Goal: Task Accomplishment & Management: Use online tool/utility

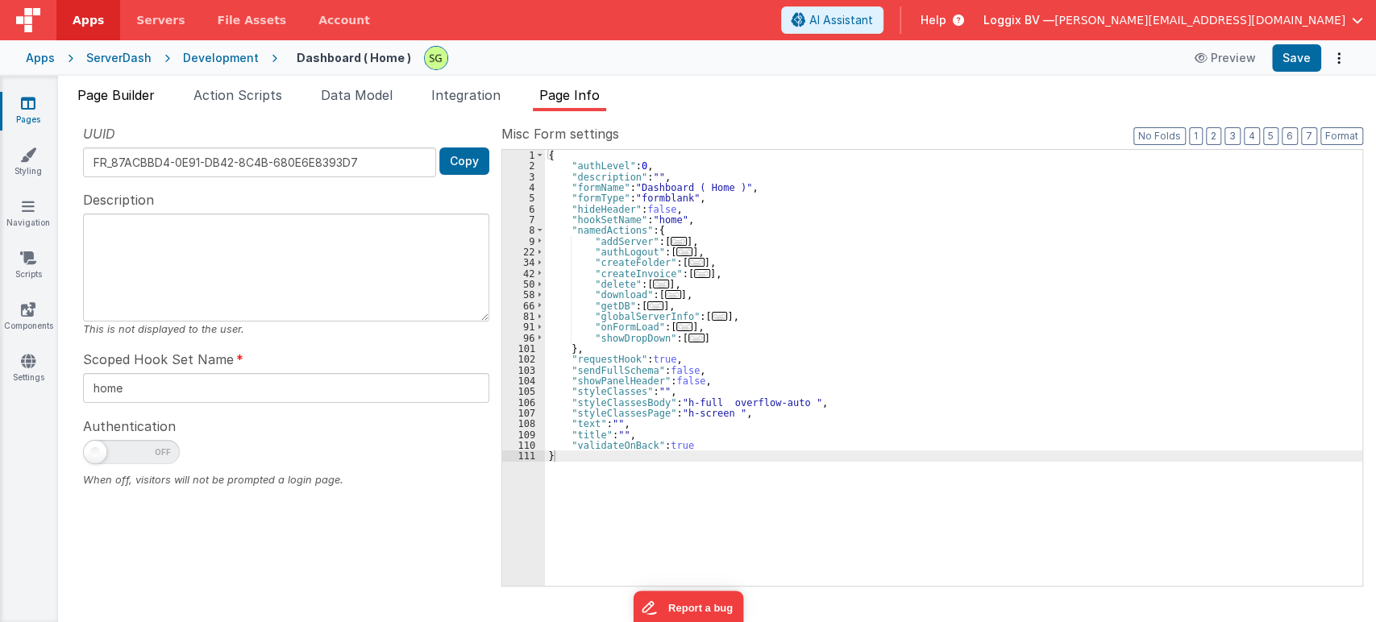
click at [126, 88] on span "Page Builder" at bounding box center [115, 95] width 77 height 16
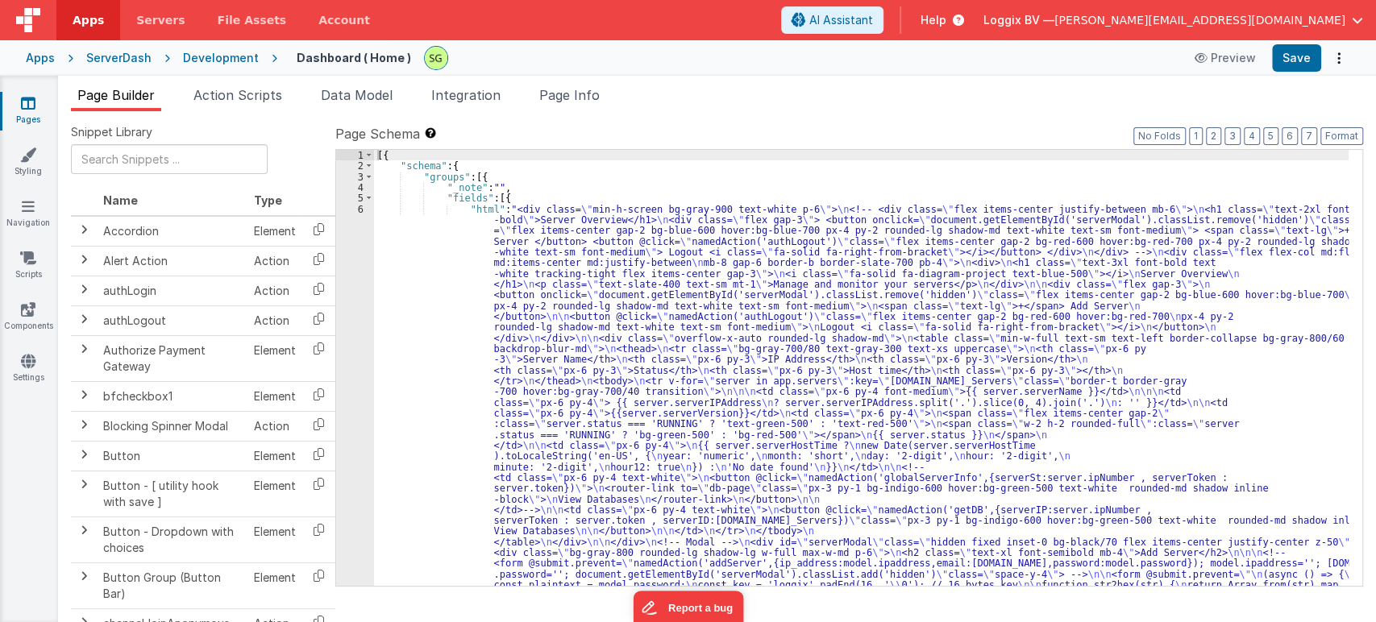
click at [361, 209] on div "6" at bounding box center [355, 499] width 38 height 591
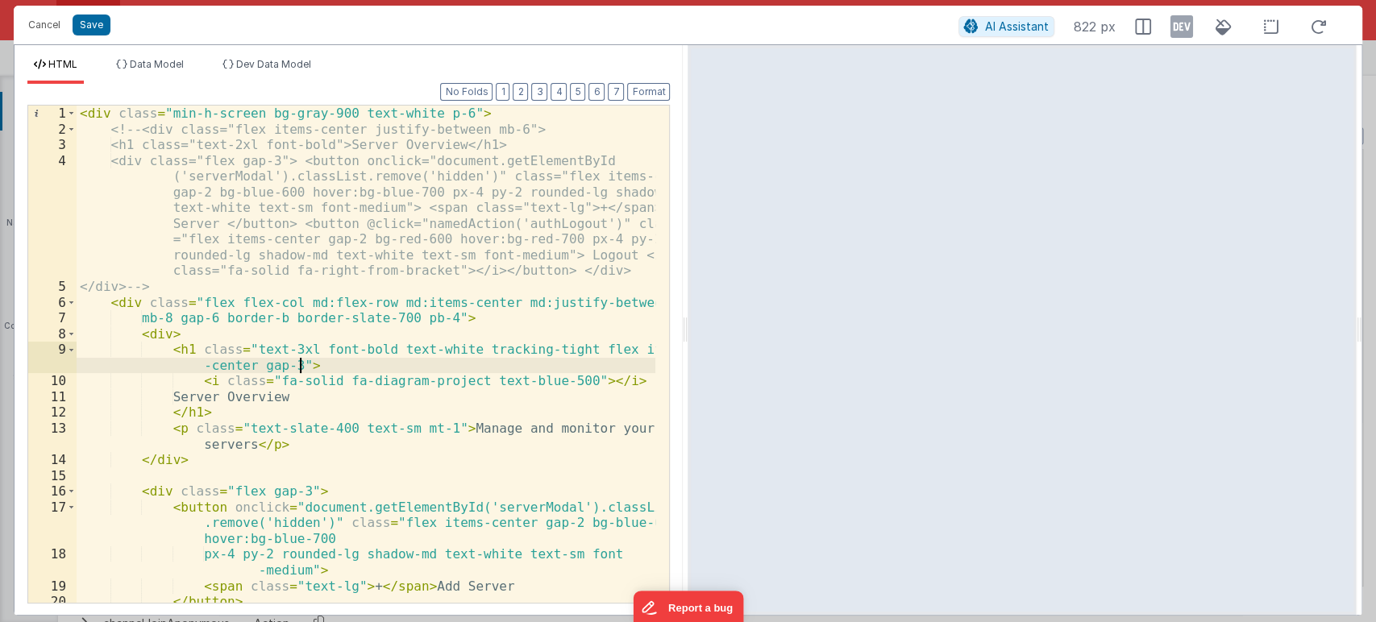
click at [445, 372] on div "< div class = "min-h-screen bg-gray-900 text-white p-6" > <!-- <div class="flex…" at bounding box center [366, 370] width 579 height 529
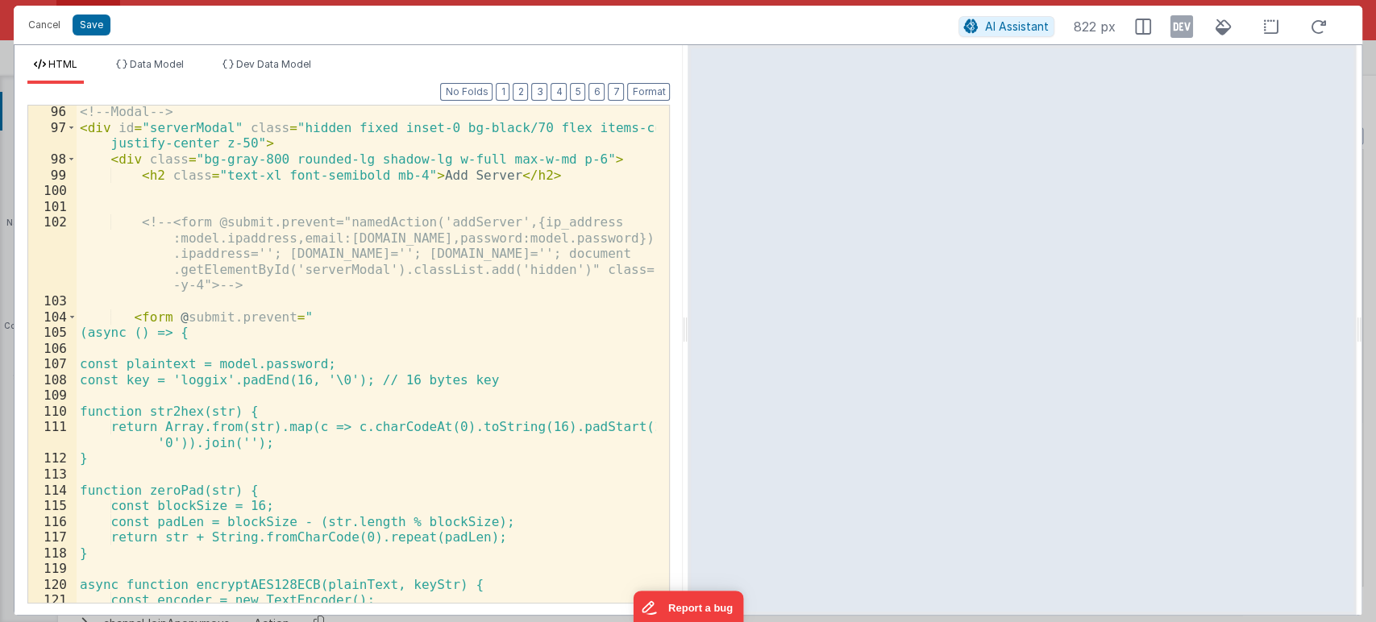
scroll to position [1940, 0]
click at [69, 124] on span at bounding box center [71, 128] width 9 height 16
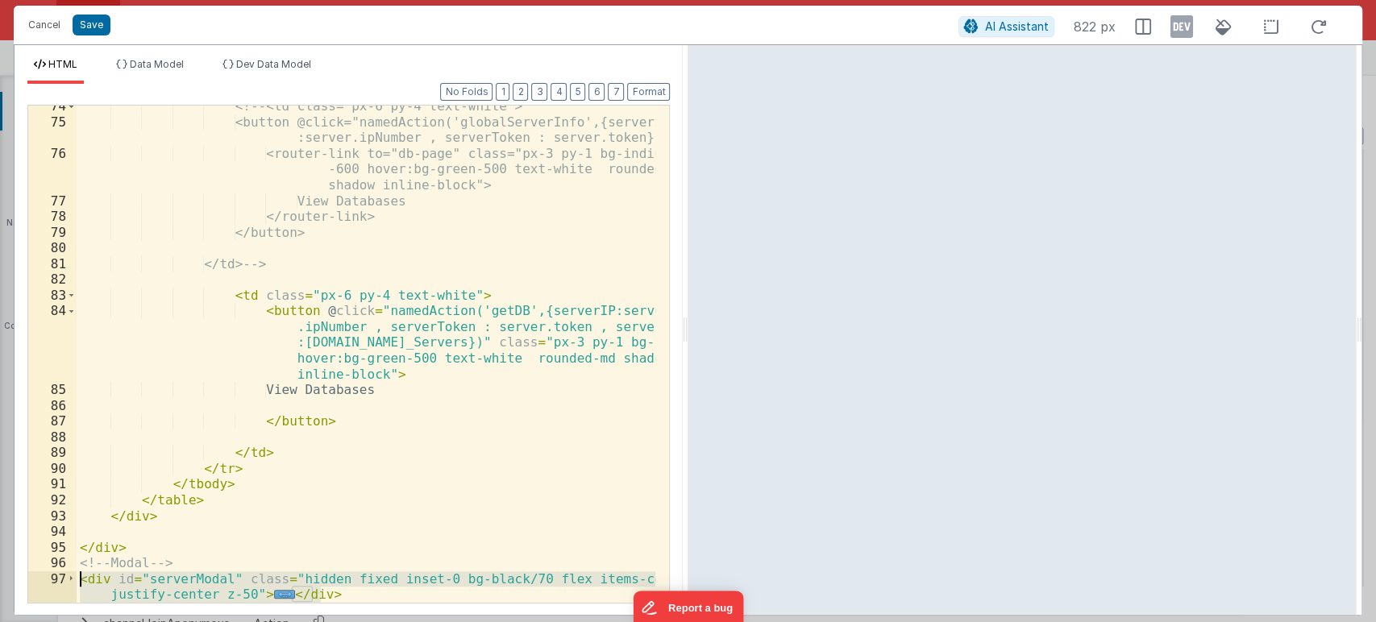
drag, startPoint x: 332, startPoint y: 593, endPoint x: 42, endPoint y: 579, distance: 290.5
click at [42, 579] on div "74 75 76 77 78 79 80 81 82 83 84 85 86 87 88 89 90 91 92 93 94 95 96 97 <!-- <t…" at bounding box center [348, 354] width 642 height 499
click at [68, 579] on span at bounding box center [71, 579] width 9 height 16
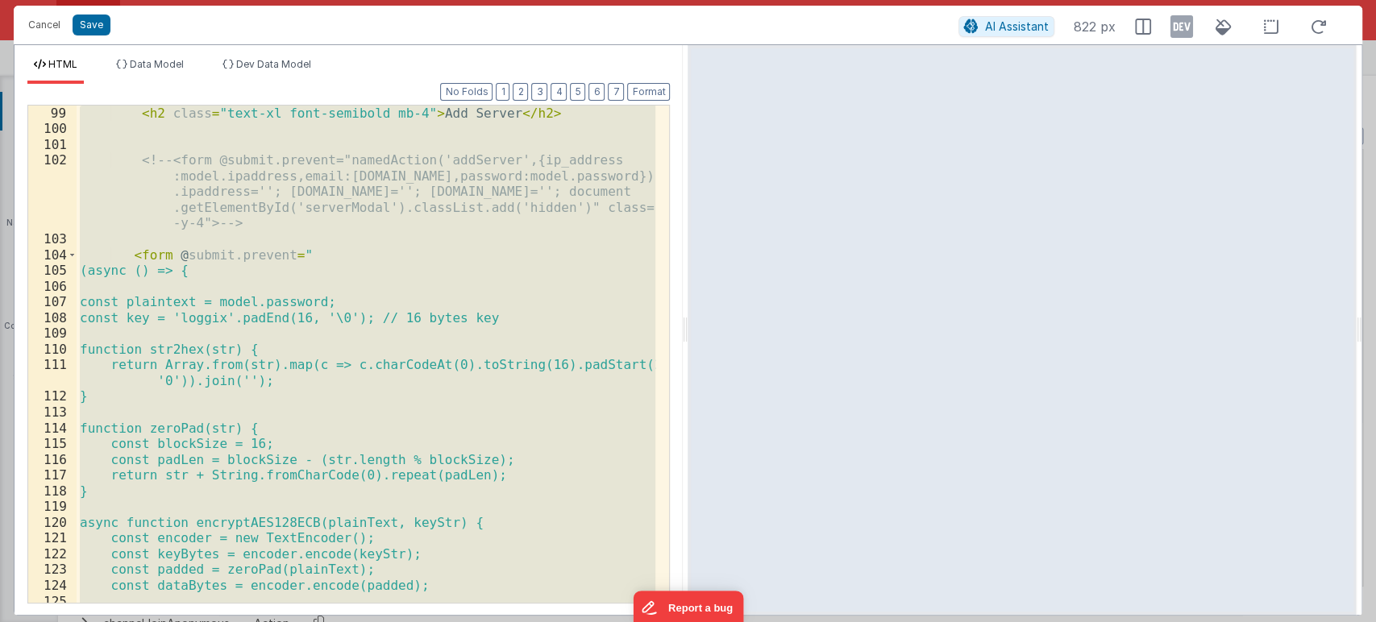
scroll to position [2002, 0]
click at [504, 504] on div "< h2 class = "text-xl font-semibold mb-4" > Add Server </ h2 > <!-- <form @subm…" at bounding box center [366, 354] width 579 height 497
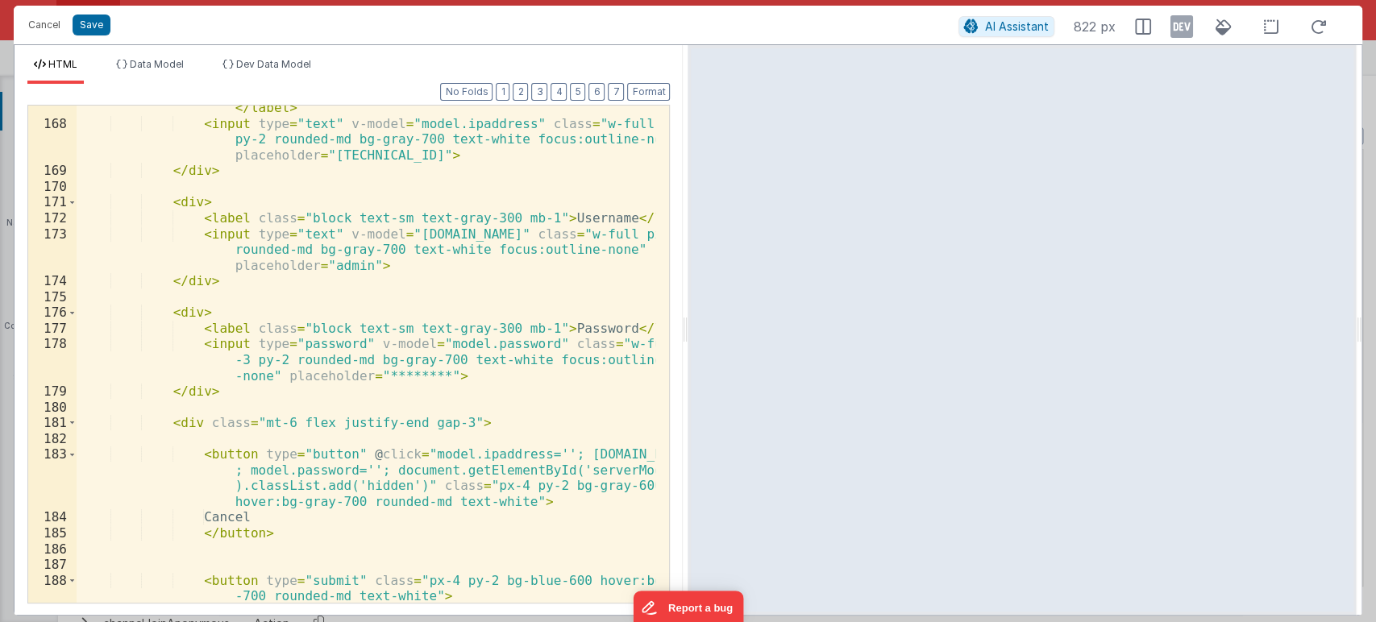
scroll to position [3172, 0]
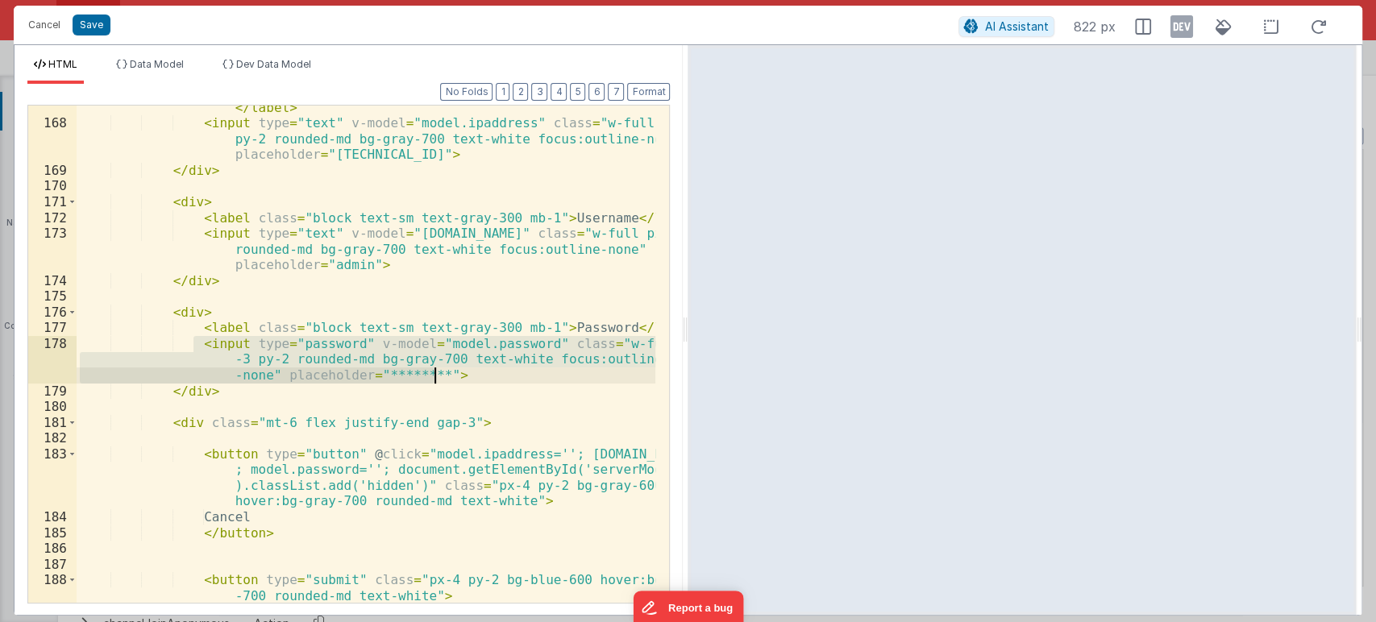
drag, startPoint x: 193, startPoint y: 342, endPoint x: 458, endPoint y: 378, distance: 266.7
click at [458, 378] on div "< label class = "block text-sm text-gray-300 mb-1" > IP Address </ label > < in…" at bounding box center [366, 356] width 579 height 545
click at [458, 378] on div "< label class = "block text-sm text-gray-300 mb-1" > IP Address </ label > < in…" at bounding box center [366, 354] width 579 height 497
drag, startPoint x: 458, startPoint y: 378, endPoint x: 193, endPoint y: 346, distance: 266.2
click at [193, 346] on div "< label class = "block text-sm text-gray-300 mb-1" > IP Address </ label > < in…" at bounding box center [366, 356] width 579 height 545
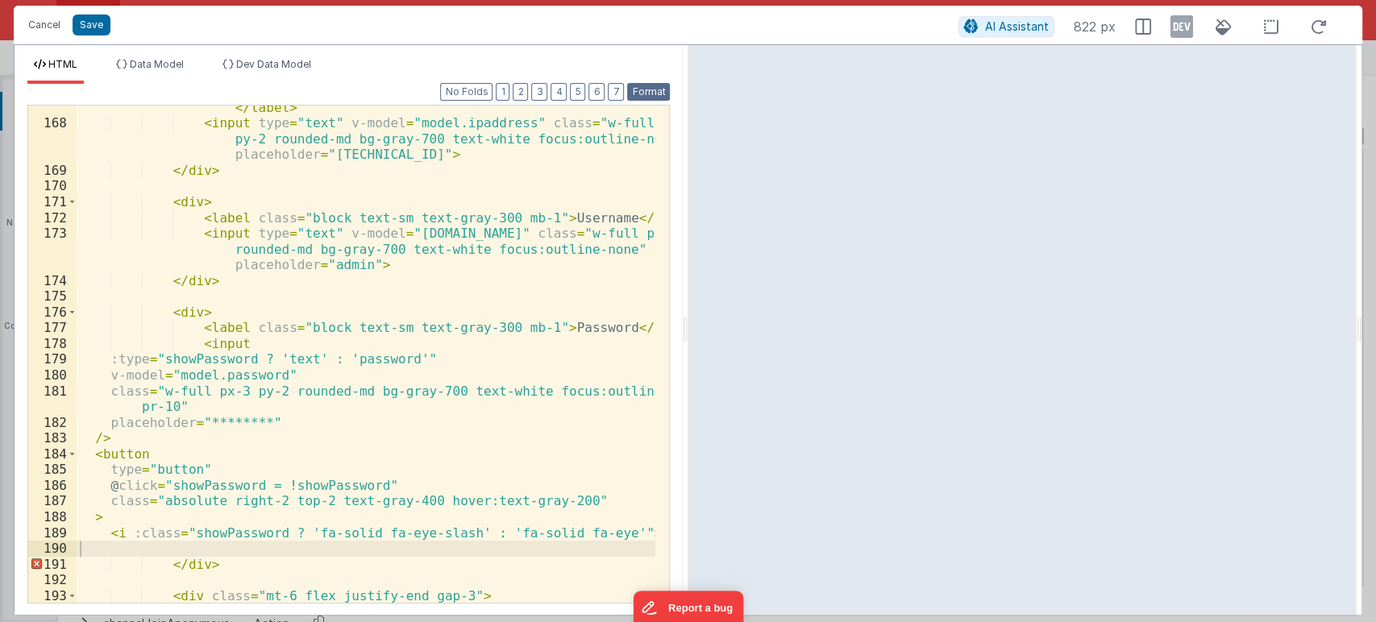
click at [645, 93] on button "Format" at bounding box center [648, 92] width 43 height 18
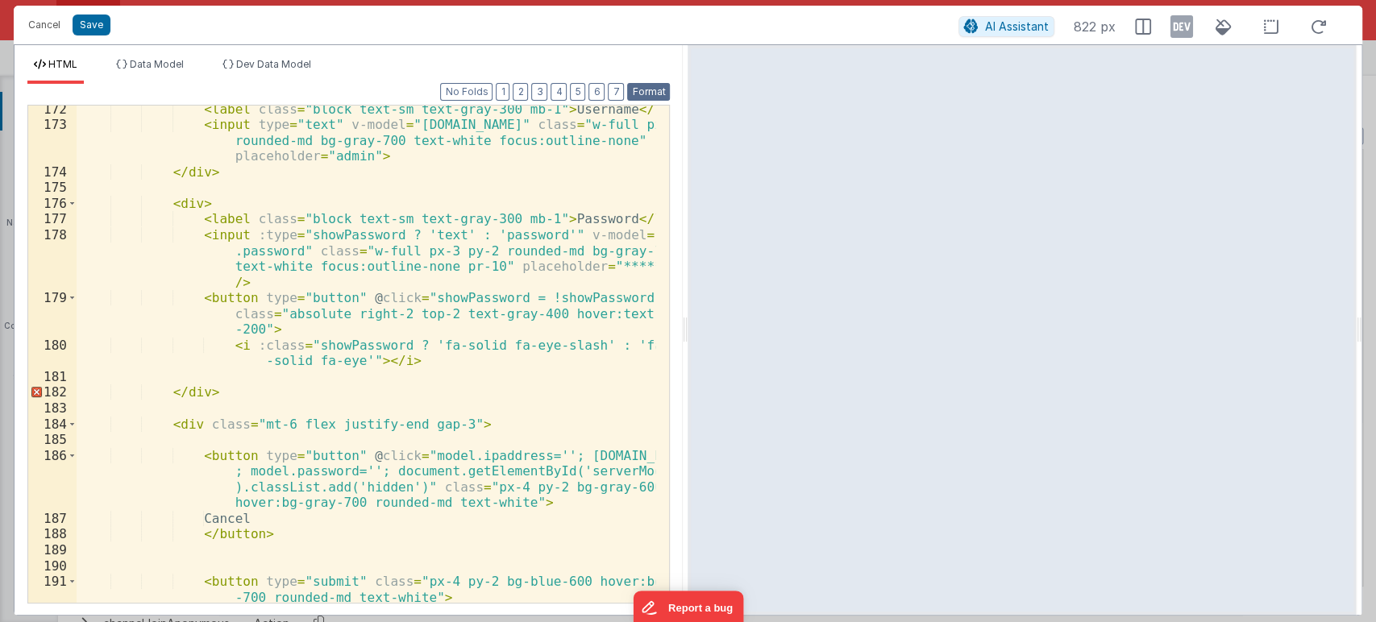
scroll to position [3281, 0]
click at [423, 367] on div "< label class = "block text-sm text-gray-300 mb-1" > Username </ label > < inpu…" at bounding box center [366, 366] width 579 height 529
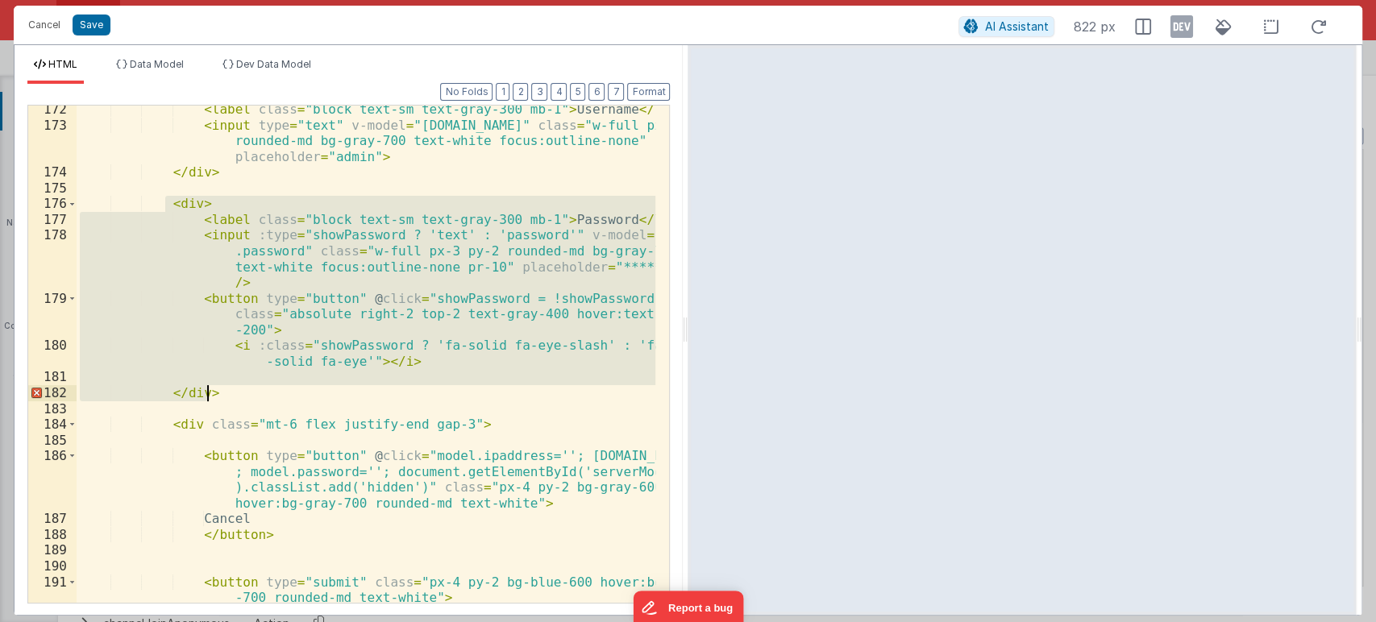
drag, startPoint x: 164, startPoint y: 202, endPoint x: 245, endPoint y: 388, distance: 202.4
click at [245, 388] on div "< label class = "block text-sm text-gray-300 mb-1" > Username </ label > < inpu…" at bounding box center [366, 366] width 579 height 529
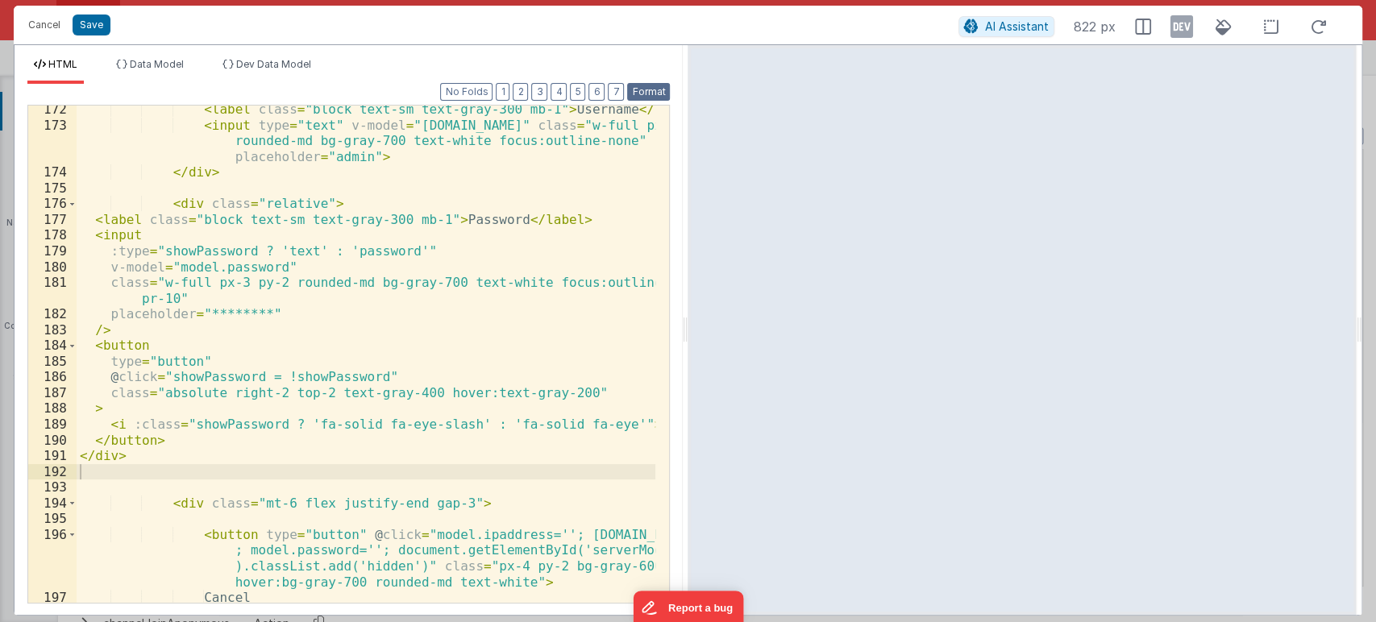
click at [641, 84] on button "Format" at bounding box center [648, 92] width 43 height 18
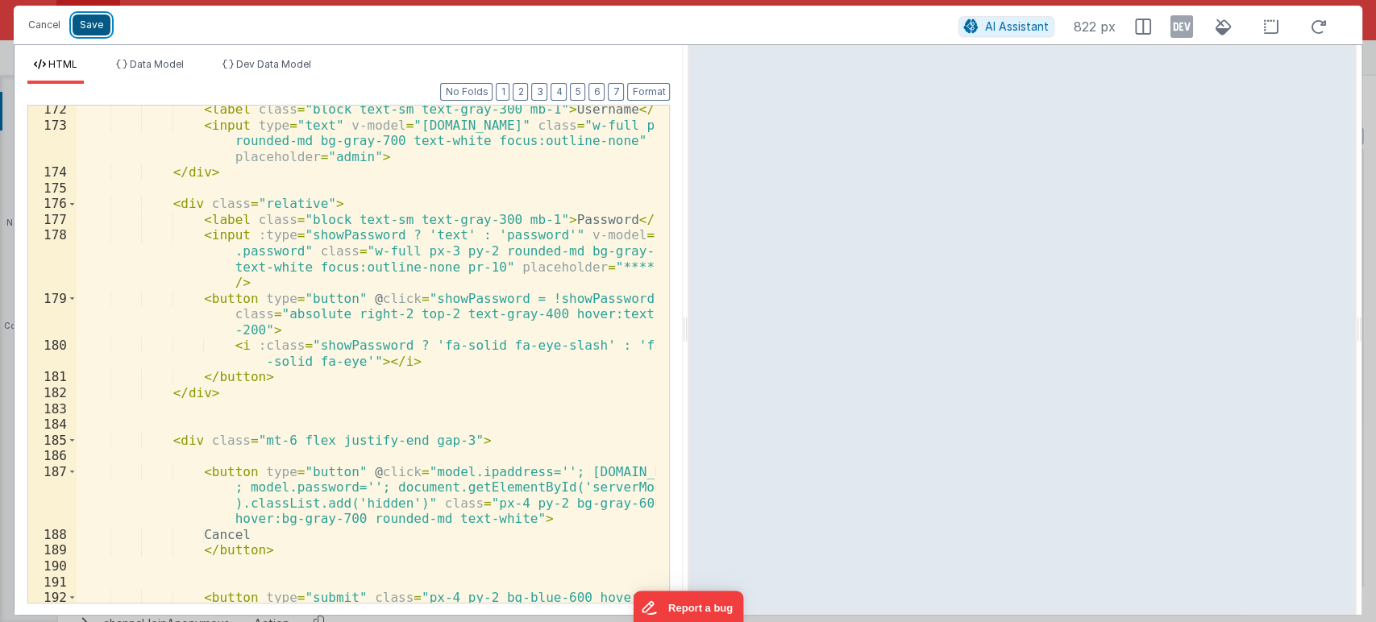
click at [94, 27] on button "Save" at bounding box center [92, 25] width 38 height 21
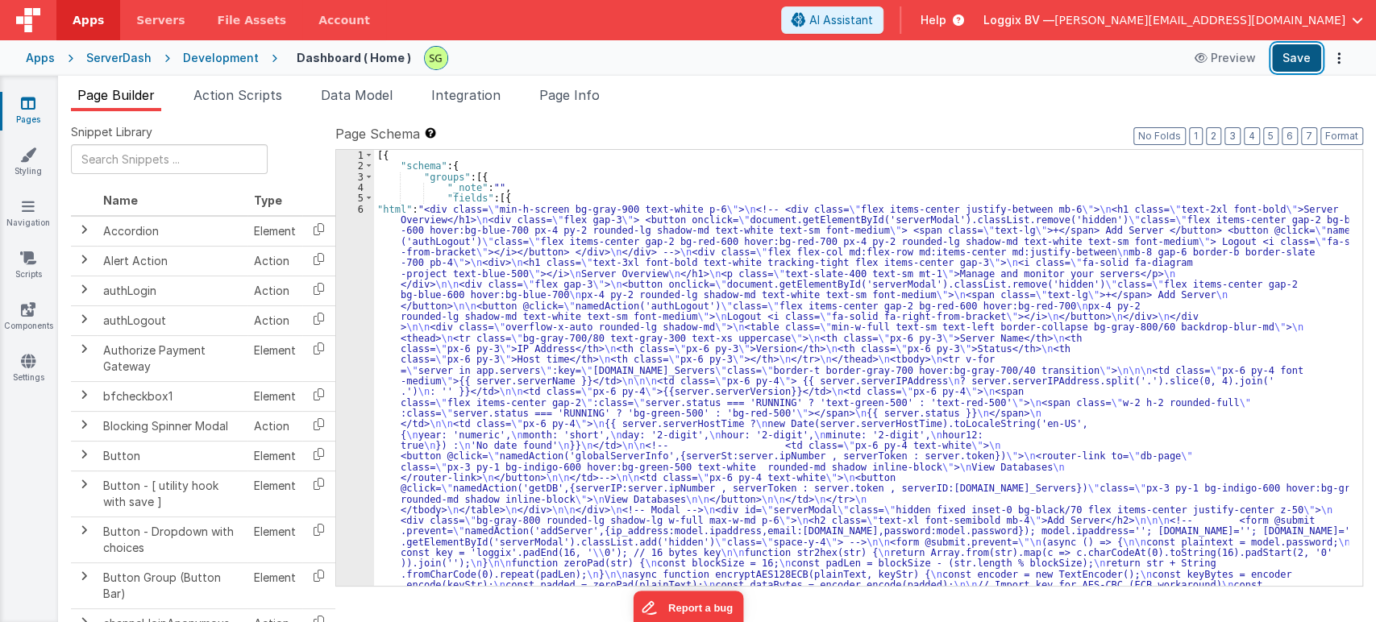
click at [1295, 66] on button "Save" at bounding box center [1296, 57] width 49 height 27
click at [361, 209] on div "6" at bounding box center [355, 483] width 38 height 558
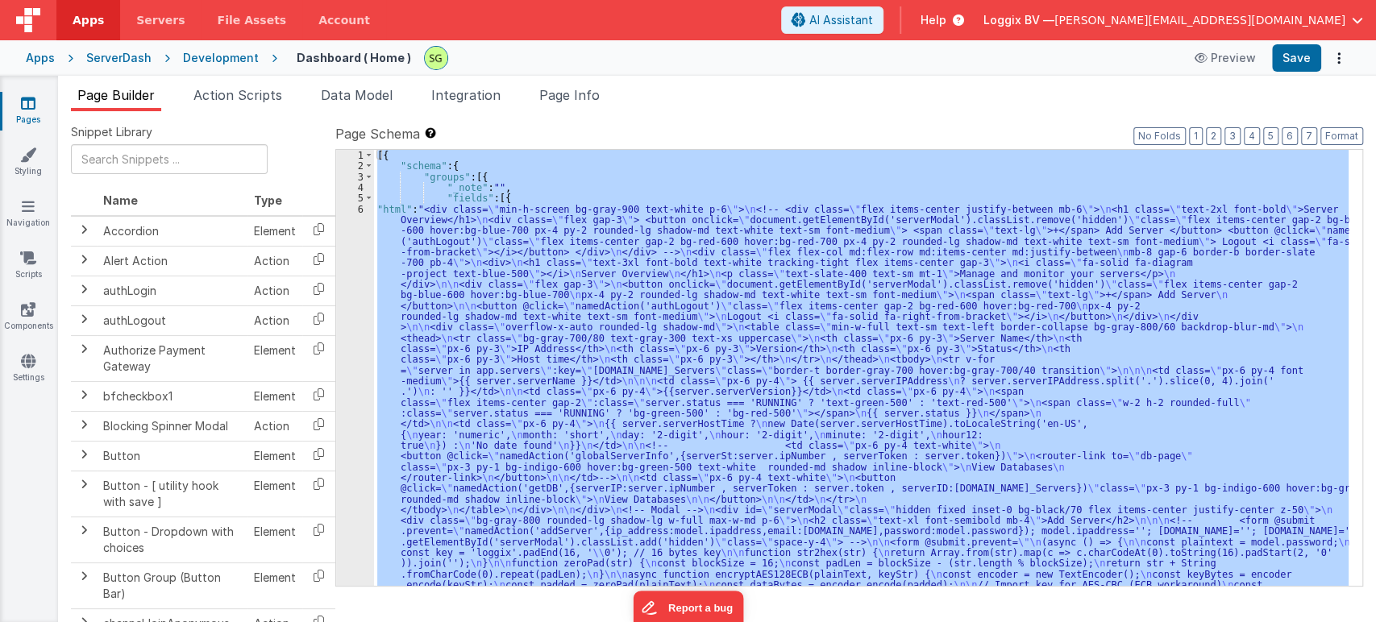
click at [361, 209] on div "6" at bounding box center [355, 483] width 38 height 558
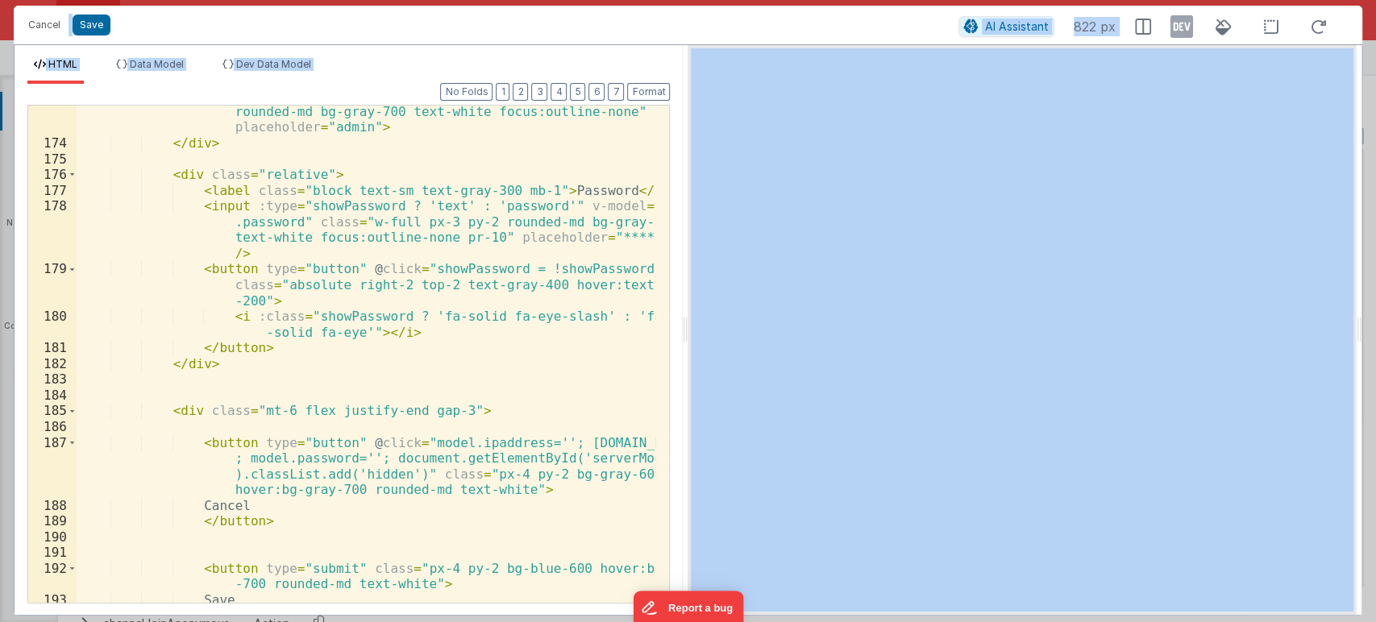
scroll to position [3309, 0]
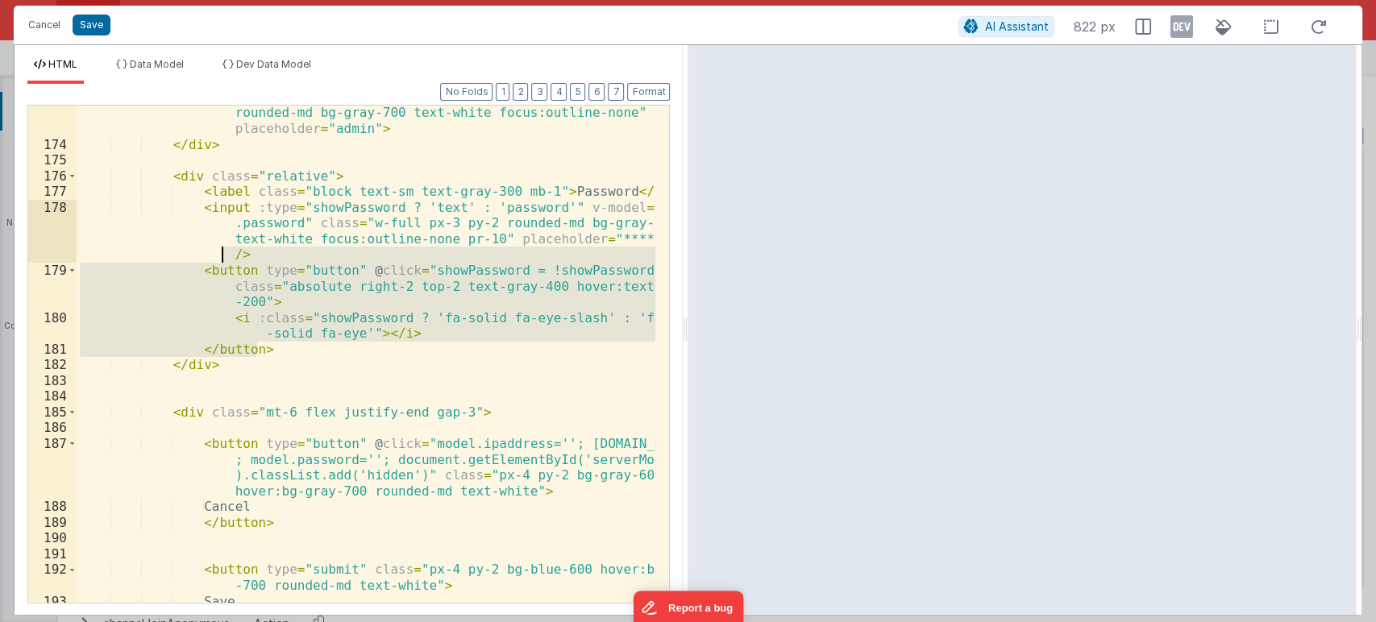
drag, startPoint x: 265, startPoint y: 351, endPoint x: 101, endPoint y: 261, distance: 187.5
click at [101, 261] on div "< input type = "text" v-model = "model.email" class = "w-full px-3 py-2 rounded…" at bounding box center [366, 369] width 579 height 560
click at [189, 276] on div "< input type = "text" v-model = "model.email" class = "w-full px-3 py-2 rounded…" at bounding box center [366, 354] width 579 height 497
drag, startPoint x: 193, startPoint y: 272, endPoint x: 268, endPoint y: 347, distance: 106.6
click at [268, 347] on div "< input type = "text" v-model = "model.email" class = "w-full px-3 py-2 rounded…" at bounding box center [366, 369] width 579 height 560
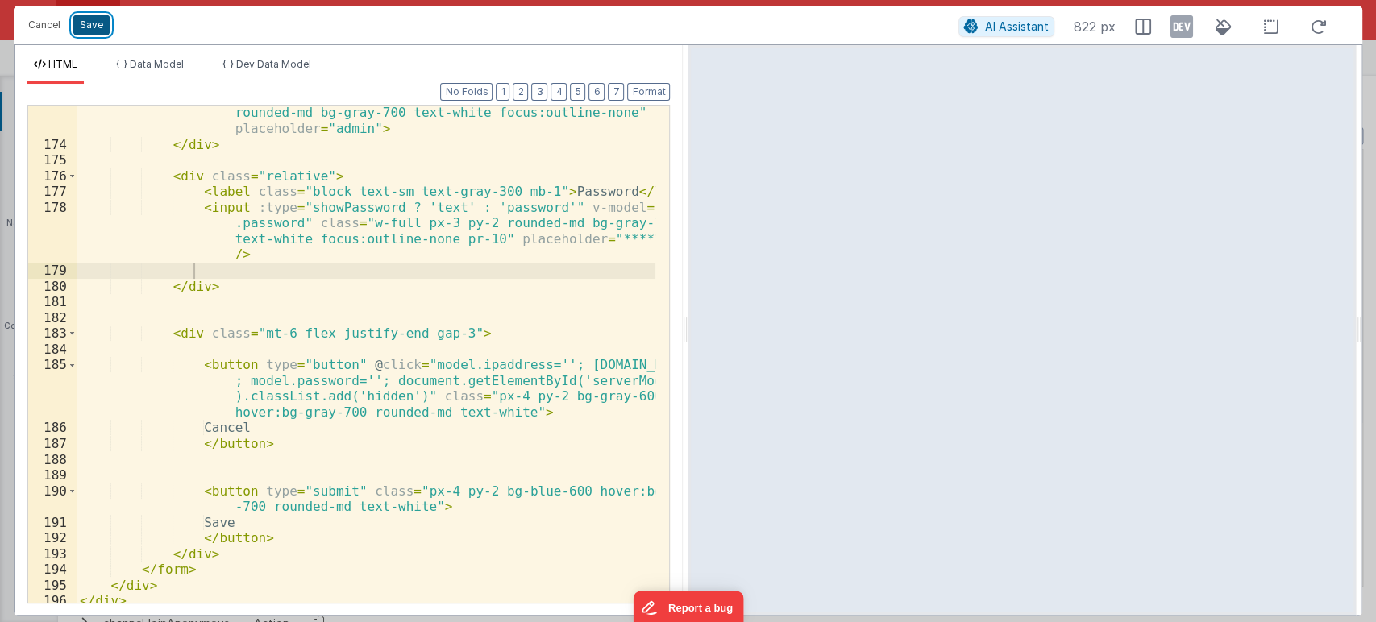
click at [90, 27] on button "Save" at bounding box center [92, 25] width 38 height 21
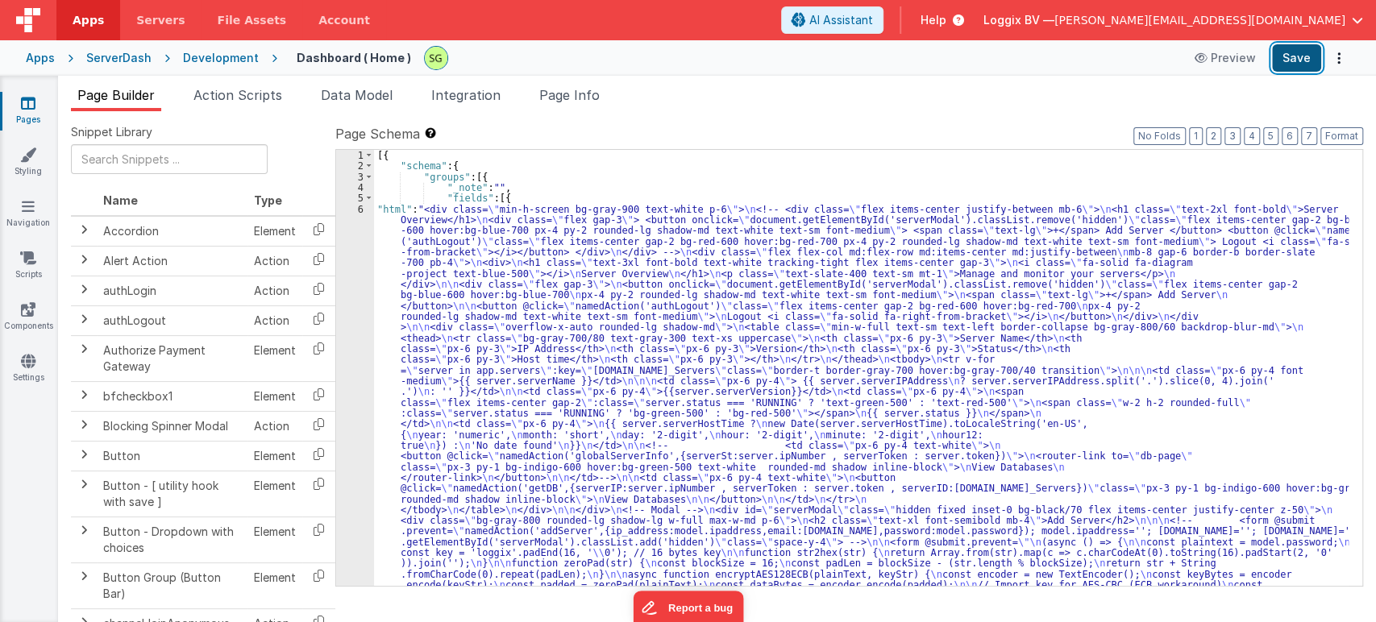
click at [1285, 64] on button "Save" at bounding box center [1296, 57] width 49 height 27
click at [360, 211] on div "6" at bounding box center [355, 472] width 38 height 537
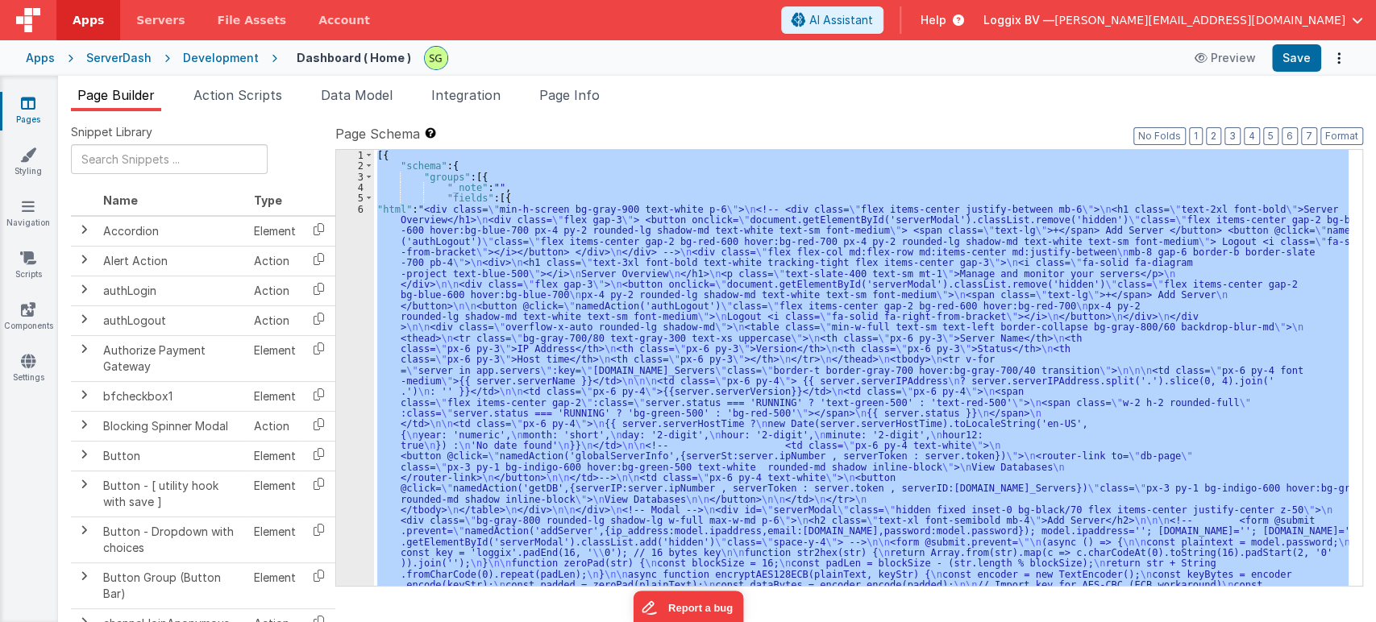
click at [360, 211] on div "6" at bounding box center [355, 472] width 38 height 537
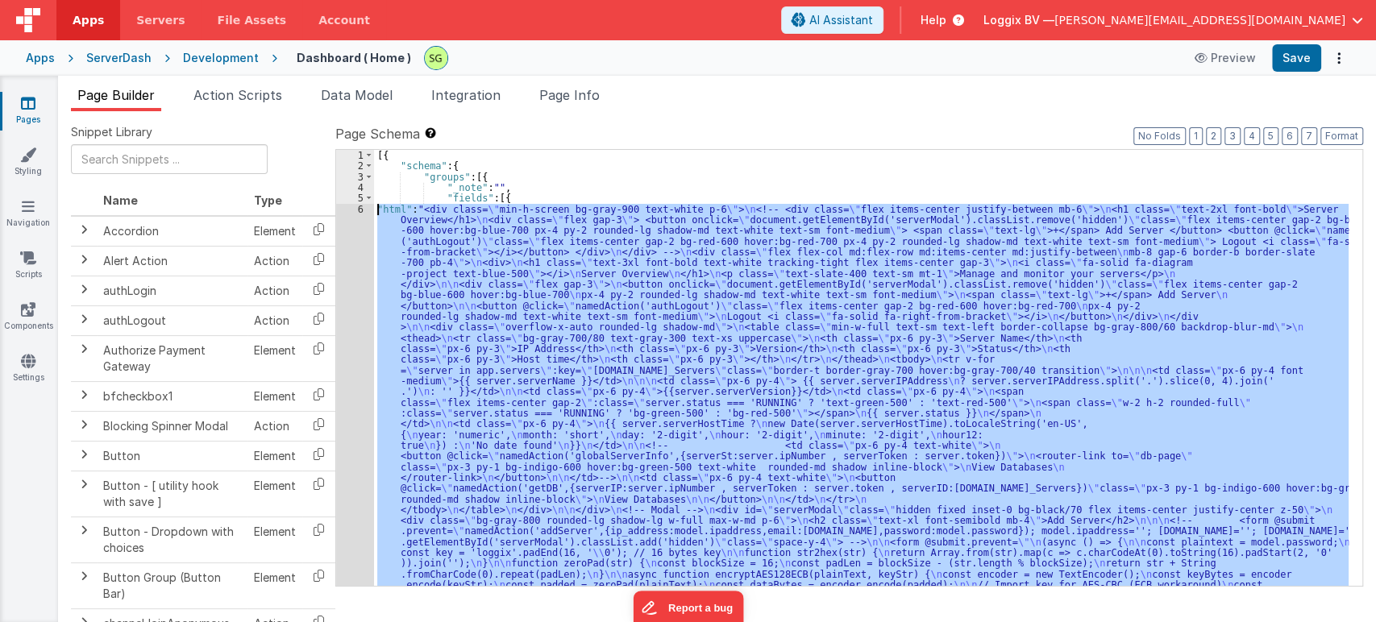
click at [360, 211] on div "6" at bounding box center [355, 472] width 38 height 537
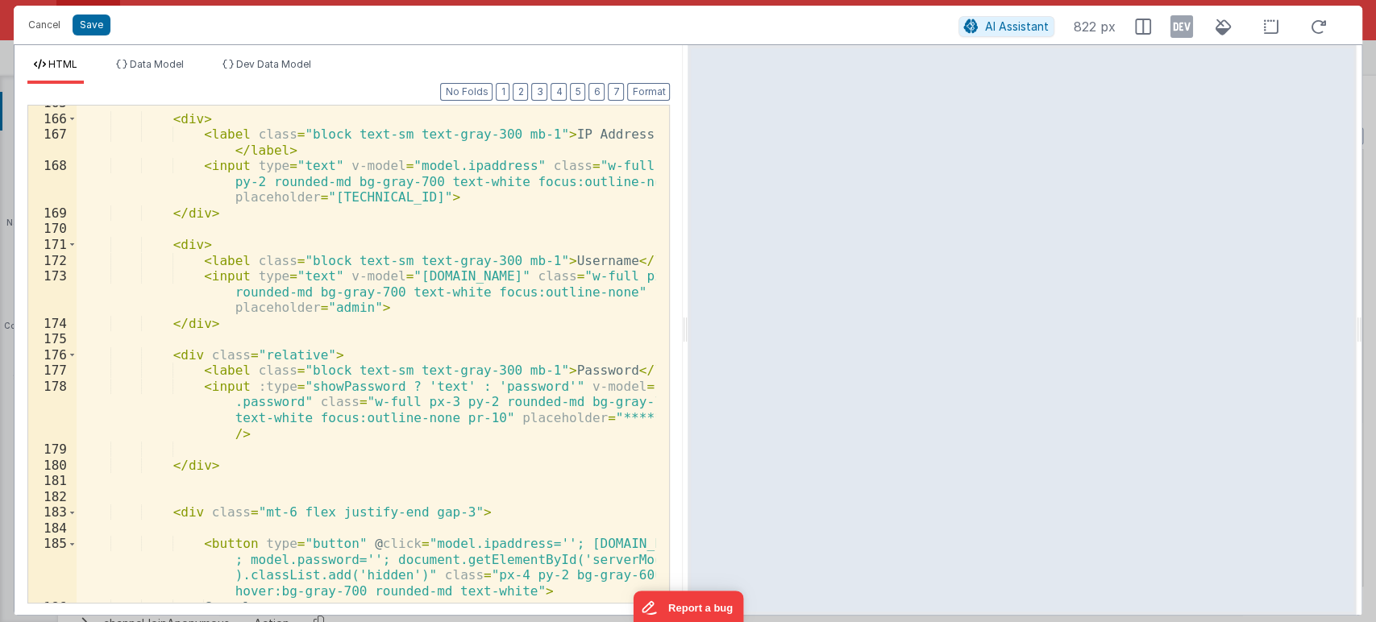
scroll to position [3131, 0]
click at [441, 456] on div "< div > < label class = "block text-sm text-gray-300 mb-1" > IP Address </ labe…" at bounding box center [366, 359] width 579 height 529
click at [183, 355] on div "< div > < label class = "block text-sm text-gray-300 mb-1" > IP Address </ labe…" at bounding box center [366, 359] width 579 height 529
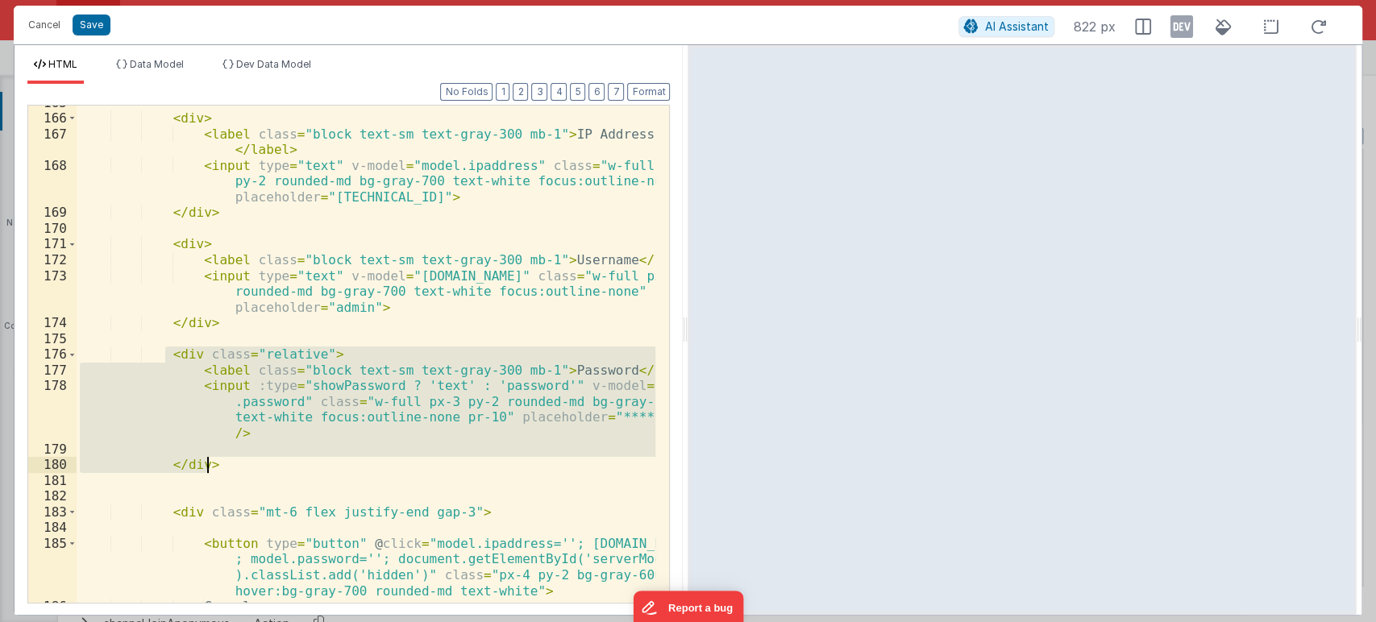
drag, startPoint x: 165, startPoint y: 353, endPoint x: 239, endPoint y: 467, distance: 135.2
click at [239, 467] on div "< div > < label class = "block text-sm text-gray-300 mb-1" > IP Address </ labe…" at bounding box center [366, 359] width 579 height 529
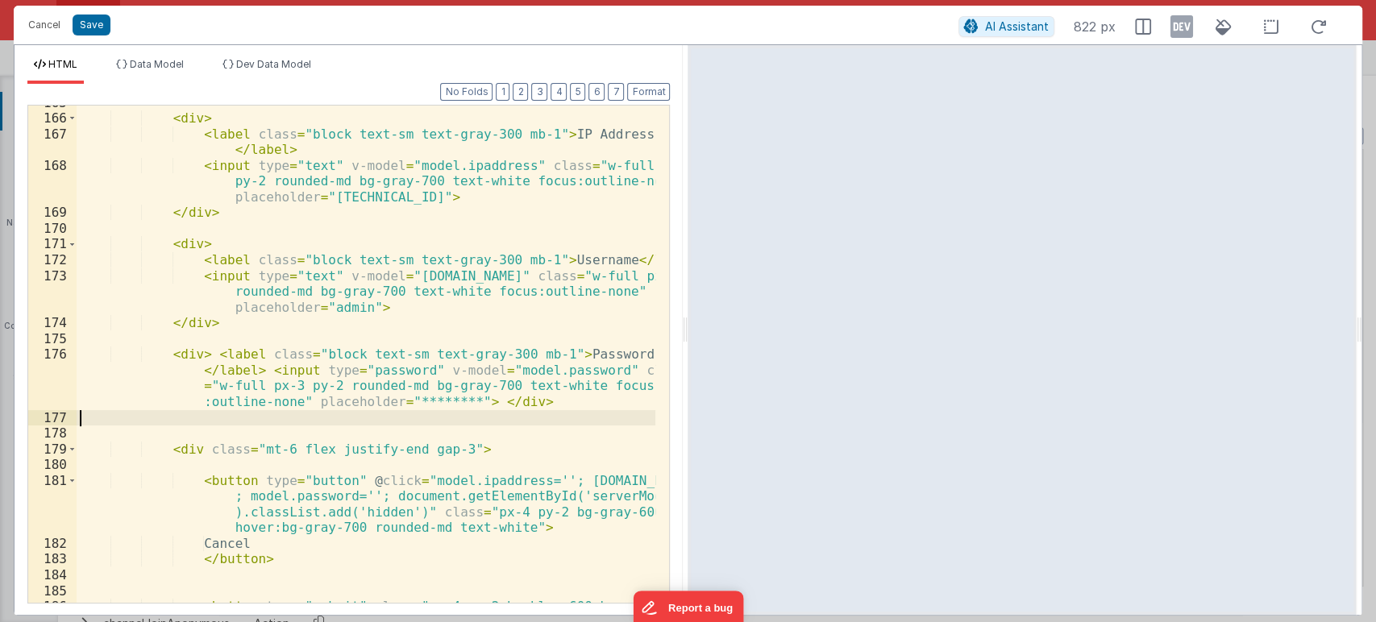
click at [251, 413] on div "< div > < label class = "block text-sm text-gray-300 mb-1" > IP Address </ labe…" at bounding box center [366, 367] width 579 height 545
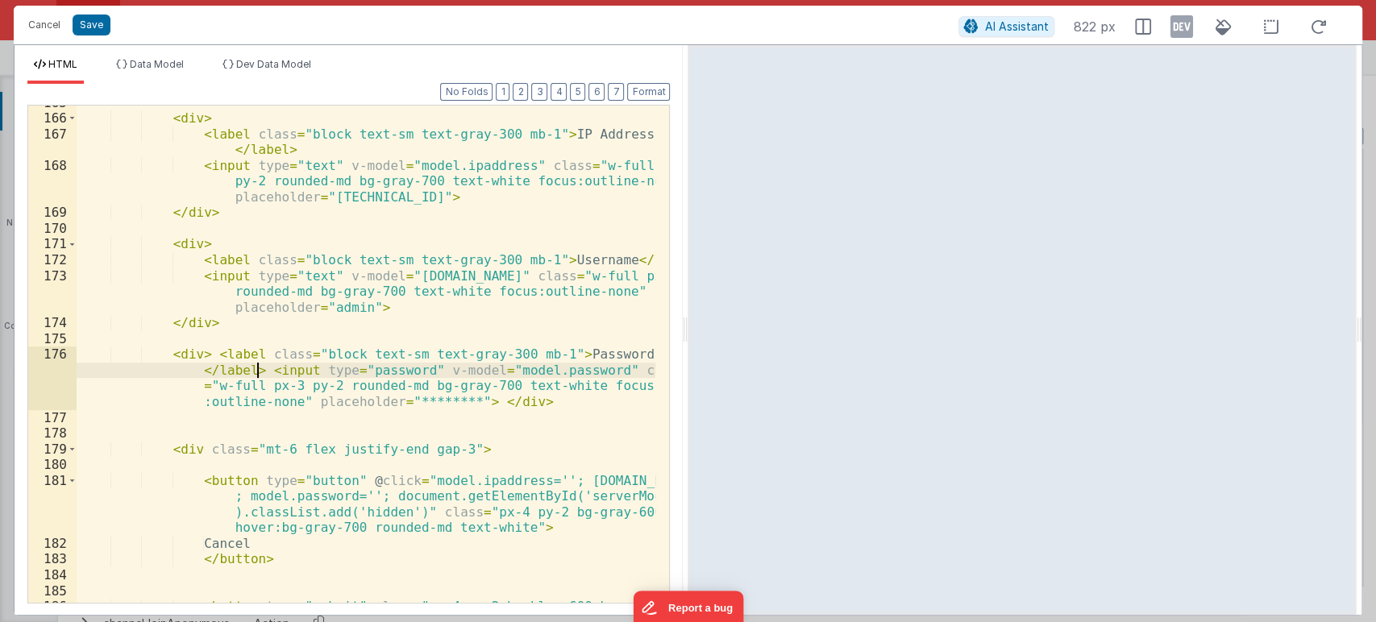
click at [255, 372] on div "< div > < label class = "block text-sm text-gray-300 mb-1" > IP Address </ labe…" at bounding box center [366, 367] width 579 height 545
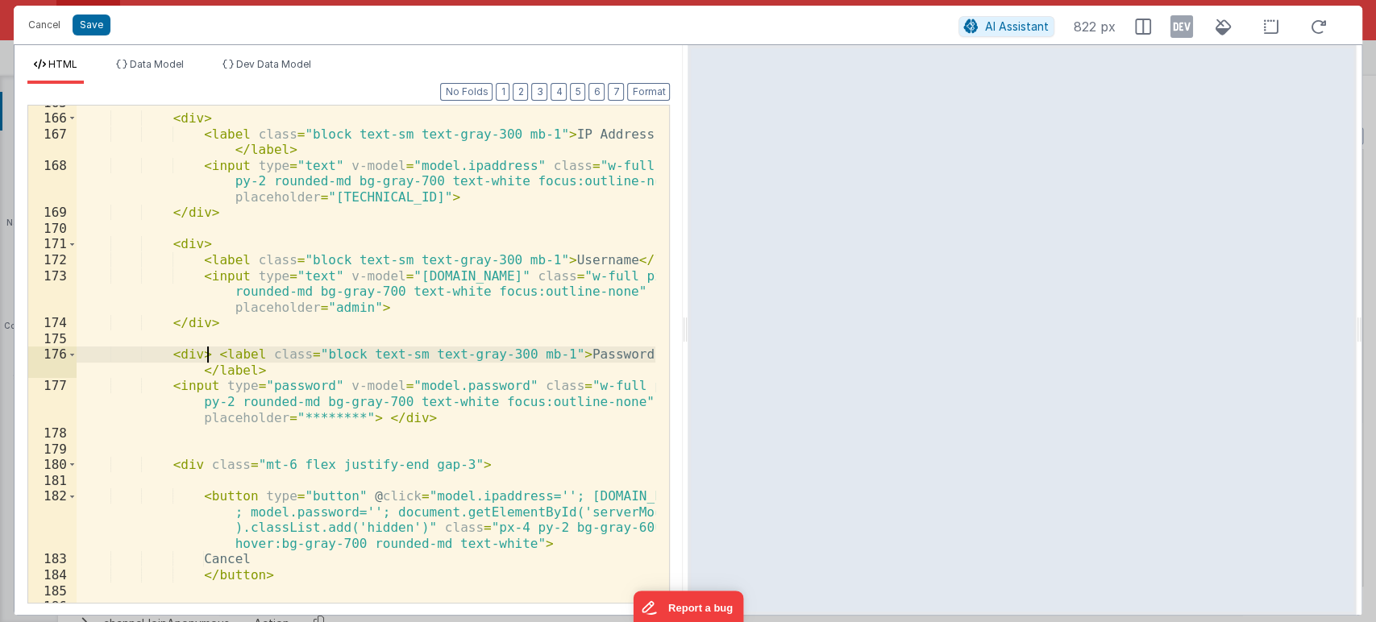
click at [205, 352] on div "< div > < label class = "block text-sm text-gray-300 mb-1" > IP Address </ labe…" at bounding box center [366, 359] width 579 height 529
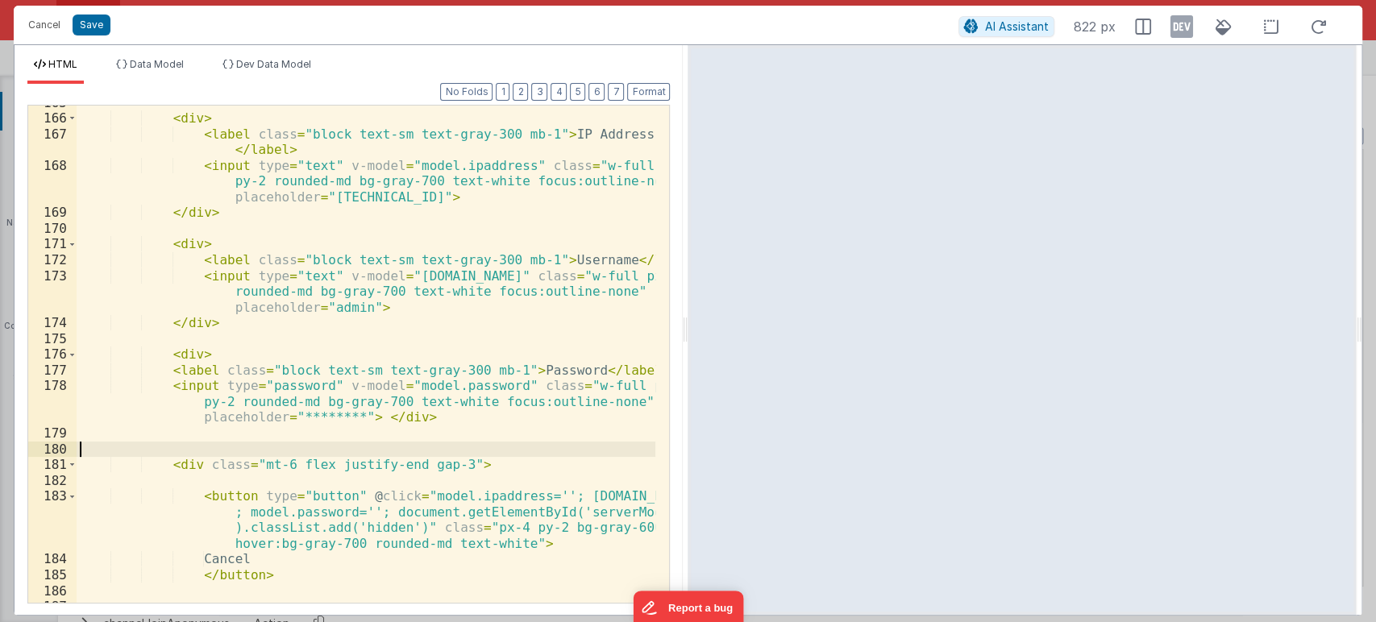
click at [193, 444] on div "< div > < label class = "block text-sm text-gray-300 mb-1" > IP Address </ labe…" at bounding box center [366, 359] width 579 height 529
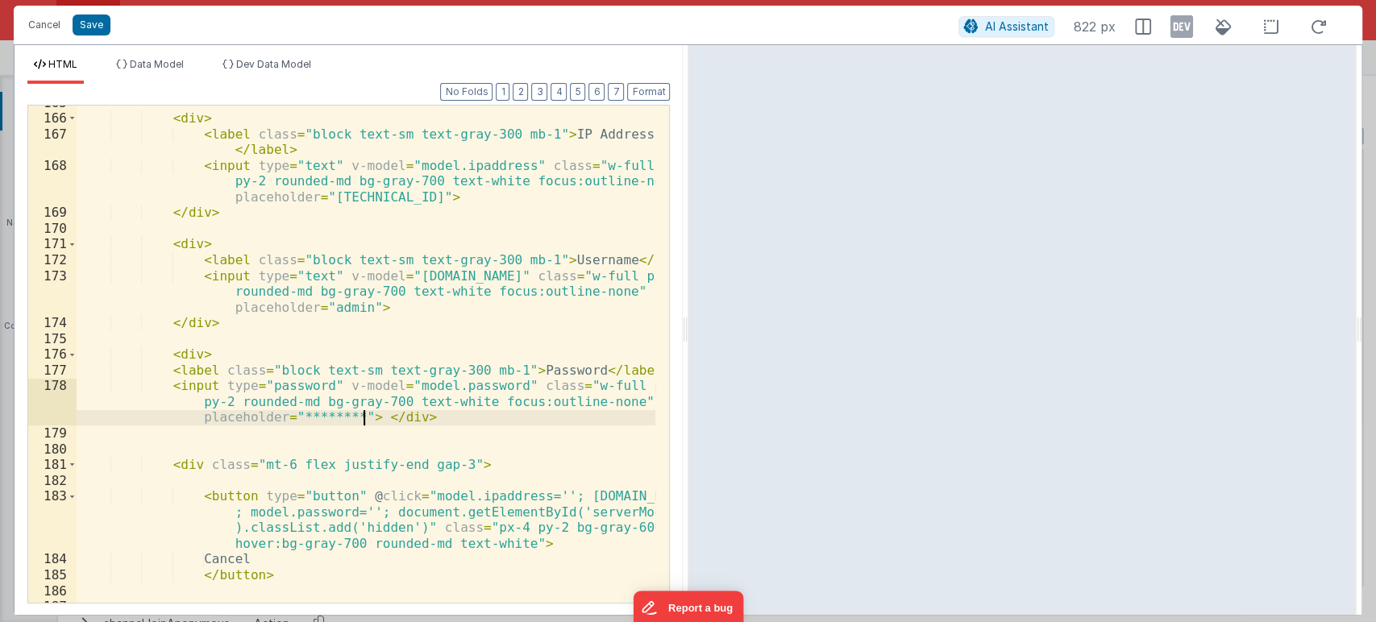
click at [360, 417] on div "< div > < label class = "block text-sm text-gray-300 mb-1" > IP Address </ labe…" at bounding box center [366, 359] width 579 height 529
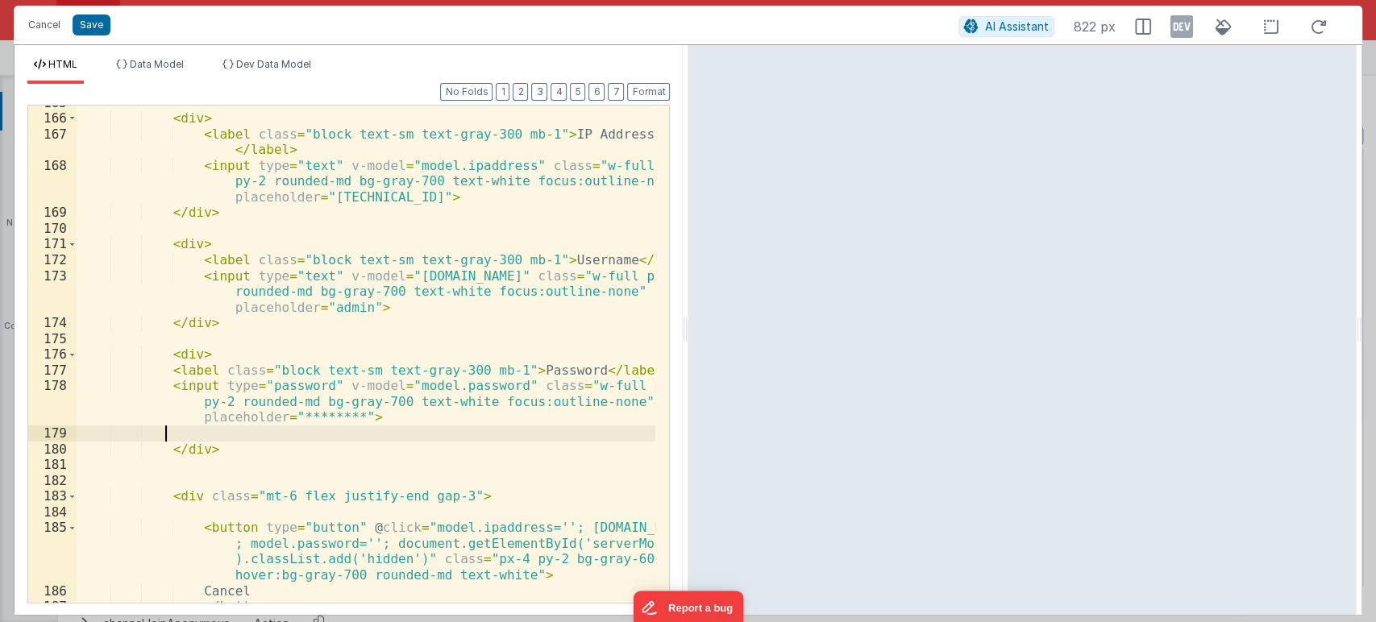
click at [279, 430] on div "< div > < label class = "block text-sm text-gray-300 mb-1" > IP Address </ labe…" at bounding box center [366, 359] width 579 height 529
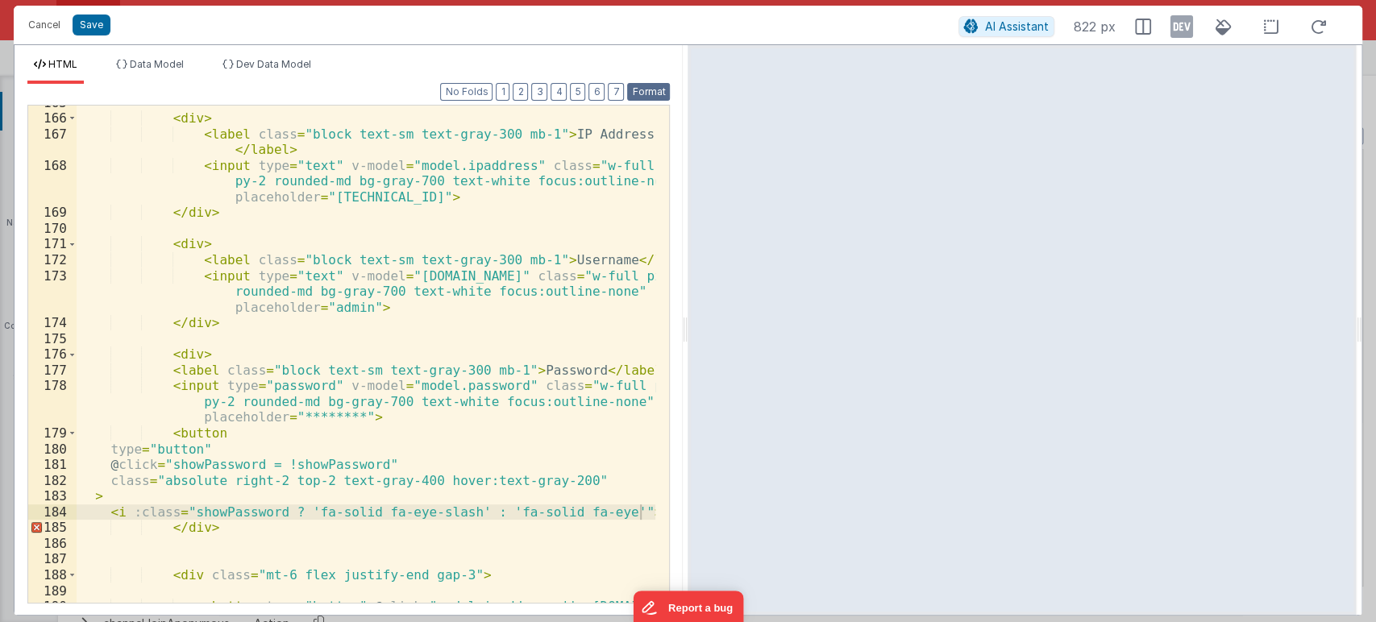
click at [651, 93] on button "Format" at bounding box center [648, 92] width 43 height 18
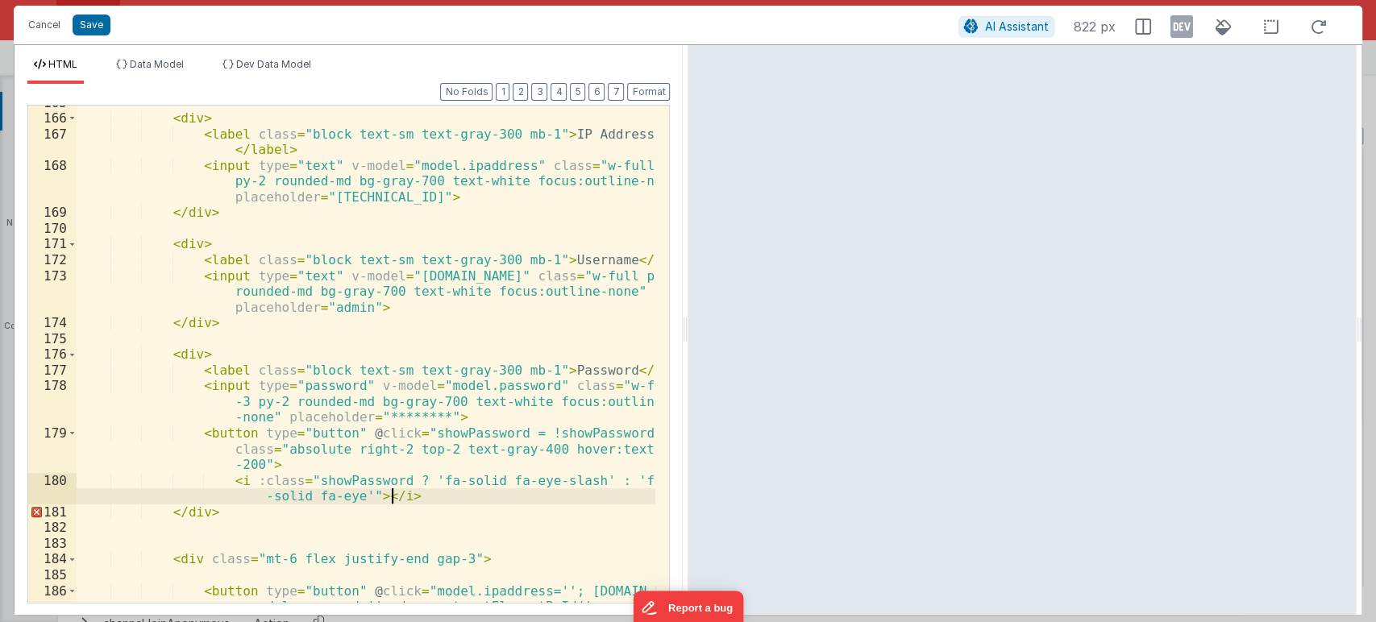
click at [400, 492] on div "< div > < label class = "block text-sm text-gray-300 mb-1" > IP Address </ labe…" at bounding box center [366, 383] width 579 height 576
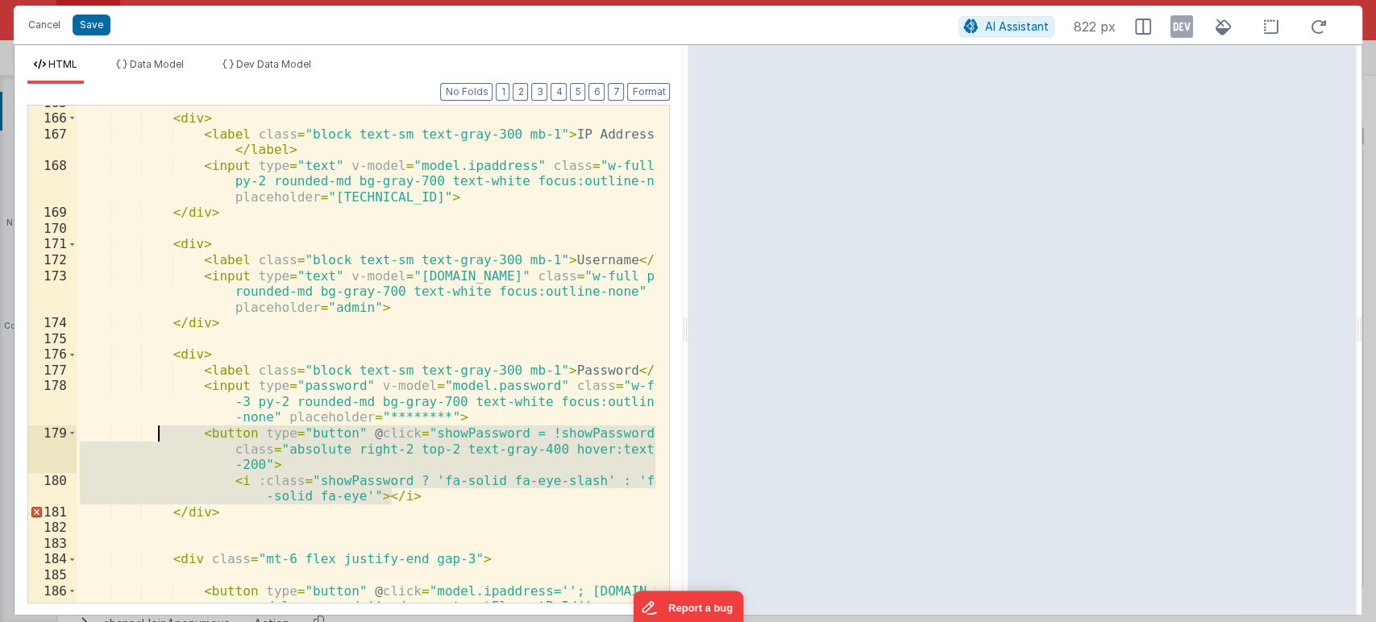
drag, startPoint x: 400, startPoint y: 493, endPoint x: 160, endPoint y: 428, distance: 248.1
click at [160, 428] on div "< div > < label class = "block text-sm text-gray-300 mb-1" > IP Address </ labe…" at bounding box center [366, 383] width 579 height 576
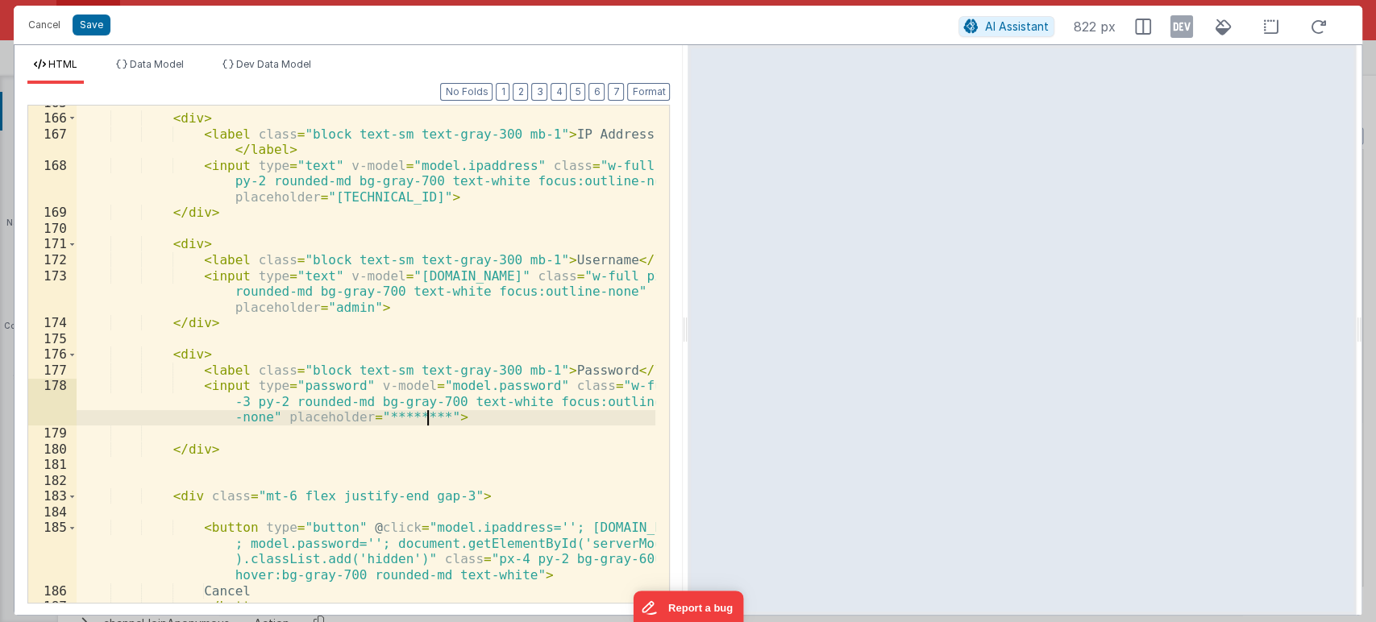
click at [426, 417] on div "< div > < label class = "block text-sm text-gray-300 mb-1" > IP Address </ labe…" at bounding box center [366, 359] width 579 height 529
click at [213, 429] on div "< div > < label class = "block text-sm text-gray-300 mb-1" > IP Address </ labe…" at bounding box center [366, 359] width 579 height 529
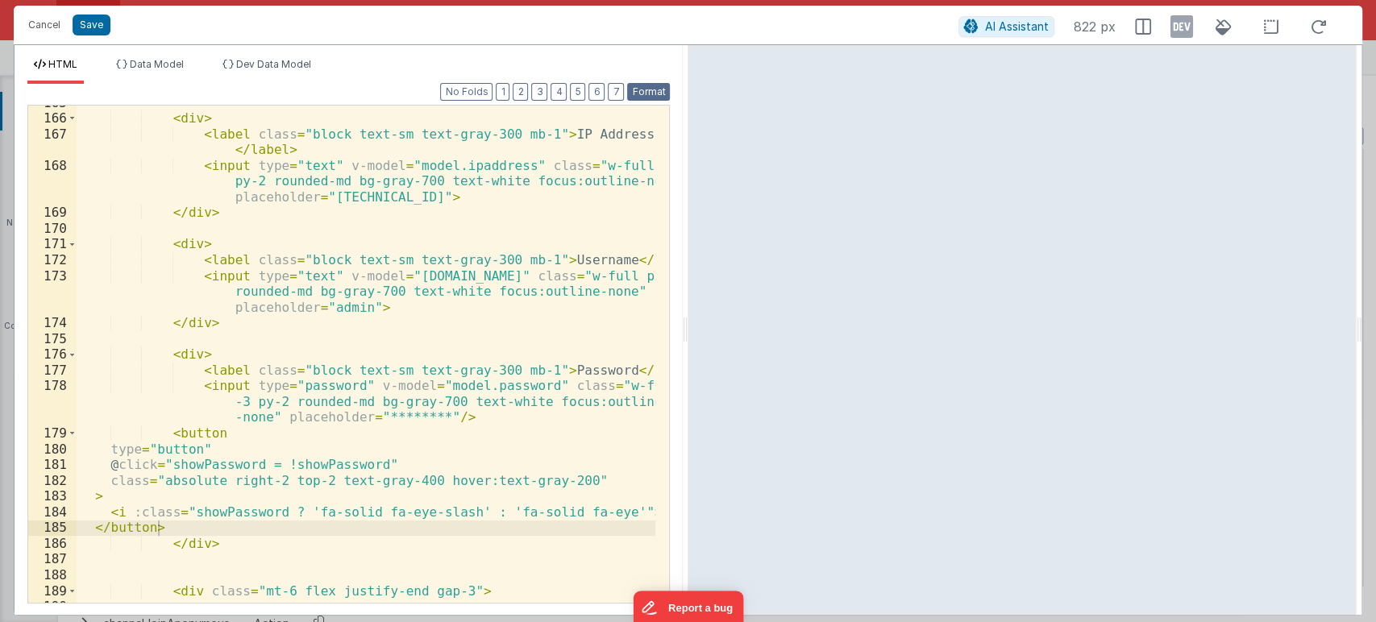
click at [649, 84] on button "Format" at bounding box center [648, 92] width 43 height 18
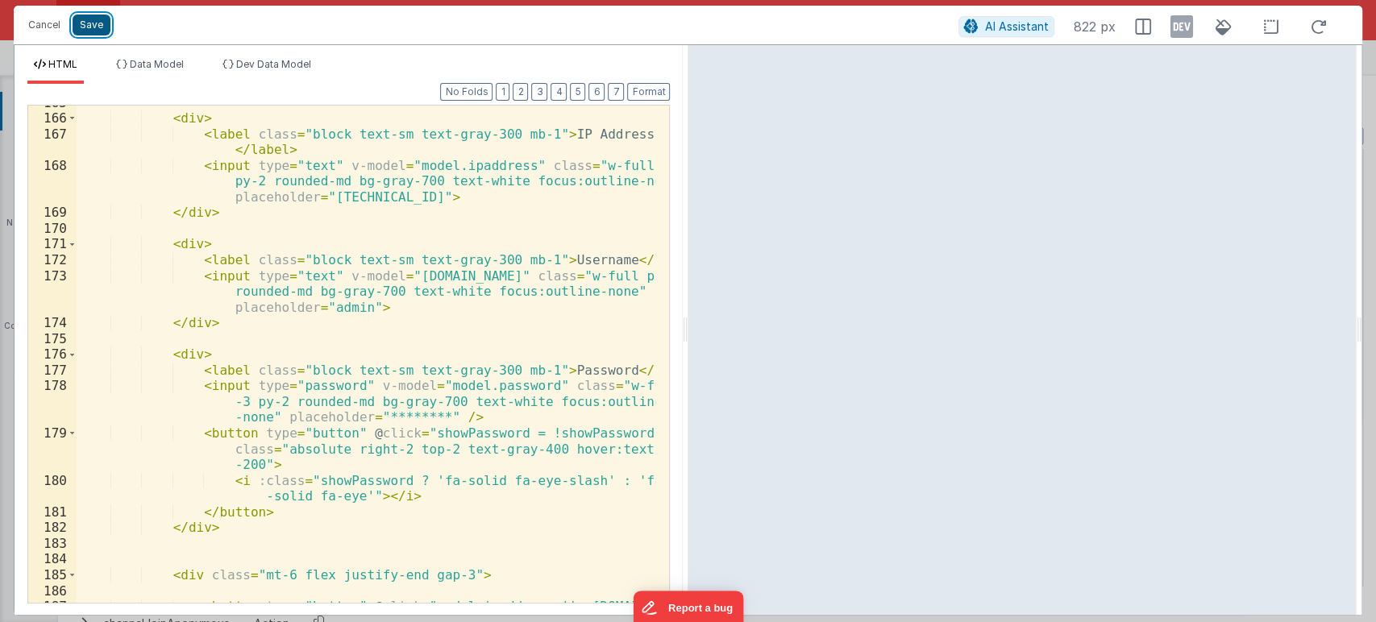
click at [90, 23] on button "Save" at bounding box center [92, 25] width 38 height 21
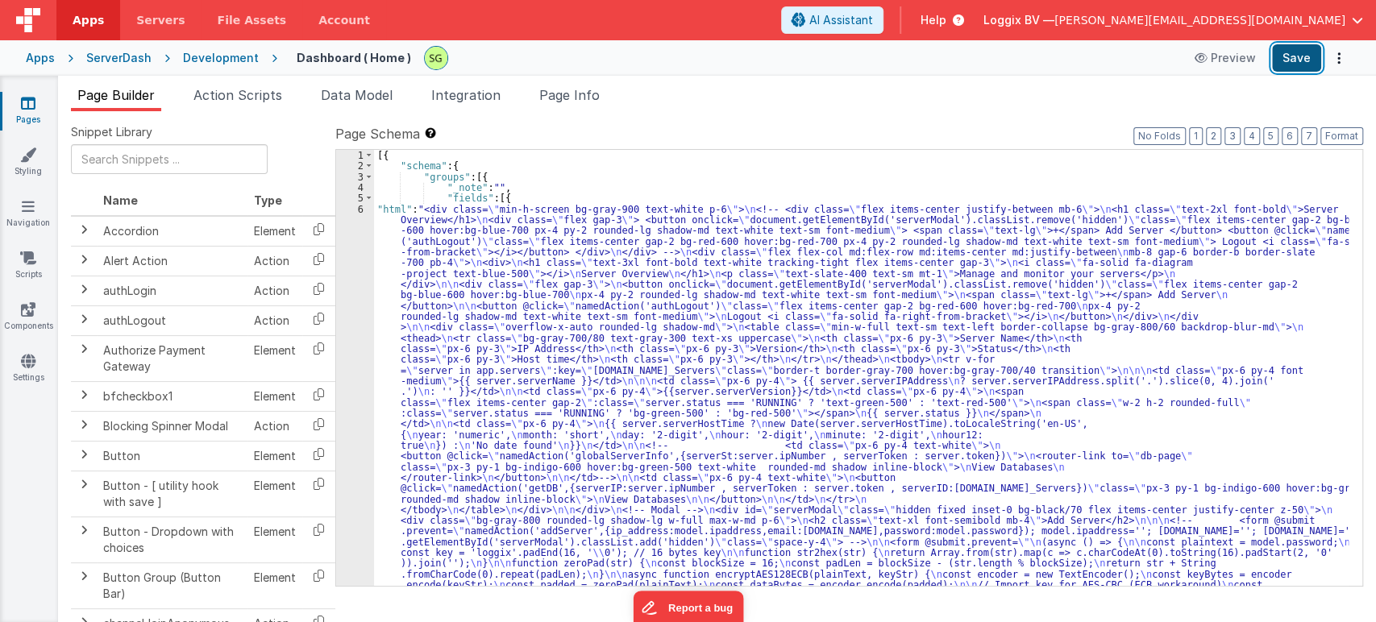
click at [1285, 64] on button "Save" at bounding box center [1296, 57] width 49 height 27
click at [283, 102] on li "Action Scripts" at bounding box center [238, 98] width 102 height 26
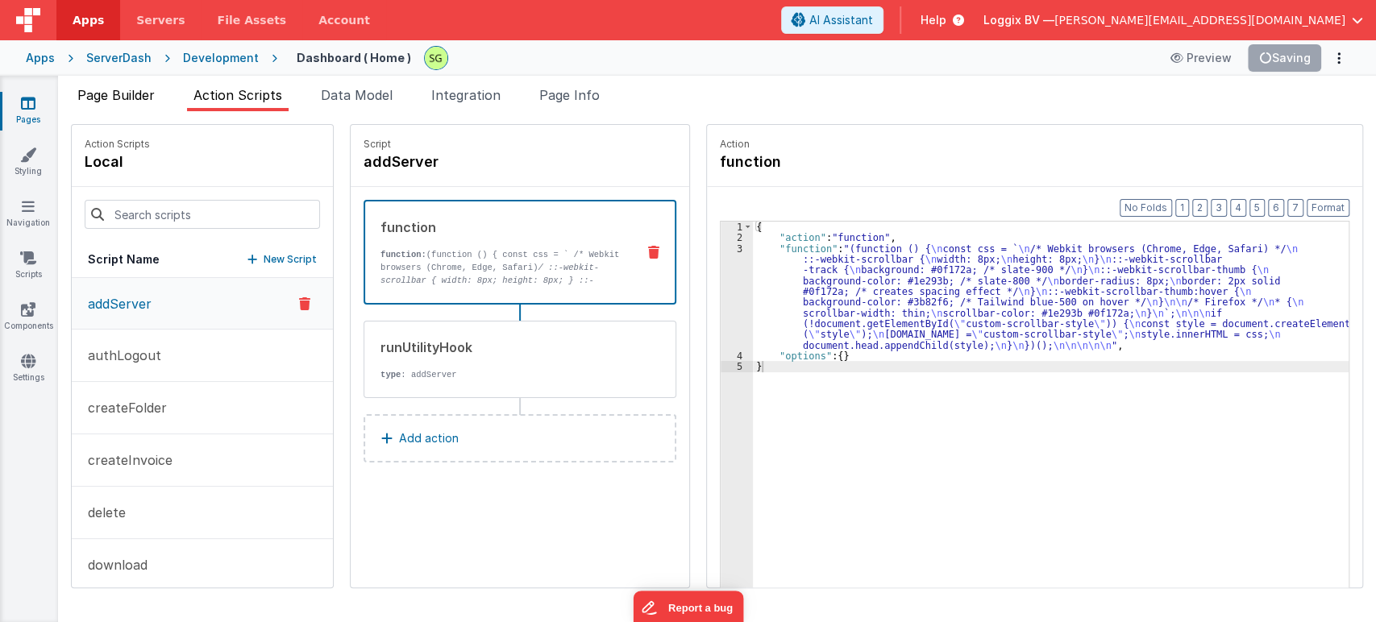
click at [124, 99] on span "Page Builder" at bounding box center [115, 95] width 77 height 16
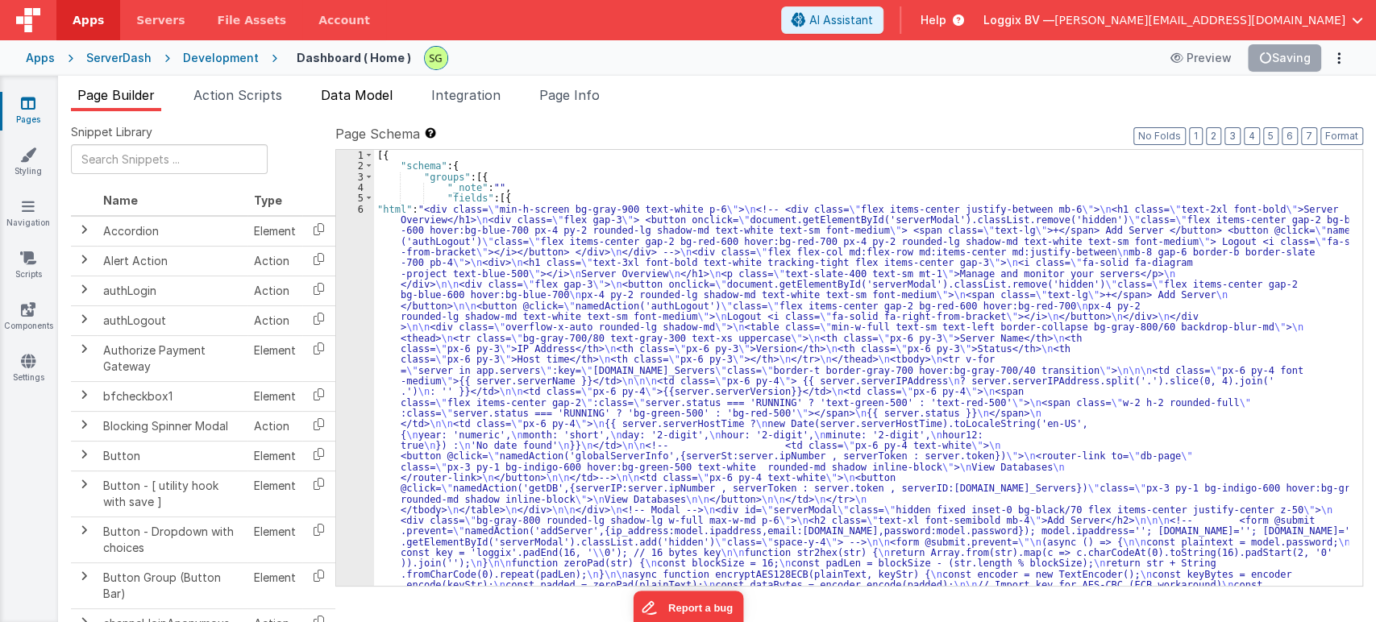
click at [379, 96] on span "Data Model" at bounding box center [357, 95] width 72 height 16
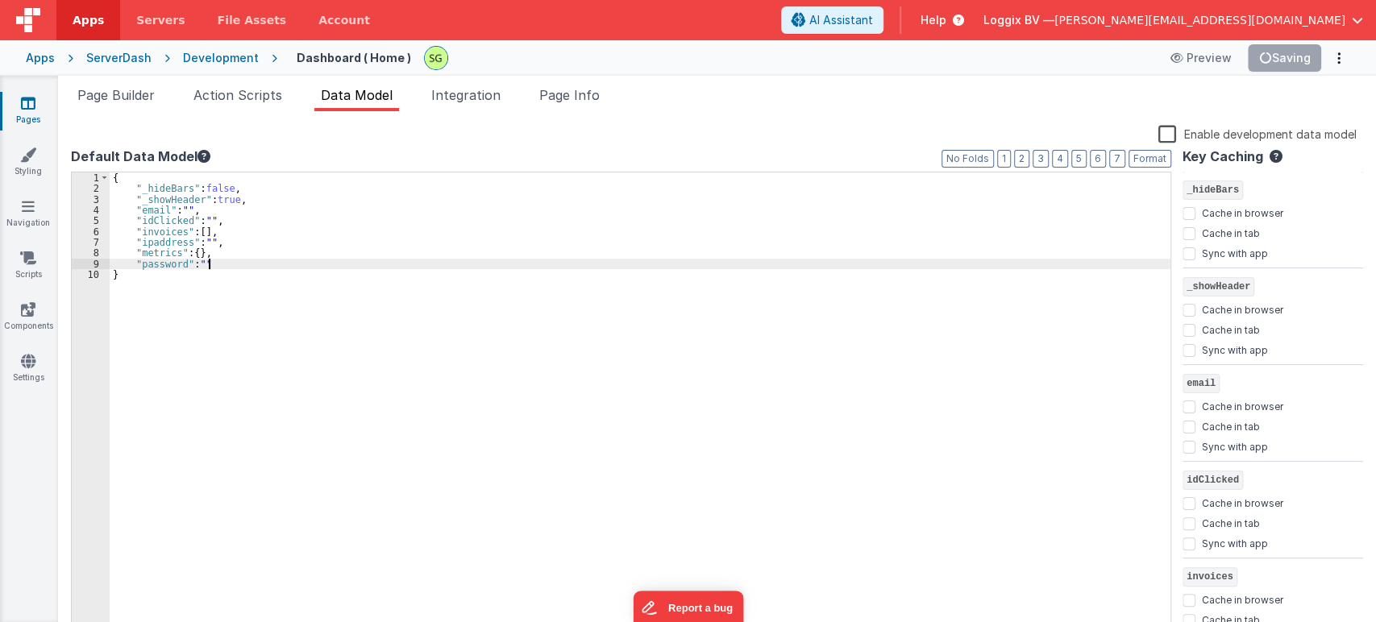
click at [219, 262] on div "{ "_hideBars" : false , "_showHeader" : true , "email" : "" , "idClicked" : "" …" at bounding box center [640, 414] width 1060 height 485
paste textarea
click at [219, 262] on div "{ "_hideBars" : false , "_showHeader" : true , "email" : "" , "idClicked" : "" …" at bounding box center [640, 414] width 1060 height 485
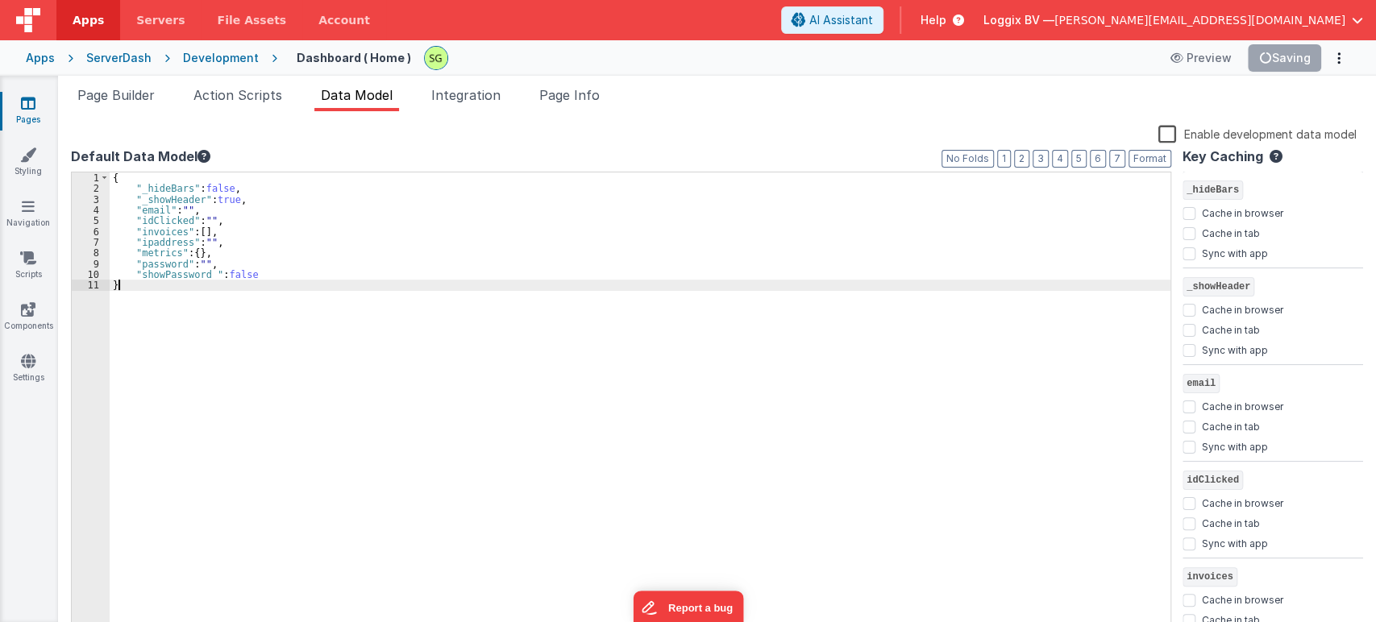
click at [263, 305] on div "{ "_hideBars" : false , "_showHeader" : true , "email" : "" , "idClicked" : "" …" at bounding box center [640, 414] width 1060 height 485
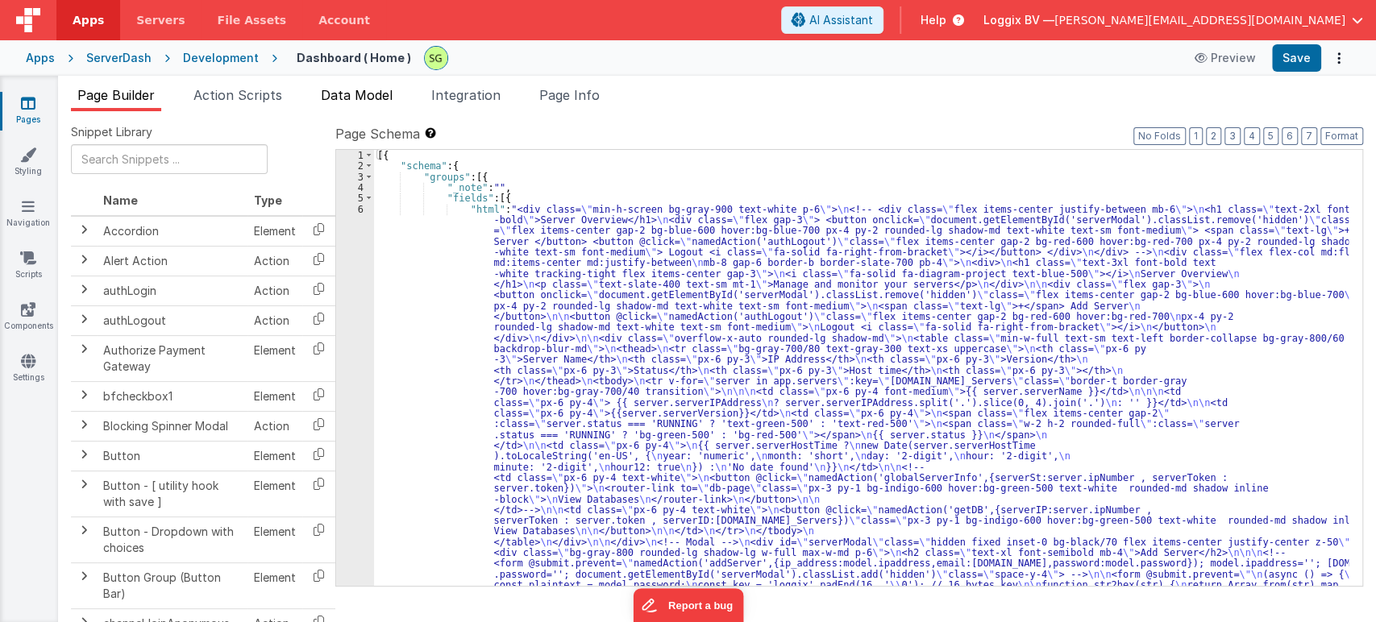
click at [359, 93] on span "Data Model" at bounding box center [357, 95] width 72 height 16
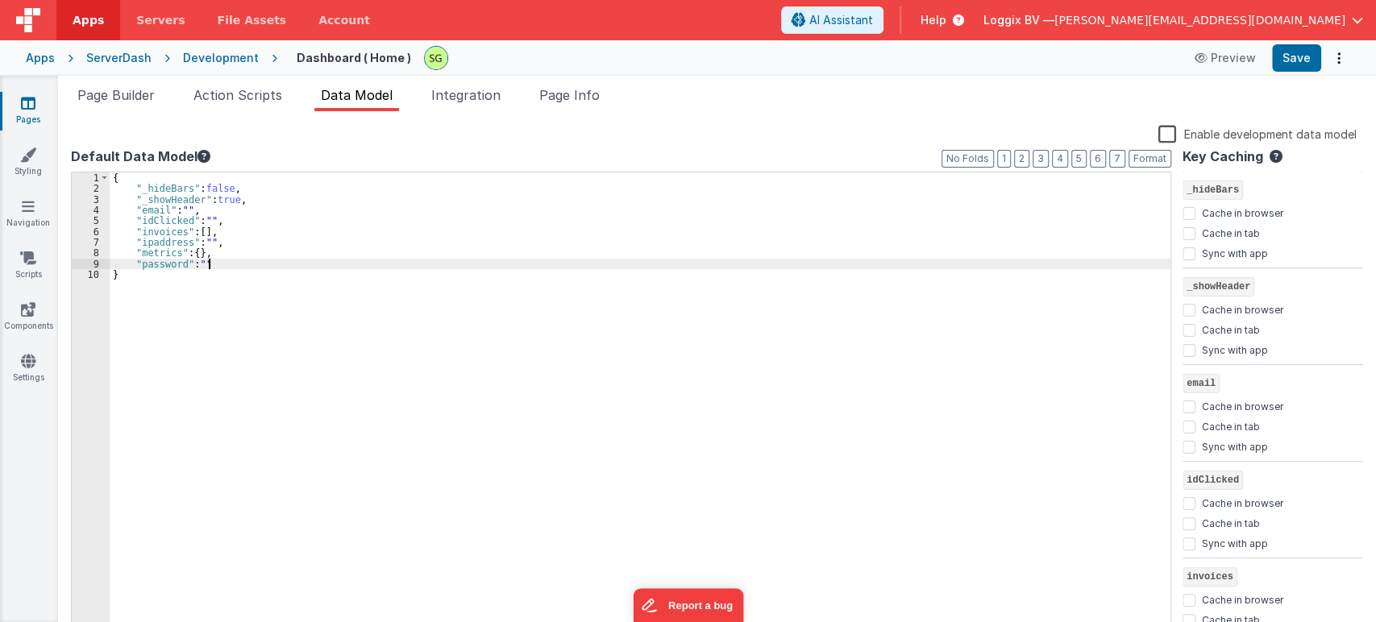
click at [219, 268] on div "{ "_hideBars" : false , "_showHeader" : true , "email" : "" , "idClicked" : "" …" at bounding box center [640, 414] width 1060 height 485
paste textarea
click at [1290, 53] on button "Save" at bounding box center [1296, 57] width 49 height 27
click at [91, 93] on span "Page Builder" at bounding box center [115, 95] width 77 height 16
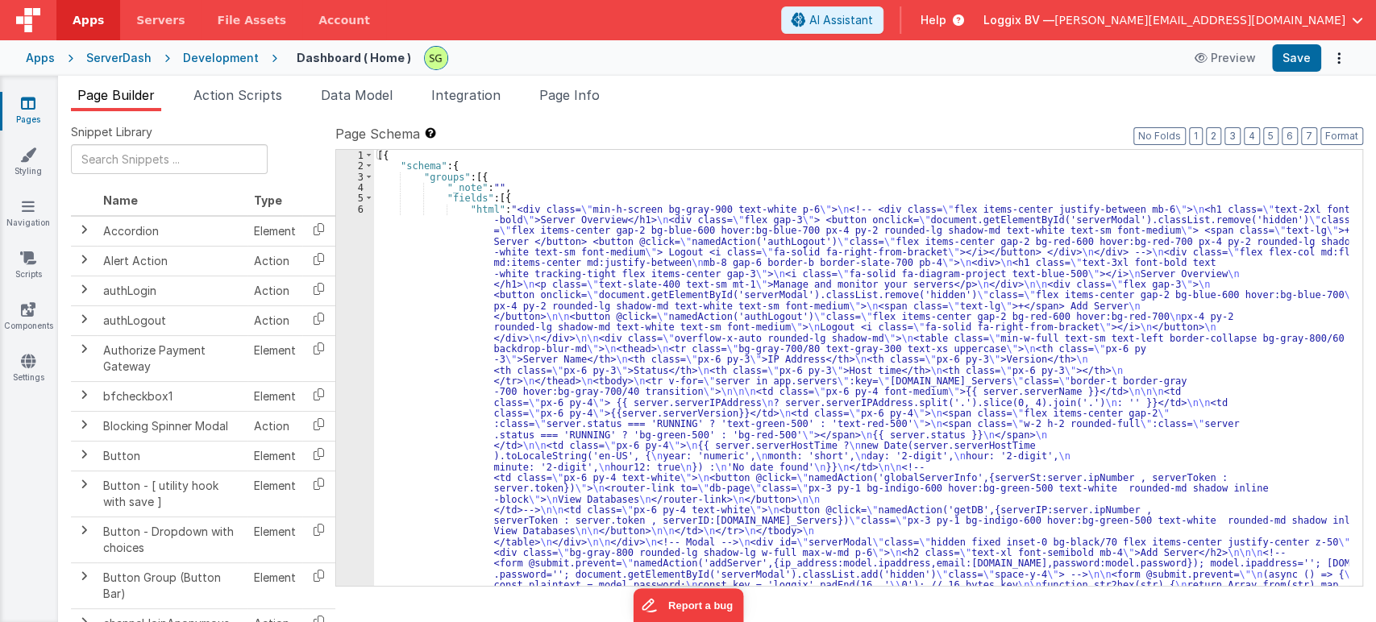
click at [359, 208] on div "6" at bounding box center [355, 510] width 38 height 612
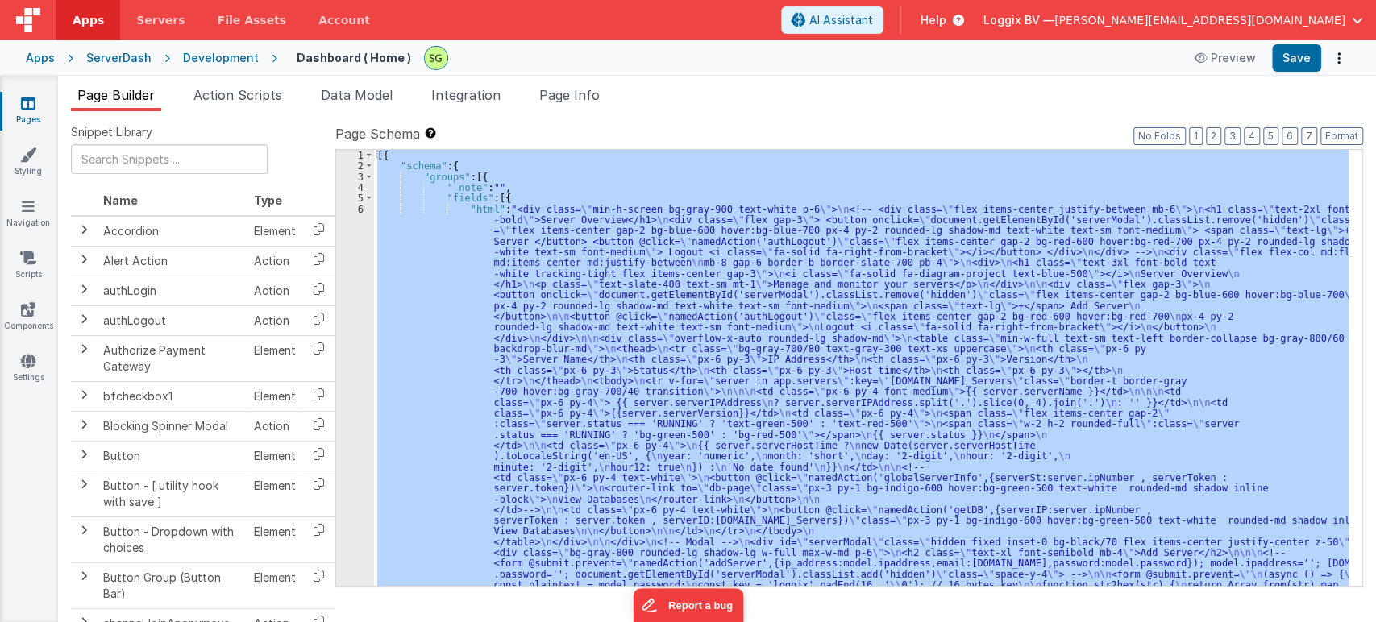
click at [359, 208] on div "6" at bounding box center [355, 510] width 38 height 612
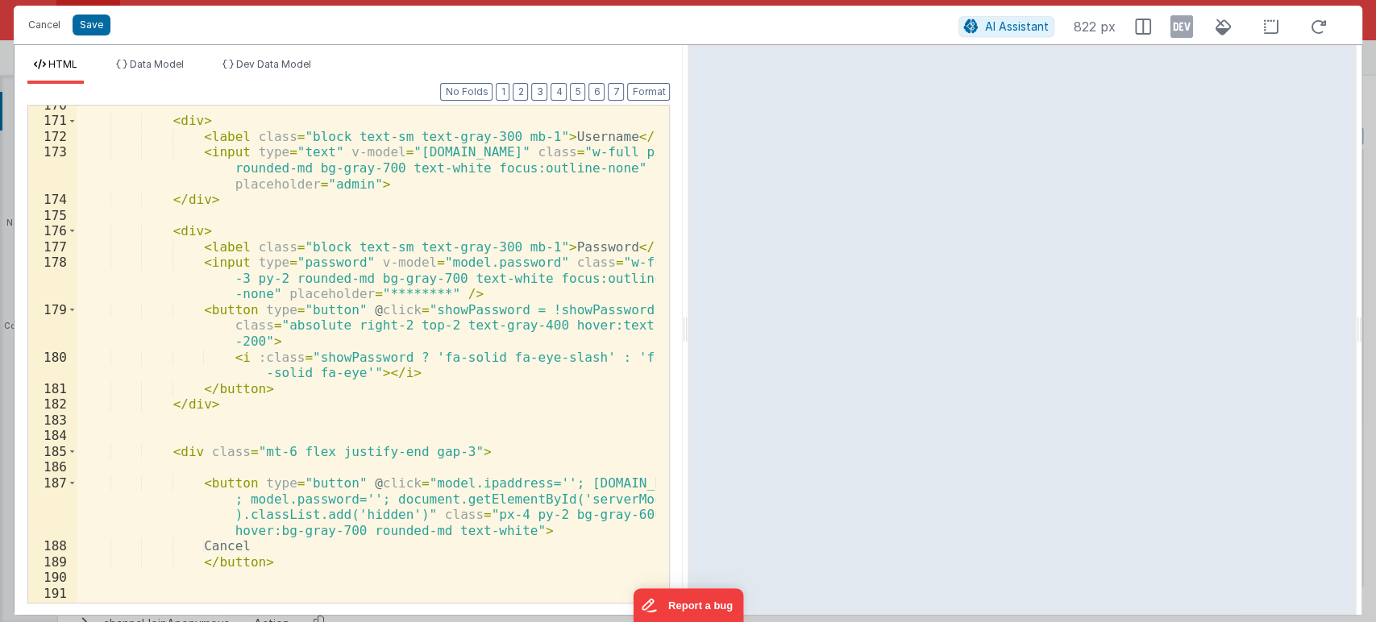
scroll to position [3249, 0]
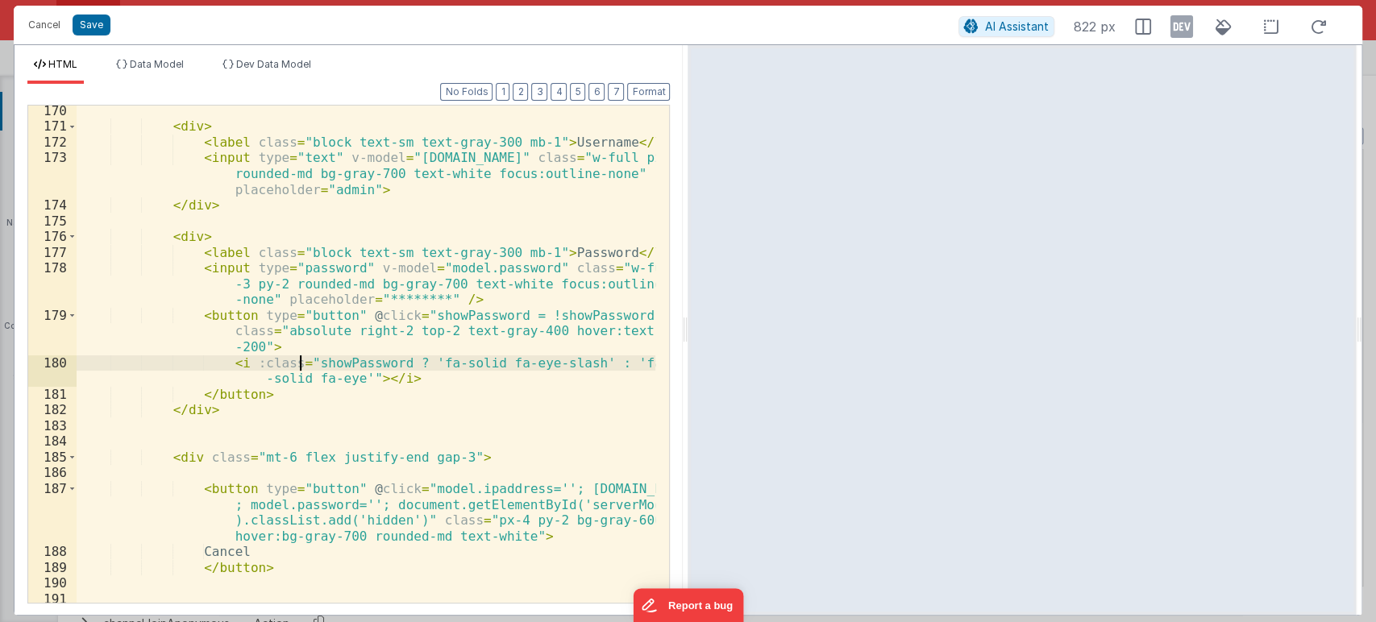
click at [299, 361] on div "< div > < label class = "block text-sm text-gray-300 mb-1" > Username </ label …" at bounding box center [366, 375] width 579 height 545
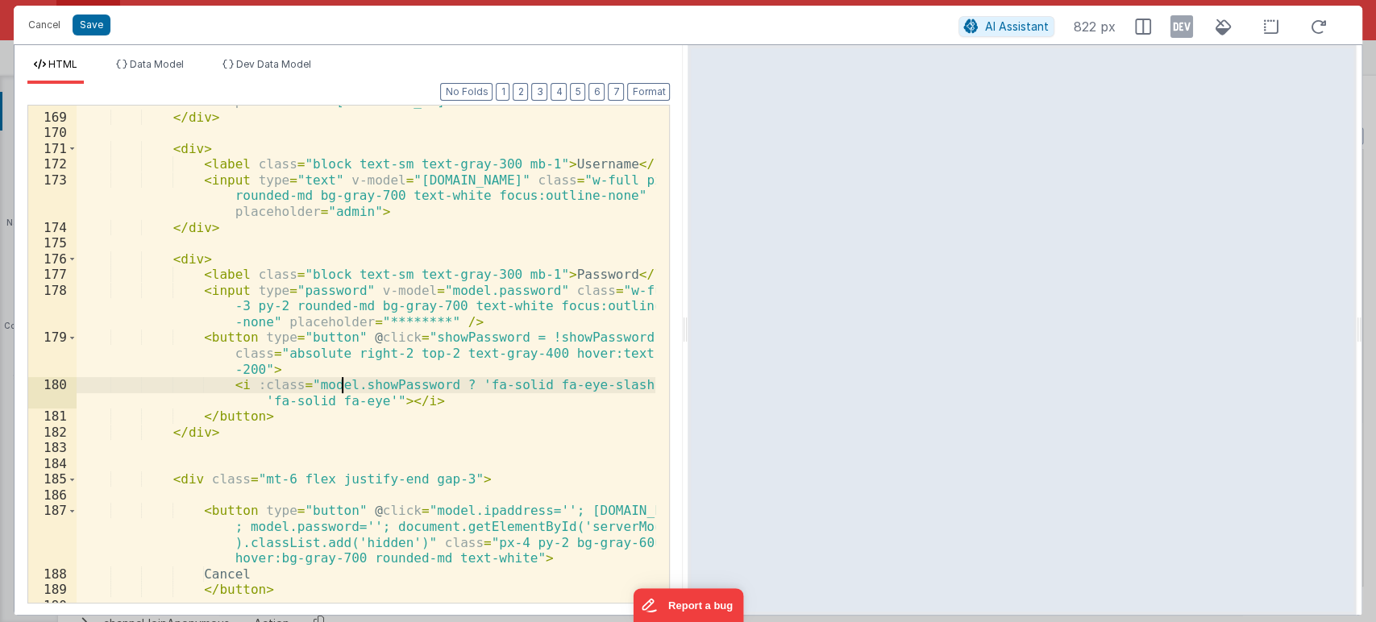
scroll to position [3226, 0]
click at [405, 340] on div "< input type = "text" v-model = "model.ipaddress" class = "w-full px-3 py-2 rou…" at bounding box center [366, 343] width 579 height 560
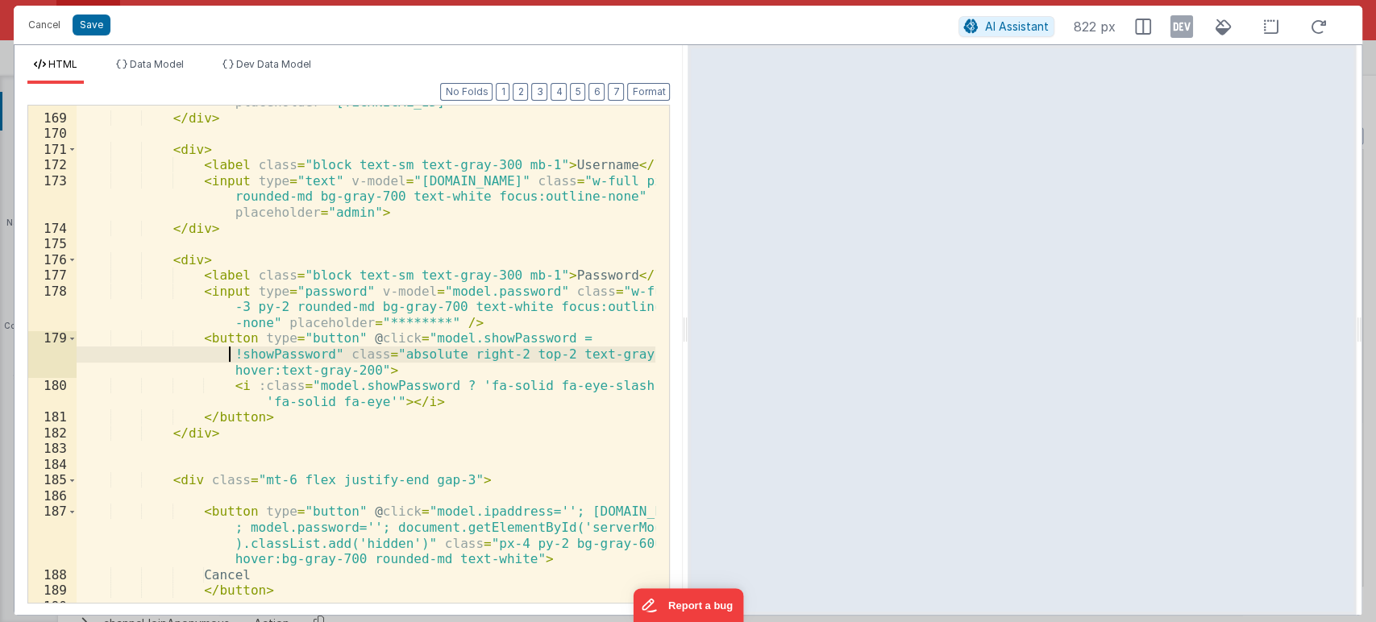
click at [226, 354] on div "< input type = "text" v-model = "model.ipaddress" class = "w-full px-3 py-2 rou…" at bounding box center [366, 343] width 579 height 560
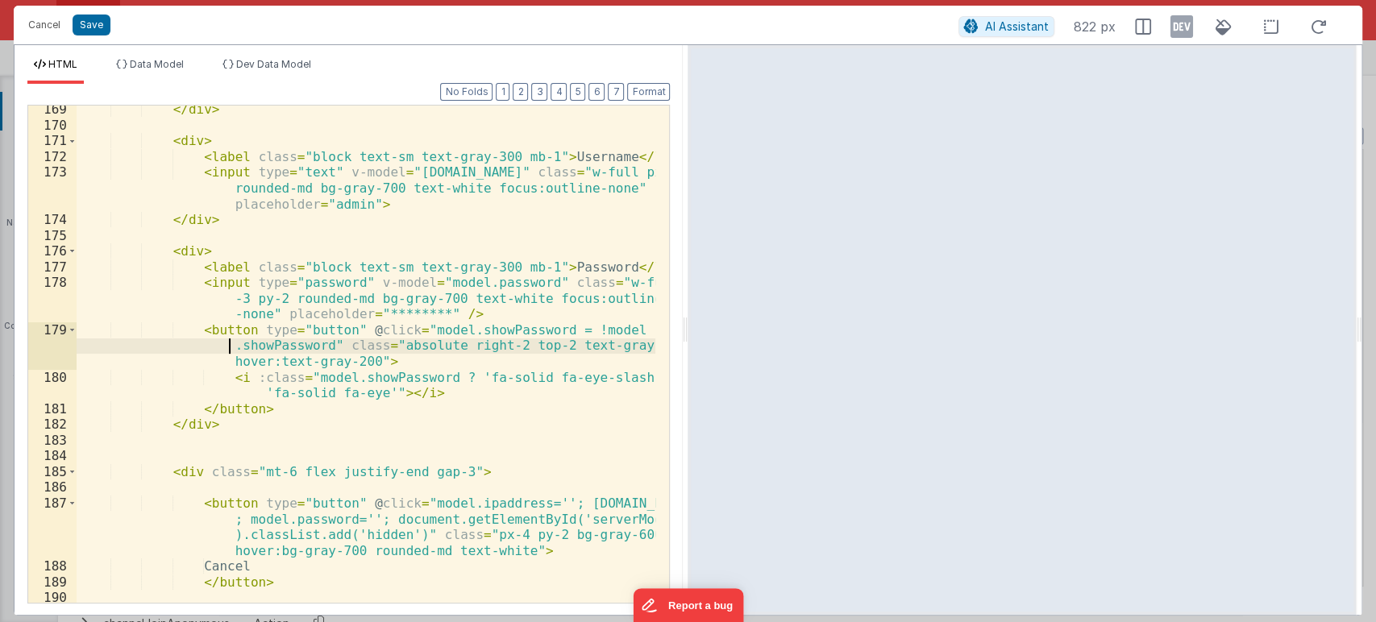
scroll to position [3234, 0]
click at [85, 20] on button "Save" at bounding box center [92, 25] width 38 height 21
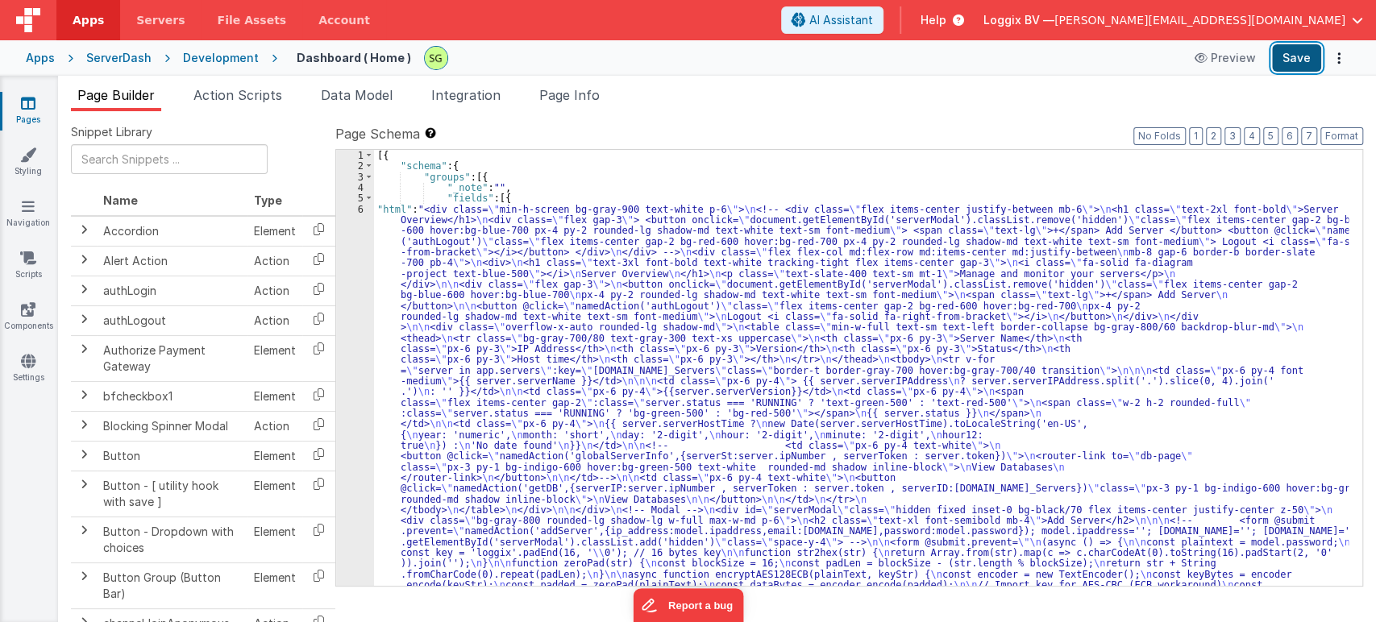
click at [1305, 50] on button "Save" at bounding box center [1296, 57] width 49 height 27
click at [361, 205] on div "6" at bounding box center [355, 483] width 38 height 558
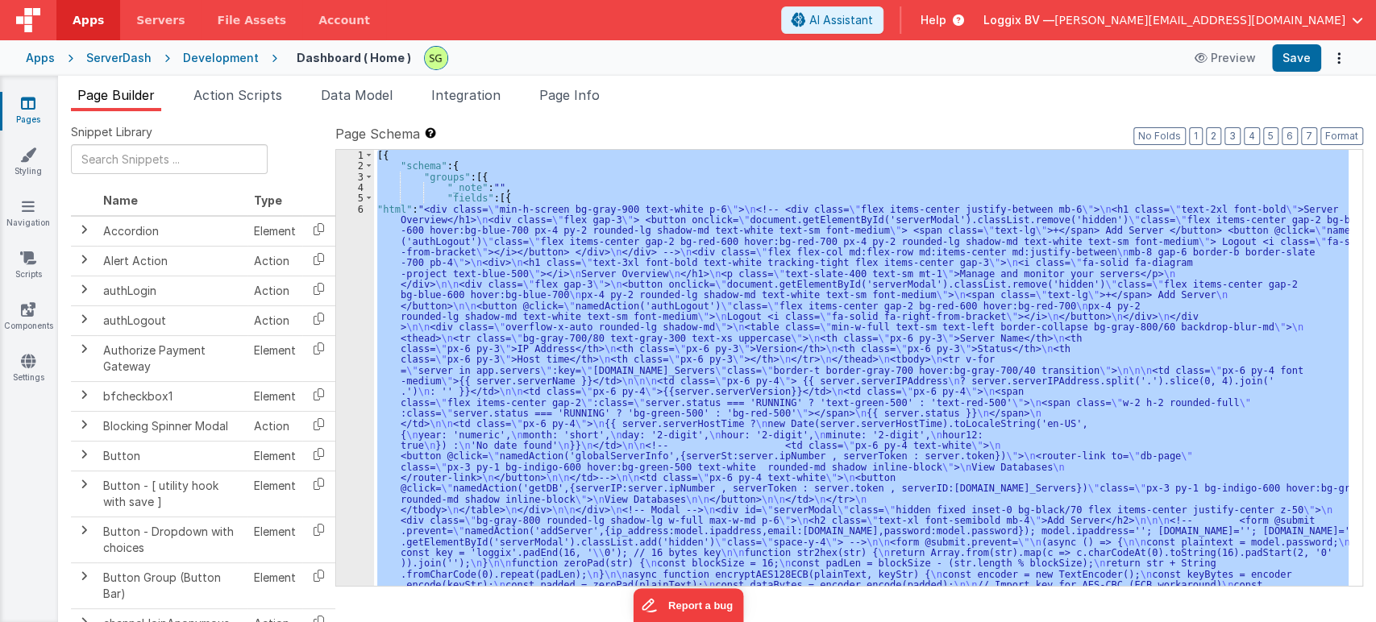
click at [361, 205] on div "6" at bounding box center [355, 483] width 38 height 558
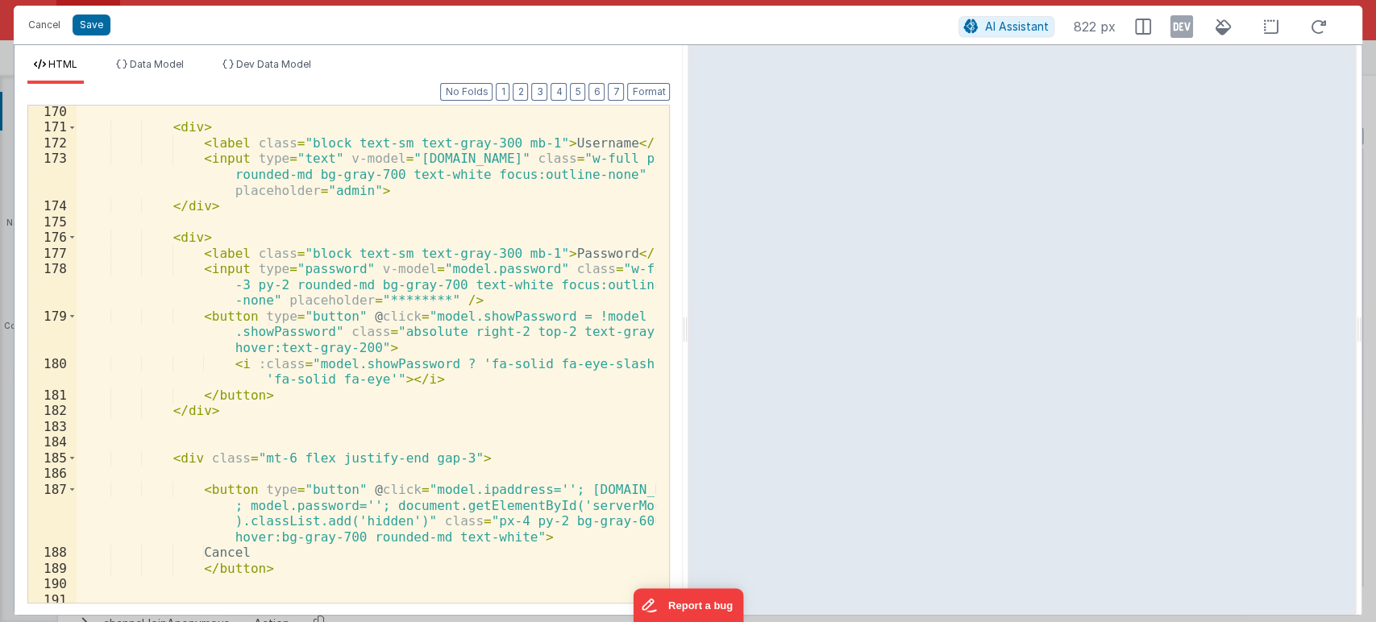
scroll to position [3247, 0]
click at [46, 18] on button "Cancel" at bounding box center [44, 25] width 48 height 23
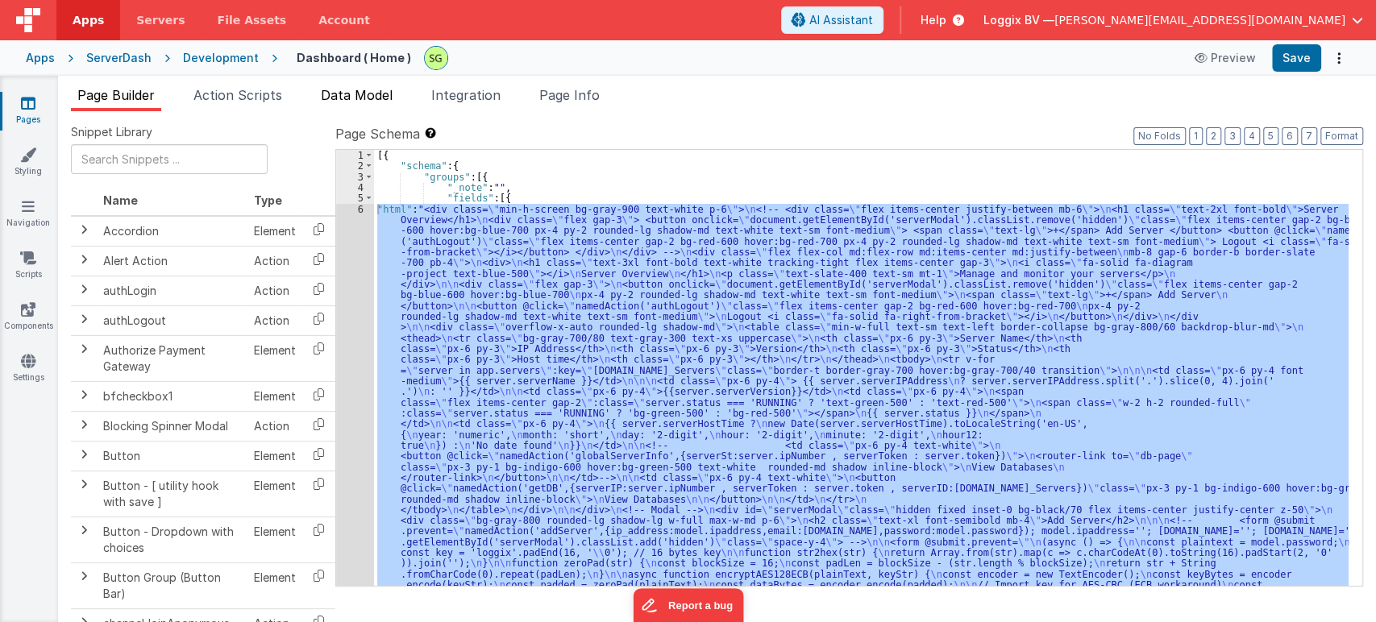
click at [322, 94] on li "Data Model" at bounding box center [356, 98] width 85 height 26
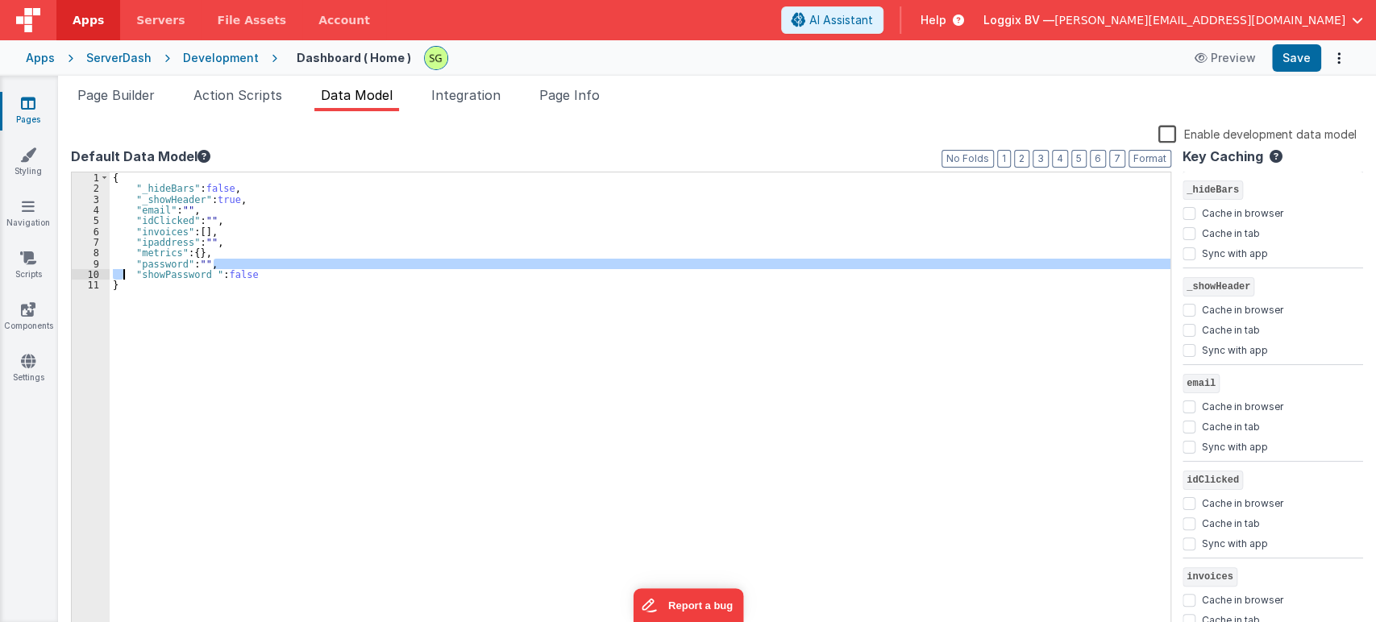
drag, startPoint x: 265, startPoint y: 268, endPoint x: 125, endPoint y: 278, distance: 140.6
click at [125, 278] on div "{ "_hideBars" : false , "_showHeader" : true , "email" : "" , "idClicked" : "" …" at bounding box center [640, 414] width 1060 height 485
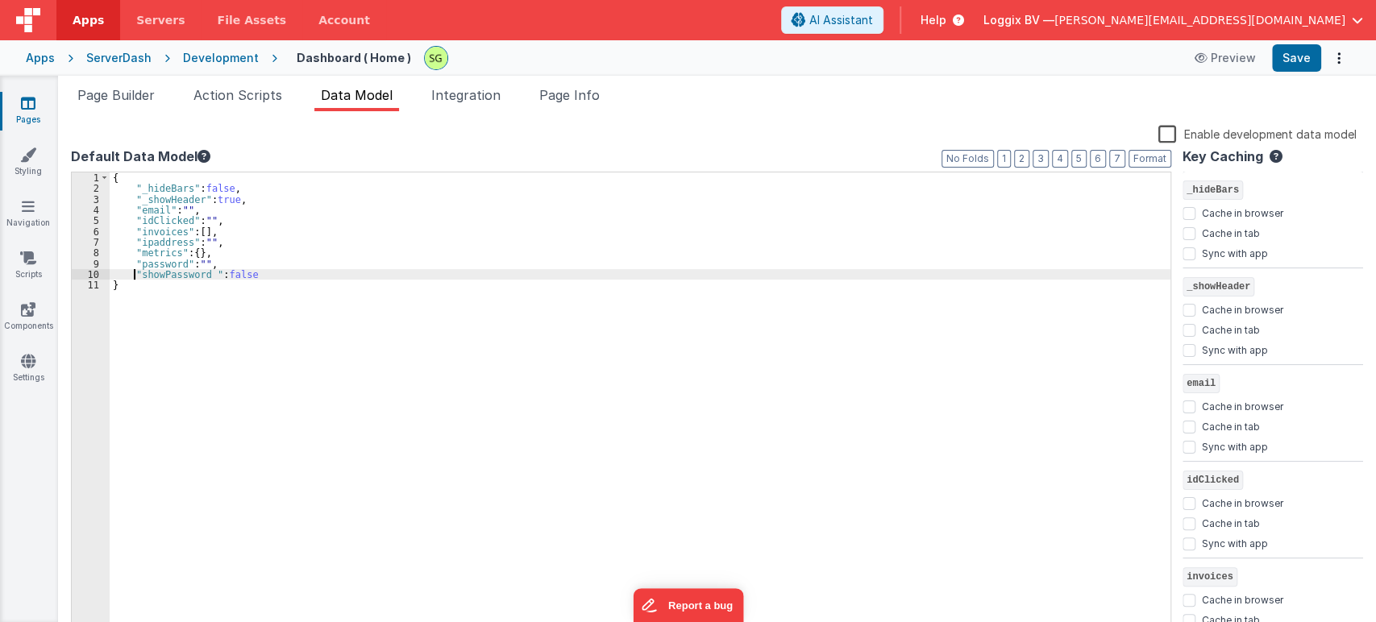
click at [132, 273] on div "{ "_hideBars" : false , "_showHeader" : true , "email" : "" , "idClicked" : "" …" at bounding box center [640, 414] width 1060 height 485
drag, startPoint x: 133, startPoint y: 273, endPoint x: 259, endPoint y: 278, distance: 126.6
click at [259, 278] on div "{ "_hideBars" : false , "_showHeader" : true , "email" : "" , "idClicked" : "" …" at bounding box center [640, 414] width 1060 height 485
click at [115, 88] on span "Page Builder" at bounding box center [115, 95] width 77 height 16
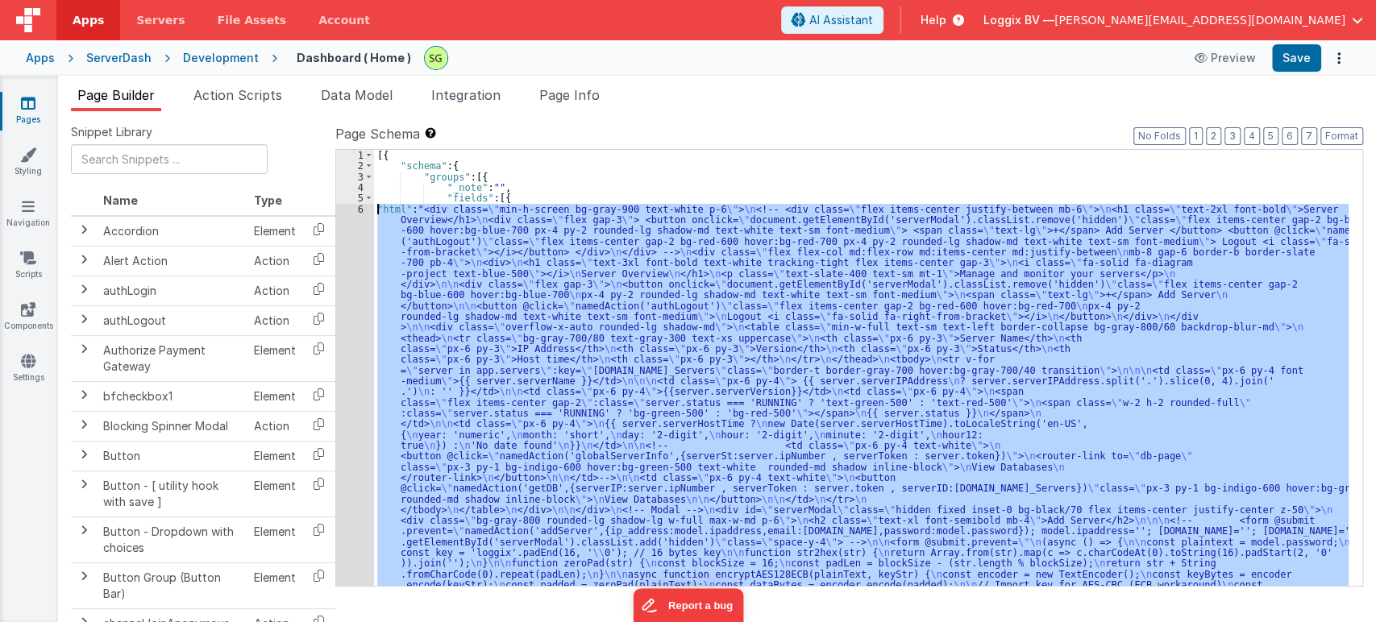
click at [360, 207] on div "6" at bounding box center [355, 483] width 38 height 558
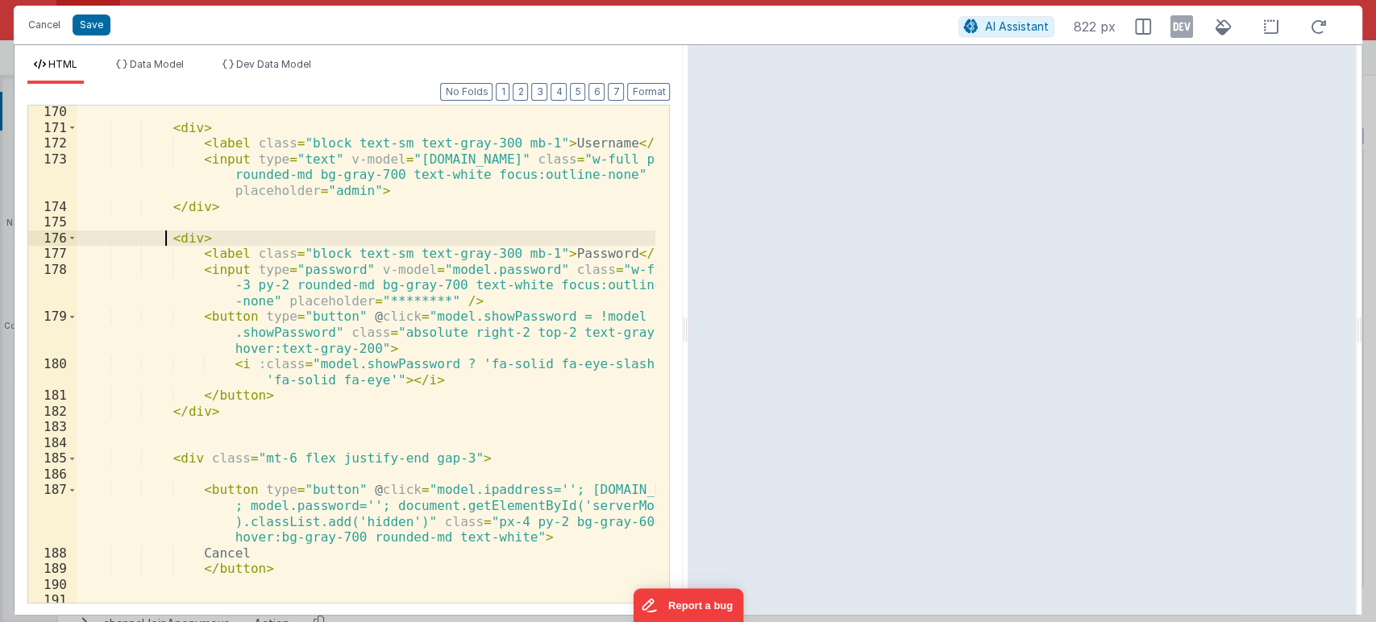
click at [162, 232] on div "< div > < label class = "block text-sm text-gray-300 mb-1" > Username </ label …" at bounding box center [366, 376] width 579 height 545
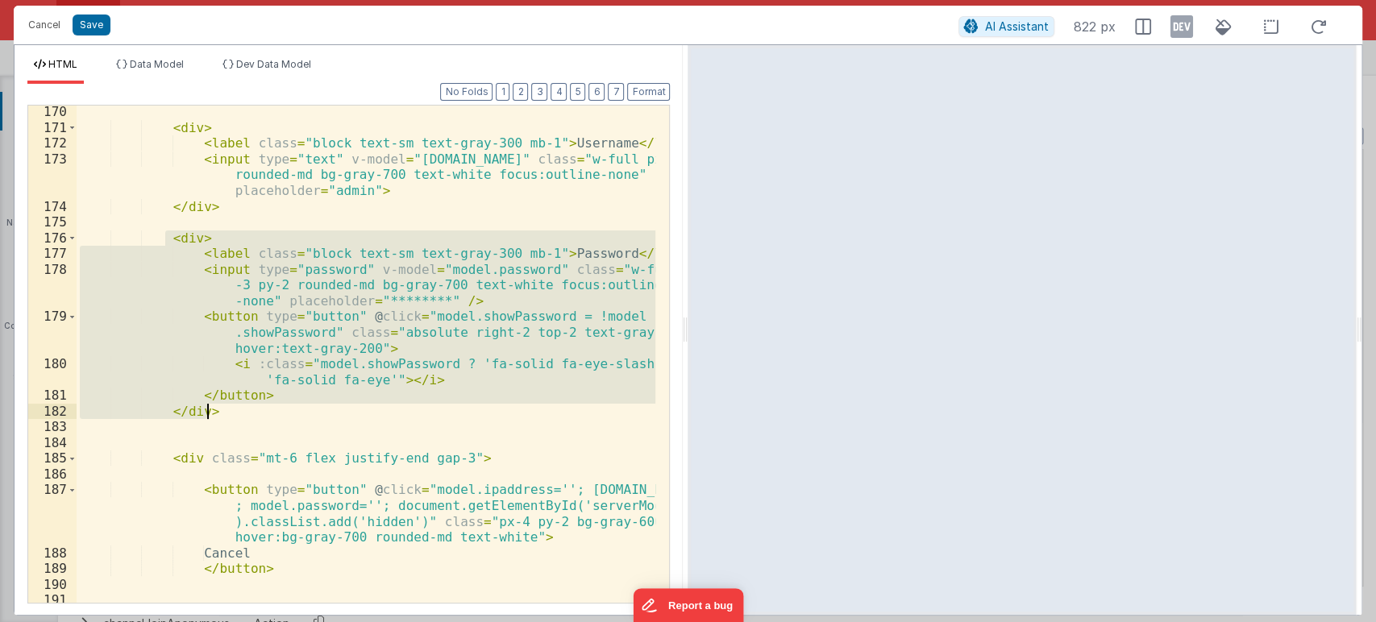
drag, startPoint x: 162, startPoint y: 231, endPoint x: 221, endPoint y: 410, distance: 188.3
click at [221, 410] on div "< div > < label class = "block text-sm text-gray-300 mb-1" > Username </ label …" at bounding box center [366, 376] width 579 height 545
click at [90, 26] on button "Save" at bounding box center [92, 25] width 38 height 21
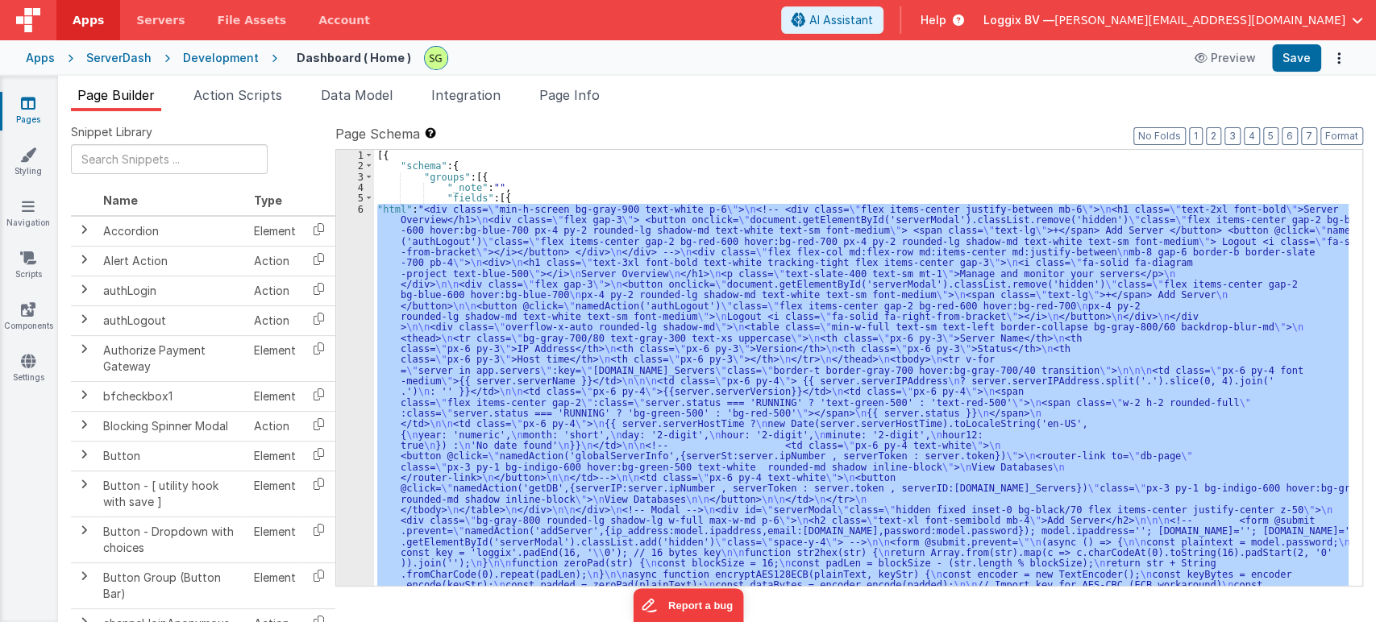
click at [359, 210] on div "6" at bounding box center [355, 483] width 38 height 558
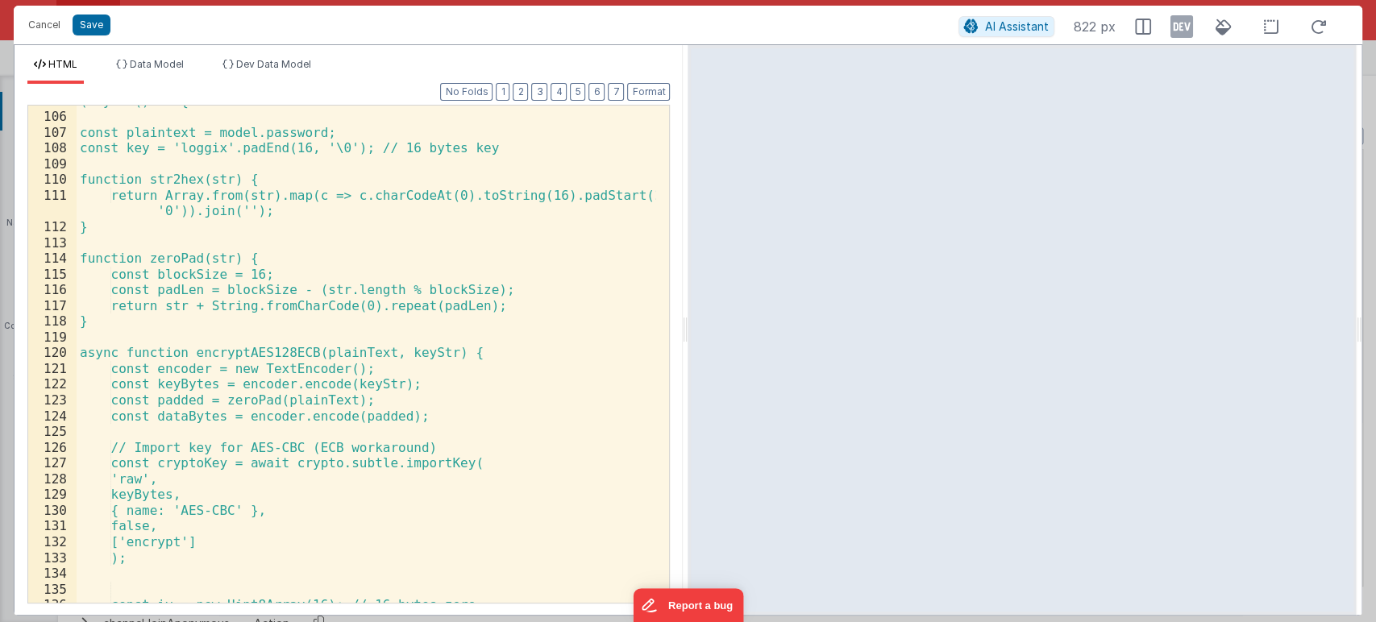
scroll to position [2222, 0]
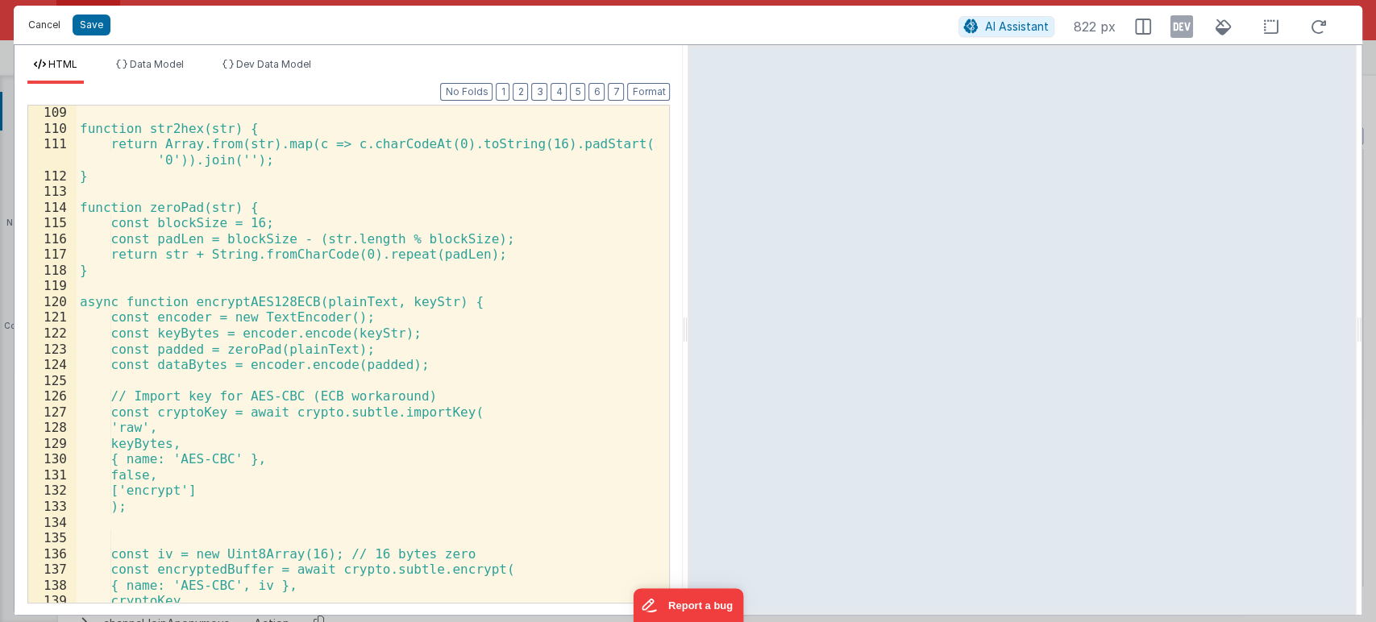
click at [37, 24] on button "Cancel" at bounding box center [44, 25] width 48 height 23
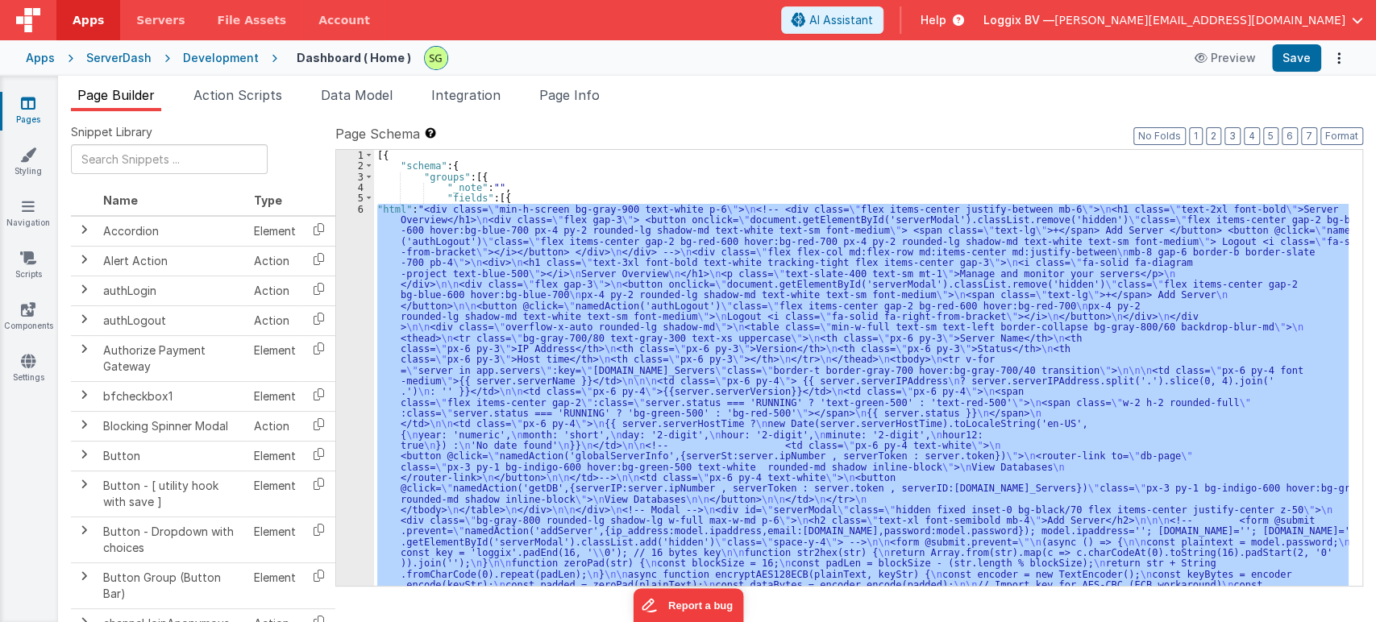
click at [361, 210] on div "6" at bounding box center [355, 483] width 38 height 558
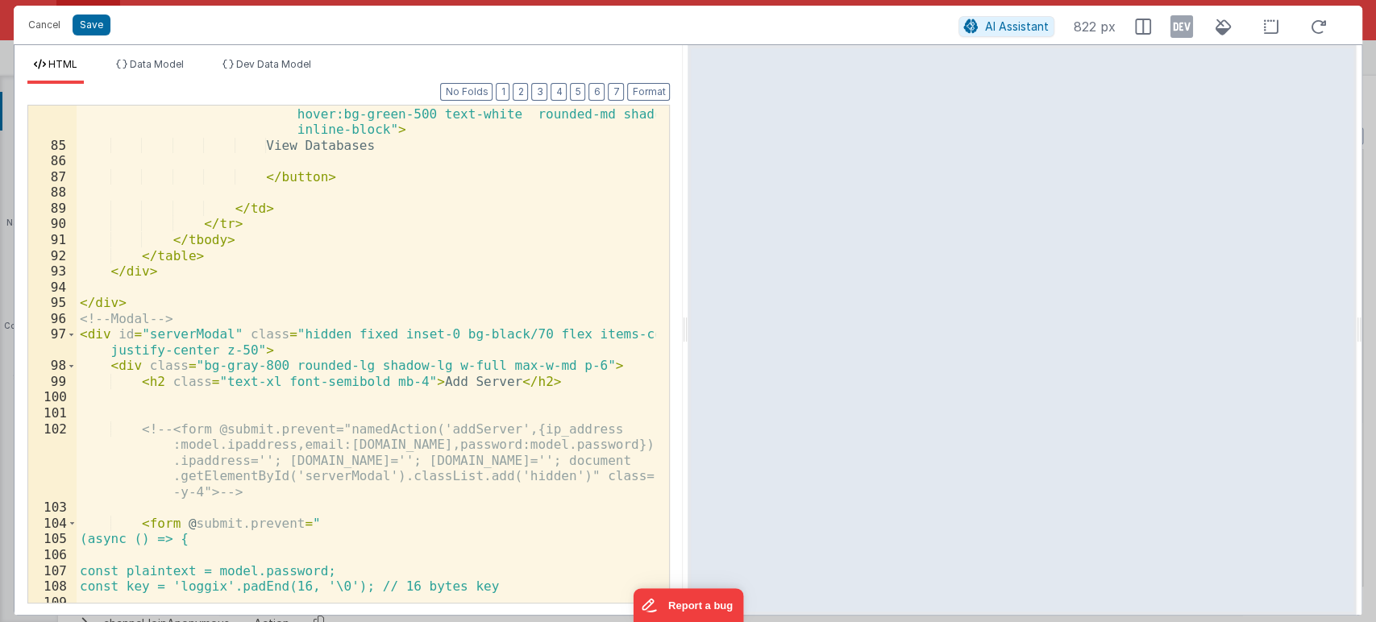
scroll to position [1731, 0]
click at [73, 336] on span at bounding box center [71, 337] width 9 height 16
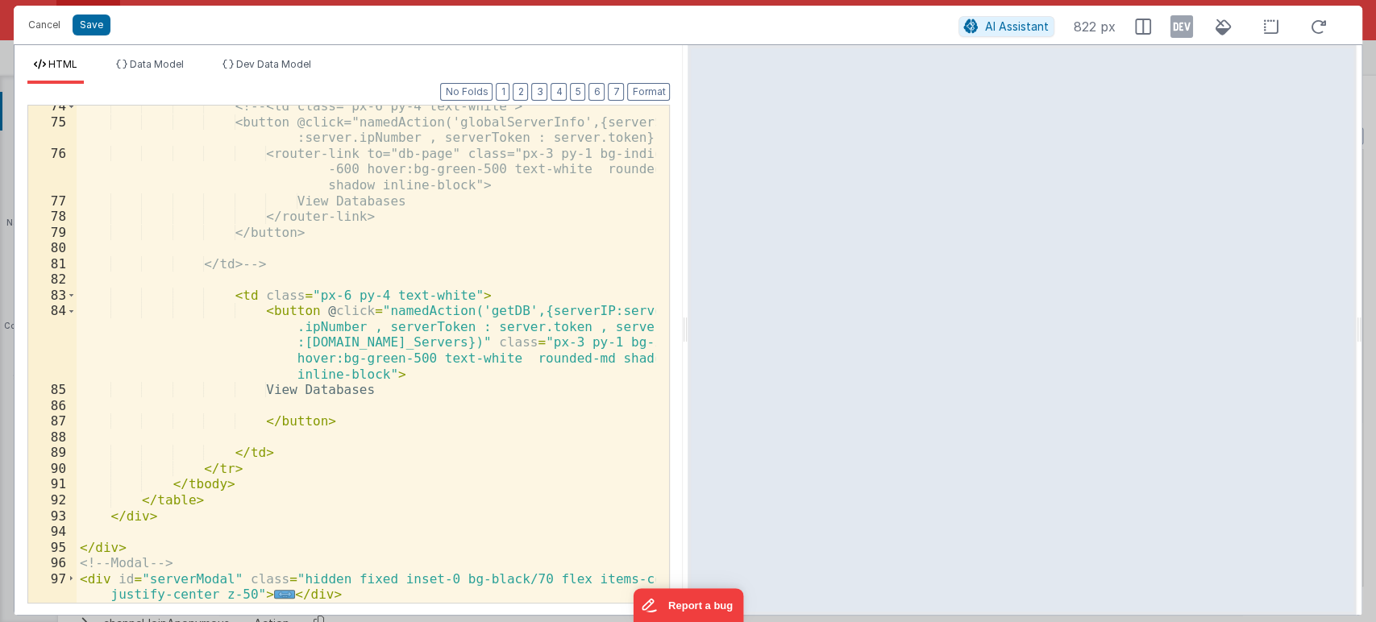
scroll to position [1488, 0]
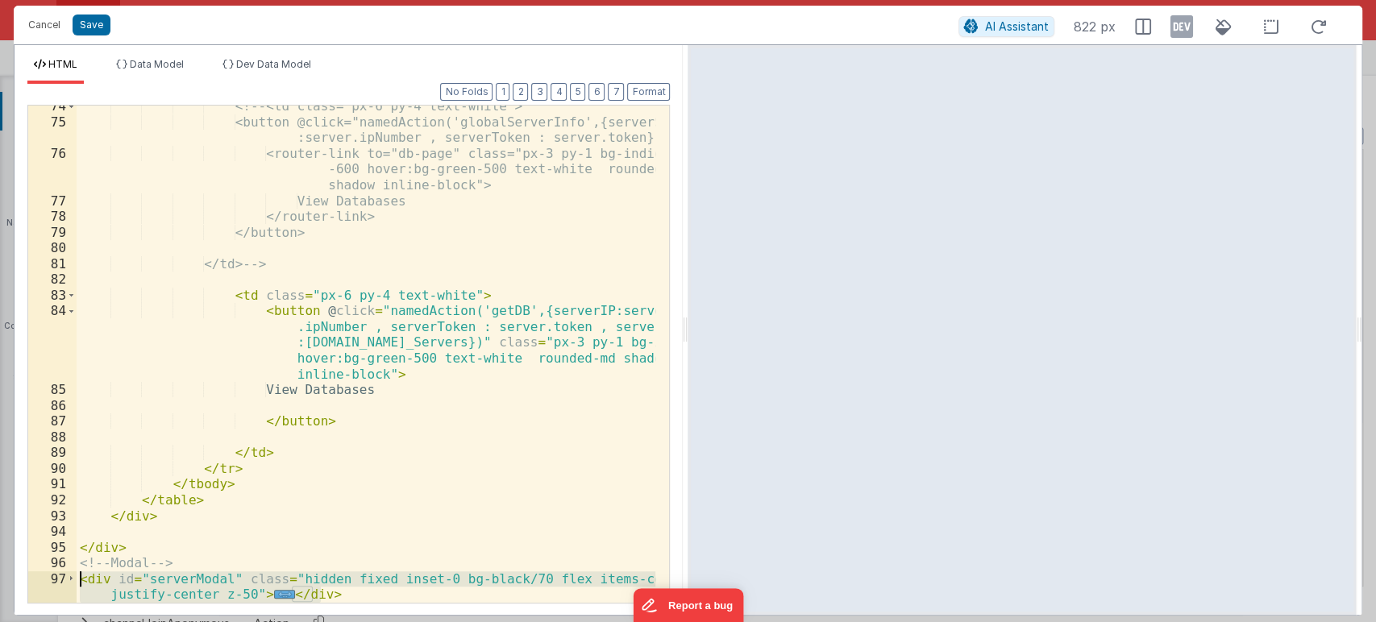
drag, startPoint x: 344, startPoint y: 589, endPoint x: 60, endPoint y: 580, distance: 284.6
click at [60, 580] on div "74 75 76 77 78 79 80 81 82 83 84 85 86 87 88 89 90 91 92 93 94 95 96 97 <!-- <t…" at bounding box center [348, 354] width 642 height 499
click at [68, 579] on span at bounding box center [71, 579] width 9 height 16
click at [56, 19] on button "Cancel" at bounding box center [44, 25] width 48 height 23
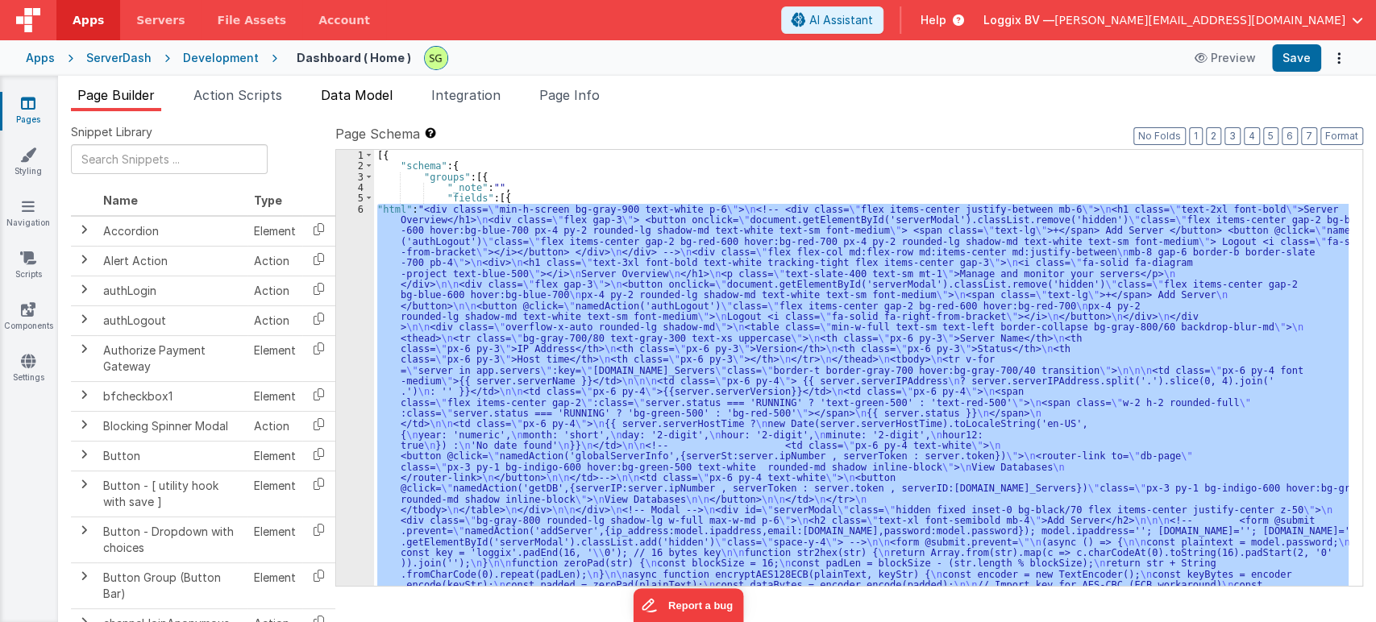
click at [355, 89] on span "Data Model" at bounding box center [357, 95] width 72 height 16
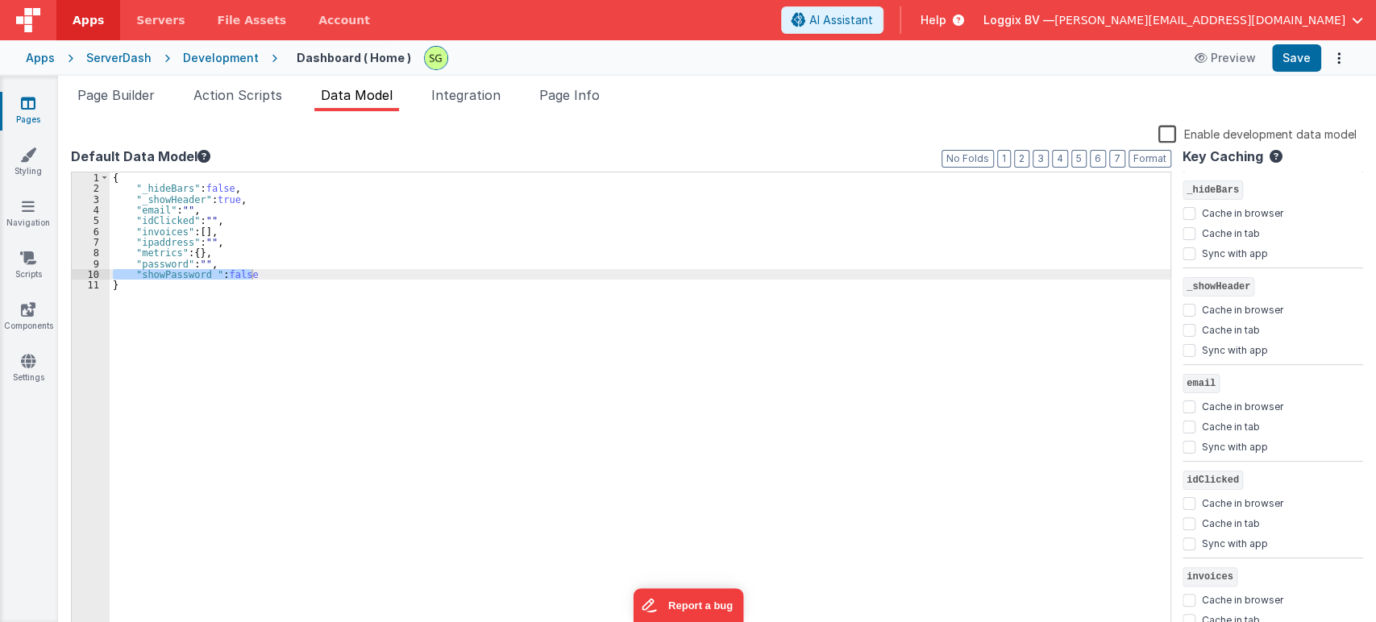
click at [297, 271] on div "{ "_hideBars" : false , "_showHeader" : true , "email" : "" , "idClicked" : "" …" at bounding box center [640, 403] width 1060 height 463
drag, startPoint x: 297, startPoint y: 271, endPoint x: 130, endPoint y: 276, distance: 167.7
click at [130, 276] on div "{ "_hideBars" : false , "_showHeader" : true , "email" : "" , "idClicked" : "" …" at bounding box center [640, 414] width 1060 height 485
click at [117, 102] on span "Page Builder" at bounding box center [115, 95] width 77 height 16
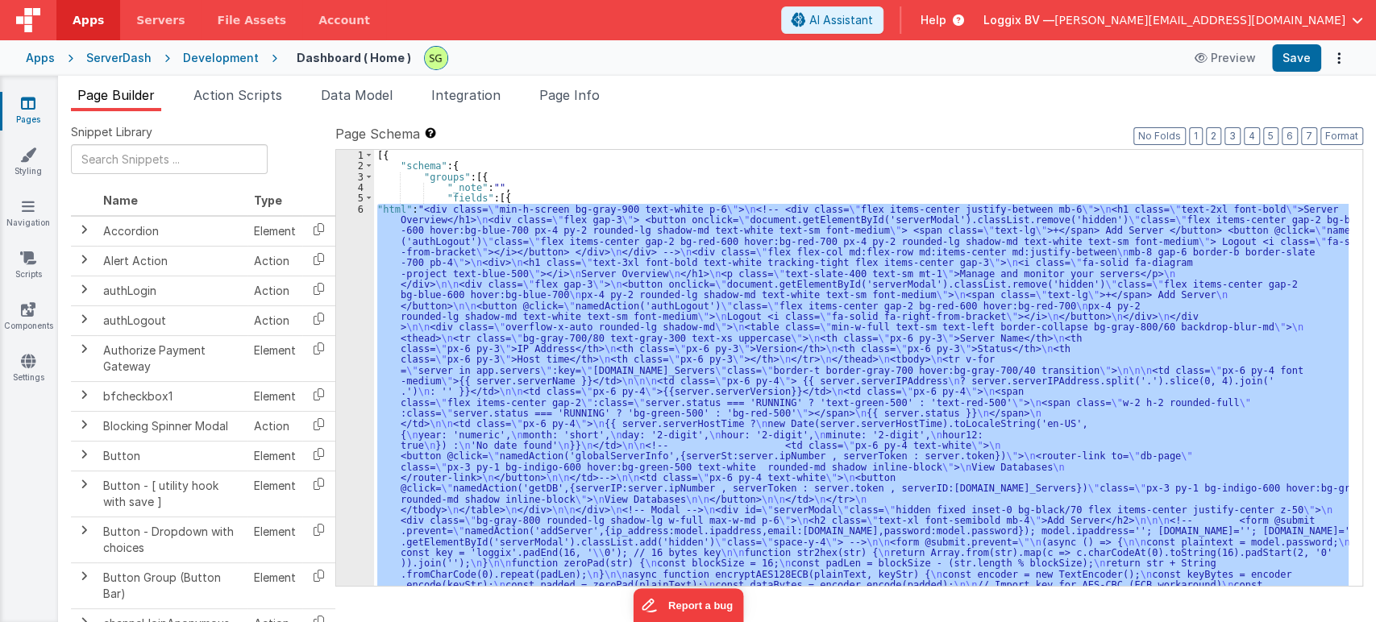
click at [361, 210] on div "6" at bounding box center [355, 483] width 38 height 558
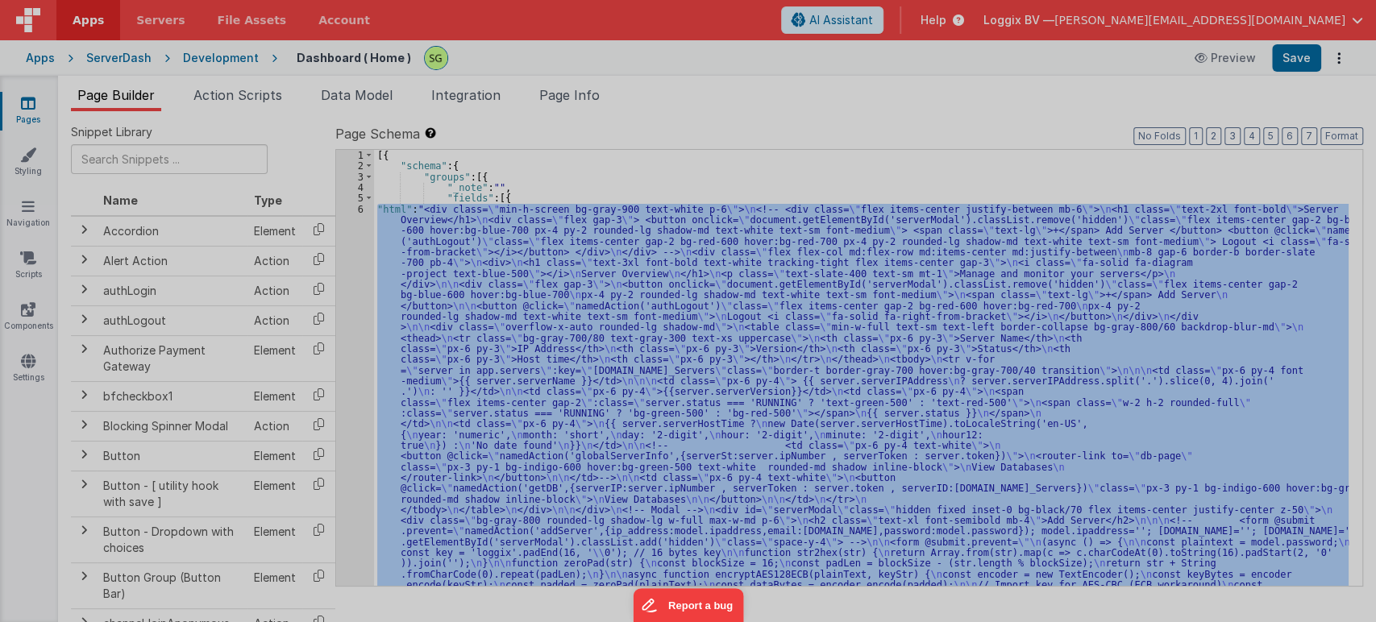
click at [361, 210] on div at bounding box center [688, 311] width 1376 height 622
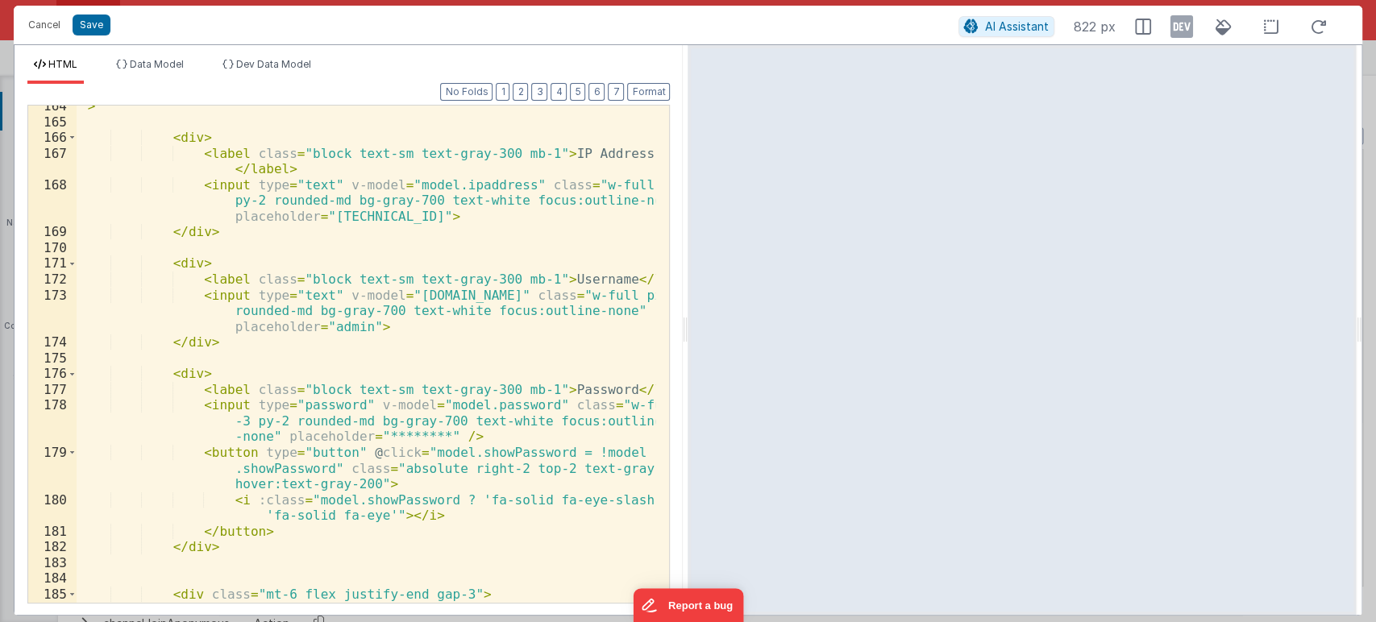
scroll to position [3131, 0]
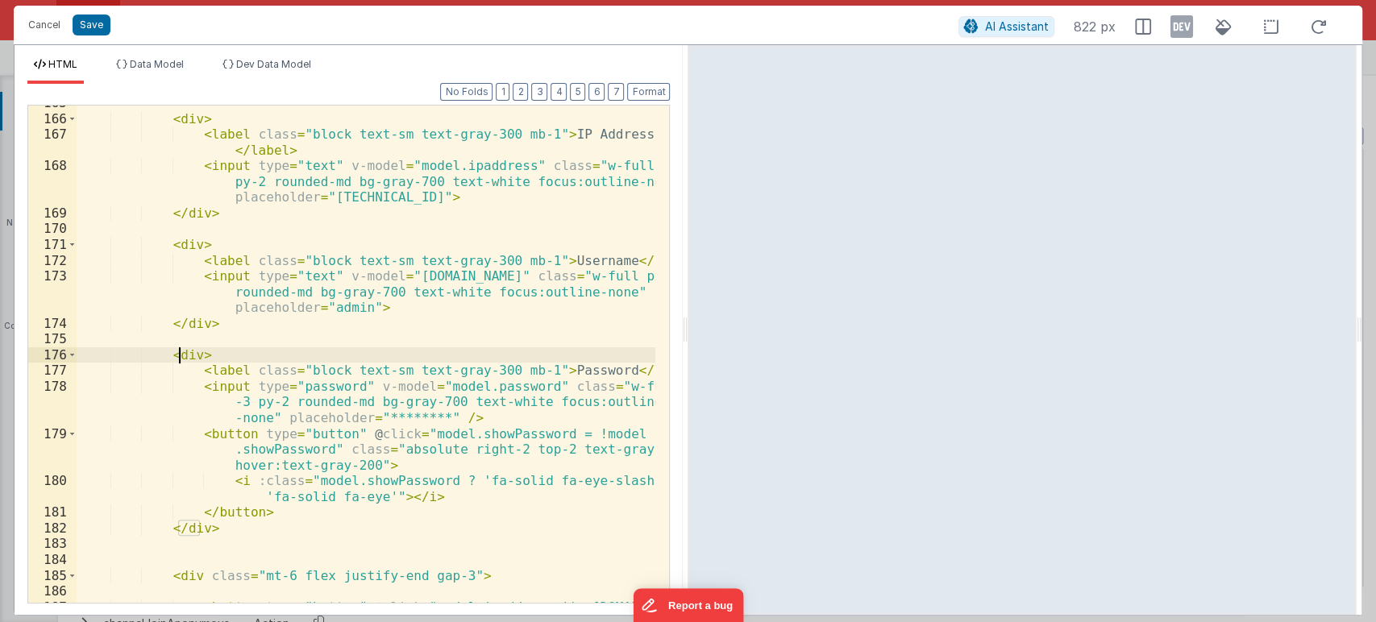
click at [181, 350] on div "< div > < label class = "block text-sm text-gray-300 mb-1" > IP Address </ labe…" at bounding box center [366, 383] width 579 height 576
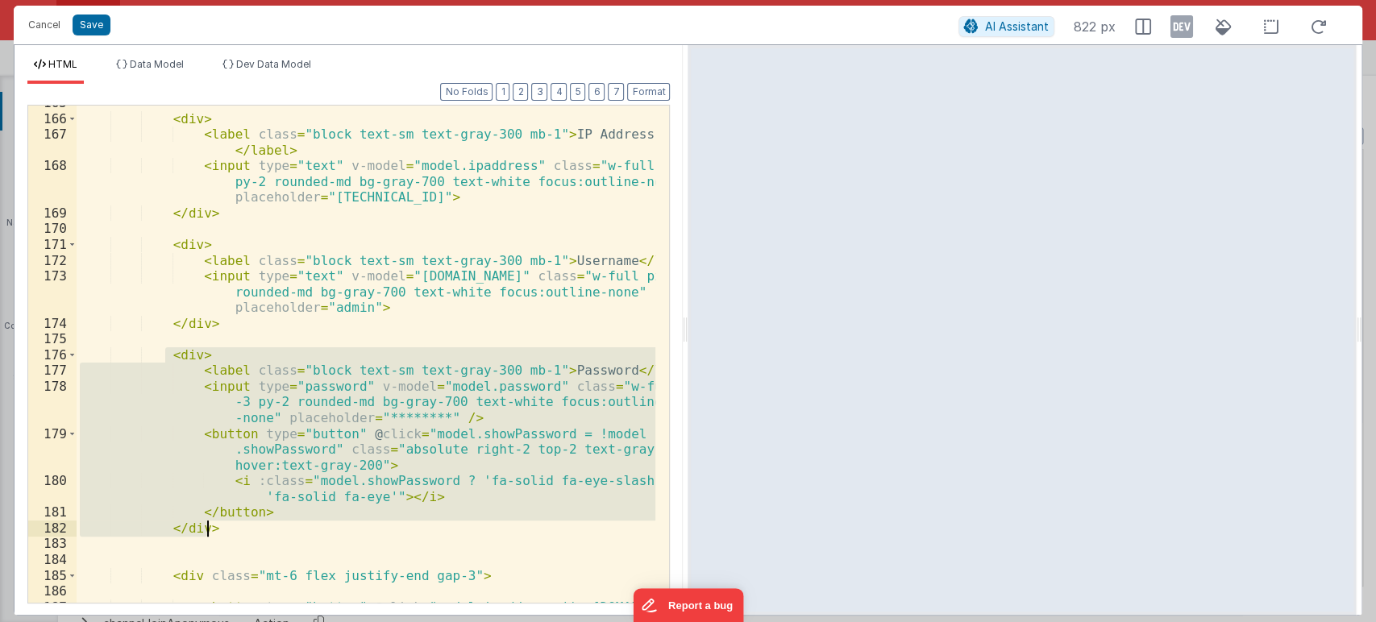
drag, startPoint x: 166, startPoint y: 354, endPoint x: 259, endPoint y: 527, distance: 196.5
click at [259, 527] on div "< div > < label class = "block text-sm text-gray-300 mb-1" > IP Address </ labe…" at bounding box center [366, 383] width 579 height 576
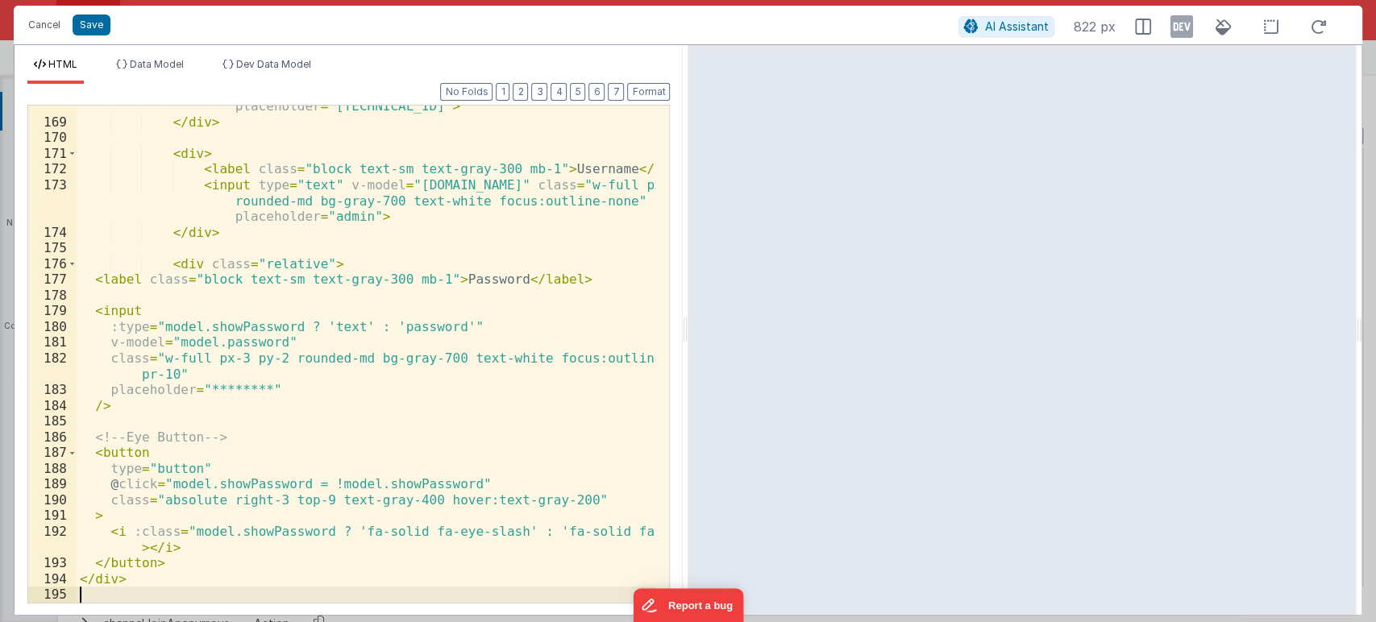
scroll to position [3222, 0]
click at [648, 94] on button "Format" at bounding box center [648, 92] width 43 height 18
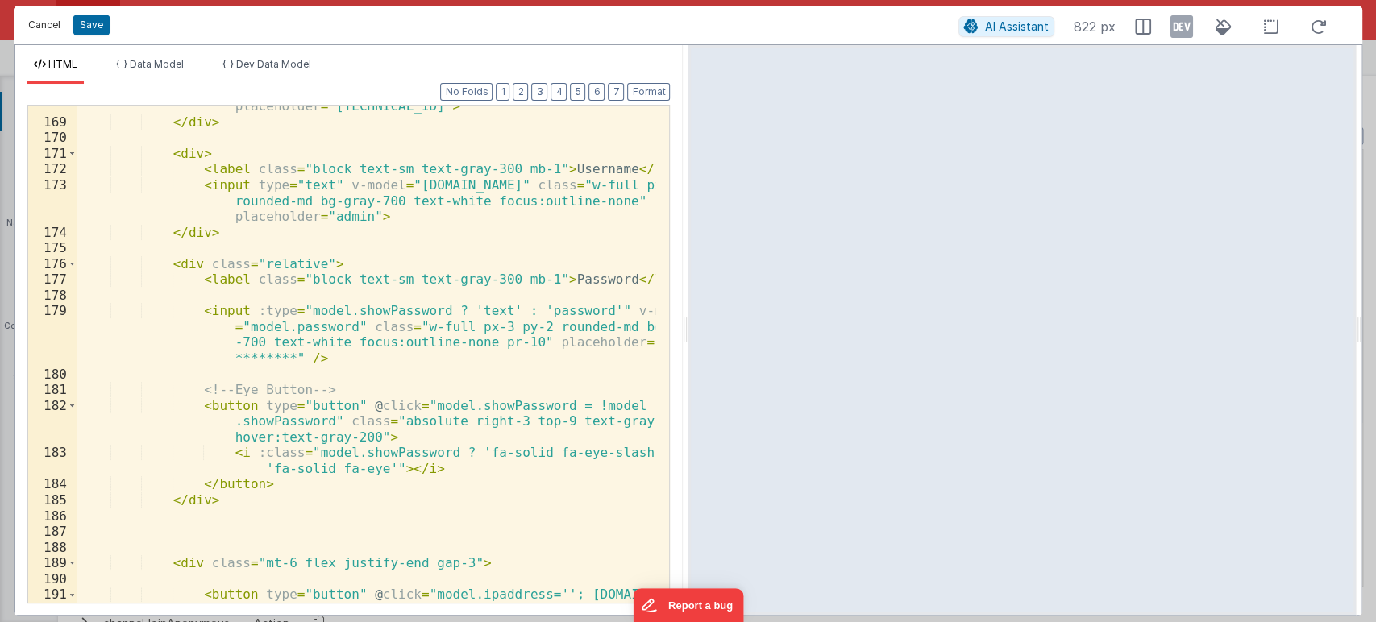
click at [44, 24] on button "Cancel" at bounding box center [44, 25] width 48 height 23
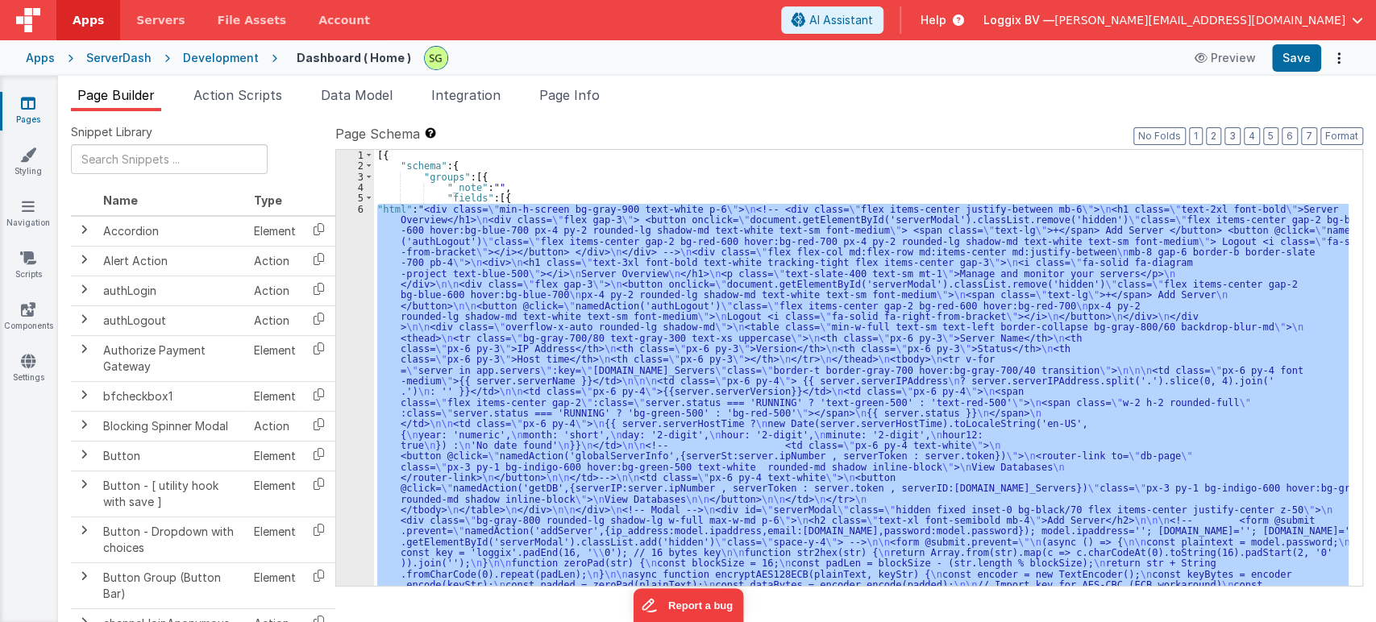
click at [360, 208] on div "6" at bounding box center [355, 483] width 38 height 558
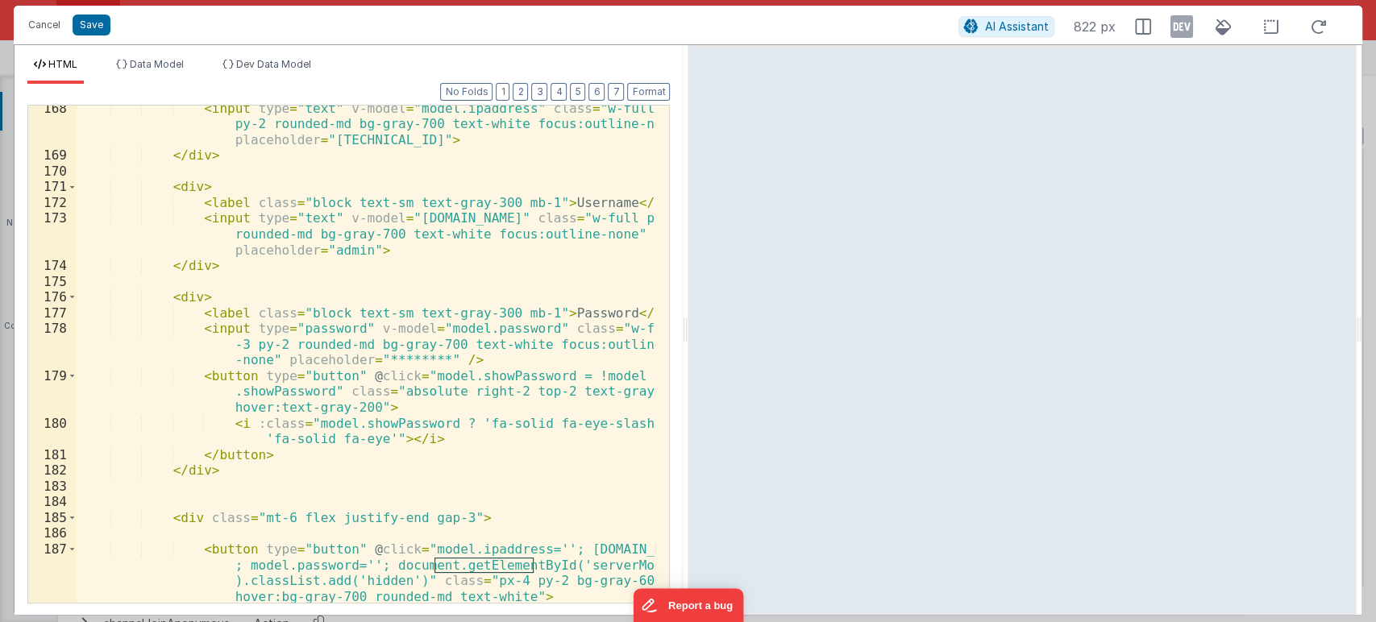
scroll to position [3188, 0]
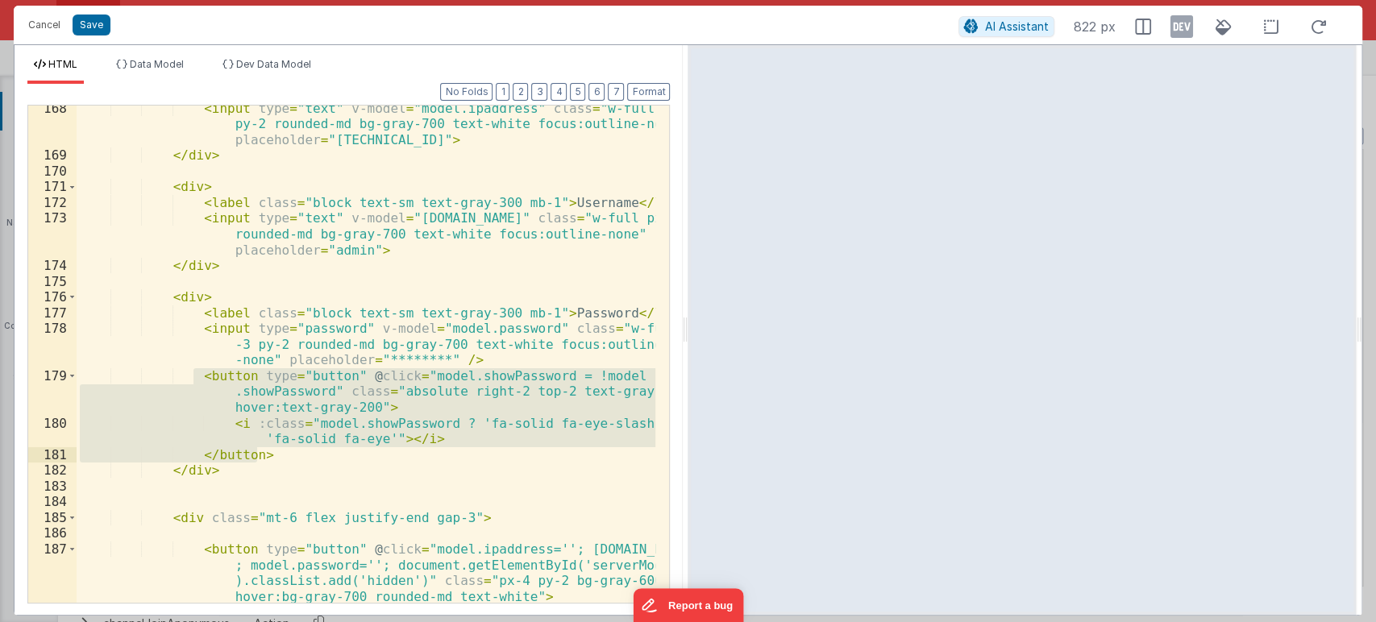
drag, startPoint x: 193, startPoint y: 375, endPoint x: 281, endPoint y: 456, distance: 120.3
click at [281, 456] on div "< input type = "text" v-model = "model.ipaddress" class = "w-full px-3 py-2 rou…" at bounding box center [366, 381] width 579 height 560
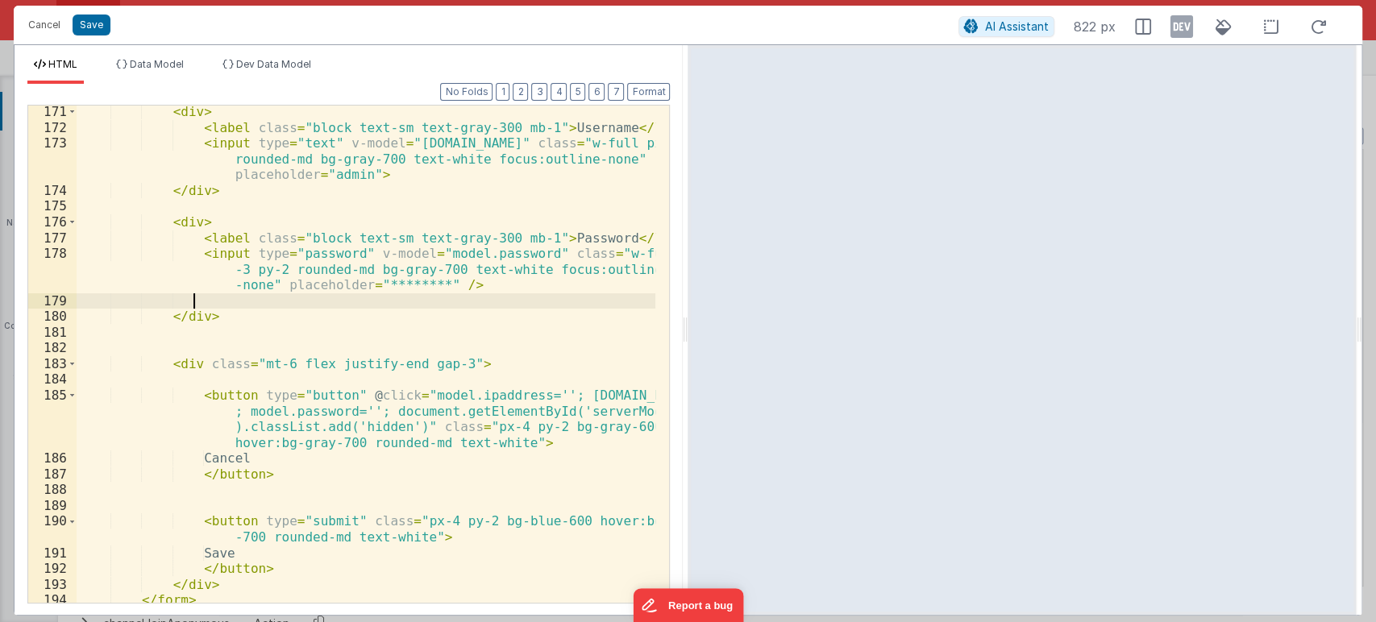
scroll to position [3261, 0]
click at [87, 23] on button "Save" at bounding box center [92, 25] width 38 height 21
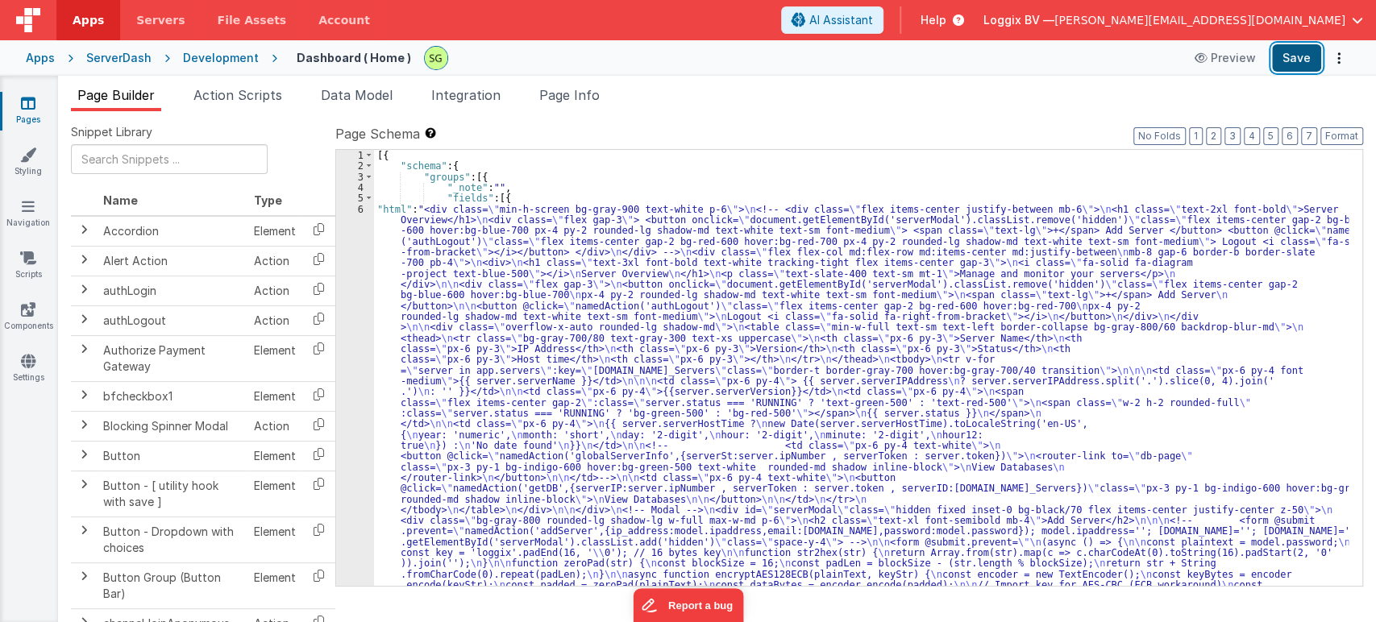
click at [1294, 64] on button "Save" at bounding box center [1296, 57] width 49 height 27
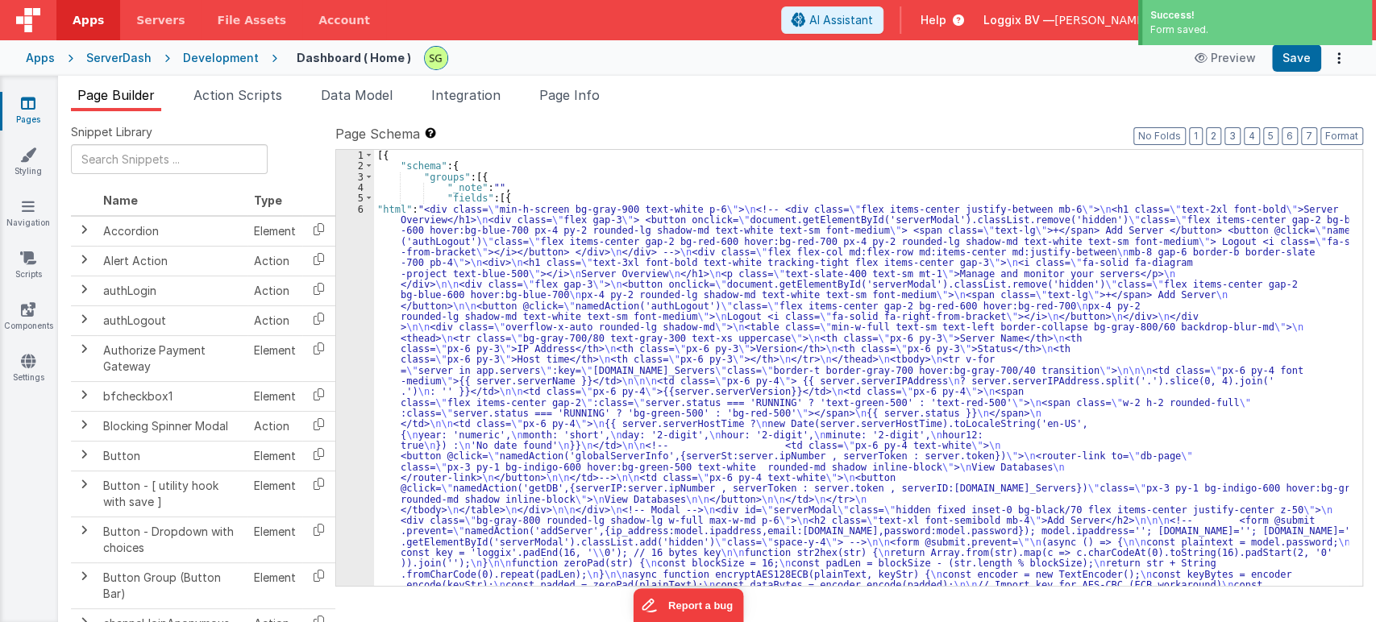
click at [35, 107] on link "Pages" at bounding box center [28, 111] width 58 height 32
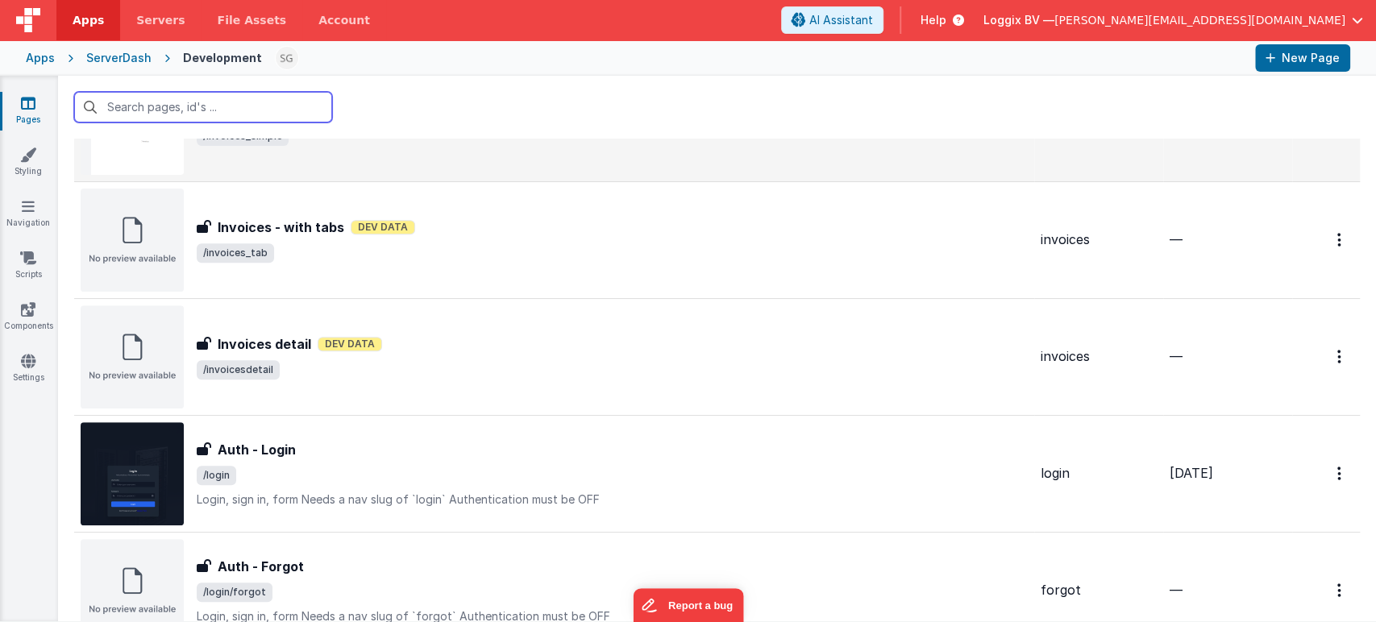
scroll to position [466, 0]
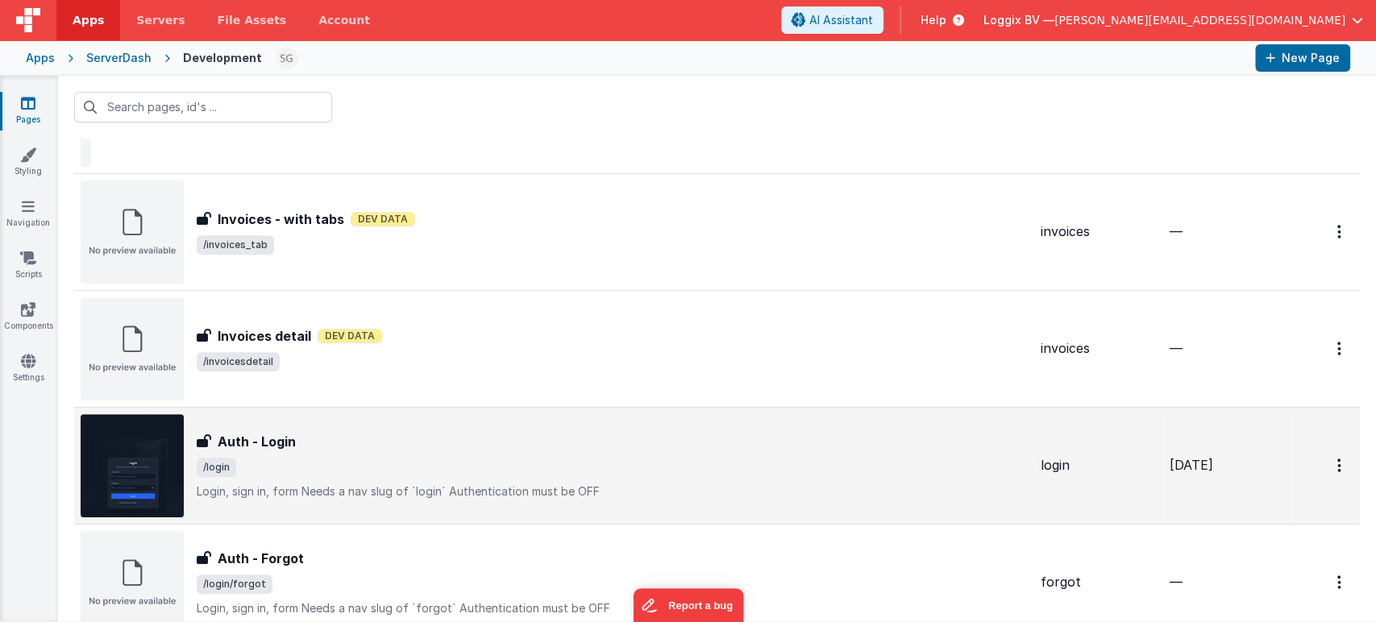
click at [404, 452] on div "Auth - Login Auth - Login /login Login, sign in, formNeeds a nav slug of `logi…" at bounding box center [612, 466] width 831 height 68
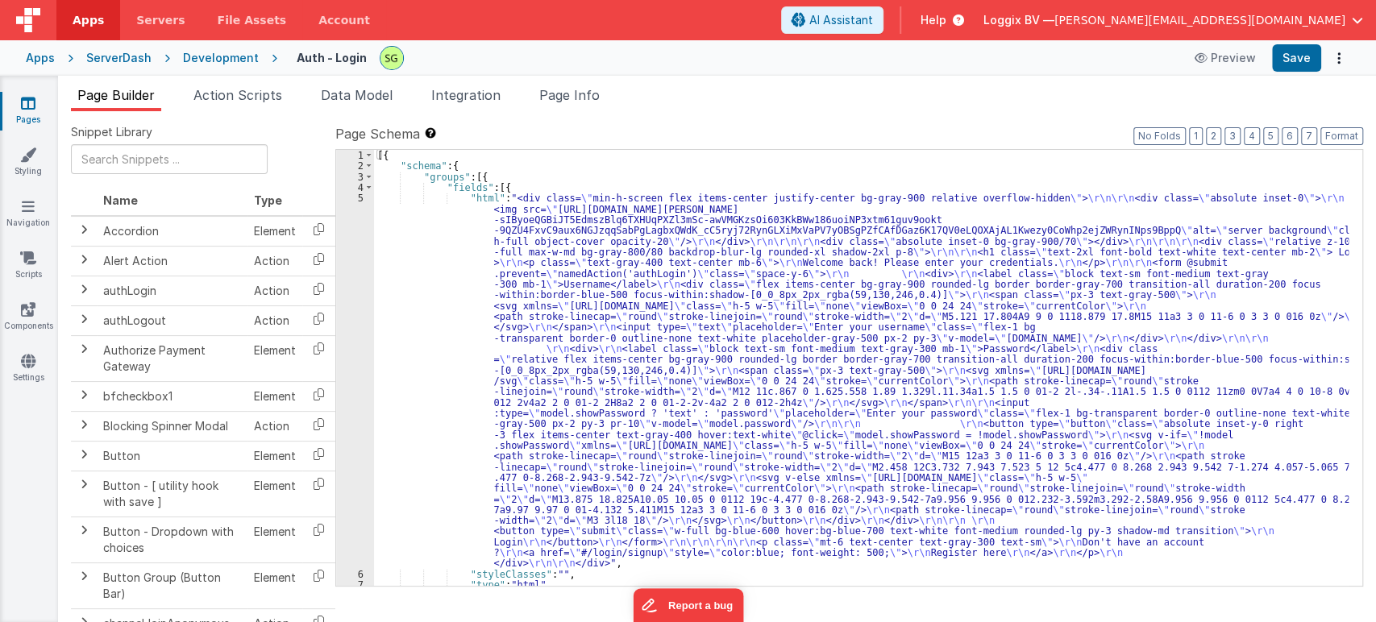
click at [358, 193] on div "5" at bounding box center [355, 381] width 38 height 376
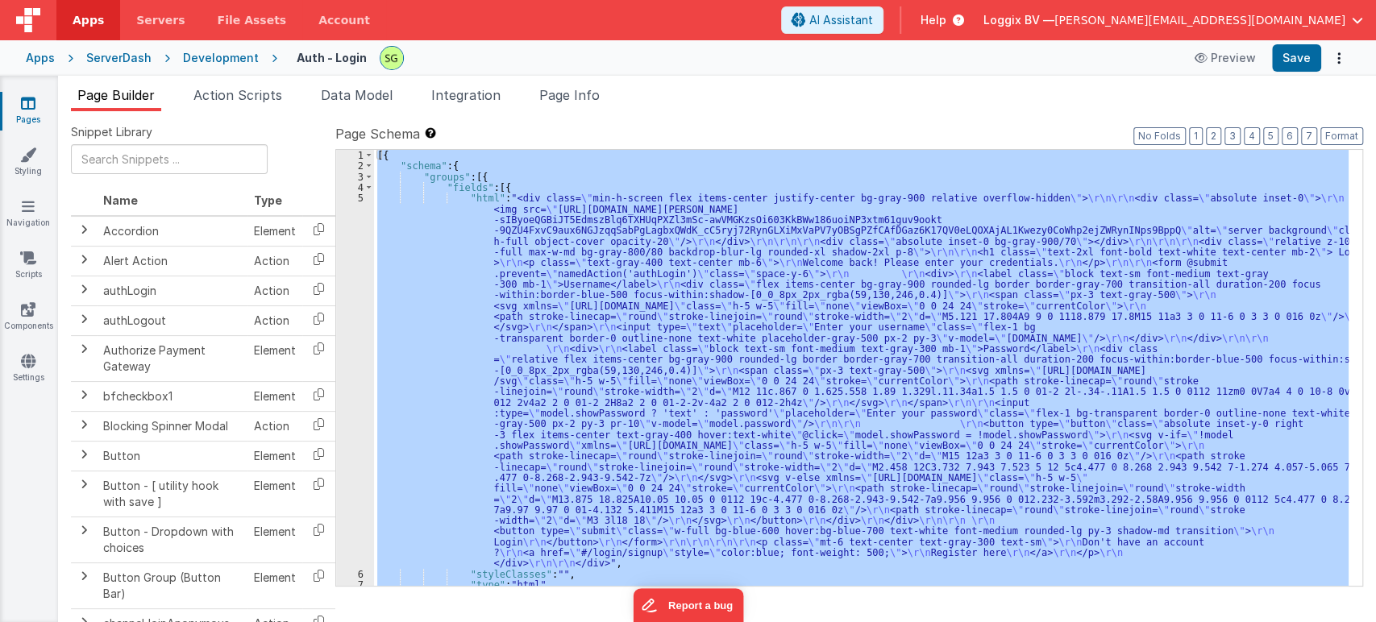
click at [358, 193] on div "5" at bounding box center [355, 381] width 38 height 376
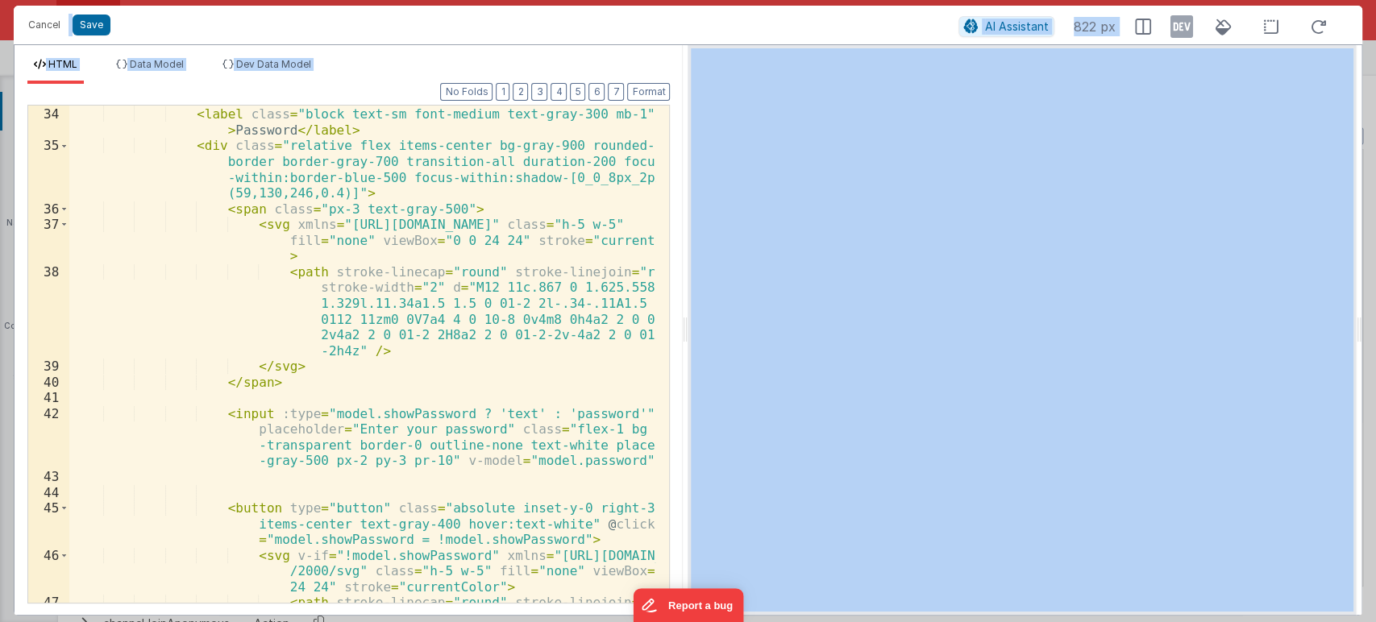
scroll to position [803, 0]
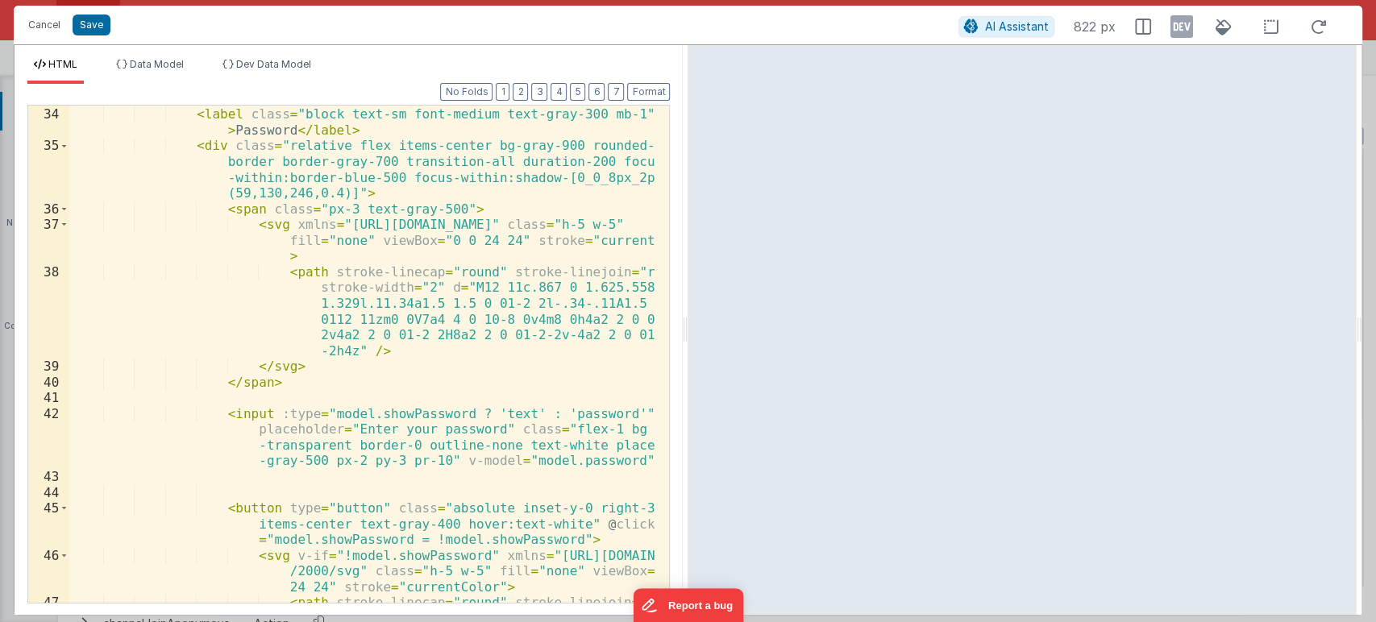
click at [183, 308] on div "< div > < label class = "block text-sm font-medium text-gray-300 mb-1" > Passwo…" at bounding box center [362, 371] width 587 height 560
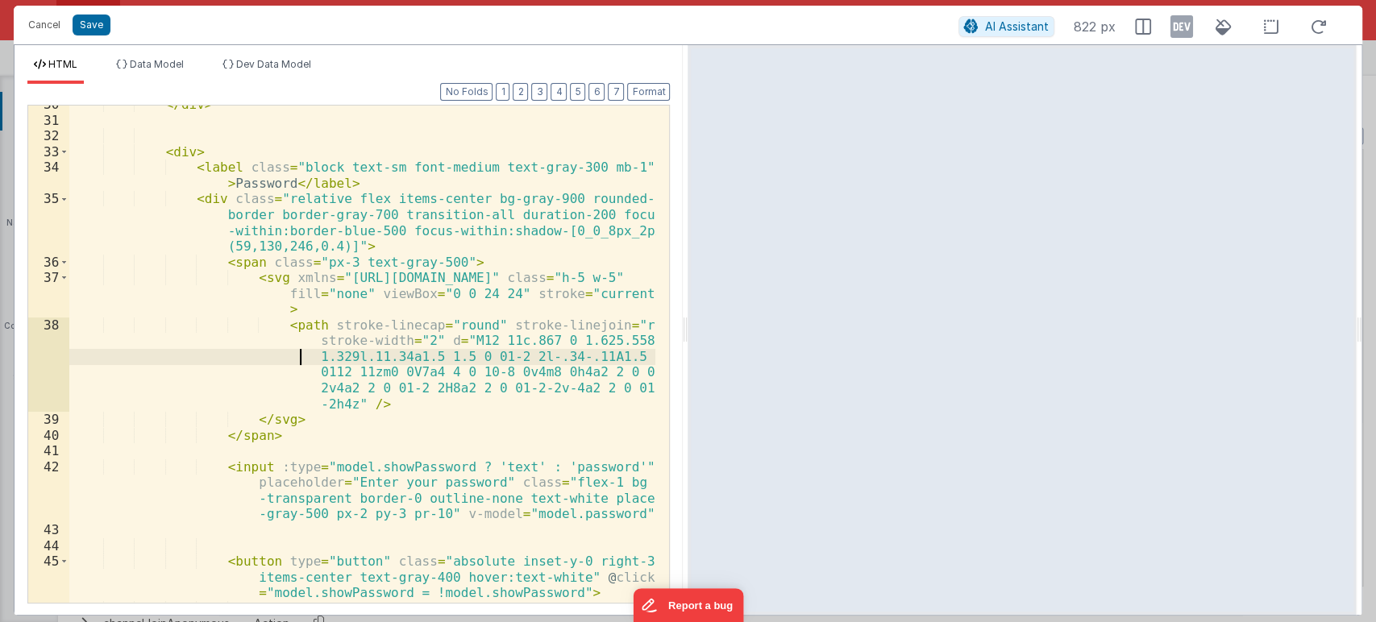
scroll to position [745, 0]
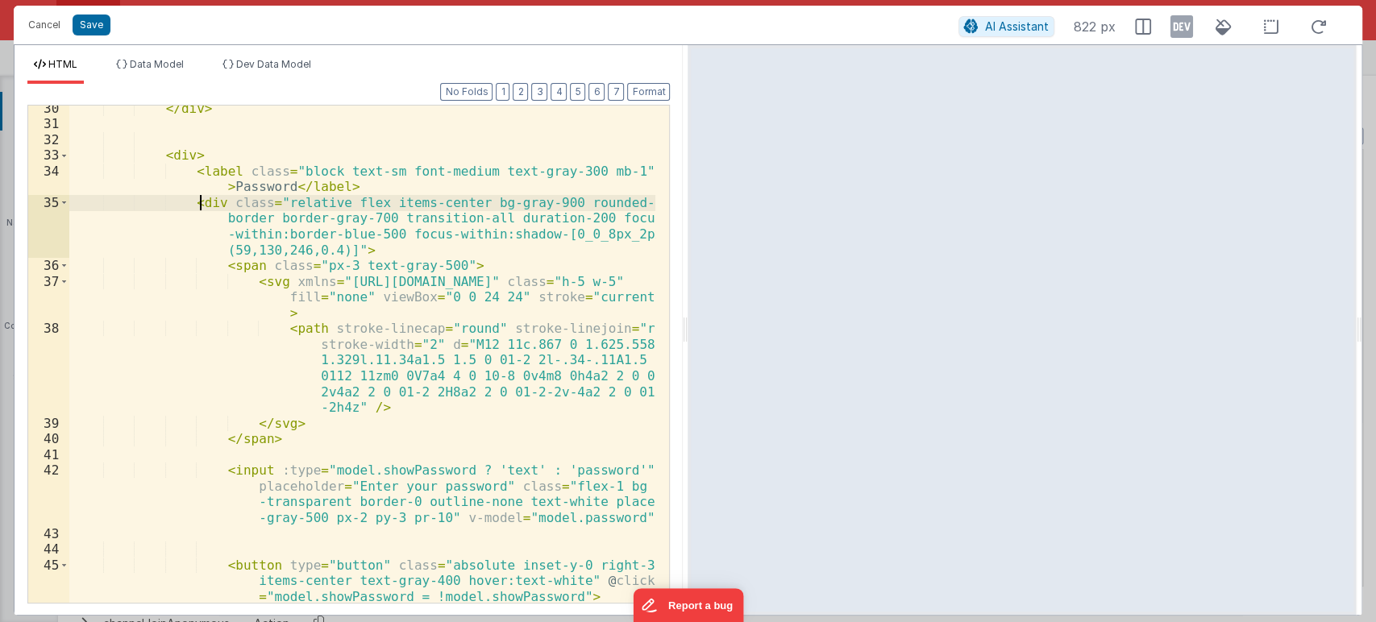
click at [203, 200] on div "</ div > < div > < label class = "block text-sm font-medium text-gray-300 mb-1"…" at bounding box center [362, 381] width 587 height 560
click at [185, 200] on div "</ div > < div > < label class = "block text-sm font-medium text-gray-300 mb-1"…" at bounding box center [362, 381] width 587 height 560
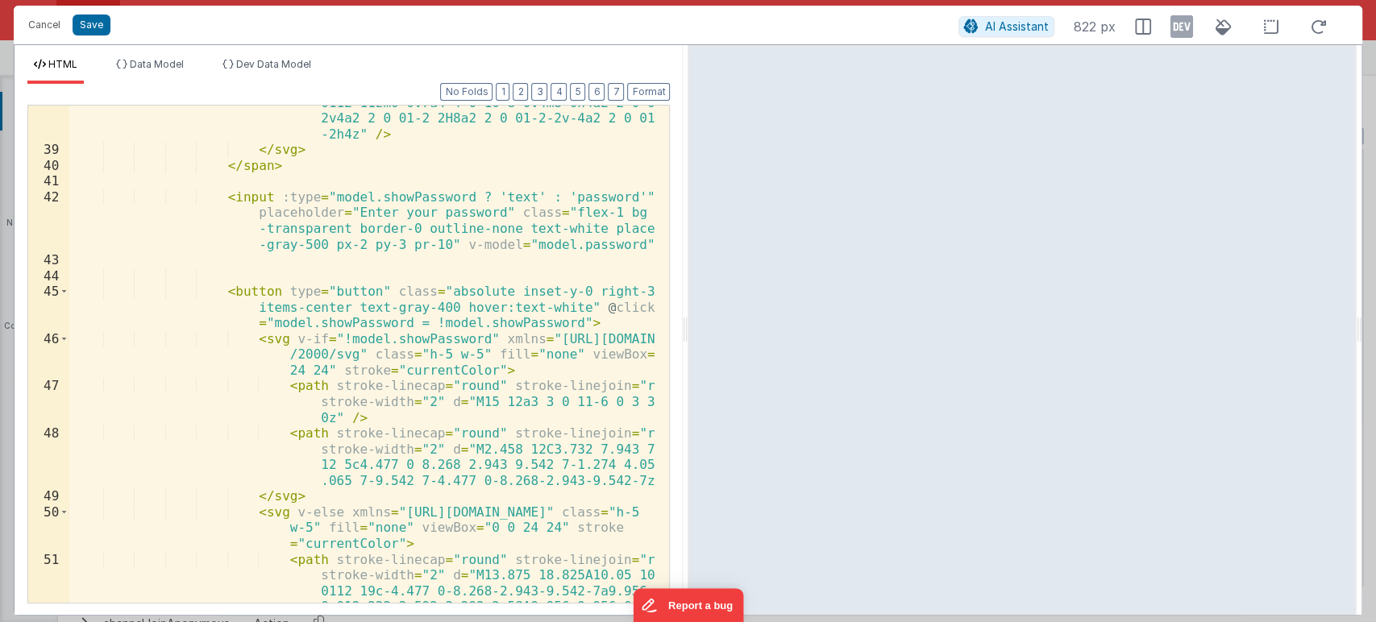
scroll to position [1019, 0]
click at [45, 16] on button "Cancel" at bounding box center [44, 25] width 48 height 23
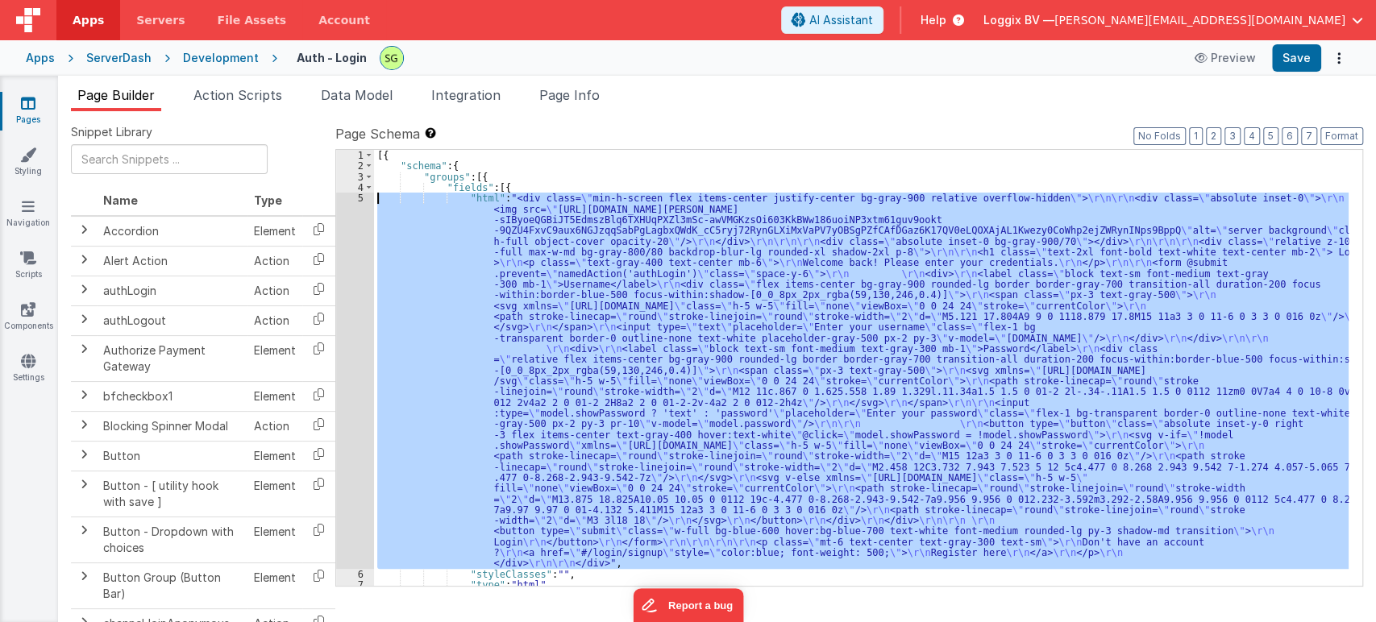
click at [417, 256] on div "[{ "schema" : { "groups" : [{ "fields" : [{ "html" : "<div class= \" min-h-scre…" at bounding box center [861, 368] width 974 height 436
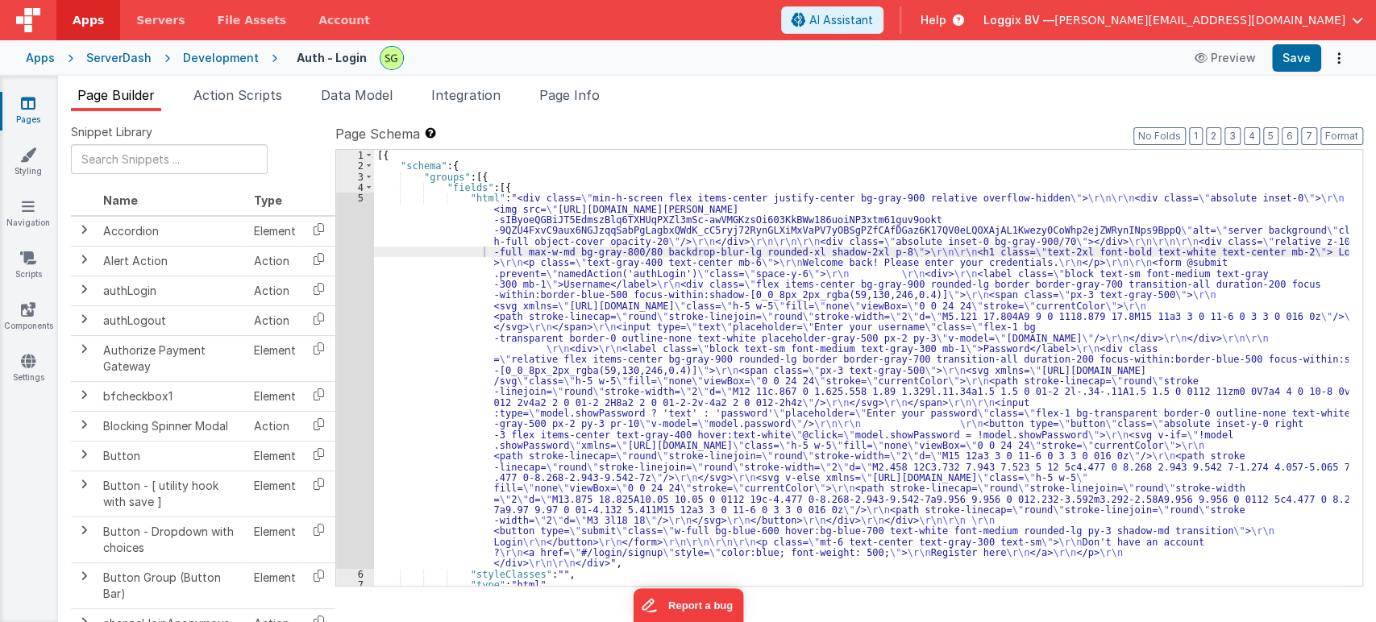
click at [27, 121] on link "Pages" at bounding box center [28, 111] width 58 height 32
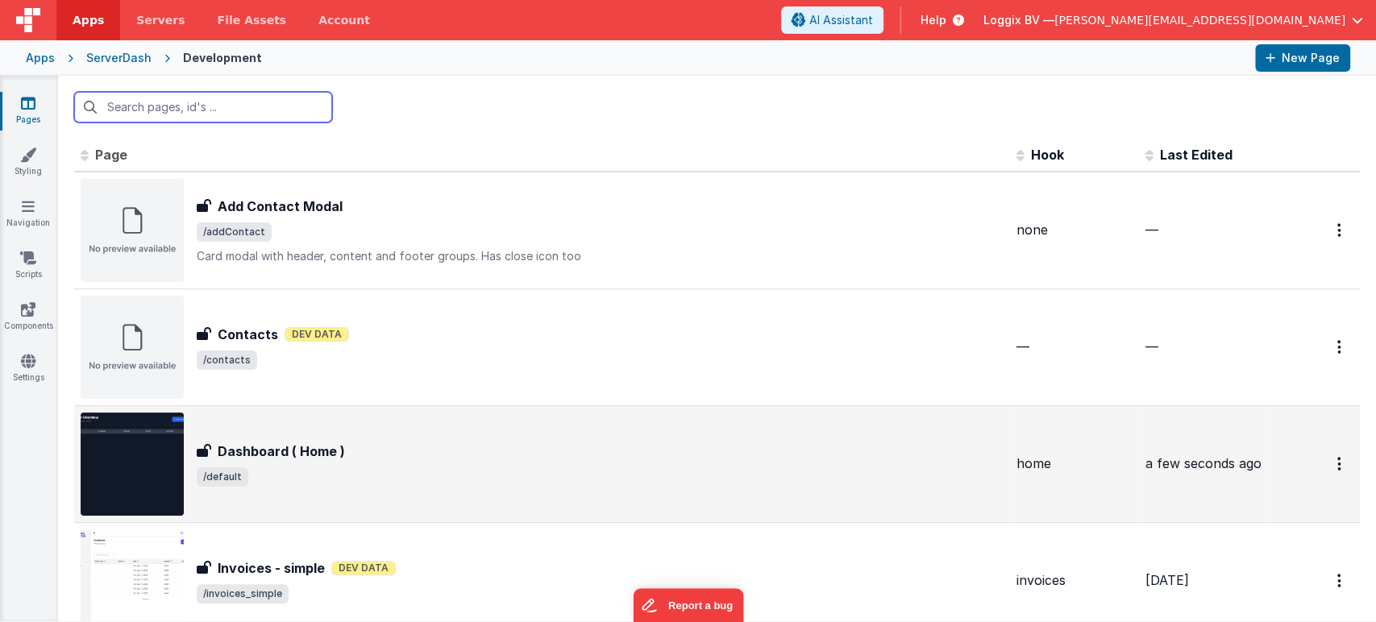
scroll to position [110, 0]
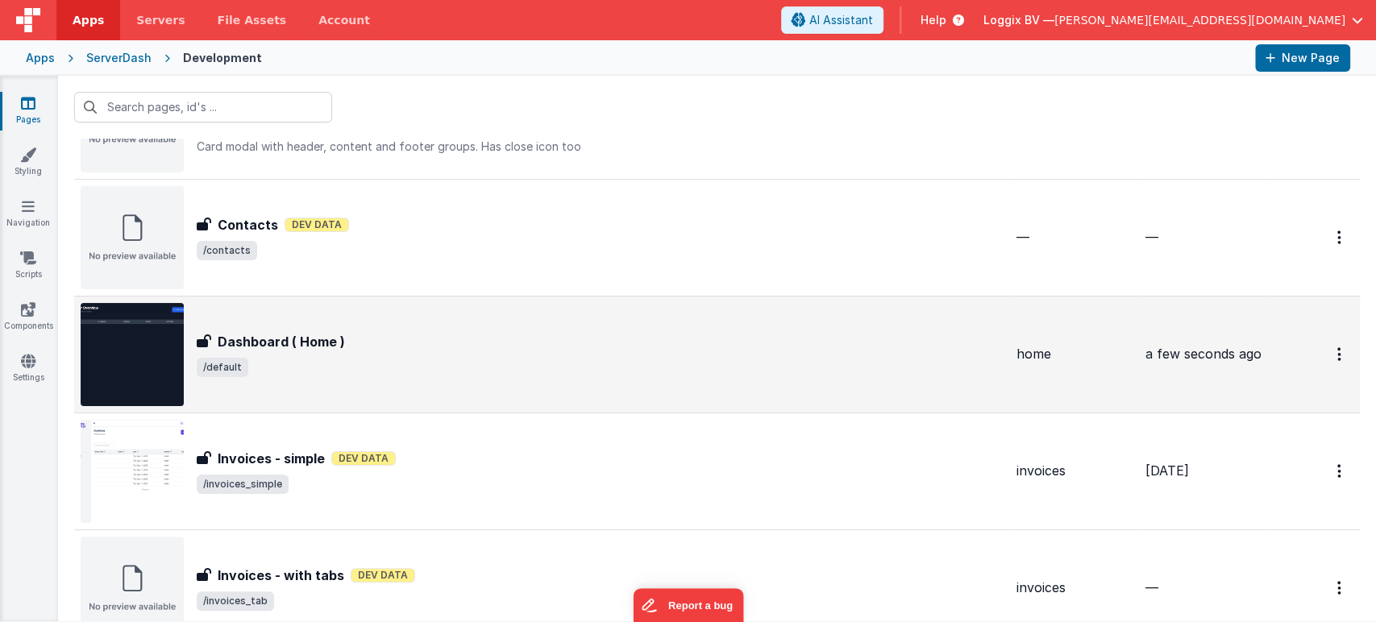
click at [509, 353] on div "Dashboard ( Home ) Dashboard ( Home ) /default" at bounding box center [600, 354] width 807 height 45
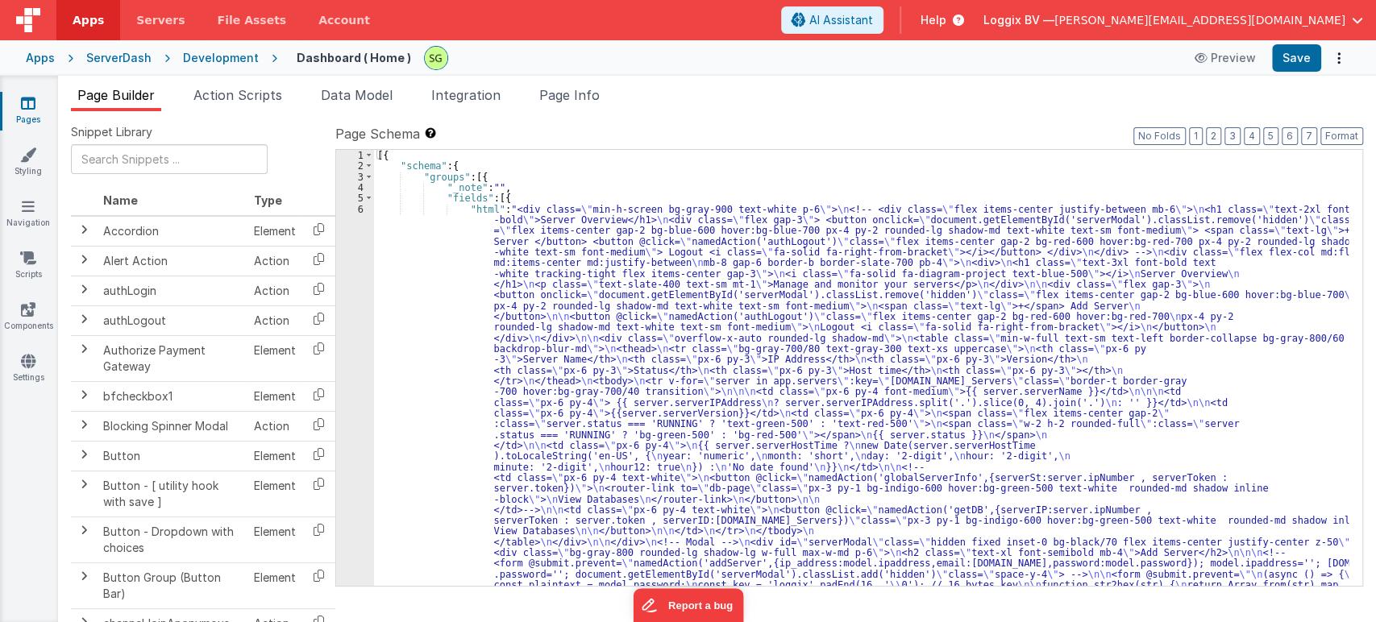
click at [361, 208] on div "6" at bounding box center [355, 499] width 38 height 591
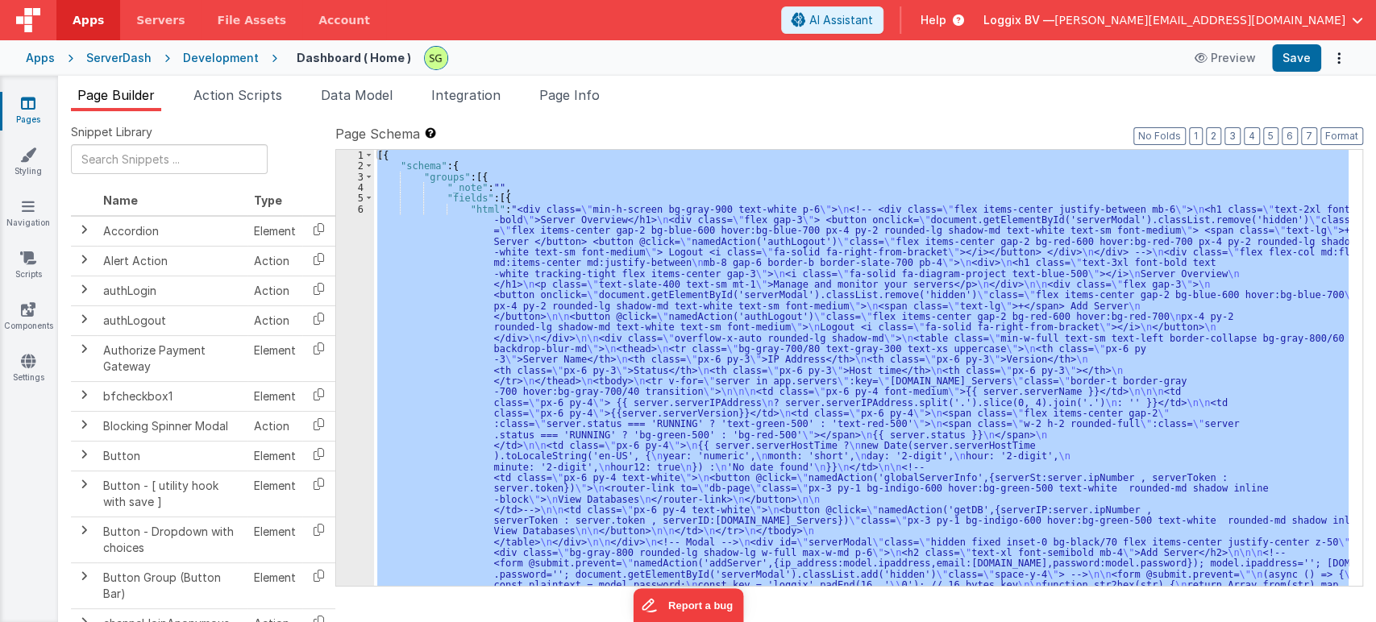
click at [361, 208] on div "6" at bounding box center [355, 499] width 38 height 591
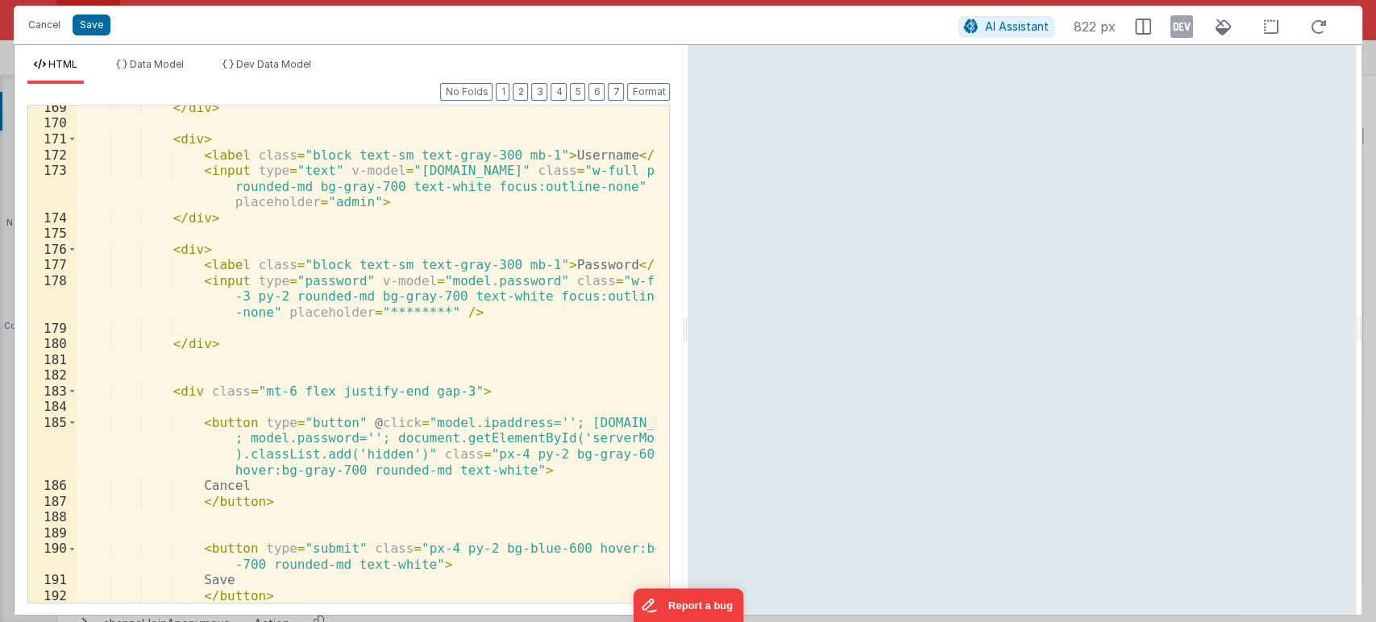
scroll to position [3236, 0]
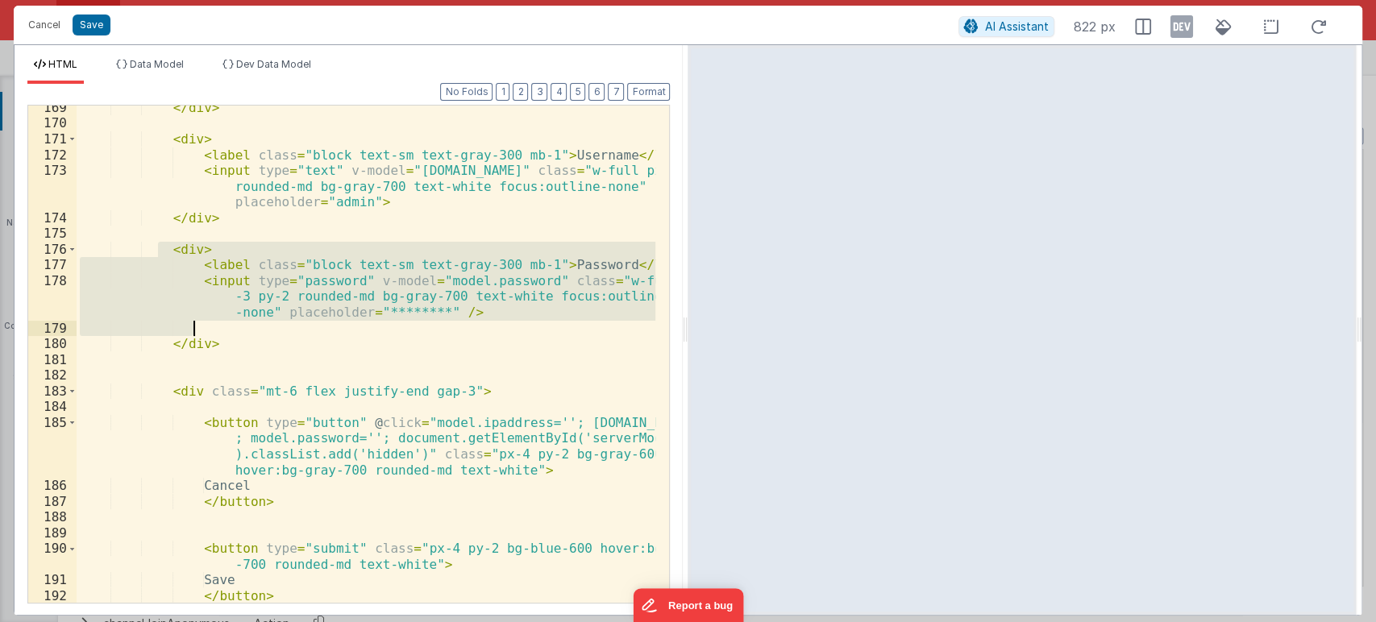
drag, startPoint x: 158, startPoint y: 250, endPoint x: 250, endPoint y: 336, distance: 126.0
click at [250, 336] on div "</ div > < div > < label class = "block text-sm text-gray-300 mb-1" > Username …" at bounding box center [366, 364] width 579 height 529
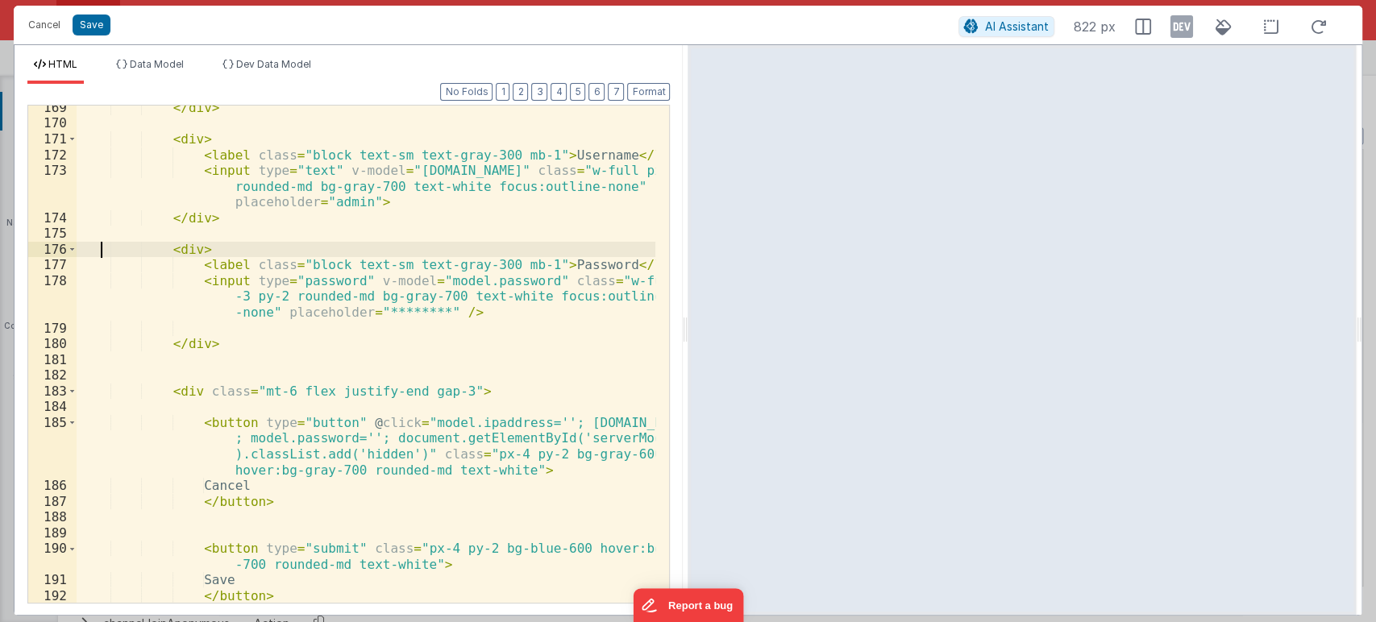
click at [101, 245] on div "</ div > < div > < label class = "block text-sm text-gray-300 mb-1" > Username …" at bounding box center [366, 364] width 579 height 529
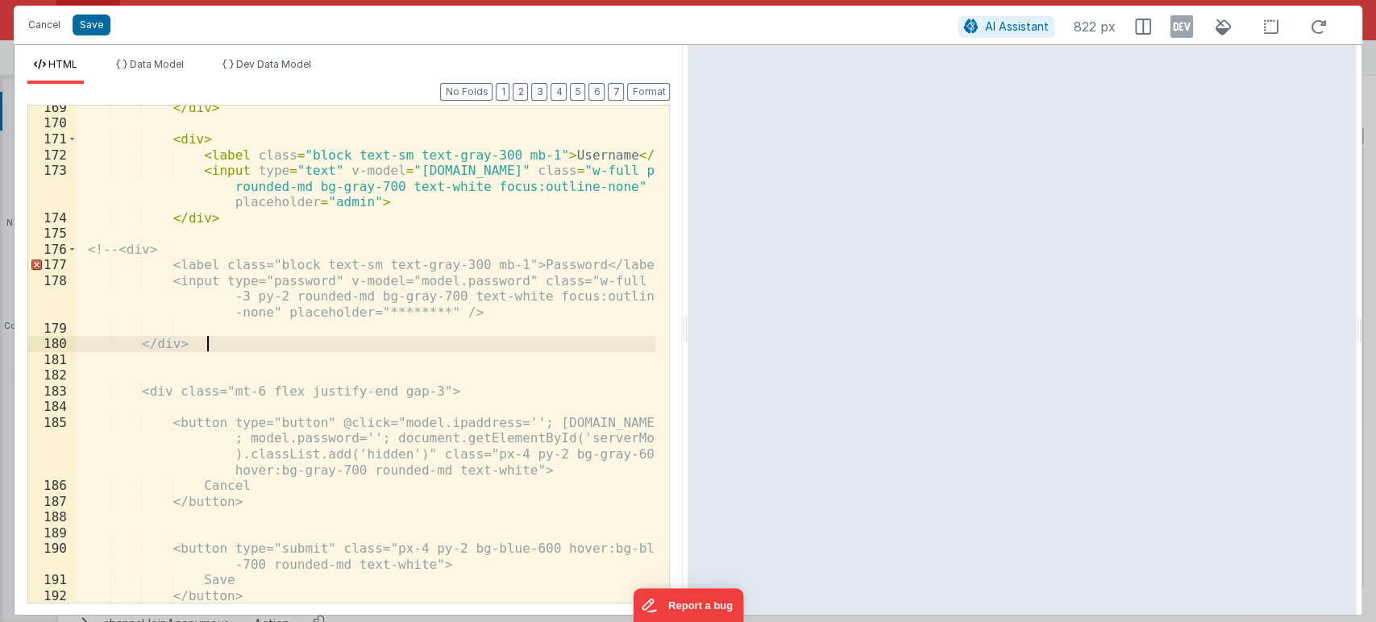
click at [249, 348] on div "</ div > < div > < label class = "block text-sm text-gray-300 mb-1" > Username …" at bounding box center [366, 364] width 579 height 529
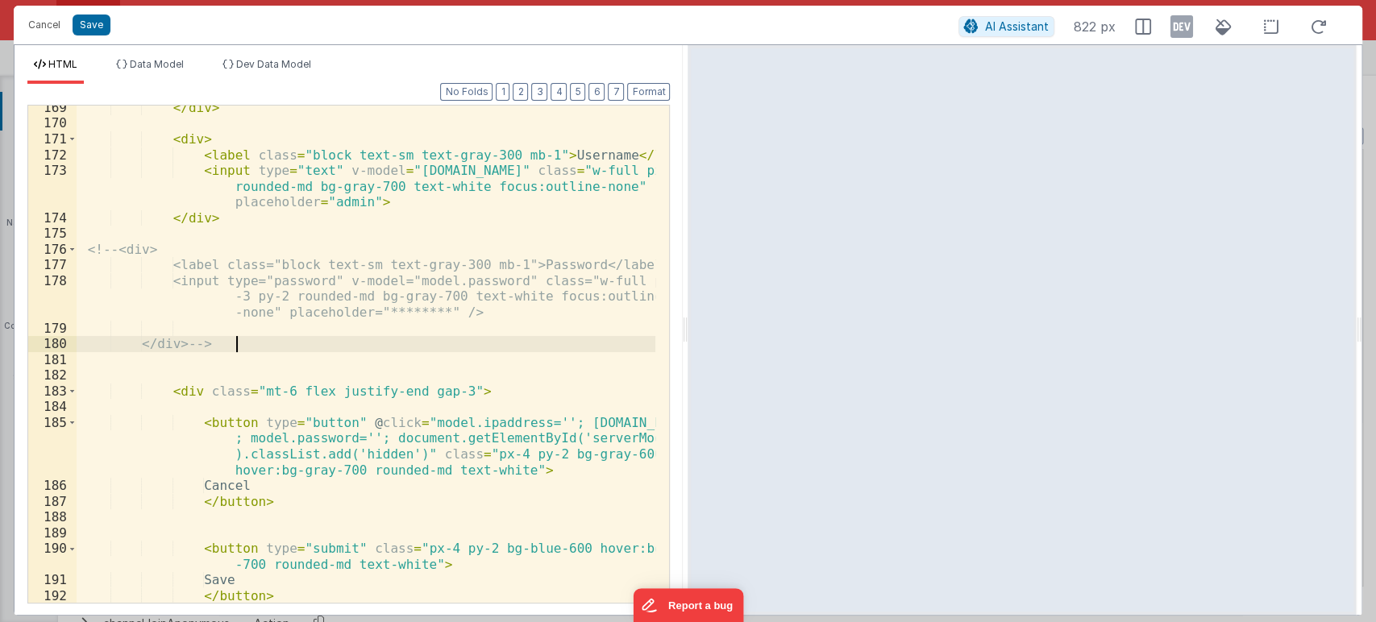
click at [255, 346] on div "</ div > < div > < label class = "block text-sm text-gray-300 mb-1" > Username …" at bounding box center [366, 364] width 579 height 529
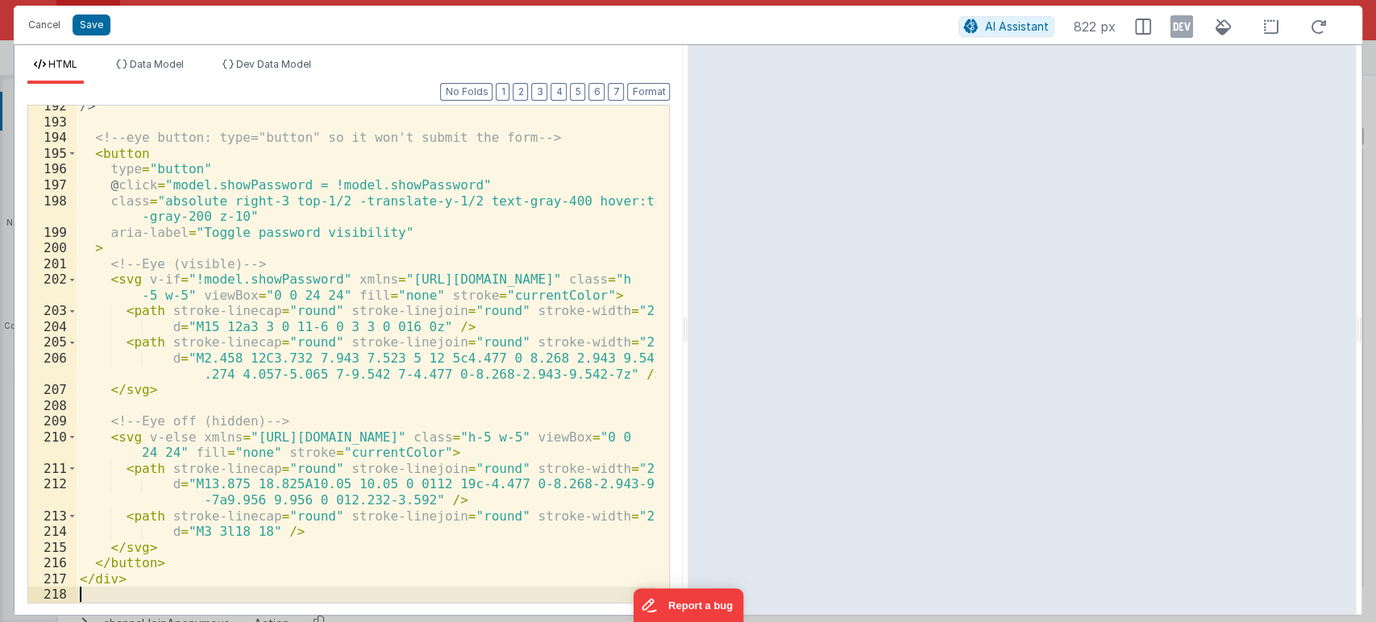
scroll to position [3679, 0]
click at [633, 89] on button "Format" at bounding box center [648, 92] width 43 height 18
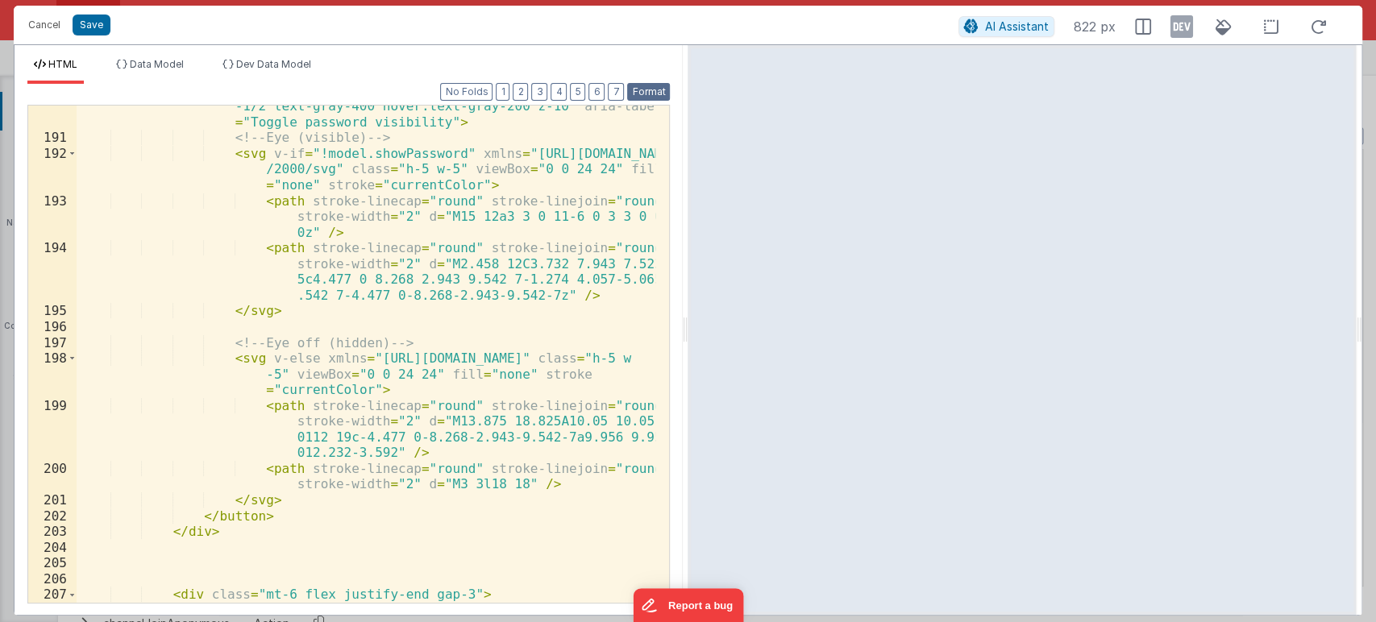
scroll to position [3710, 0]
click at [87, 19] on button "Save" at bounding box center [92, 25] width 38 height 21
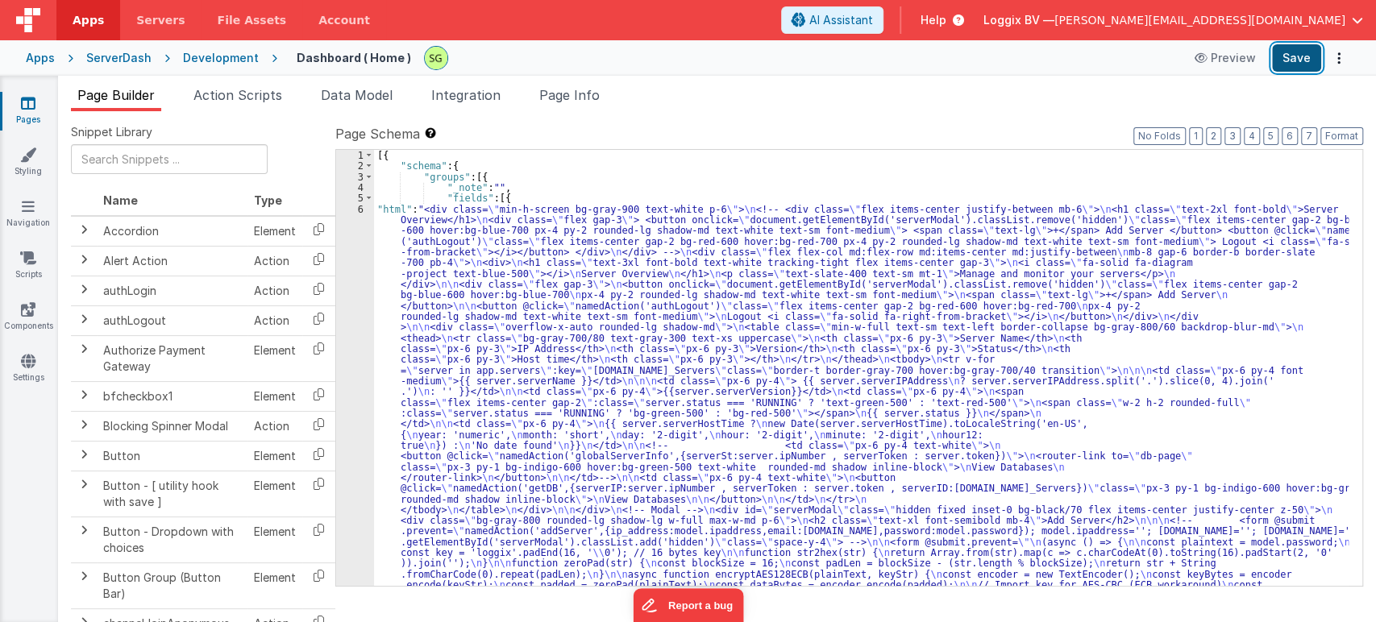
click at [1282, 56] on button "Save" at bounding box center [1296, 57] width 49 height 27
click at [361, 206] on div "6" at bounding box center [355, 537] width 38 height 666
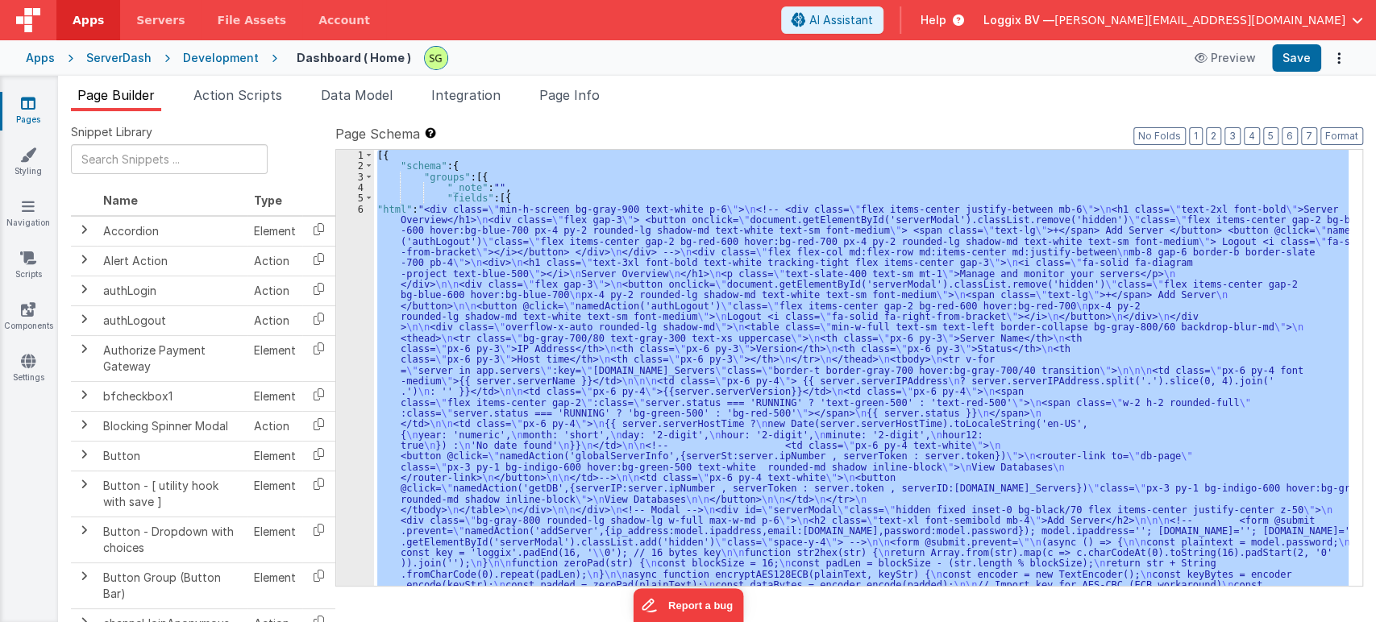
click at [361, 206] on div "6" at bounding box center [355, 537] width 38 height 666
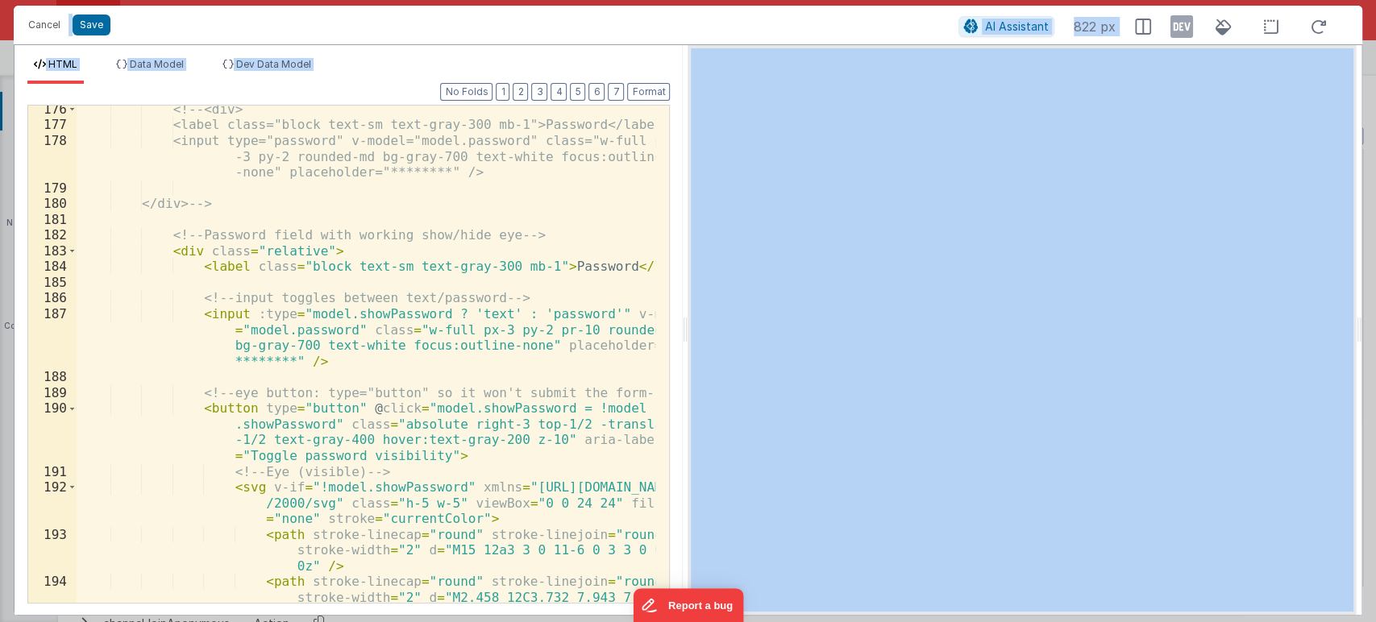
scroll to position [3376, 0]
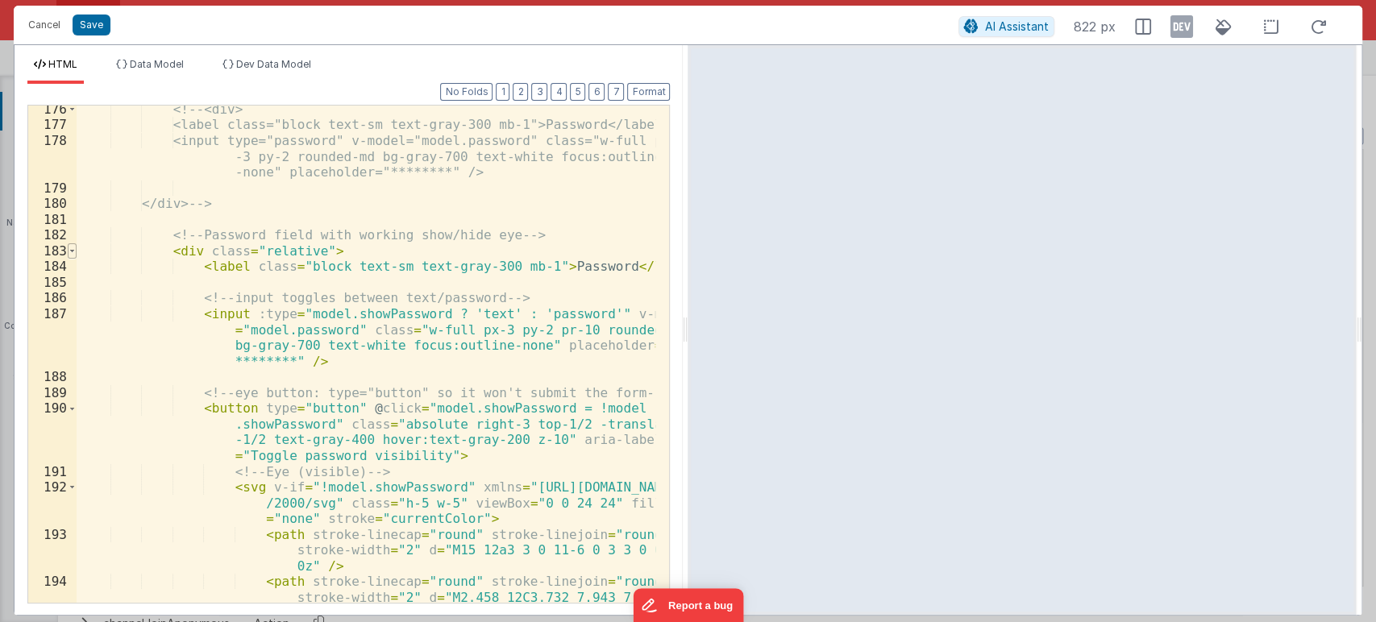
click at [73, 250] on span at bounding box center [72, 251] width 9 height 16
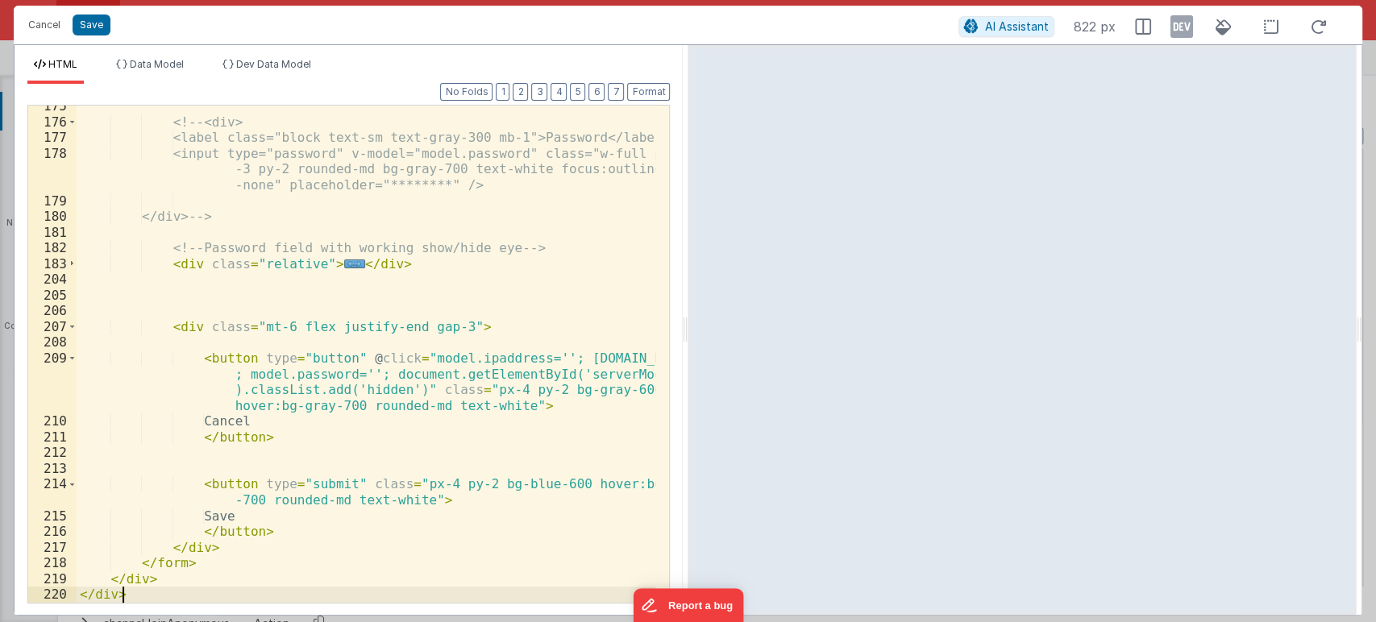
scroll to position [3363, 0]
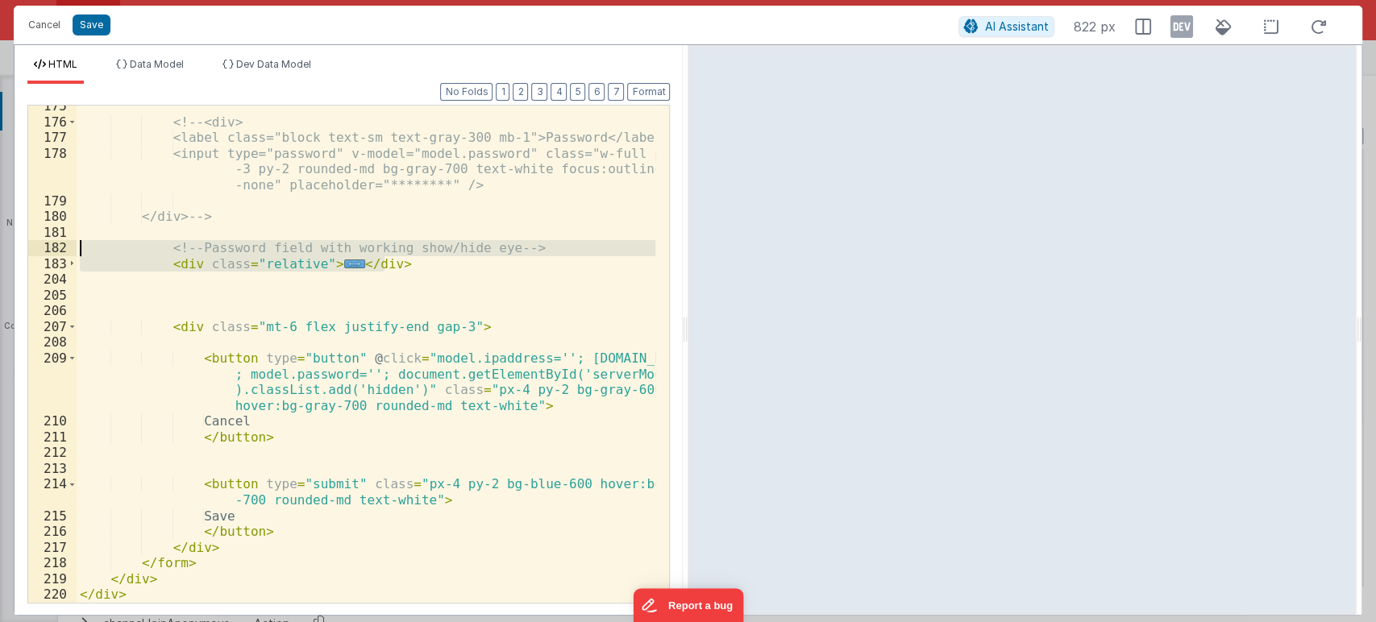
drag, startPoint x: 393, startPoint y: 261, endPoint x: 0, endPoint y: 247, distance: 393.5
click at [0, 247] on div "Cancel Save AI Assistant 822 px HTML Data Model Dev Data Model Format 7 6 5 4 3…" at bounding box center [688, 311] width 1376 height 622
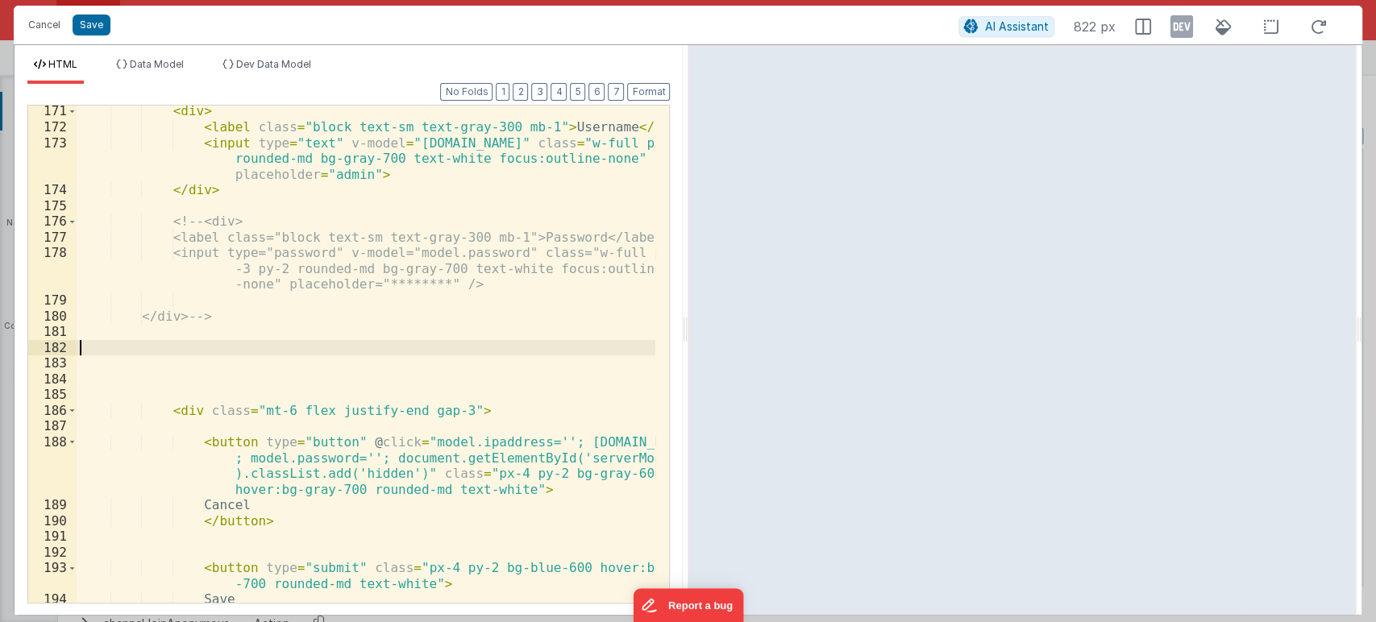
scroll to position [3260, 0]
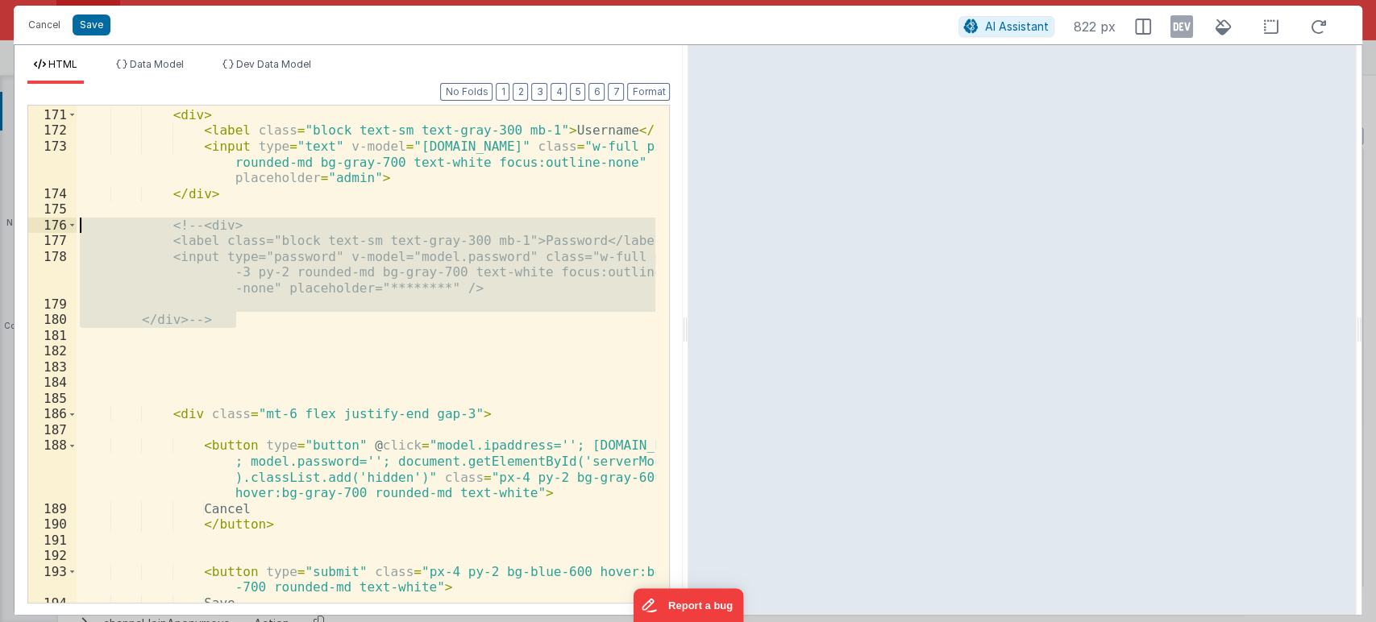
drag, startPoint x: 246, startPoint y: 327, endPoint x: 39, endPoint y: 225, distance: 231.0
click at [39, 225] on div "170 171 172 173 174 175 176 177 178 179 180 181 182 183 184 185 186 187 188 189…" at bounding box center [348, 354] width 642 height 499
click at [251, 320] on div "< div > < label class = "block text-sm text-gray-300 mb-1" > Username </ label …" at bounding box center [366, 354] width 579 height 497
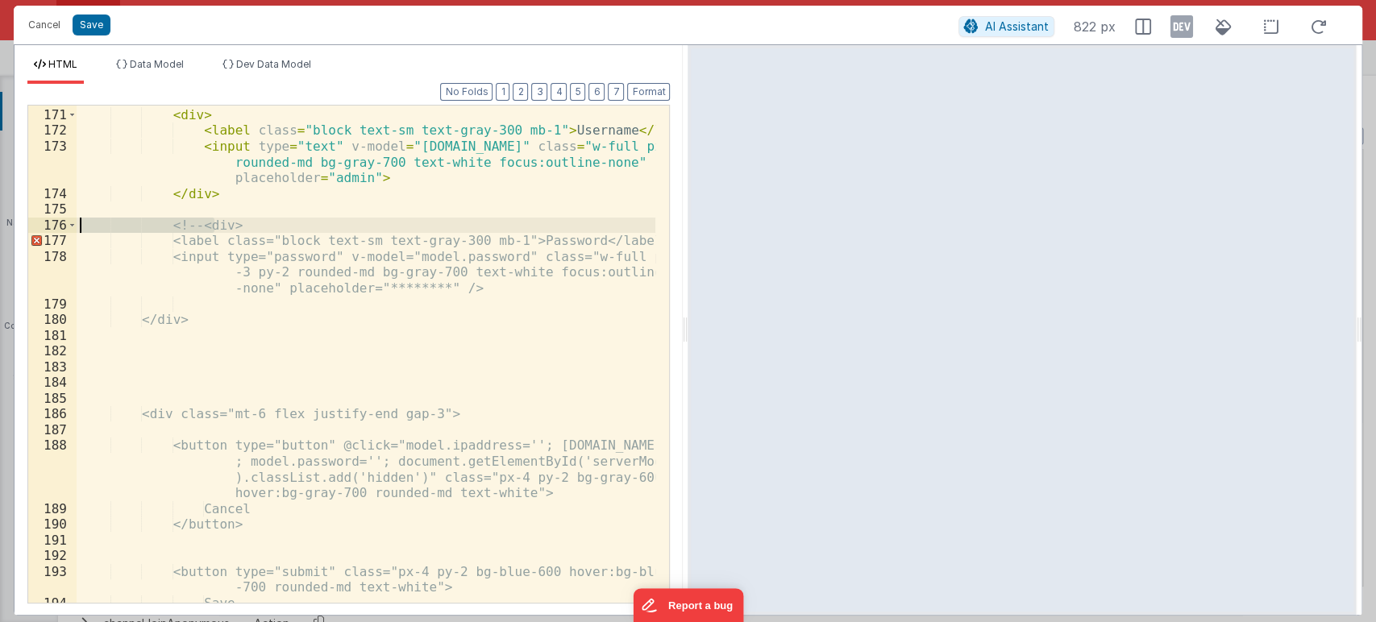
drag, startPoint x: 216, startPoint y: 224, endPoint x: 19, endPoint y: 230, distance: 196.7
click at [19, 230] on div "Format 7 6 5 4 3 2 1 No Folds 170 171 172 173 174 175 176 177 178 179 180 181 1…" at bounding box center [349, 349] width 668 height 531
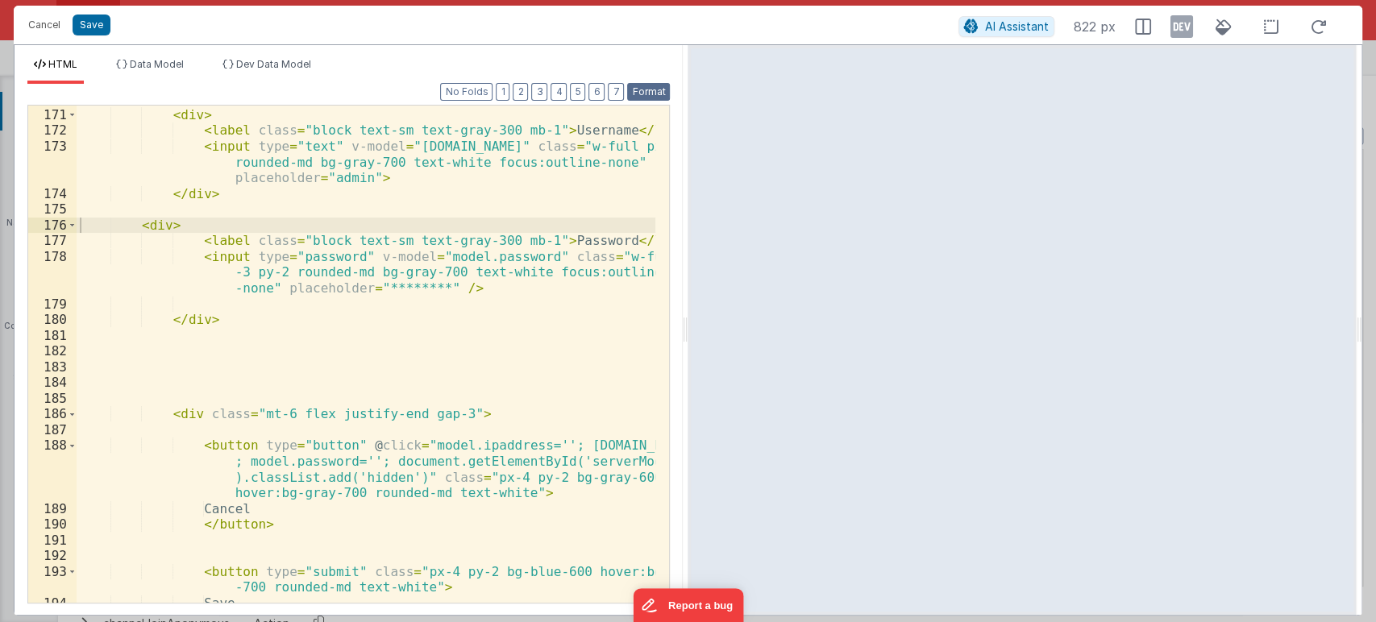
click at [643, 95] on button "Format" at bounding box center [648, 92] width 43 height 18
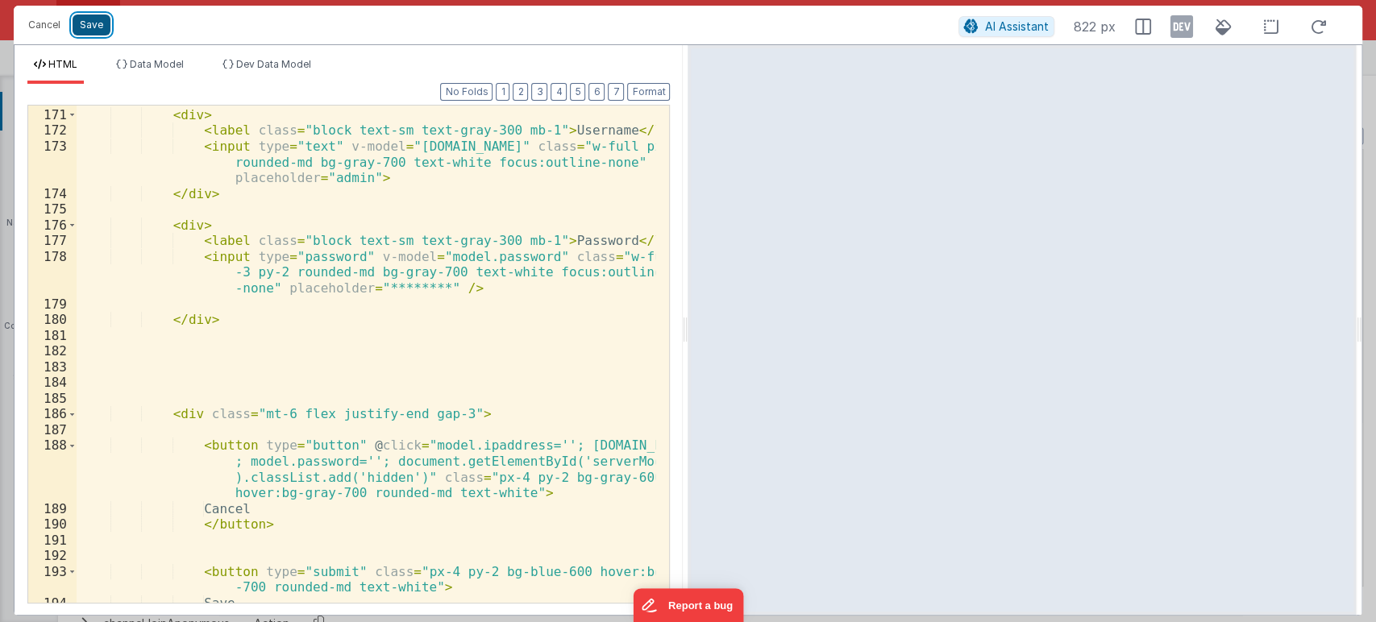
click at [90, 23] on button "Save" at bounding box center [92, 25] width 38 height 21
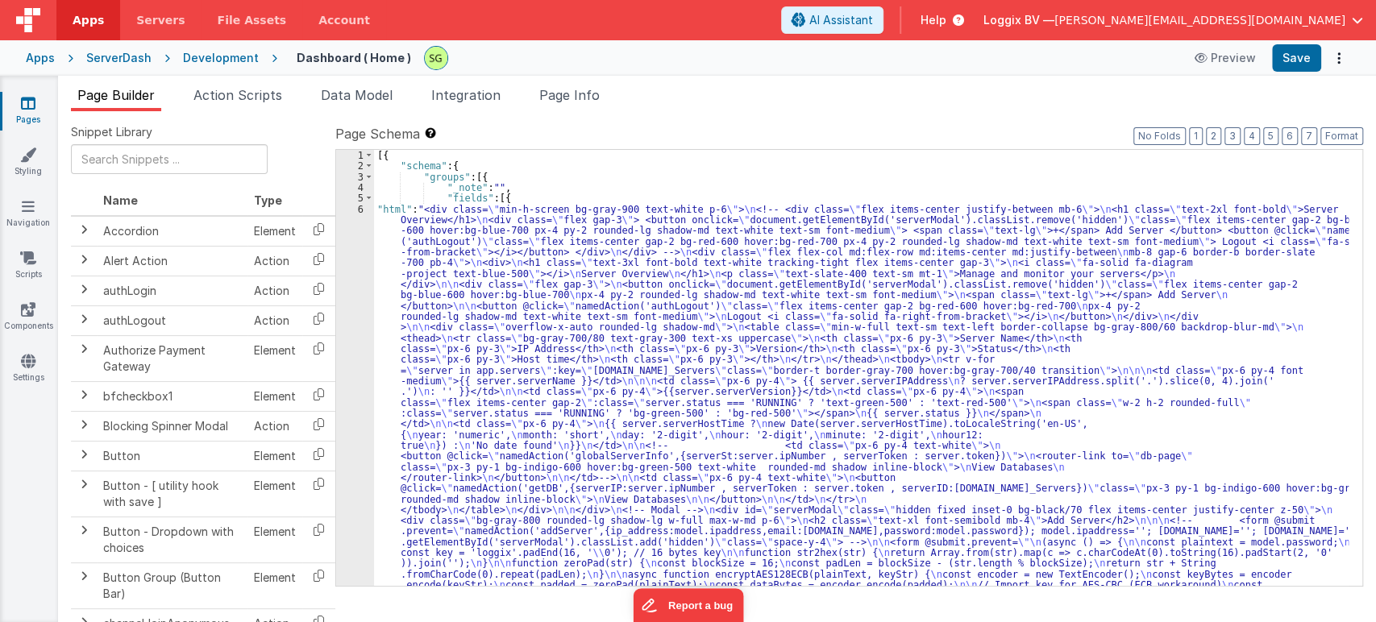
click at [361, 207] on div "6" at bounding box center [355, 472] width 38 height 537
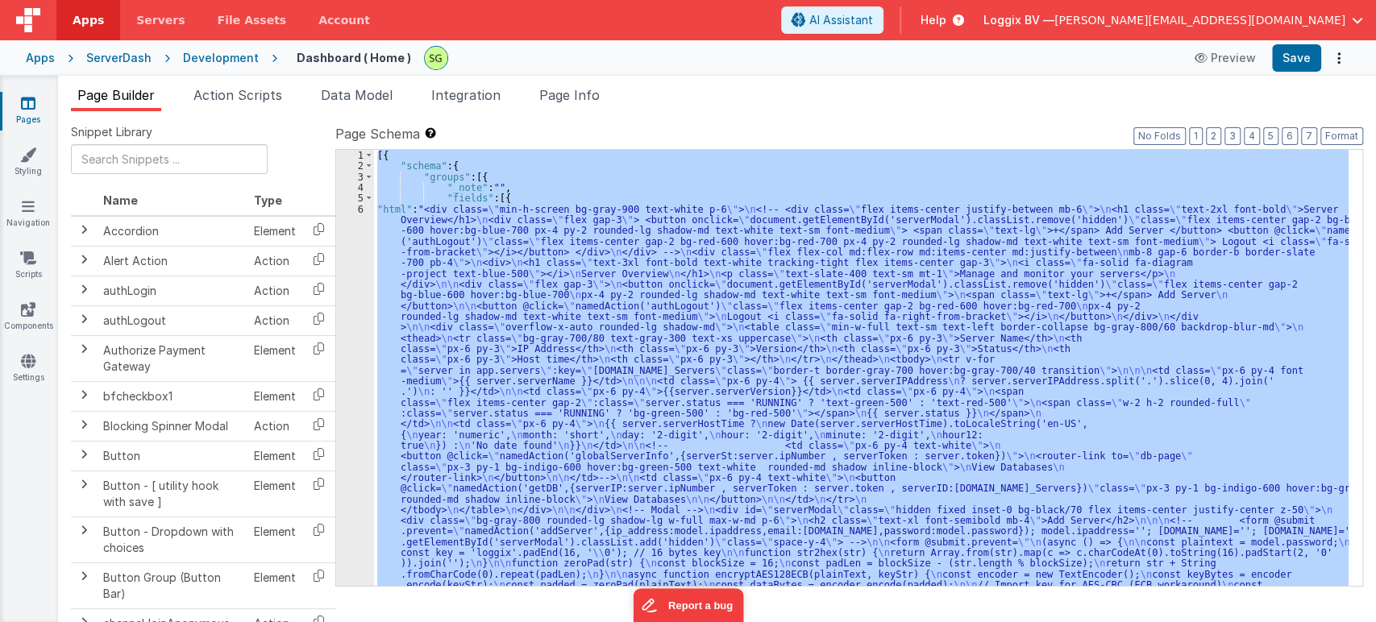
click at [361, 207] on div "6" at bounding box center [355, 472] width 38 height 537
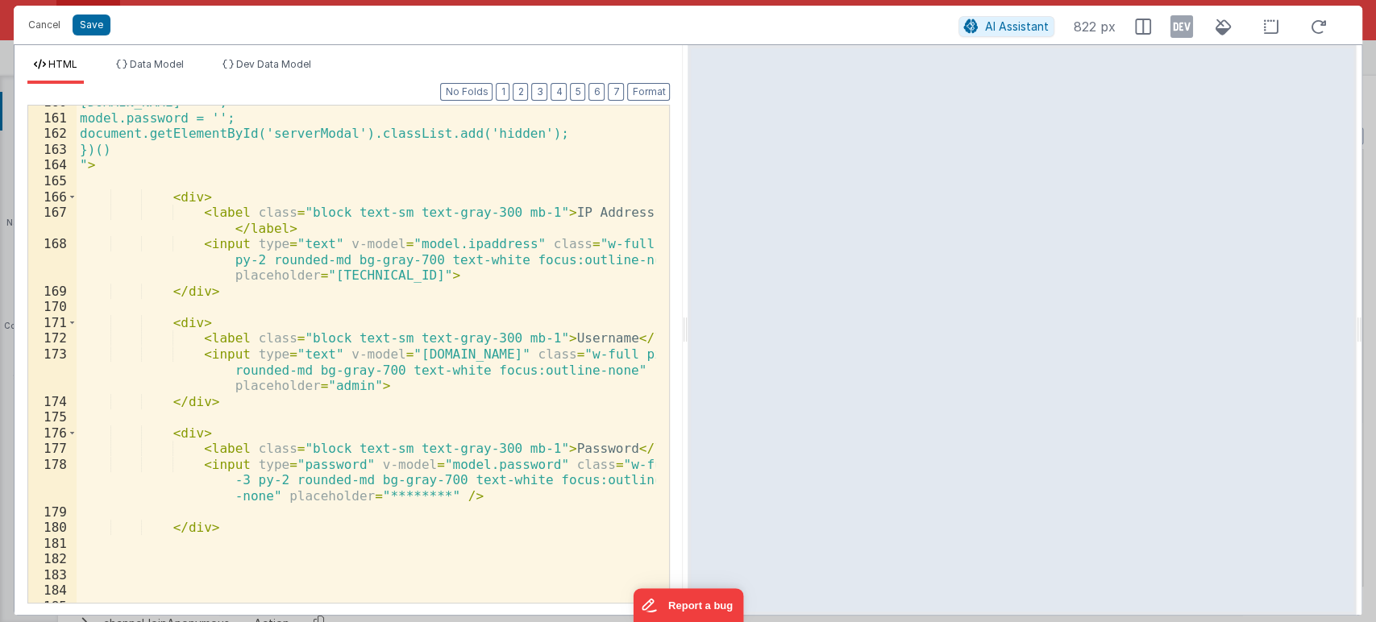
scroll to position [3052, 0]
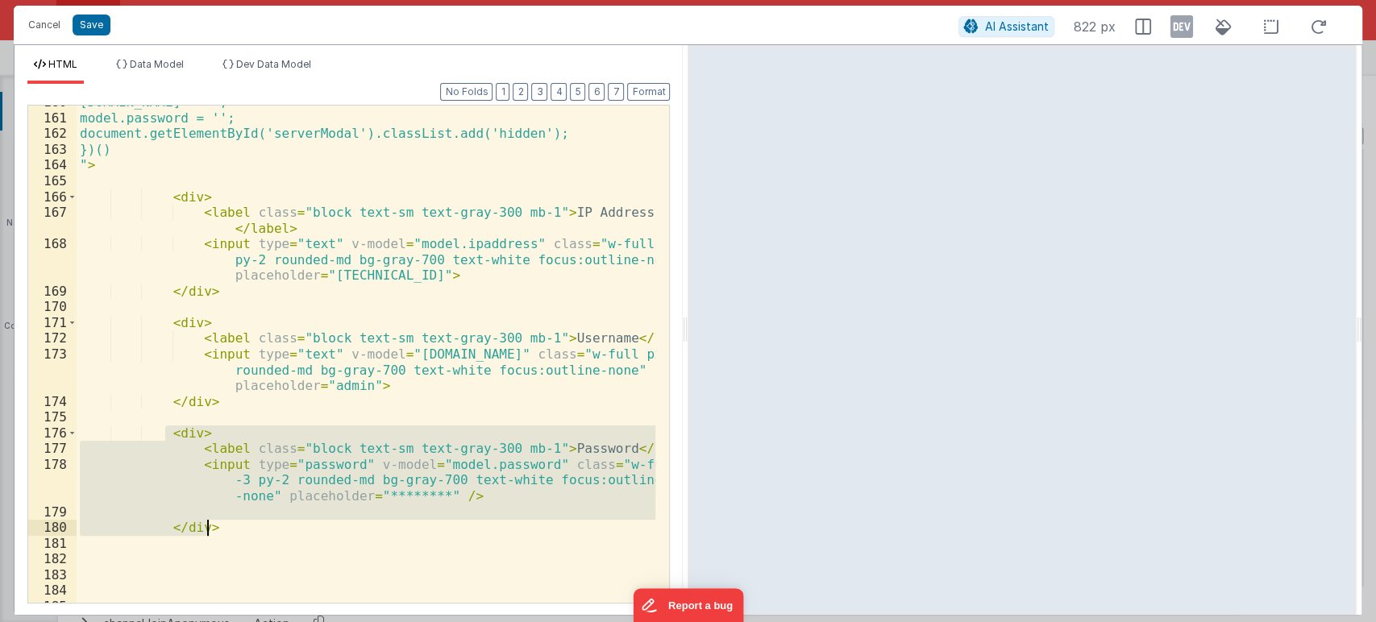
drag, startPoint x: 163, startPoint y: 436, endPoint x: 269, endPoint y: 533, distance: 143.7
click at [269, 533] on div "model.email = ''; model.password = ''; document.getElementById('serverModal').c…" at bounding box center [366, 358] width 579 height 529
click at [166, 430] on div "model.email = ''; model.password = ''; document.getElementById('serverModal').c…" at bounding box center [366, 354] width 579 height 497
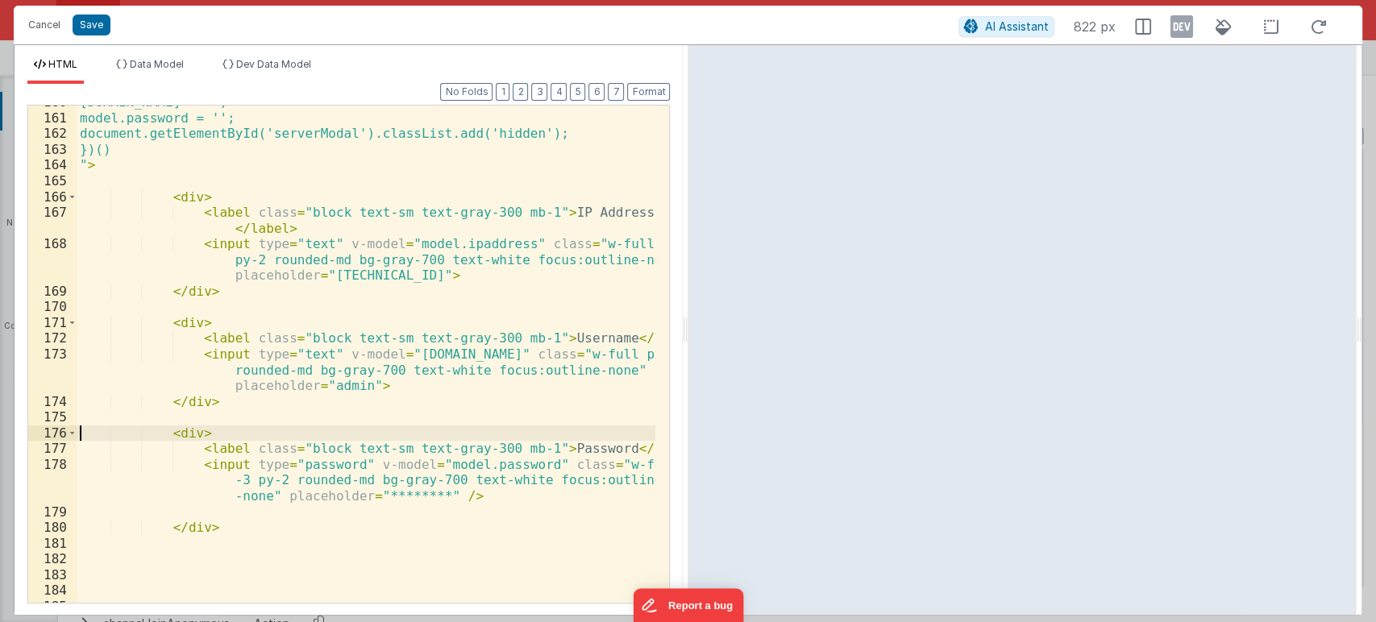
click at [83, 430] on div "model.email = ''; model.password = ''; document.getElementById('serverModal').c…" at bounding box center [366, 358] width 579 height 529
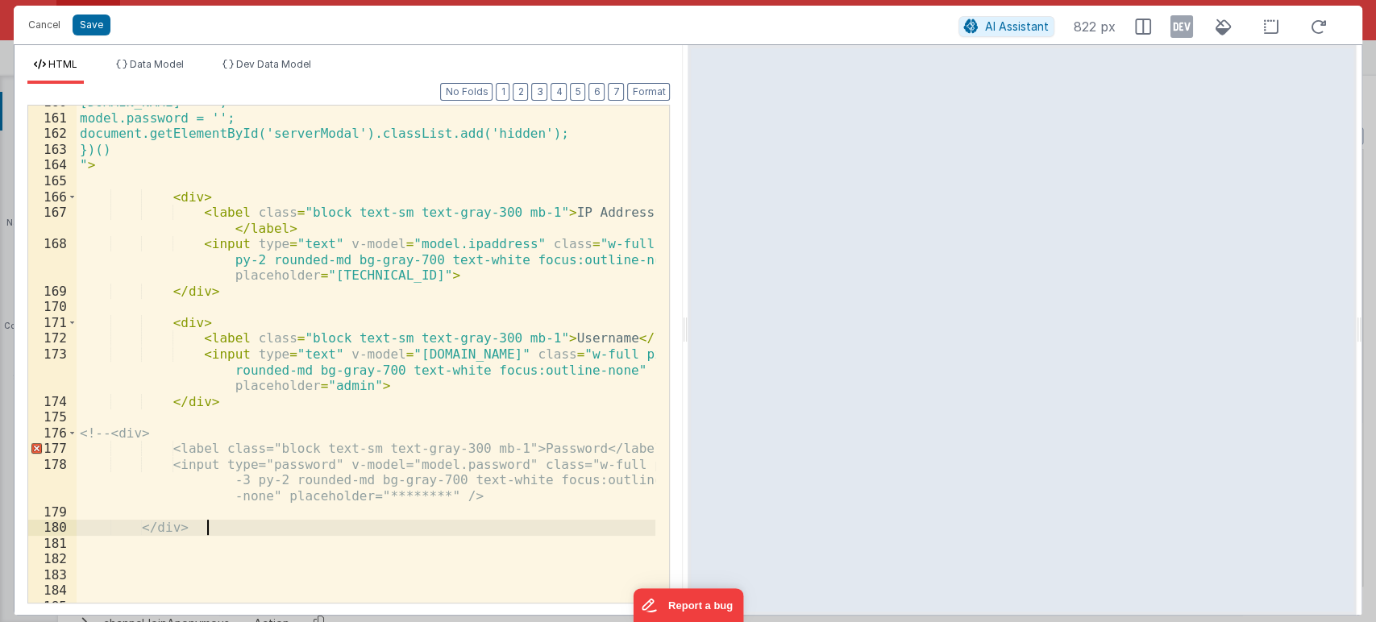
click at [239, 530] on div "model.email = ''; model.password = ''; document.getElementById('serverModal').c…" at bounding box center [366, 358] width 579 height 529
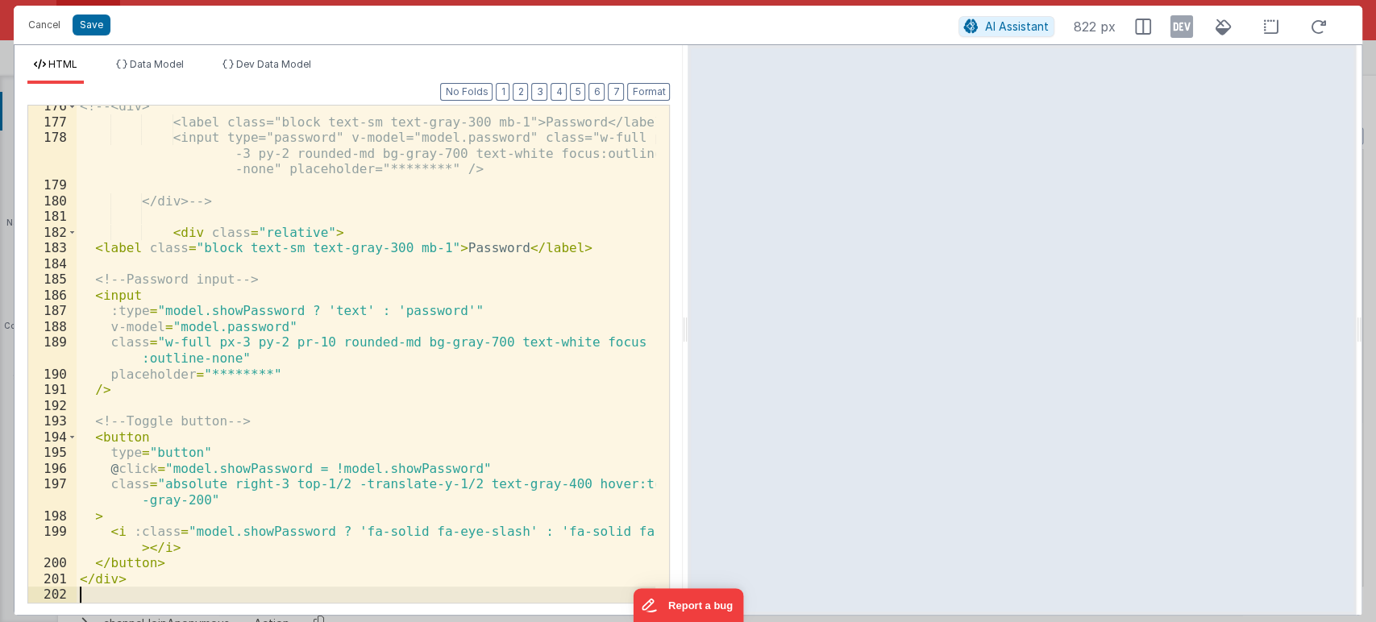
scroll to position [3379, 0]
click at [651, 94] on button "Format" at bounding box center [648, 92] width 43 height 18
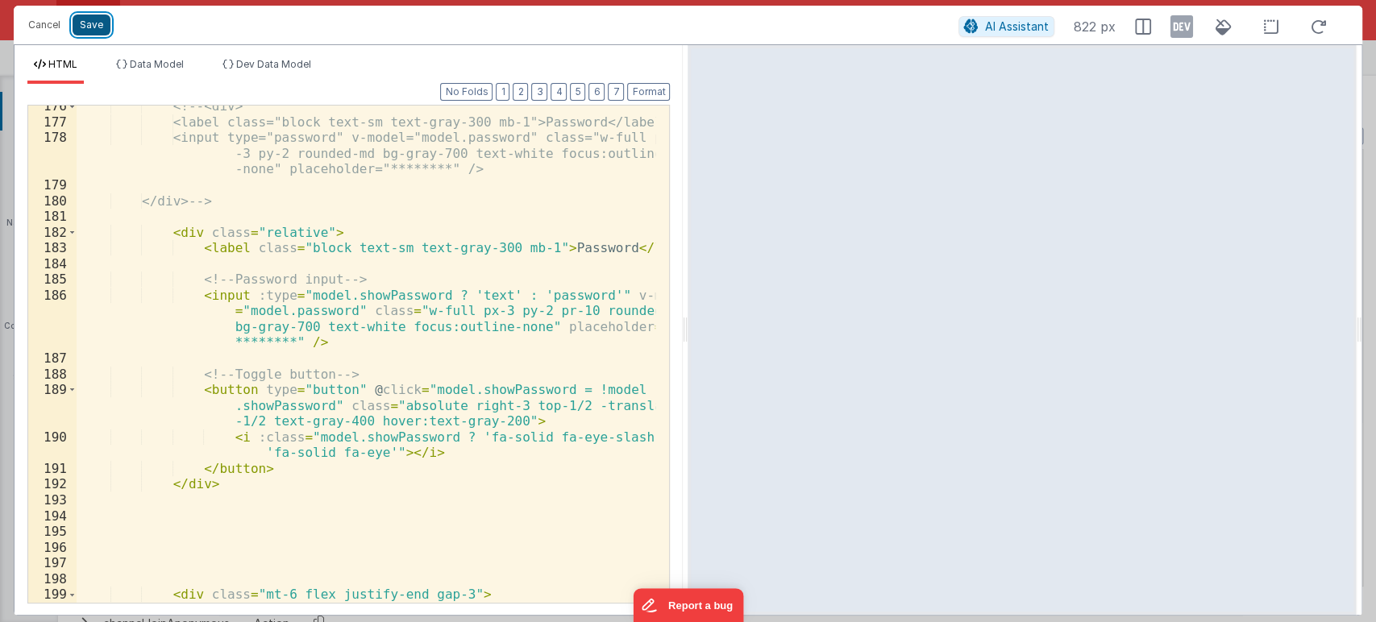
click at [92, 21] on button "Save" at bounding box center [92, 25] width 38 height 21
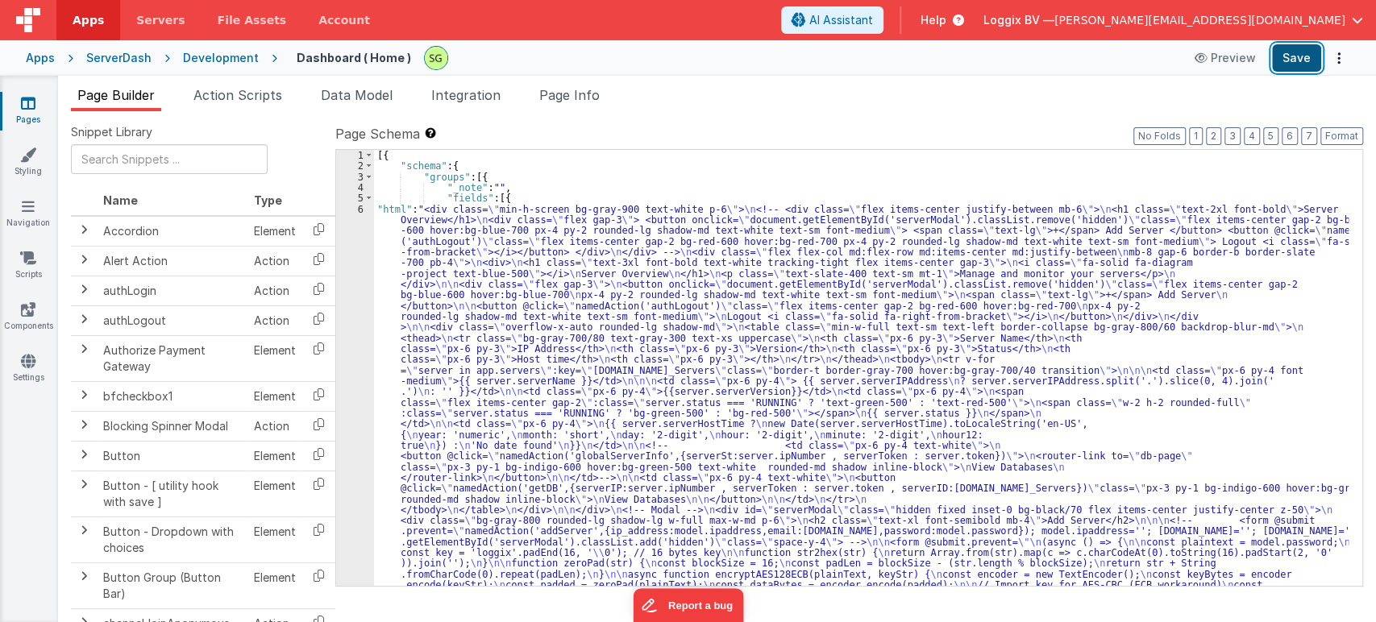
click at [1305, 57] on button "Save" at bounding box center [1296, 57] width 49 height 27
click at [363, 208] on div "6" at bounding box center [355, 499] width 38 height 591
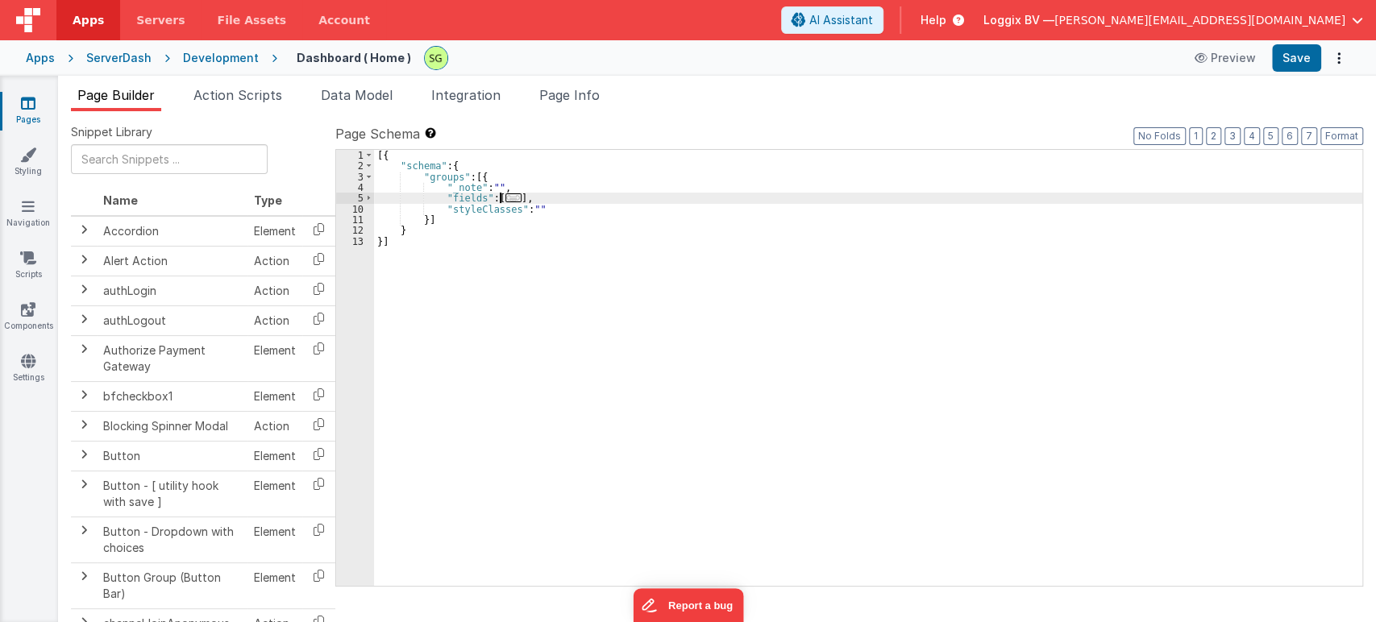
click at [363, 208] on div "10" at bounding box center [355, 209] width 38 height 10
click at [367, 193] on span at bounding box center [368, 198] width 9 height 10
click at [369, 194] on span at bounding box center [368, 198] width 9 height 10
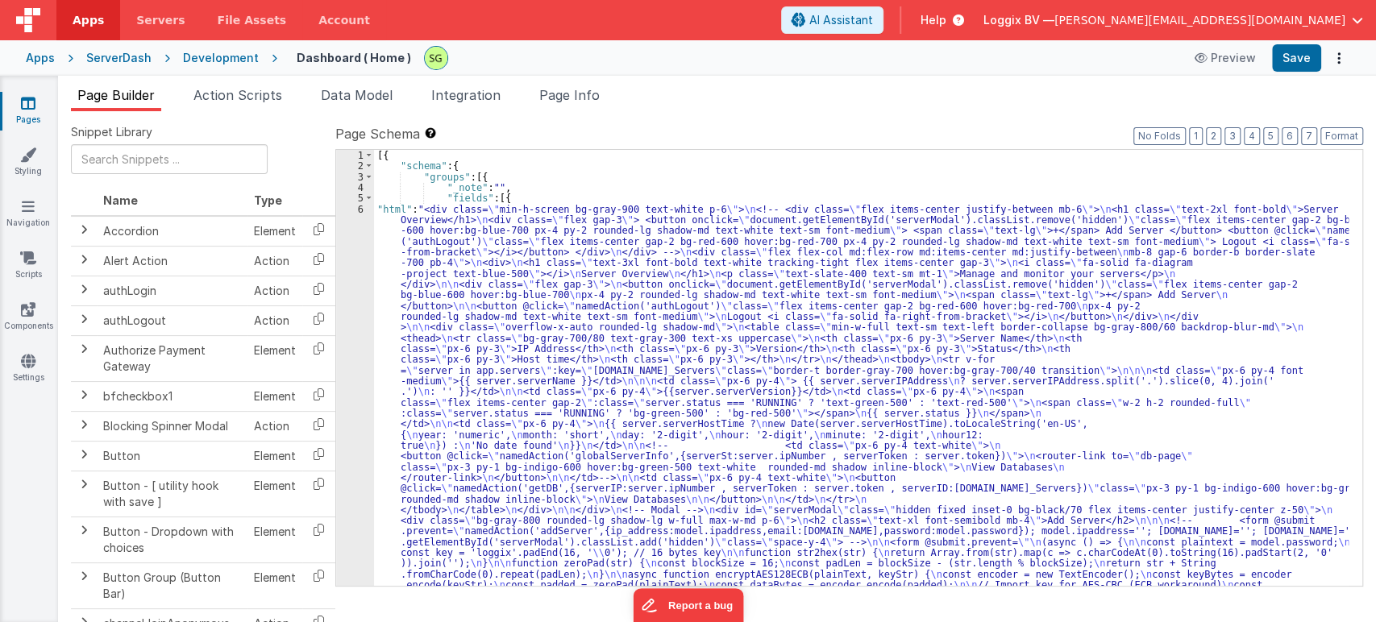
click at [359, 210] on div "6" at bounding box center [355, 499] width 38 height 591
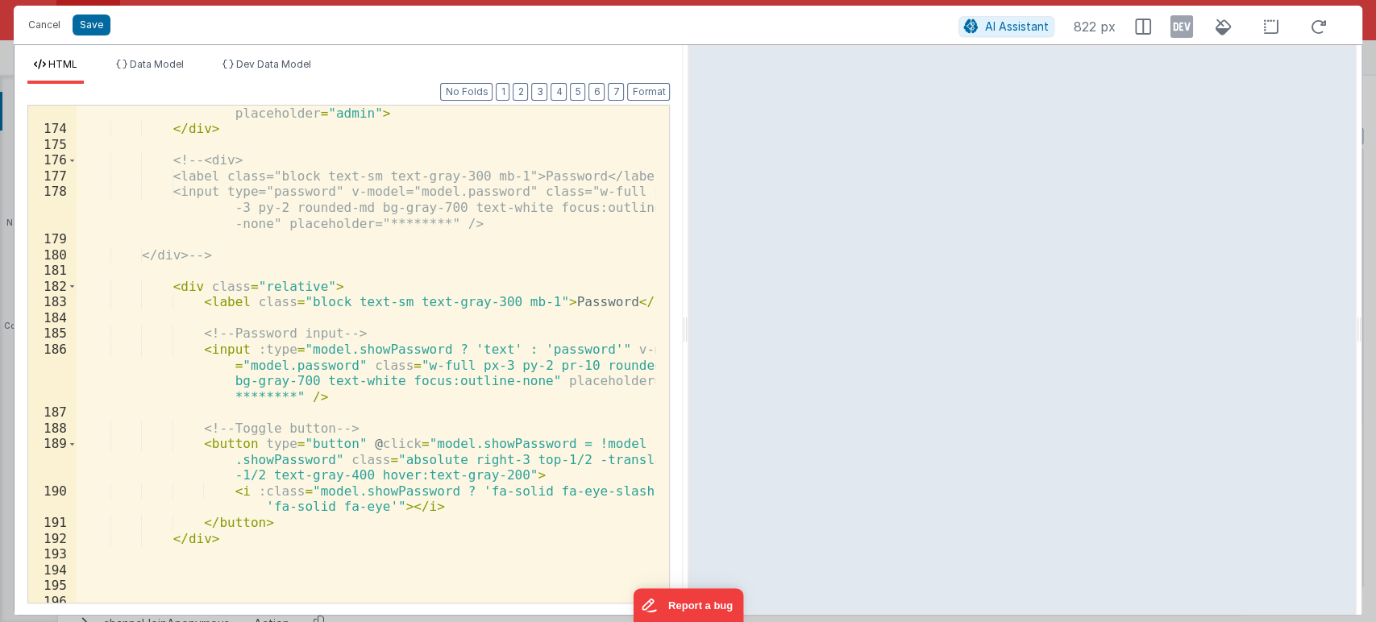
scroll to position [3326, 0]
click at [73, 284] on span at bounding box center [72, 286] width 9 height 16
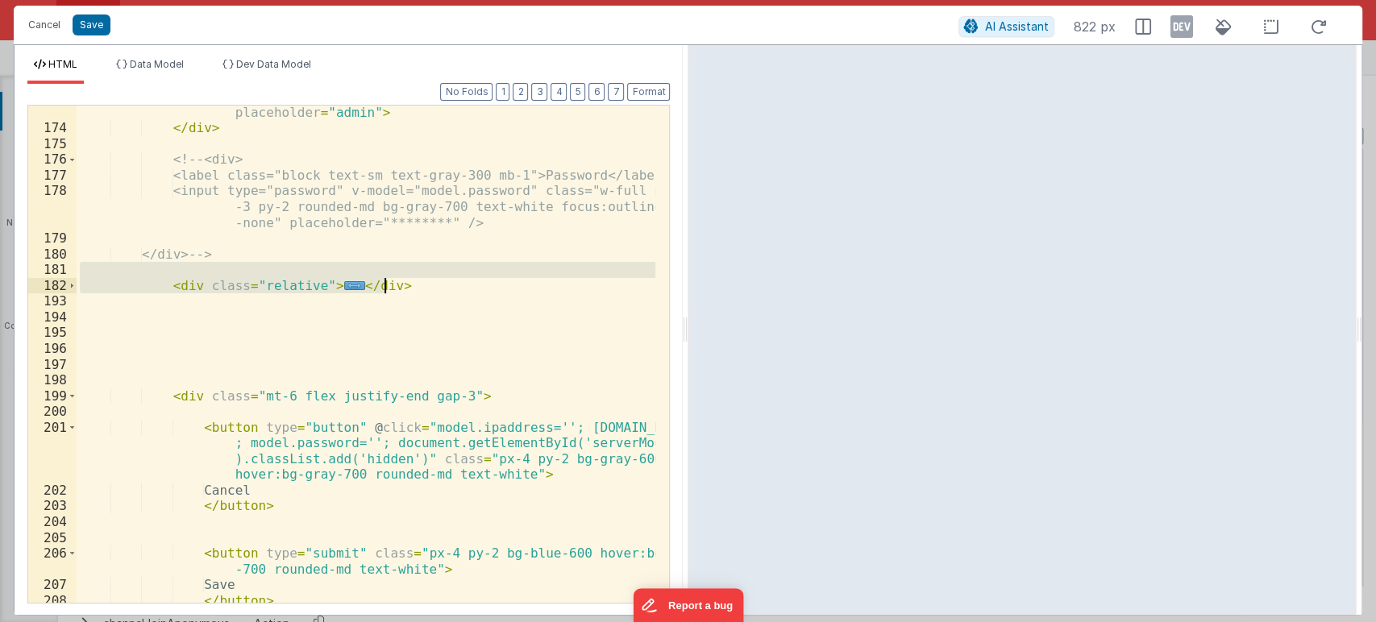
drag, startPoint x: 400, startPoint y: 276, endPoint x: 439, endPoint y: 279, distance: 38.8
click at [439, 279] on div "< input type = "text" v-model = "model.email" class = "w-full px-3 py-2 rounded…" at bounding box center [366, 353] width 579 height 560
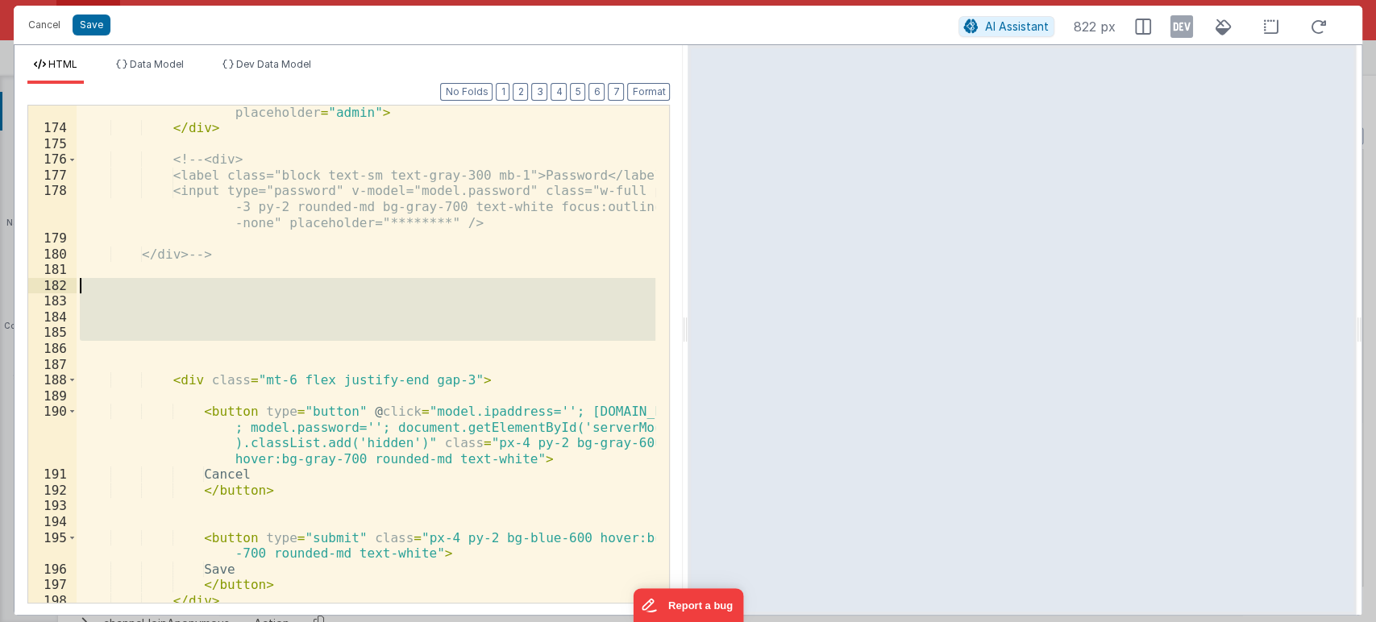
drag, startPoint x: 175, startPoint y: 354, endPoint x: 98, endPoint y: 280, distance: 106.6
click at [98, 280] on div "< input type = "text" v-model = "model.email" class = "w-full px-3 py-2 rounded…" at bounding box center [366, 353] width 579 height 560
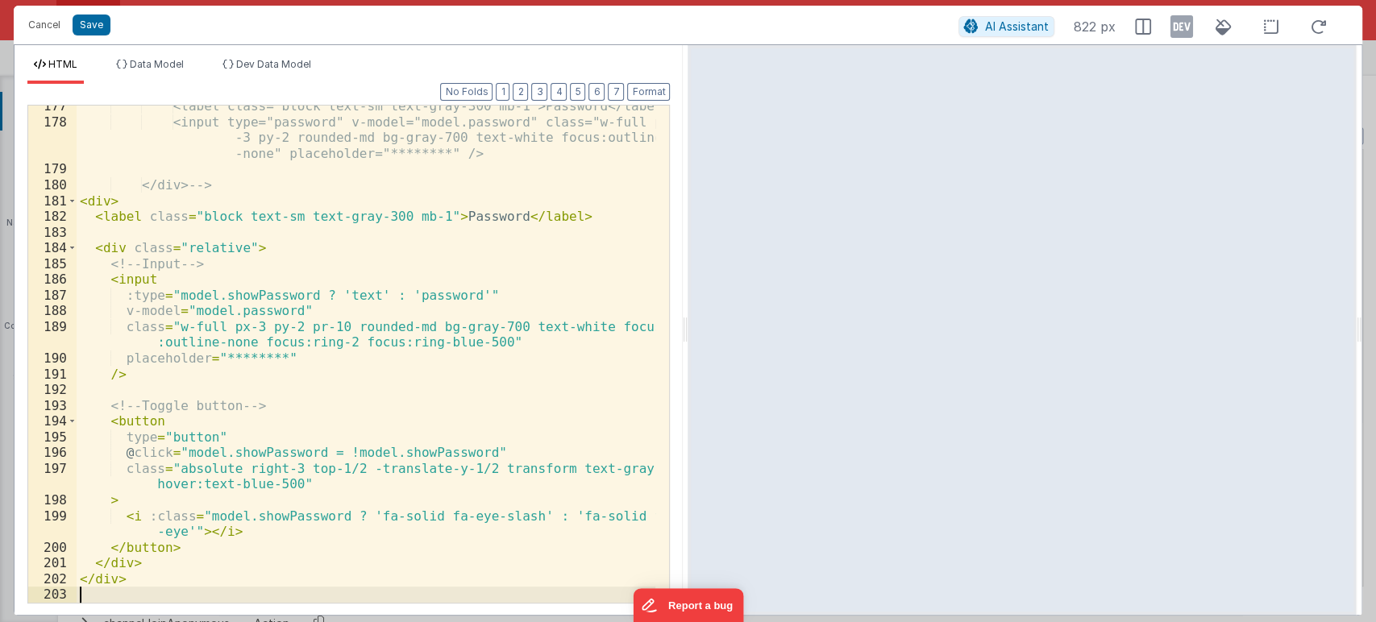
scroll to position [3395, 0]
click at [645, 85] on button "Format" at bounding box center [648, 92] width 43 height 18
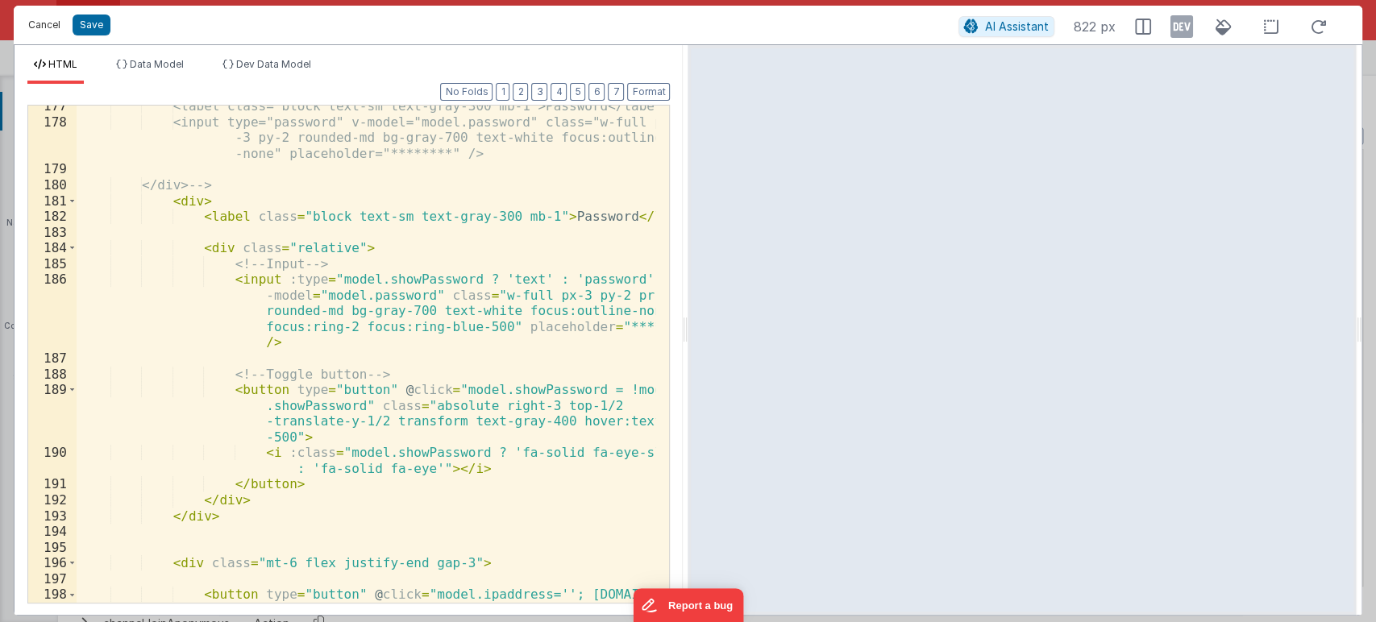
click at [53, 19] on button "Cancel" at bounding box center [44, 25] width 48 height 23
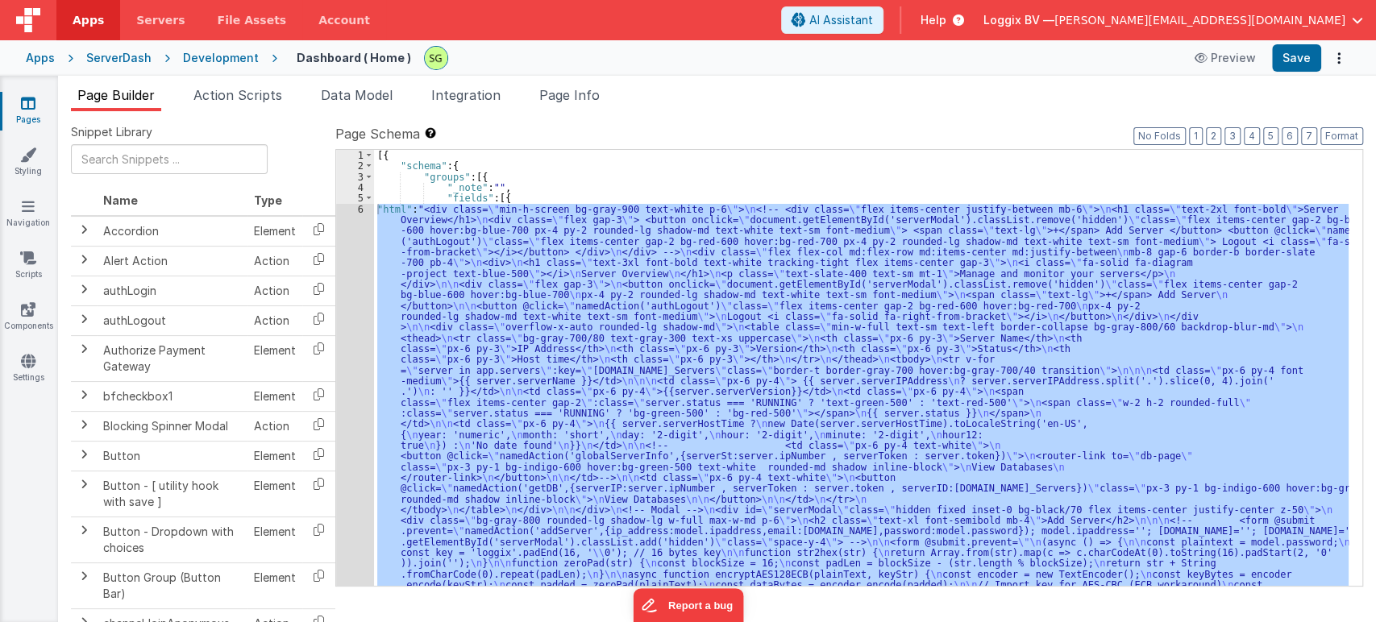
click at [22, 108] on icon at bounding box center [28, 103] width 15 height 16
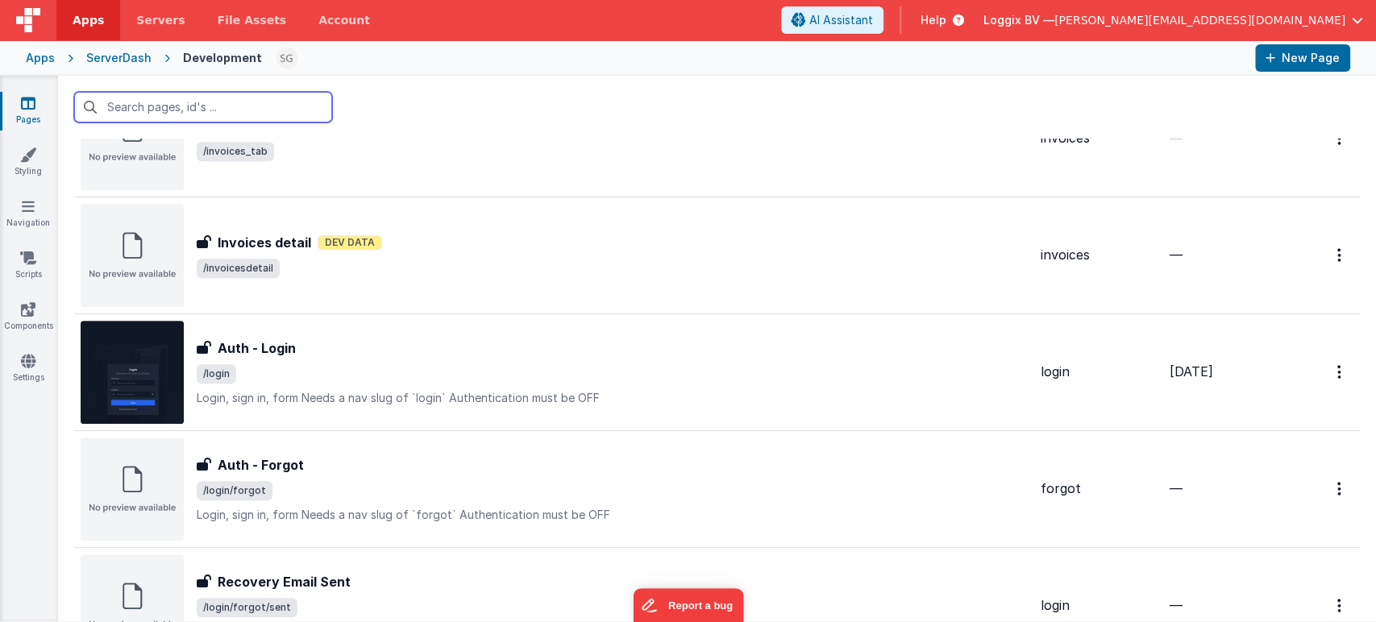
scroll to position [566, 0]
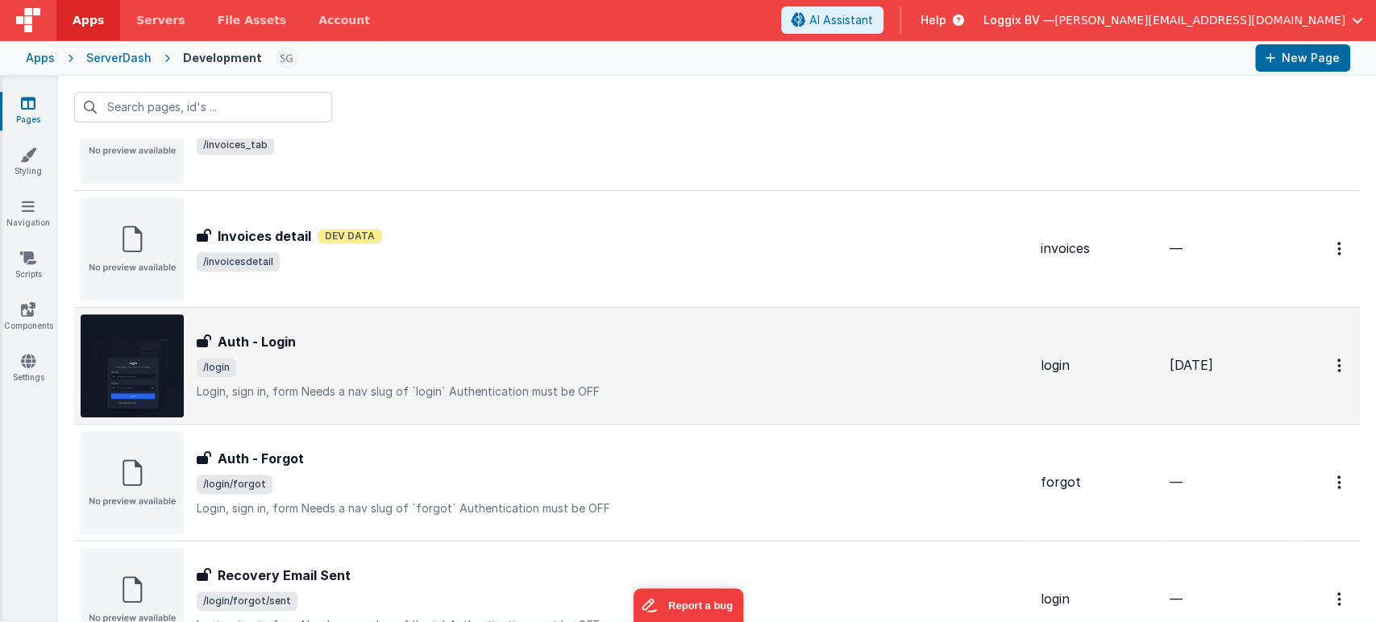
click at [714, 371] on span "/login" at bounding box center [612, 367] width 831 height 19
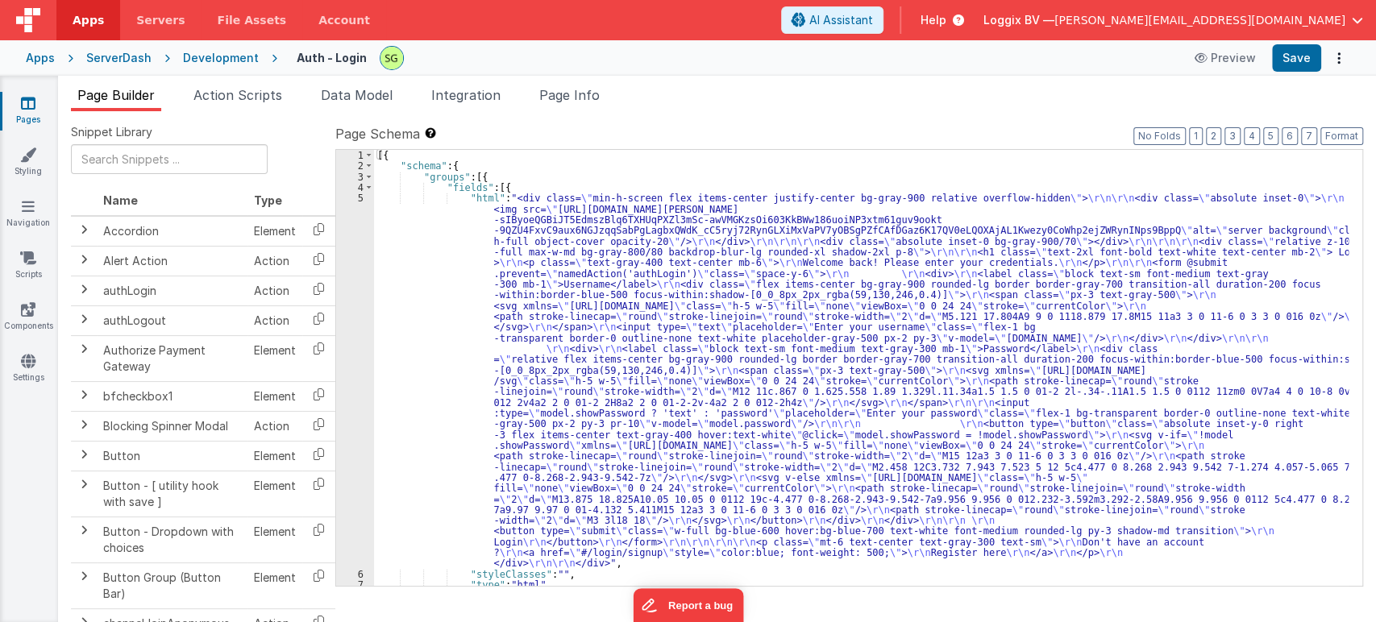
click at [361, 198] on div "5" at bounding box center [355, 381] width 38 height 376
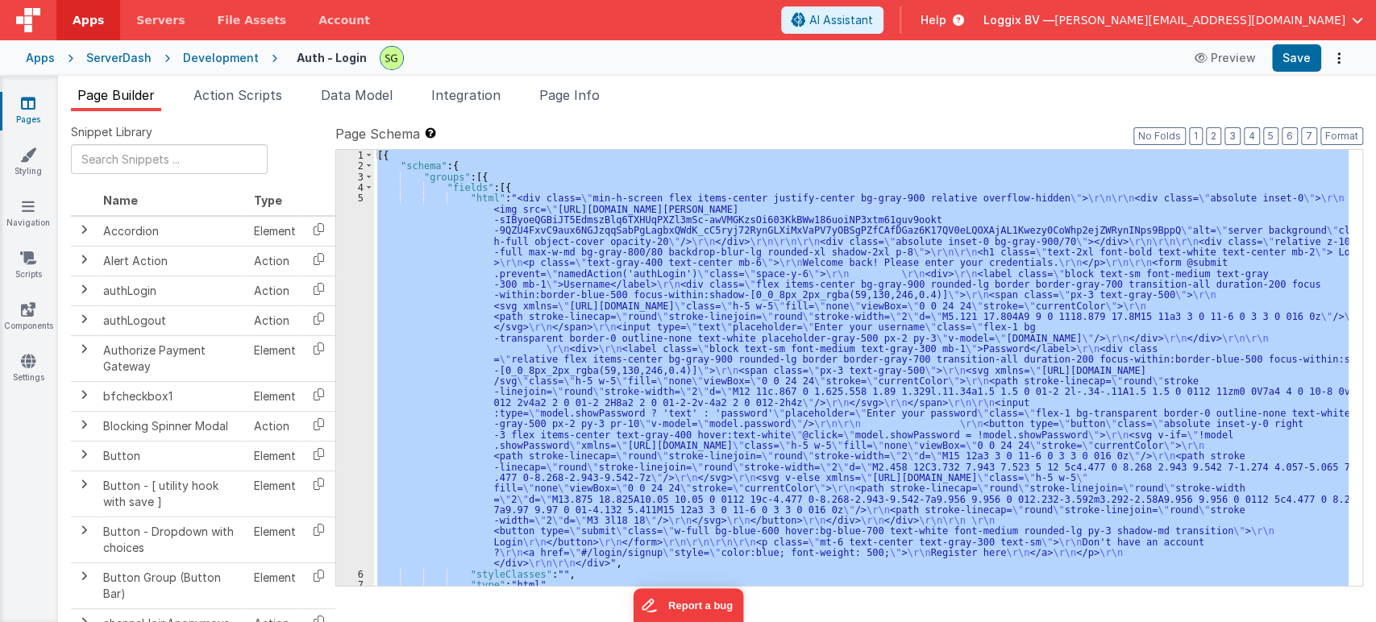
click at [361, 198] on div "5" at bounding box center [355, 381] width 38 height 376
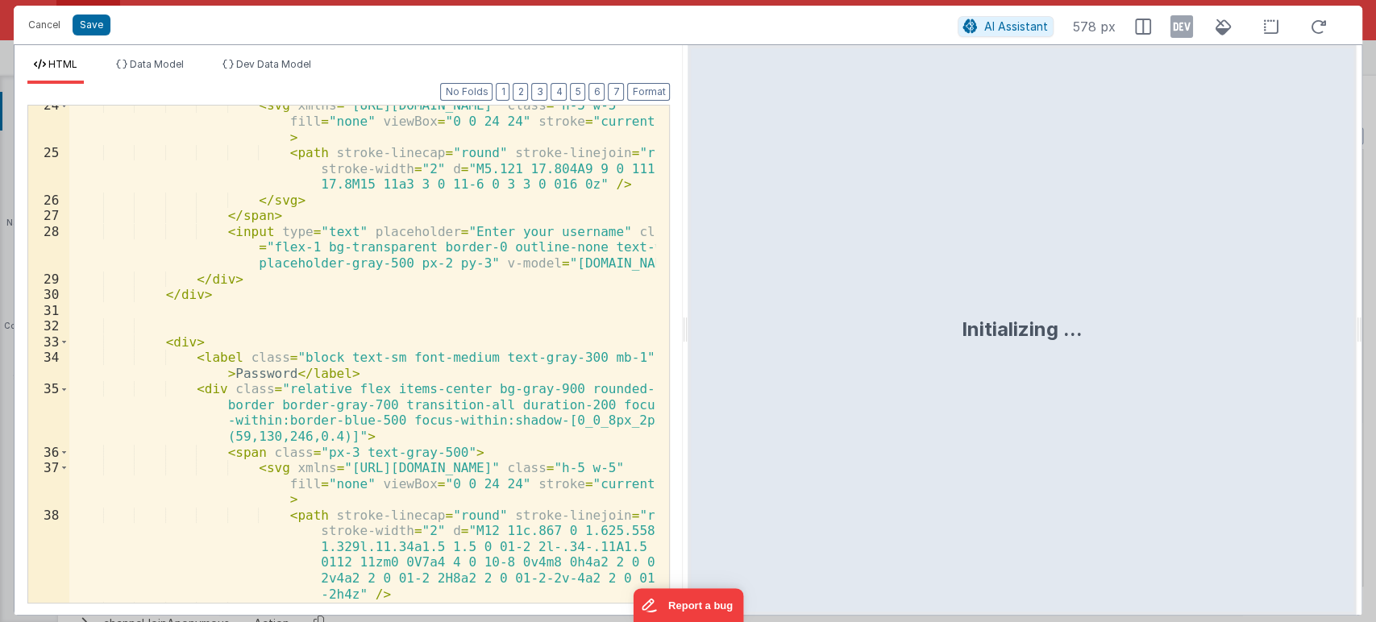
scroll to position [579, 0]
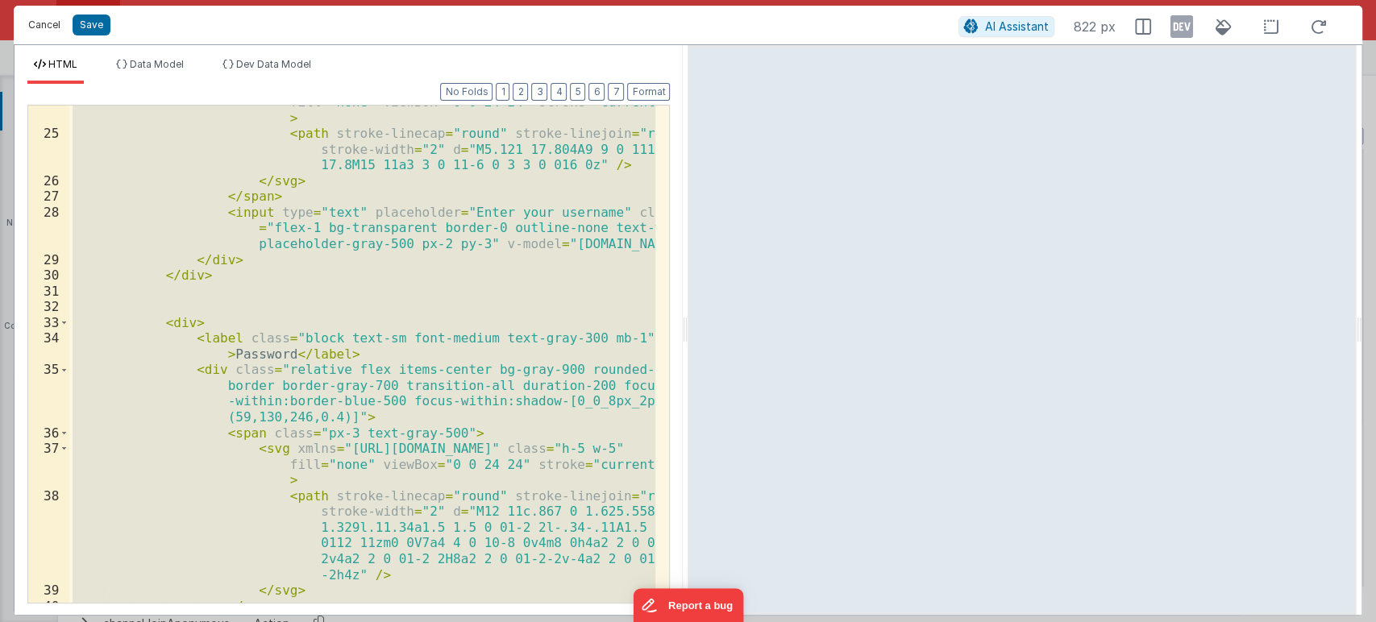
click at [39, 20] on button "Cancel" at bounding box center [44, 25] width 48 height 23
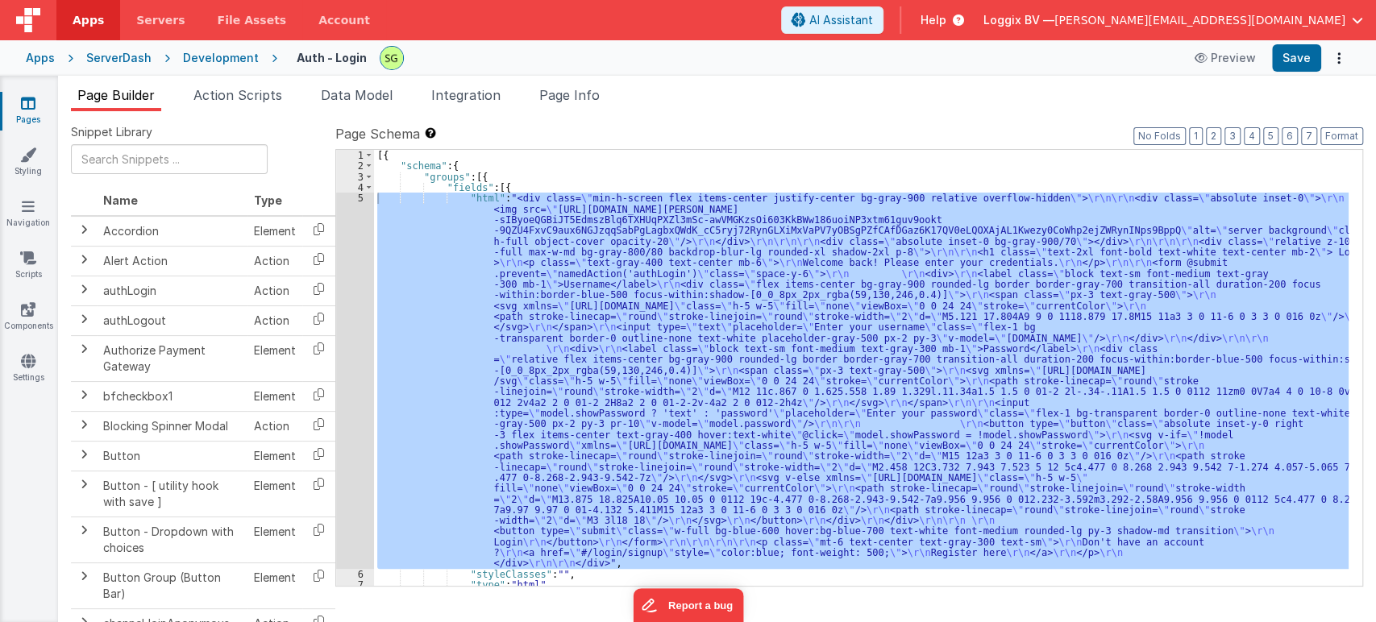
click at [22, 106] on icon at bounding box center [28, 103] width 15 height 16
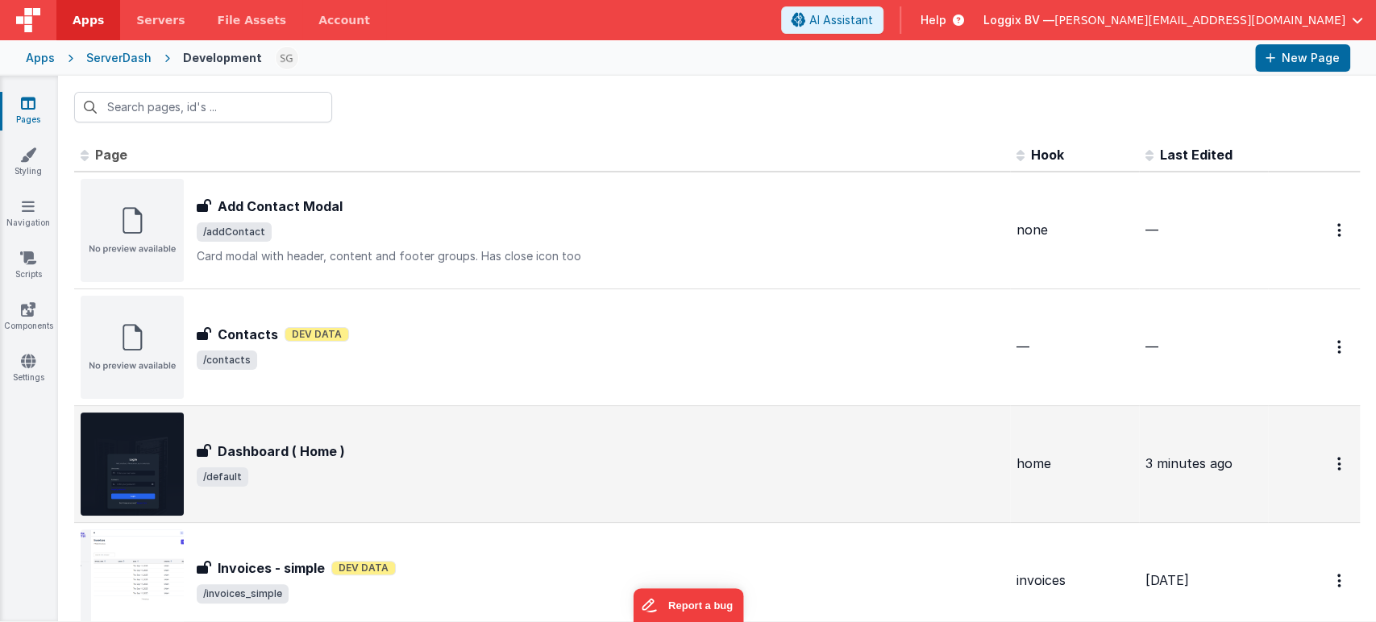
click at [317, 521] on td "Dashboard ( Home ) Dashboard ( Home ) /default" at bounding box center [542, 463] width 936 height 117
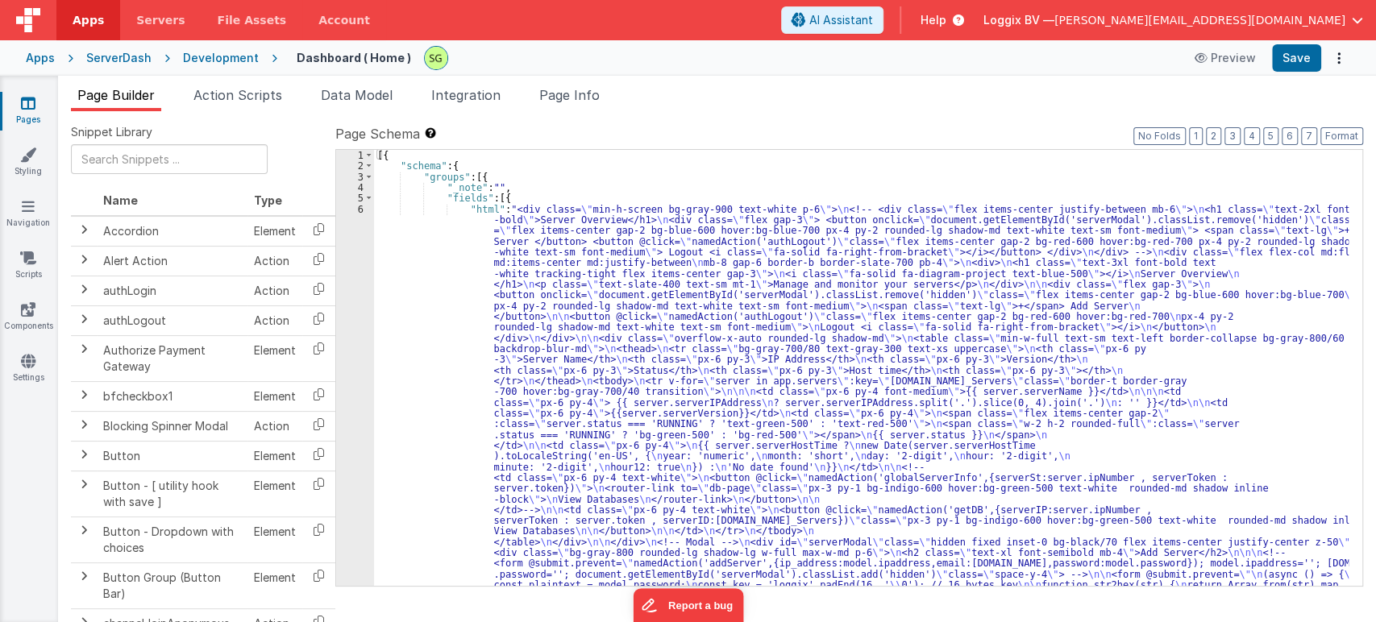
click at [361, 211] on div "6" at bounding box center [355, 526] width 38 height 645
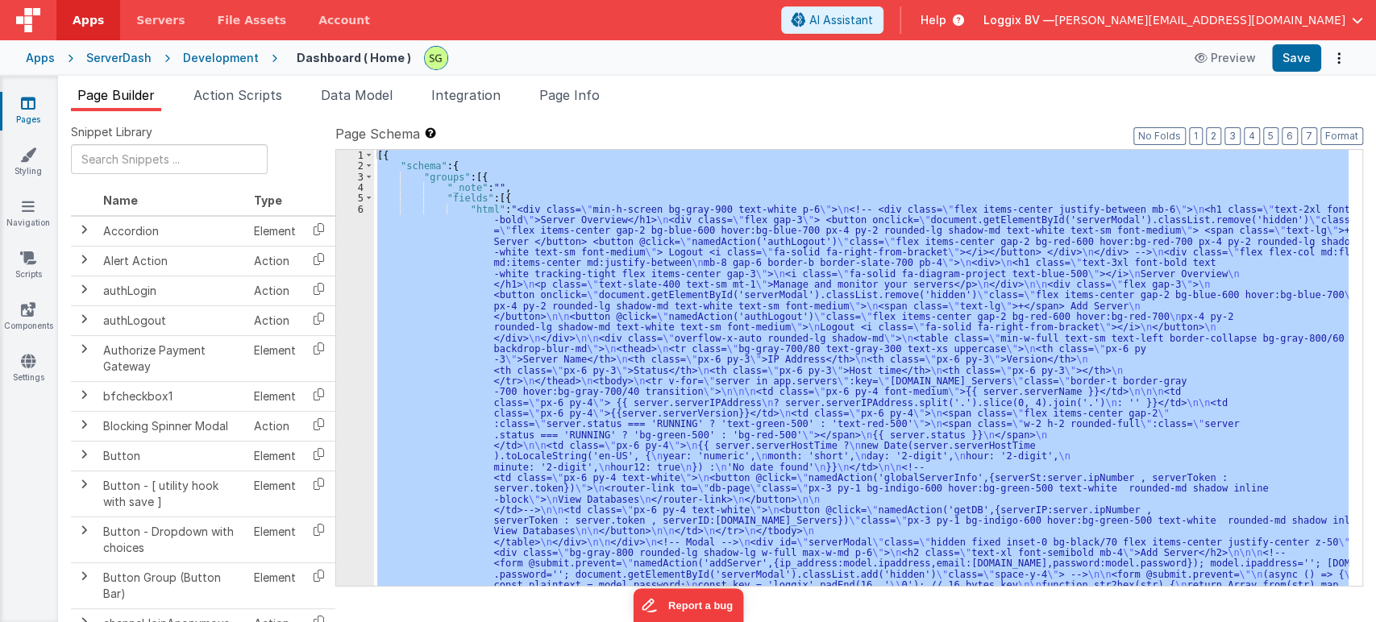
click at [361, 211] on div "6" at bounding box center [355, 526] width 38 height 645
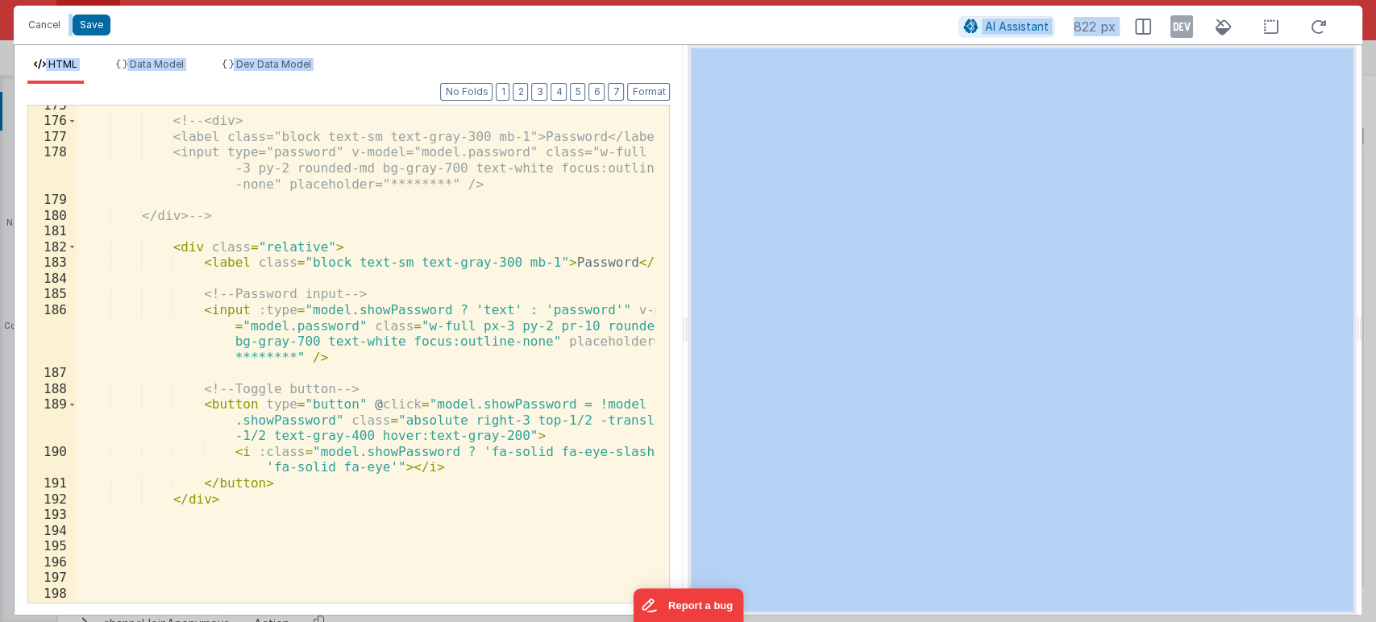
scroll to position [3365, 0]
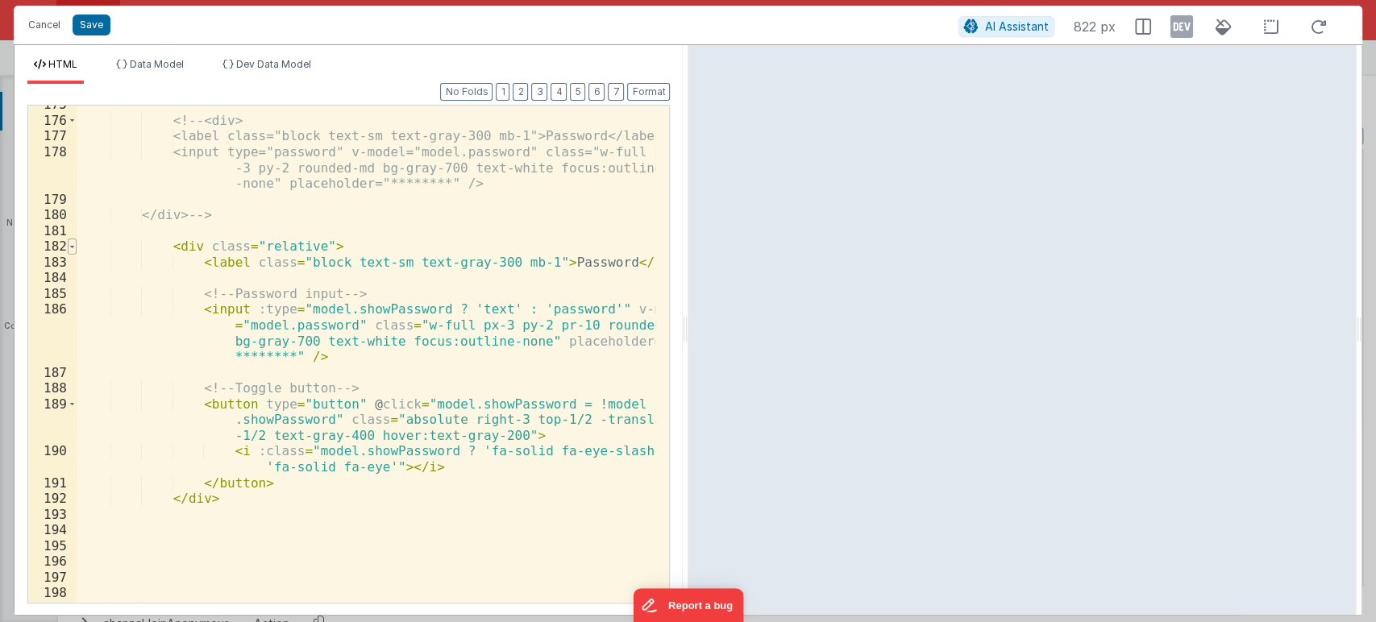
click at [70, 243] on span at bounding box center [72, 247] width 9 height 16
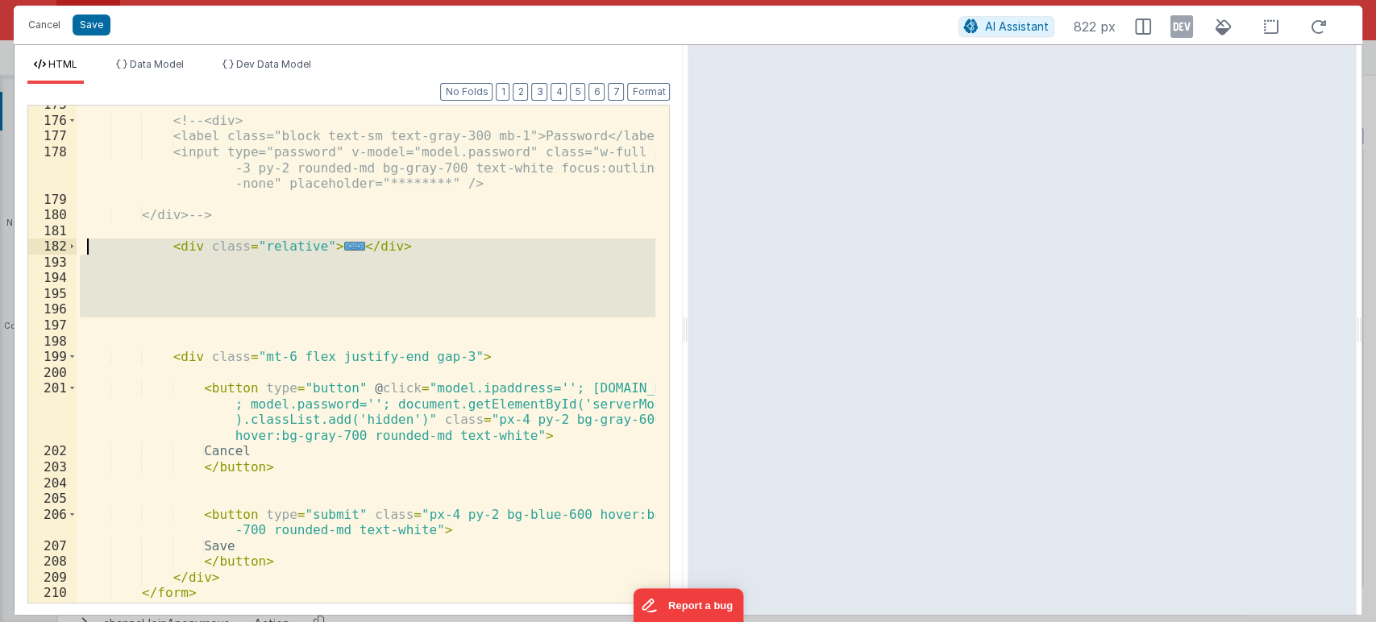
drag, startPoint x: 337, startPoint y: 319, endPoint x: 58, endPoint y: 249, distance: 287.5
click at [58, 249] on div "175 176 177 178 179 180 181 182 193 194 195 196 197 198 199 200 201 202 203 204…" at bounding box center [348, 354] width 642 height 499
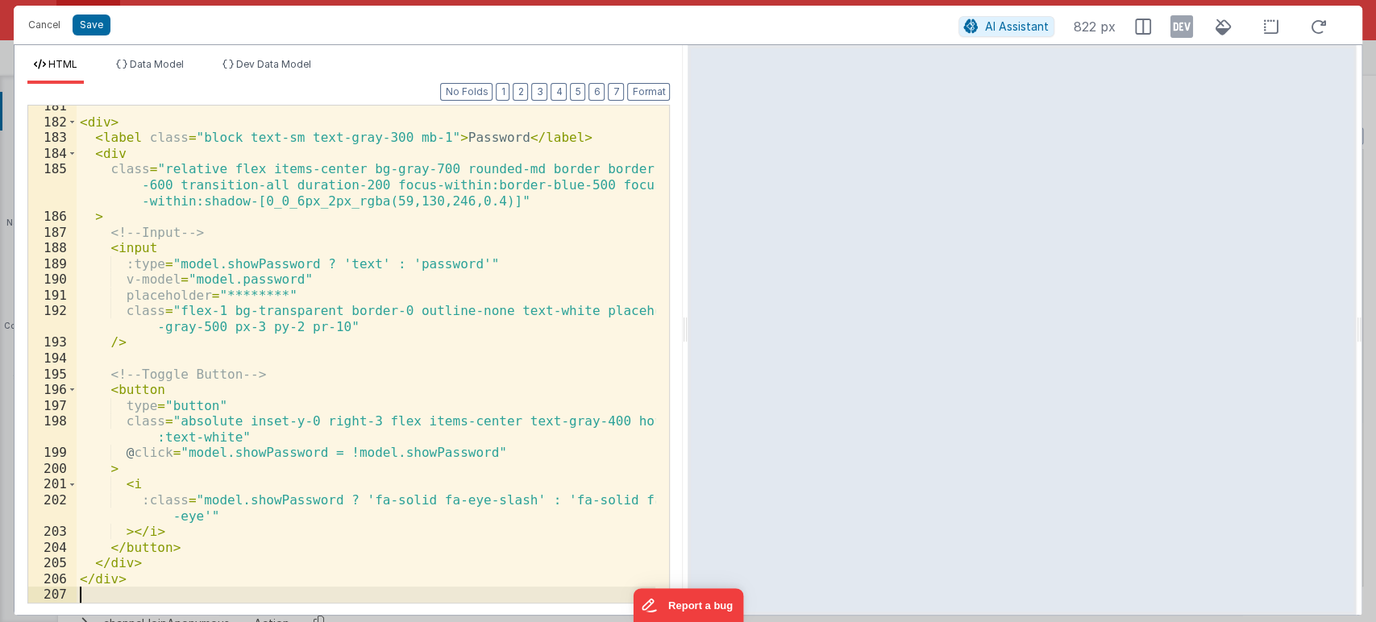
scroll to position [3489, 0]
click at [659, 89] on button "Format" at bounding box center [648, 92] width 43 height 18
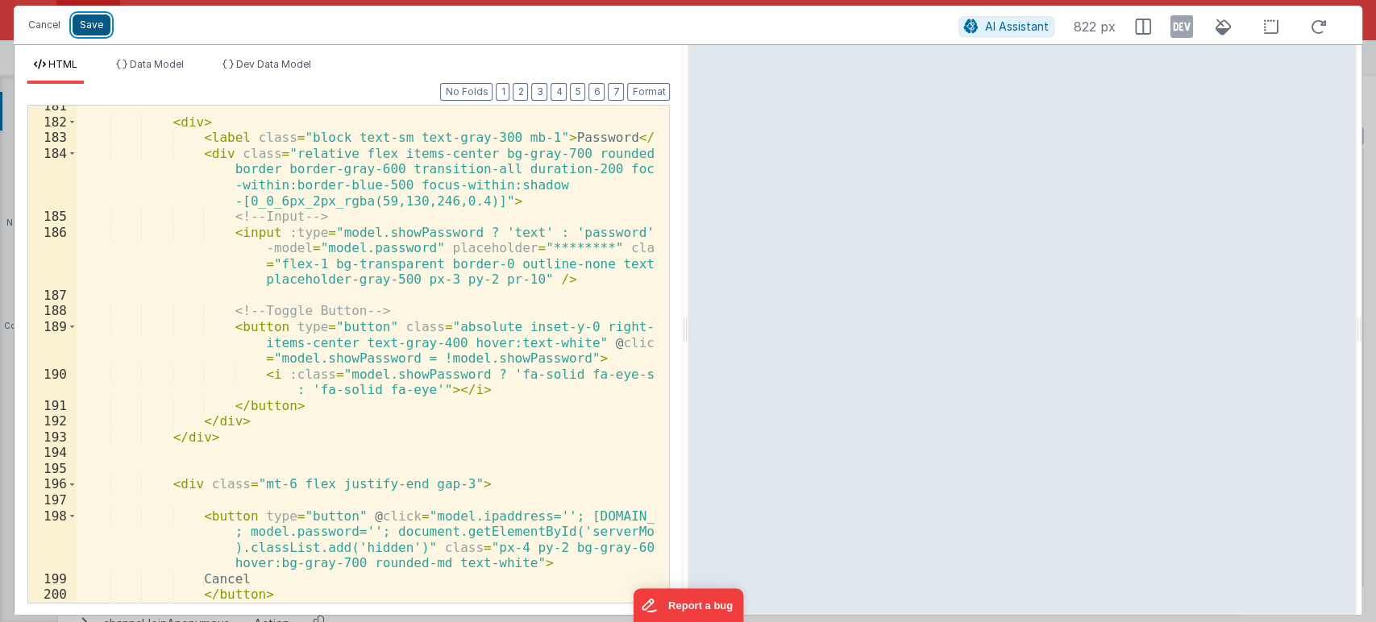
click at [90, 29] on button "Save" at bounding box center [92, 25] width 38 height 21
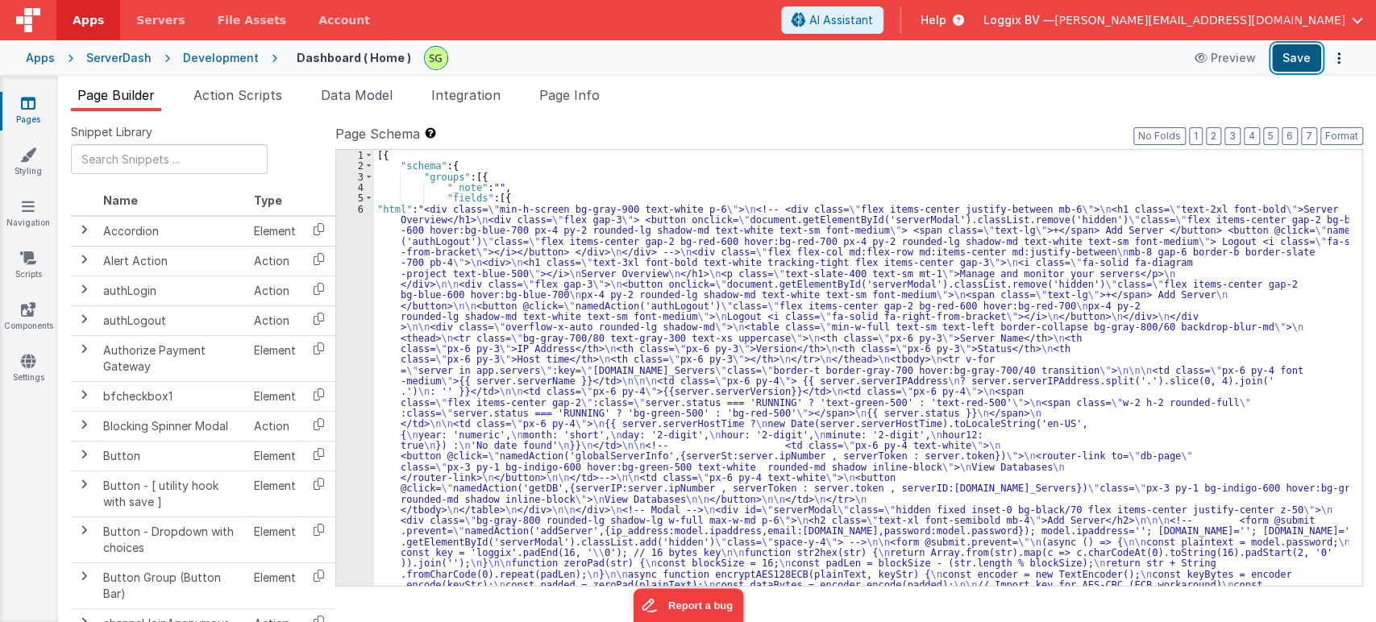
click at [1289, 44] on button "Save" at bounding box center [1296, 57] width 49 height 27
click at [16, 111] on link "Pages" at bounding box center [28, 111] width 58 height 32
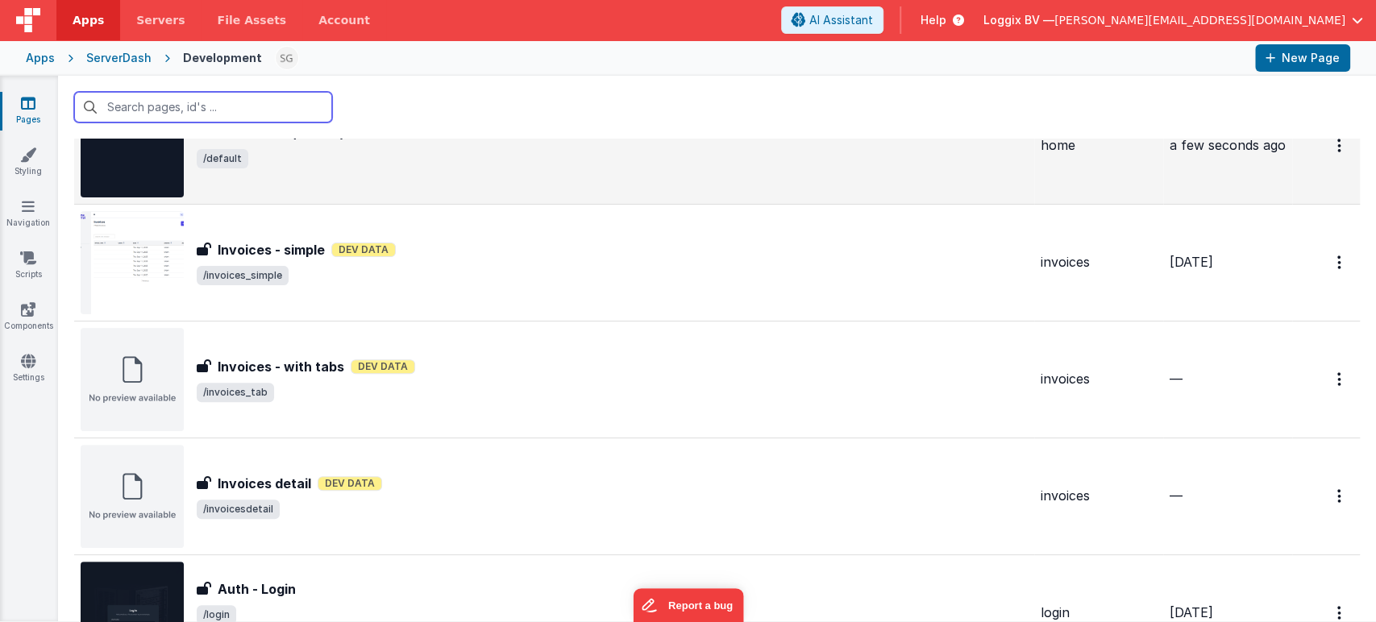
scroll to position [432, 0]
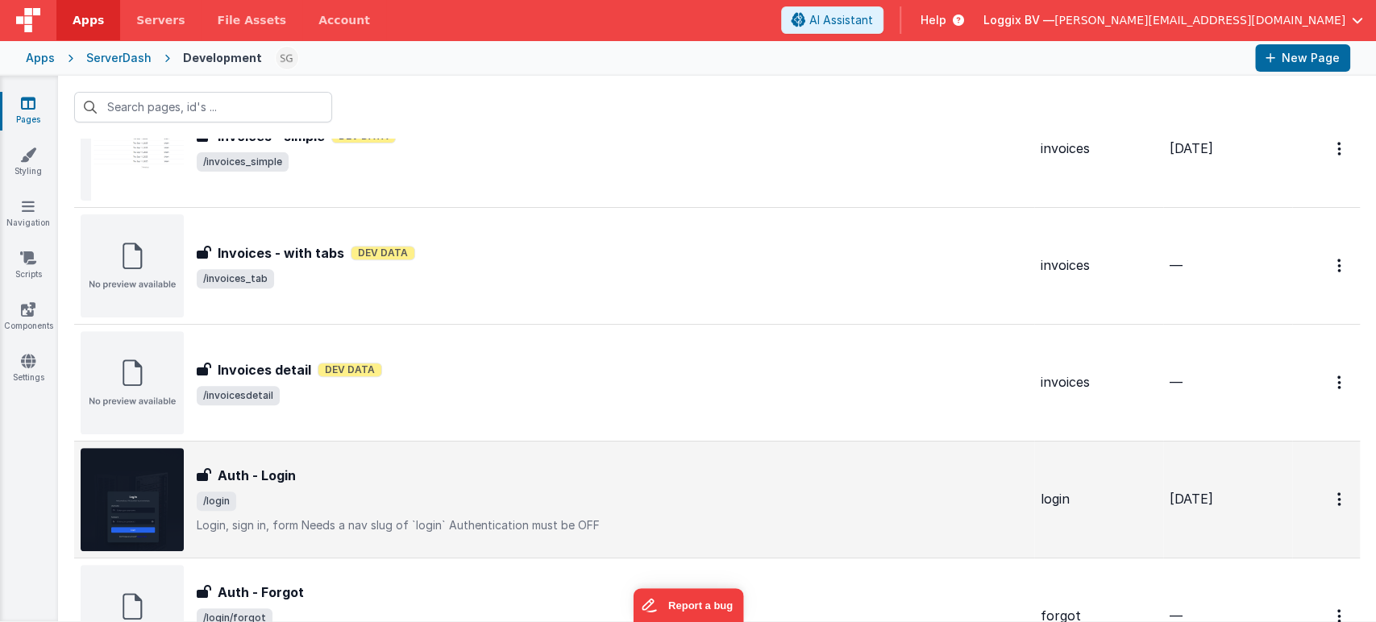
click at [392, 517] on p "Login, sign in, formNeeds a nav slug of `login`Authentication must be OFF" at bounding box center [612, 525] width 831 height 16
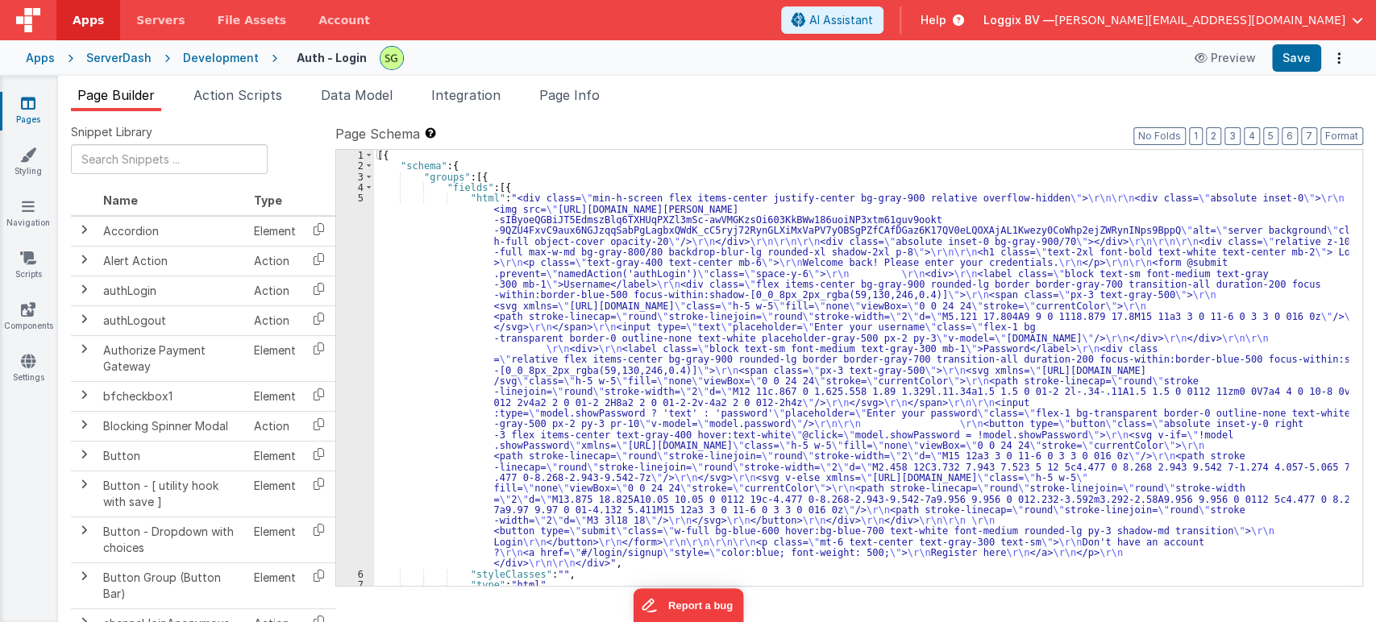
click at [360, 197] on div "5" at bounding box center [355, 381] width 38 height 376
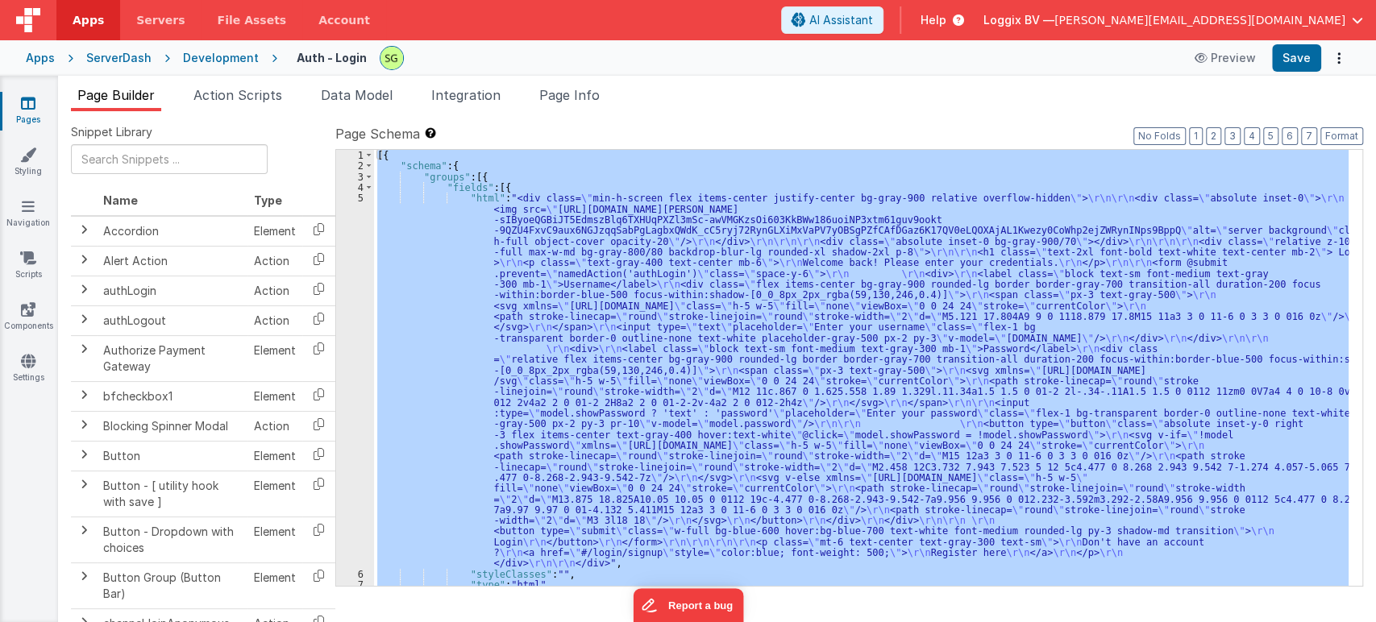
click at [360, 197] on div "5" at bounding box center [355, 381] width 38 height 376
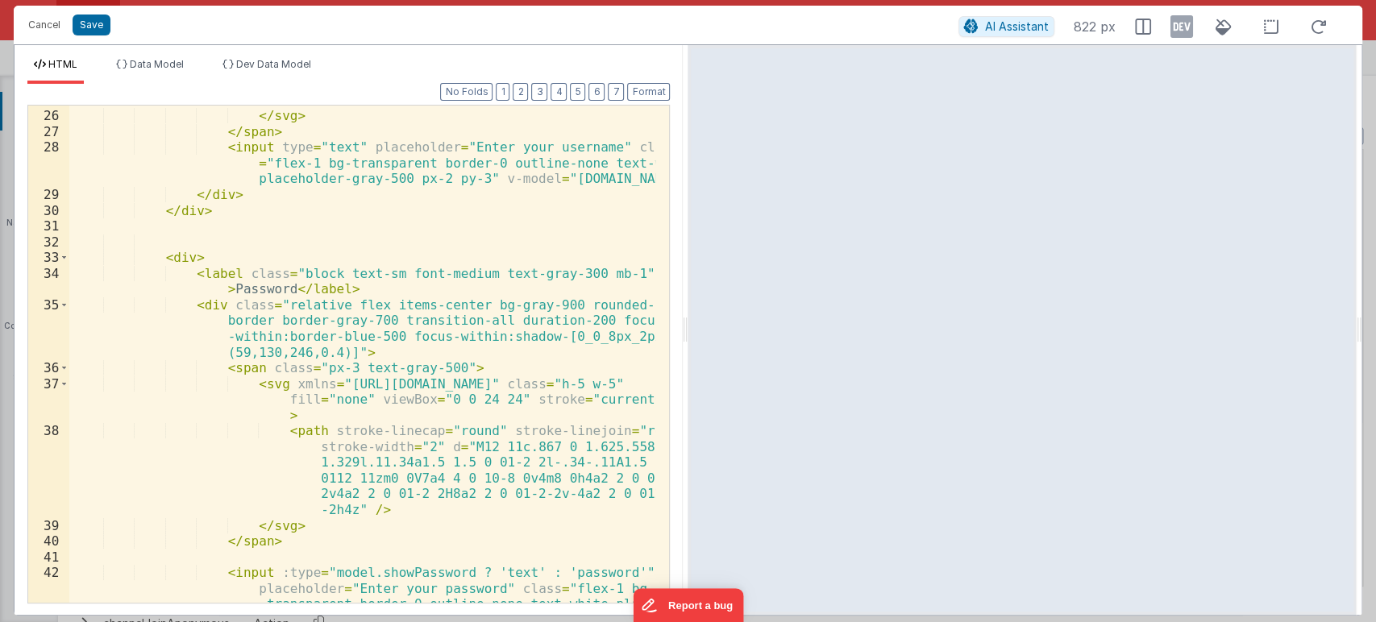
scroll to position [643, 0]
click at [60, 256] on span at bounding box center [64, 259] width 9 height 16
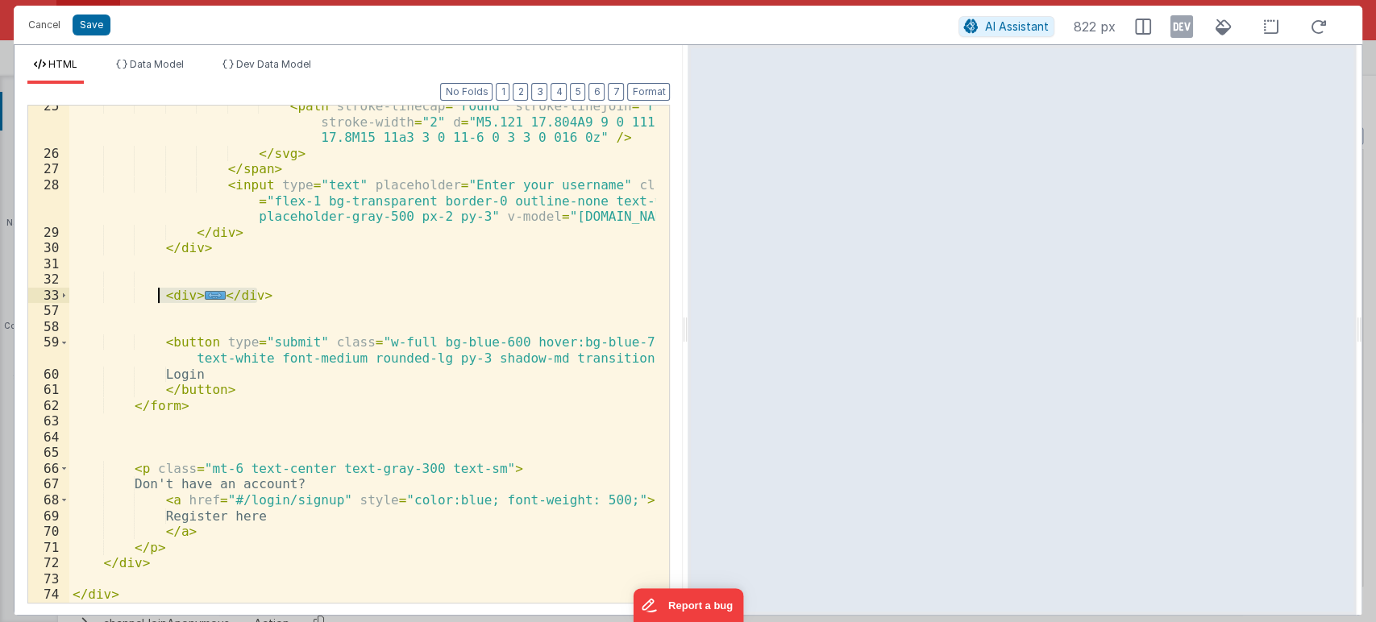
drag, startPoint x: 264, startPoint y: 294, endPoint x: 158, endPoint y: 297, distance: 106.4
click at [158, 297] on div "< path stroke-linecap = "round" stroke-linejoin = "round" stroke-width = "2" d …" at bounding box center [362, 378] width 587 height 560
click at [36, 15] on button "Cancel" at bounding box center [44, 25] width 48 height 23
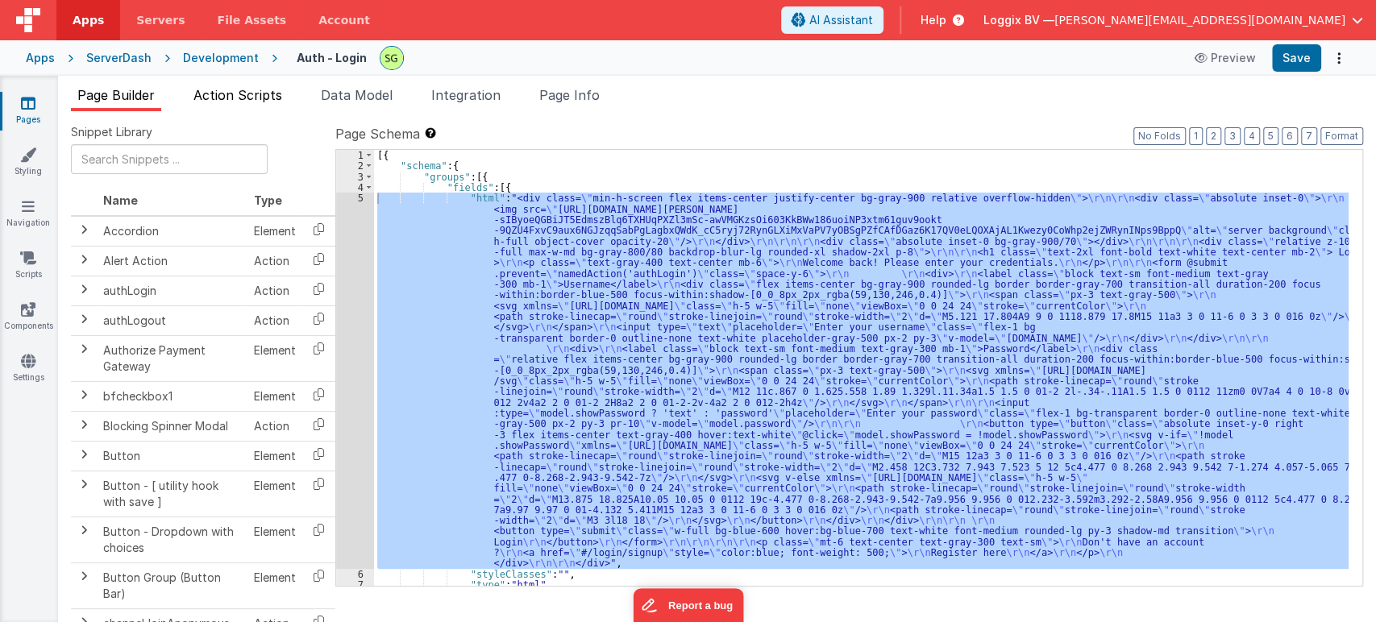
click at [218, 98] on span "Action Scripts" at bounding box center [237, 95] width 89 height 16
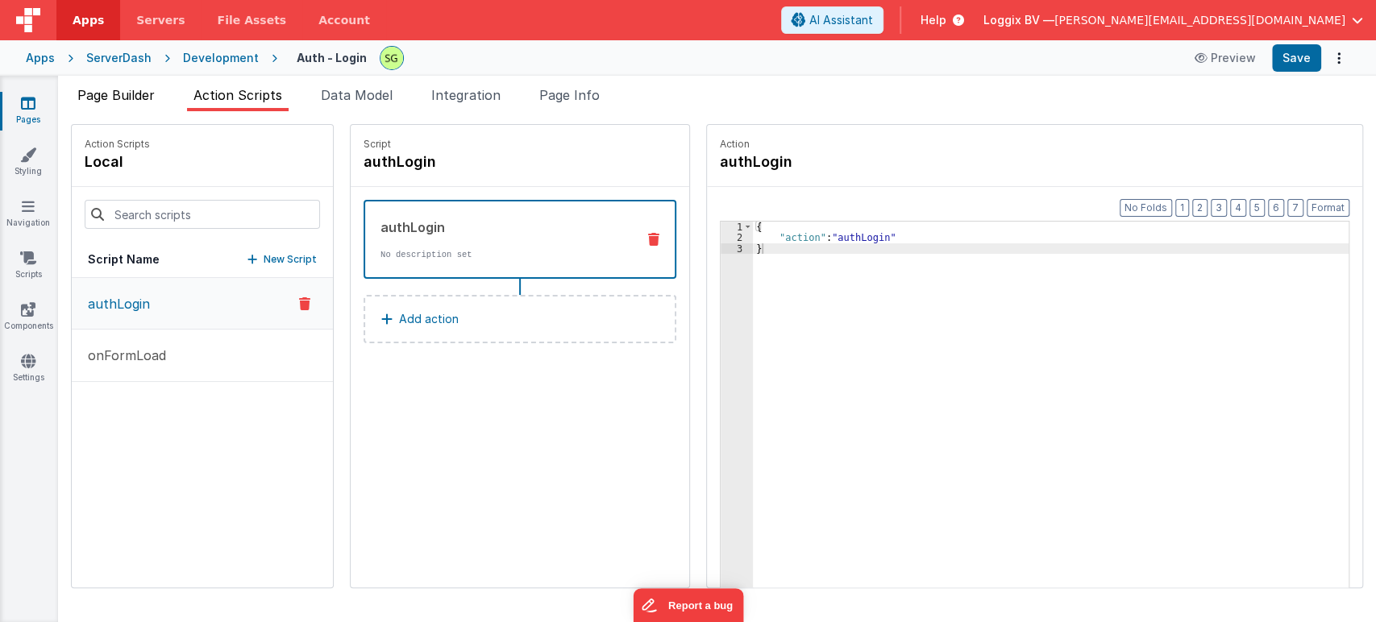
click at [139, 103] on li "Page Builder" at bounding box center [116, 98] width 90 height 26
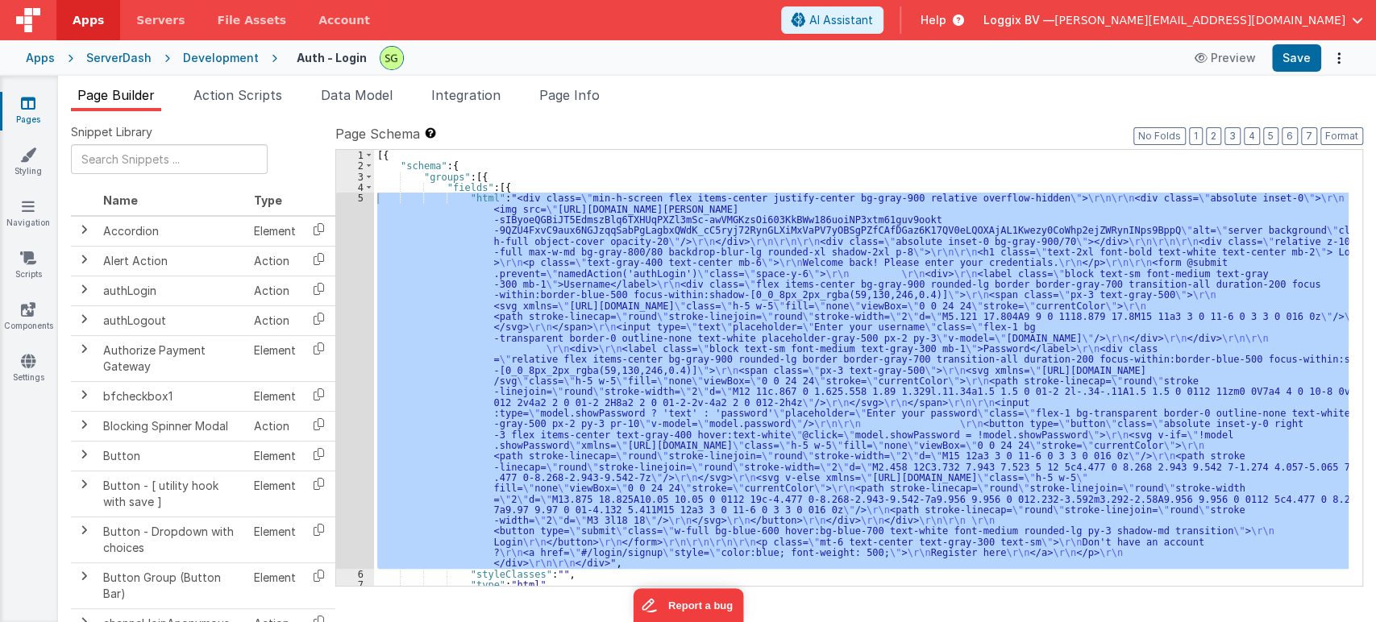
click at [38, 106] on link "Pages" at bounding box center [28, 111] width 58 height 32
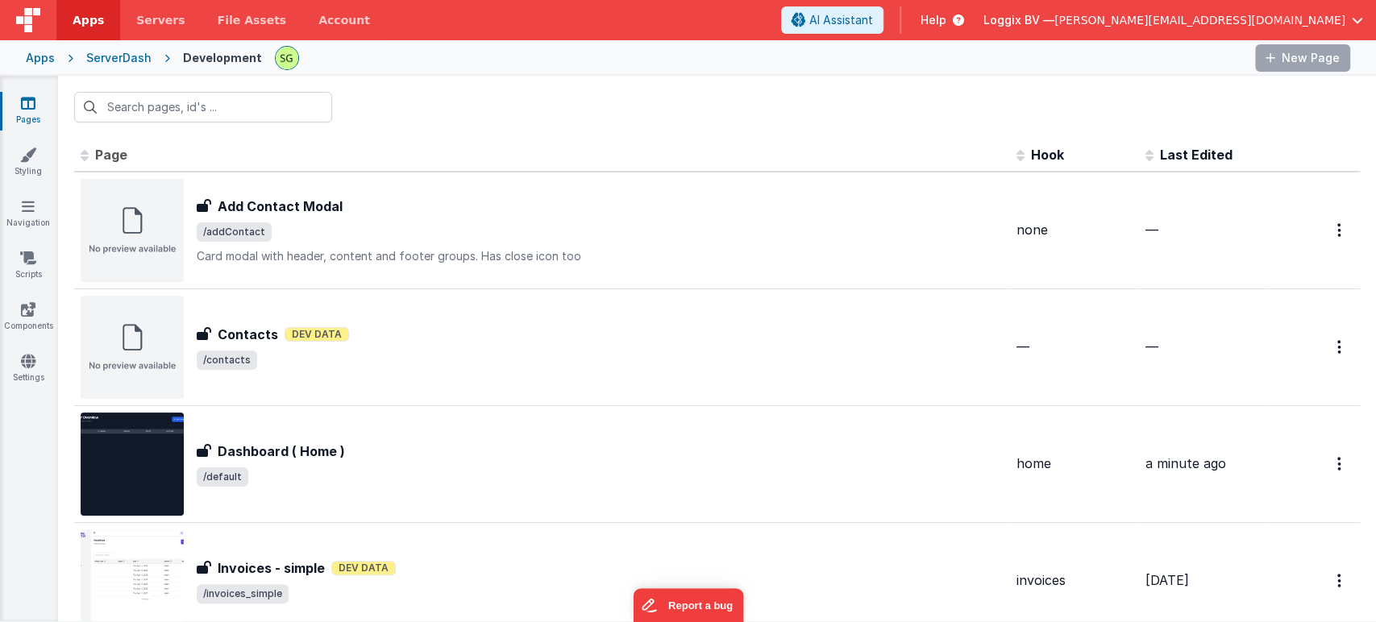
click at [38, 106] on link "Pages" at bounding box center [28, 111] width 58 height 32
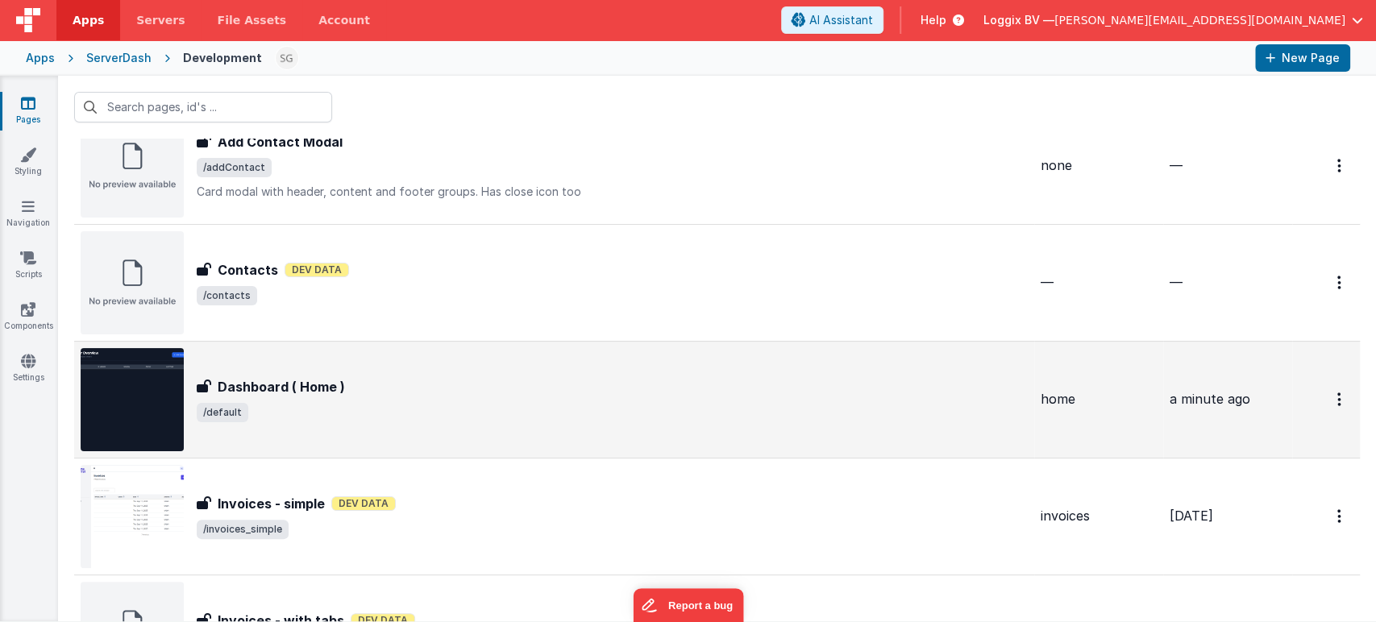
scroll to position [43, 0]
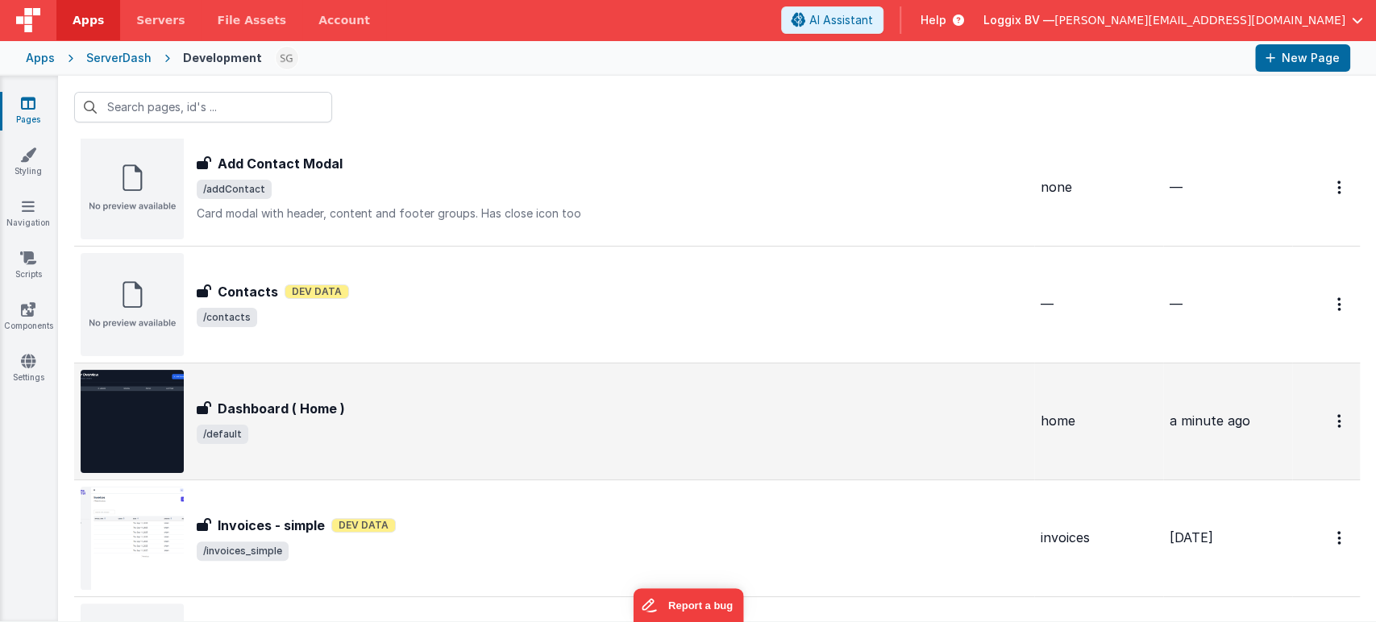
click at [483, 387] on div "Dashboard ( Home ) Dashboard ( Home ) /default" at bounding box center [554, 421] width 947 height 103
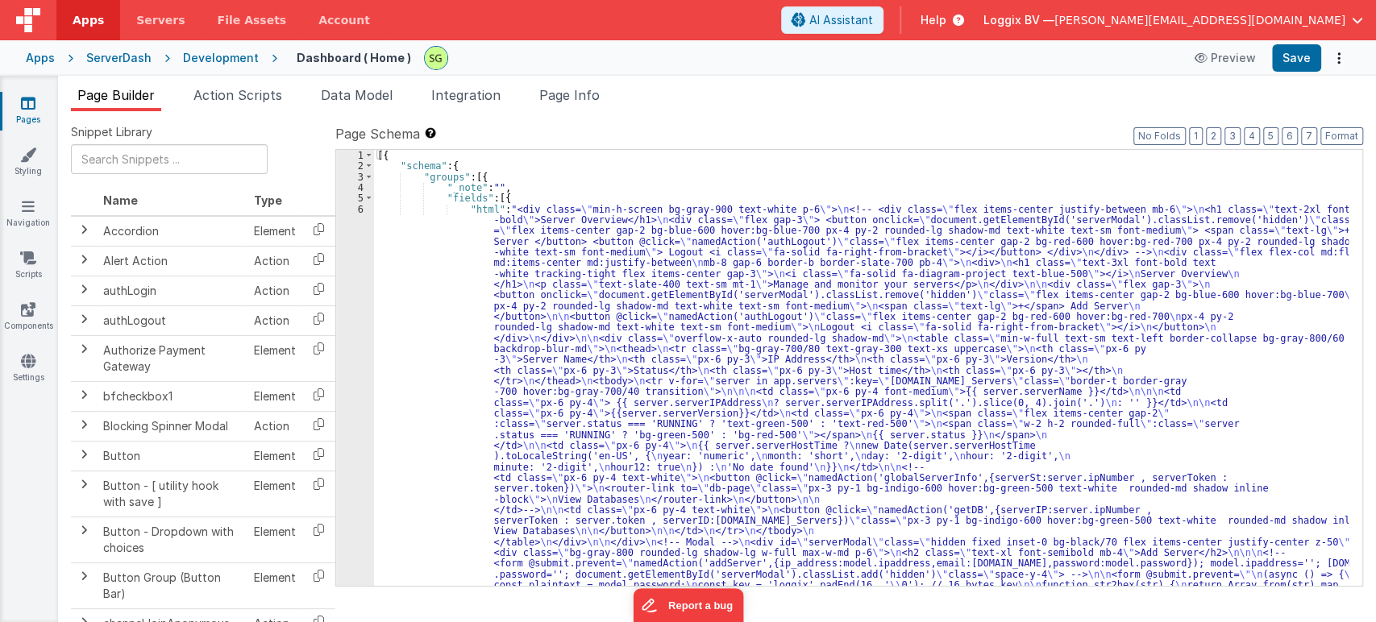
click at [359, 205] on div "6" at bounding box center [355, 537] width 38 height 666
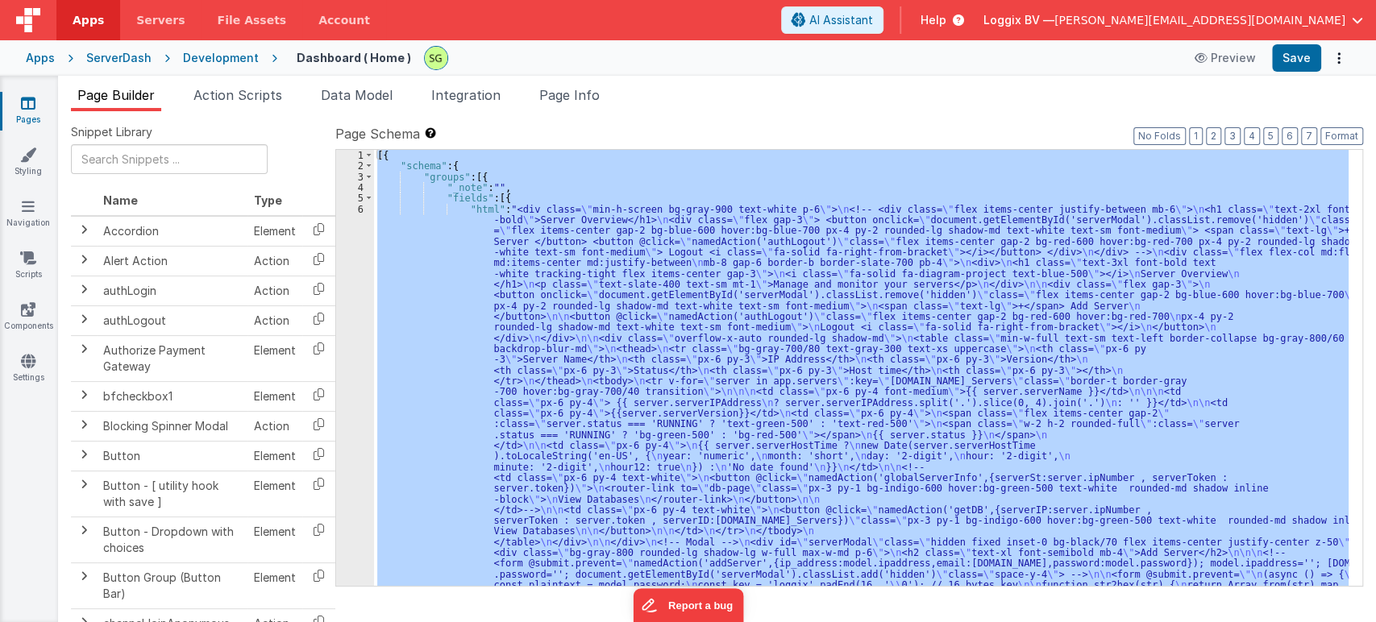
click at [359, 205] on div "6" at bounding box center [355, 537] width 38 height 666
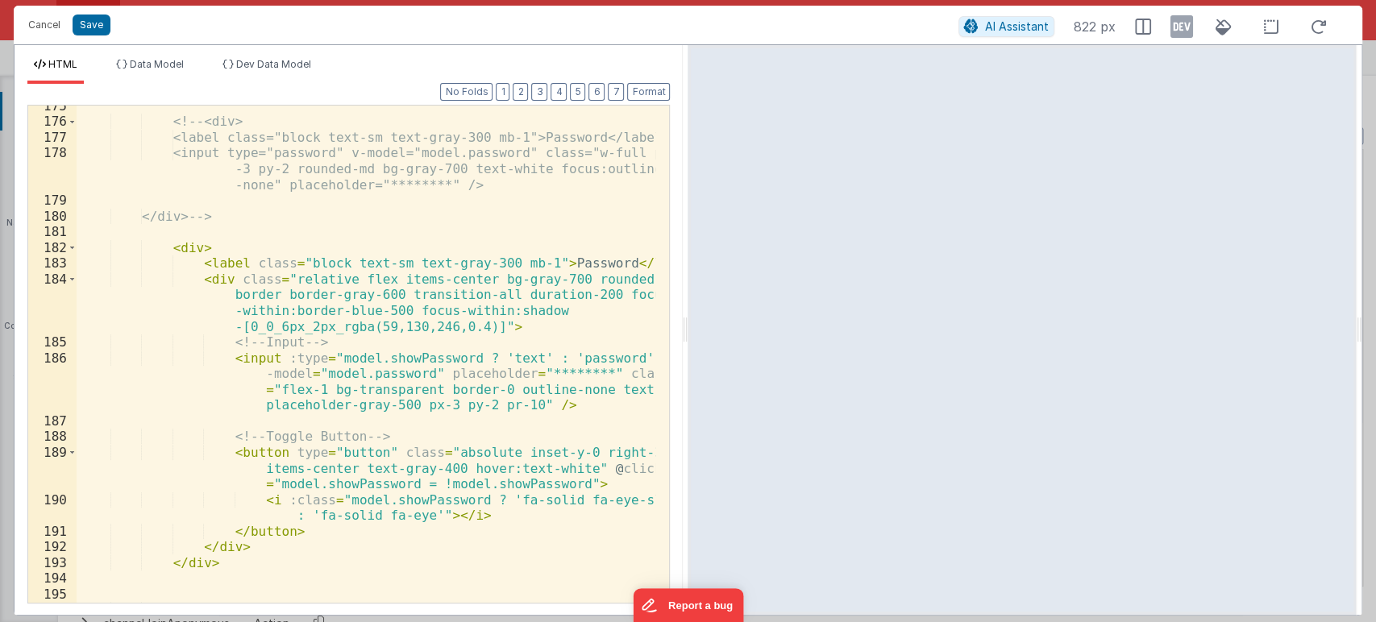
scroll to position [3373, 0]
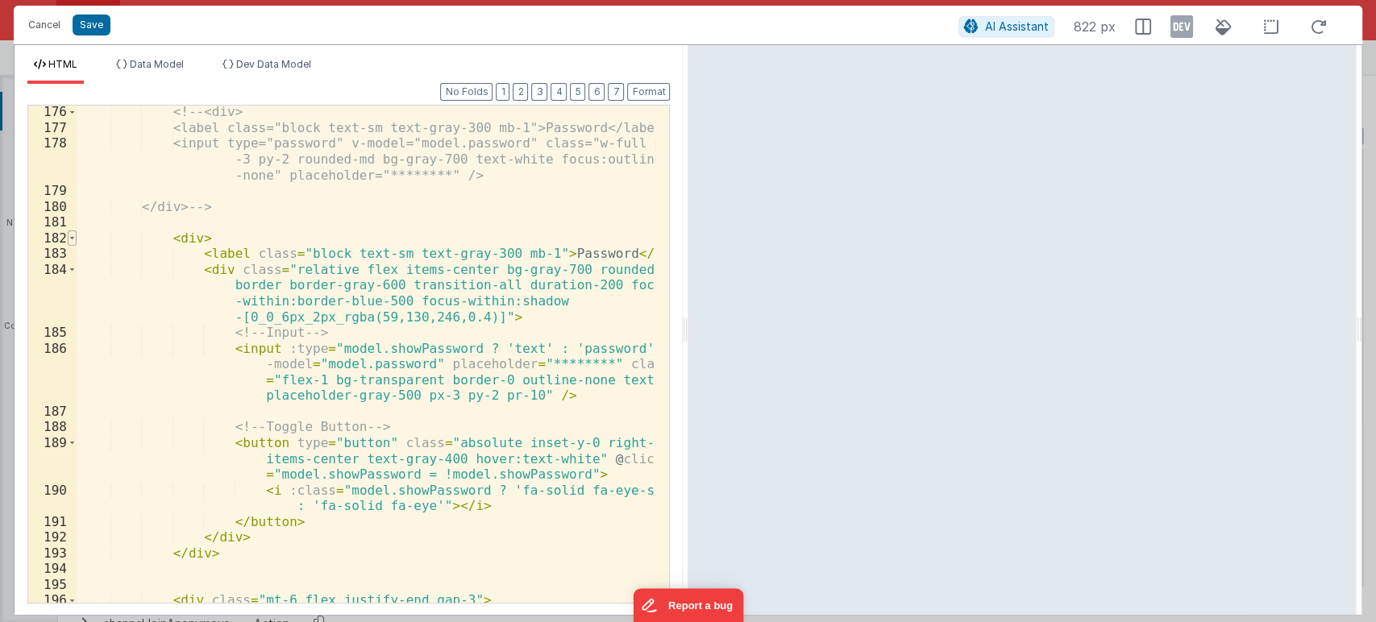
click at [70, 241] on span at bounding box center [72, 238] width 9 height 16
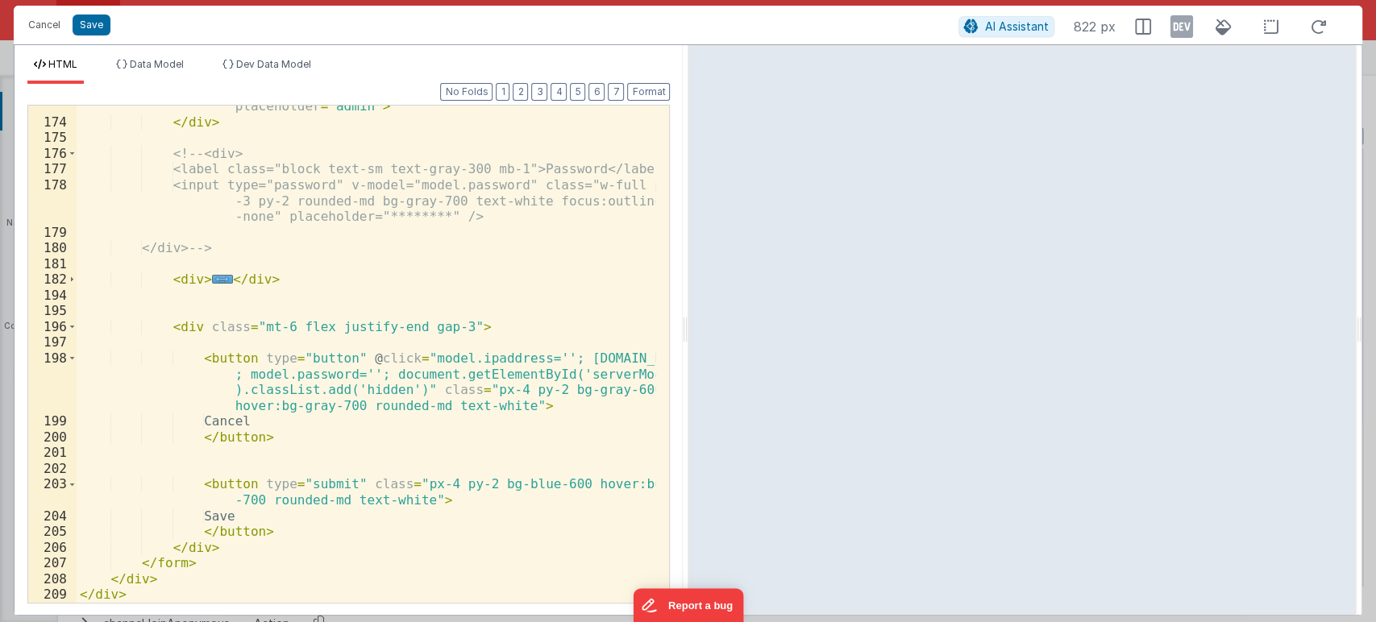
scroll to position [3332, 0]
drag, startPoint x: 278, startPoint y: 282, endPoint x: 162, endPoint y: 281, distance: 116.0
click at [162, 281] on div "< input type = "text" v-model = "model.email" class = "w-full px-3 py-2 rounded…" at bounding box center [366, 347] width 579 height 560
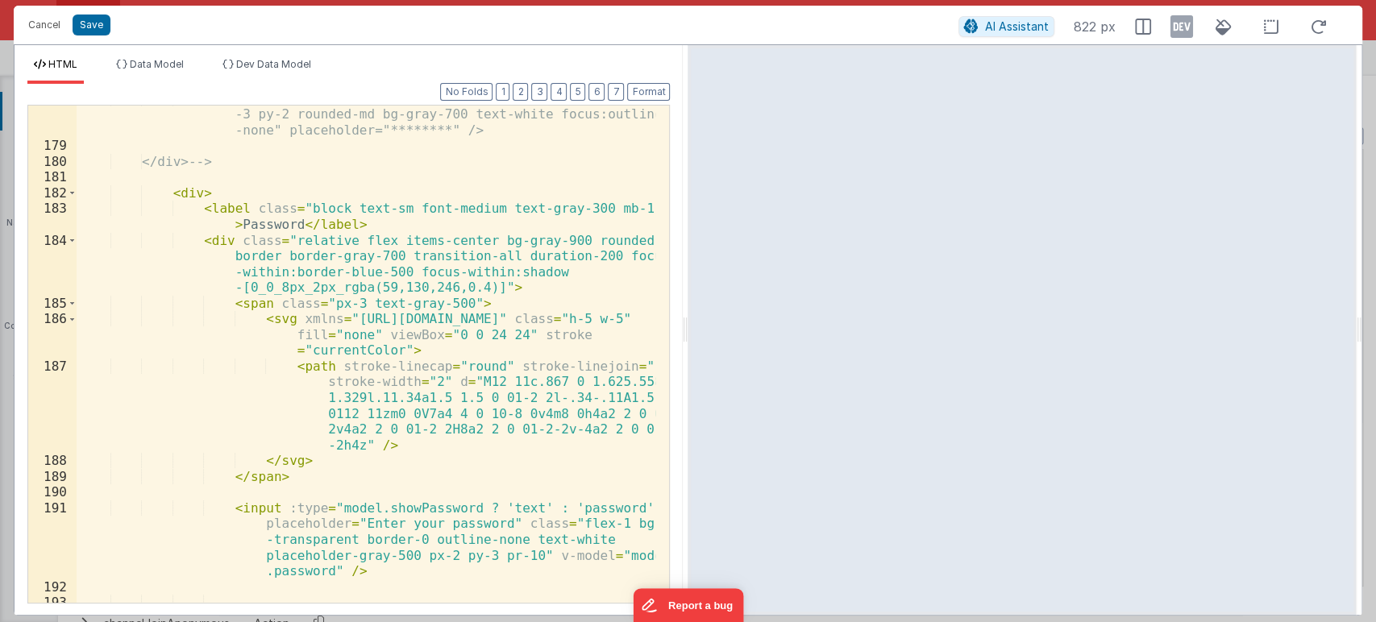
scroll to position [3423, 0]
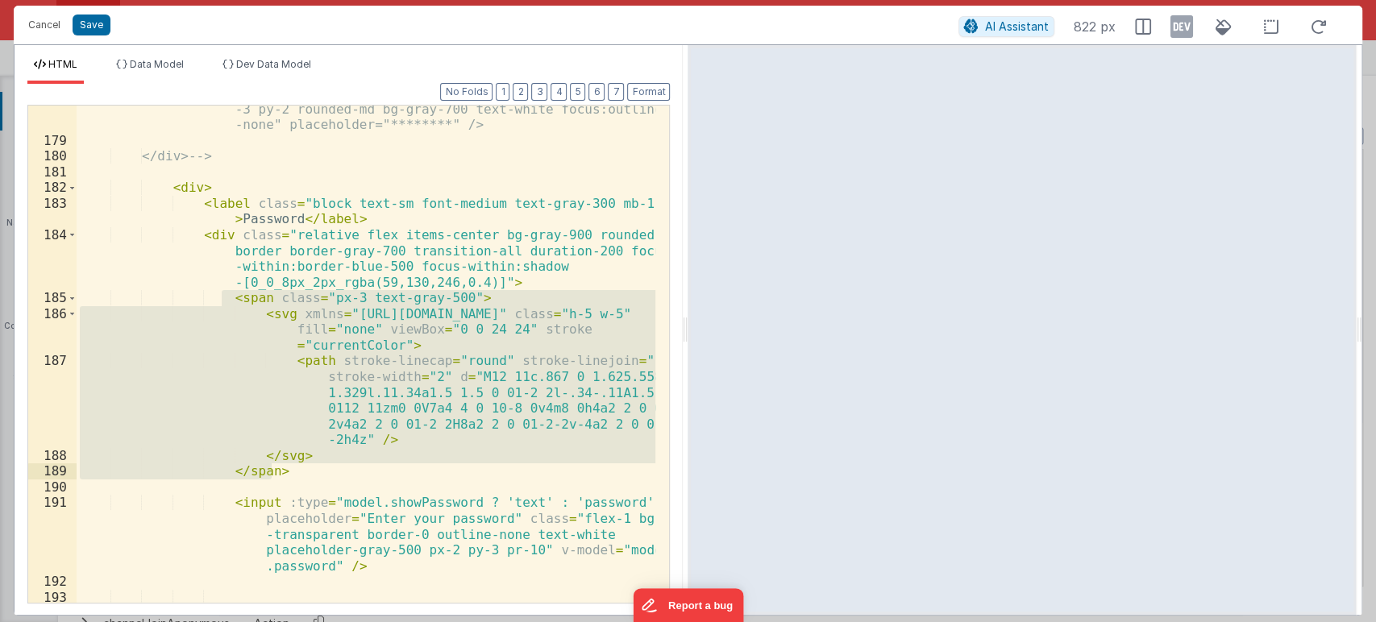
drag, startPoint x: 219, startPoint y: 301, endPoint x: 311, endPoint y: 463, distance: 186.9
click at [311, 463] on div "<input type="password" v-model="model.password" class="w-full px -3 py-2 rounde…" at bounding box center [366, 380] width 579 height 591
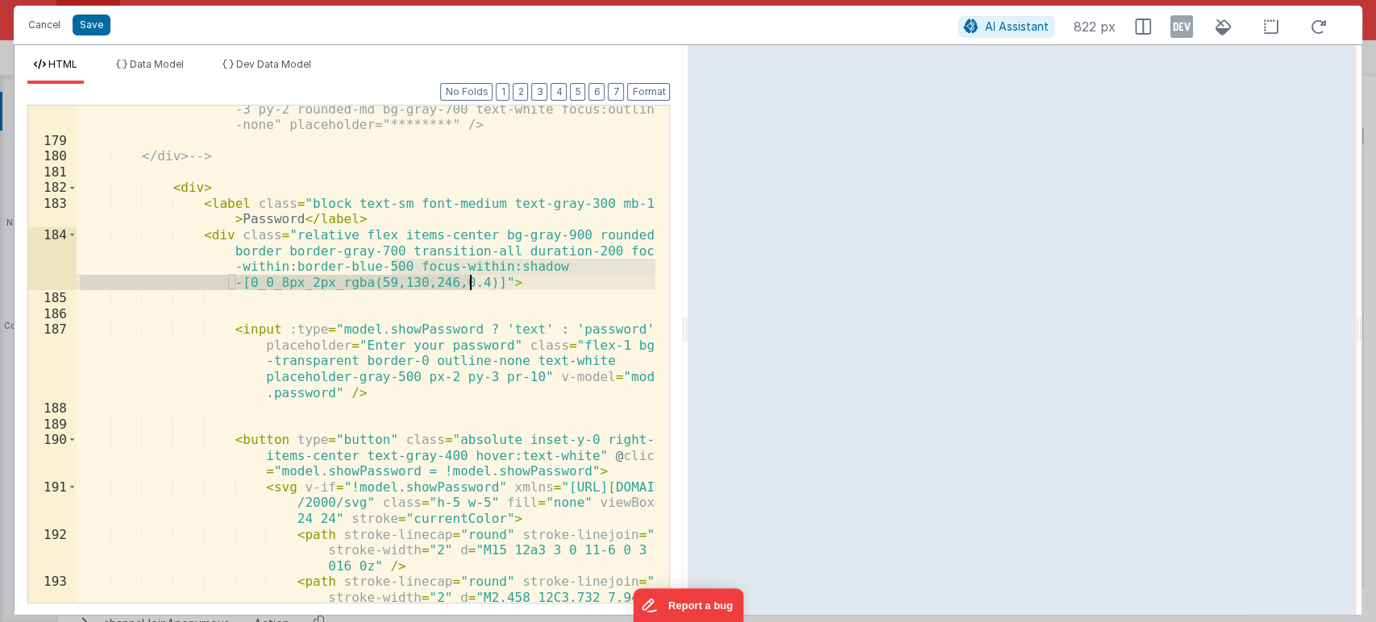
drag, startPoint x: 389, startPoint y: 263, endPoint x: 467, endPoint y: 289, distance: 82.3
click at [467, 289] on div "<input type="password" v-model="model.password" class="w-full px -3 py-2 rounde…" at bounding box center [366, 389] width 579 height 608
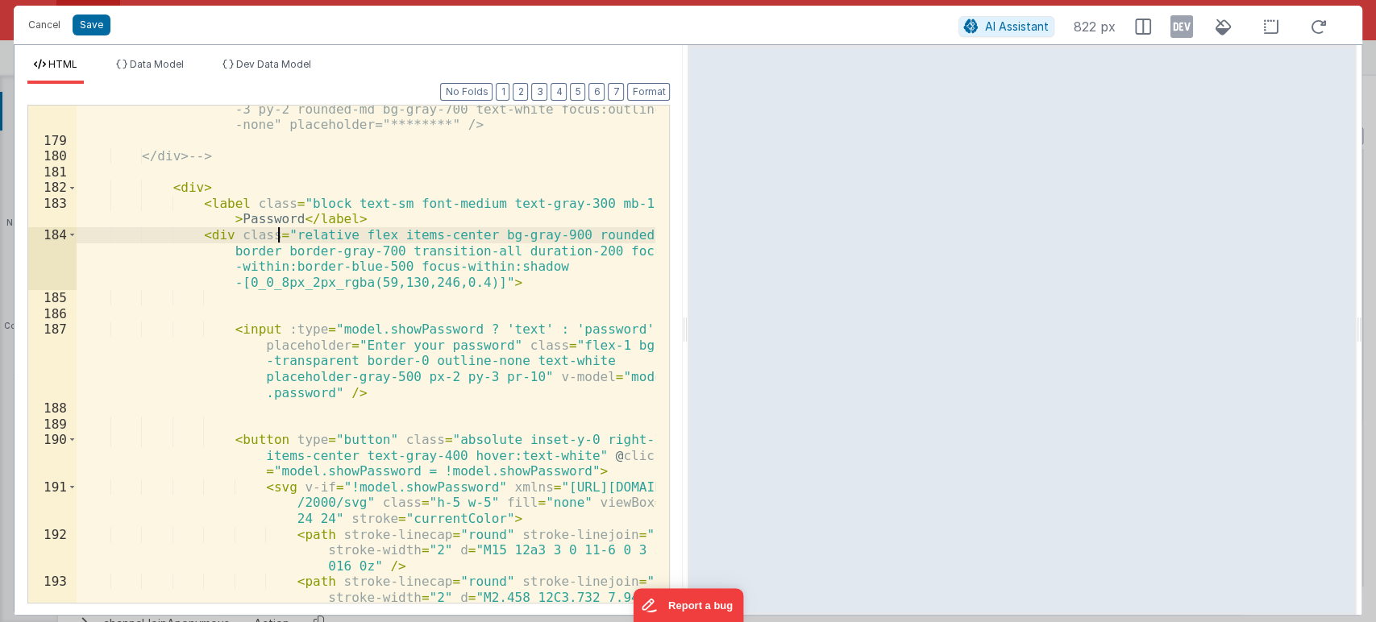
click at [277, 234] on div "<input type="password" v-model="model.password" class="w-full px -3 py-2 rounde…" at bounding box center [366, 389] width 579 height 608
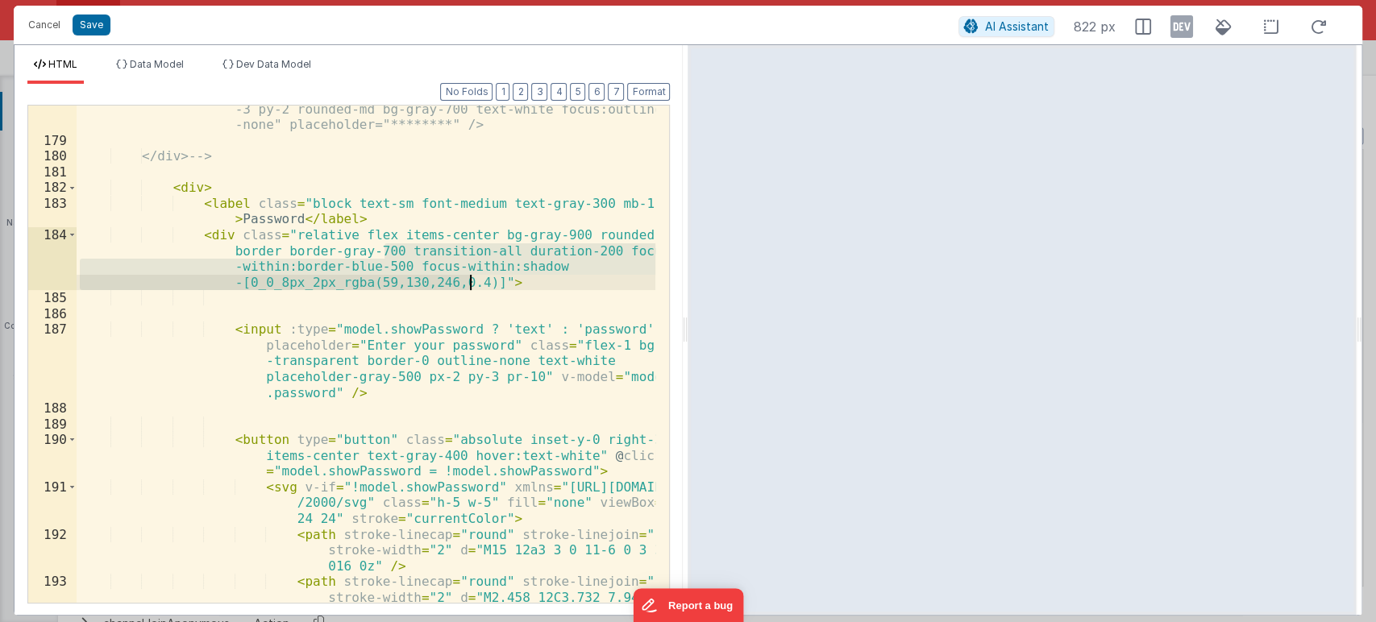
drag, startPoint x: 383, startPoint y: 247, endPoint x: 469, endPoint y: 282, distance: 92.9
click at [469, 282] on div "<input type="password" v-model="model.password" class="w-full px -3 py-2 rounde…" at bounding box center [366, 389] width 579 height 608
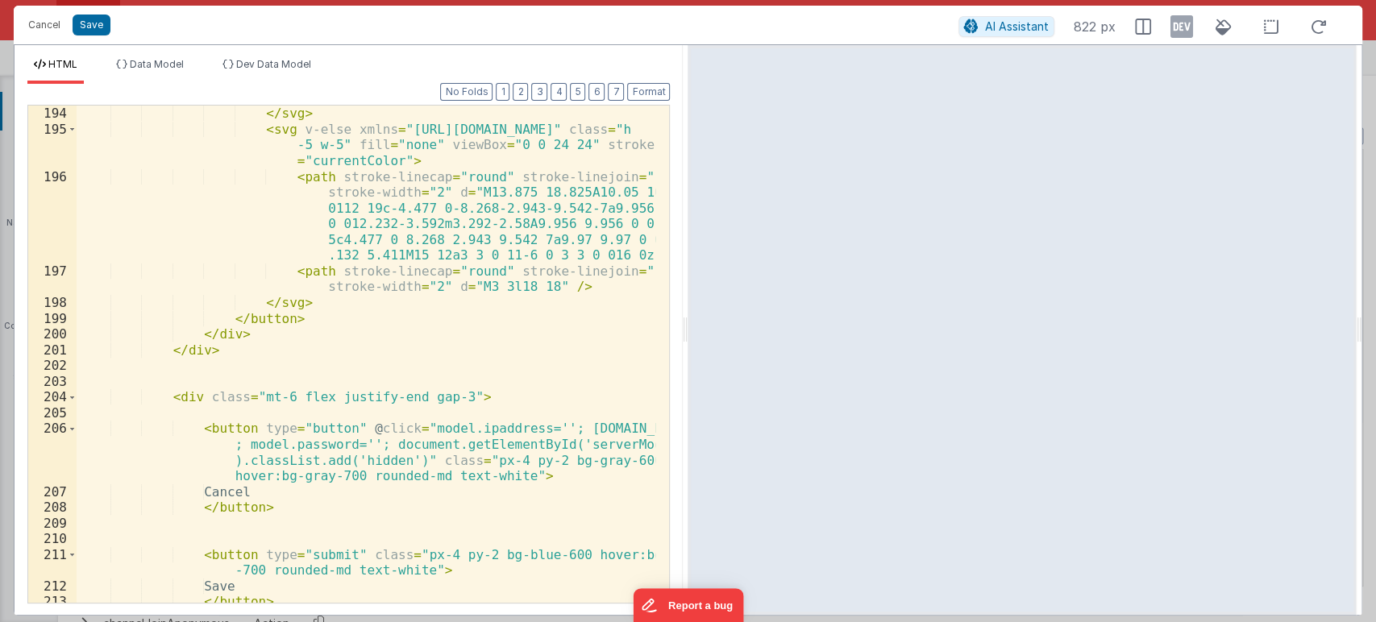
scroll to position [3923, 0]
click at [85, 23] on button "Save" at bounding box center [92, 25] width 38 height 21
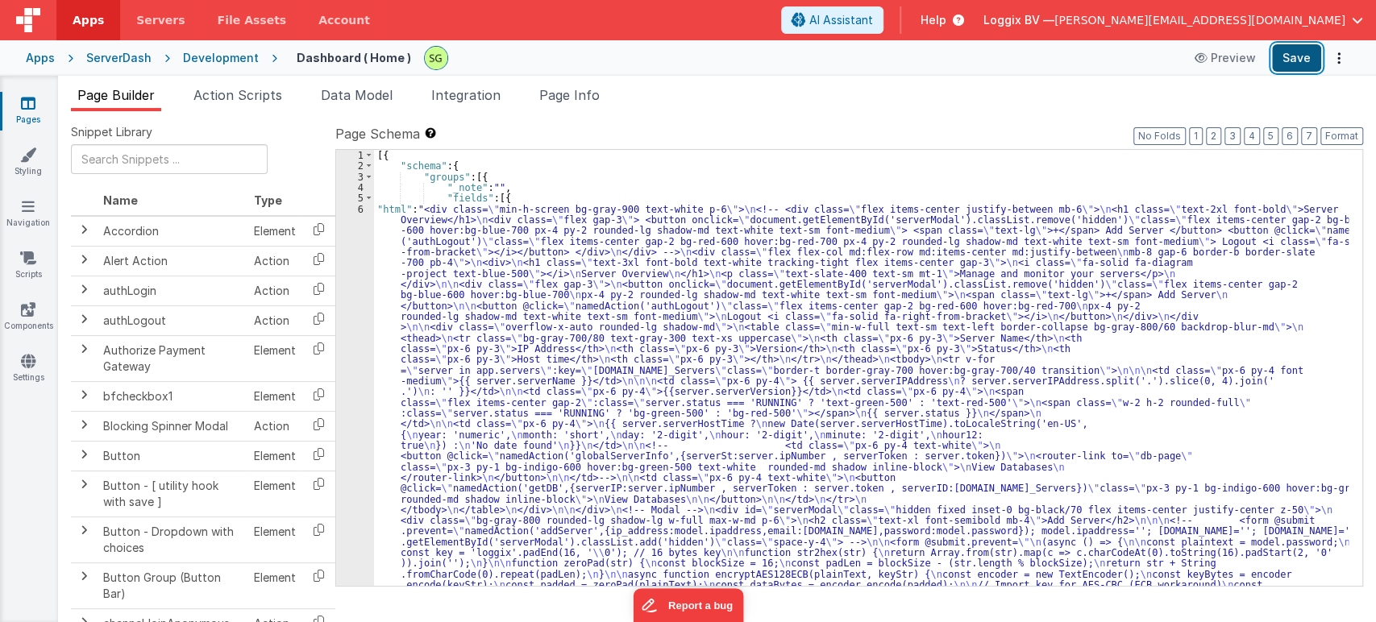
click at [1279, 60] on button "Save" at bounding box center [1296, 57] width 49 height 27
click at [17, 118] on link "Pages" at bounding box center [28, 111] width 58 height 32
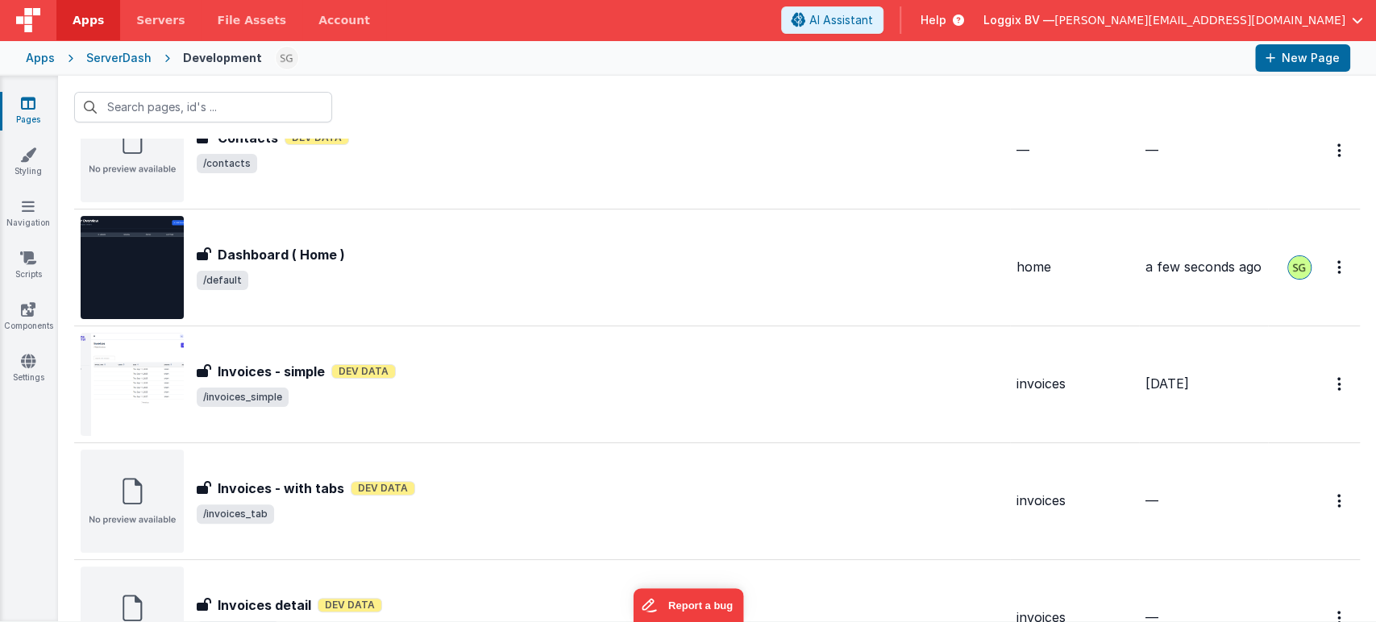
scroll to position [197, 0]
click at [413, 185] on div "Contacts Contacts Dev Data /contacts" at bounding box center [542, 150] width 923 height 103
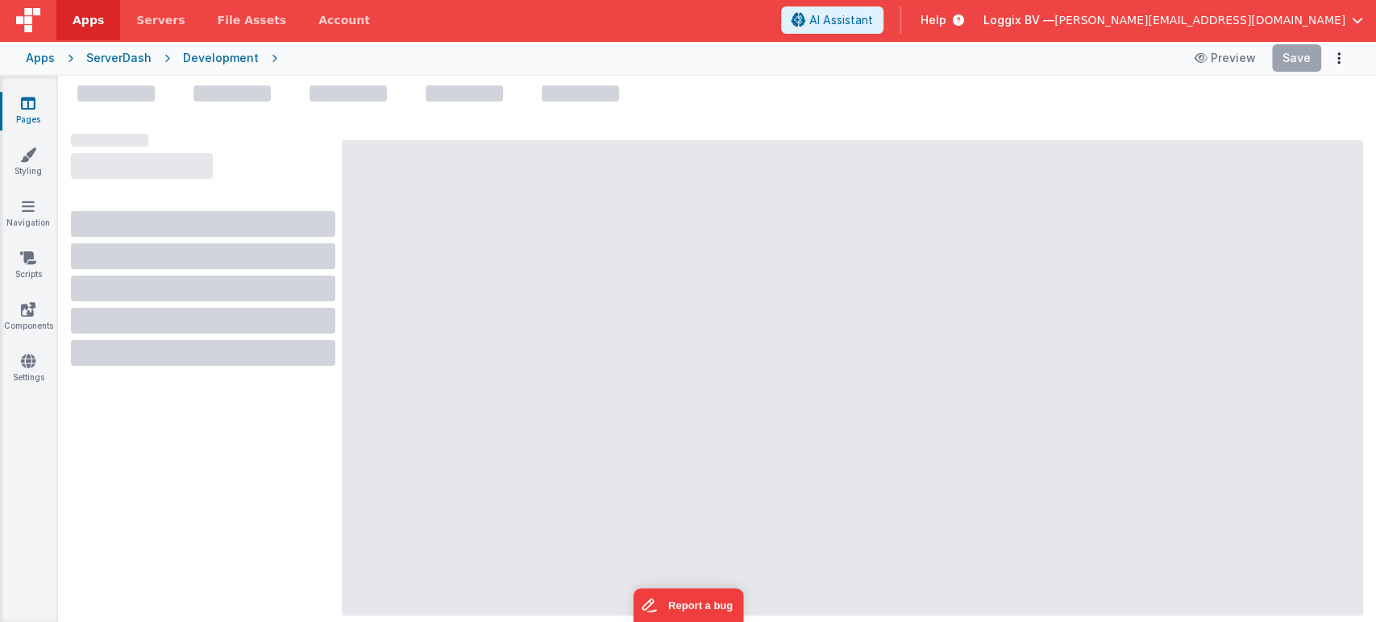
click at [27, 108] on icon at bounding box center [28, 103] width 15 height 16
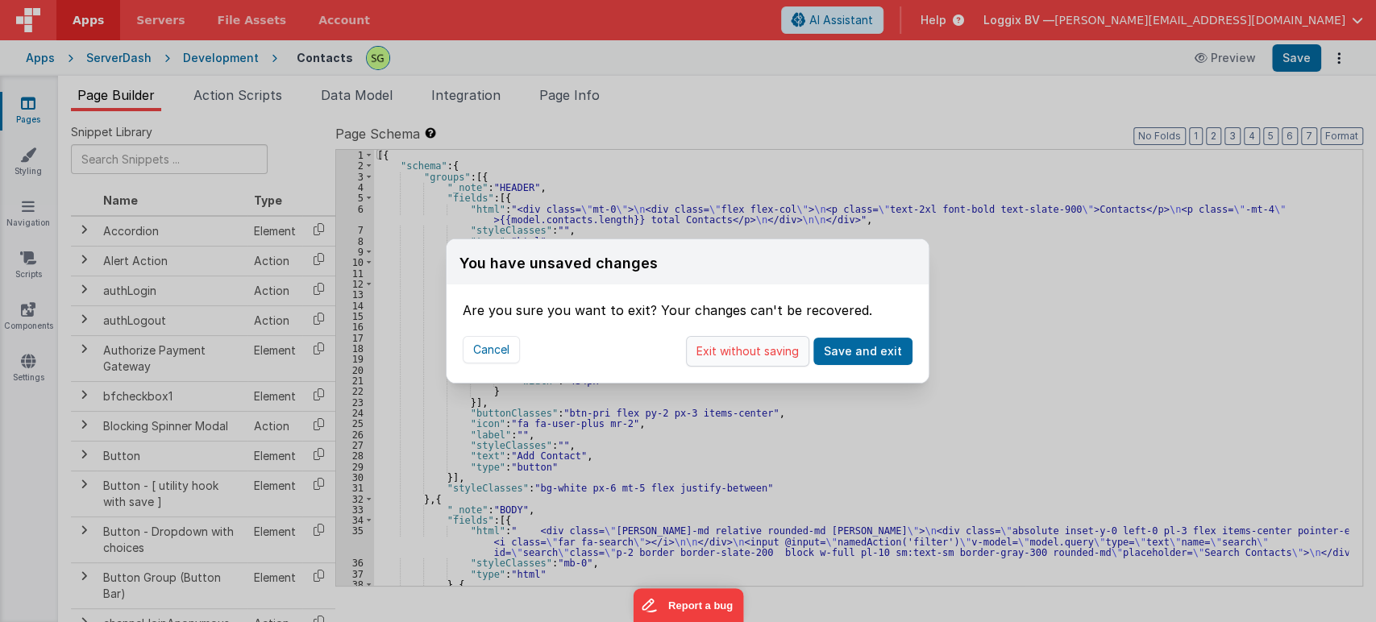
click at [779, 340] on button "Exit without saving" at bounding box center [747, 351] width 123 height 31
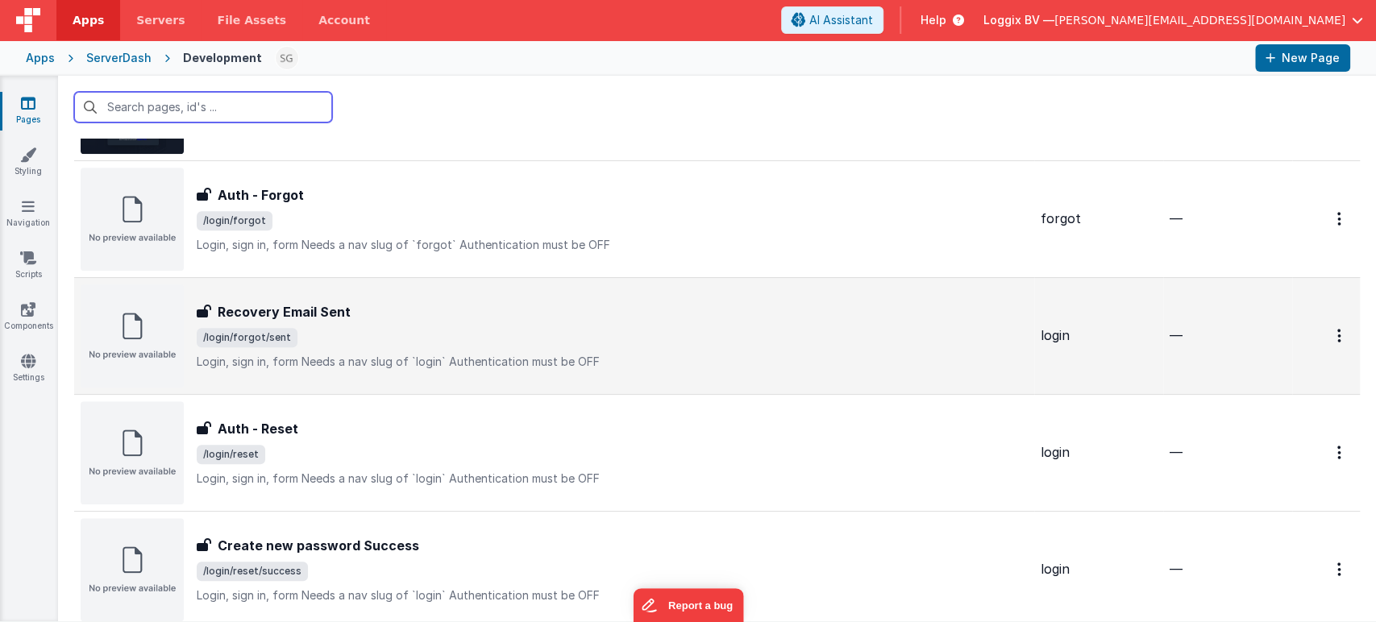
scroll to position [690, 0]
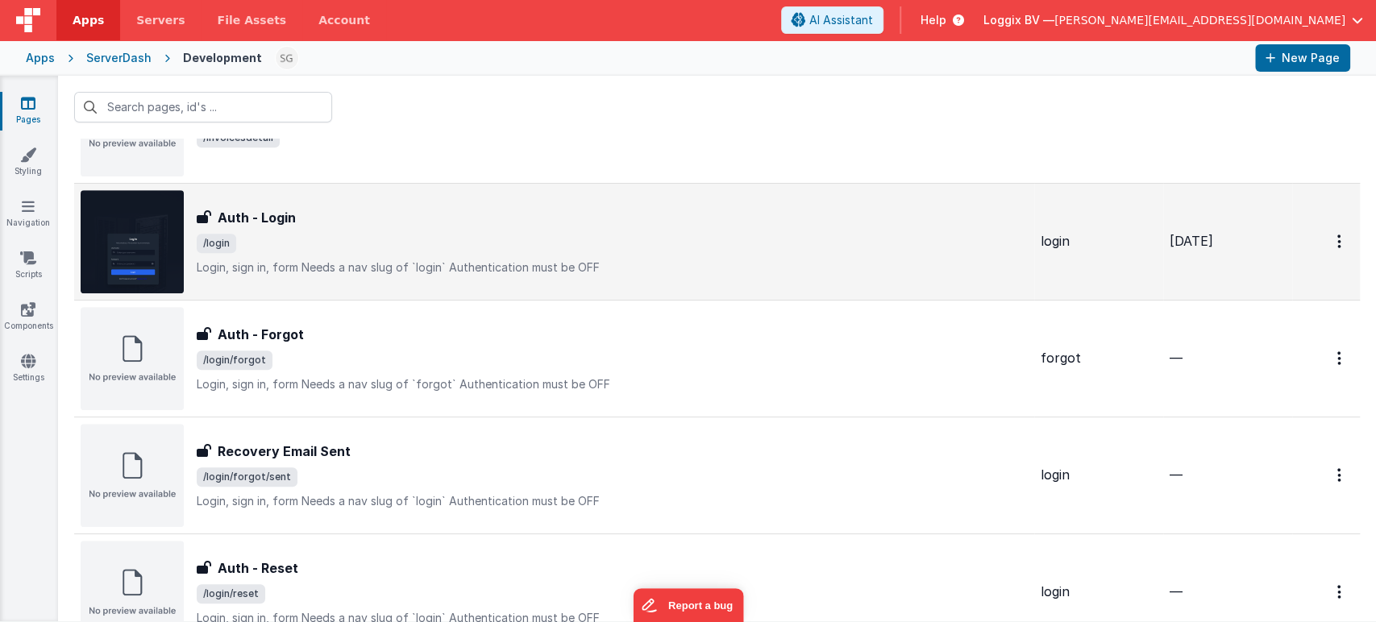
click at [434, 241] on span "/login" at bounding box center [612, 243] width 831 height 19
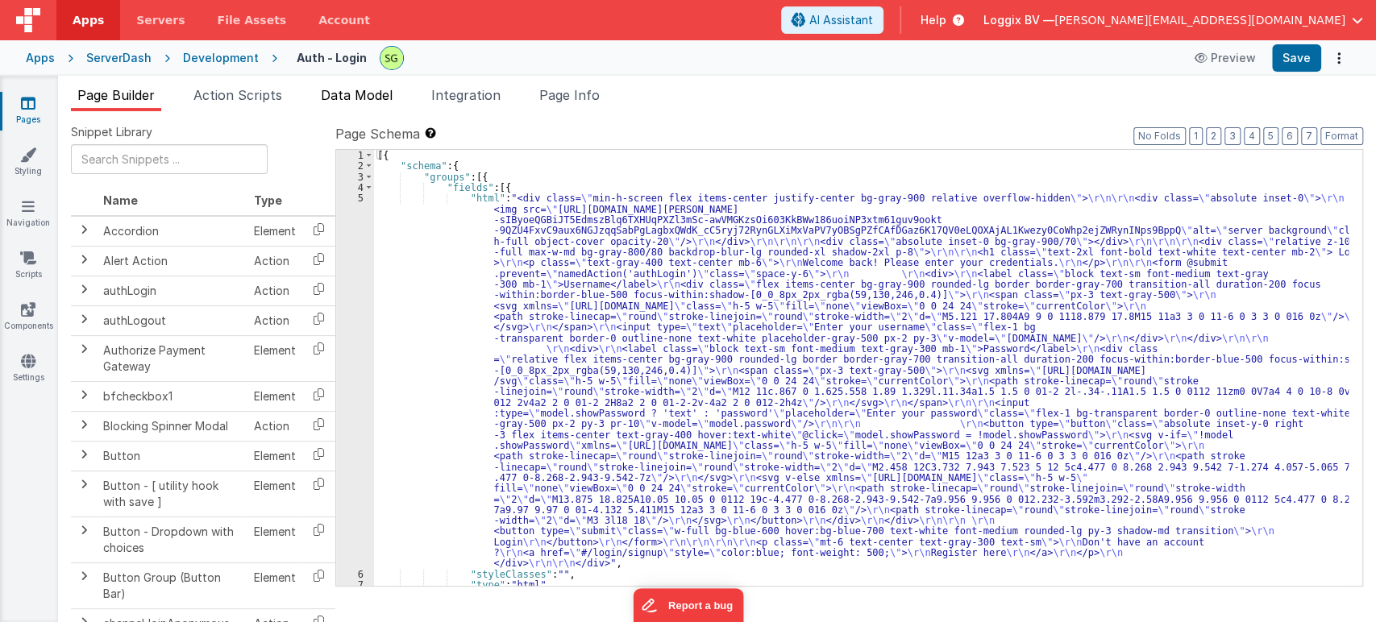
click at [319, 92] on li "Data Model" at bounding box center [356, 98] width 85 height 26
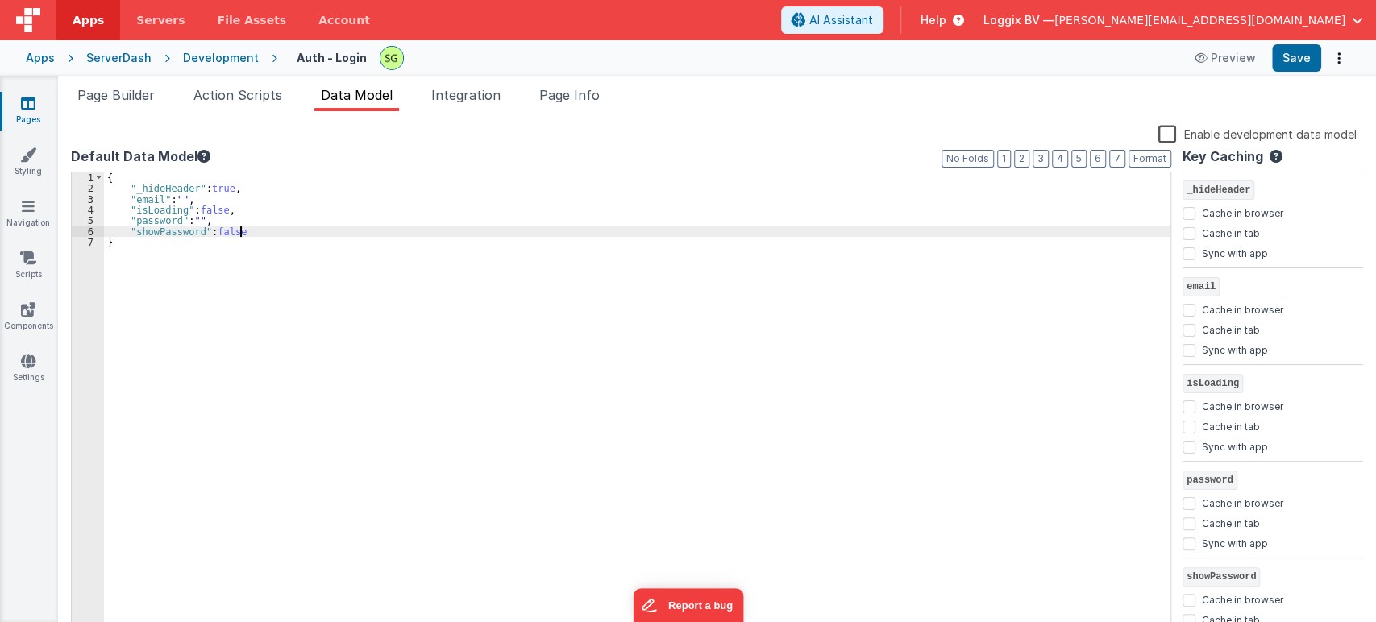
click at [277, 235] on div "{ "_hideHeader" : true , "email" : "" , "isLoading" : false , "password" : "" ,…" at bounding box center [637, 414] width 1066 height 485
click at [144, 96] on span "Page Builder" at bounding box center [115, 95] width 77 height 16
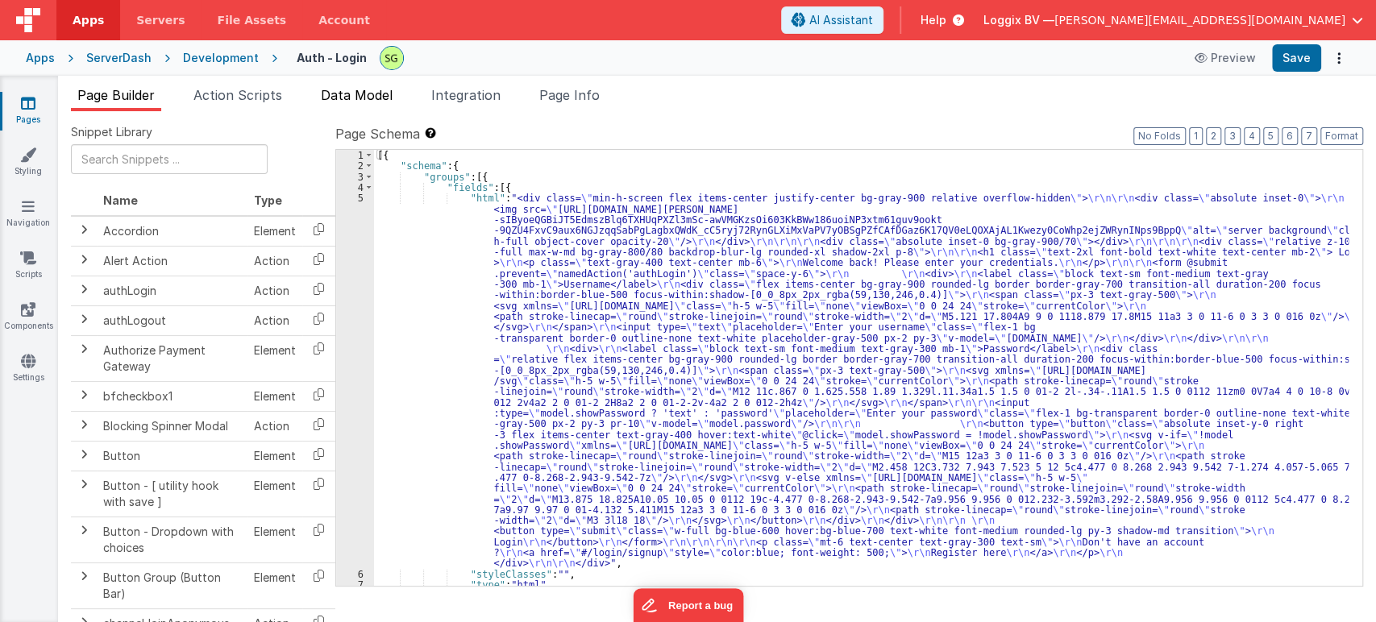
click at [334, 93] on span "Data Model" at bounding box center [357, 95] width 72 height 16
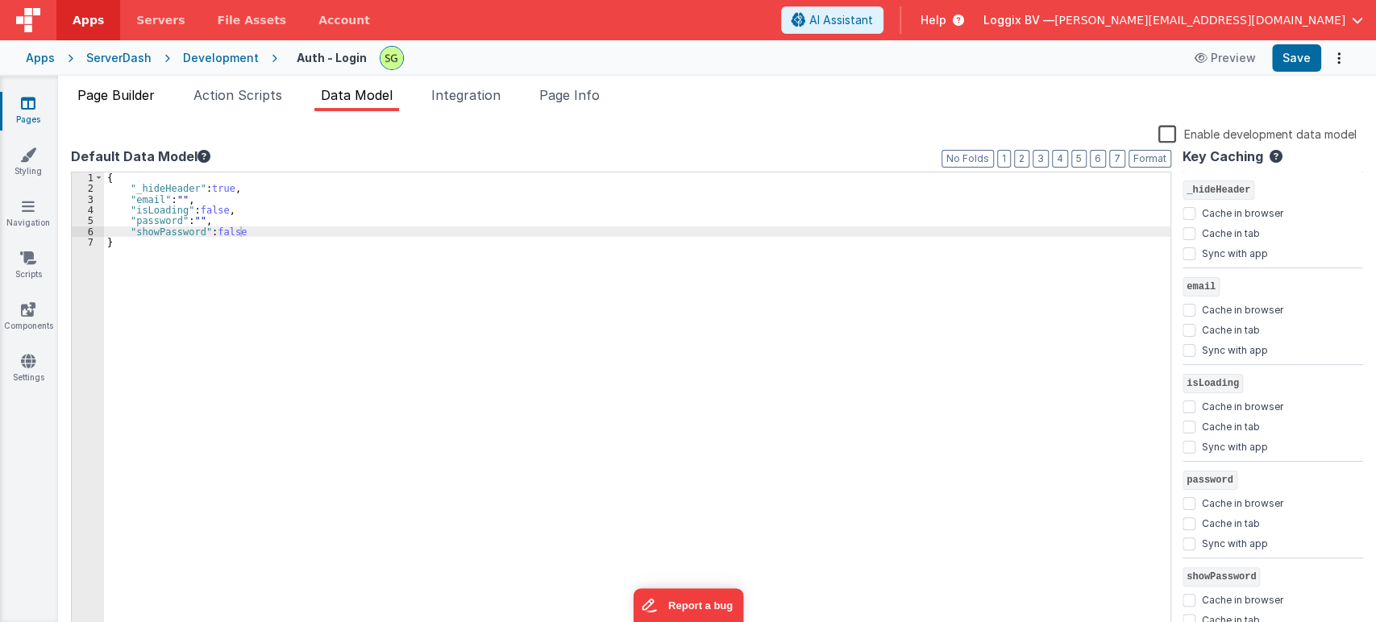
click at [84, 96] on span "Page Builder" at bounding box center [115, 95] width 77 height 16
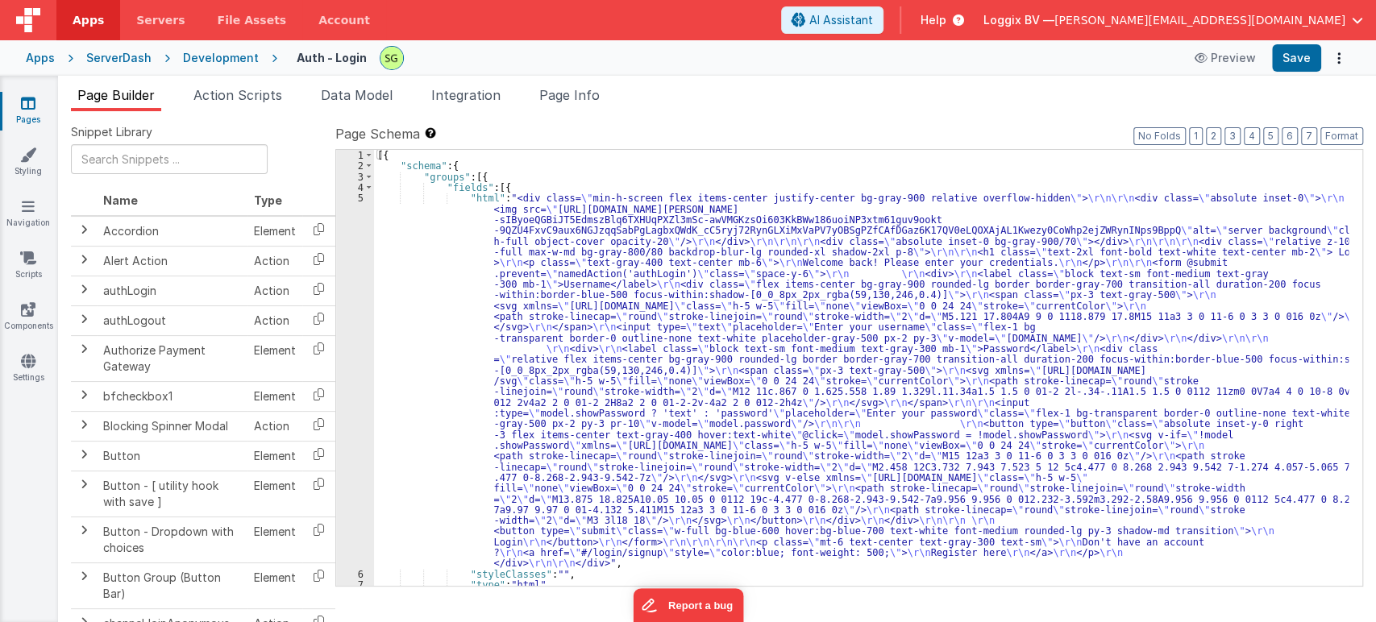
click at [35, 107] on link "Pages" at bounding box center [28, 111] width 58 height 32
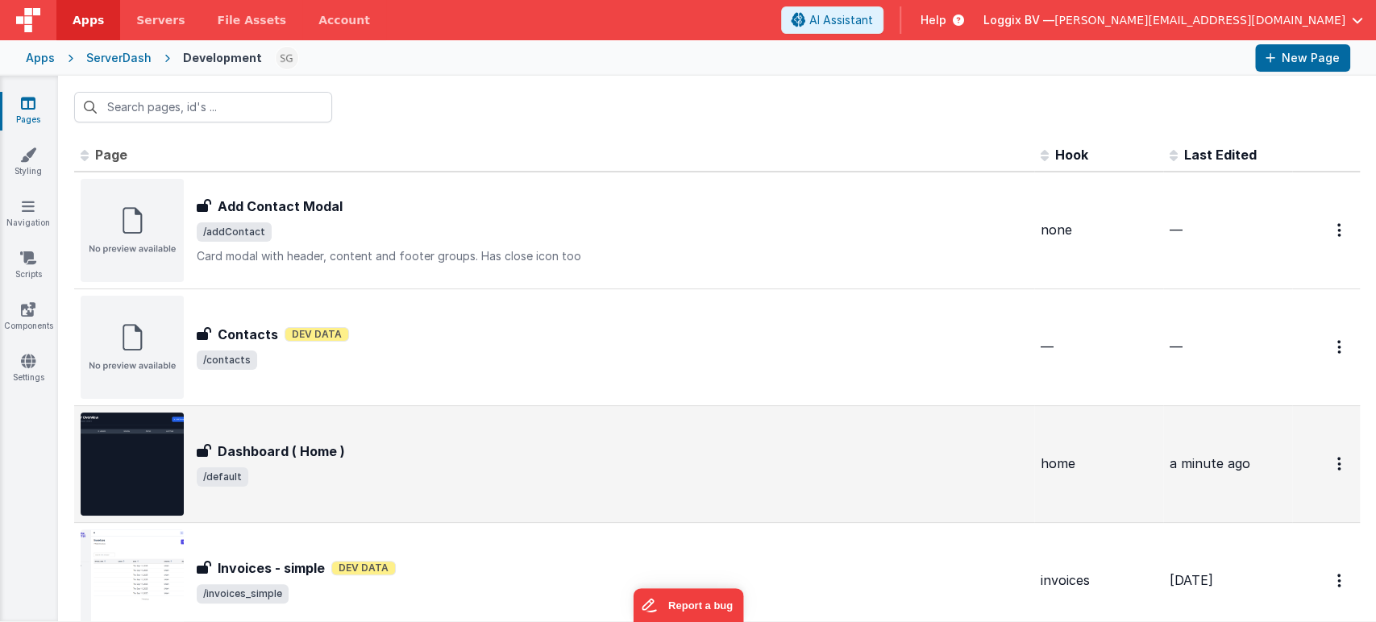
click at [483, 480] on span "/default" at bounding box center [612, 476] width 831 height 19
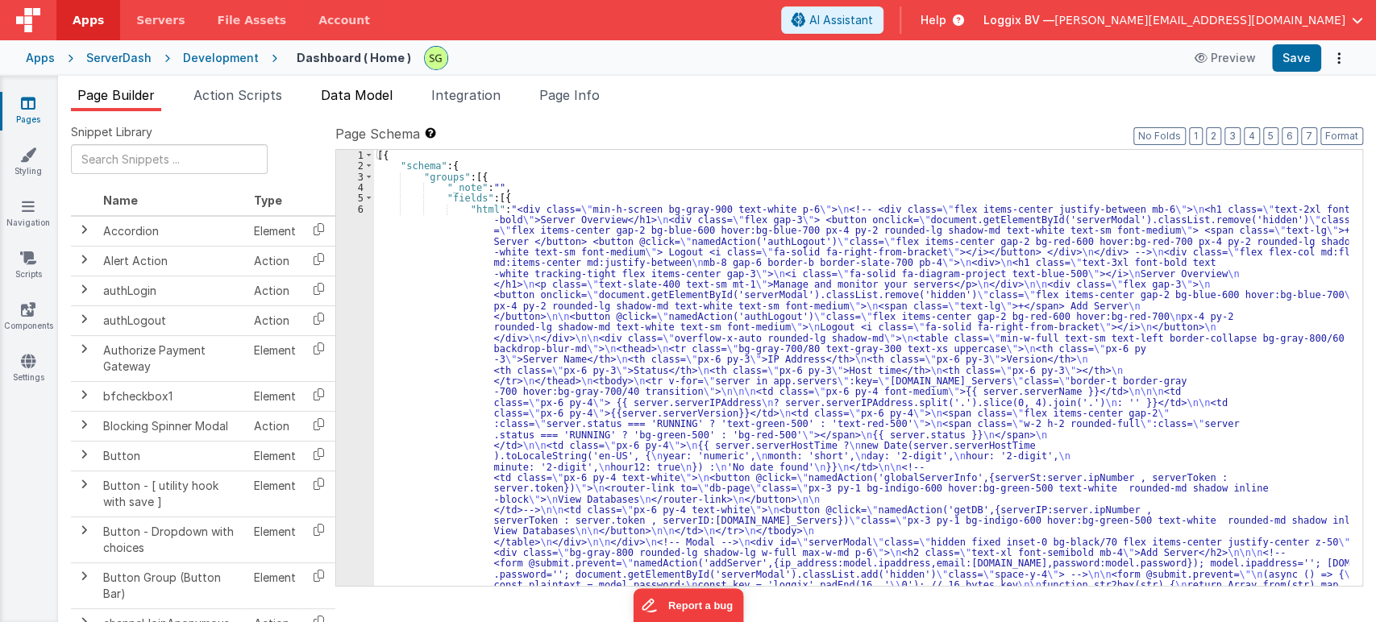
click at [326, 96] on span "Data Model" at bounding box center [357, 95] width 72 height 16
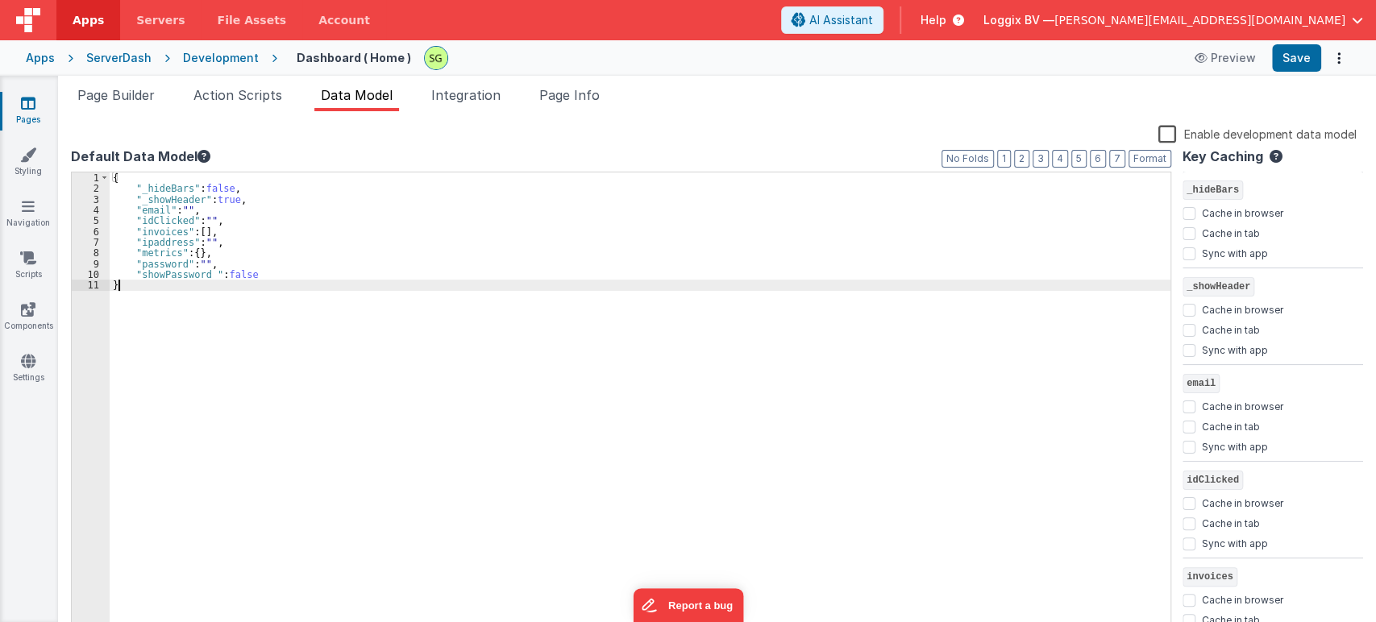
click at [263, 281] on div "{ "_hideBars" : false , "_showHeader" : true , "email" : "" , "idClicked" : "" …" at bounding box center [640, 414] width 1060 height 485
click at [263, 273] on div "{ "_hideBars" : false , "_showHeader" : true , "email" : "" , "idClicked" : "" …" at bounding box center [640, 414] width 1060 height 485
click at [122, 84] on div "Page Builder Action Scripts Data Model Integration Page Info Snippet Library Na…" at bounding box center [716, 349] width 1317 height 546
click at [122, 91] on span "Page Builder" at bounding box center [115, 95] width 77 height 16
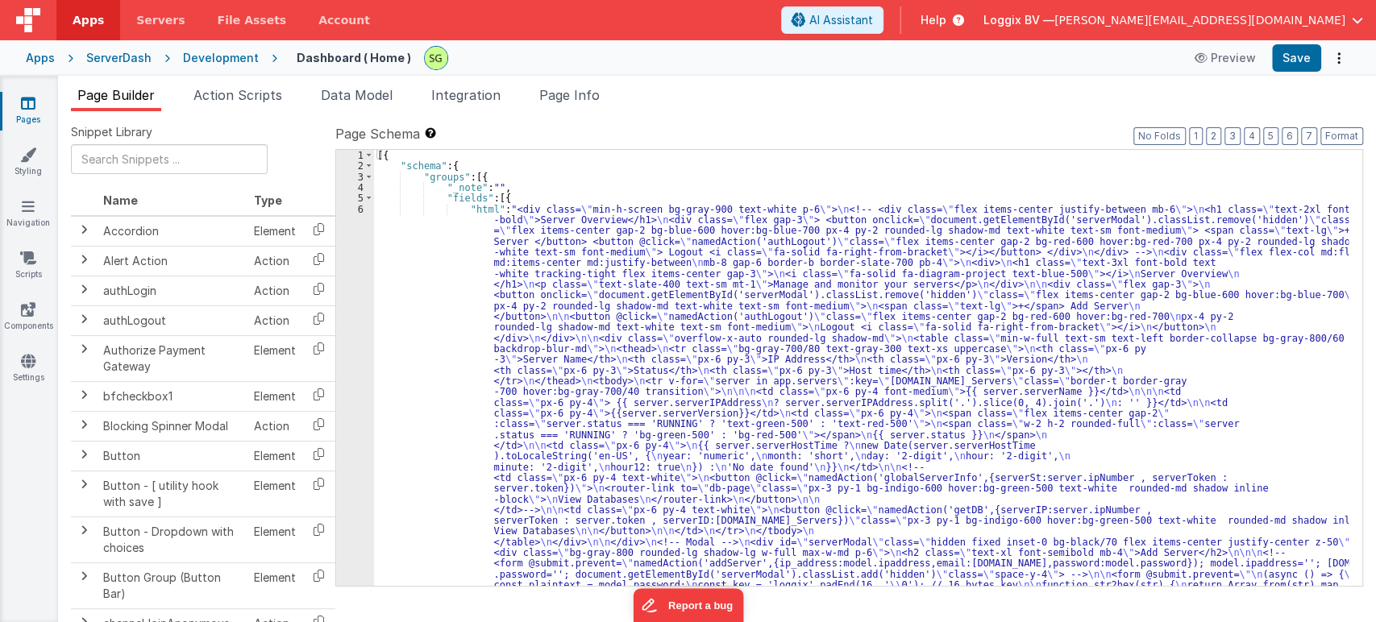
click at [362, 207] on div "6" at bounding box center [355, 569] width 38 height 731
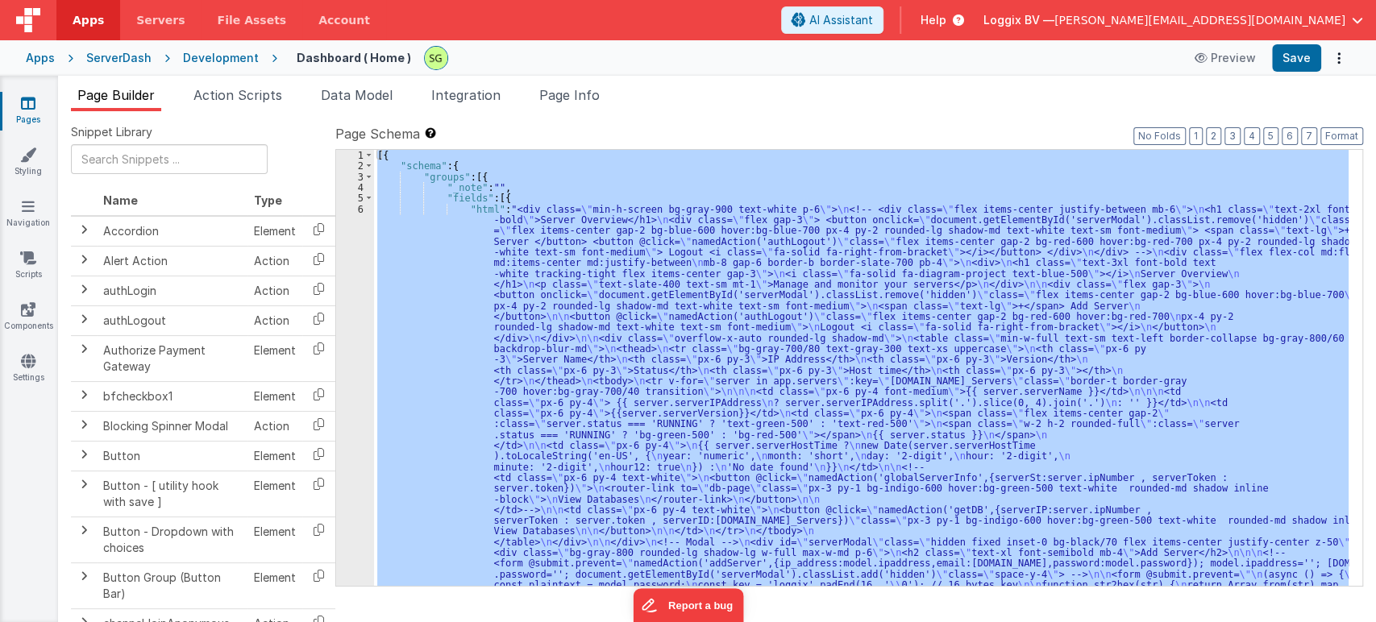
click at [362, 207] on div "6" at bounding box center [355, 569] width 38 height 731
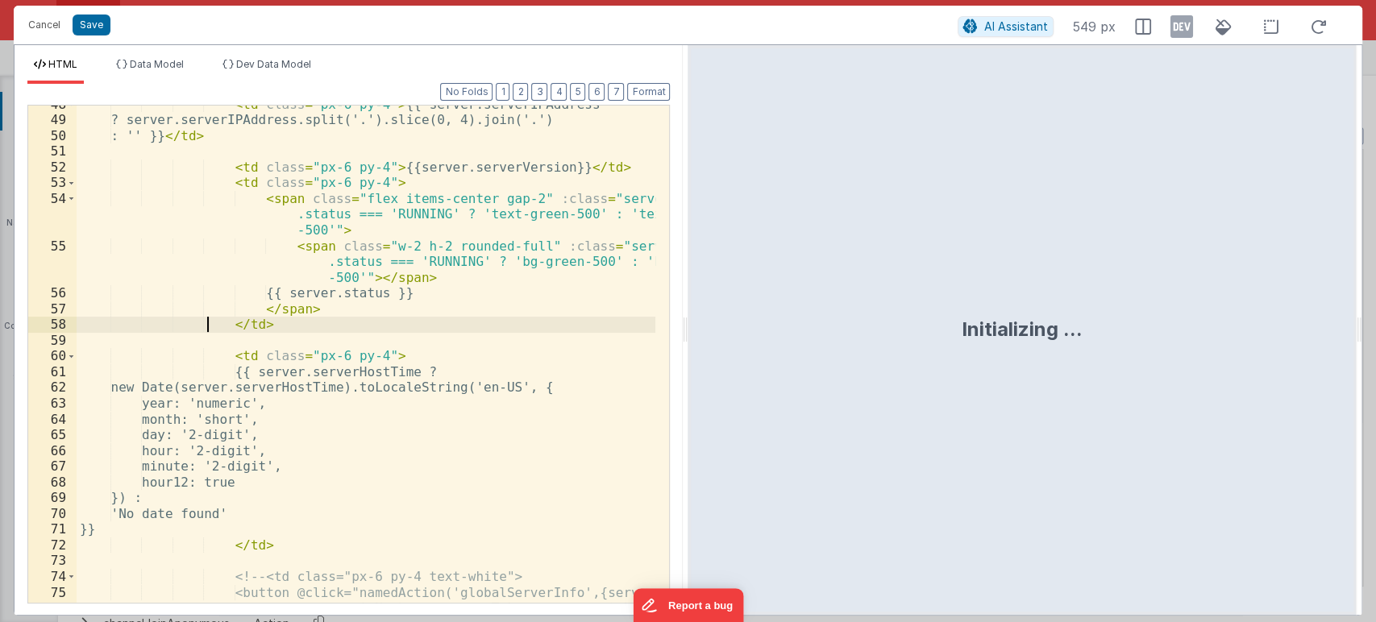
click at [204, 323] on div "< td class = "px-6 py-4" > {{ server.serverIPAddress ? server.serverIPAddress.s…" at bounding box center [366, 369] width 579 height 545
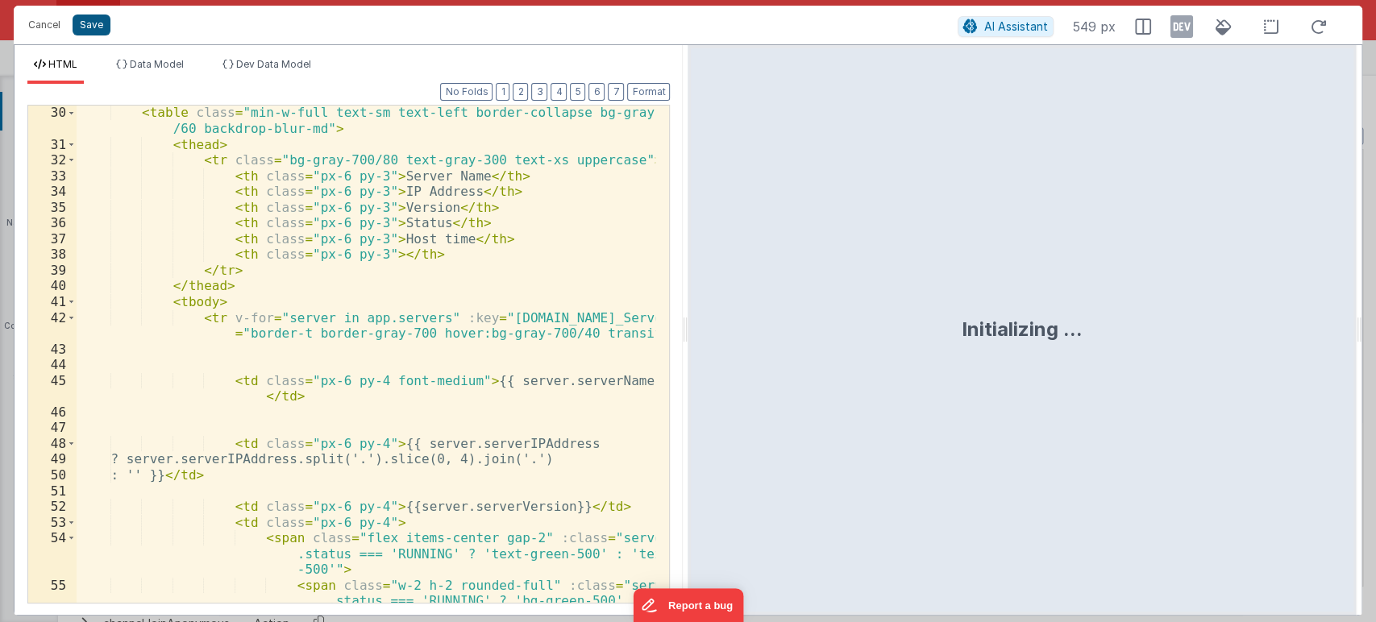
scroll to position [624, 0]
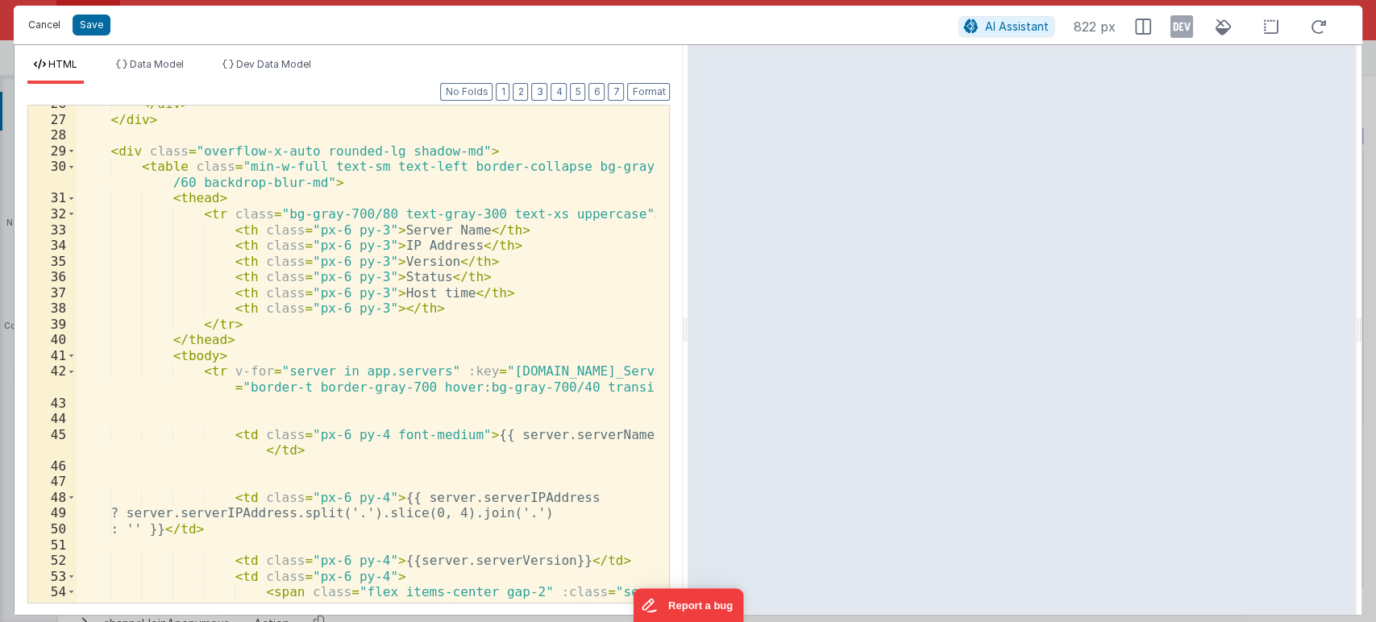
click at [42, 19] on button "Cancel" at bounding box center [44, 25] width 48 height 23
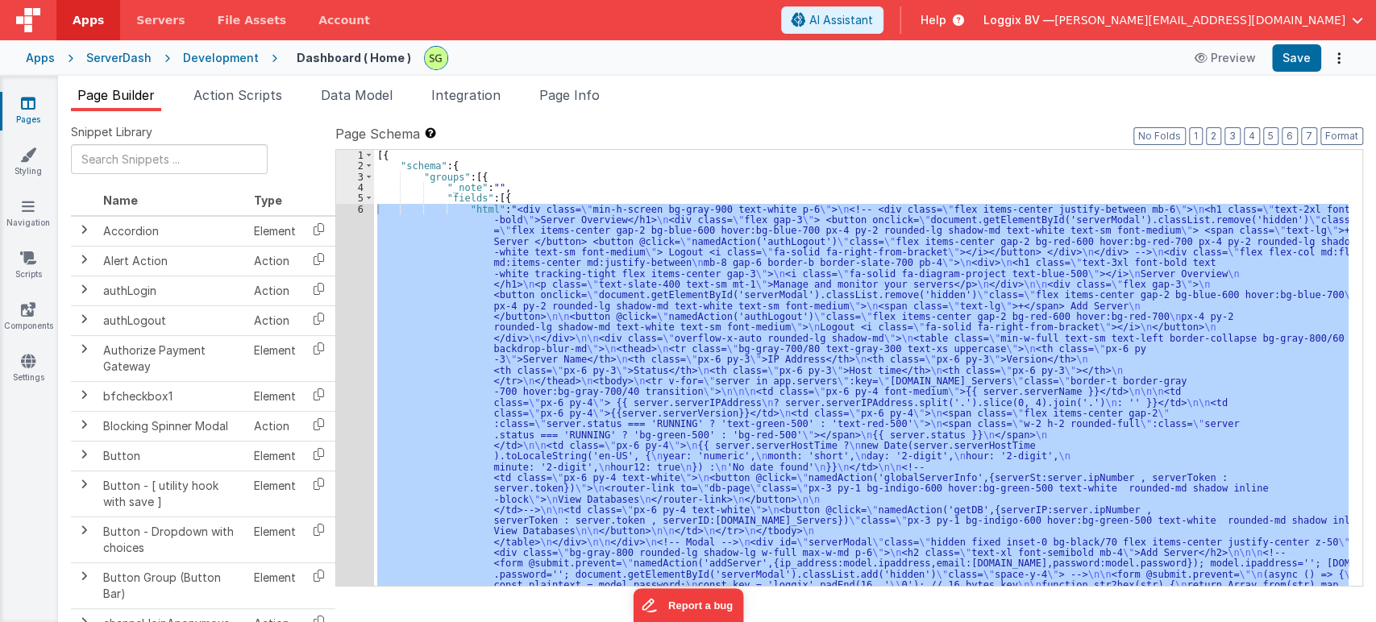
click at [361, 205] on div "6" at bounding box center [355, 569] width 38 height 731
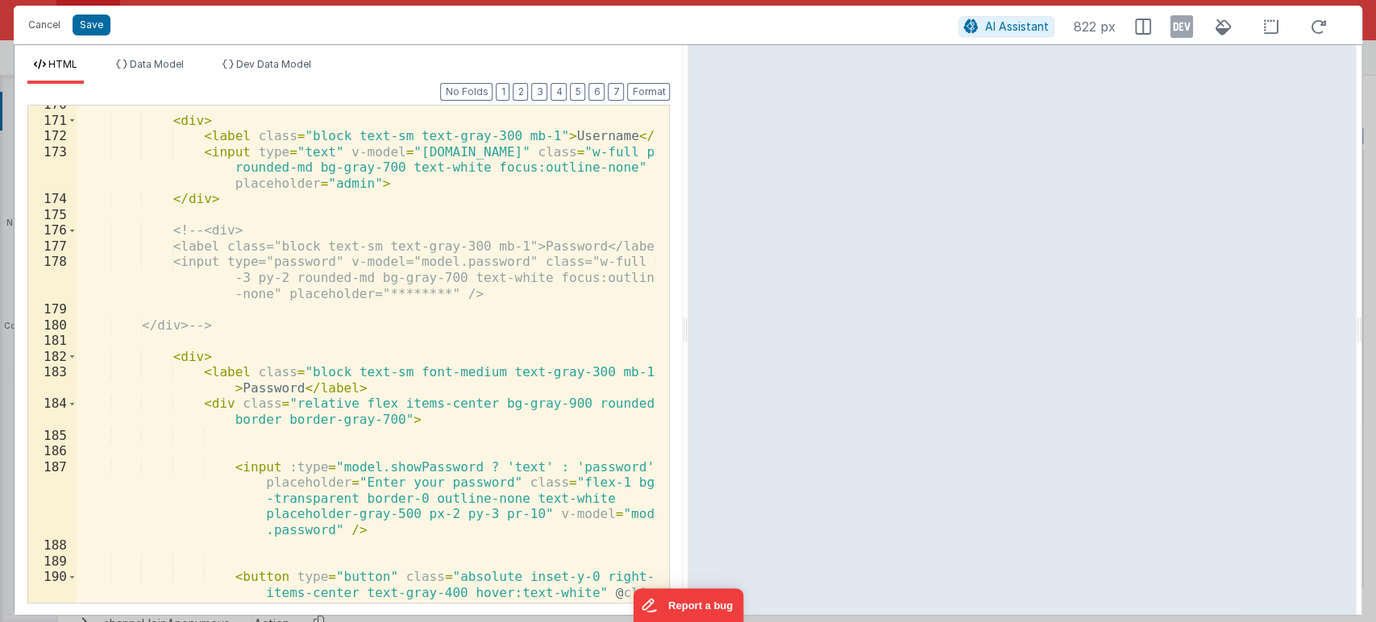
scroll to position [3255, 0]
click at [72, 355] on span at bounding box center [72, 357] width 9 height 16
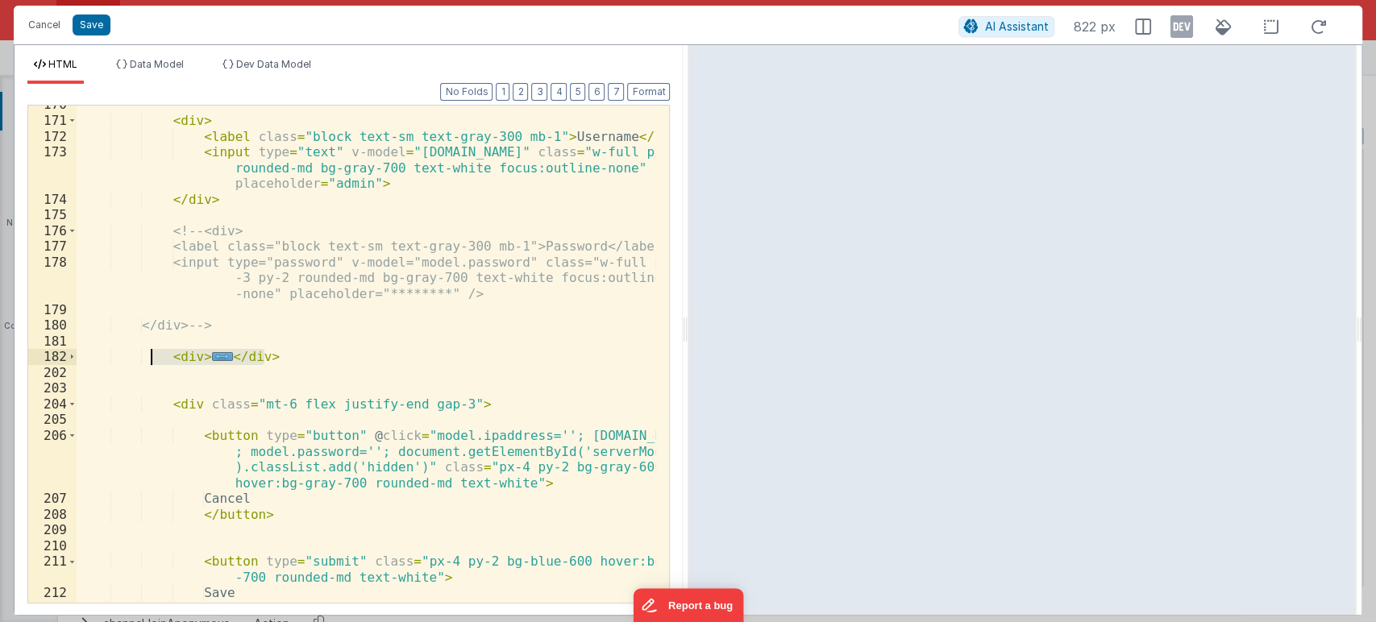
drag, startPoint x: 280, startPoint y: 358, endPoint x: 154, endPoint y: 349, distance: 126.0
click at [154, 349] on div "< div > < label class = "block text-sm text-gray-300 mb-1" > Username </ label …" at bounding box center [366, 361] width 579 height 529
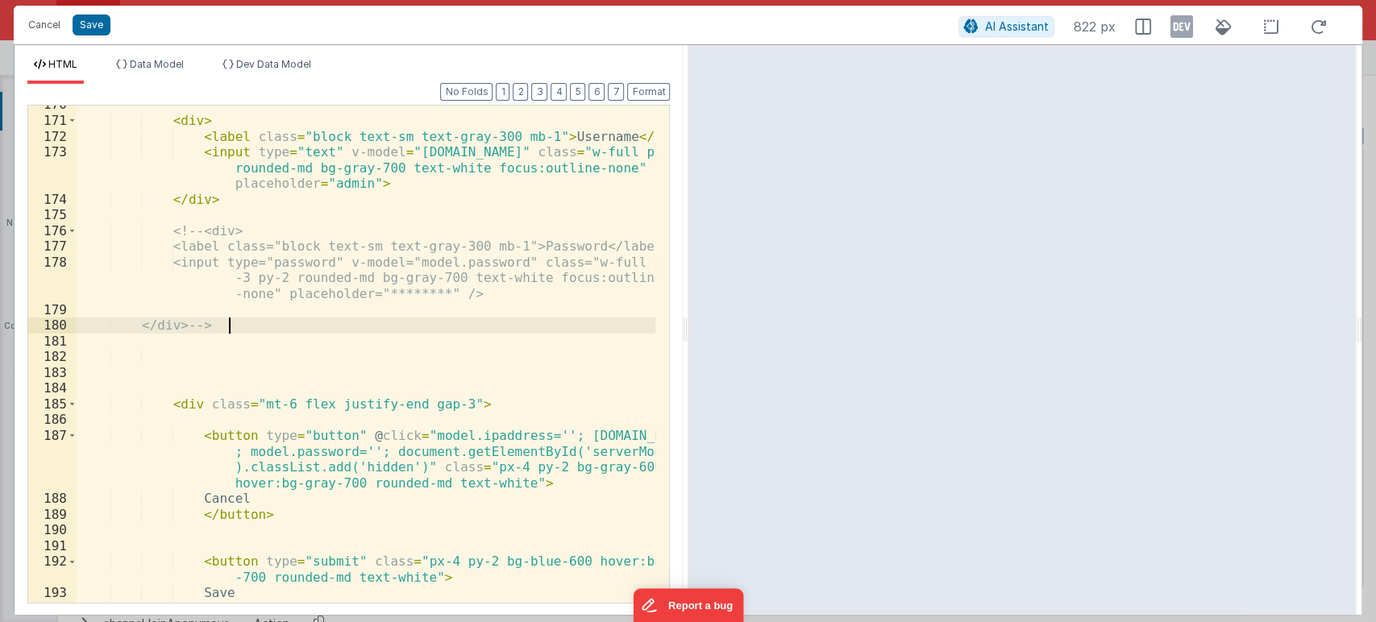
click at [276, 318] on div "< div > < label class = "block text-sm text-gray-300 mb-1" > Username </ label …" at bounding box center [366, 361] width 579 height 529
click at [195, 231] on div "< div > < label class = "block text-sm text-gray-300 mb-1" > Username </ label …" at bounding box center [366, 361] width 579 height 529
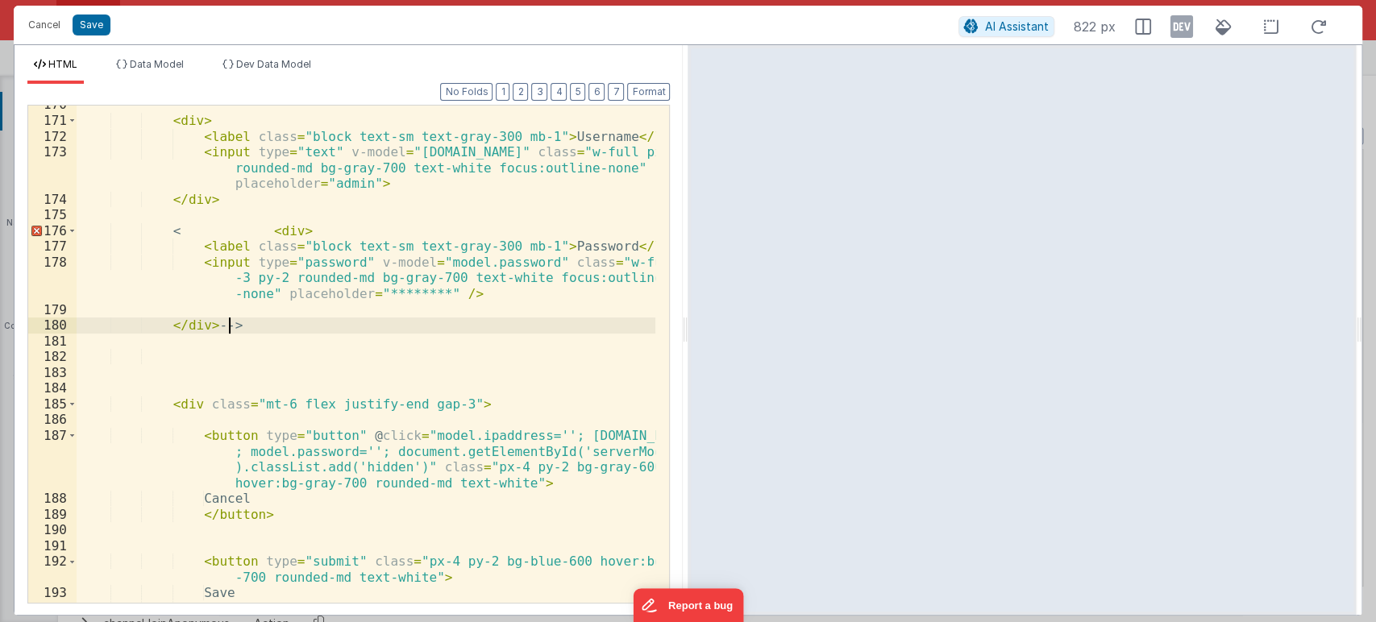
click at [239, 325] on div "< div > < label class = "block text-sm text-gray-300 mb-1" > Username </ label …" at bounding box center [366, 361] width 579 height 529
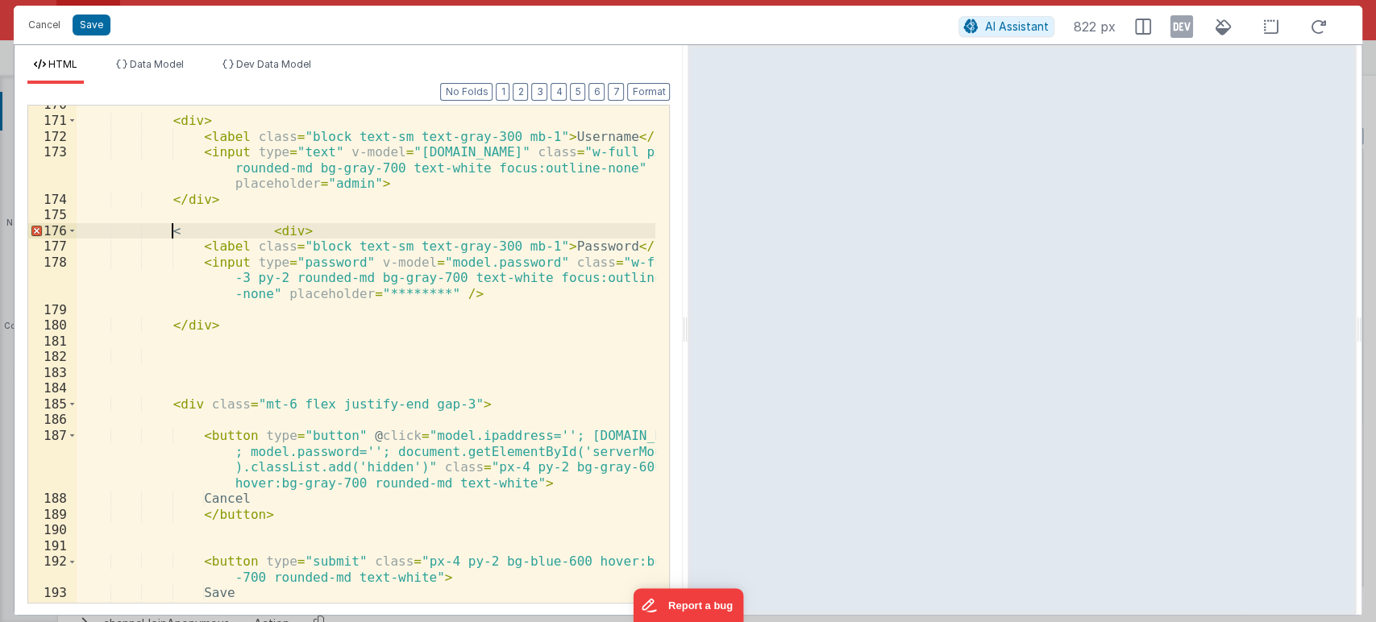
click at [174, 230] on div "< div > < label class = "block text-sm text-gray-300 mb-1" > Username </ label …" at bounding box center [366, 361] width 579 height 529
click at [645, 99] on button "Format" at bounding box center [648, 92] width 43 height 18
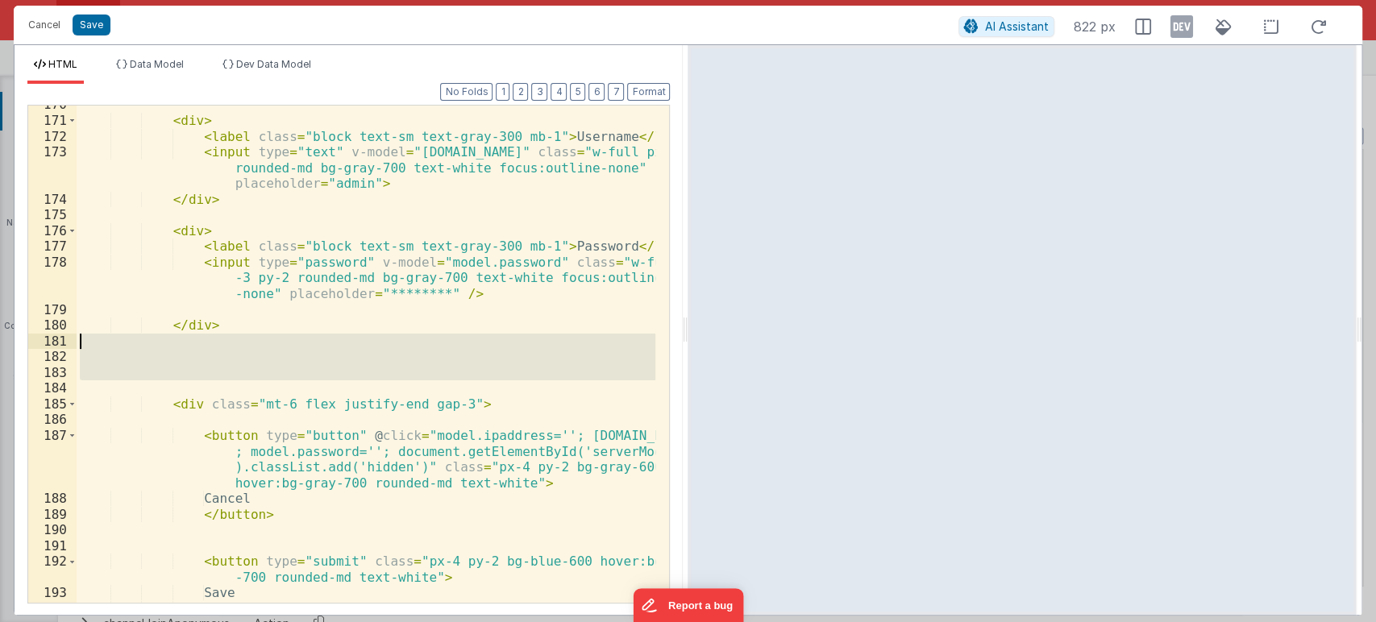
drag, startPoint x: 154, startPoint y: 385, endPoint x: 77, endPoint y: 346, distance: 85.8
click at [77, 346] on div "< div > < label class = "block text-sm text-gray-300 mb-1" > Username </ label …" at bounding box center [366, 361] width 579 height 529
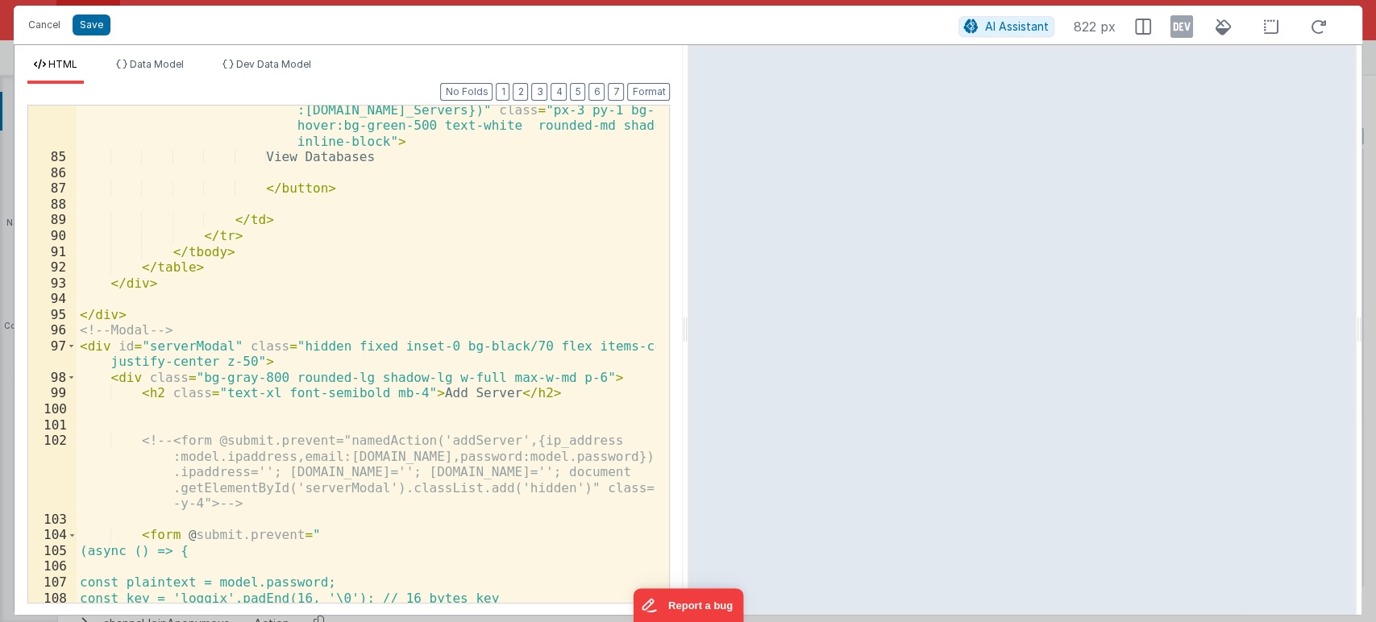
scroll to position [1720, 0]
click at [76, 342] on div "97" at bounding box center [52, 353] width 48 height 31
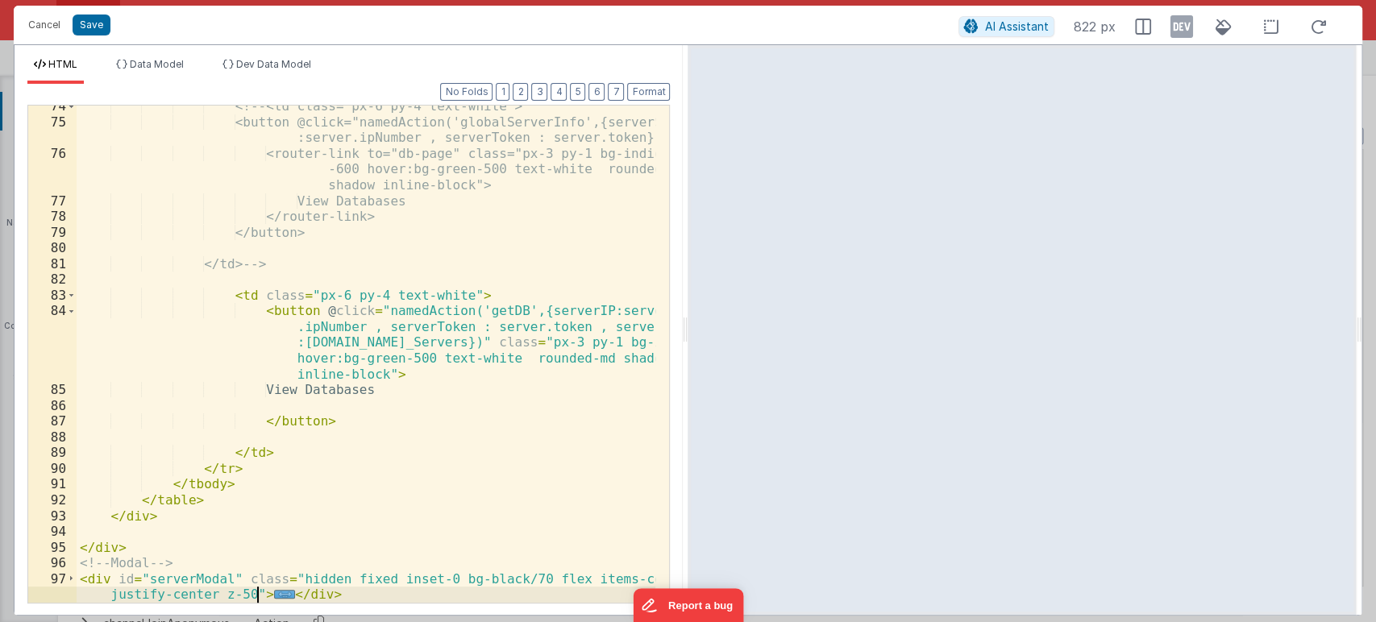
scroll to position [1488, 0]
click at [71, 603] on div "74 75 76 77 78 79 80 81 82 83 84 85 86 87 88 89 90 91 92 93 94 95 96 97 <!-- <t…" at bounding box center [348, 354] width 642 height 499
click at [274, 592] on span "..." at bounding box center [284, 594] width 21 height 9
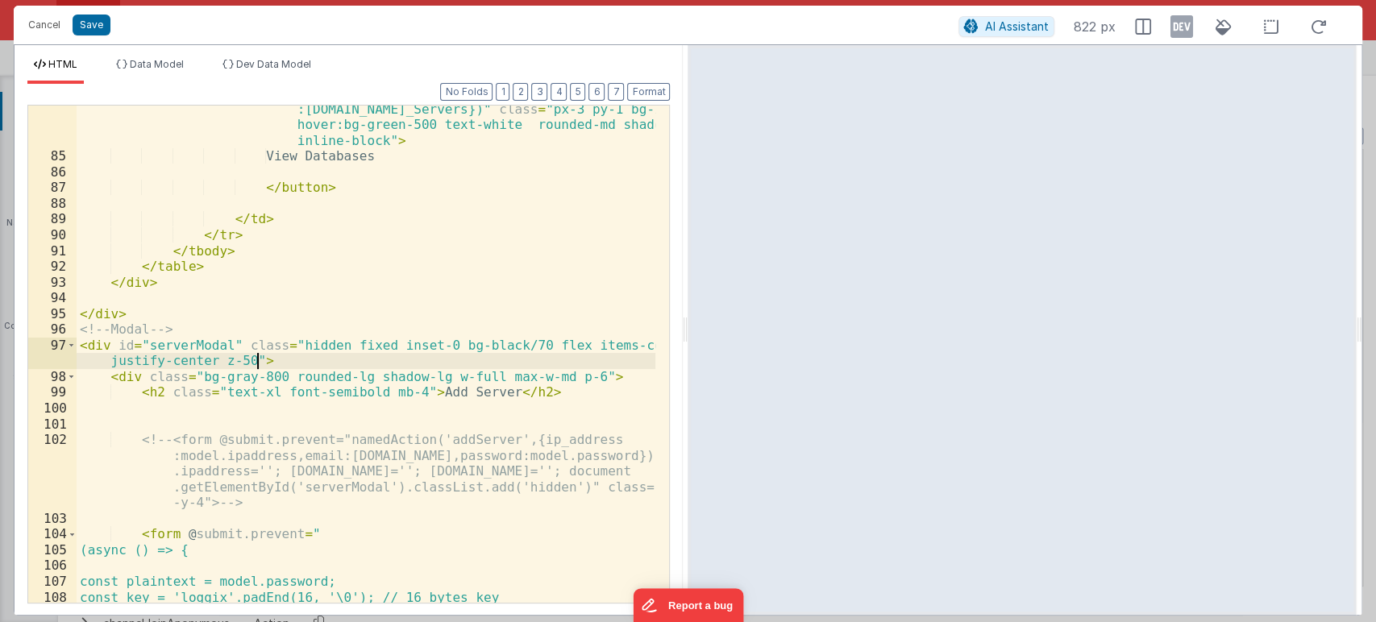
scroll to position [1721, 0]
click at [68, 346] on span at bounding box center [71, 346] width 9 height 16
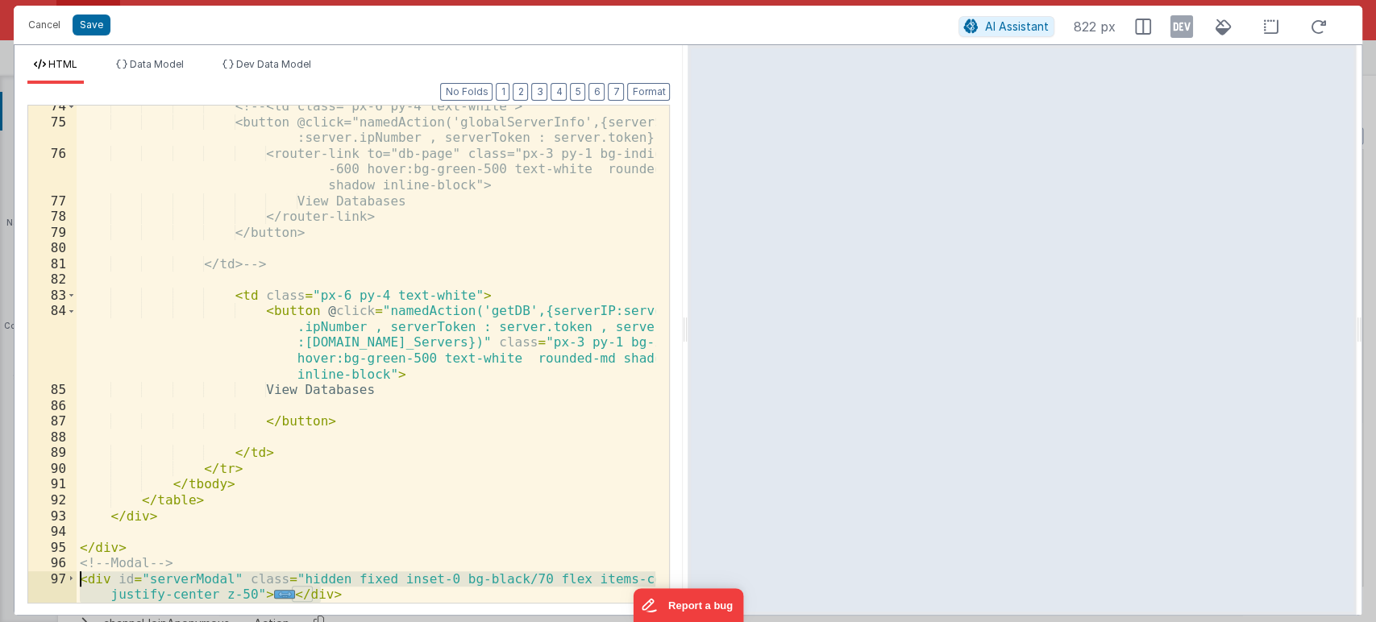
drag, startPoint x: 327, startPoint y: 592, endPoint x: 57, endPoint y: 575, distance: 270.5
click at [57, 575] on div "74 75 76 77 78 79 80 81 82 83 84 85 86 87 88 89 90 91 92 93 94 95 96 97 <!-- <t…" at bounding box center [348, 354] width 642 height 499
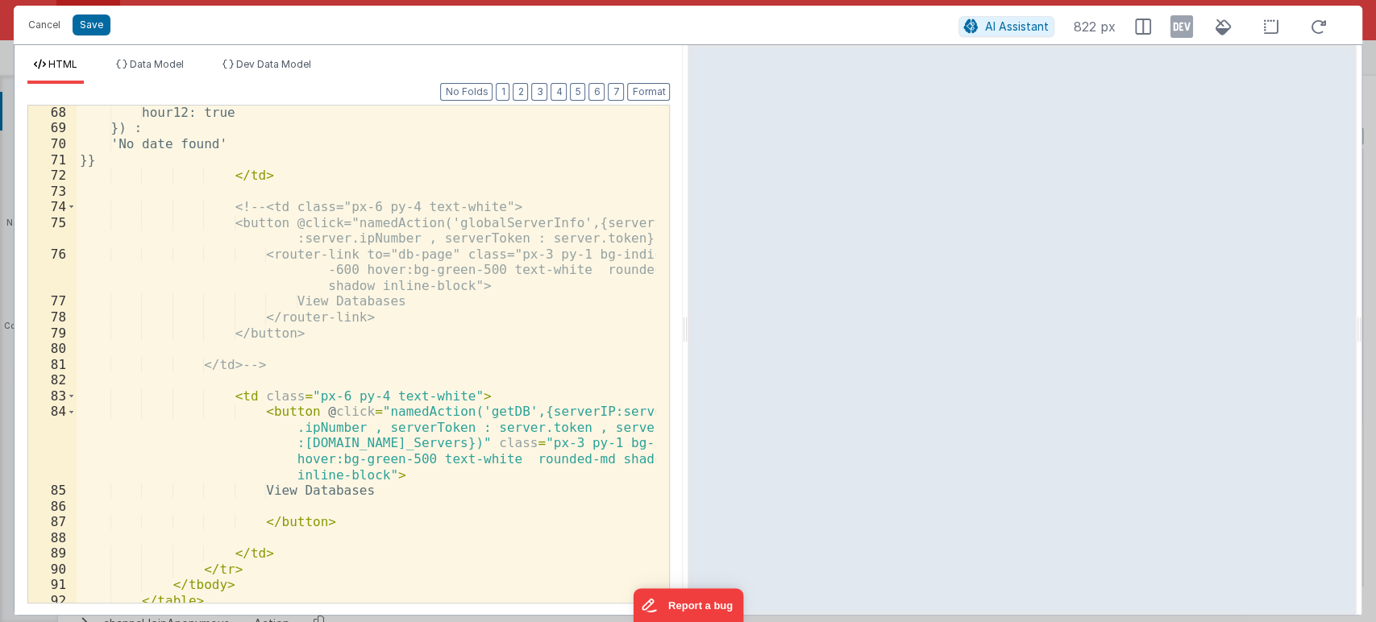
scroll to position [1488, 0]
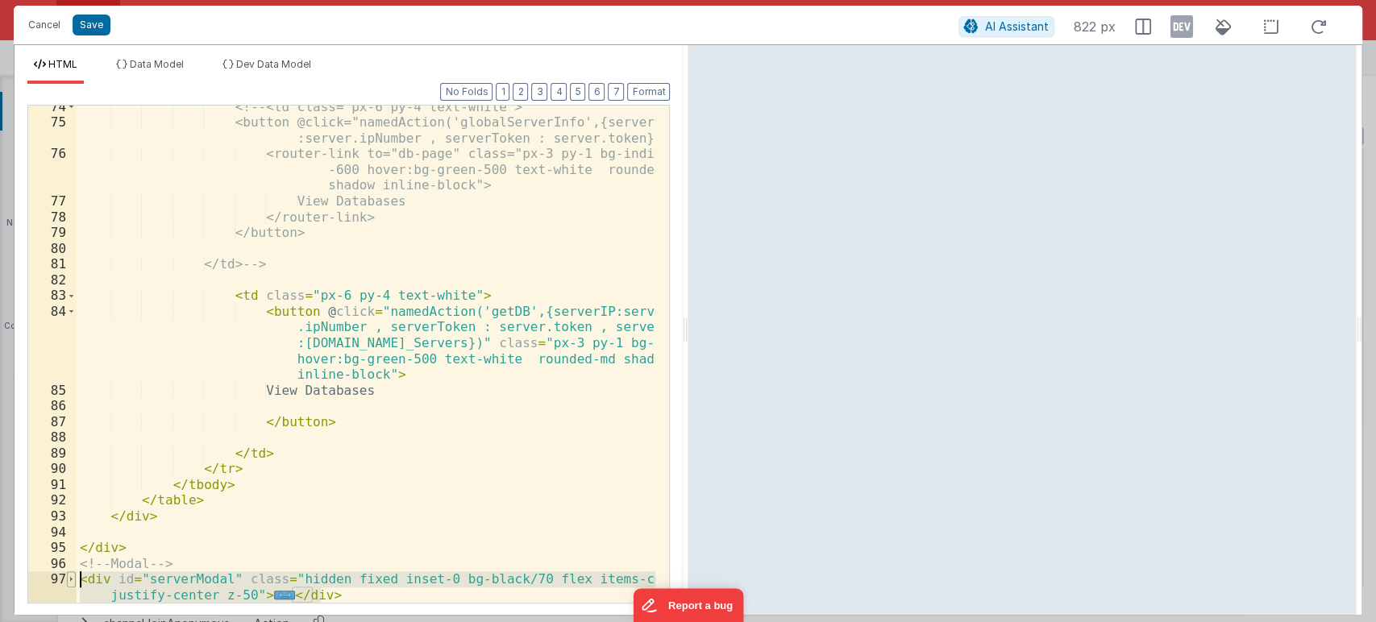
click at [71, 574] on span at bounding box center [71, 579] width 9 height 16
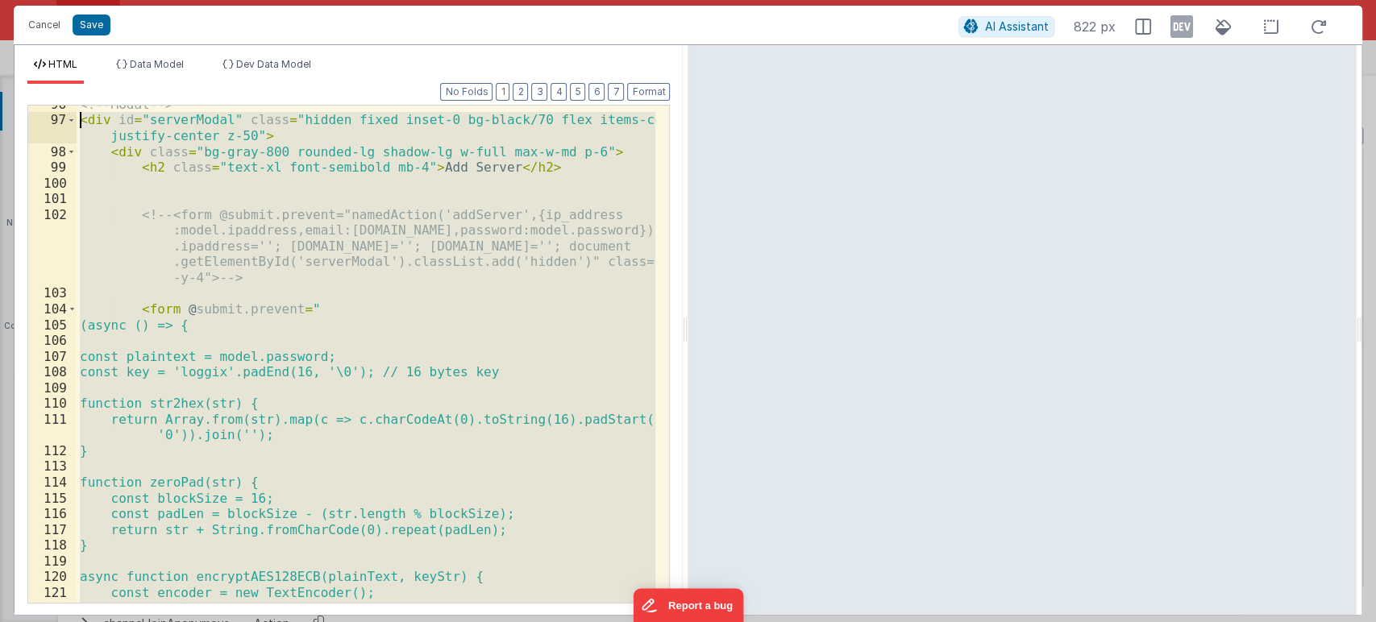
scroll to position [1980, 0]
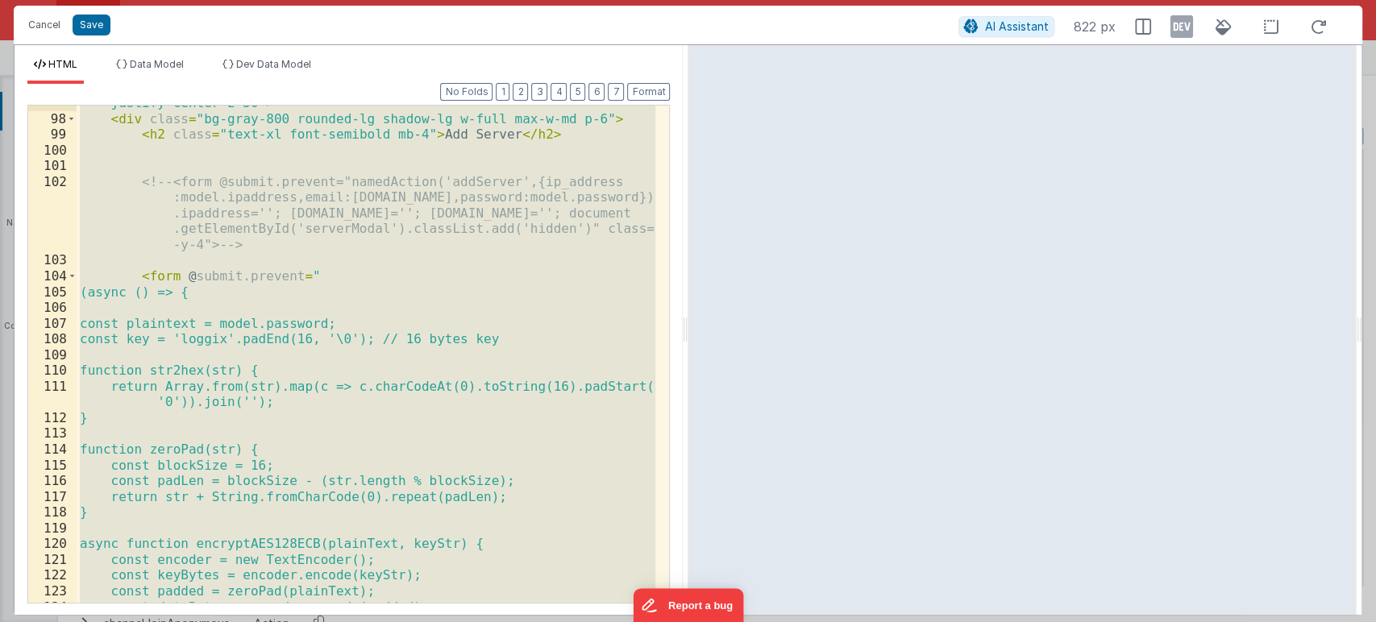
click at [446, 546] on div "< div id = "serverModal" class = "hidden fixed inset-0 bg-black/70 flex items-c…" at bounding box center [366, 354] width 579 height 497
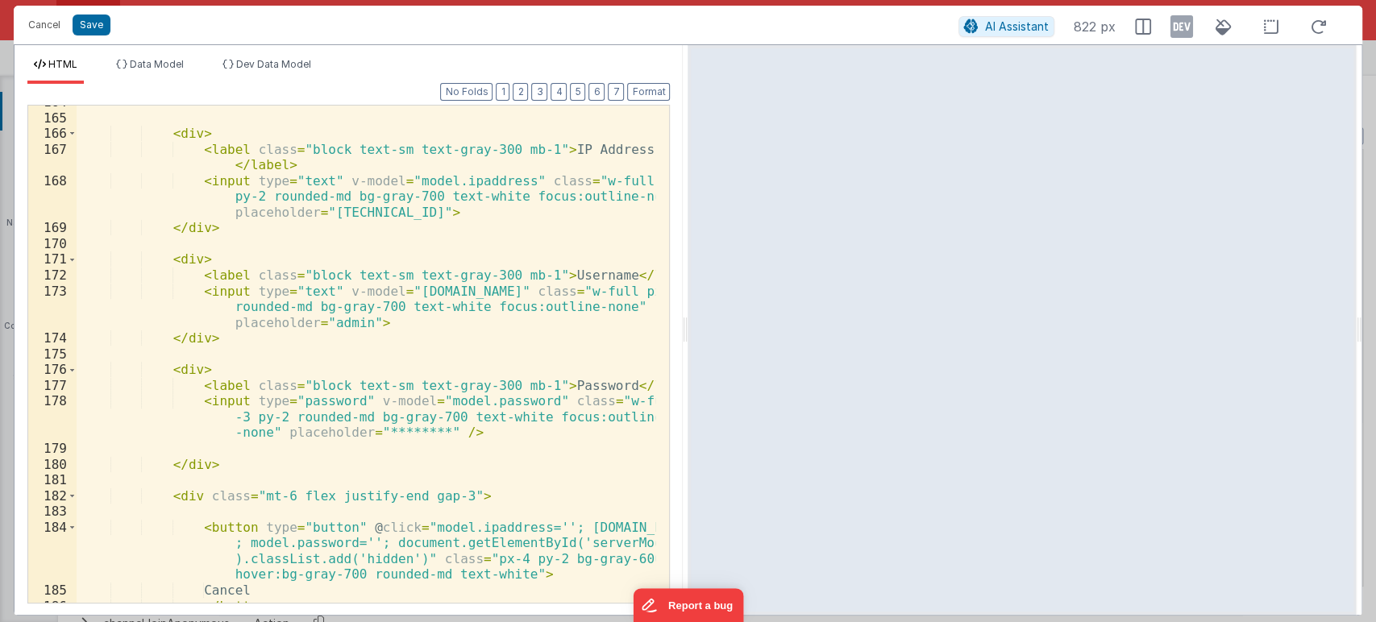
scroll to position [3115, 0]
click at [235, 467] on div "" > < div > < label class = "block text-sm text-gray-300 mb-1" > IP Address </ …" at bounding box center [366, 357] width 579 height 529
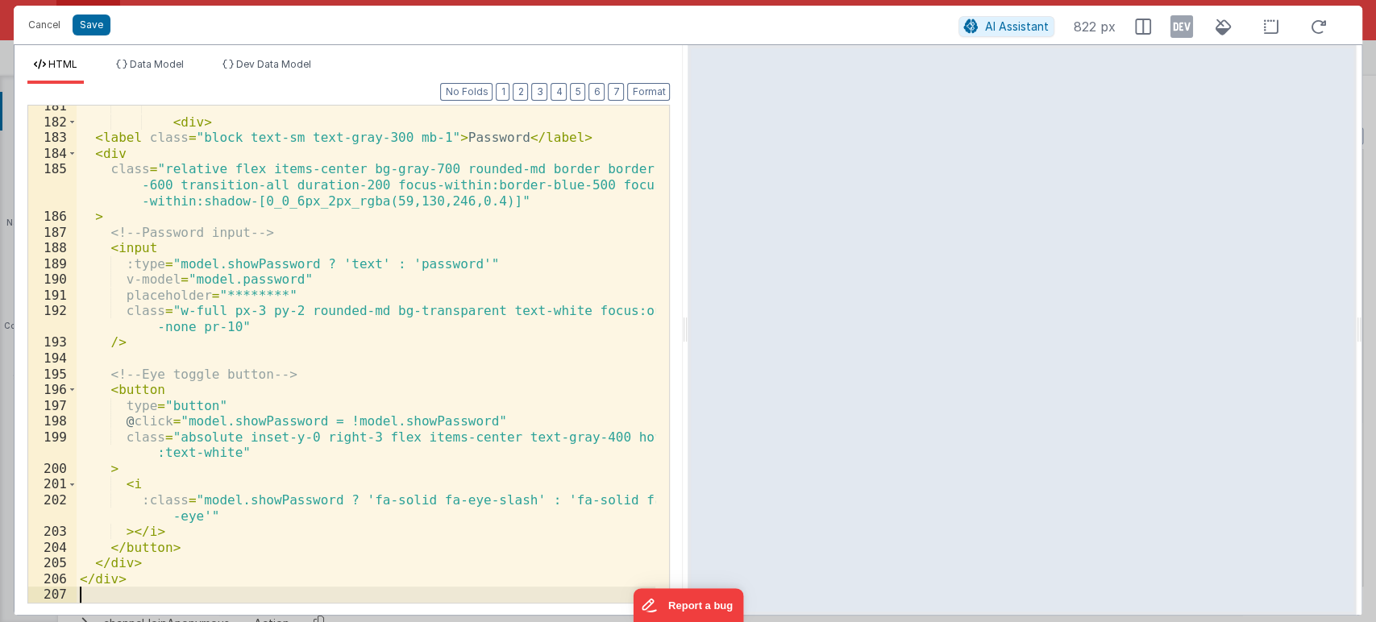
scroll to position [3489, 0]
click at [645, 90] on button "Format" at bounding box center [648, 92] width 43 height 18
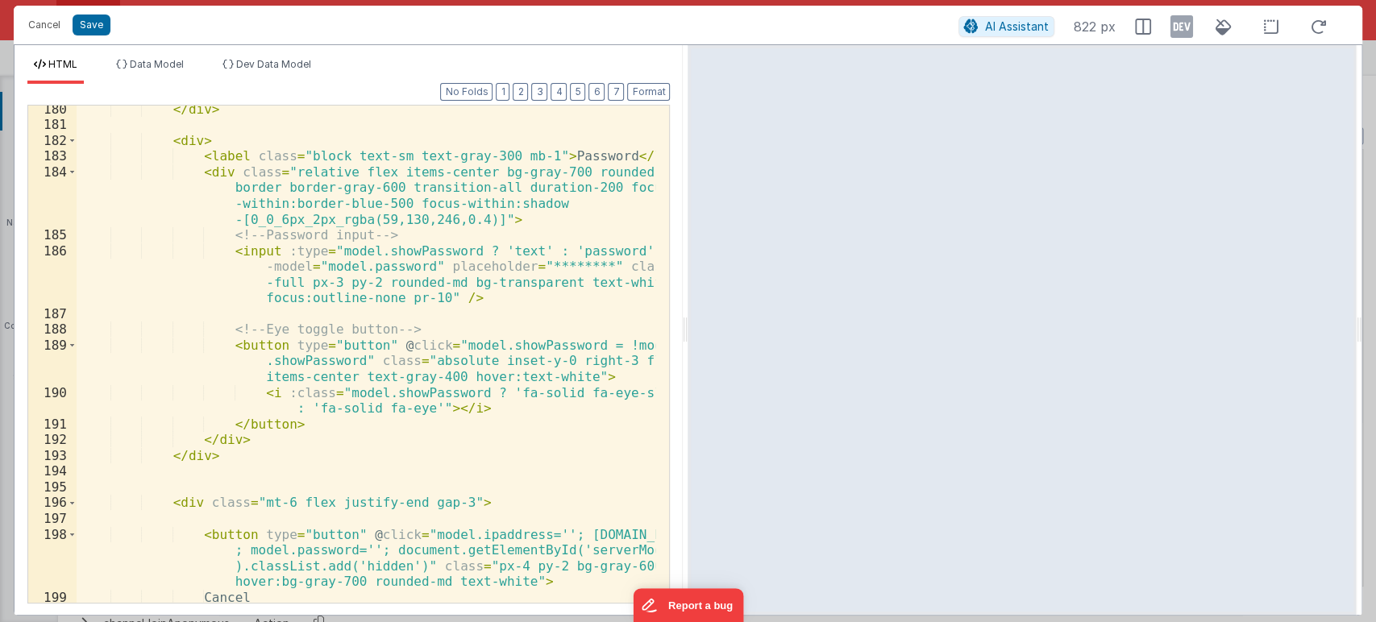
scroll to position [3471, 0]
click at [72, 137] on span at bounding box center [72, 141] width 9 height 16
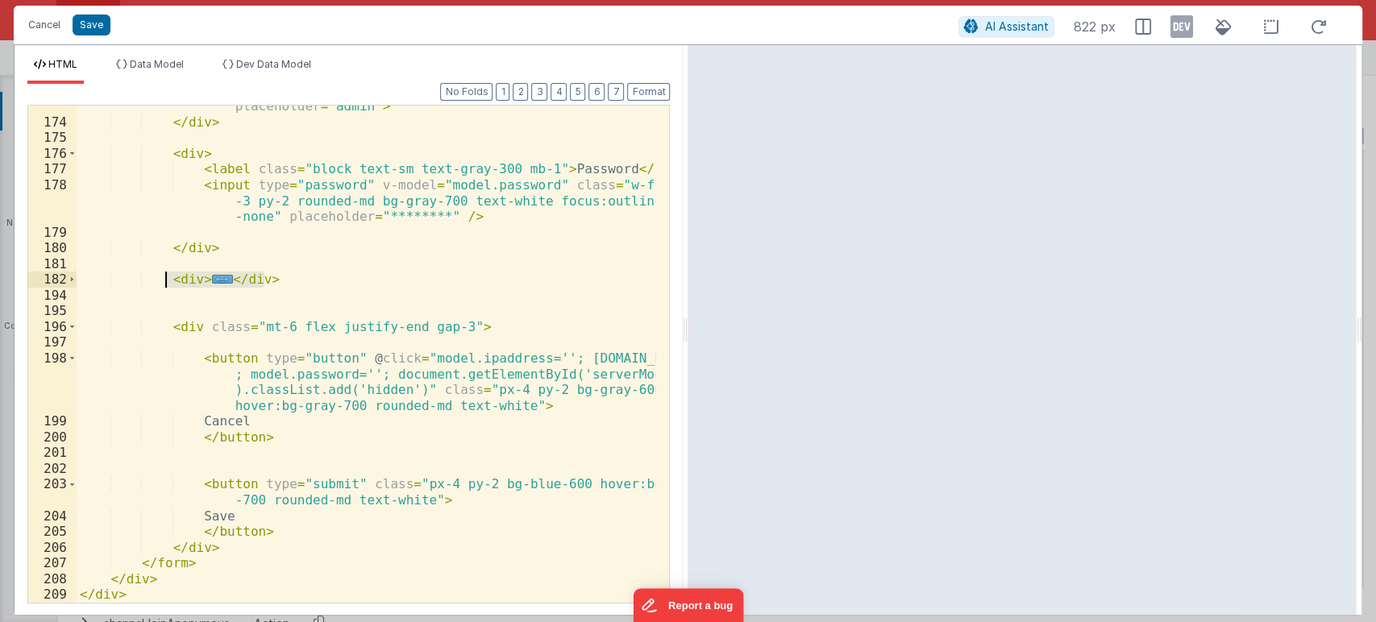
drag, startPoint x: 302, startPoint y: 275, endPoint x: 165, endPoint y: 277, distance: 137.0
click at [165, 277] on div "< input type = "text" v-model = "model.email" class = "w-full px-3 py-2 rounded…" at bounding box center [366, 347] width 579 height 560
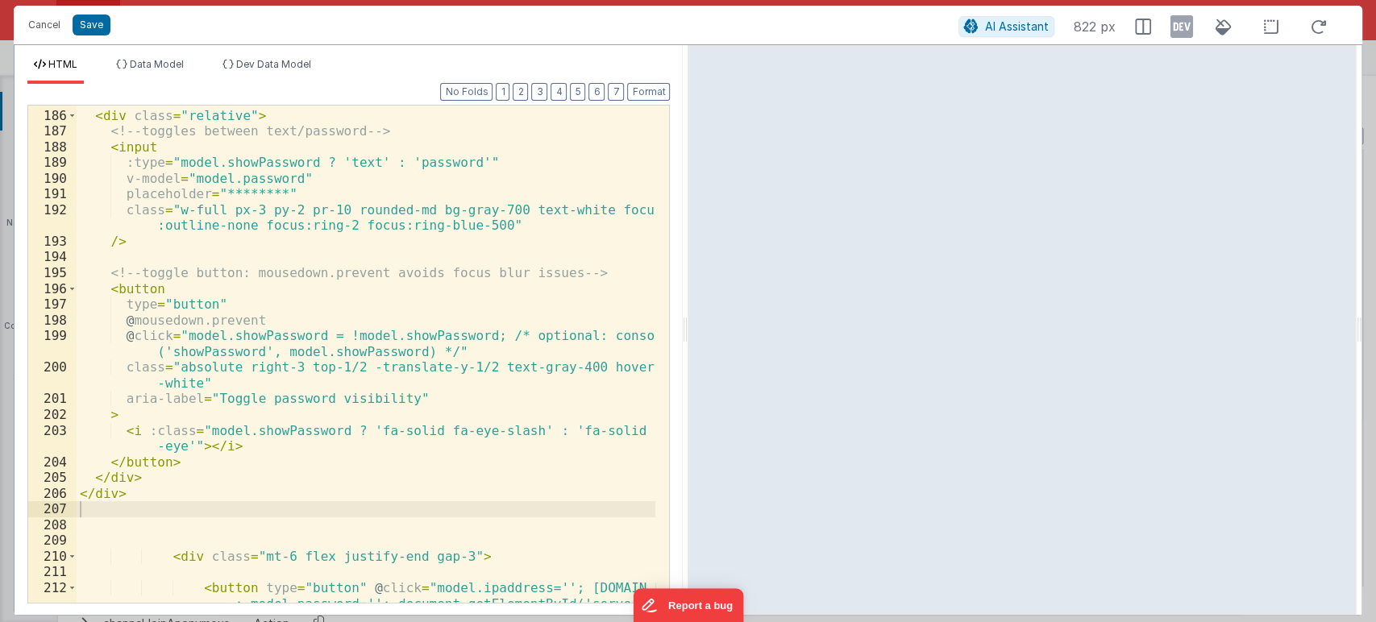
scroll to position [3558, 0]
click at [48, 32] on button "Cancel" at bounding box center [44, 25] width 48 height 23
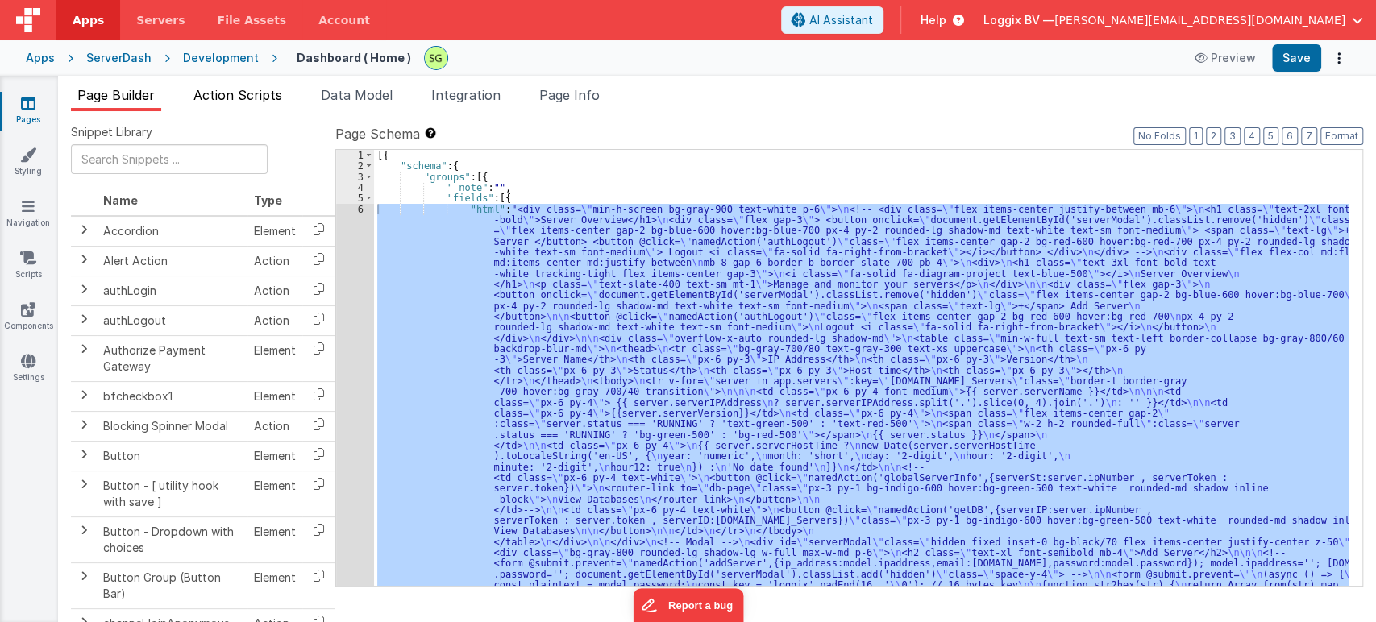
click at [227, 95] on span "Action Scripts" at bounding box center [237, 95] width 89 height 16
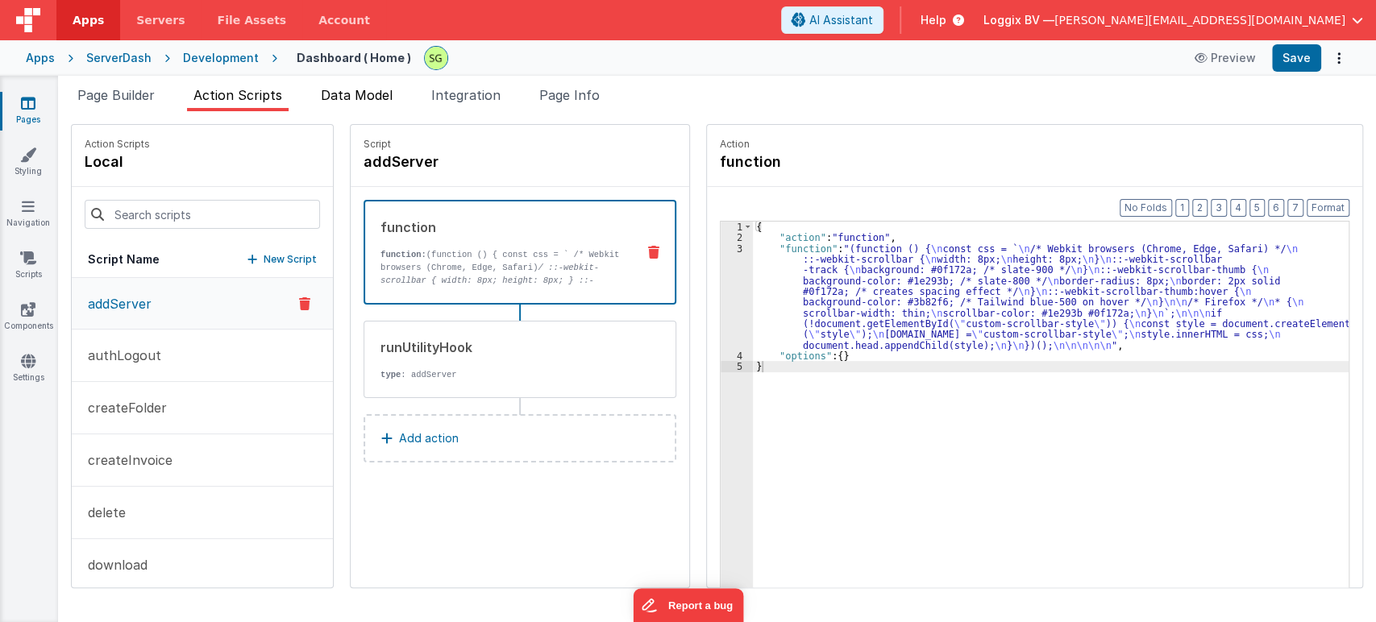
click at [367, 106] on li "Data Model" at bounding box center [356, 98] width 85 height 26
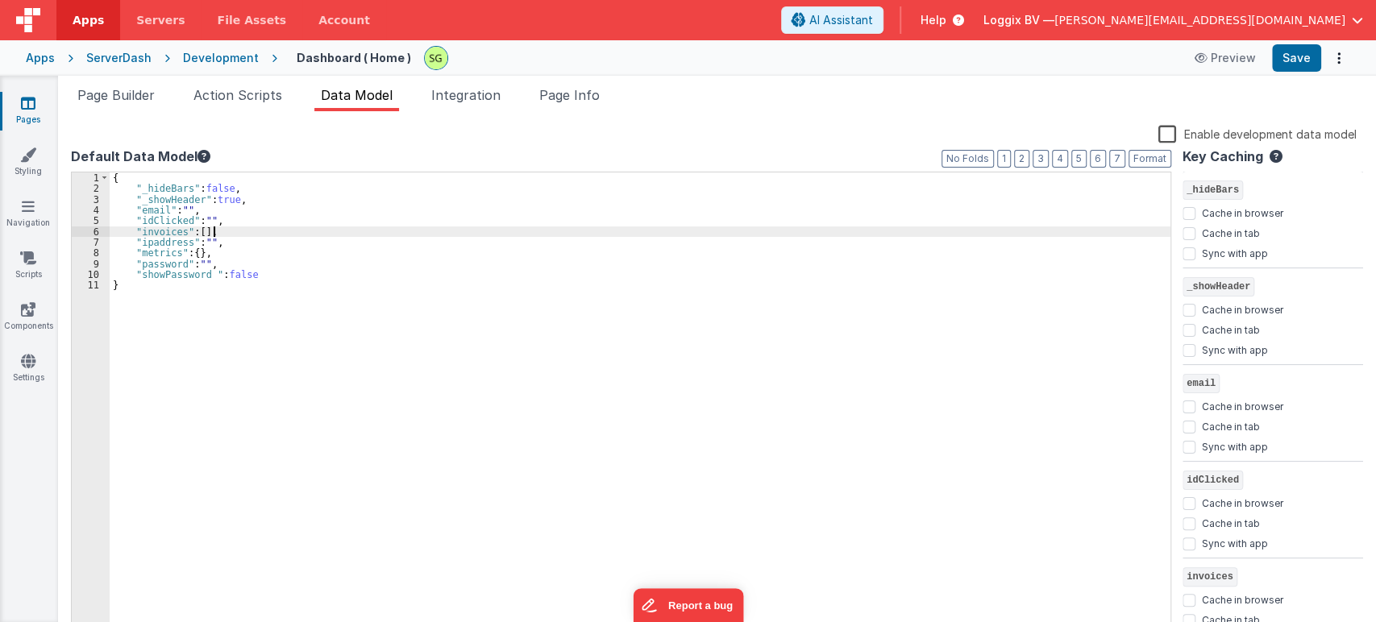
click at [335, 231] on div "{ "_hideBars" : false , "_showHeader" : true , "email" : "" , "idClicked" : "" …" at bounding box center [640, 414] width 1060 height 485
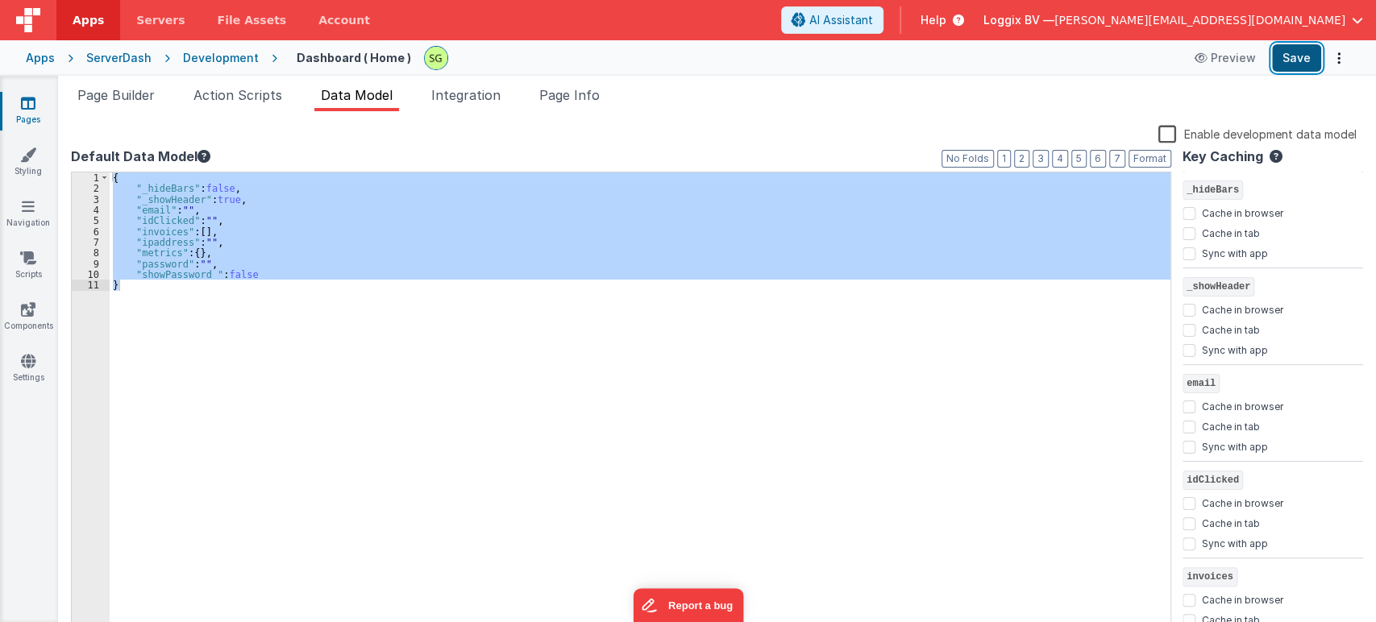
click at [1301, 64] on button "Save" at bounding box center [1296, 57] width 49 height 27
click at [212, 282] on div "{ "_hideBars" : false , "_showHeader" : true , "email" : "" , "idClicked" : "" …" at bounding box center [640, 403] width 1060 height 463
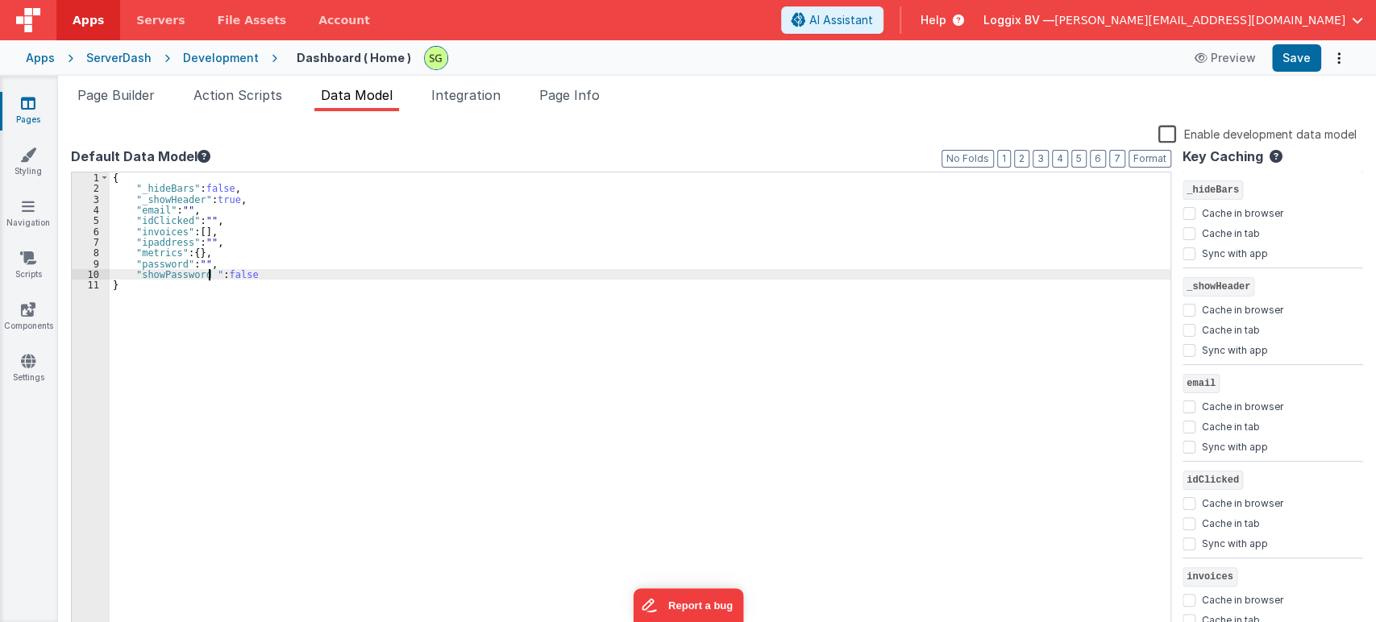
click at [209, 276] on div "{ "_hideBars" : false , "_showHeader" : true , "email" : "" , "idClicked" : "" …" at bounding box center [640, 414] width 1060 height 485
click at [1279, 56] on button "Save" at bounding box center [1296, 57] width 49 height 27
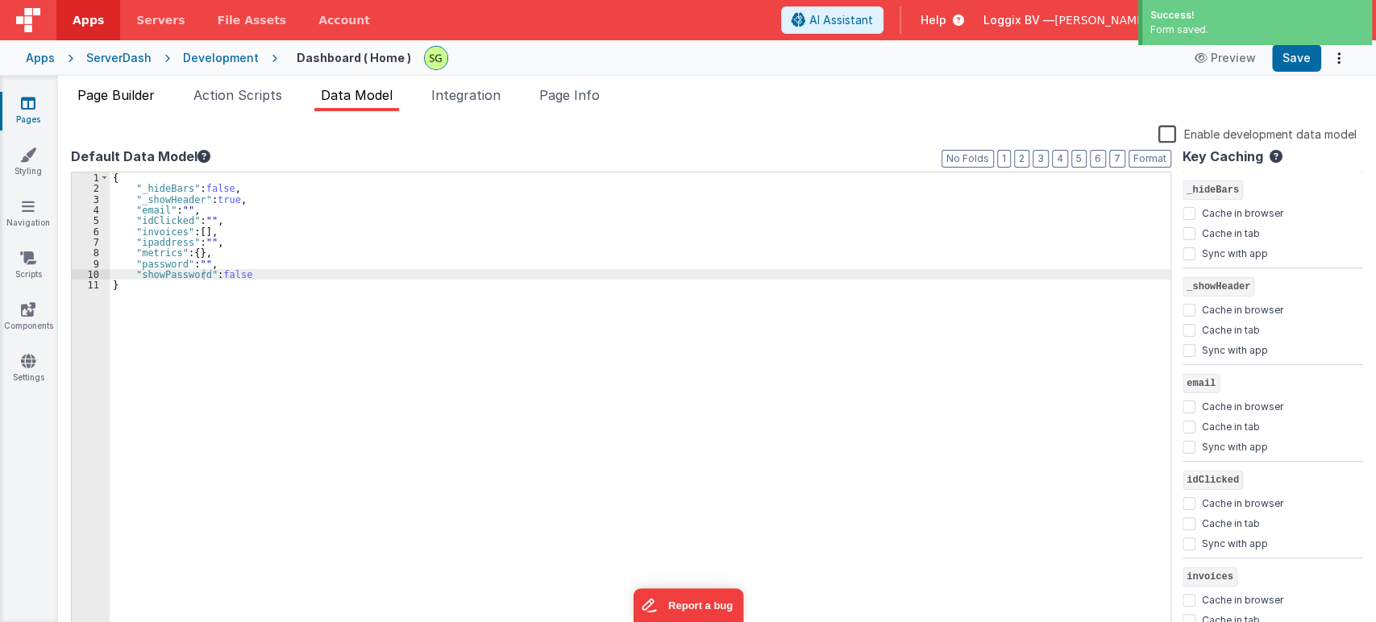
click at [103, 85] on li "Page Builder" at bounding box center [116, 98] width 90 height 26
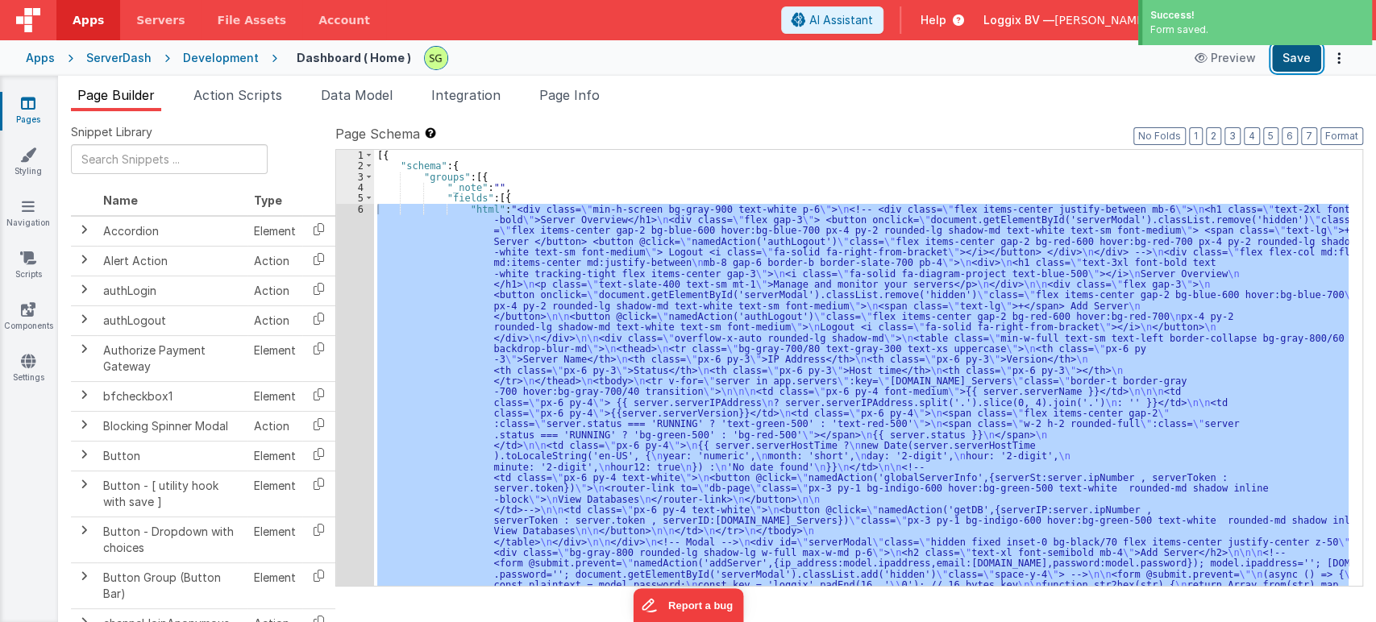
click at [1296, 57] on button "Save" at bounding box center [1296, 57] width 49 height 27
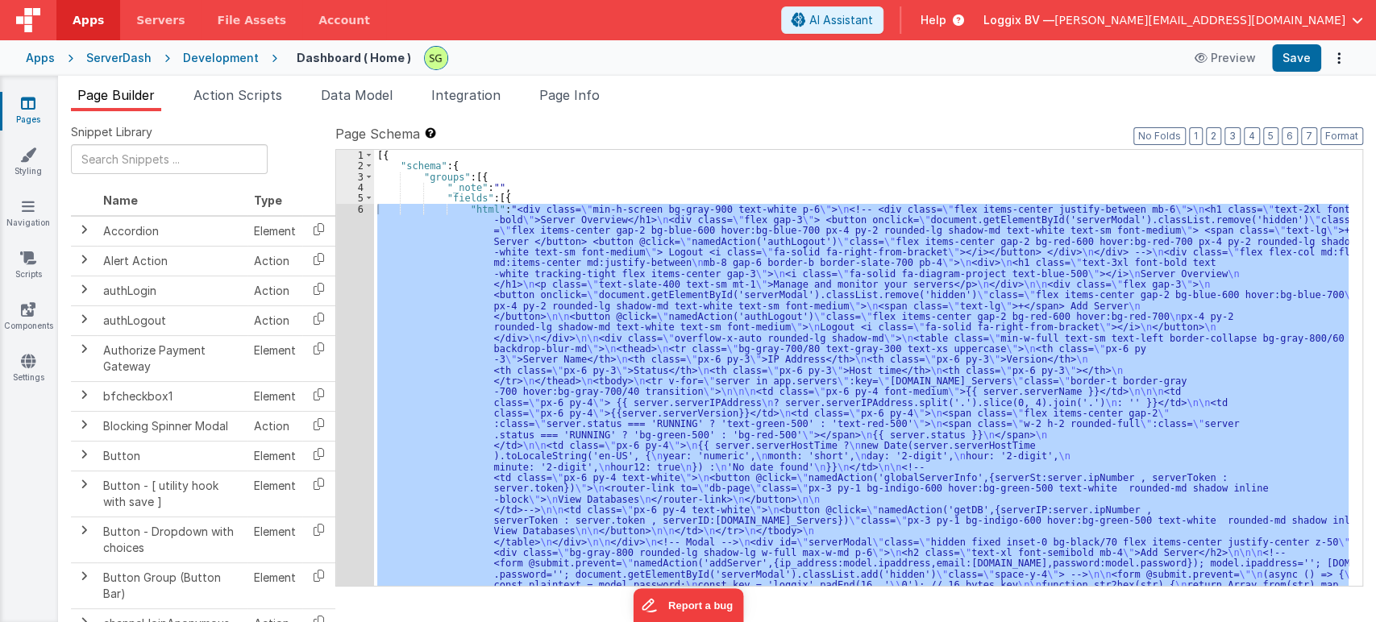
click at [359, 206] on div "6" at bounding box center [355, 569] width 38 height 731
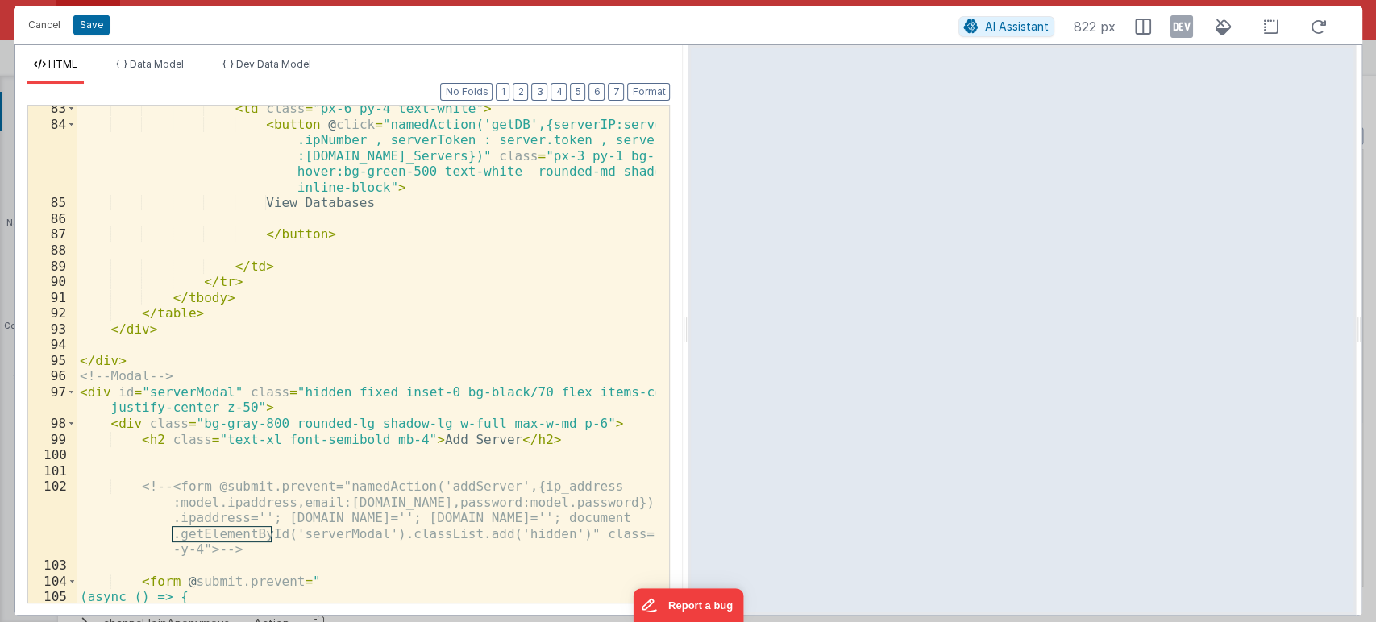
scroll to position [1650, 0]
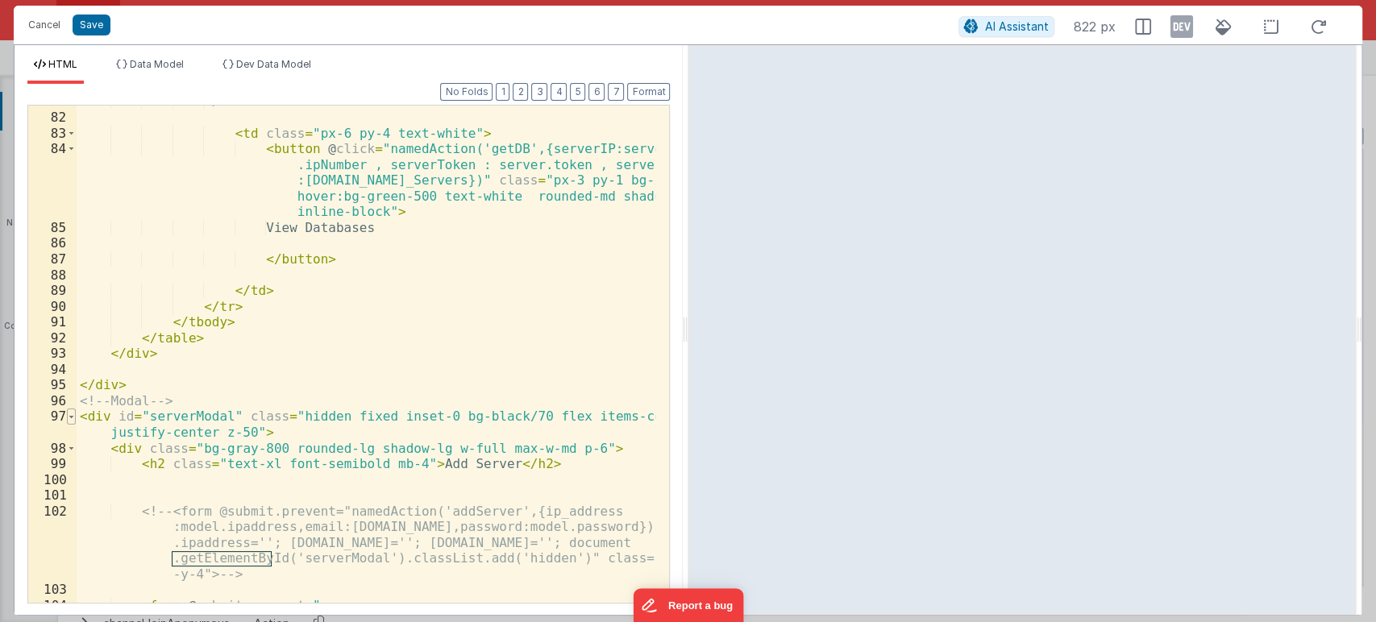
click at [71, 415] on span at bounding box center [71, 417] width 9 height 16
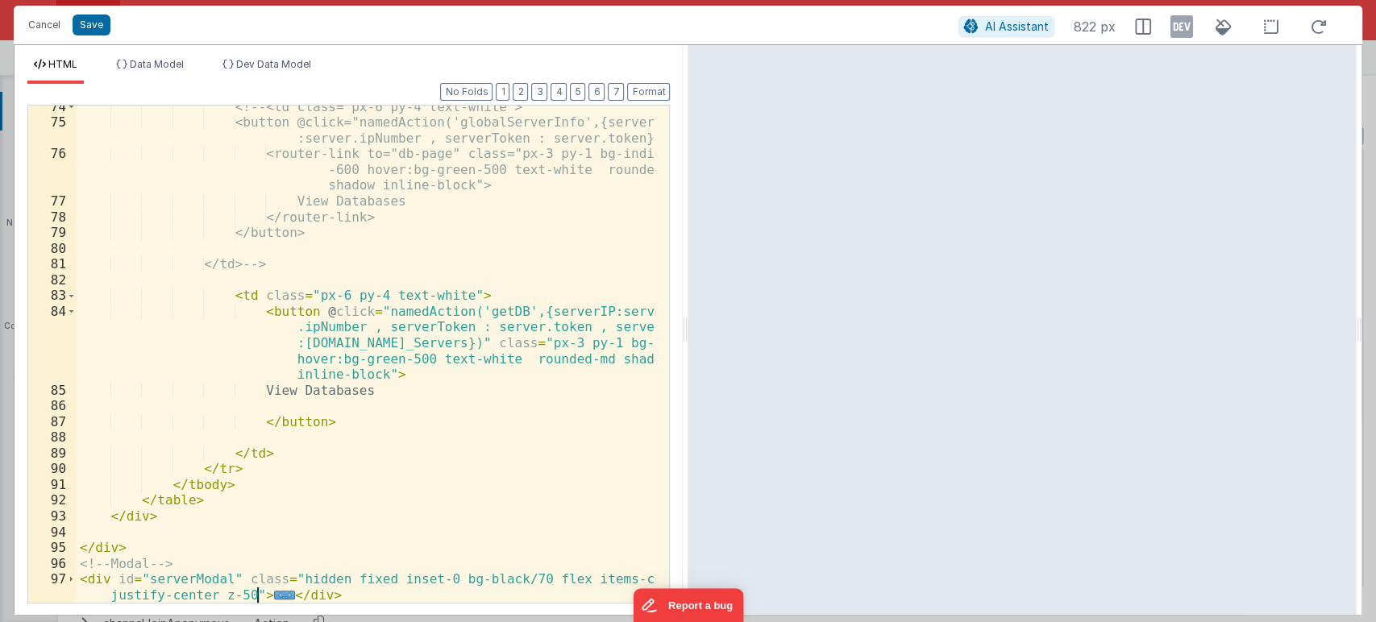
scroll to position [1488, 0]
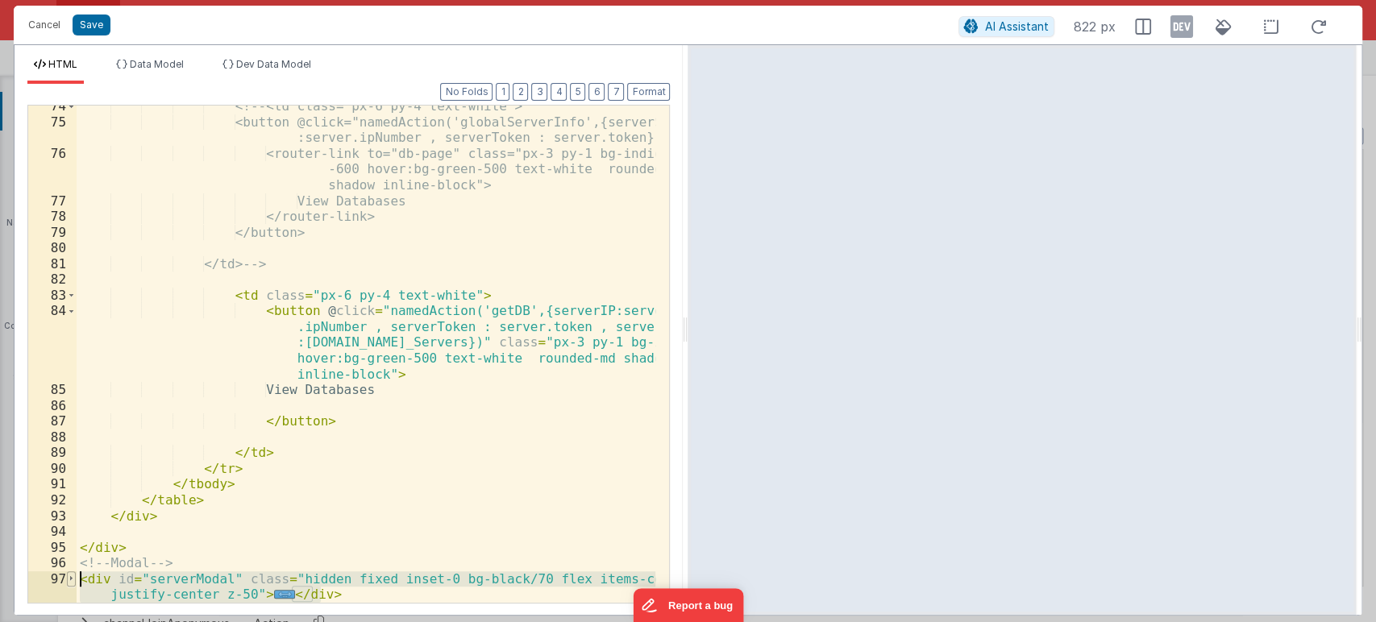
drag, startPoint x: 334, startPoint y: 597, endPoint x: 75, endPoint y: 581, distance: 259.2
click at [75, 581] on div "74 75 76 77 78 79 80 81 82 83 84 85 86 87 88 89 90 91 92 93 94 95 96 97 <!-- <t…" at bounding box center [348, 354] width 642 height 499
click at [70, 574] on span at bounding box center [71, 579] width 9 height 16
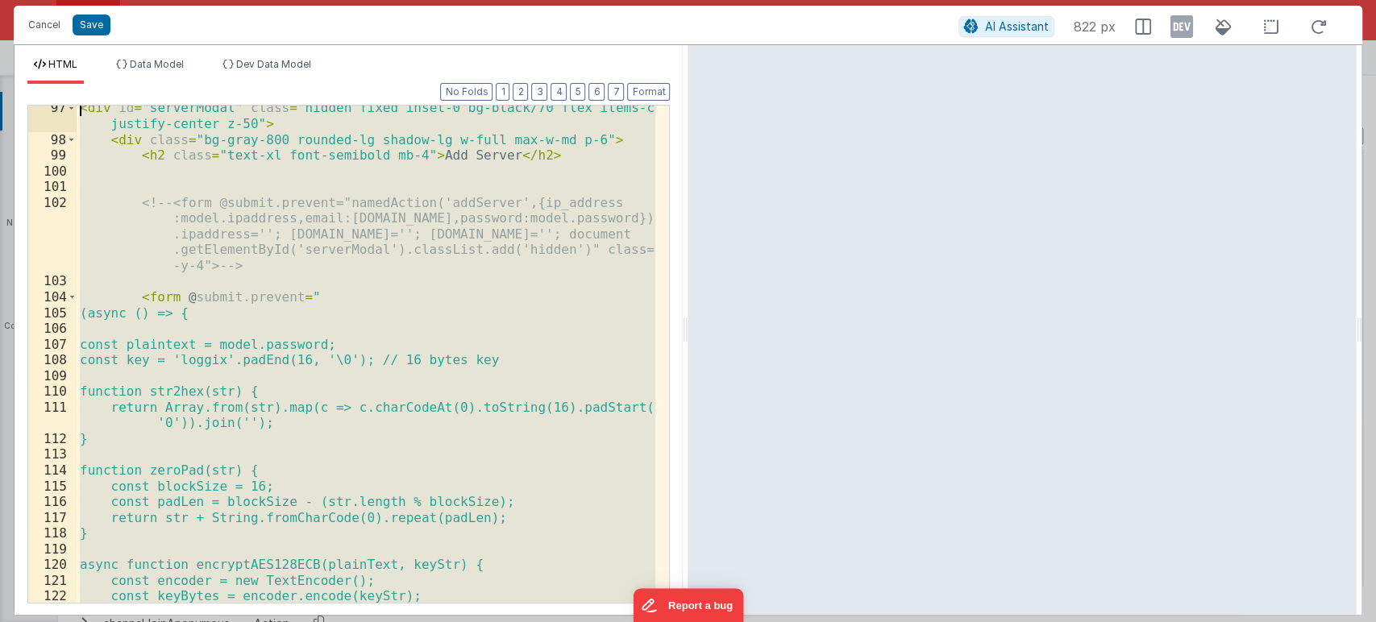
scroll to position [1968, 0]
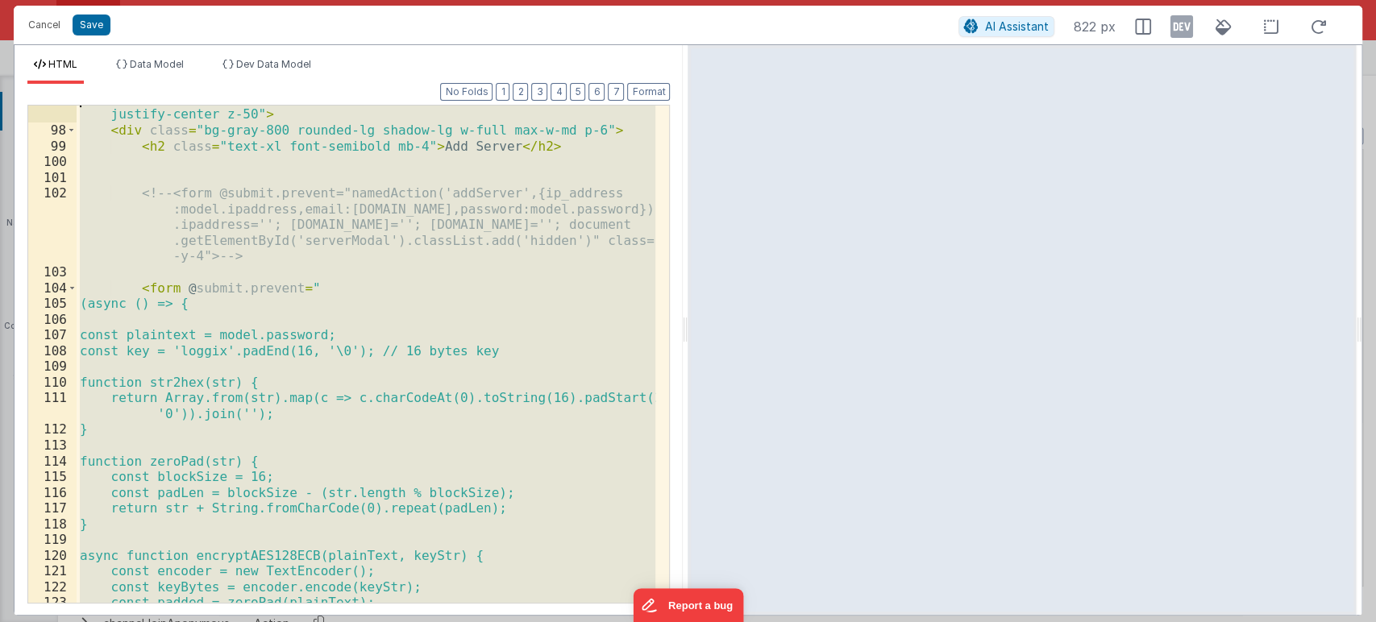
click at [406, 451] on div "< div id = "serverModal" class = "hidden fixed inset-0 bg-black/70 flex items-c…" at bounding box center [366, 354] width 579 height 497
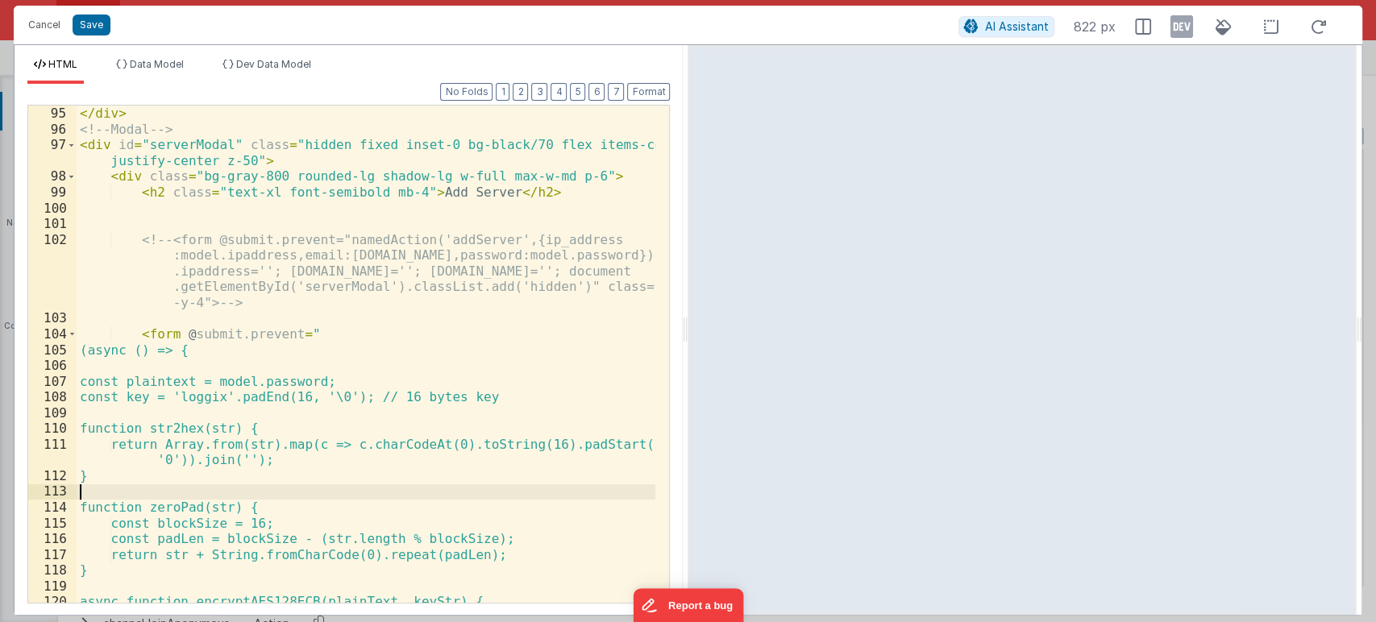
scroll to position [1909, 0]
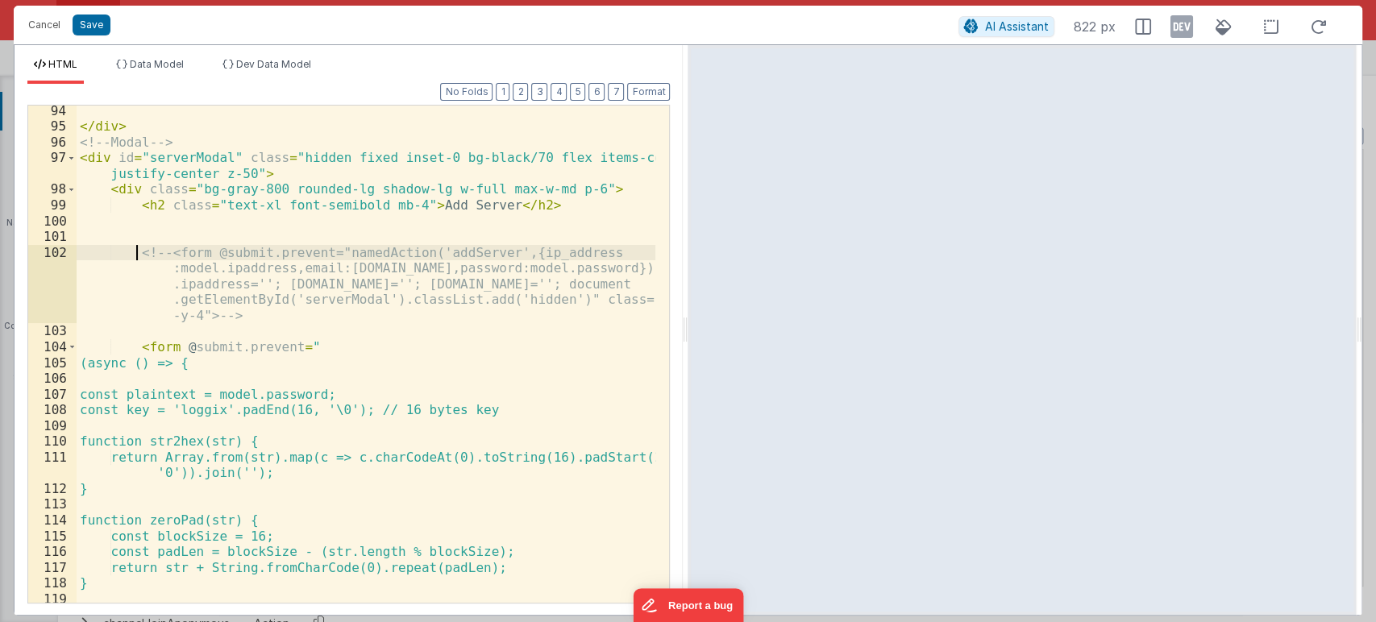
click at [134, 250] on div "</ div > <!-- Modal --> < div id = "serverModal" class = "hidden fixed inset-0 …" at bounding box center [366, 367] width 579 height 529
click at [641, 89] on button "Format" at bounding box center [648, 92] width 43 height 18
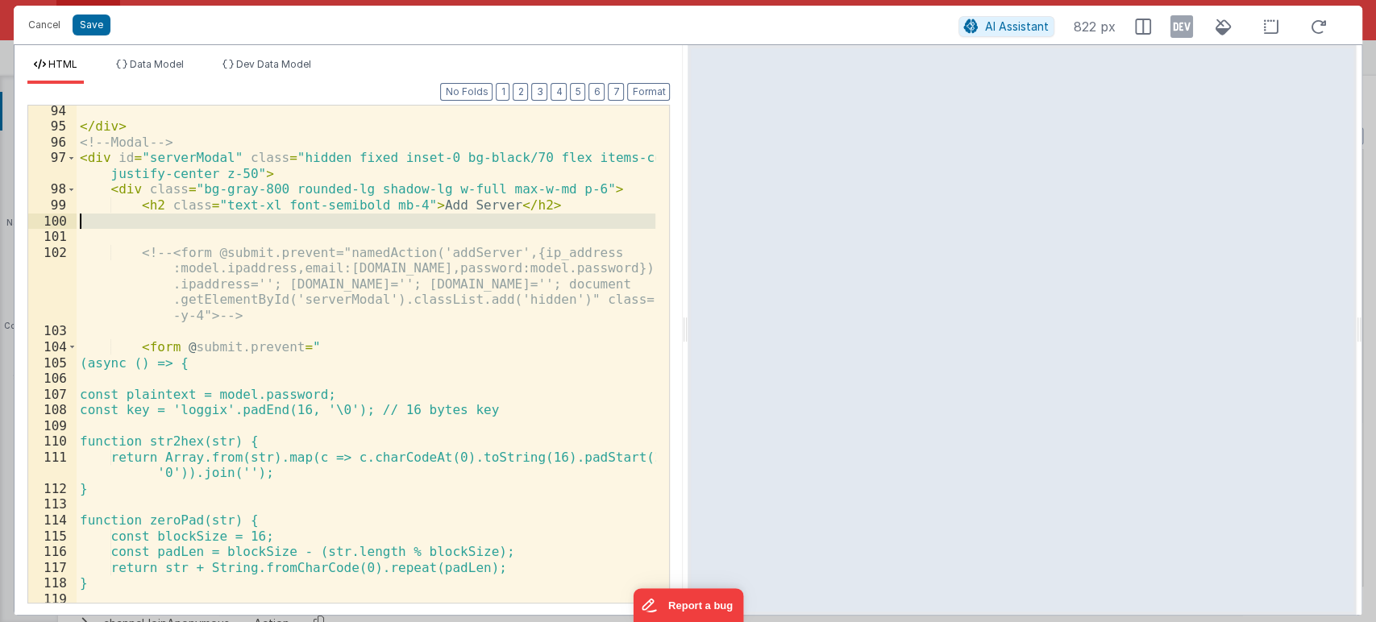
drag, startPoint x: 142, startPoint y: 230, endPoint x: 84, endPoint y: 217, distance: 59.6
click at [84, 217] on div "</ div > <!-- Modal --> < div id = "serverModal" class = "hidden fixed inset-0 …" at bounding box center [366, 367] width 579 height 529
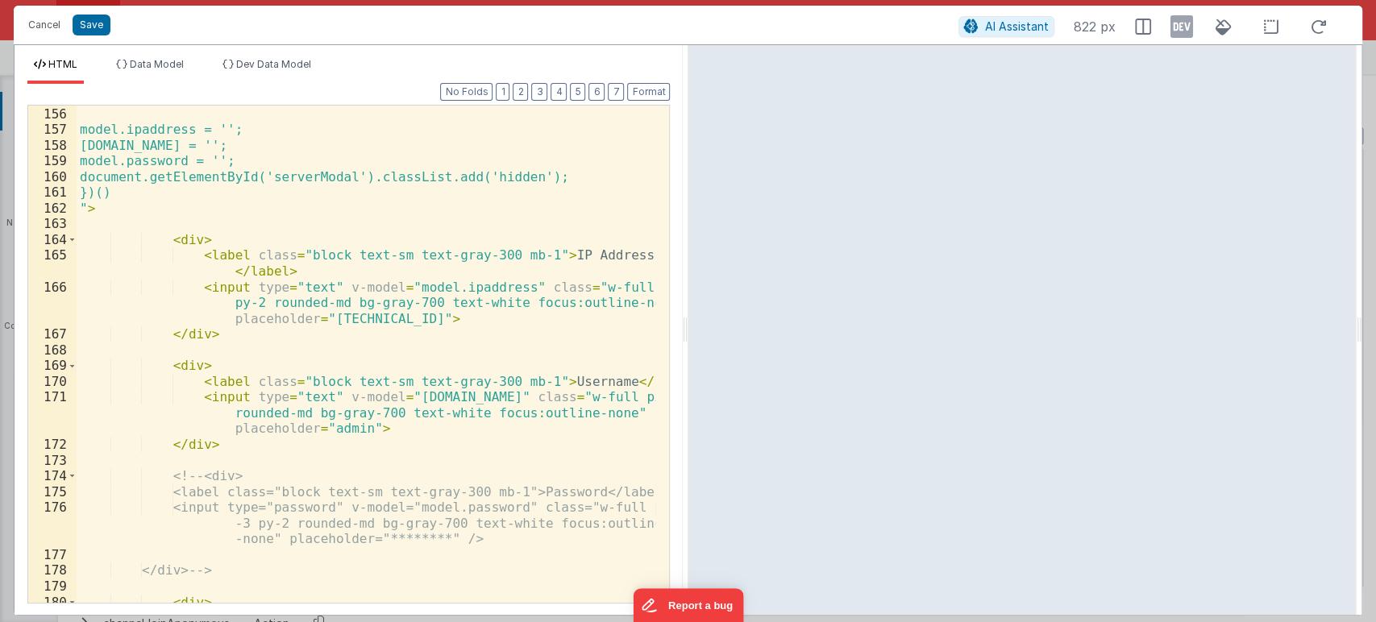
scroll to position [2956, 0]
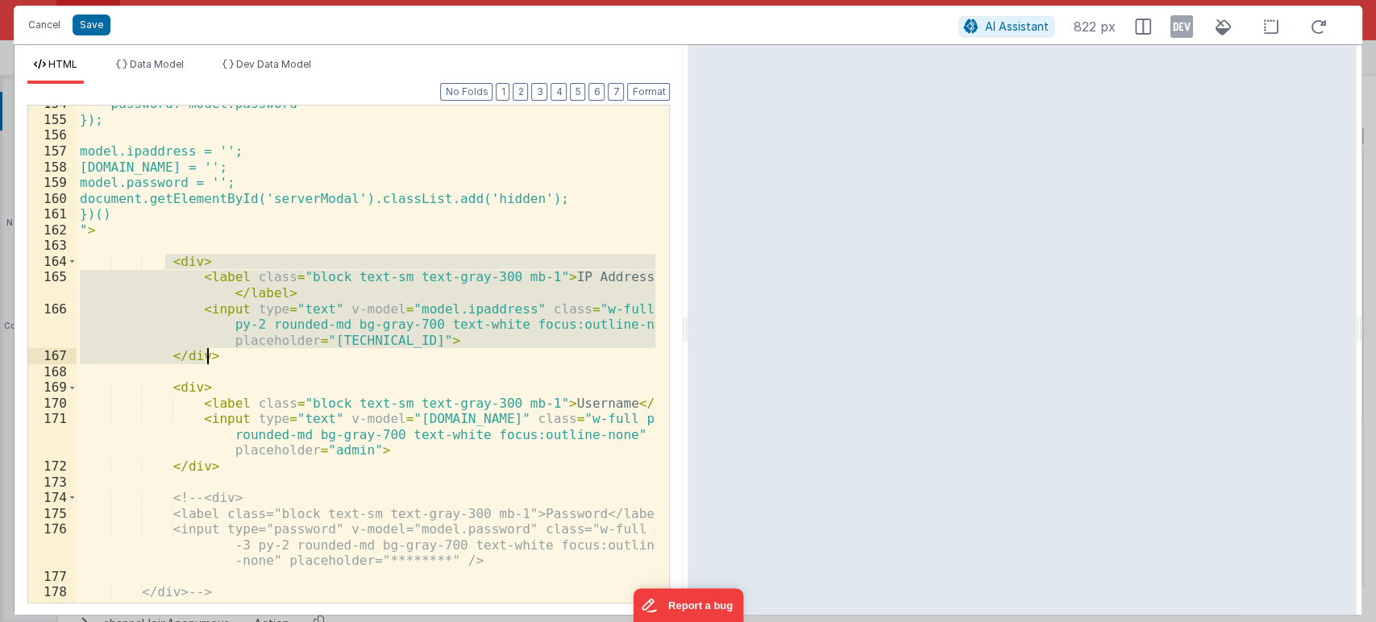
drag, startPoint x: 161, startPoint y: 263, endPoint x: 250, endPoint y: 359, distance: 131.2
click at [250, 359] on div "password: model.password }); model.ipaddress = ''; model.email = ''; model.pass…" at bounding box center [366, 360] width 579 height 529
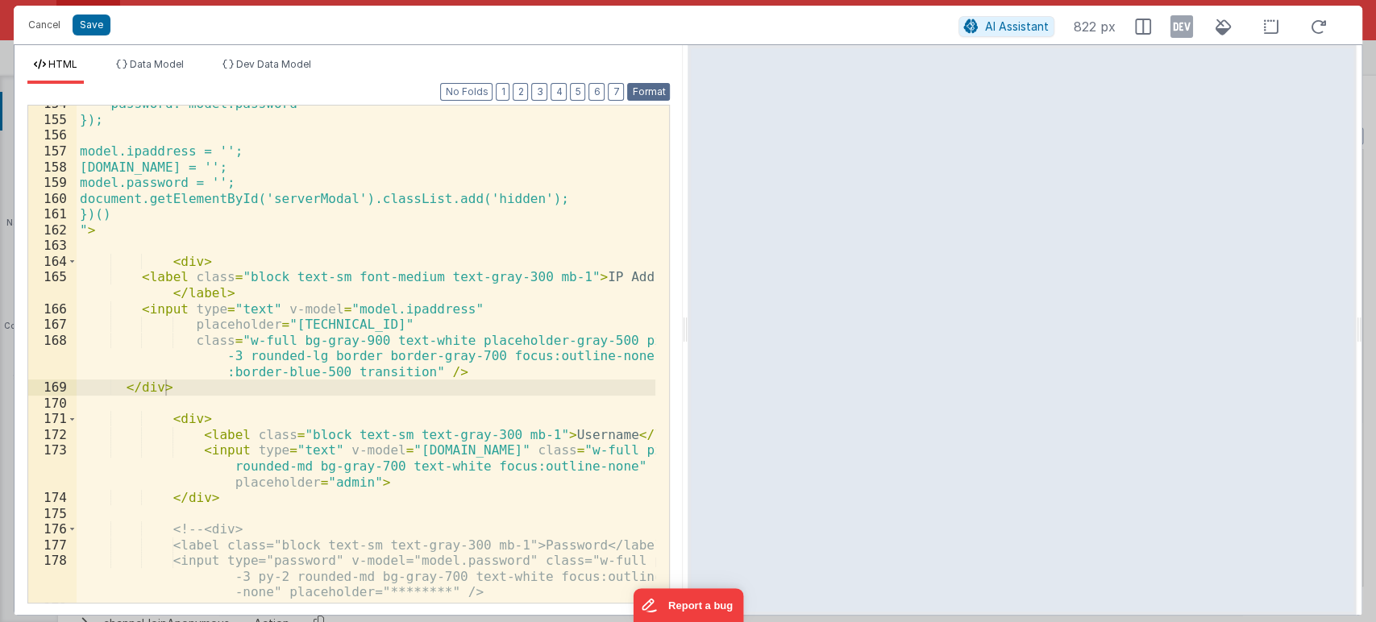
click at [664, 88] on button "Format" at bounding box center [648, 92] width 43 height 18
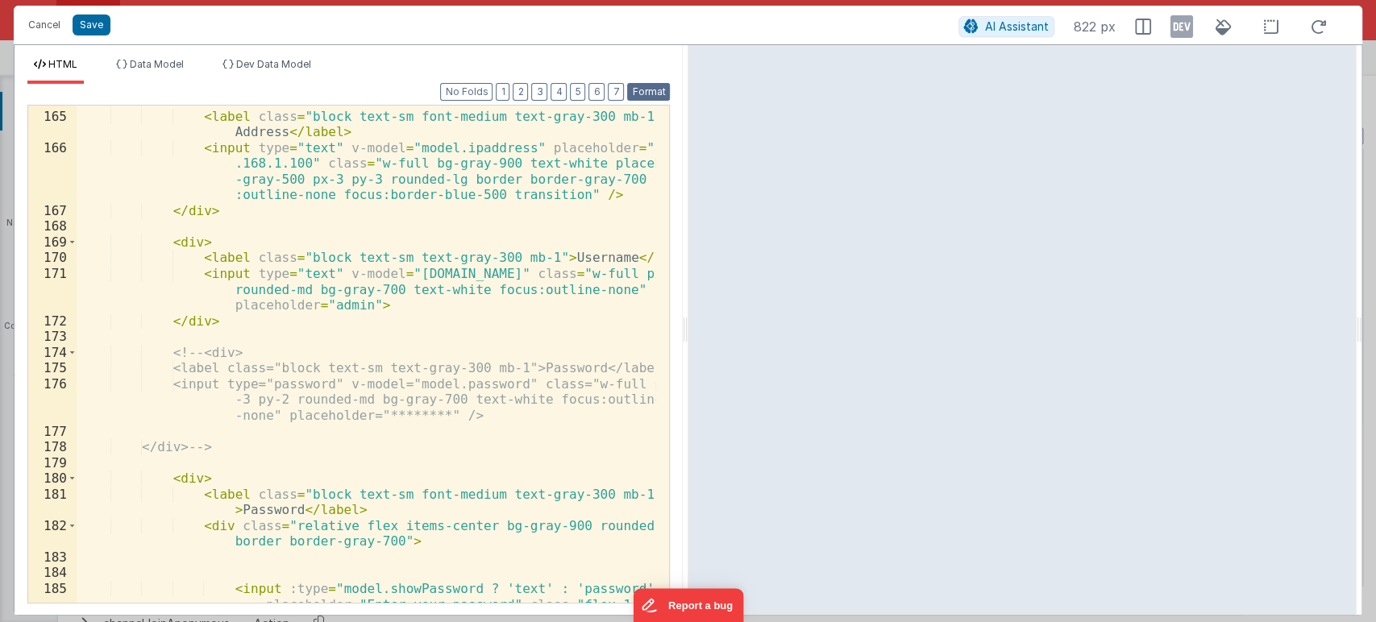
scroll to position [3107, 0]
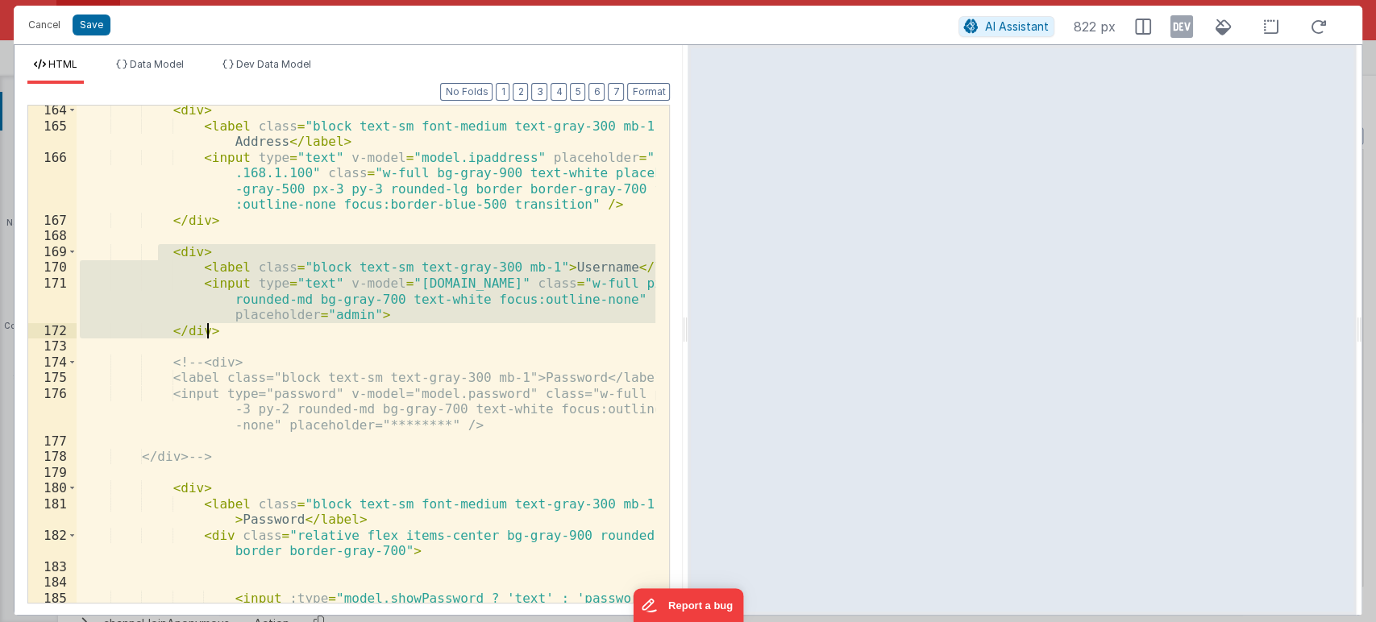
drag, startPoint x: 160, startPoint y: 250, endPoint x: 247, endPoint y: 331, distance: 119.2
click at [247, 331] on div "< div > < label class = "block text-sm font-medium text-gray-300 mb-1" > IP Add…" at bounding box center [366, 397] width 579 height 591
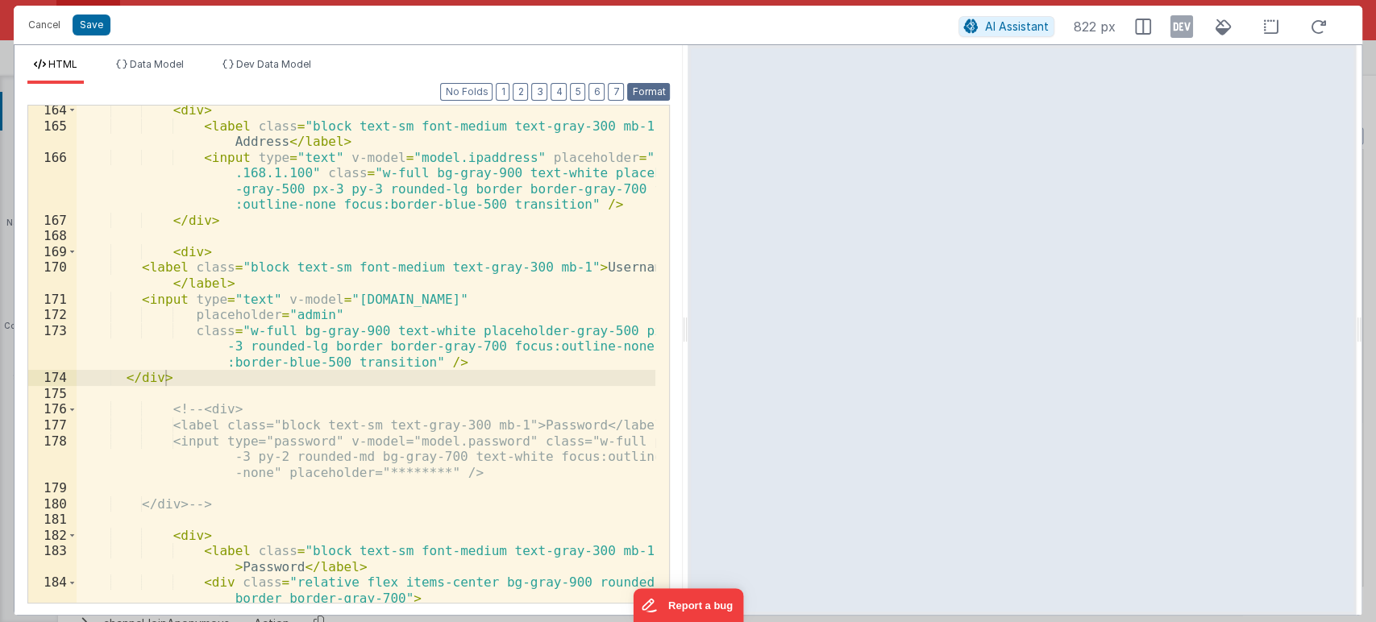
click at [649, 83] on button "Format" at bounding box center [648, 92] width 43 height 18
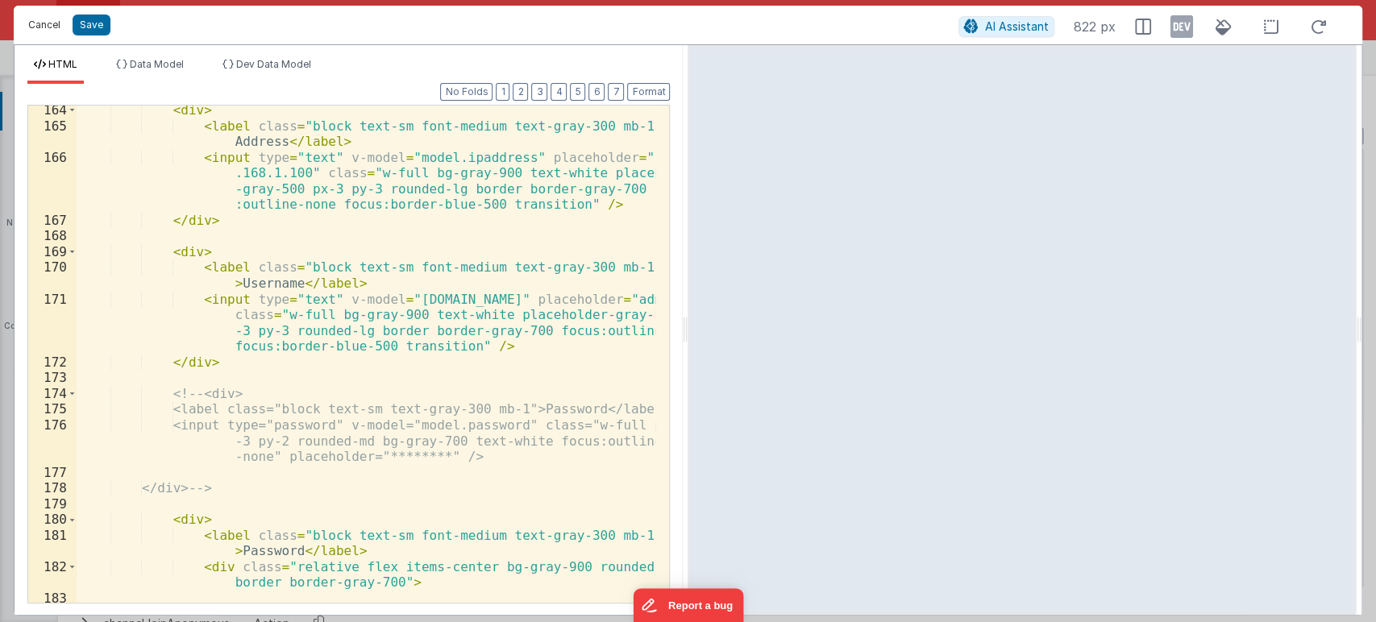
click at [27, 22] on button "Cancel" at bounding box center [44, 25] width 48 height 23
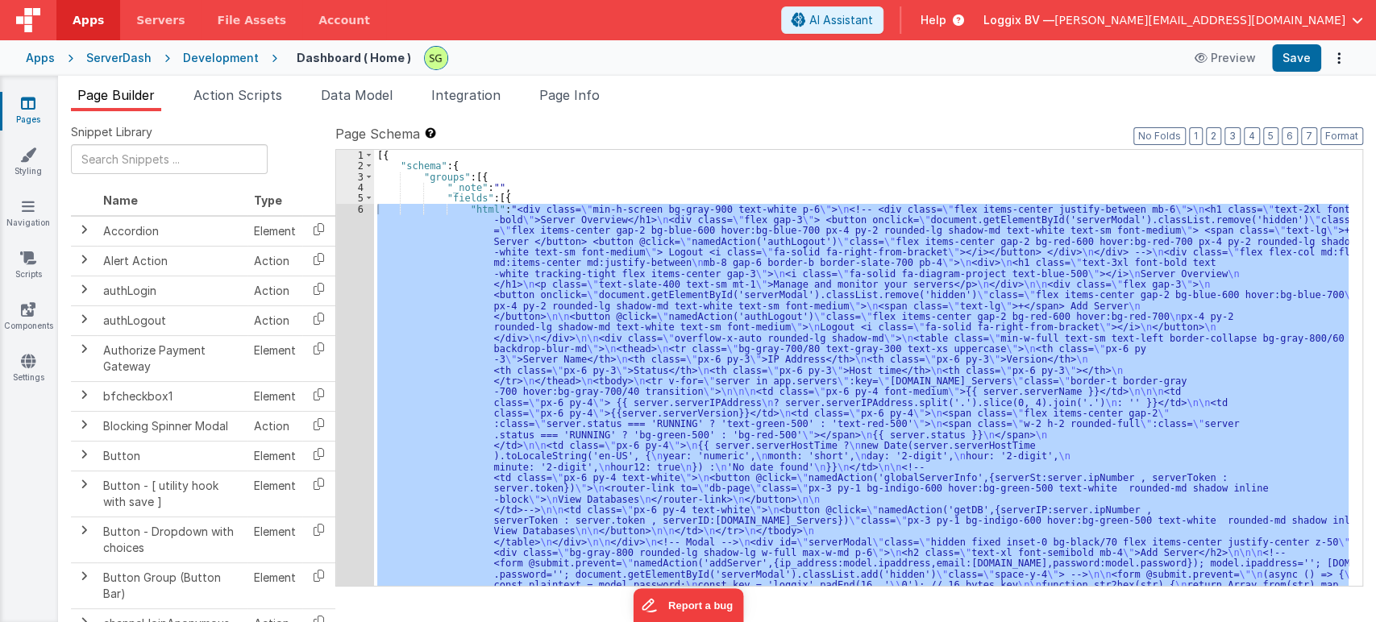
click at [360, 210] on div "6" at bounding box center [355, 569] width 38 height 731
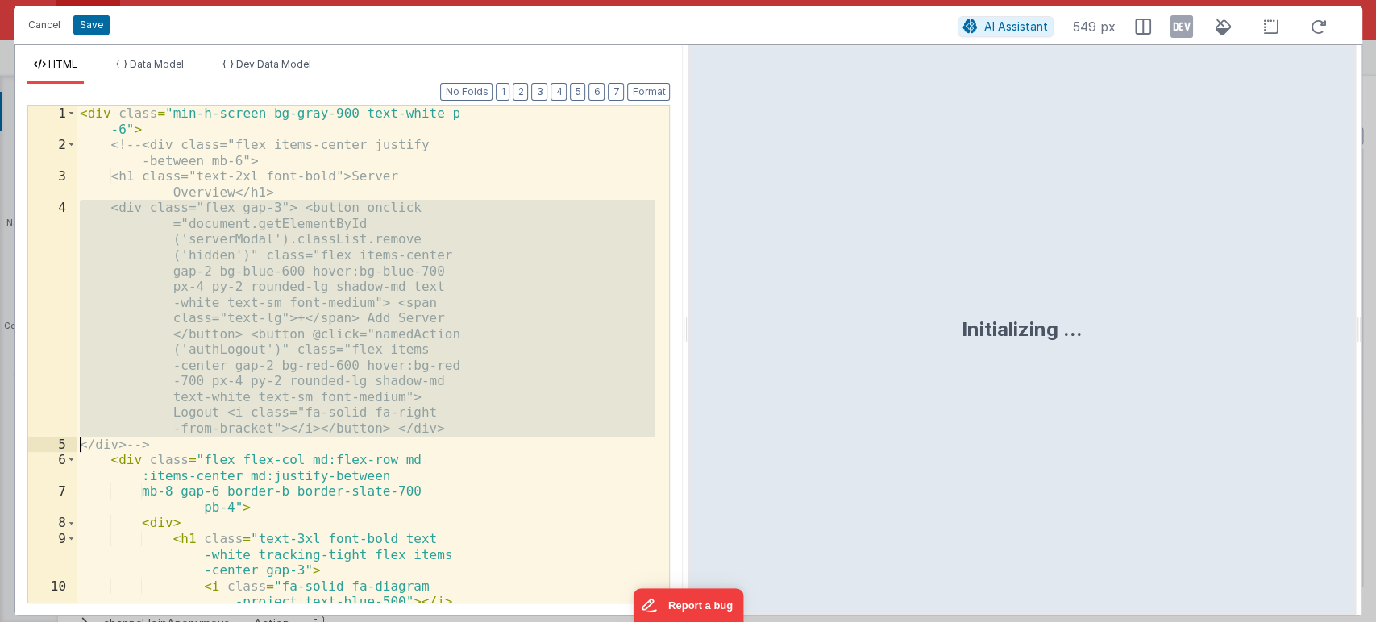
click at [360, 210] on div "< div class = "min-h-screen bg-gray-900 text-white p -6" > <!-- <div class="fle…" at bounding box center [366, 378] width 579 height 545
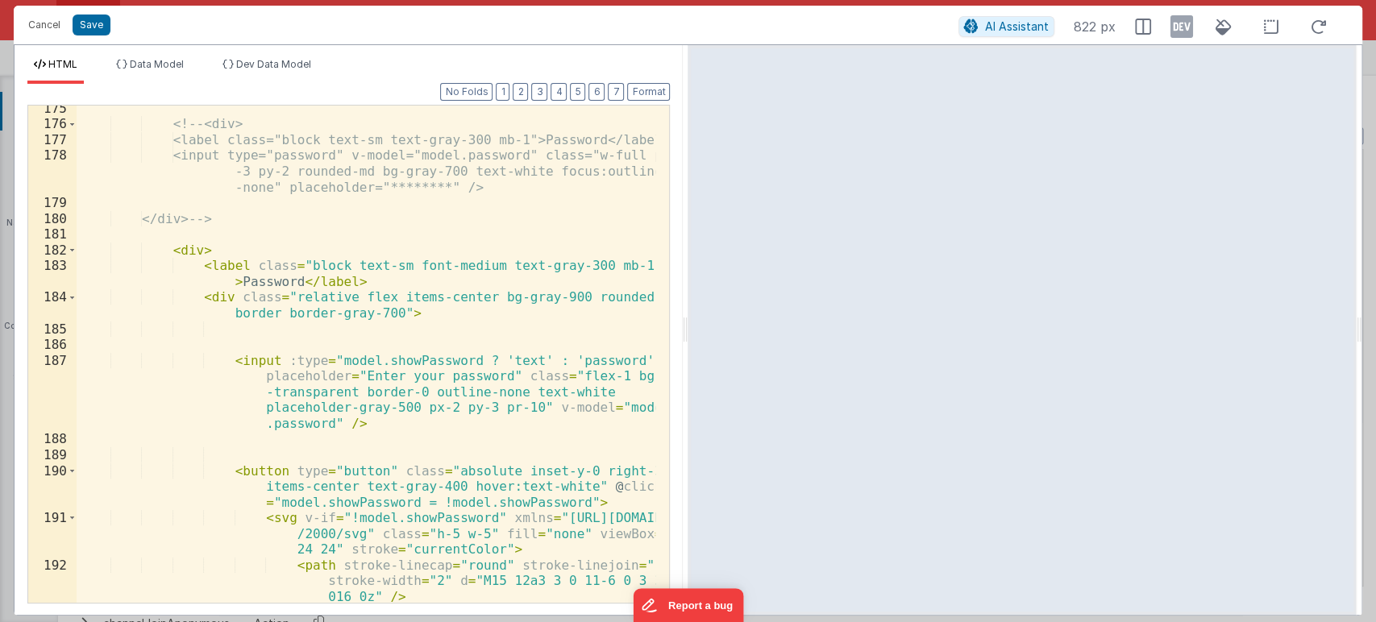
scroll to position [3361, 0]
click at [72, 251] on span at bounding box center [72, 251] width 9 height 16
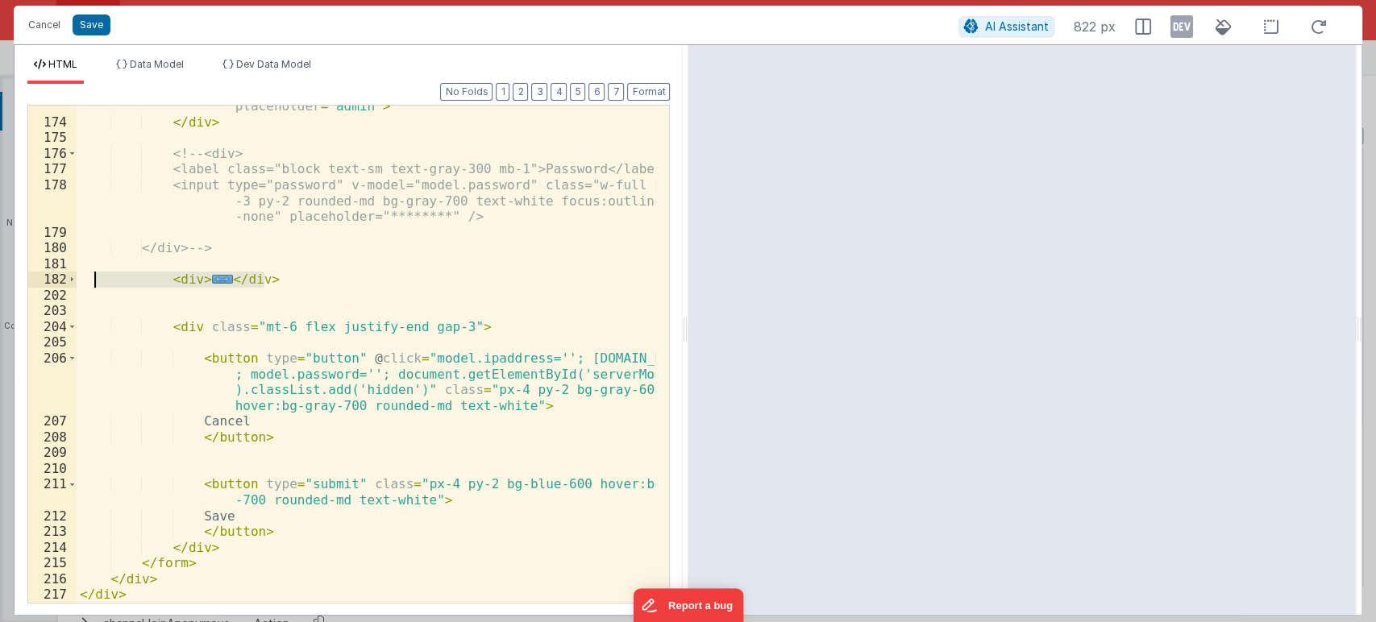
drag, startPoint x: 276, startPoint y: 281, endPoint x: 84, endPoint y: 282, distance: 192.6
click at [84, 282] on div "< input type = "text" v-model = "model.email" class = "w-full px-3 py-2 rounded…" at bounding box center [366, 347] width 579 height 560
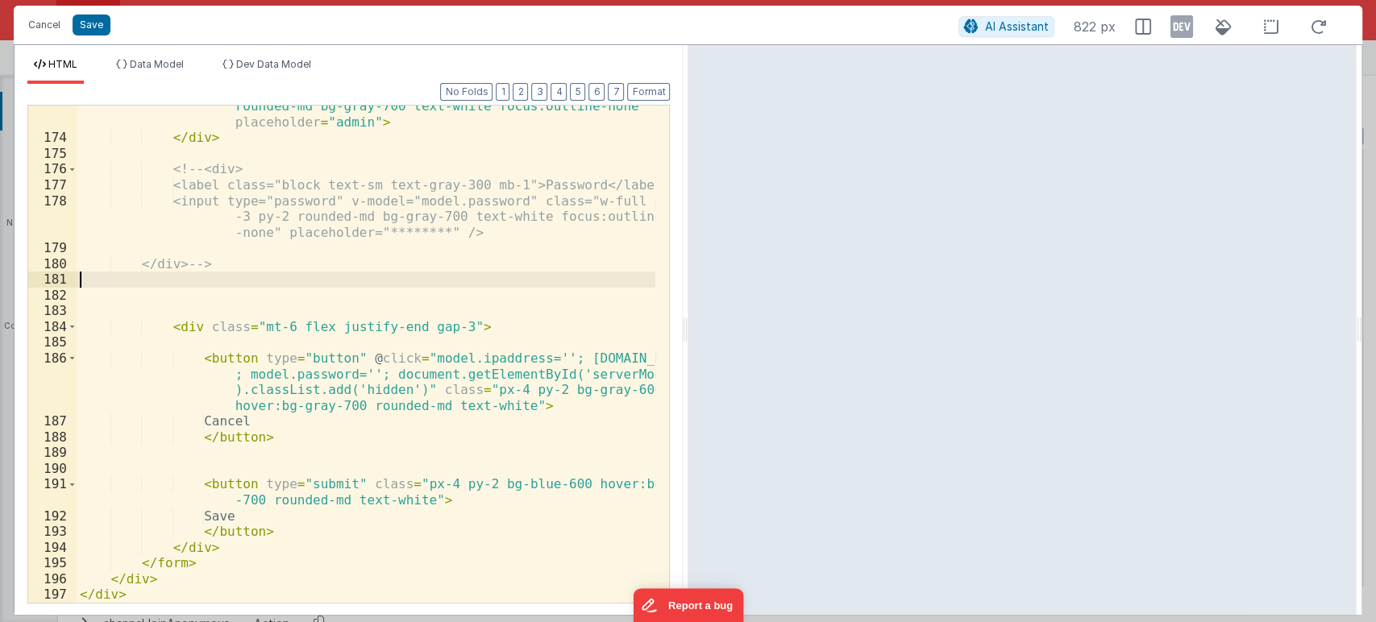
scroll to position [3316, 0]
click at [229, 280] on div "< input type = "text" v-model = "model.email" class = "w-full px-3 py-2 rounded…" at bounding box center [366, 363] width 579 height 560
click at [245, 271] on div "< input type = "text" v-model = "model.email" class = "w-full px-3 py-2 rounded…" at bounding box center [366, 363] width 579 height 560
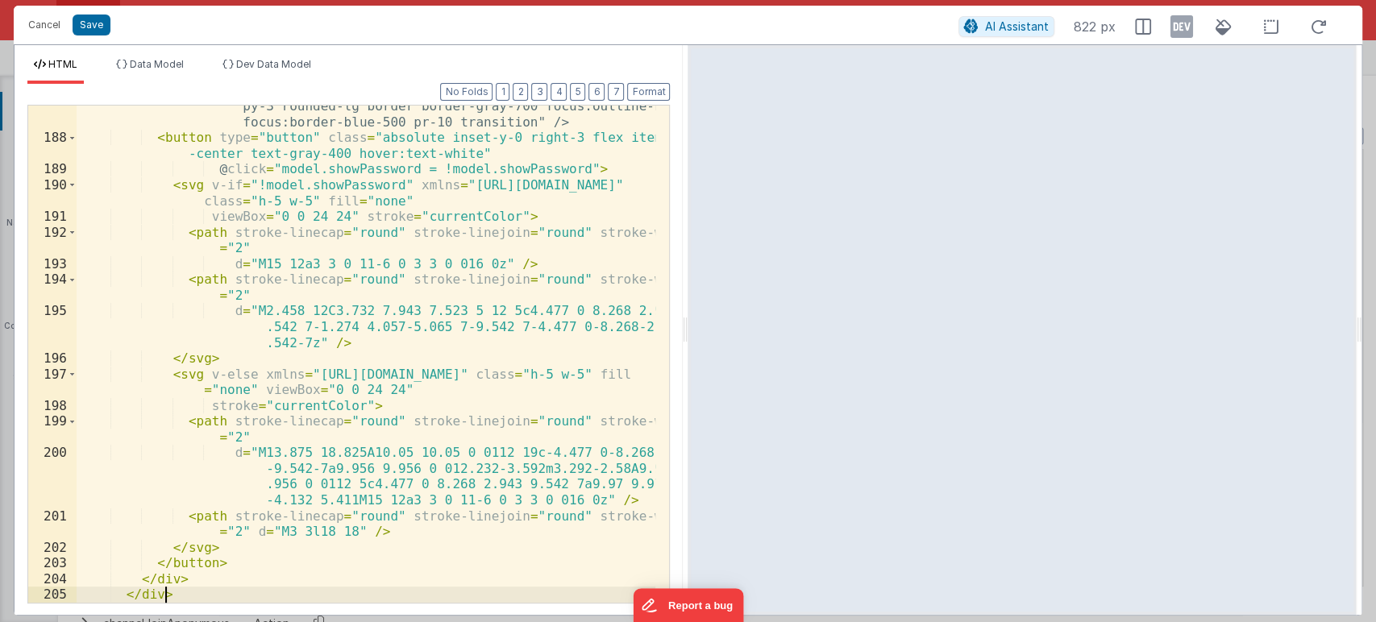
scroll to position [3631, 0]
click at [662, 86] on button "Format" at bounding box center [648, 92] width 43 height 18
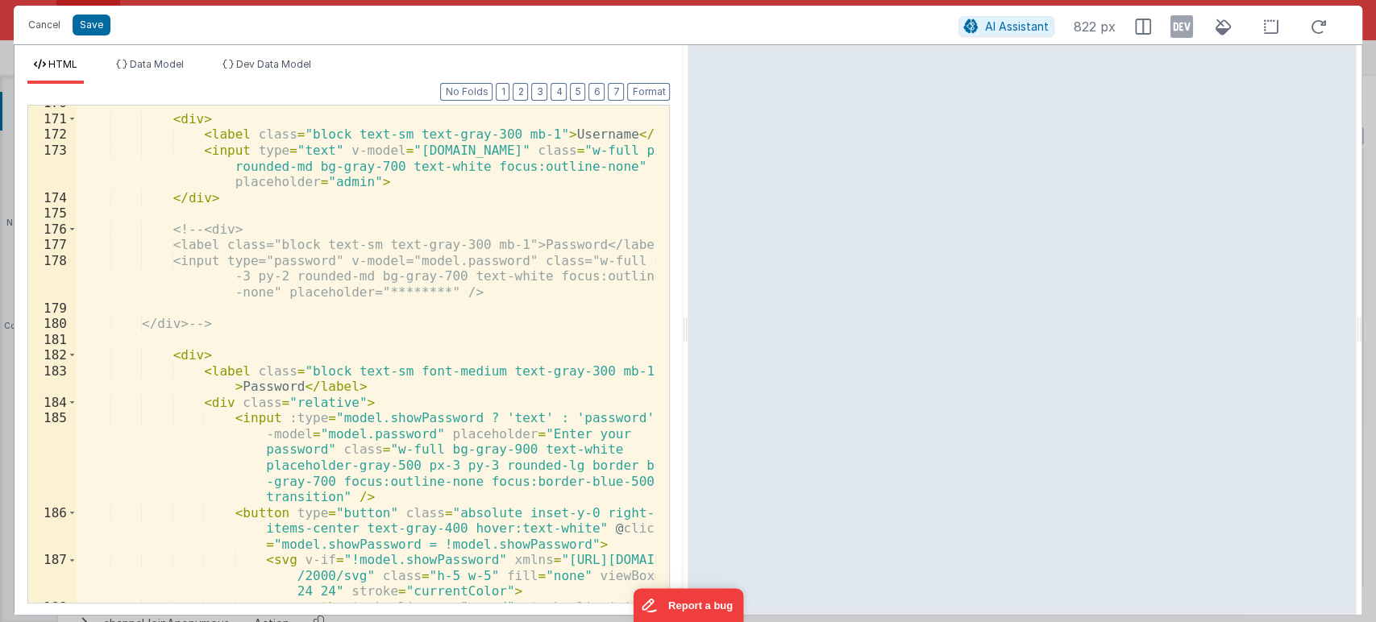
scroll to position [3255, 0]
click at [71, 349] on span at bounding box center [72, 356] width 9 height 16
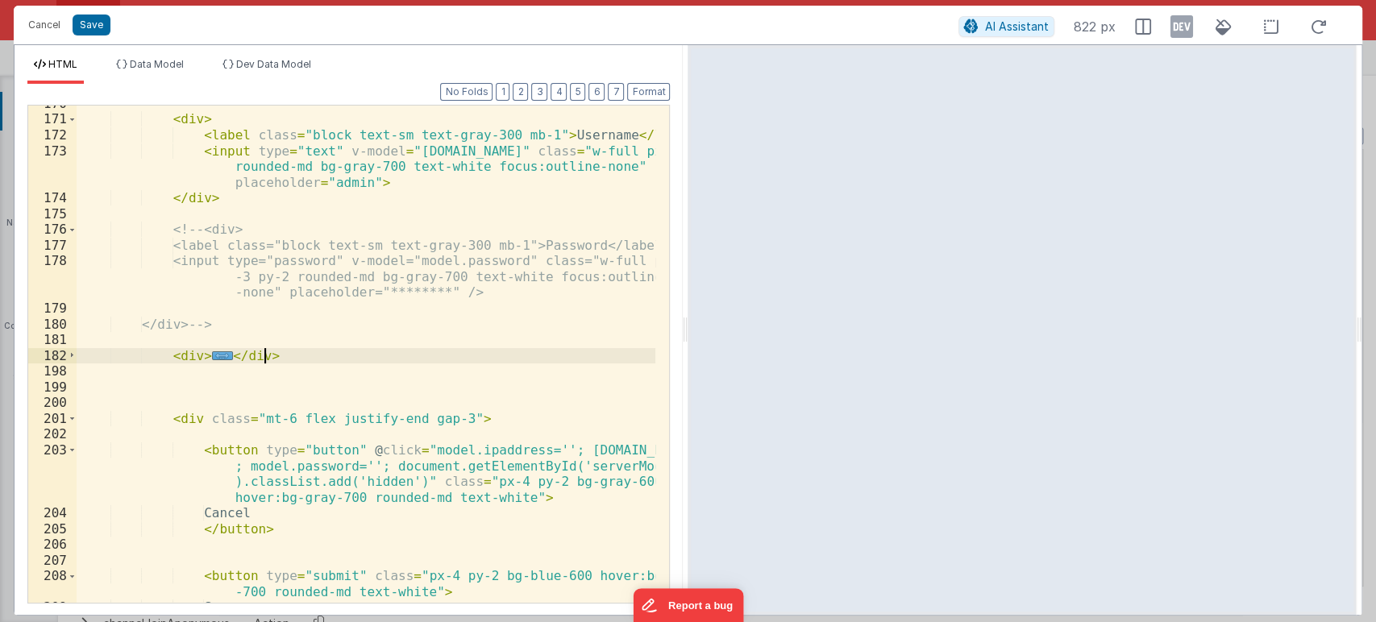
click at [293, 357] on div "< div > < label class = "block text-sm text-gray-300 mb-1" > Username </ label …" at bounding box center [366, 360] width 579 height 529
drag, startPoint x: 161, startPoint y: 353, endPoint x: 309, endPoint y: 358, distance: 148.3
click at [309, 358] on div "< div > < label class = "block text-sm text-gray-300 mb-1" > Username </ label …" at bounding box center [366, 360] width 579 height 529
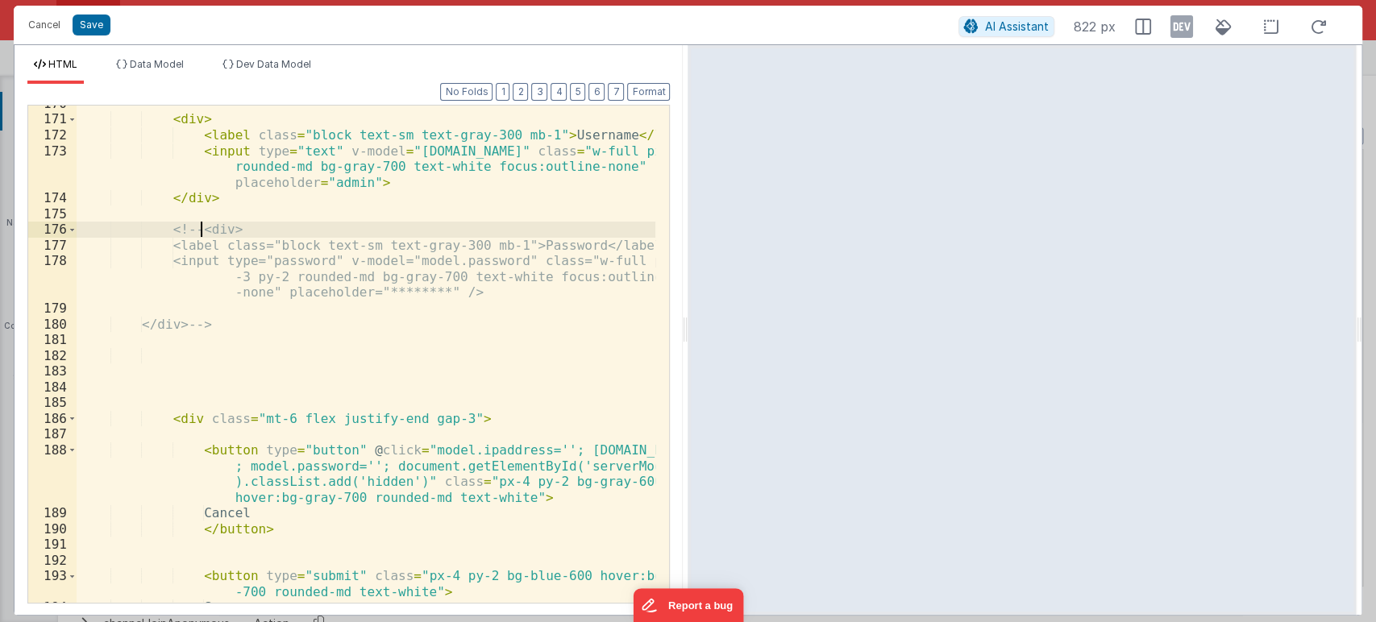
click at [201, 224] on div "< div > < label class = "block text-sm text-gray-300 mb-1" > Username </ label …" at bounding box center [366, 360] width 579 height 529
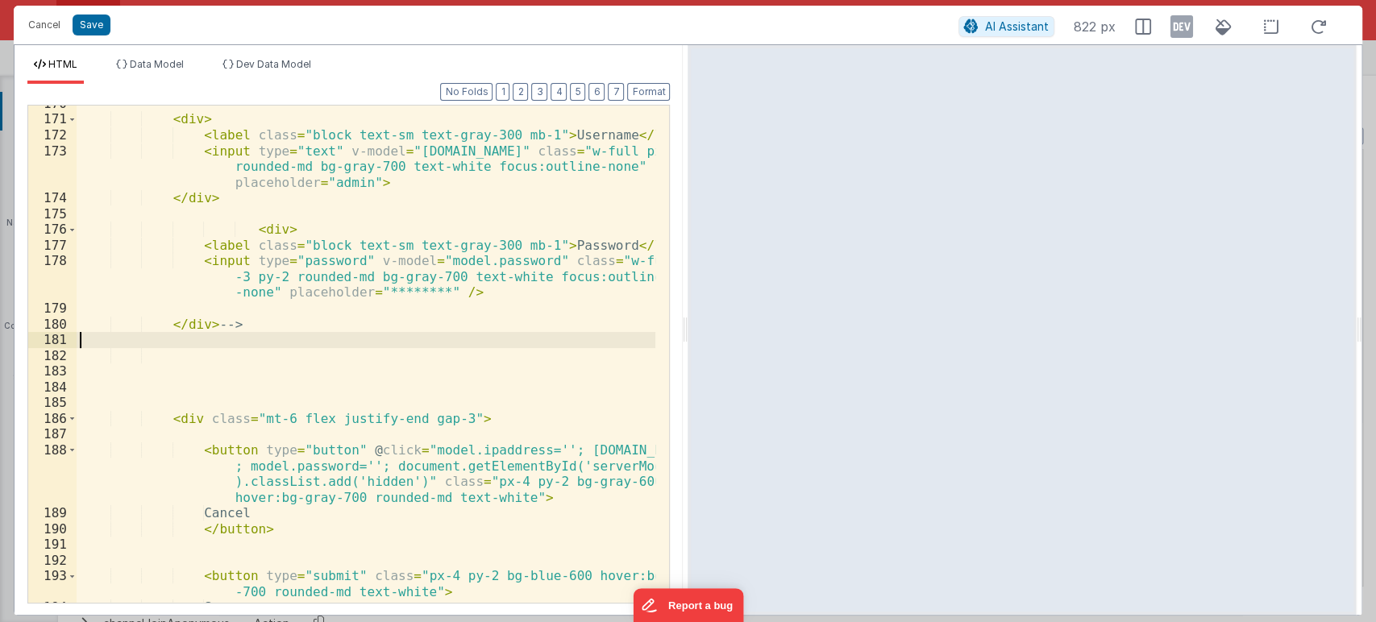
click at [239, 333] on div "< div > < label class = "block text-sm text-gray-300 mb-1" > Username </ label …" at bounding box center [366, 360] width 579 height 529
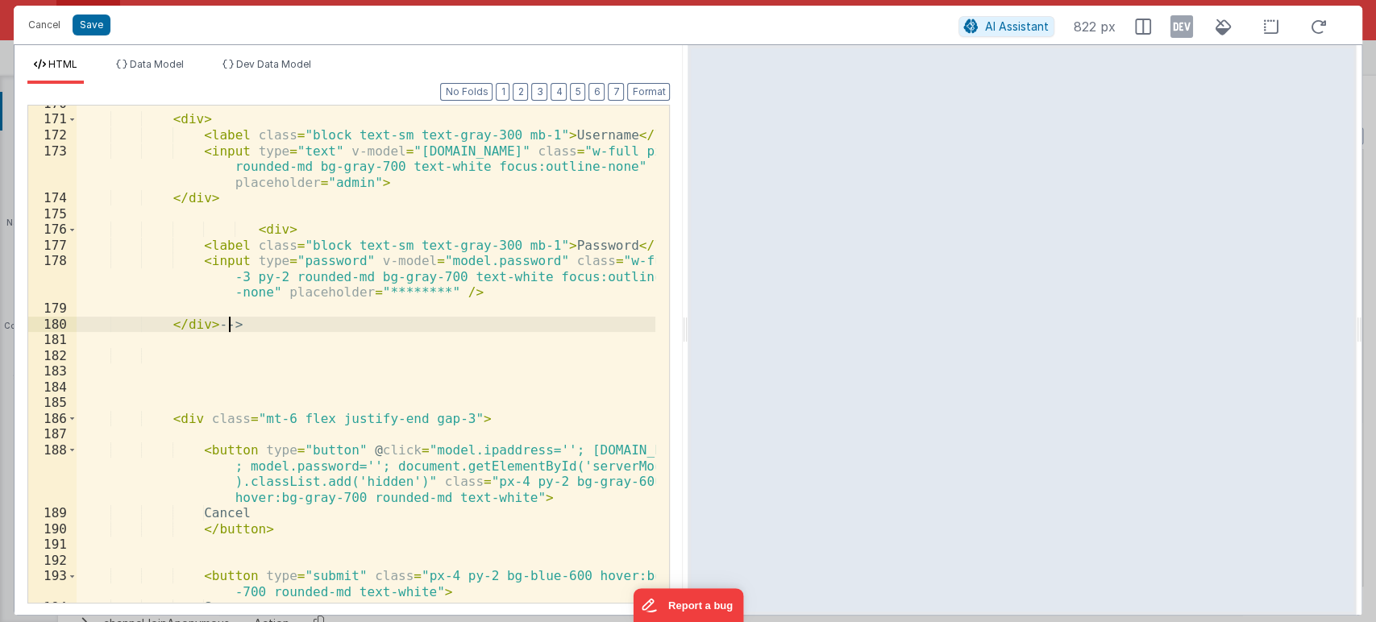
click at [239, 329] on div "< div > < label class = "block text-sm text-gray-300 mb-1" > Username </ label …" at bounding box center [366, 360] width 579 height 529
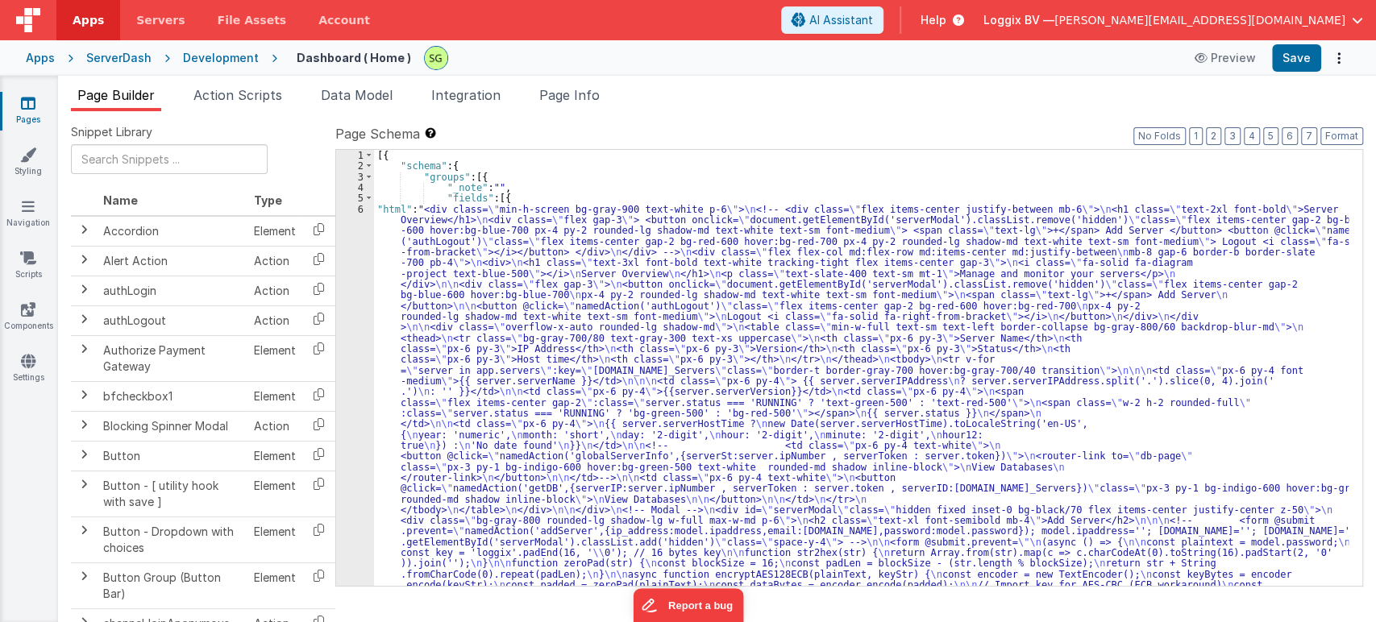
click at [360, 206] on div "6" at bounding box center [355, 472] width 38 height 537
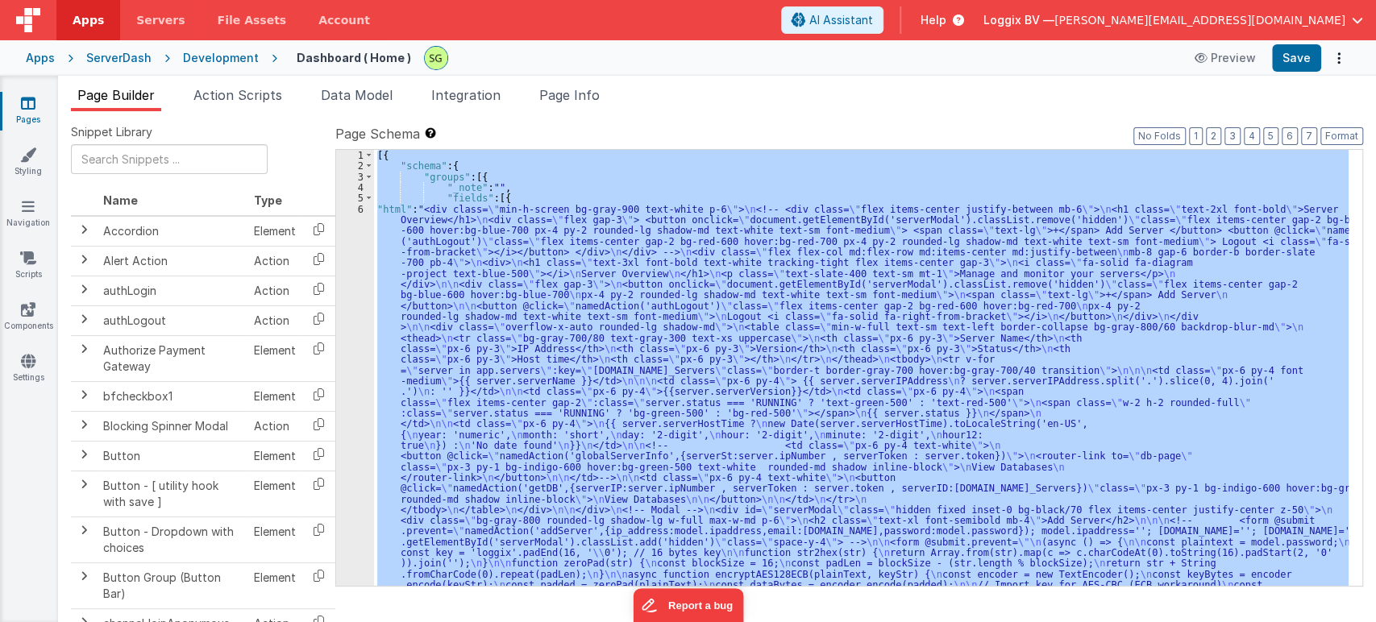
click at [360, 206] on div "6" at bounding box center [355, 472] width 38 height 537
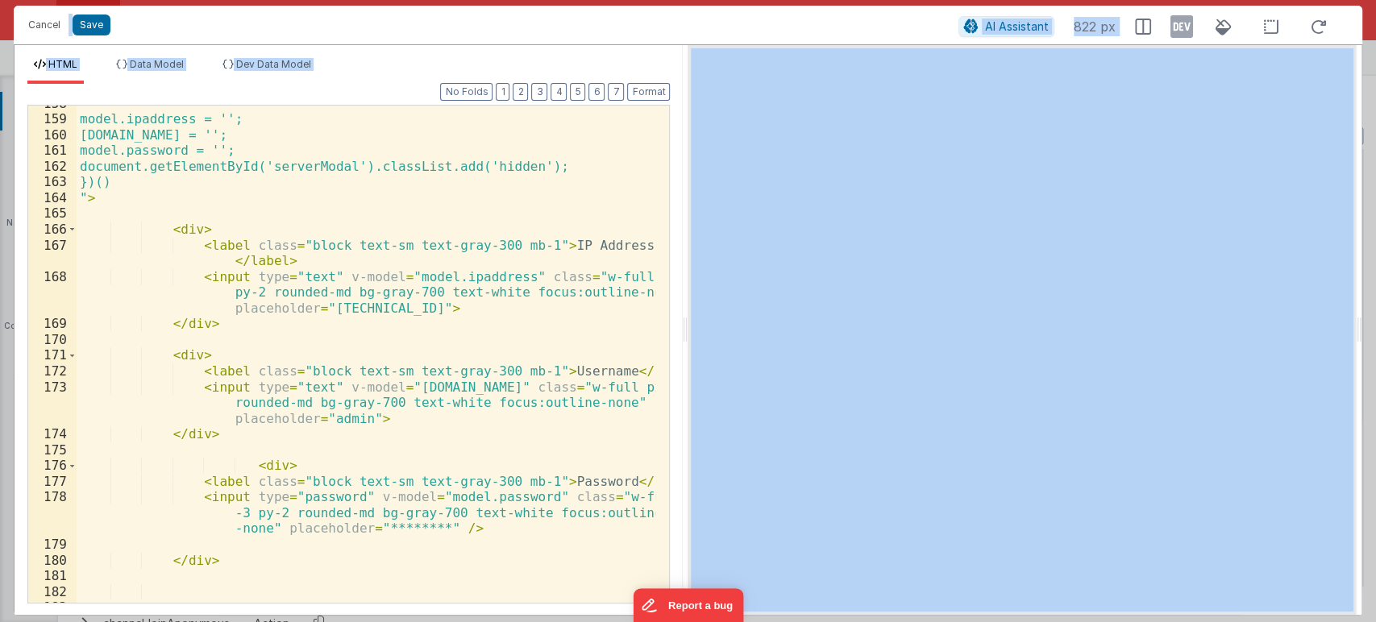
scroll to position [3347, 0]
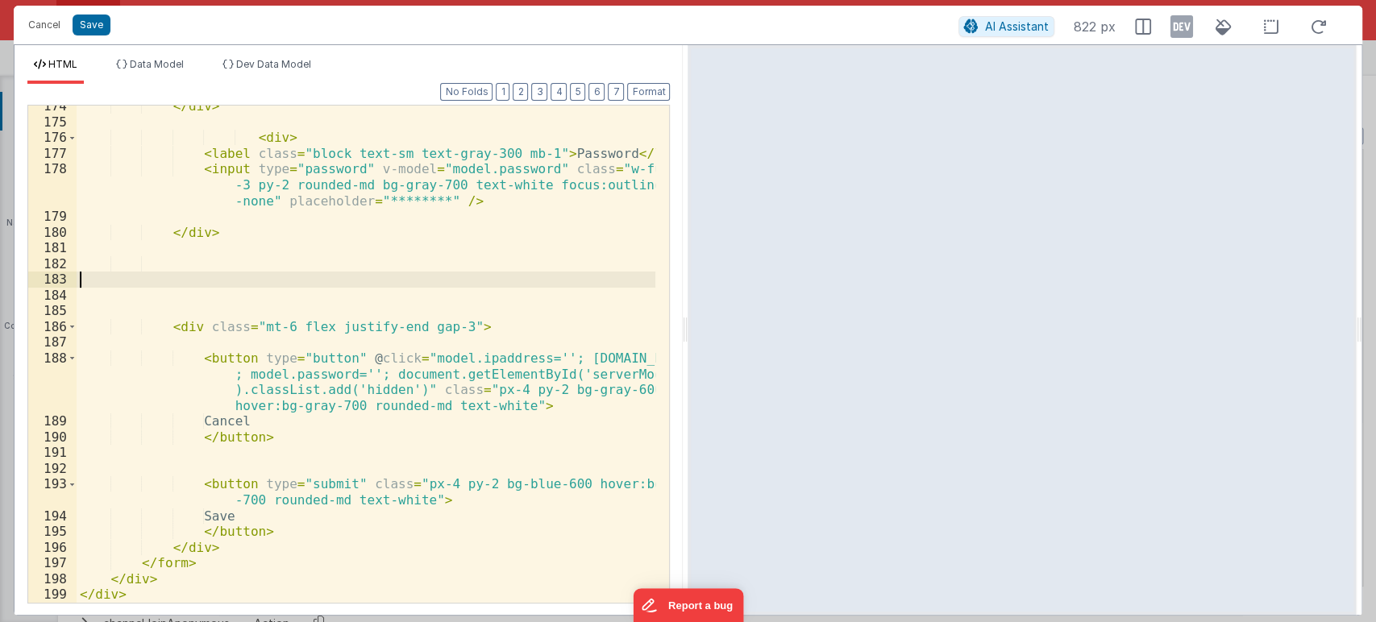
click at [185, 276] on div "</ div > < div > < label class = "block text-sm text-gray-300 mb-1" > Password …" at bounding box center [366, 362] width 579 height 529
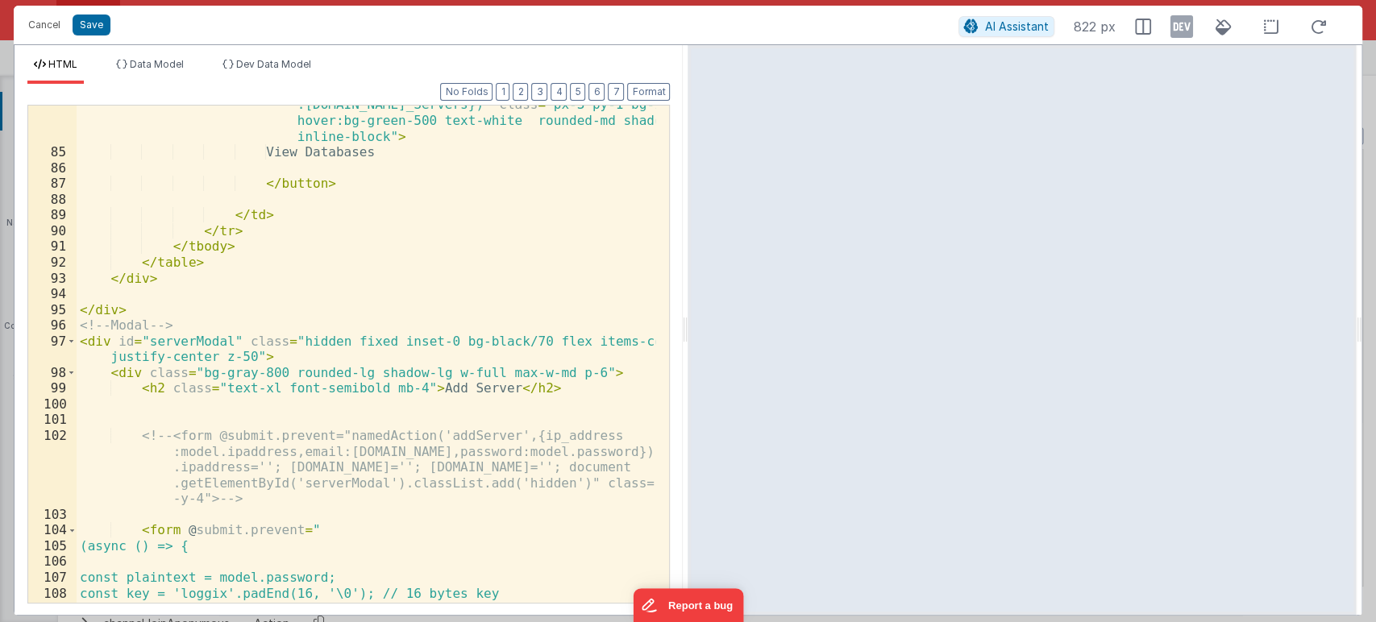
scroll to position [1726, 0]
click at [72, 338] on span at bounding box center [71, 342] width 9 height 16
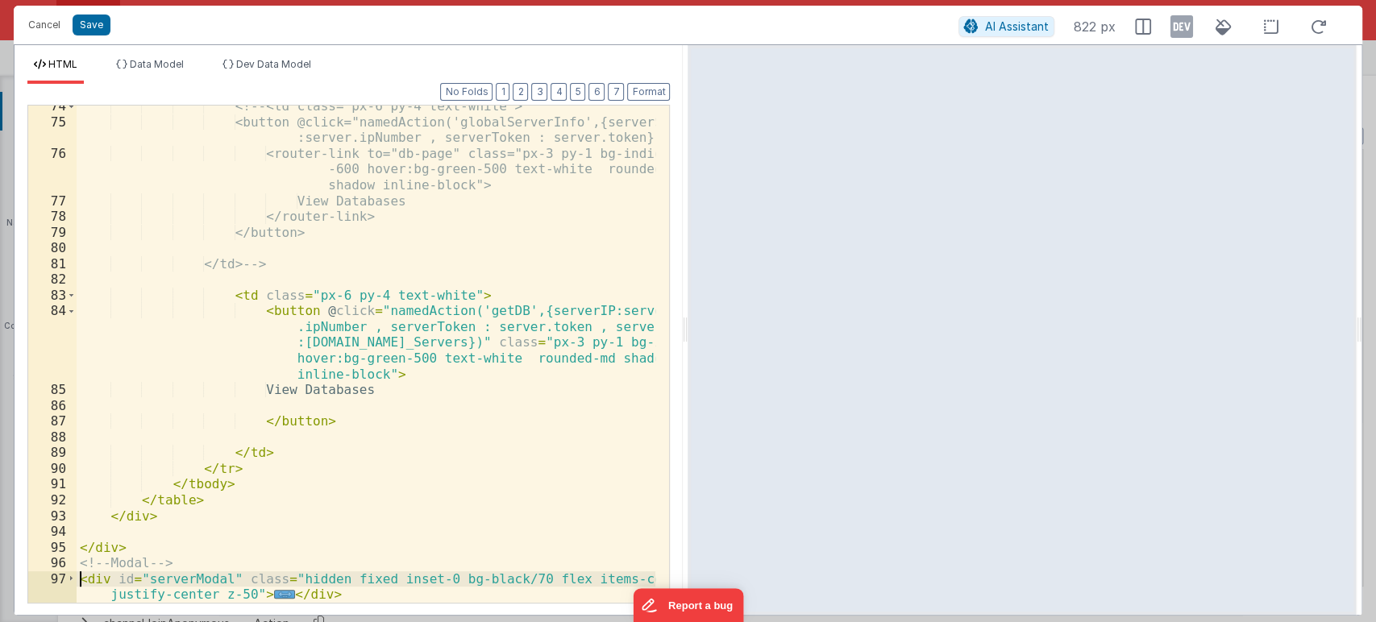
click at [79, 579] on div "<!-- <td class="px-6 py-4 text-white"> <button @click="namedAction('globalServe…" at bounding box center [366, 362] width 579 height 529
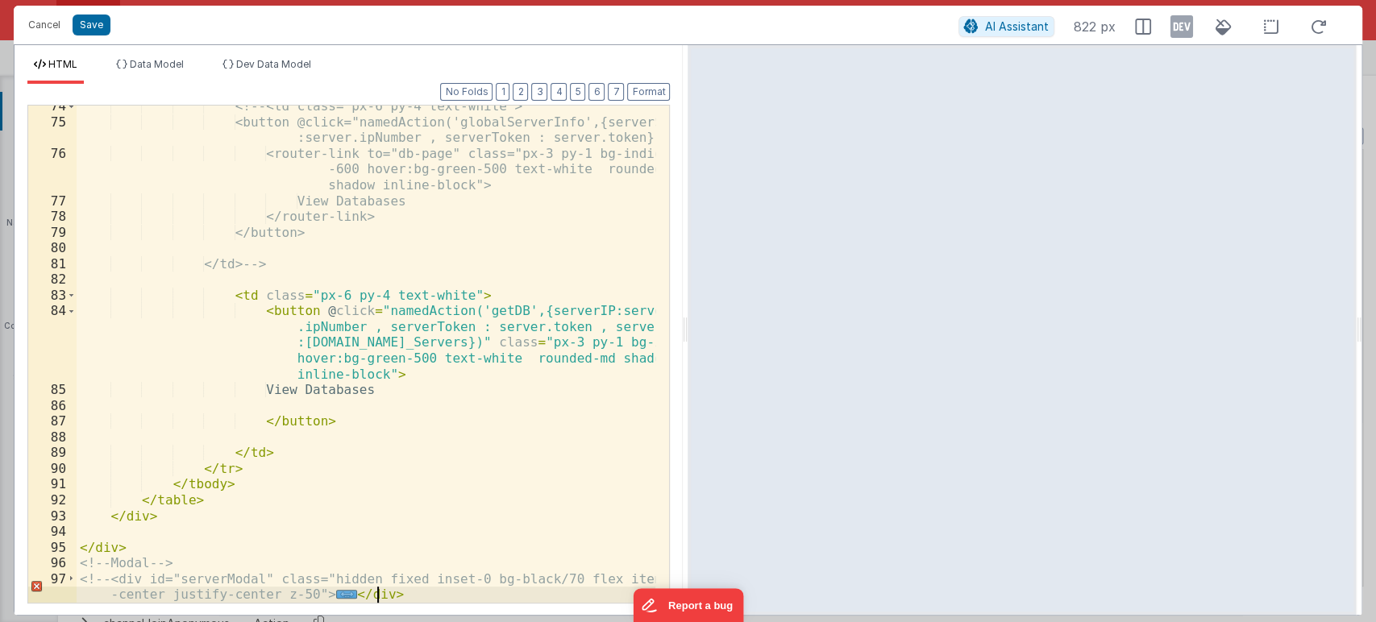
click at [396, 595] on div "<!-- <td class="px-6 py-4 text-white"> <button @click="namedAction('globalServe…" at bounding box center [366, 362] width 579 height 529
click at [375, 595] on div "<!-- <td class="px-6 py-4 text-white"> <button @click="namedAction('globalServe…" at bounding box center [366, 362] width 579 height 529
click at [434, 598] on div "<!-- <td class="px-6 py-4 text-white"> <button @click="namedAction('globalServe…" at bounding box center [366, 362] width 579 height 529
click at [336, 594] on span "..." at bounding box center [346, 594] width 21 height 9
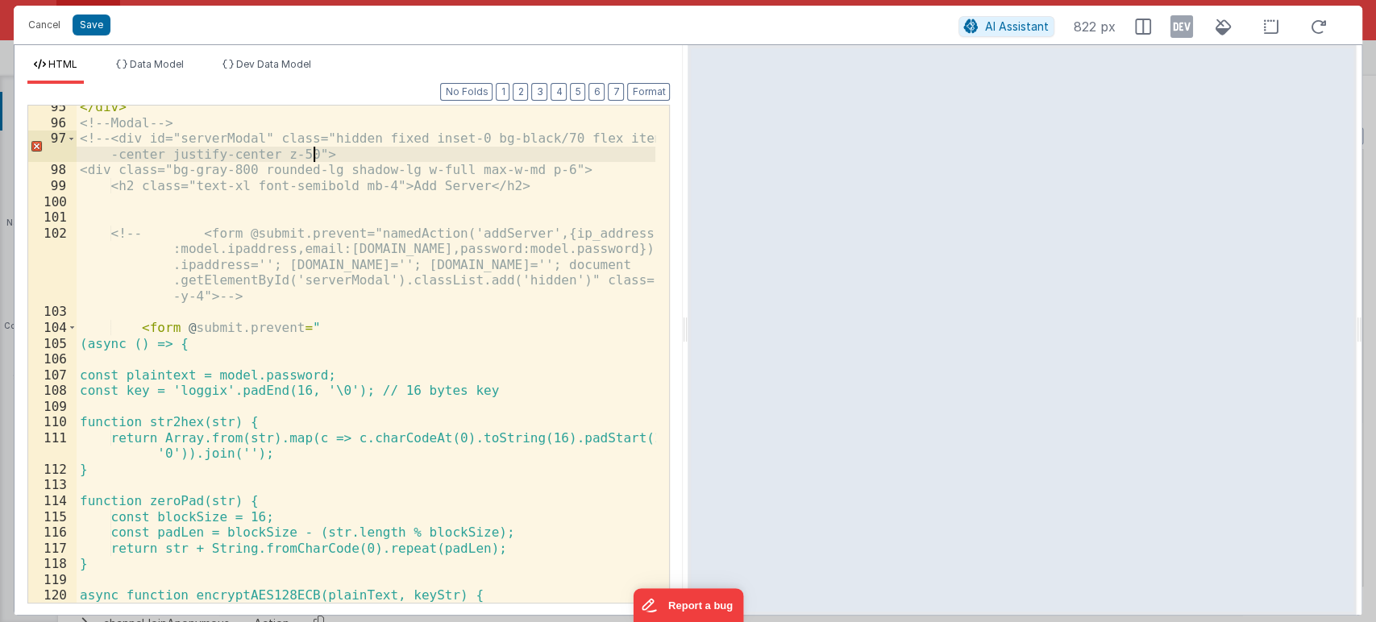
scroll to position [1927, 0]
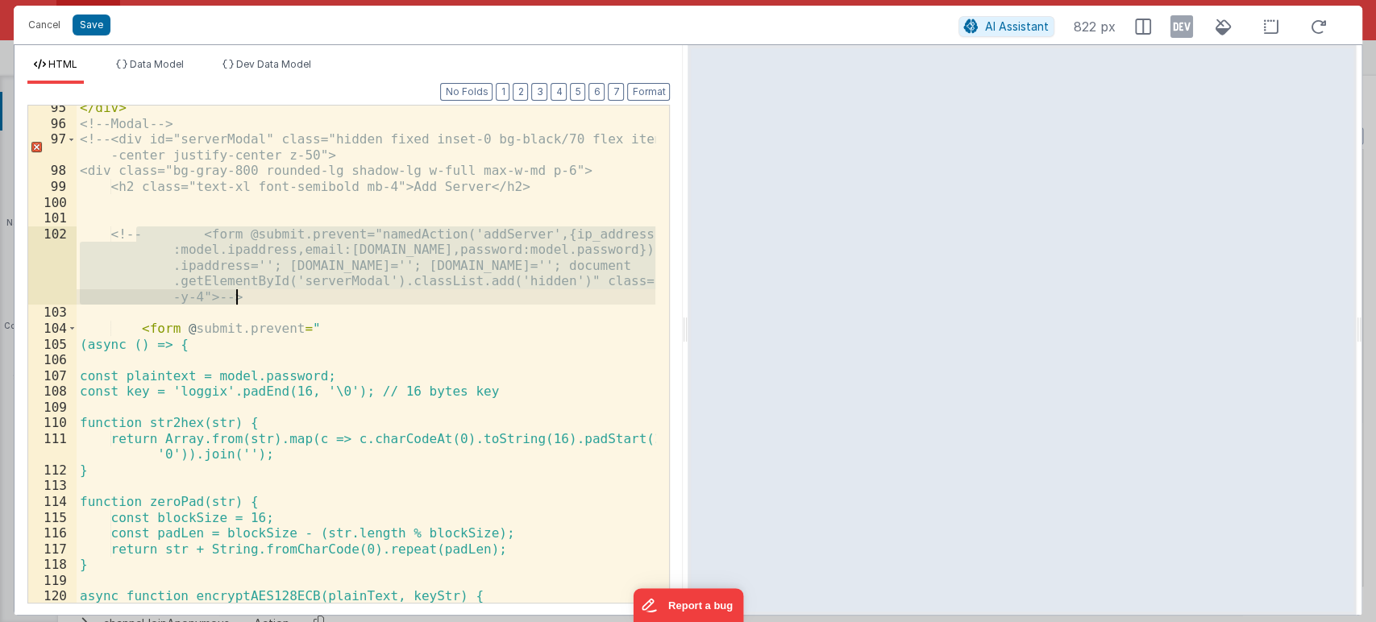
drag, startPoint x: 135, startPoint y: 230, endPoint x: 264, endPoint y: 295, distance: 145.2
click at [264, 295] on div "</ div > <!-- Modal --> <!-- <div id="serverModal" class="hidden fixed inset-0 …" at bounding box center [366, 364] width 579 height 529
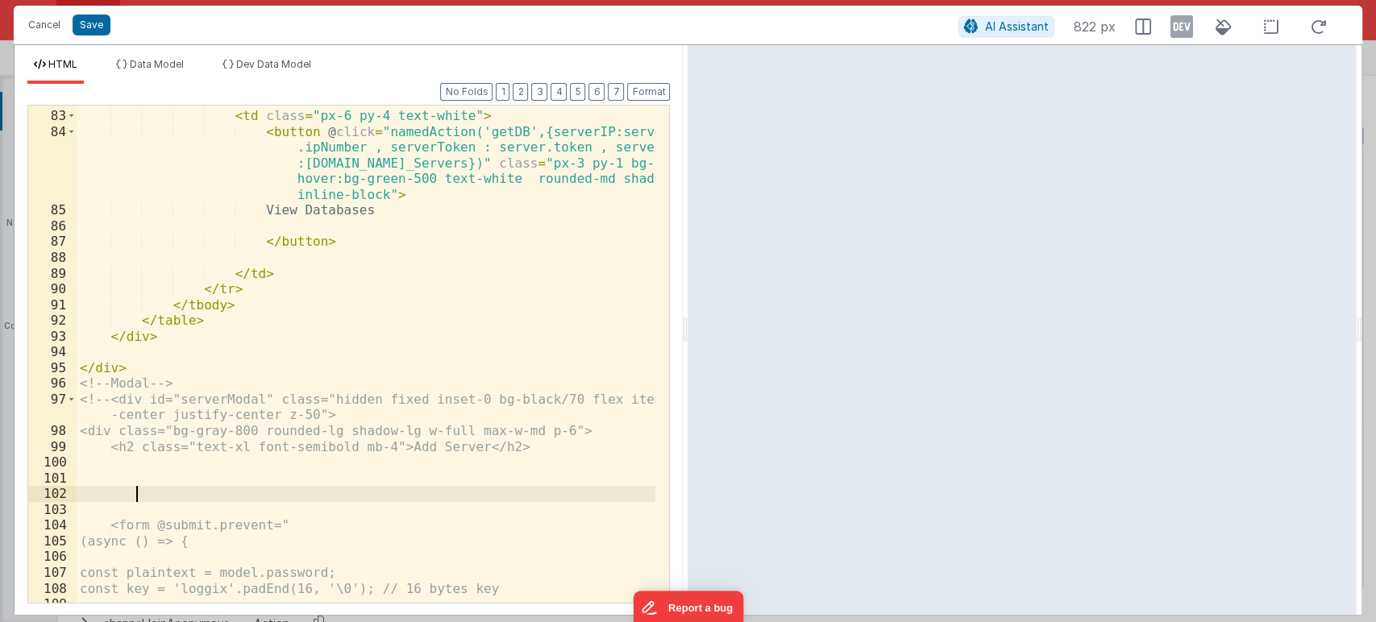
scroll to position [1668, 0]
click at [72, 402] on span at bounding box center [71, 400] width 9 height 16
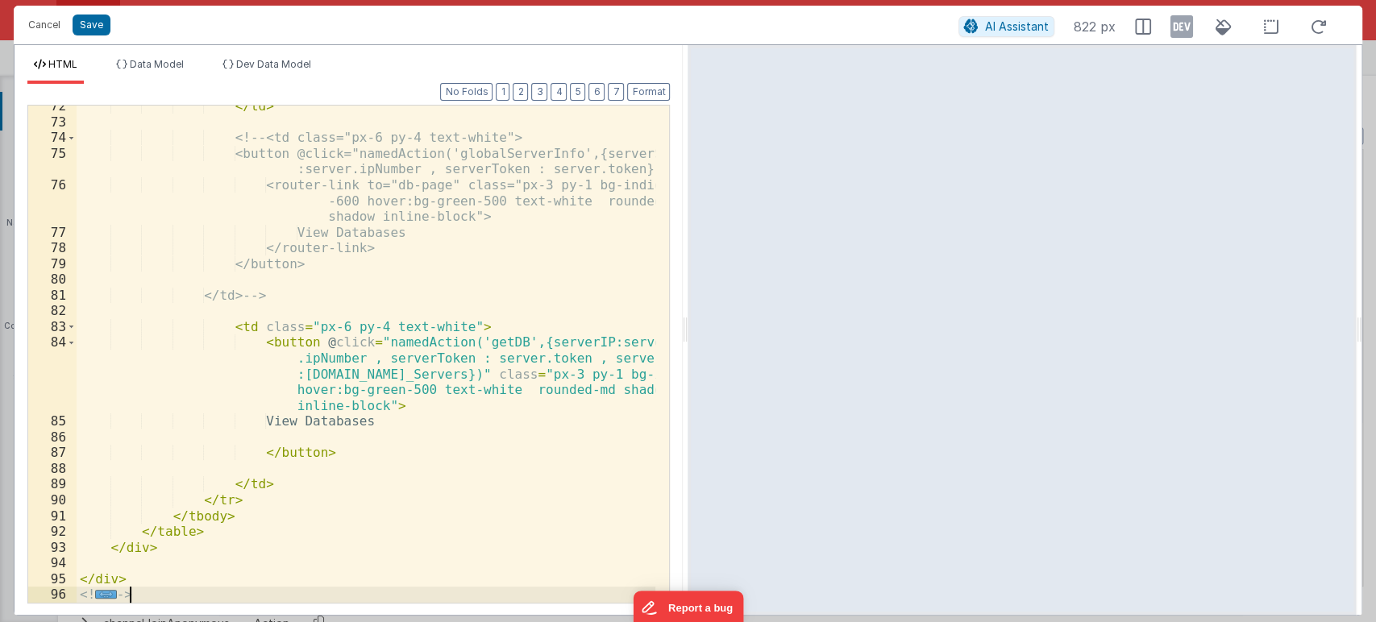
click at [167, 600] on div "</ td > <!-- <td class="px-6 py-4 text-white"> <button @click="namedAction('glo…" at bounding box center [366, 362] width 579 height 529
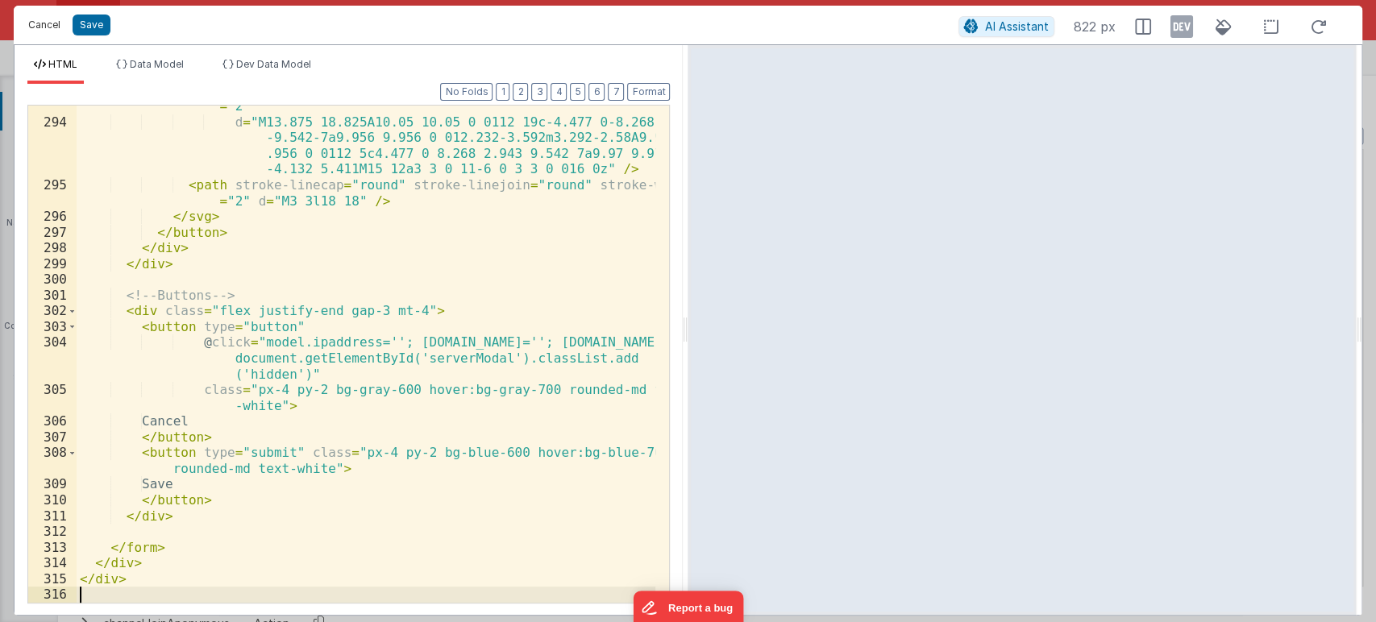
scroll to position [3725, 0]
click at [98, 24] on button "Save" at bounding box center [92, 25] width 38 height 21
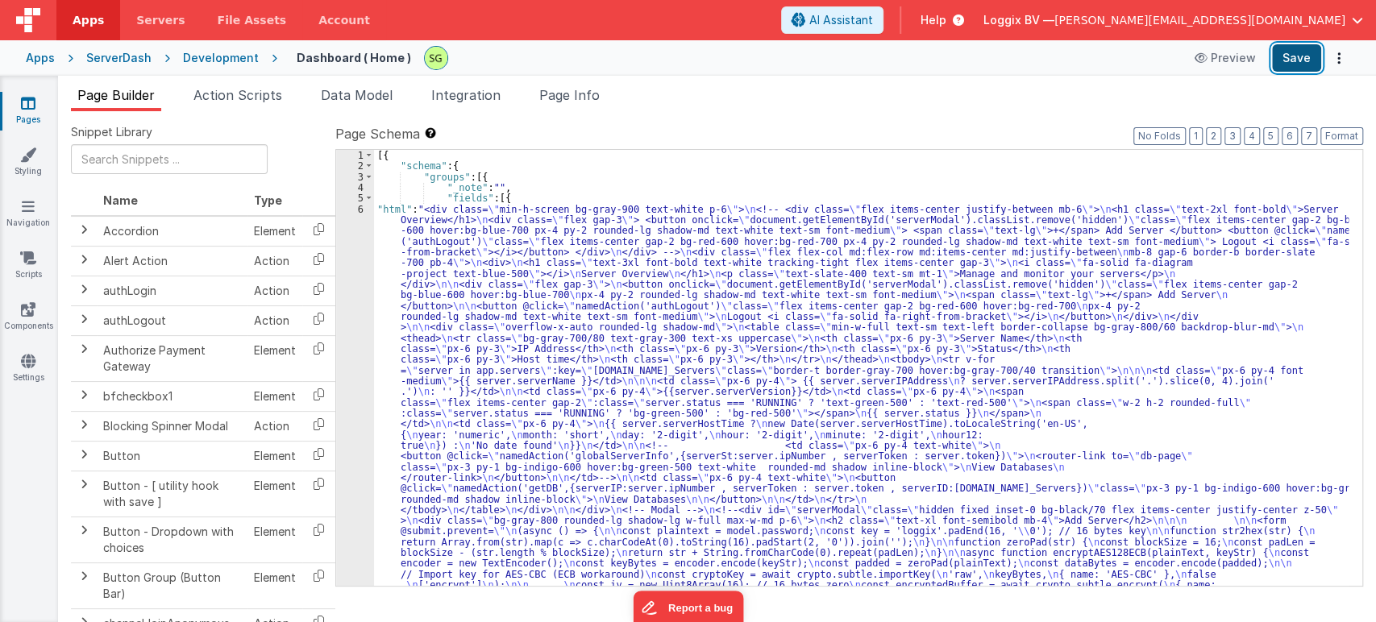
click at [1297, 52] on button "Save" at bounding box center [1296, 57] width 49 height 27
click at [359, 206] on div "6" at bounding box center [355, 623] width 38 height 838
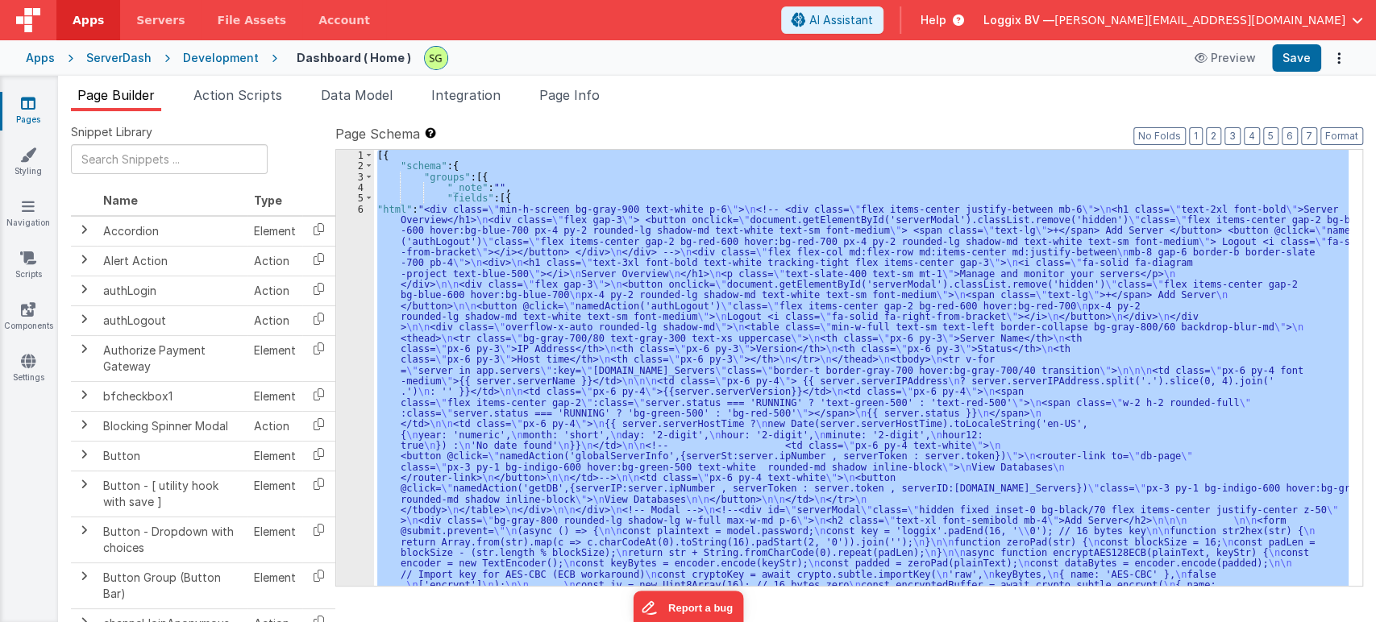
click at [359, 206] on div "6" at bounding box center [355, 623] width 38 height 838
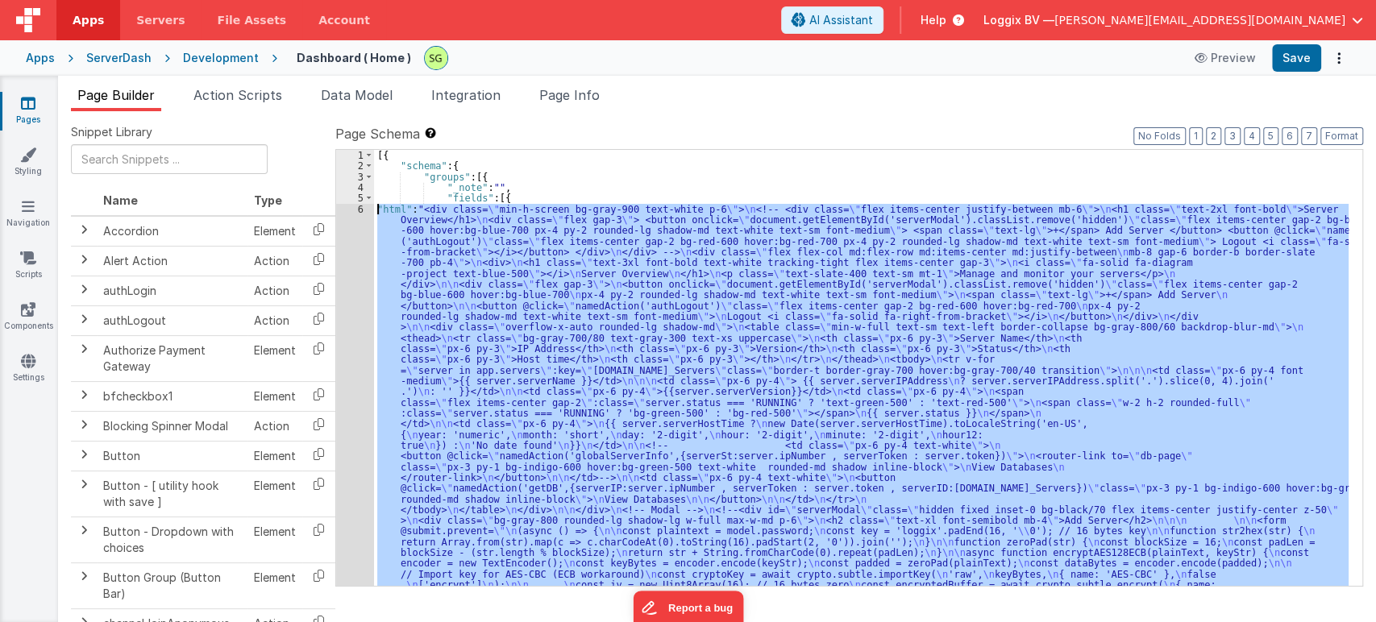
click at [359, 206] on div "6" at bounding box center [355, 623] width 38 height 838
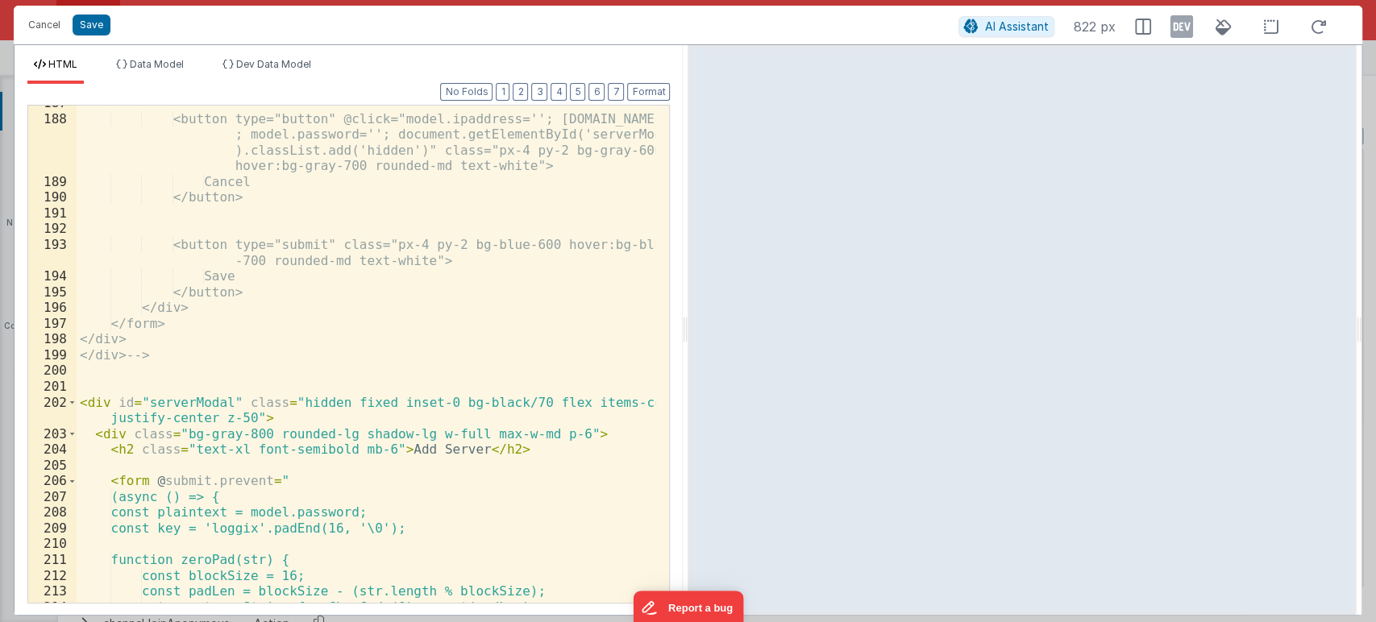
scroll to position [3525, 0]
click at [73, 403] on span at bounding box center [72, 403] width 9 height 16
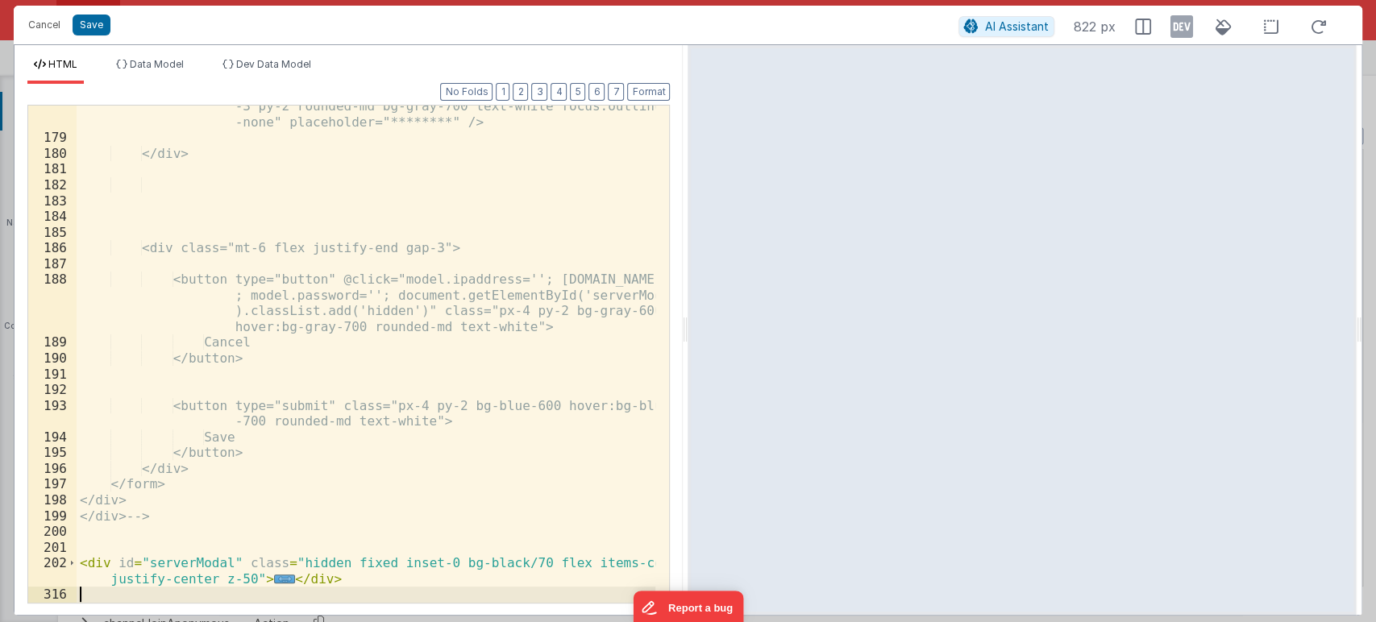
scroll to position [3363, 0]
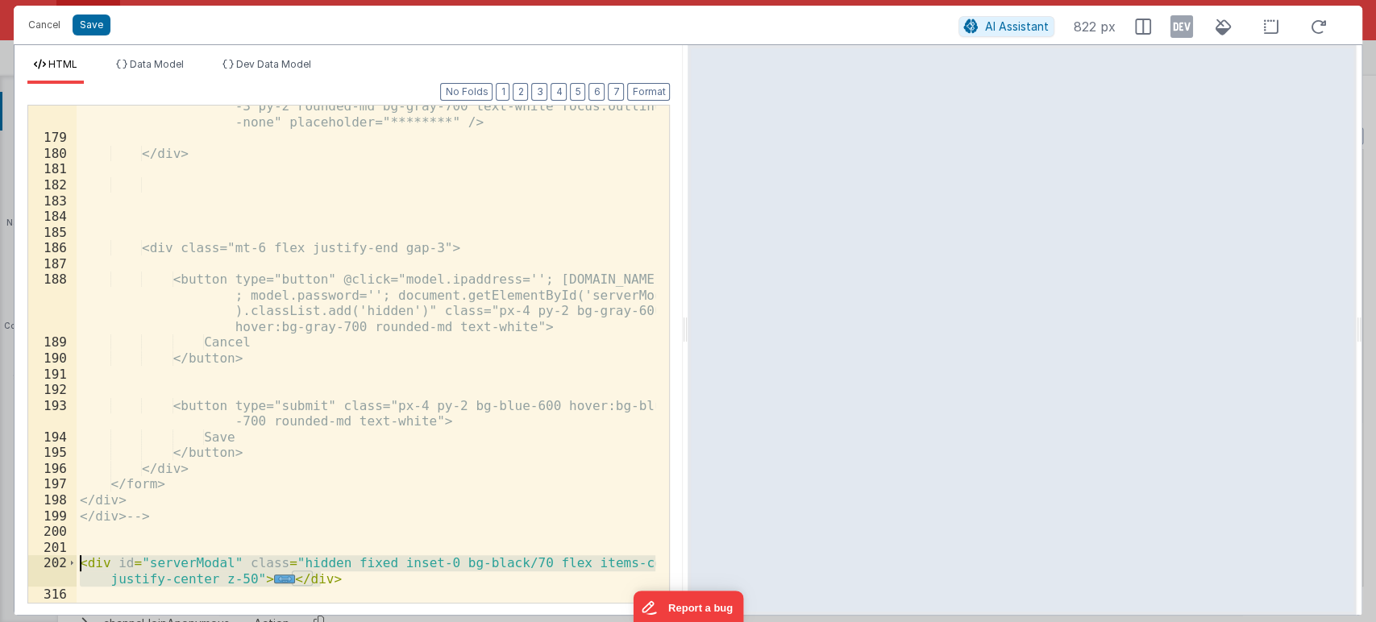
drag, startPoint x: 334, startPoint y: 579, endPoint x: 27, endPoint y: 558, distance: 308.5
click at [27, 558] on div "178 179 180 181 182 183 184 185 186 187 188 189 190 191 192 193 194 195 196 197…" at bounding box center [348, 354] width 642 height 499
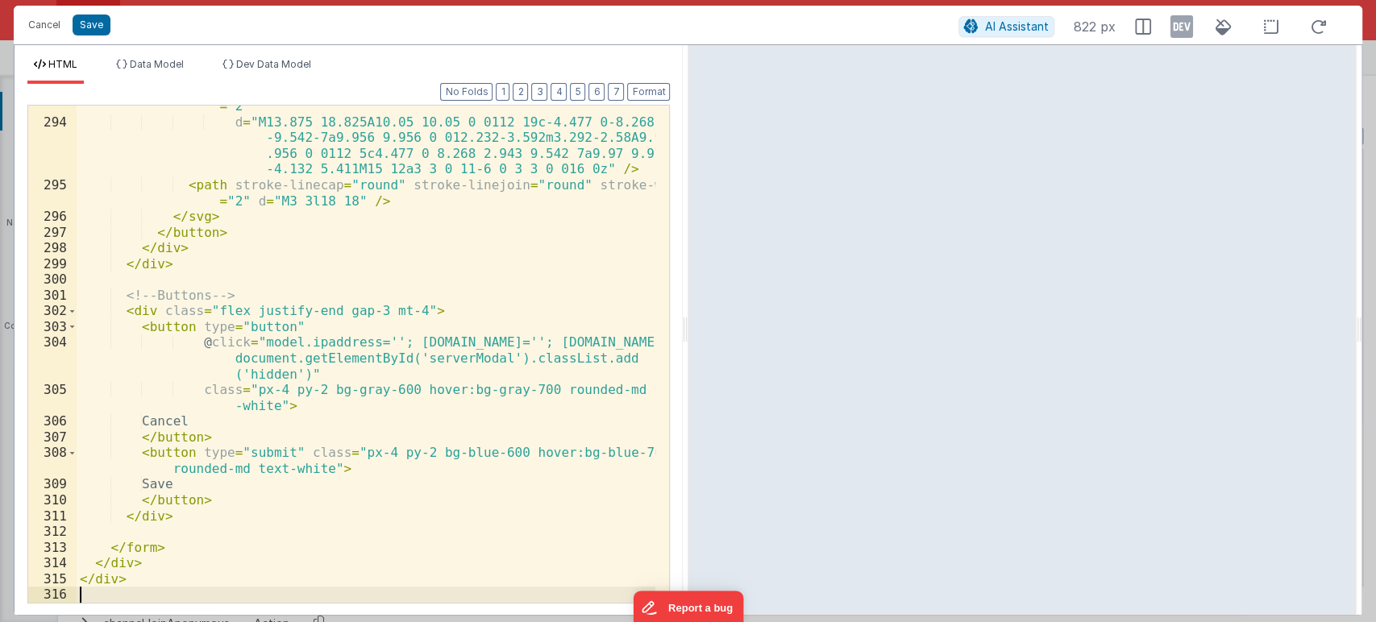
scroll to position [5554, 0]
click at [88, 20] on button "Save" at bounding box center [92, 25] width 38 height 21
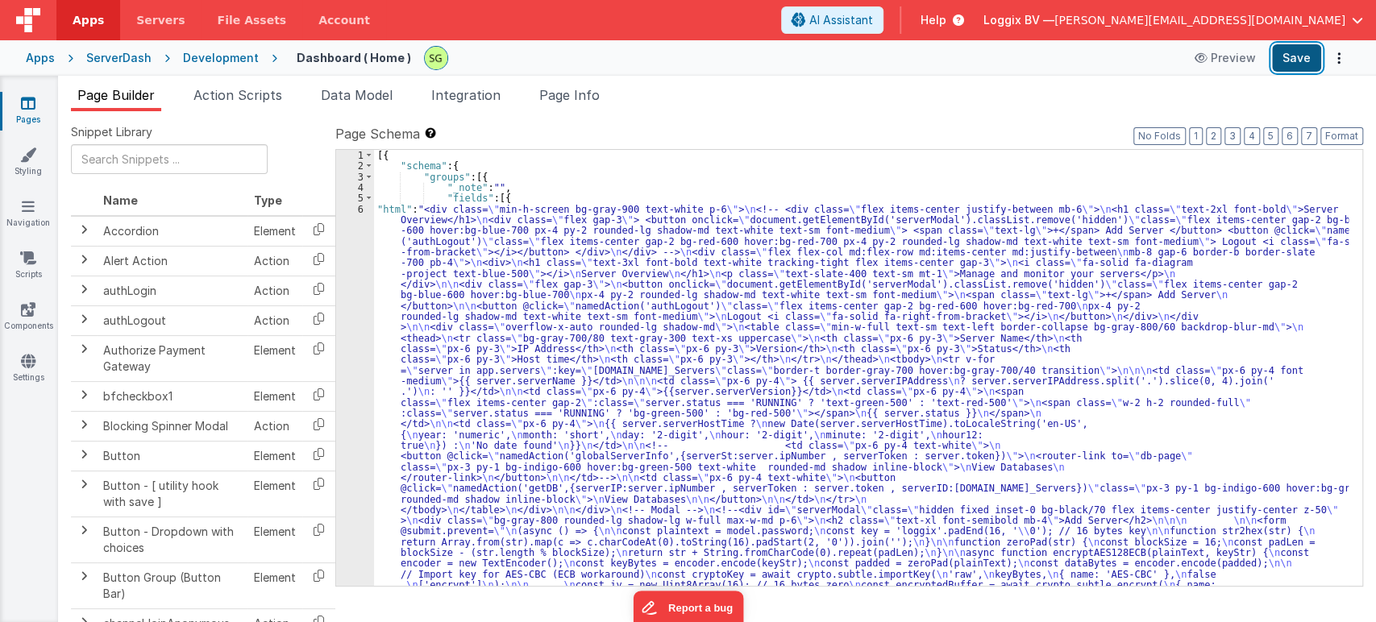
click at [1283, 60] on button "Save" at bounding box center [1296, 57] width 49 height 27
click at [362, 205] on div "6" at bounding box center [355, 623] width 38 height 838
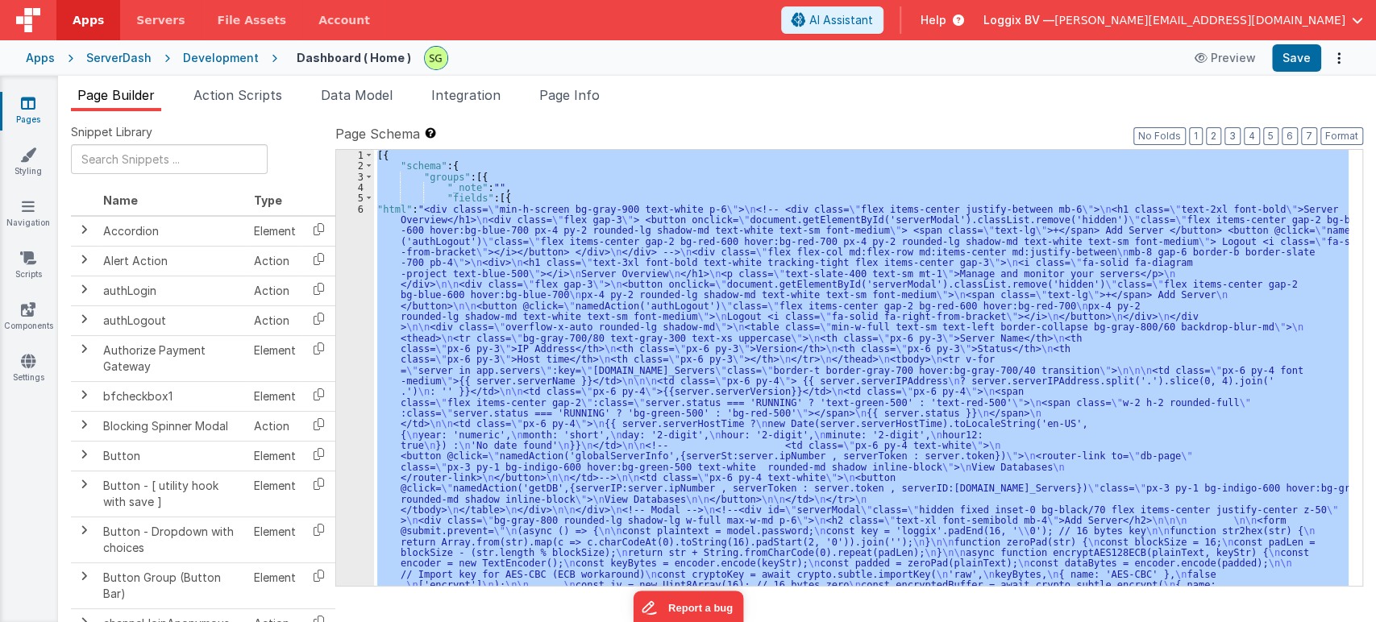
click at [362, 205] on div "6" at bounding box center [355, 623] width 38 height 838
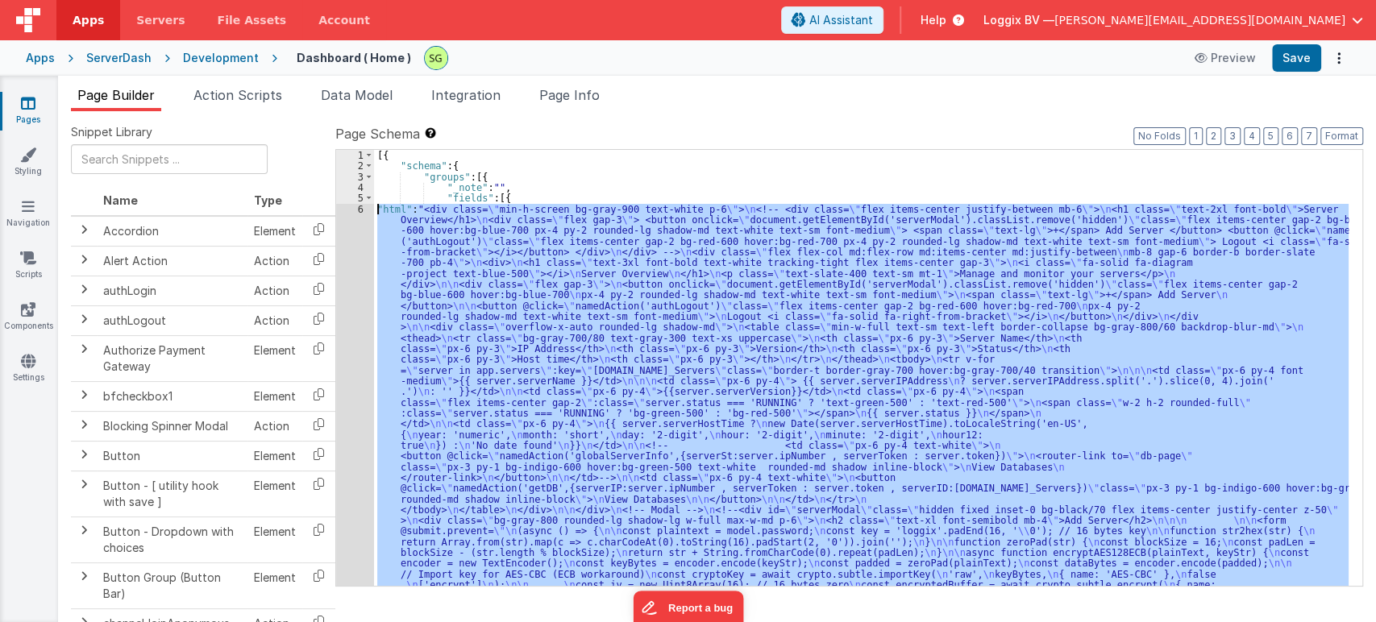
click at [362, 205] on div "6" at bounding box center [355, 623] width 38 height 838
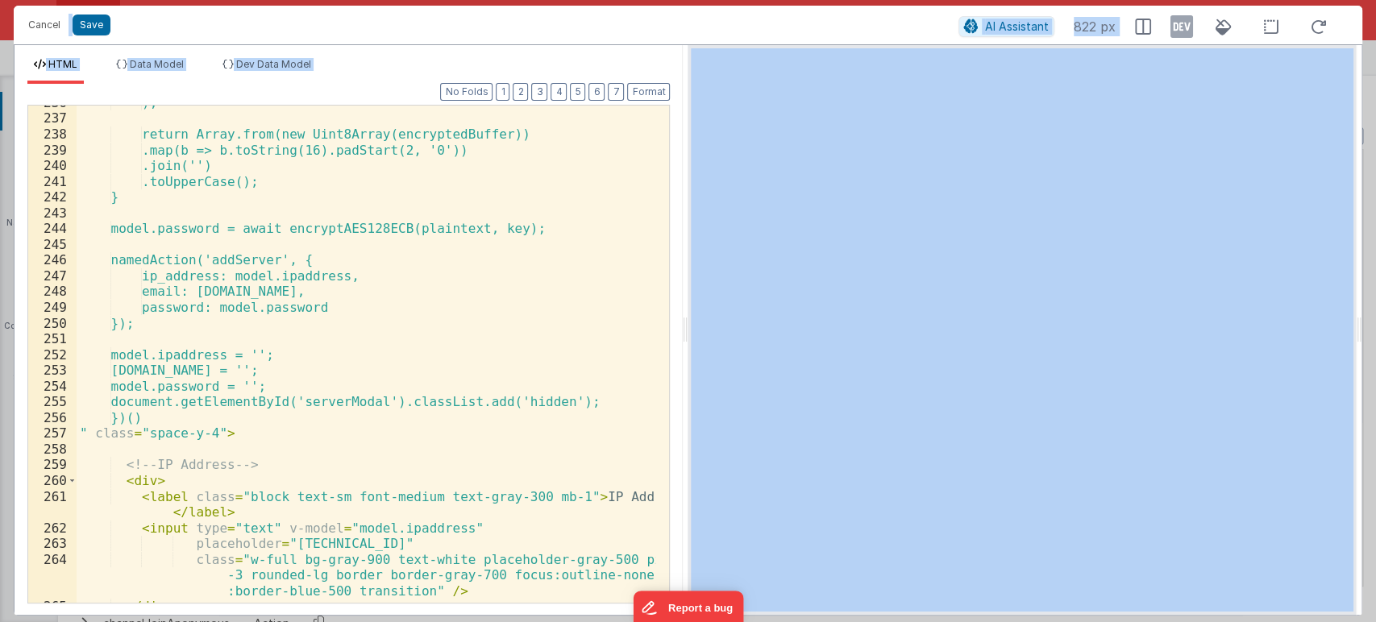
scroll to position [4376, 0]
click at [56, 18] on button "Cancel" at bounding box center [44, 25] width 48 height 23
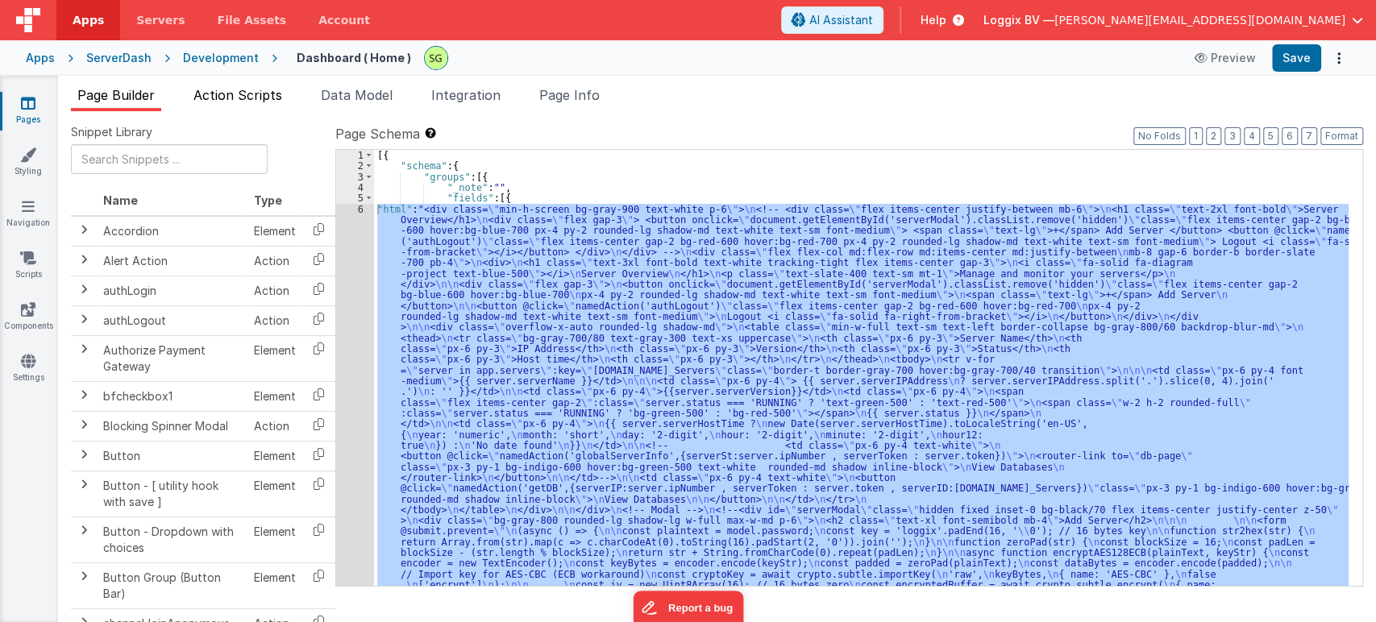
click at [207, 93] on span "Action Scripts" at bounding box center [237, 95] width 89 height 16
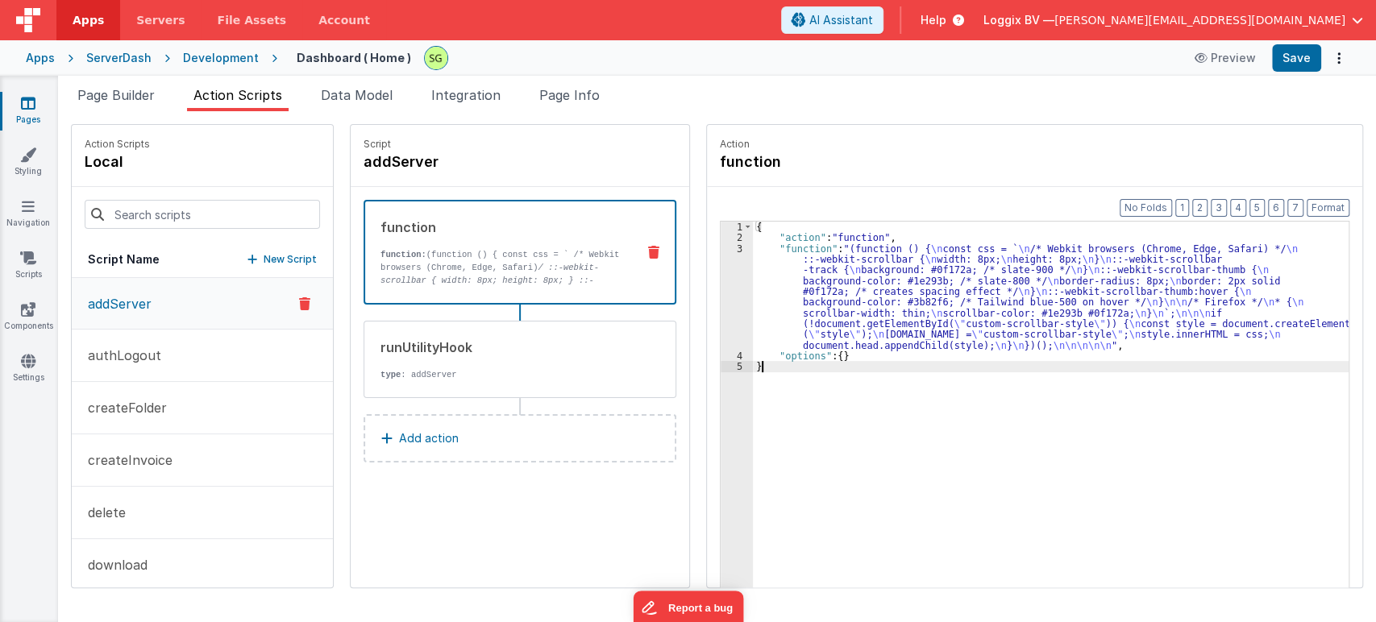
click at [722, 247] on div "3" at bounding box center [736, 296] width 32 height 107
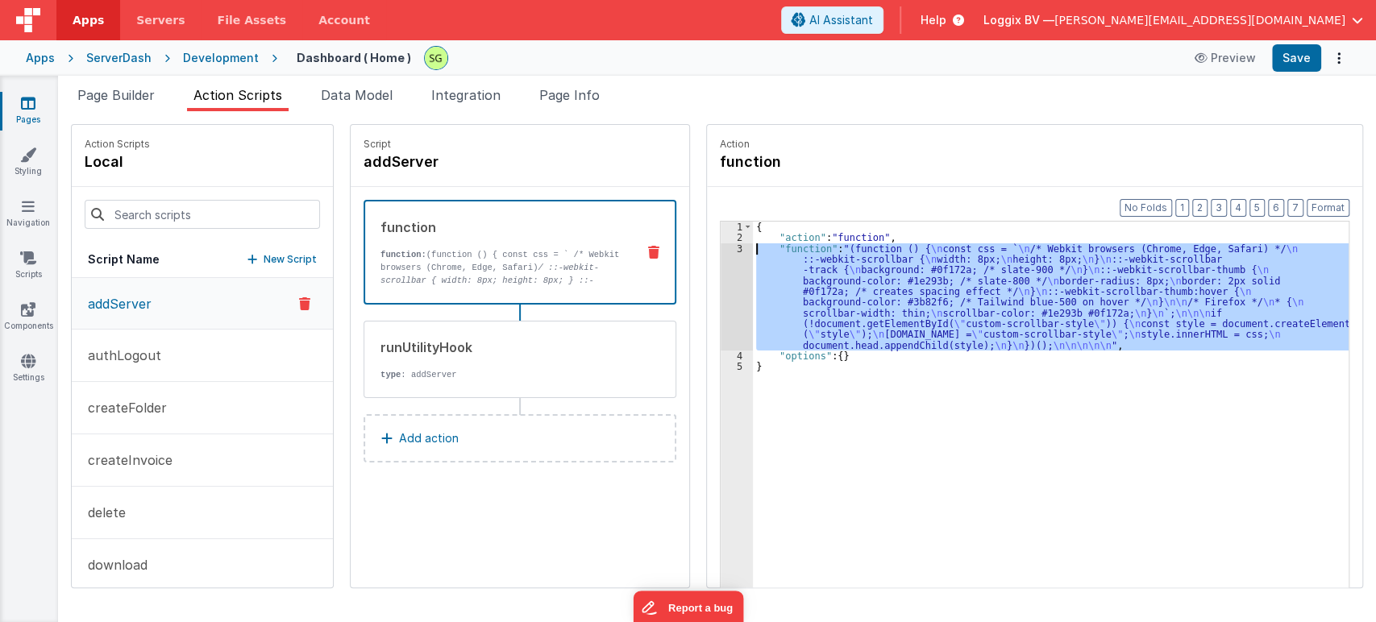
click at [722, 247] on div "3" at bounding box center [736, 296] width 32 height 107
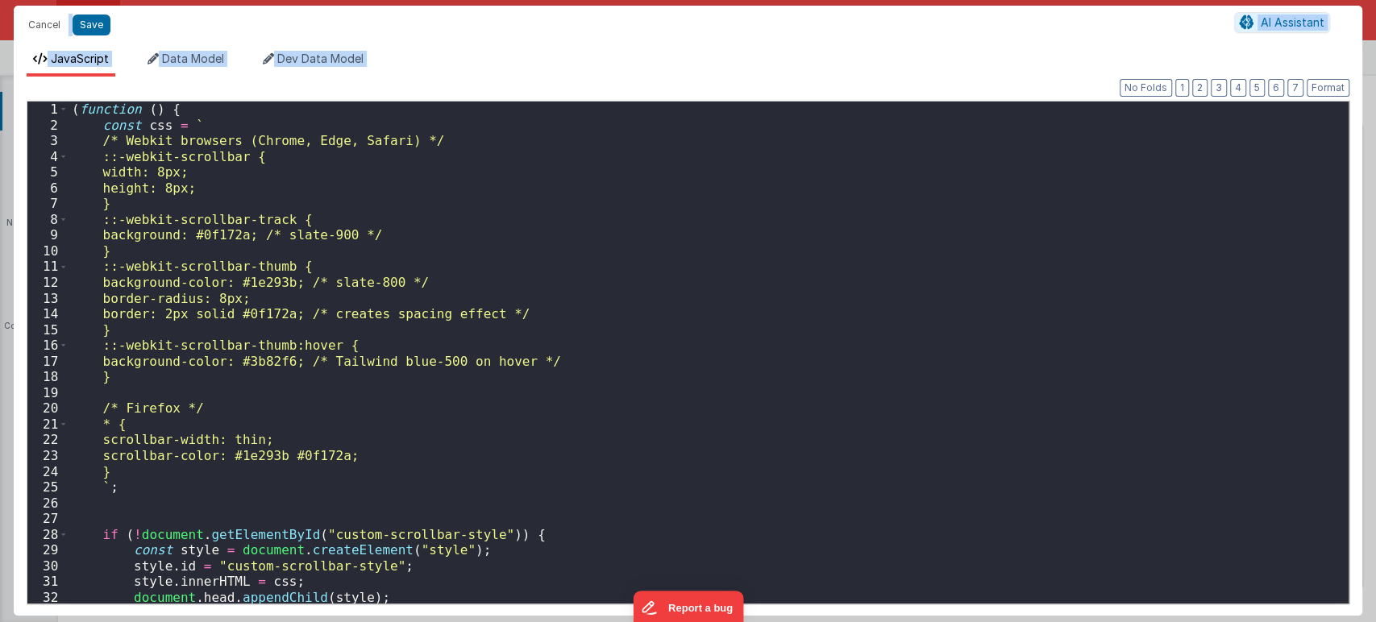
scroll to position [112, 0]
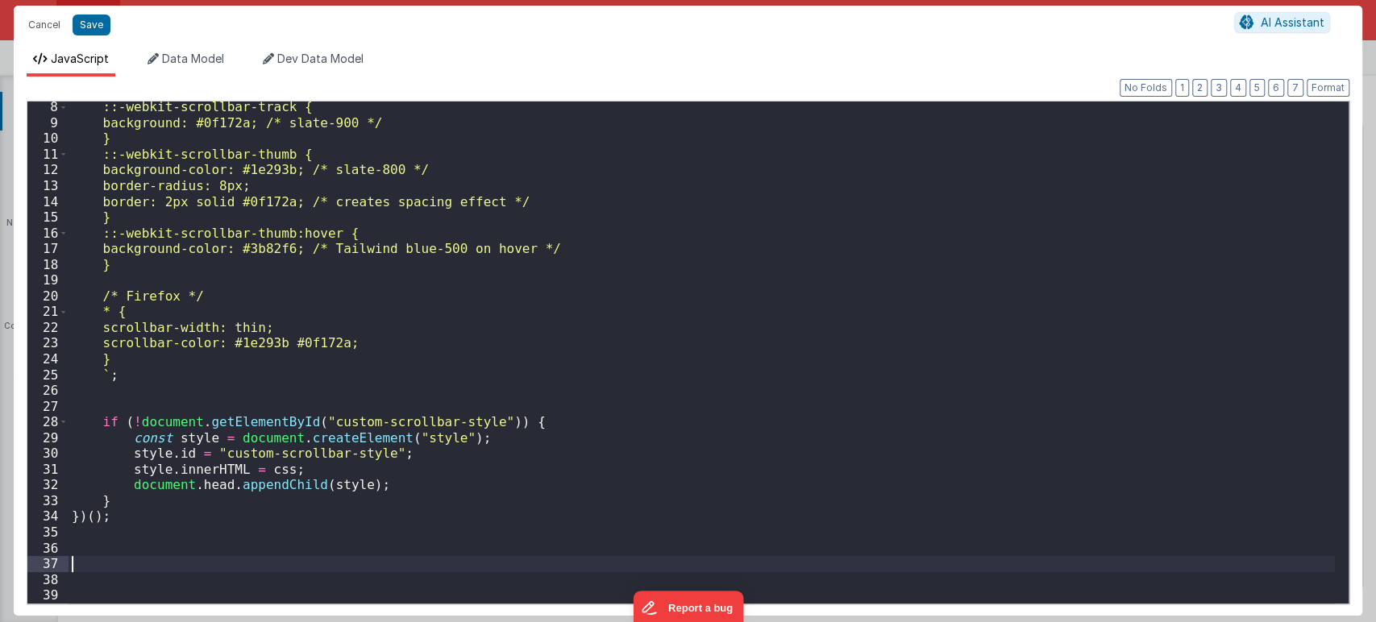
click at [191, 563] on div "::-webkit-scrollbar-track { background: #0f172a; /* slate-900 */ } ::-webkit-sc…" at bounding box center [701, 365] width 1266 height 533
click at [80, 20] on button "Save" at bounding box center [92, 25] width 38 height 21
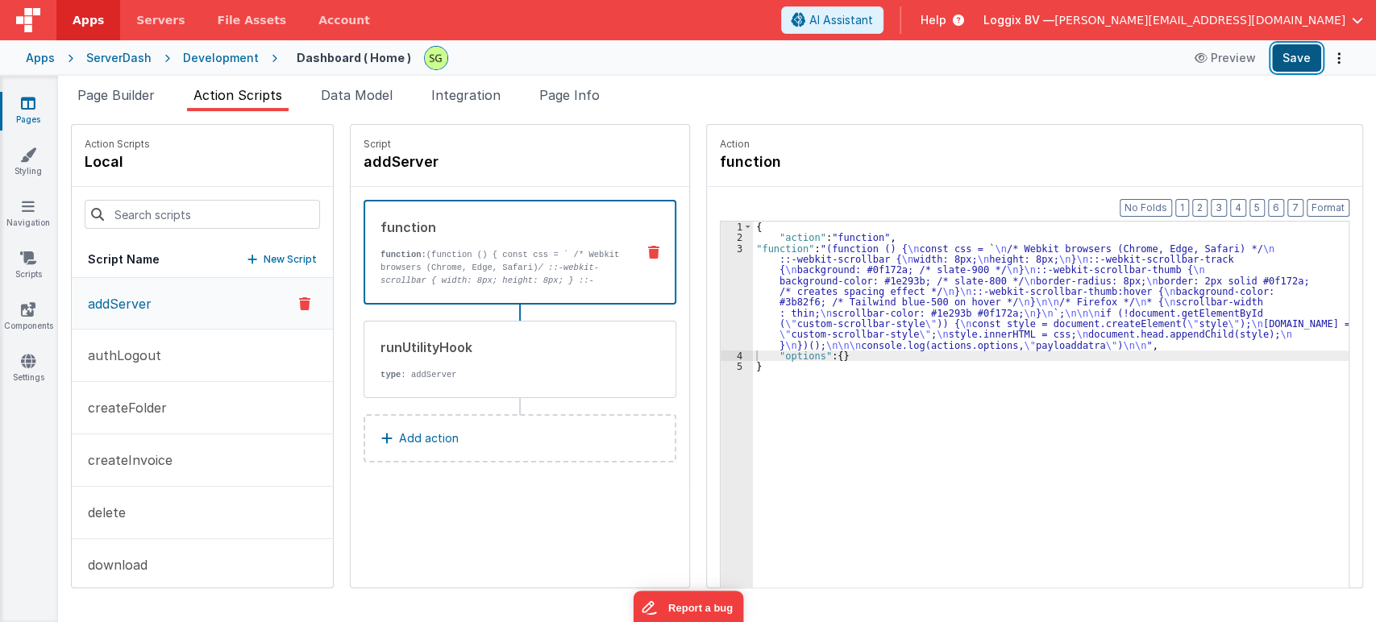
click at [1301, 52] on button "Save" at bounding box center [1296, 57] width 49 height 27
click at [723, 248] on div "3" at bounding box center [736, 296] width 32 height 107
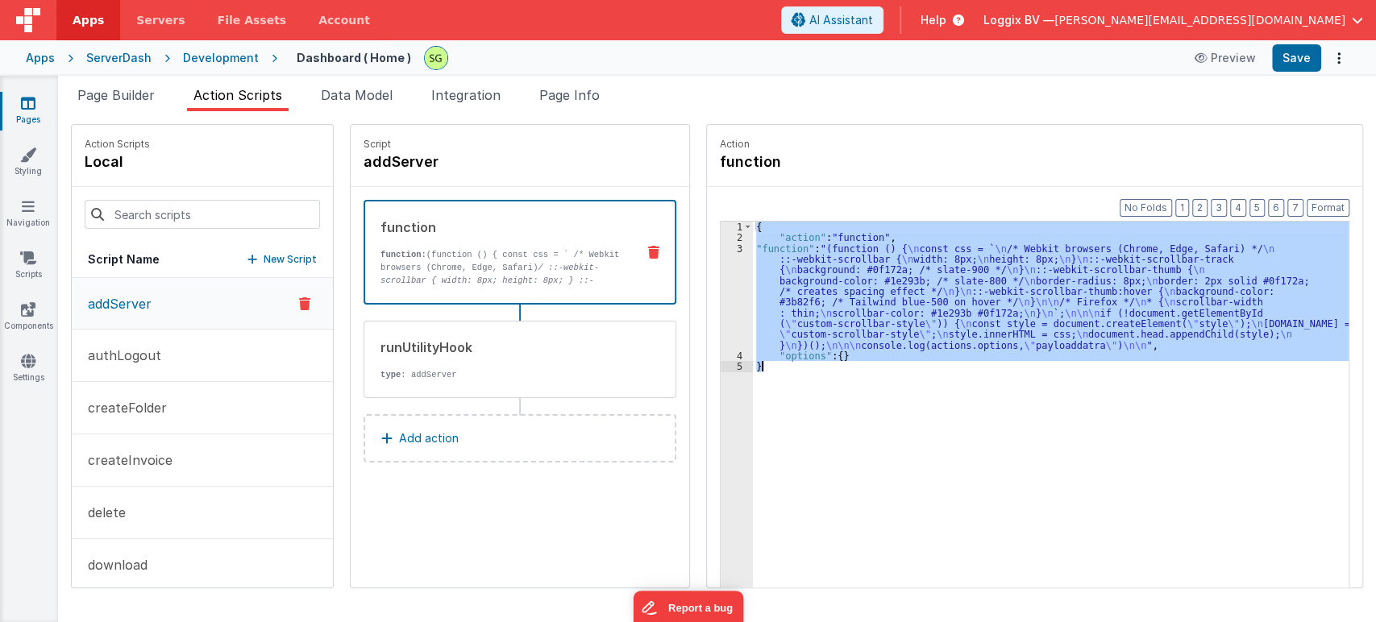
click at [723, 248] on div "3" at bounding box center [736, 296] width 32 height 107
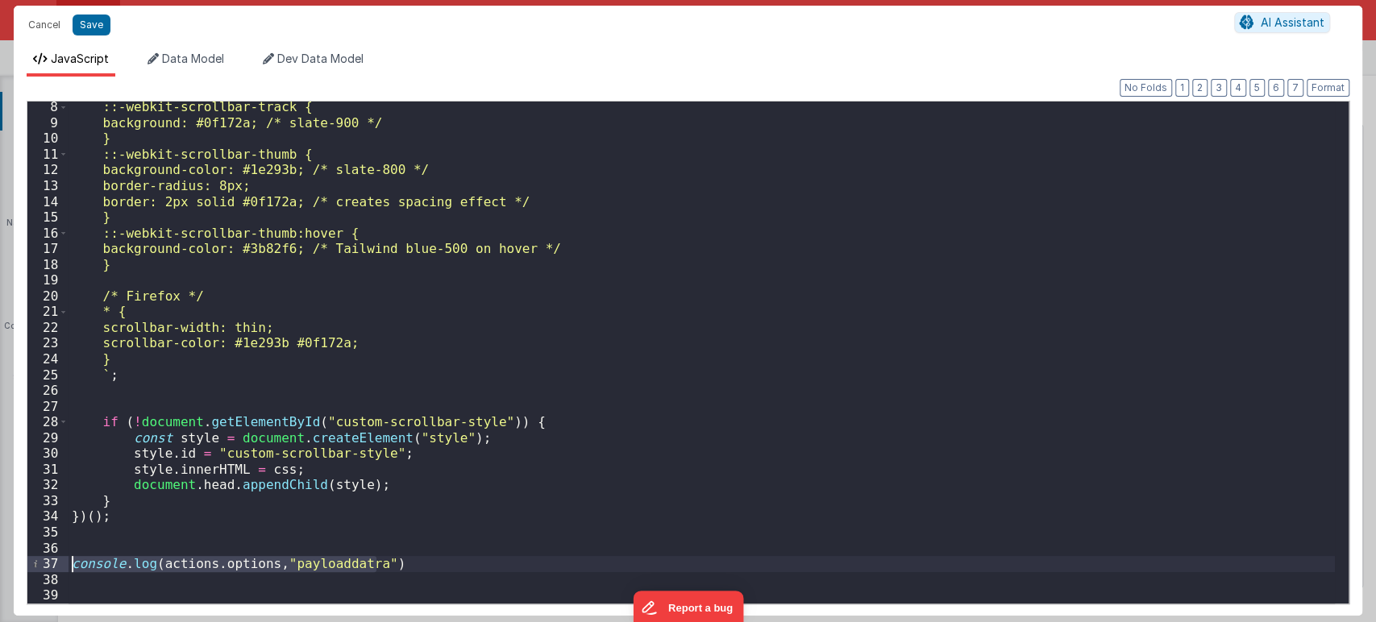
drag, startPoint x: 386, startPoint y: 568, endPoint x: 2, endPoint y: 558, distance: 383.7
click at [2, 558] on div "Cancel Save AI Assistant JavaScript Data Model Dev Data Model Format 7 6 5 4 3 …" at bounding box center [688, 311] width 1376 height 622
click at [80, 30] on button "Save" at bounding box center [92, 25] width 38 height 21
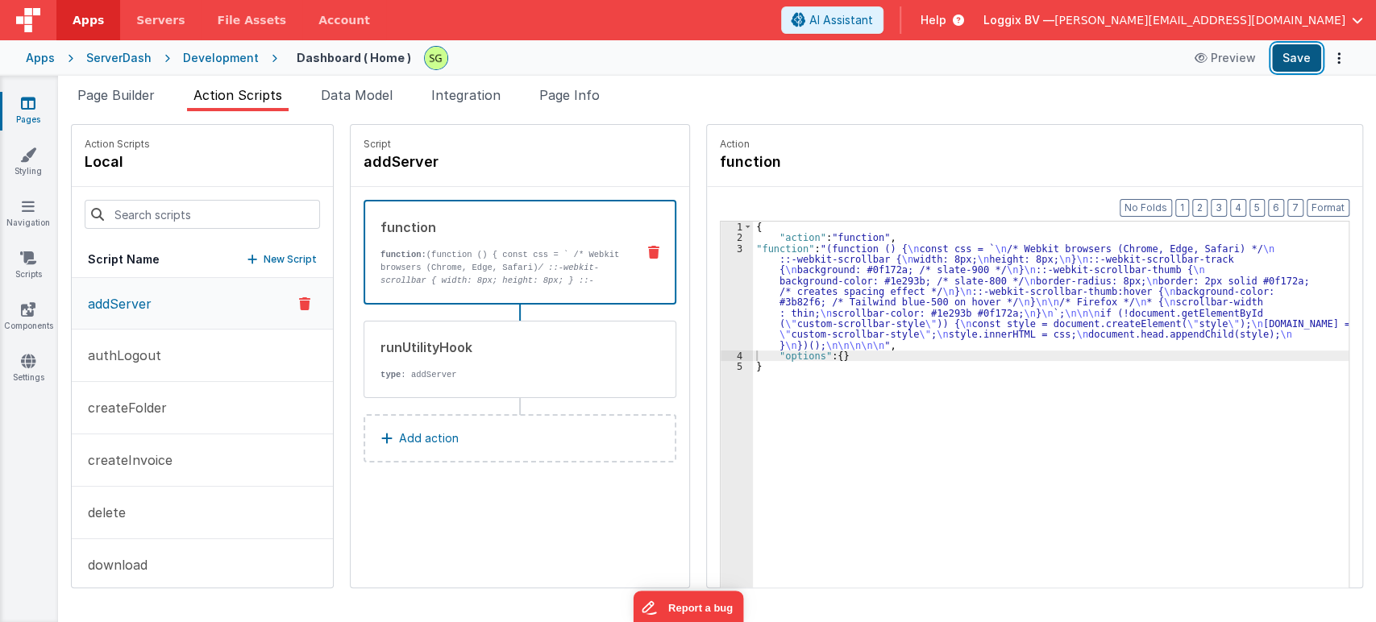
click at [1295, 48] on button "Save" at bounding box center [1296, 57] width 49 height 27
click at [119, 107] on li "Page Builder" at bounding box center [116, 98] width 90 height 26
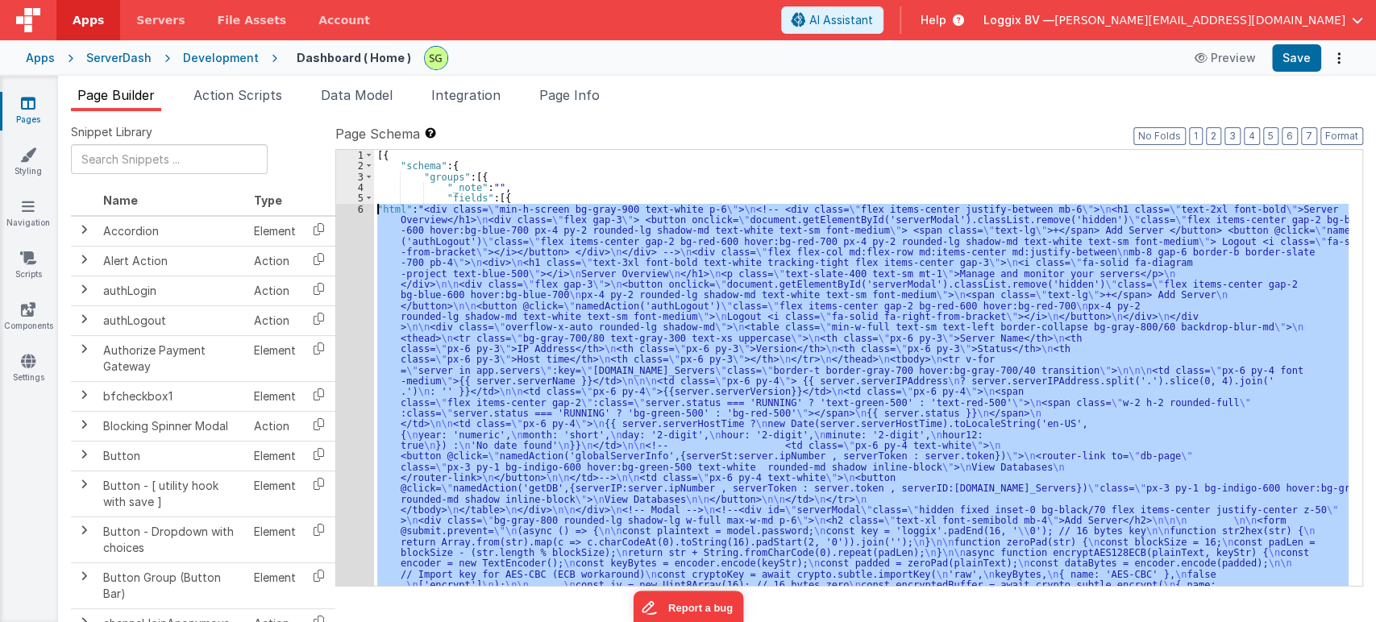
click at [359, 205] on div "6" at bounding box center [355, 623] width 38 height 838
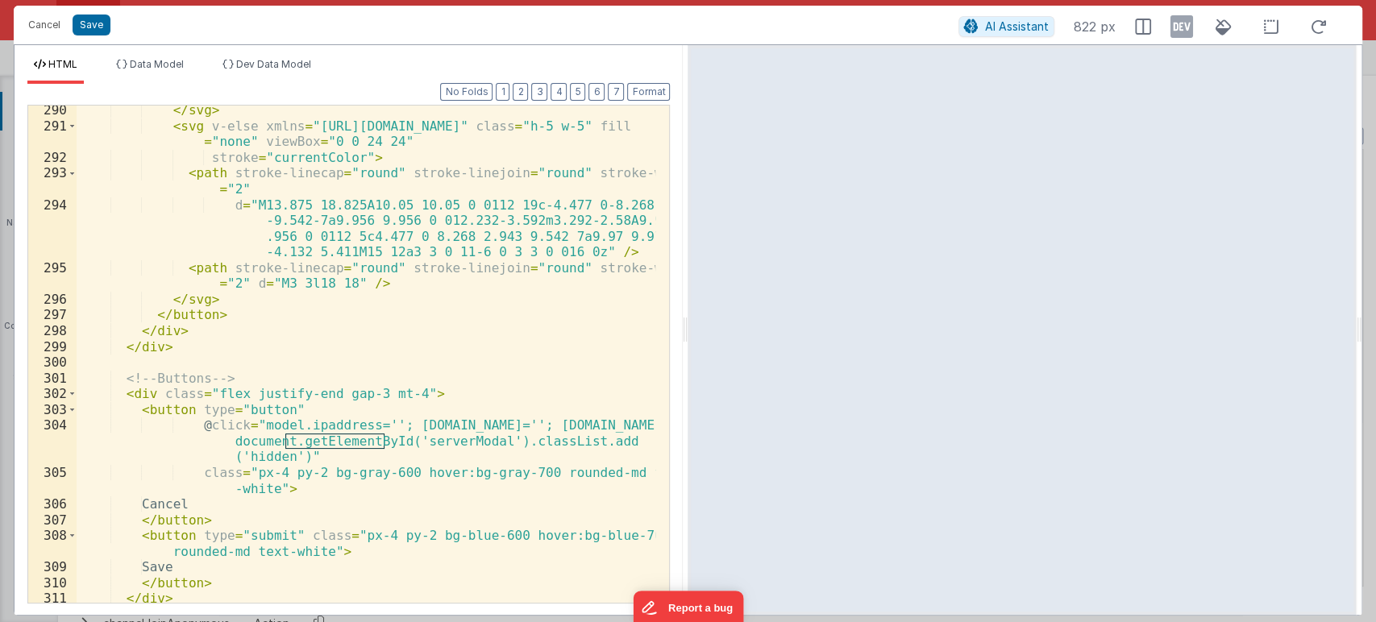
scroll to position [5570, 0]
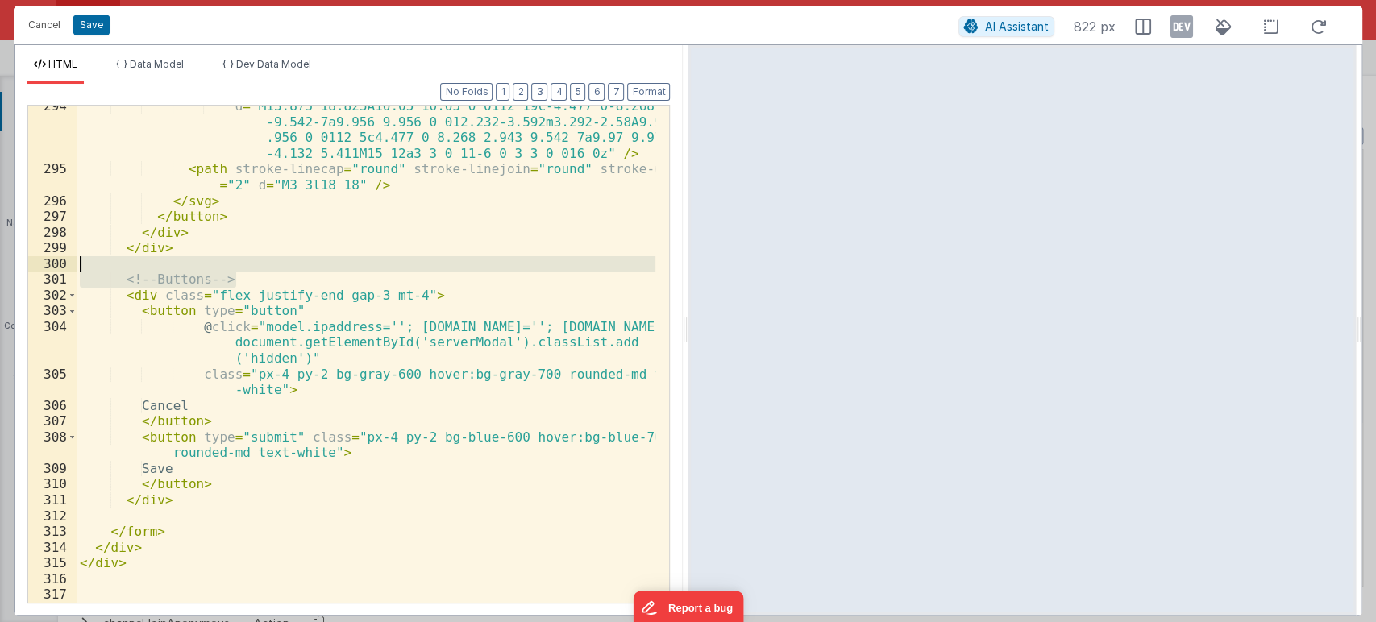
drag, startPoint x: 239, startPoint y: 275, endPoint x: 88, endPoint y: 270, distance: 151.6
click at [88, 270] on div "d = "M13.875 18.825A10.05 10.05 0 0112 19c-4.477 0-8.268-2.943 -9.542-7a9.956 9…" at bounding box center [366, 386] width 579 height 576
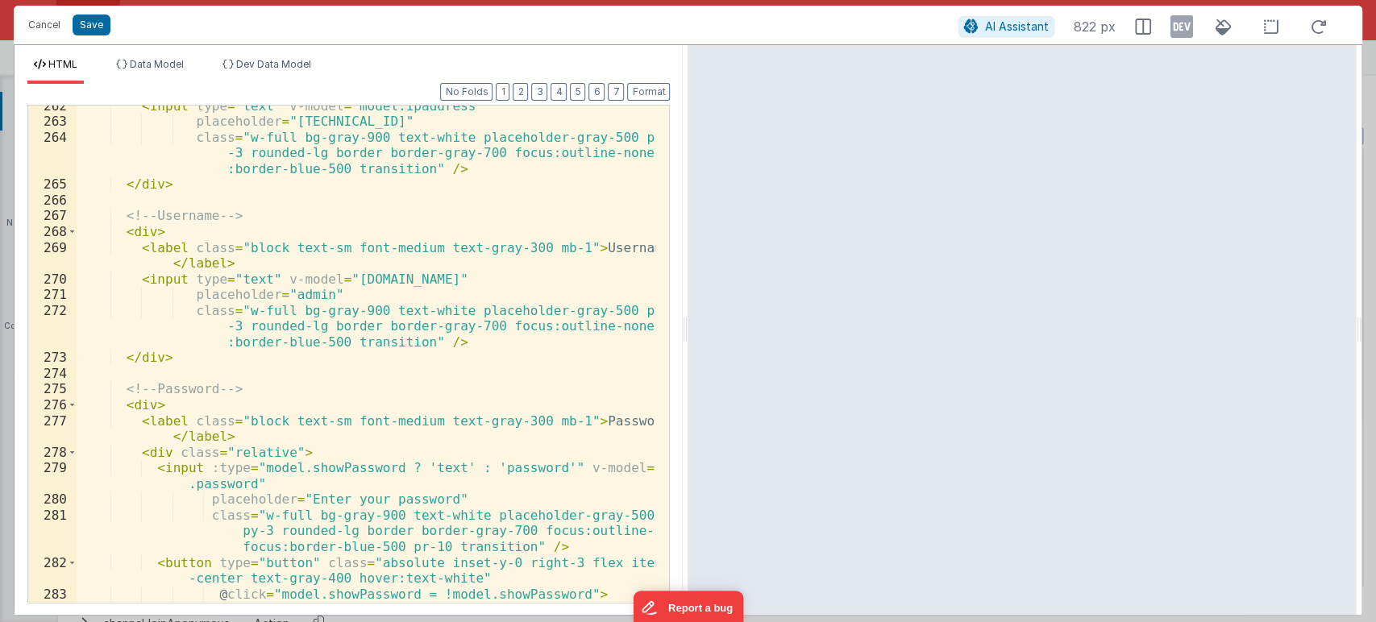
scroll to position [4795, 0]
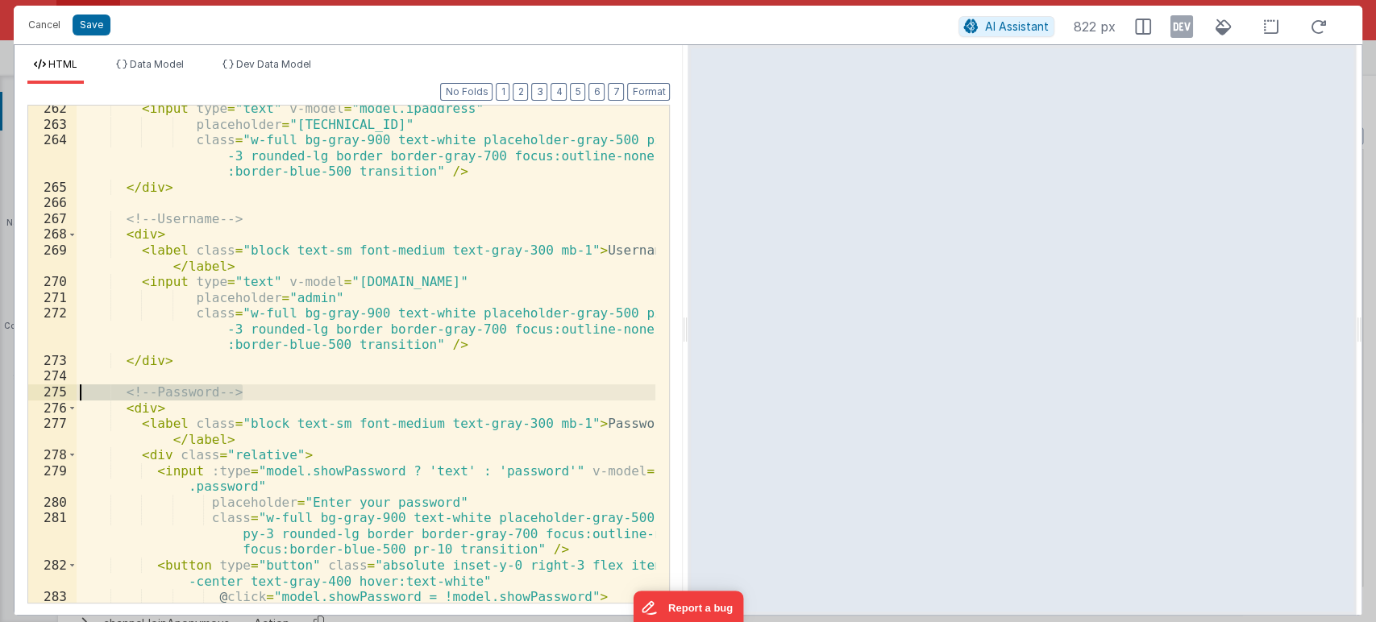
drag, startPoint x: 255, startPoint y: 392, endPoint x: 39, endPoint y: 390, distance: 216.8
click at [39, 390] on div "262 263 264 265 266 267 268 269 270 271 272 273 274 275 276 277 278 279 280 281…" at bounding box center [348, 354] width 642 height 499
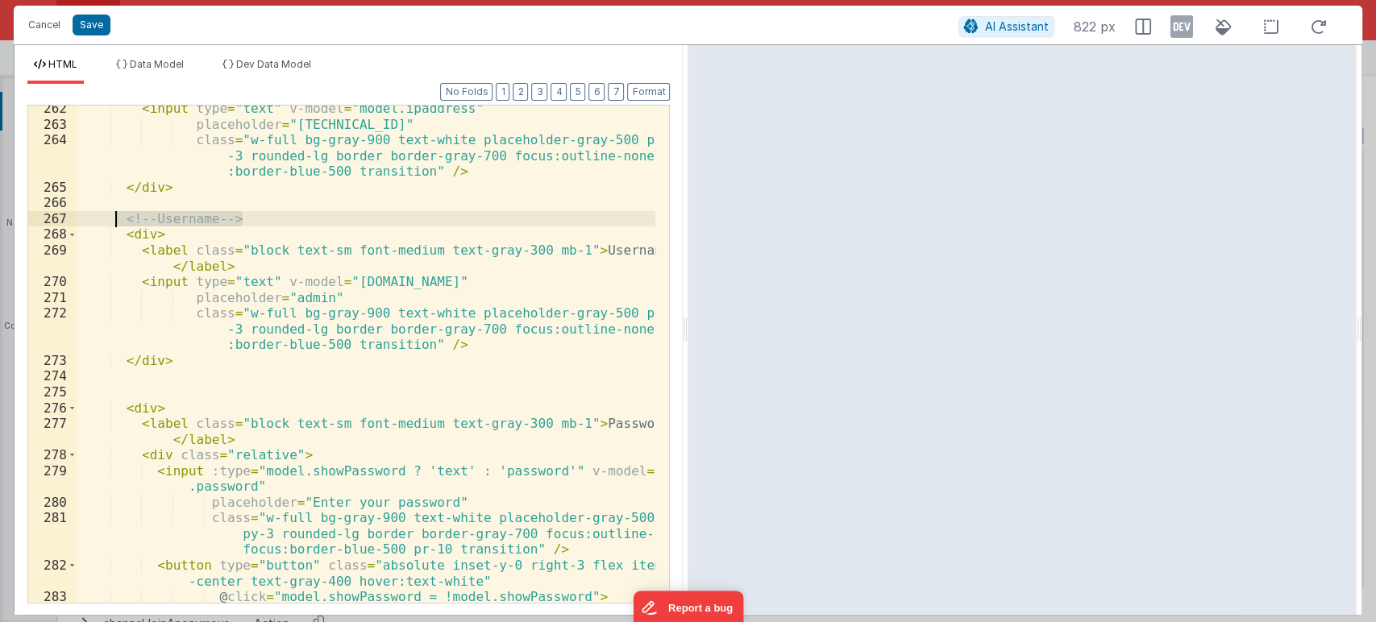
drag, startPoint x: 284, startPoint y: 214, endPoint x: 102, endPoint y: 216, distance: 181.3
click at [102, 216] on div "< input type = "text" v-model = "model.ipaddress" placeholder = "192.168.1.100"…" at bounding box center [366, 373] width 579 height 545
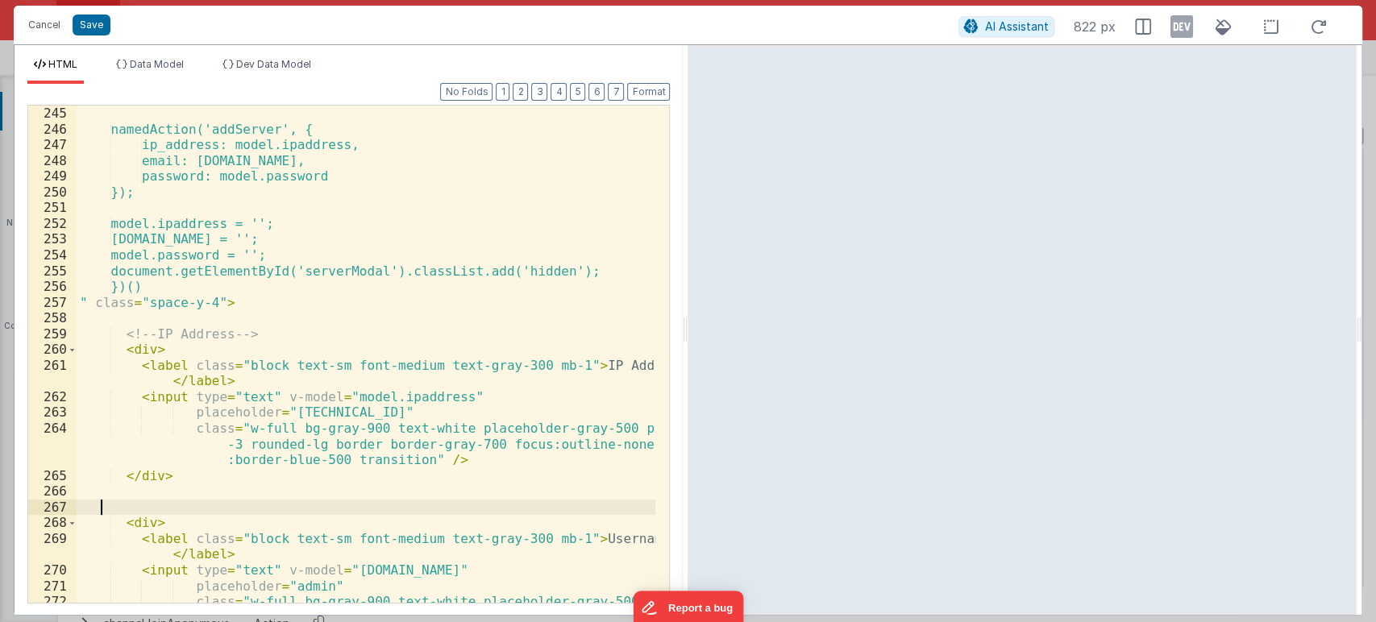
scroll to position [4502, 0]
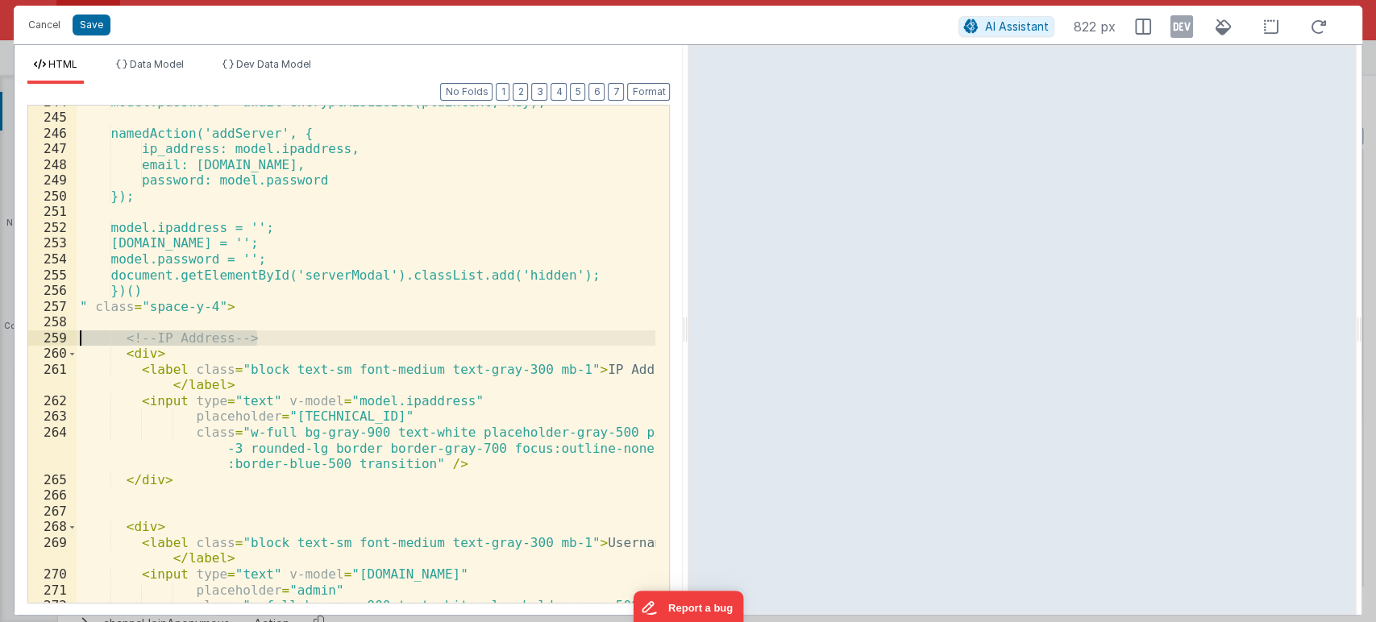
drag, startPoint x: 272, startPoint y: 334, endPoint x: 18, endPoint y: 334, distance: 253.8
click at [18, 334] on div "Format 7 6 5 4 3 2 1 No Folds 244 245 246 247 248 249 250 251 252 253 254 255 2…" at bounding box center [349, 349] width 668 height 531
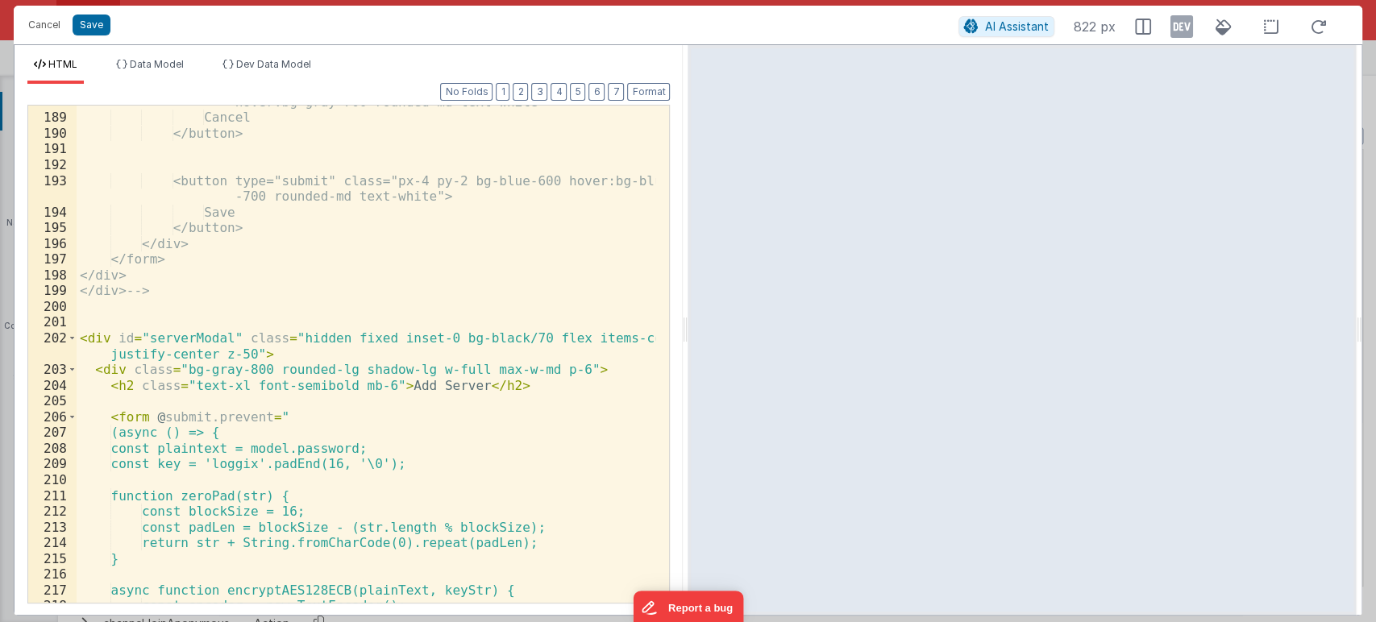
scroll to position [3450, 0]
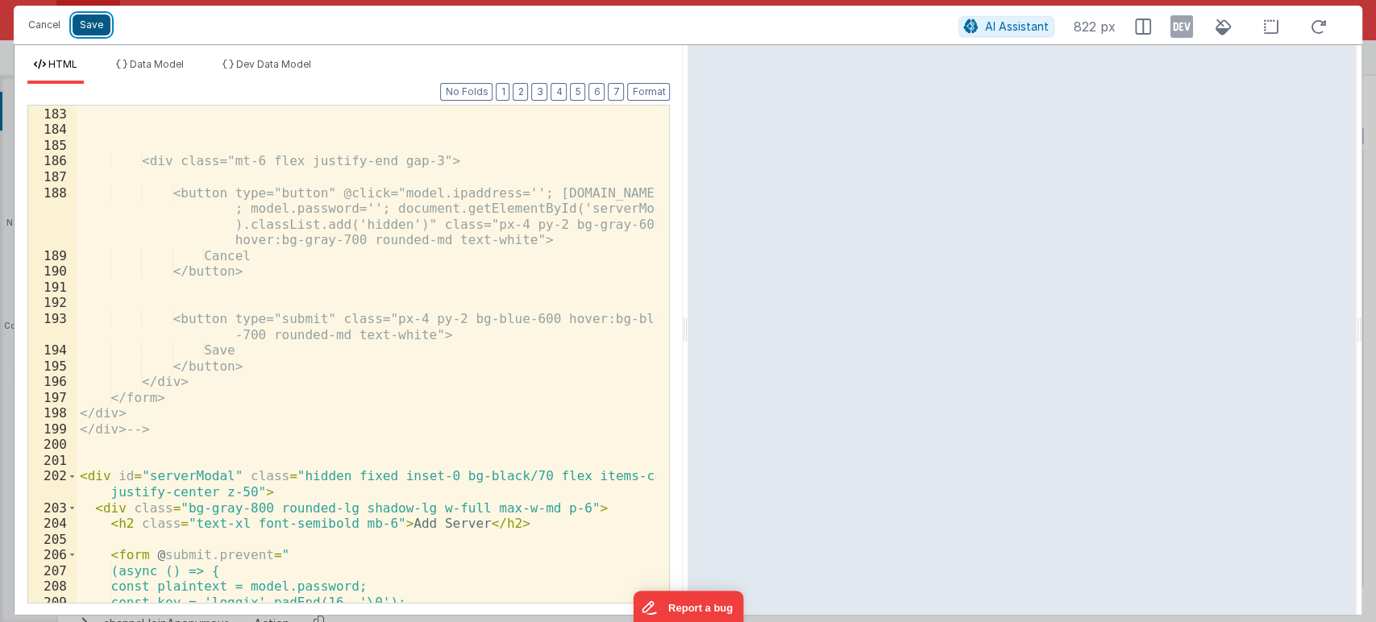
click at [102, 24] on button "Save" at bounding box center [92, 25] width 38 height 21
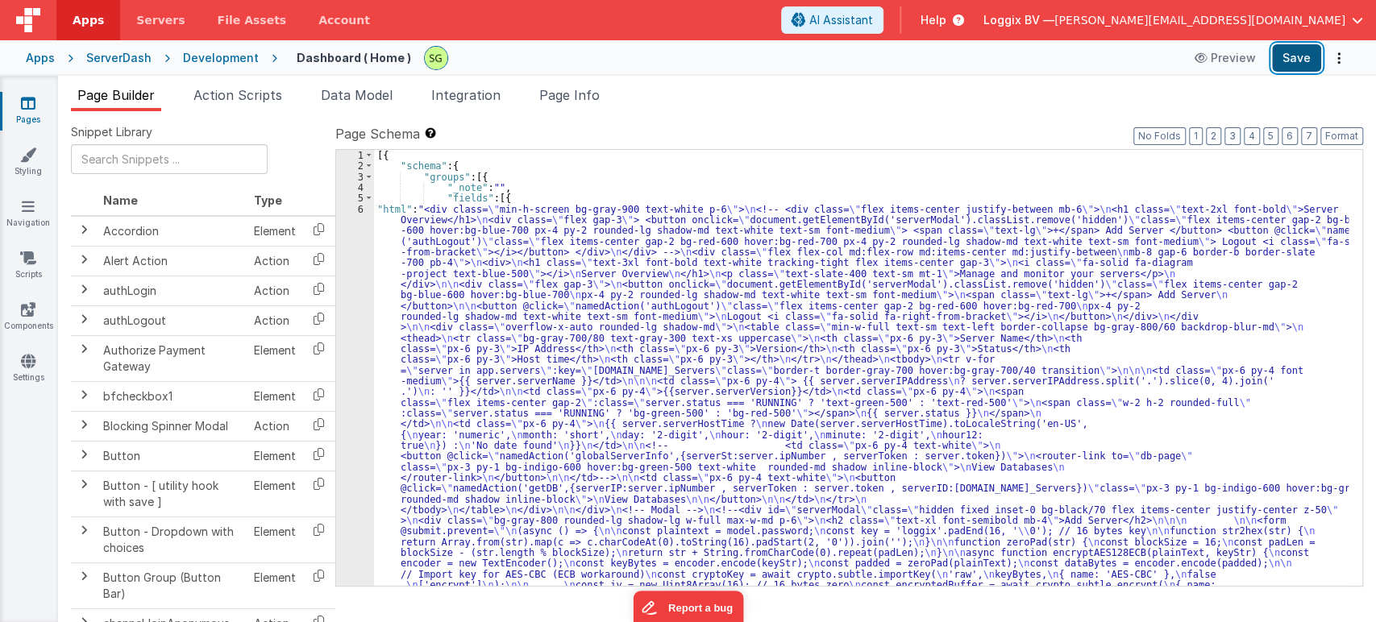
click at [1305, 52] on button "Save" at bounding box center [1296, 57] width 49 height 27
click at [361, 207] on div "6" at bounding box center [355, 623] width 38 height 838
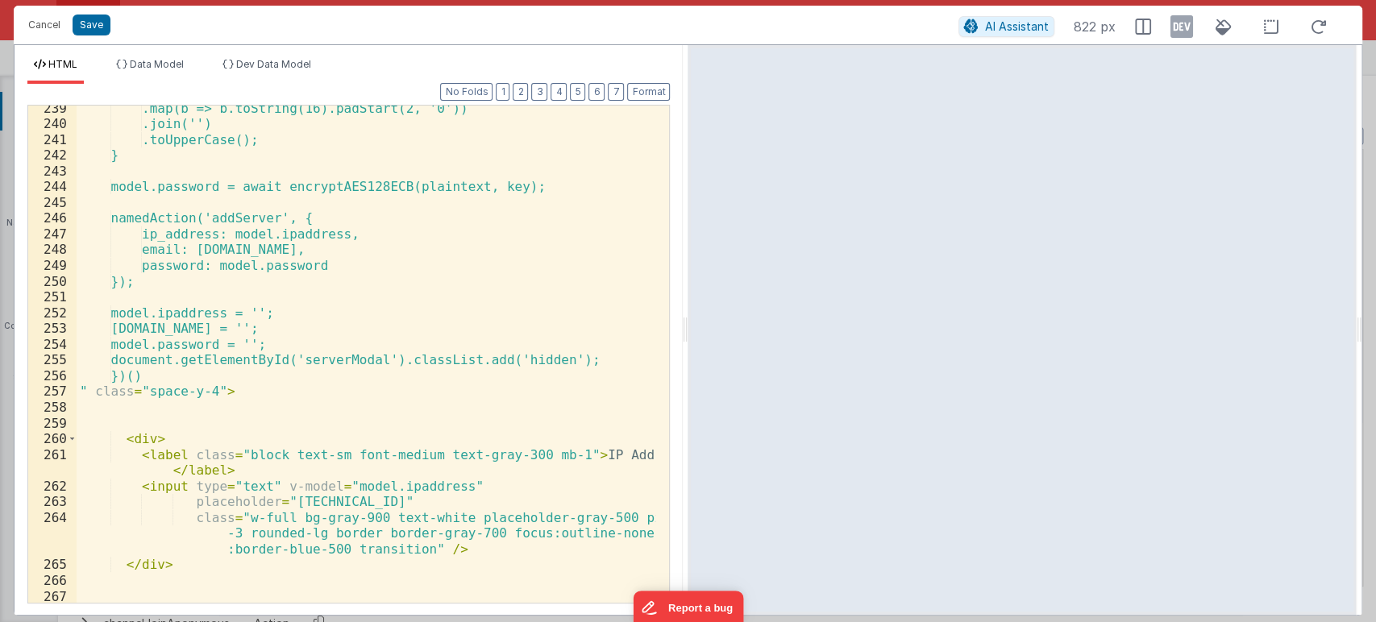
scroll to position [4417, 0]
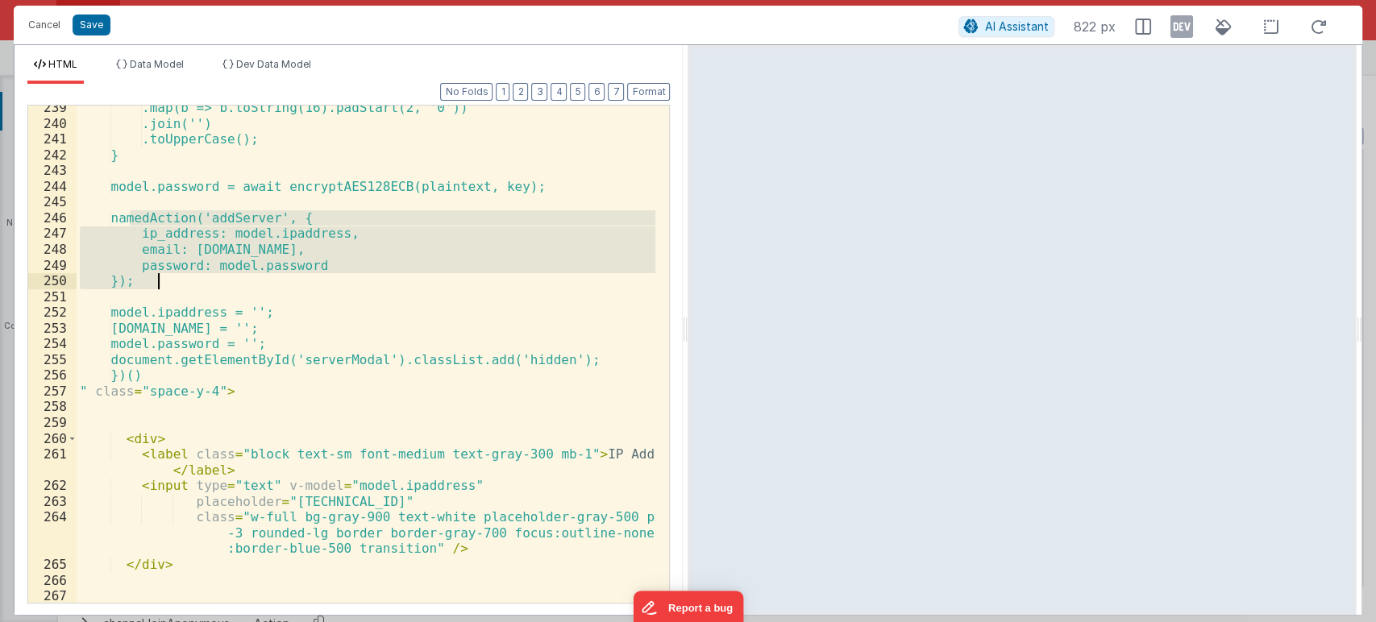
drag, startPoint x: 131, startPoint y: 216, endPoint x: 190, endPoint y: 288, distance: 92.8
click at [190, 288] on div ".map(b => b.toString(16).padStart(2, '0')) .join('') .toUpperCase(); } model.pa…" at bounding box center [366, 364] width 579 height 529
click at [44, 19] on button "Cancel" at bounding box center [44, 25] width 48 height 23
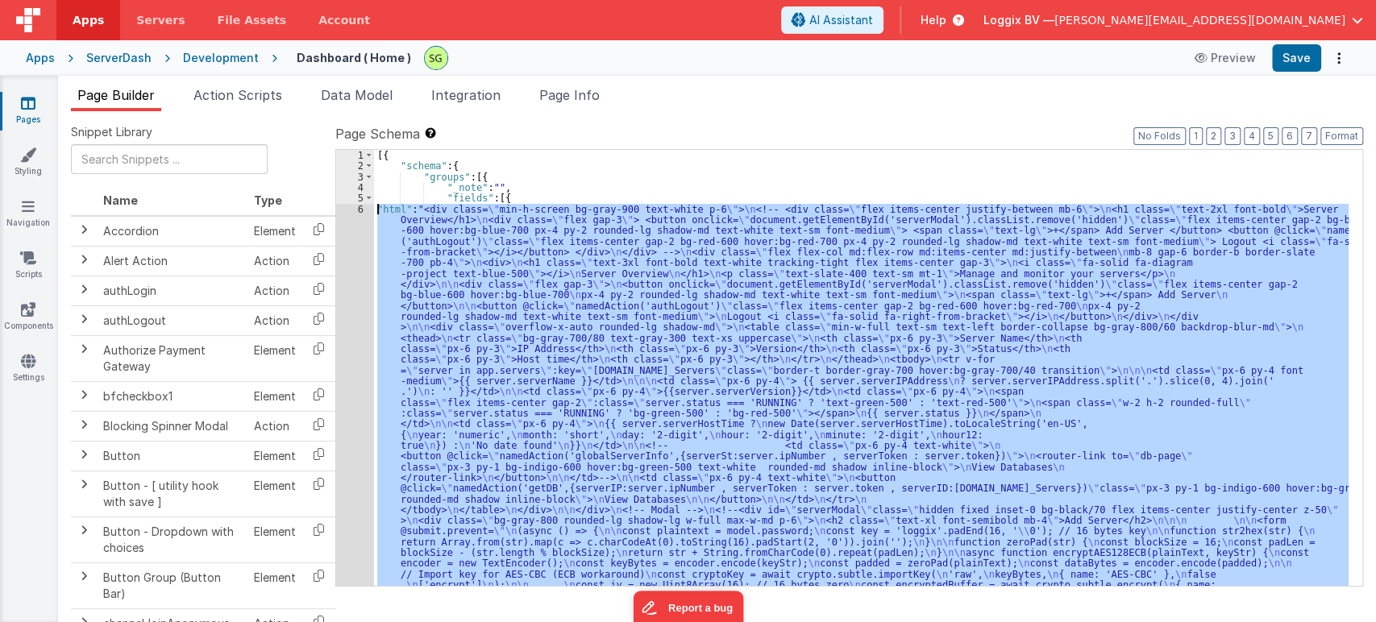
click at [433, 331] on div "[{ "schema" : { "groups" : [{ "_note" : "" , "fields" : [{ "html" : "<div class…" at bounding box center [861, 368] width 974 height 436
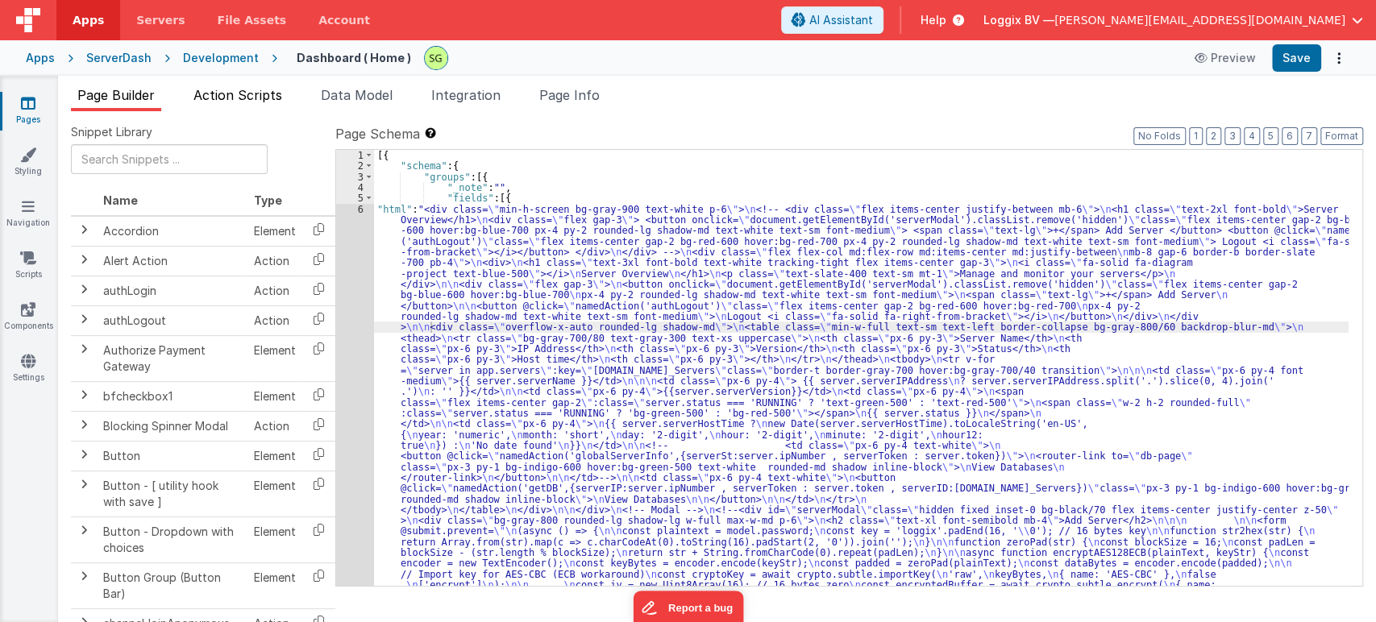
click at [235, 106] on li "Action Scripts" at bounding box center [238, 98] width 102 height 26
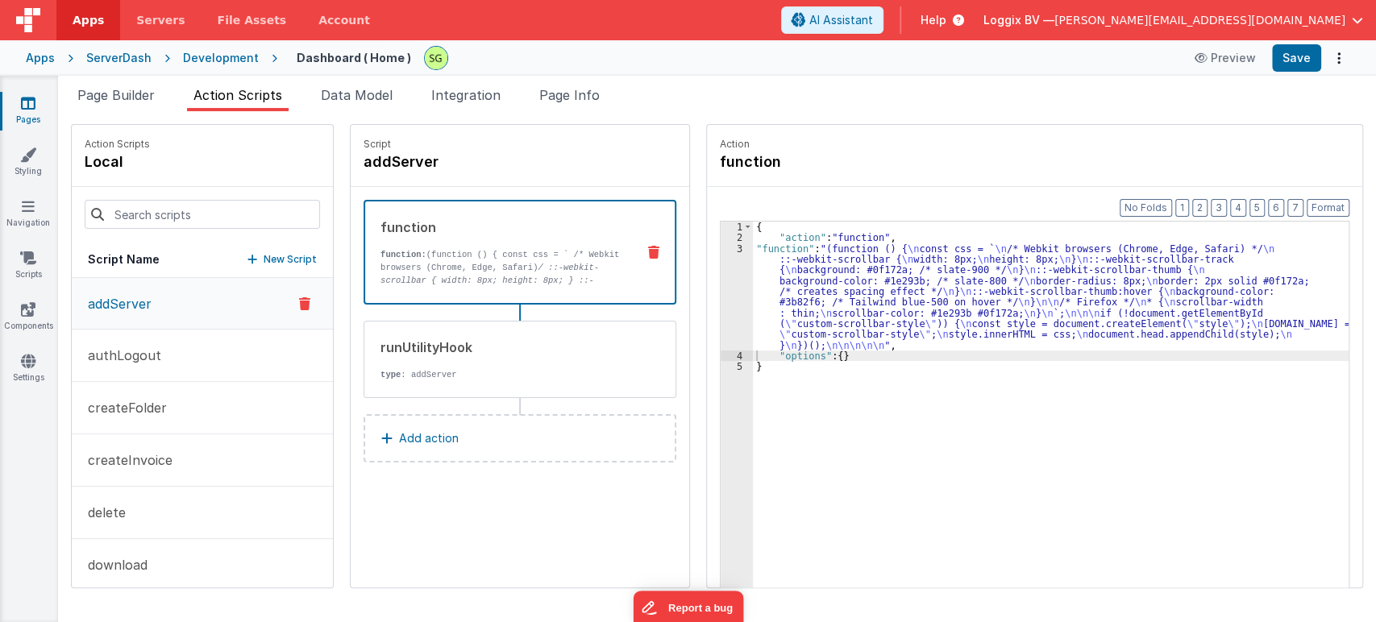
click at [722, 246] on div "3" at bounding box center [736, 296] width 32 height 107
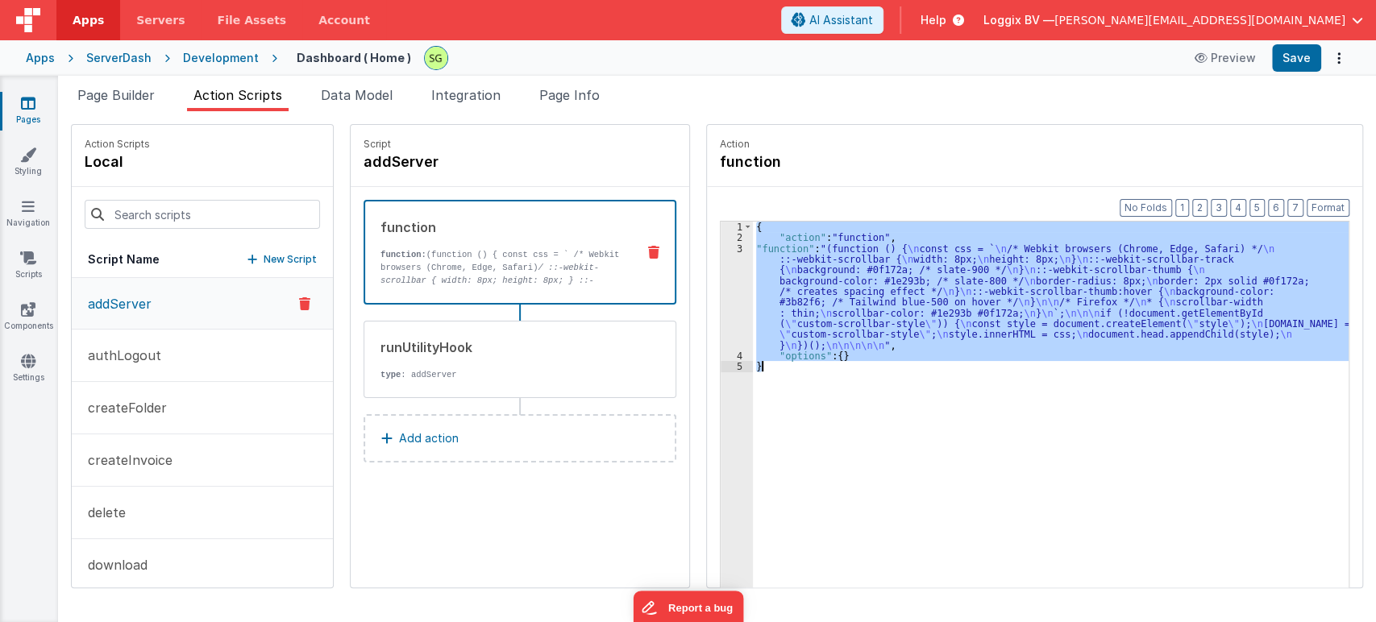
click at [722, 246] on div "3" at bounding box center [736, 296] width 32 height 107
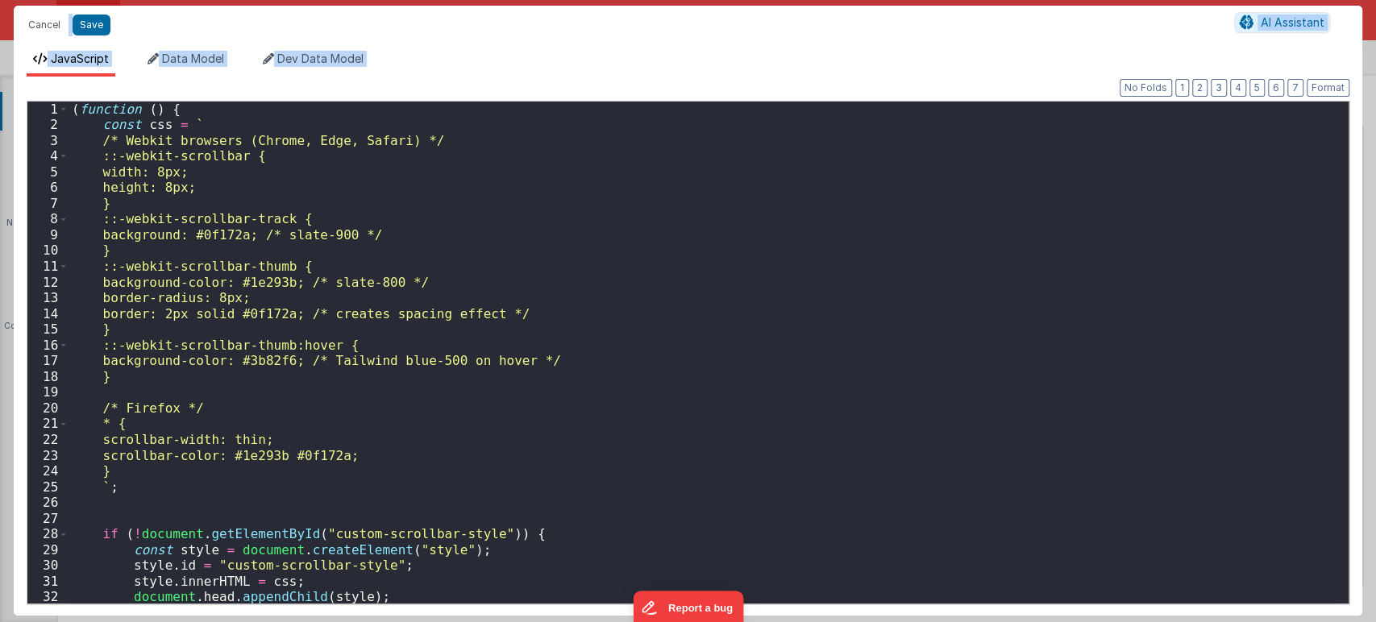
scroll to position [112, 0]
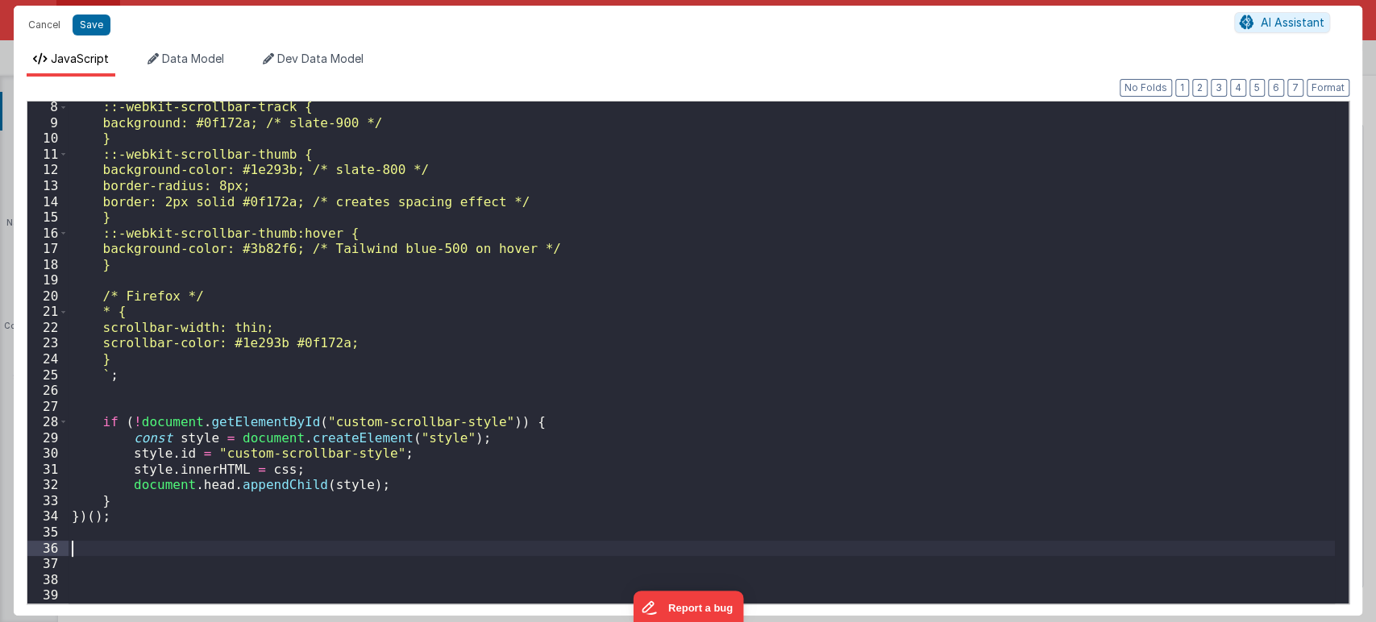
click at [130, 547] on div "::-webkit-scrollbar-track { background: #0f172a; /* slate-900 */ } ::-webkit-sc…" at bounding box center [701, 365] width 1266 height 533
click at [48, 23] on button "Cancel" at bounding box center [44, 25] width 48 height 23
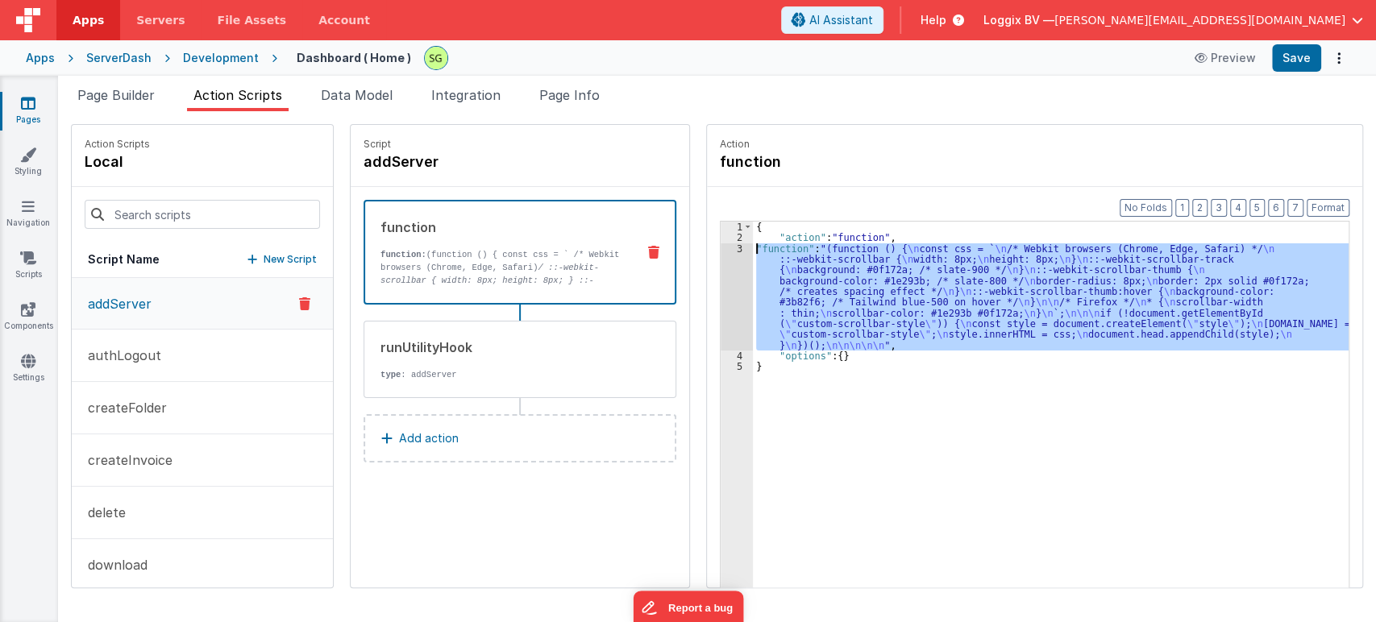
click at [722, 244] on div "3" at bounding box center [736, 296] width 32 height 107
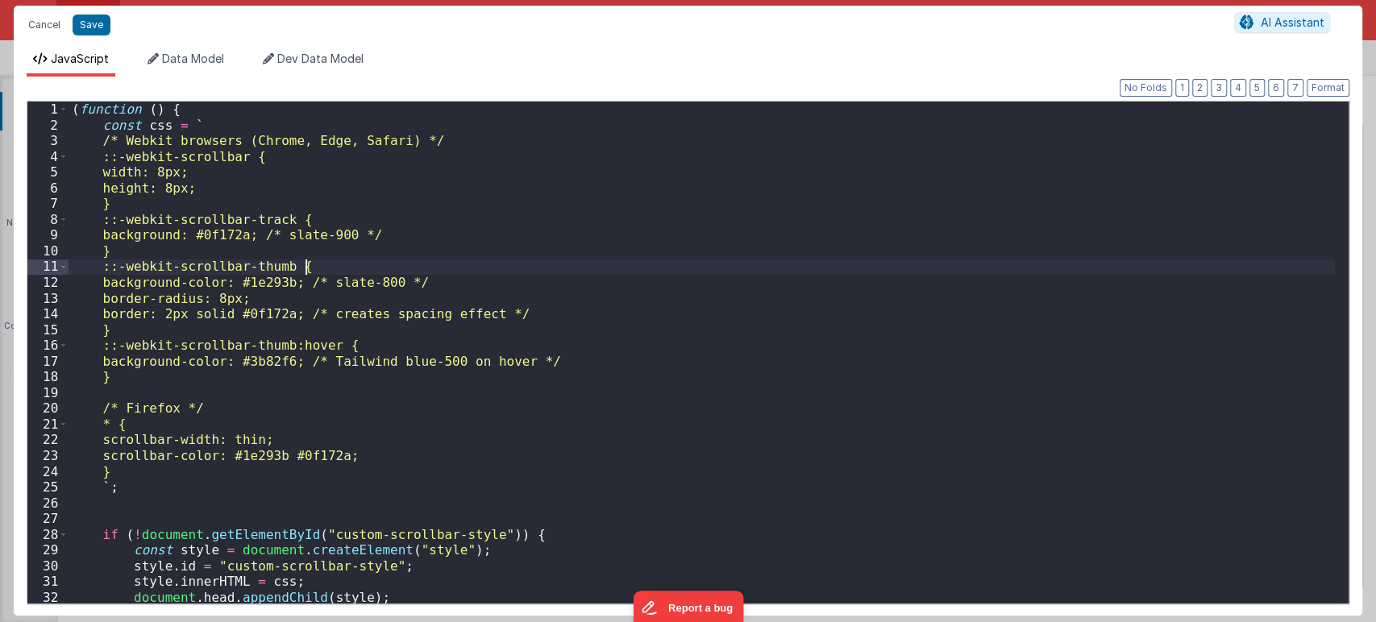
click at [722, 244] on div "( function ( ) { const css = ` /* Webkit browsers (Chrome, Edge, Safari) */ ::-…" at bounding box center [701, 368] width 1266 height 533
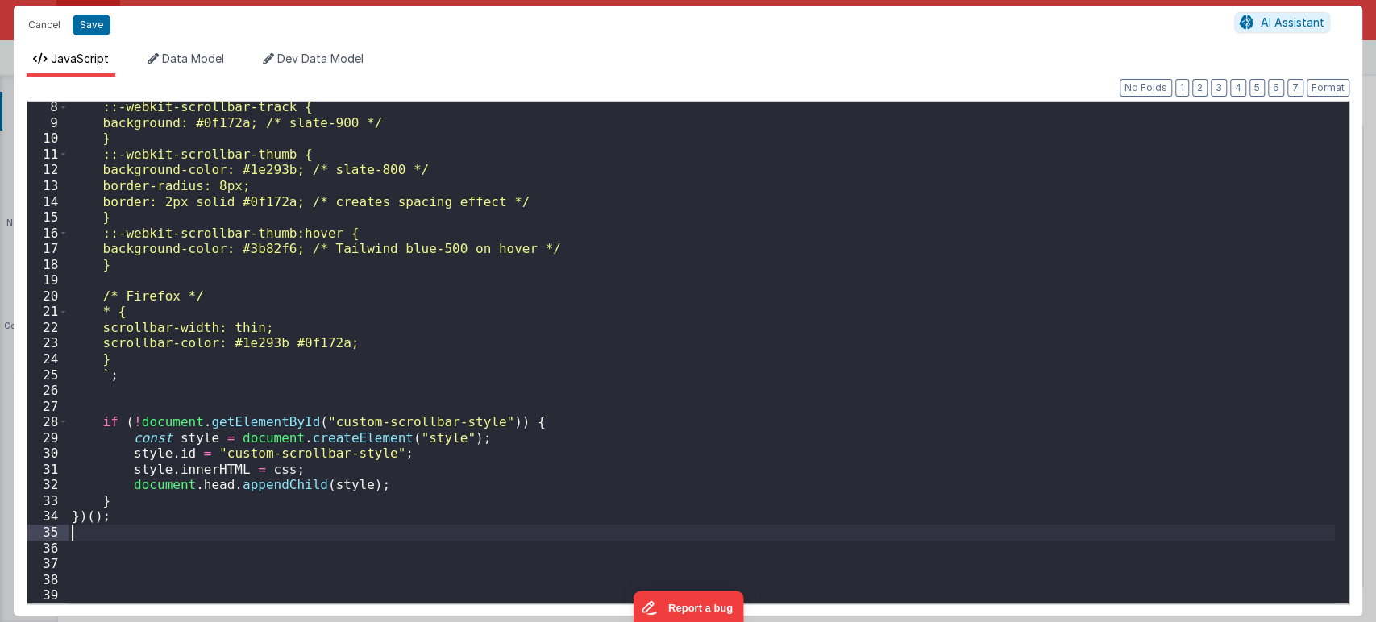
click at [120, 540] on div "::-webkit-scrollbar-track { background: #0f172a; /* slate-900 */ } ::-webkit-sc…" at bounding box center [701, 365] width 1266 height 533
click at [76, 19] on button "Save" at bounding box center [92, 25] width 38 height 21
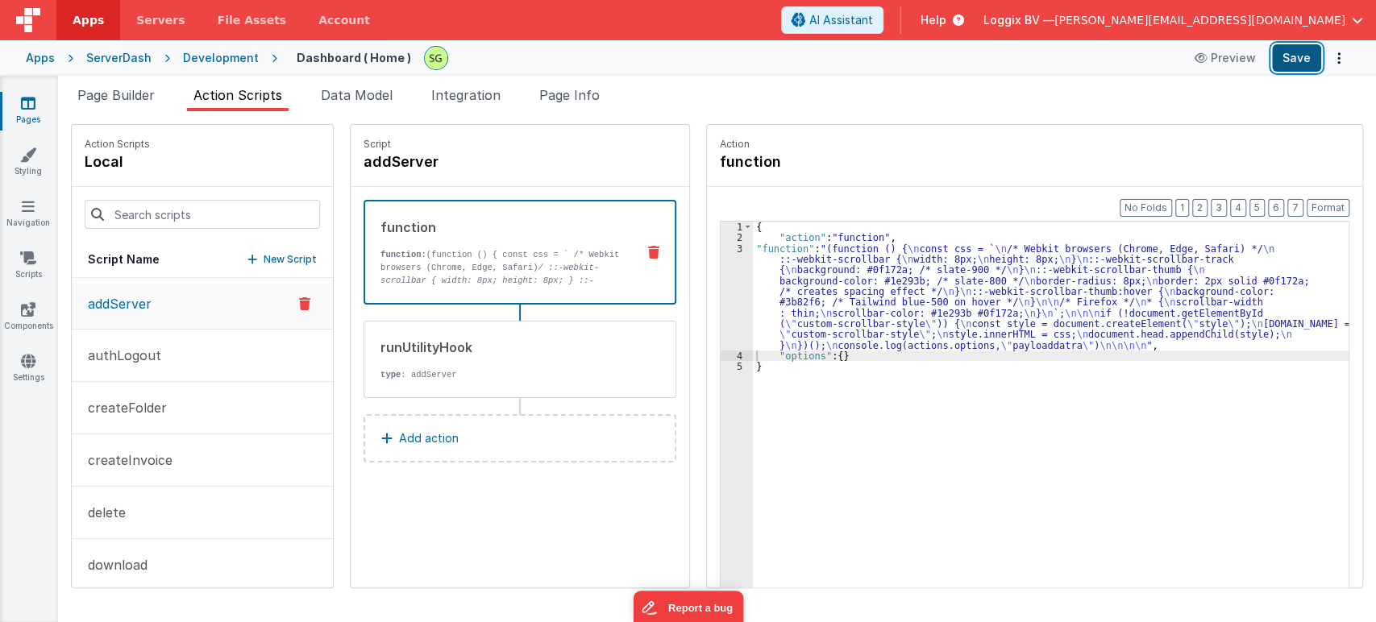
click at [1276, 68] on button "Save" at bounding box center [1296, 57] width 49 height 27
click at [148, 88] on span "Page Builder" at bounding box center [115, 95] width 77 height 16
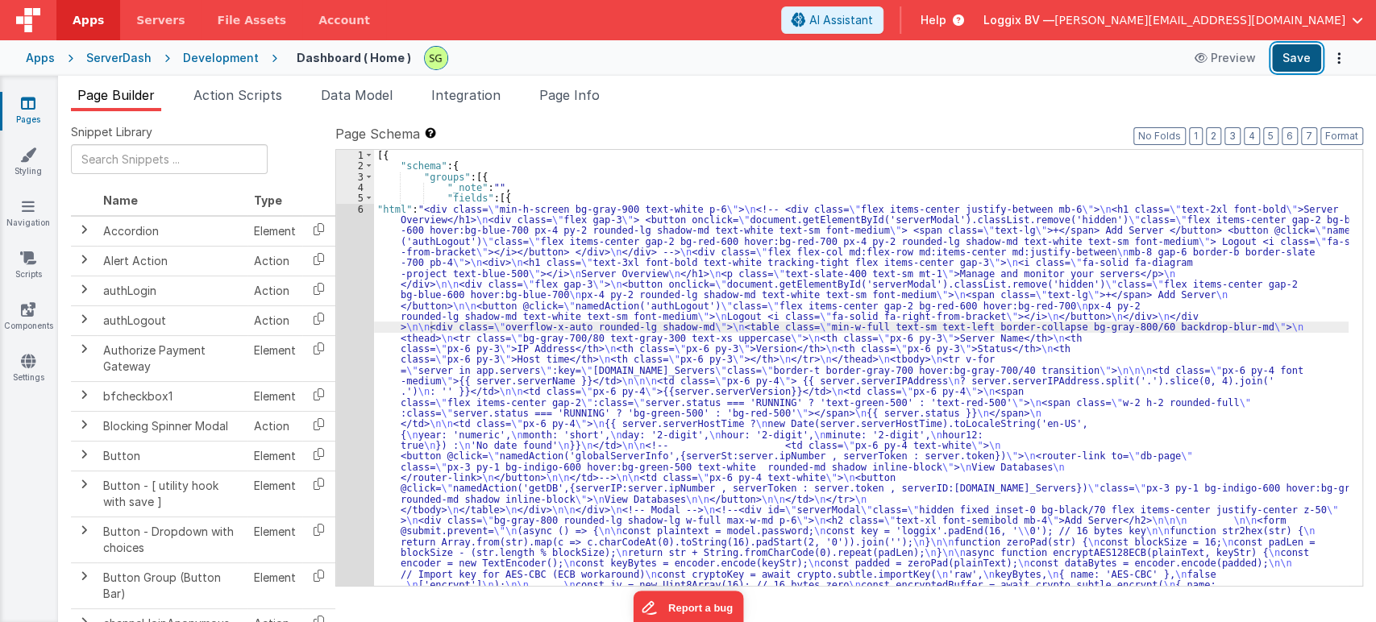
click at [1302, 50] on button "Save" at bounding box center [1296, 57] width 49 height 27
click at [219, 102] on span "Action Scripts" at bounding box center [237, 95] width 89 height 16
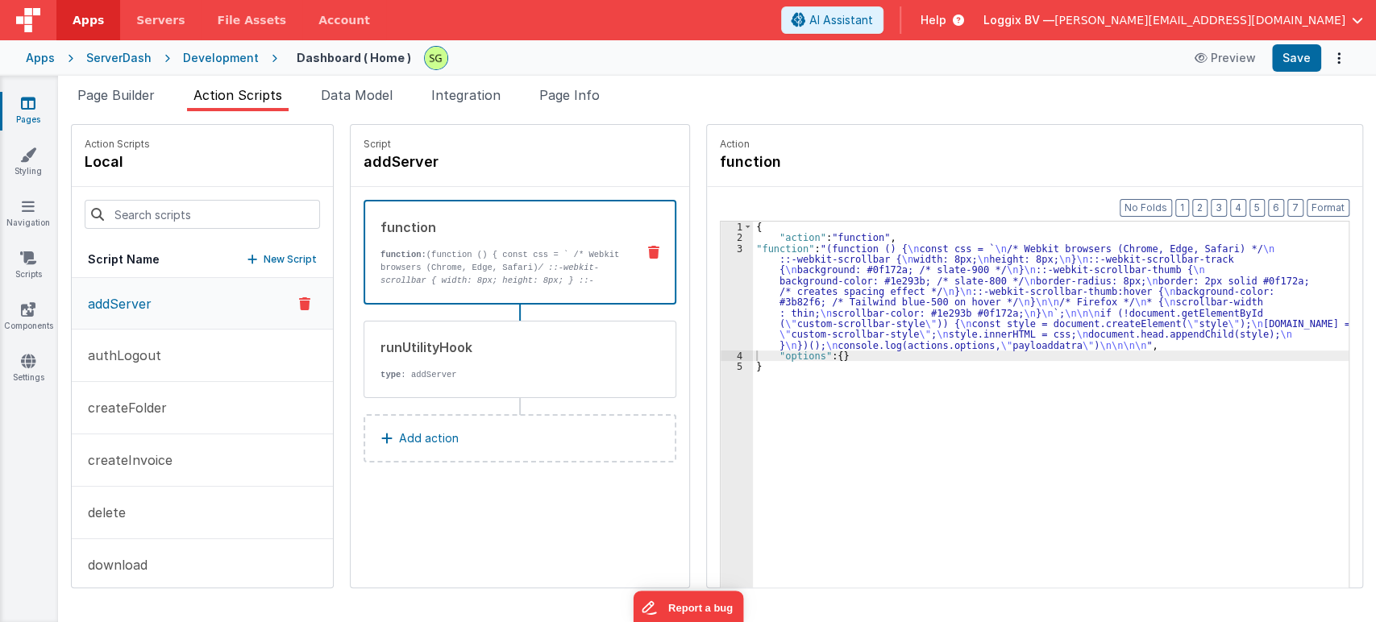
click at [722, 246] on div "3" at bounding box center [736, 296] width 32 height 107
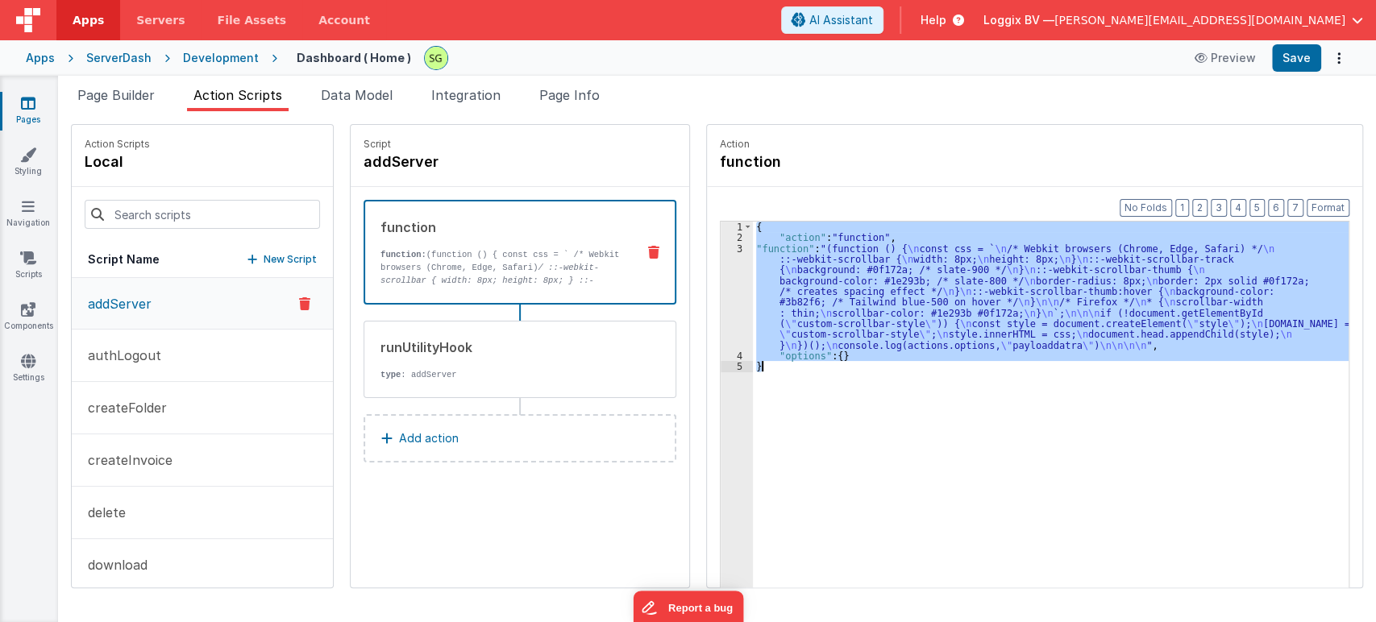
click at [722, 246] on div "3" at bounding box center [736, 296] width 32 height 107
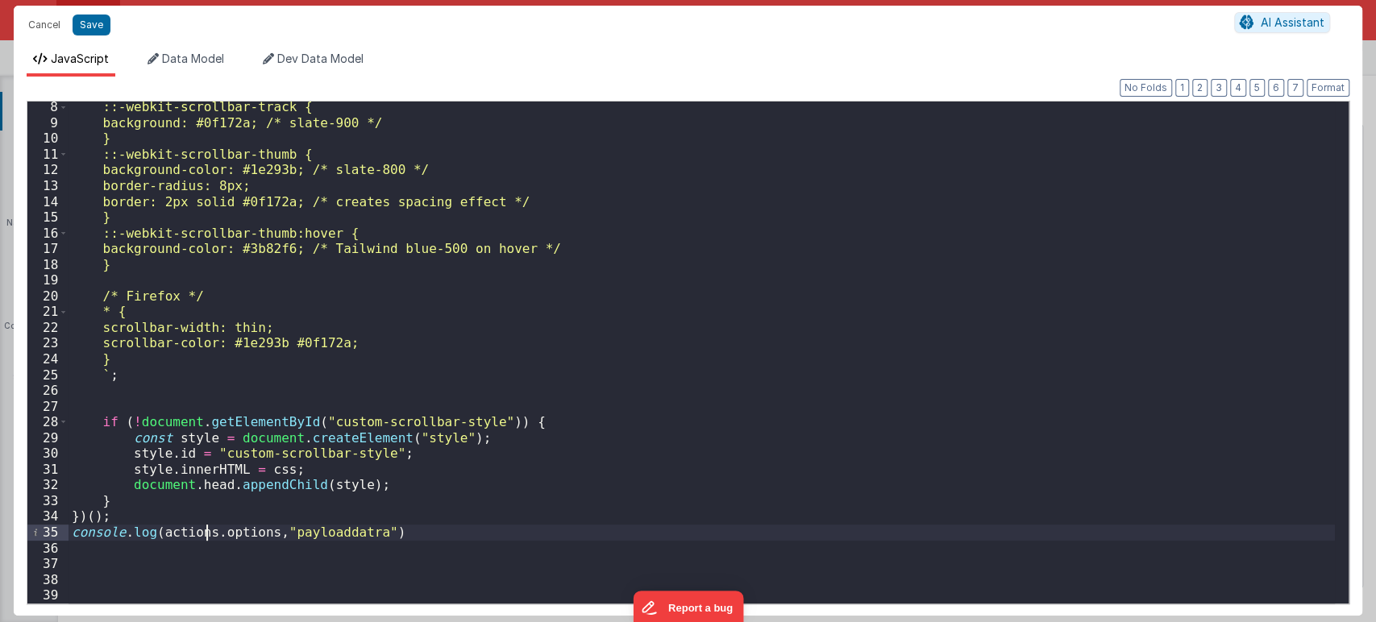
click at [206, 533] on div "::-webkit-scrollbar-track { background: #0f172a; /* slate-900 */ } ::-webkit-sc…" at bounding box center [701, 365] width 1266 height 533
click at [89, 32] on button "Save" at bounding box center [92, 25] width 38 height 21
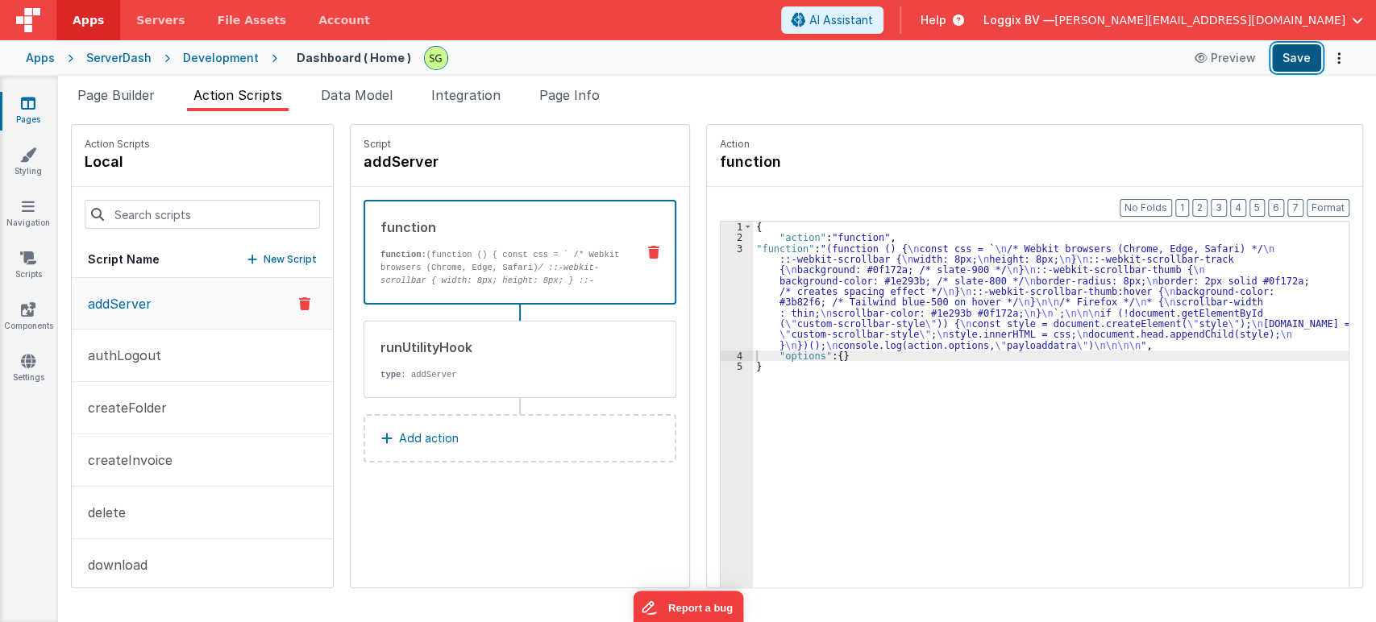
click at [1303, 54] on button "Save" at bounding box center [1296, 57] width 49 height 27
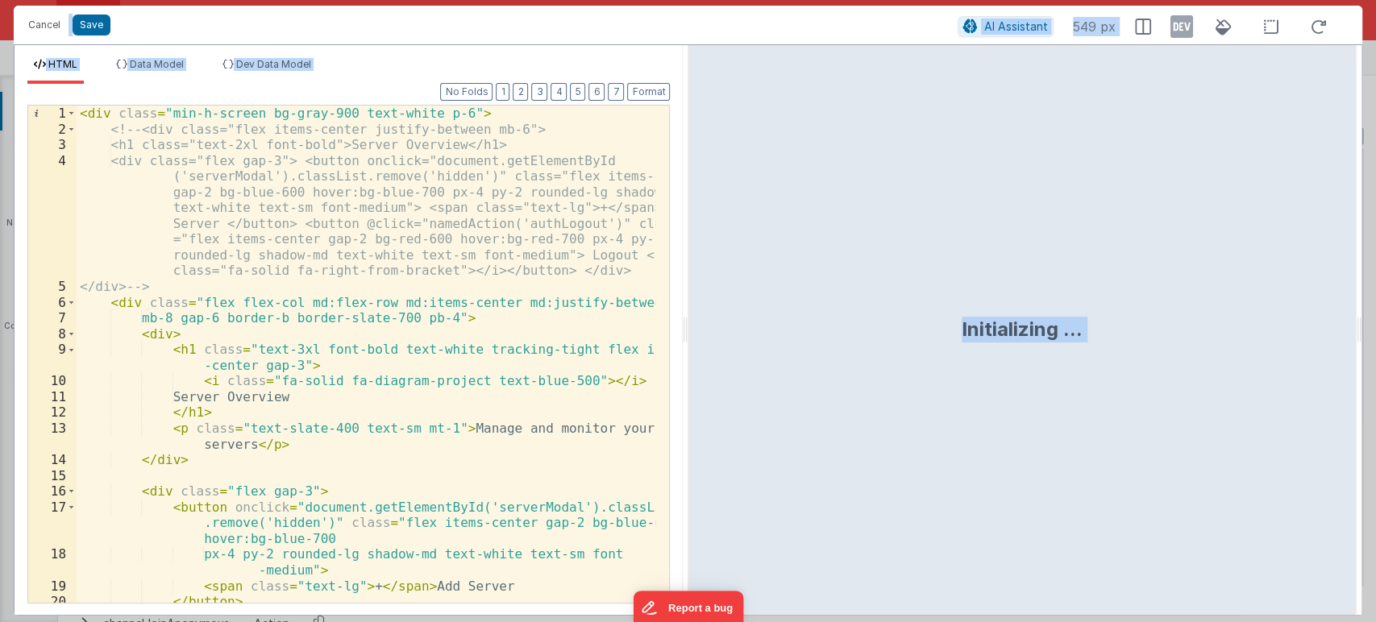
click at [587, 268] on div "< div class = "min-h-screen bg-gray-900 text-white p-6" > <!-- <div class="flex…" at bounding box center [366, 370] width 579 height 529
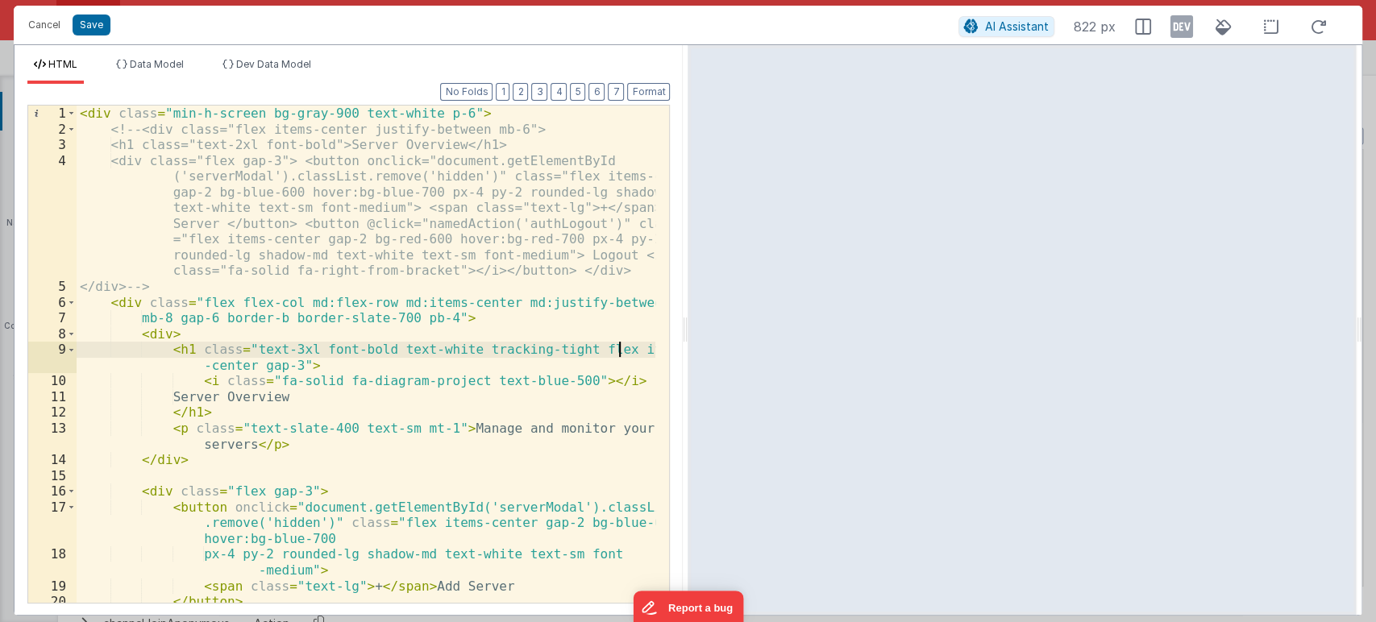
click at [619, 344] on div "< div class = "min-h-screen bg-gray-900 text-white p-6" > <!-- <div class="flex…" at bounding box center [366, 370] width 579 height 529
click at [609, 364] on div "< div class = "min-h-screen bg-gray-900 text-white p-6" > <!-- <div class="flex…" at bounding box center [366, 370] width 579 height 529
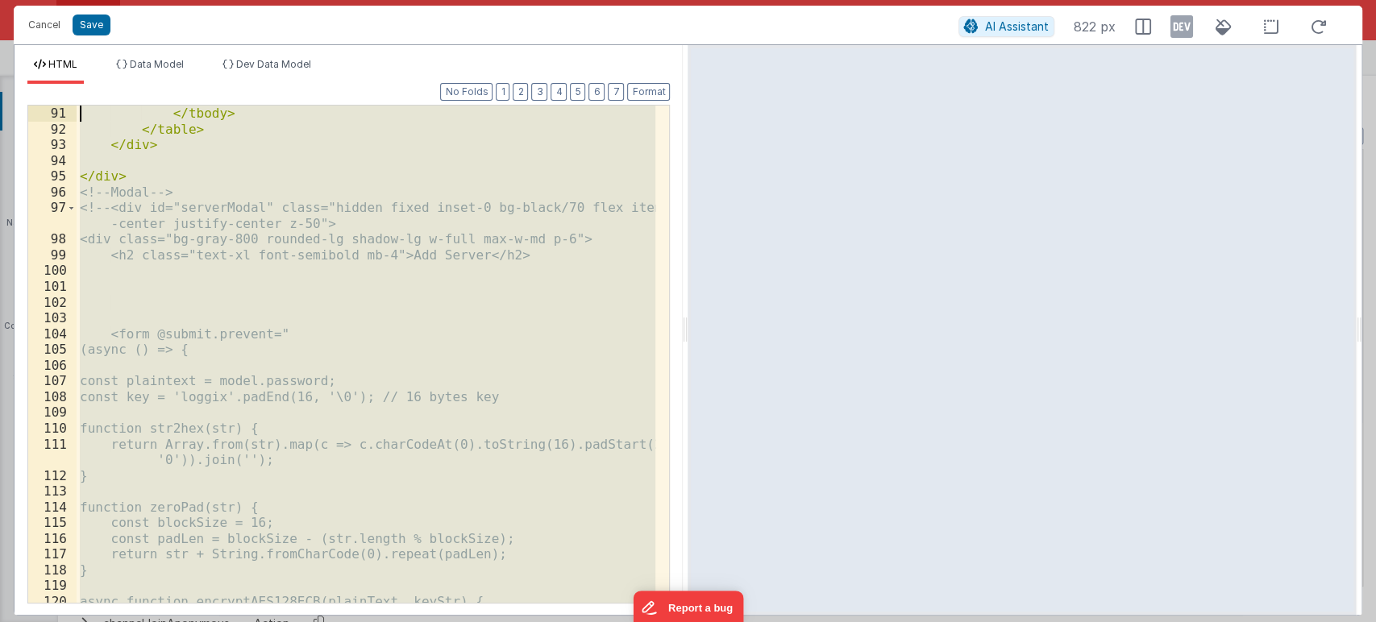
scroll to position [1796, 0]
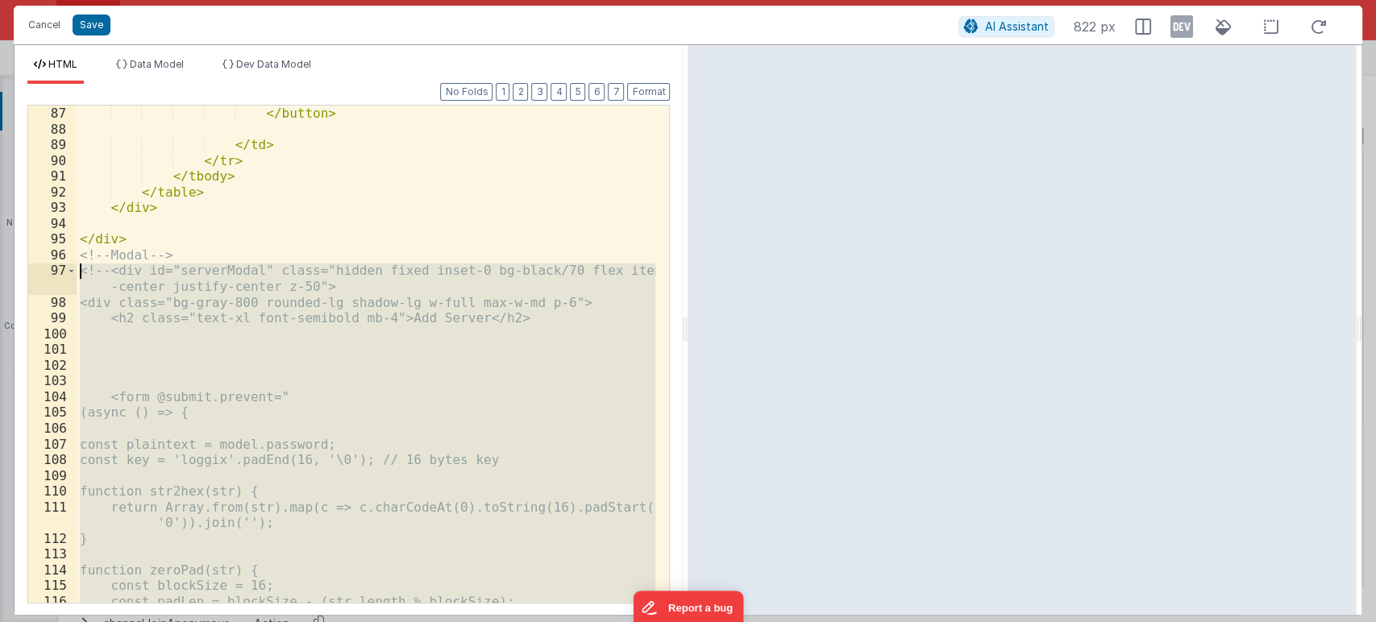
drag, startPoint x: 174, startPoint y: 575, endPoint x: 78, endPoint y: 271, distance: 318.6
click at [78, 271] on div "</ button > </ td > </ tr > </ tbody > </ table > </ div > </ div > <!-- Modal …" at bounding box center [366, 370] width 579 height 529
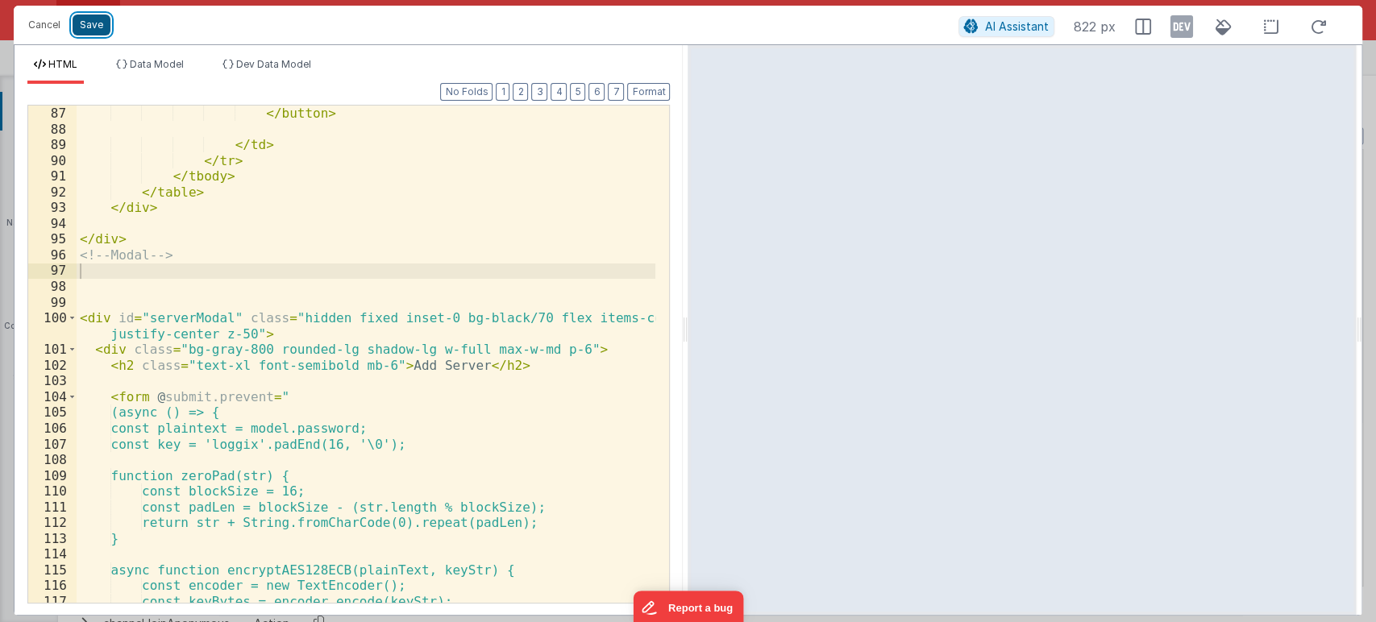
click at [93, 27] on button "Save" at bounding box center [92, 25] width 38 height 21
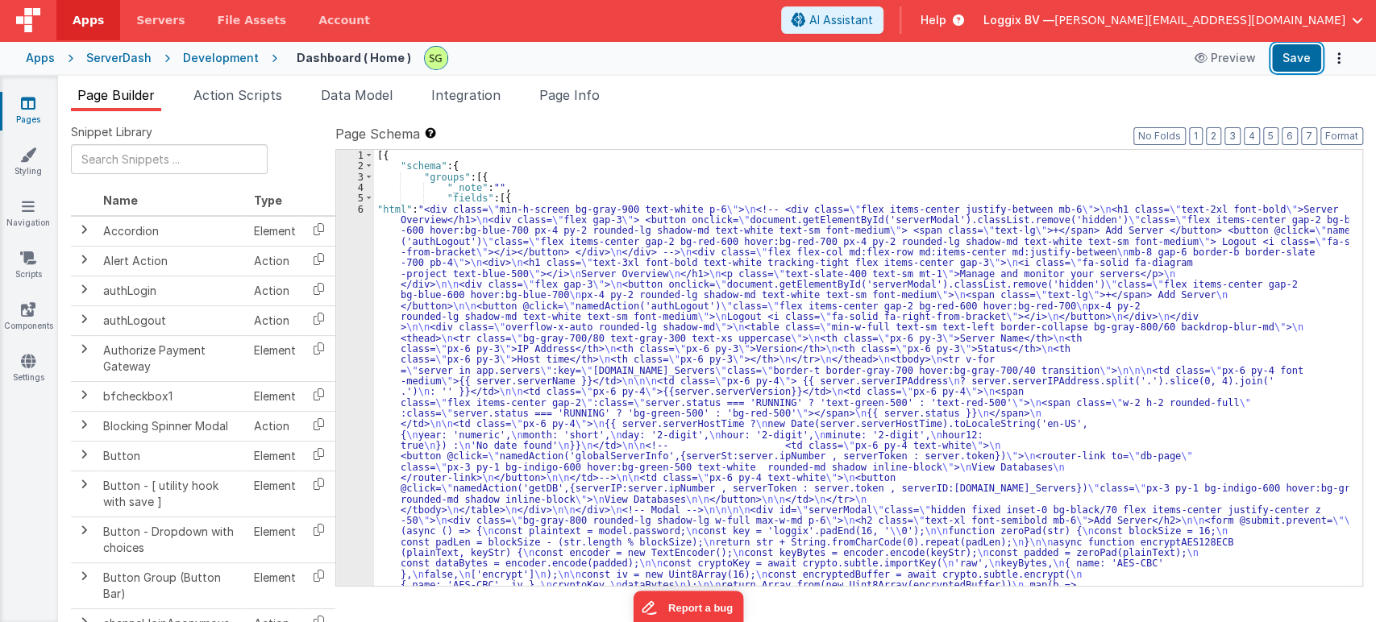
click at [1288, 63] on button "Save" at bounding box center [1296, 57] width 49 height 27
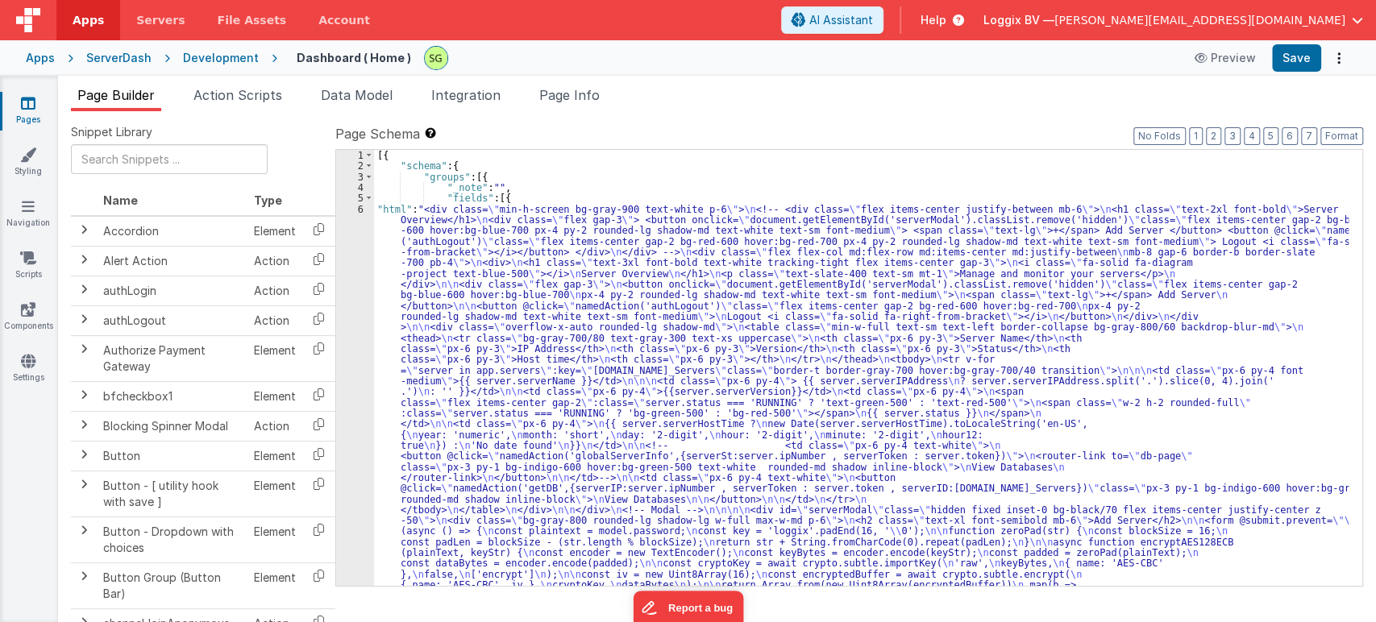
click at [359, 208] on div "6" at bounding box center [355, 515] width 38 height 623
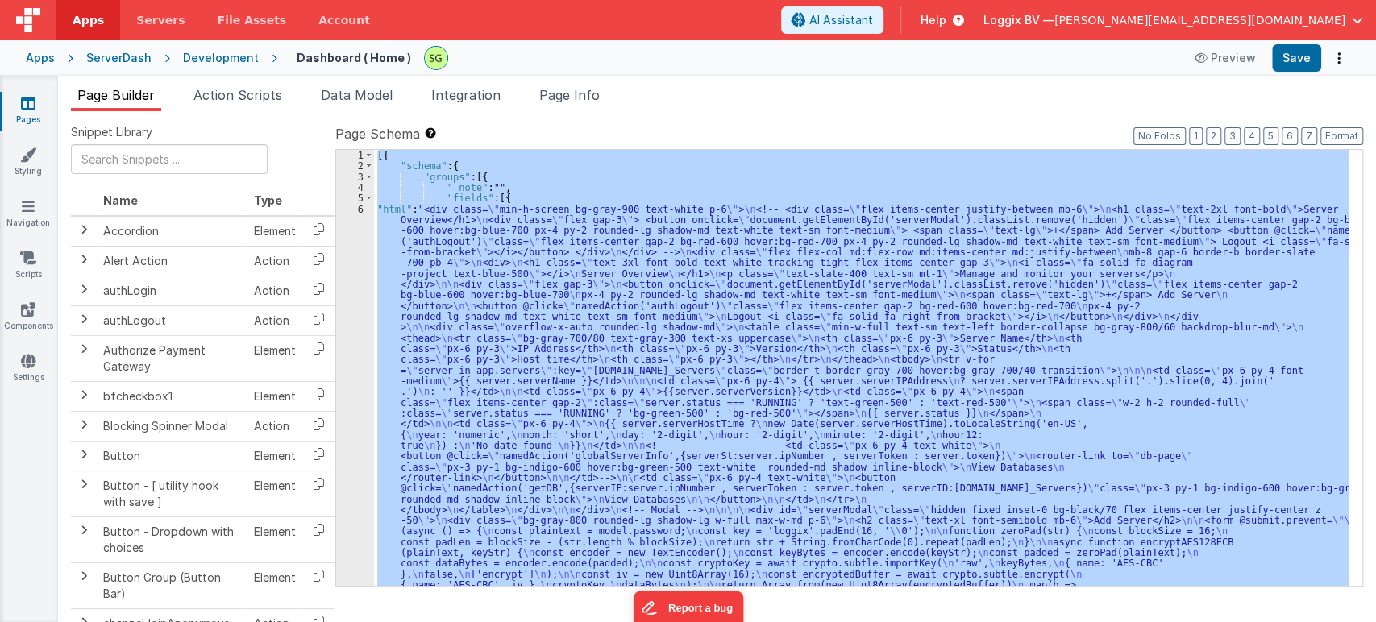
click at [359, 208] on div "6" at bounding box center [355, 515] width 38 height 623
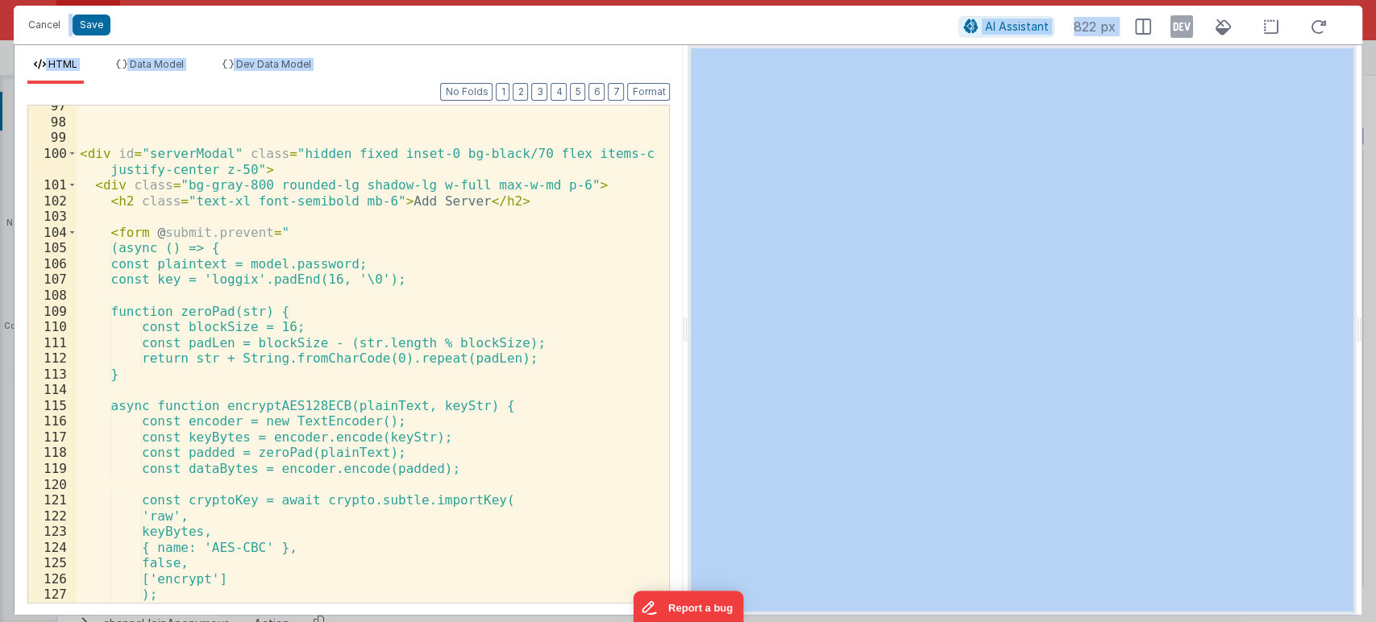
scroll to position [1961, 0]
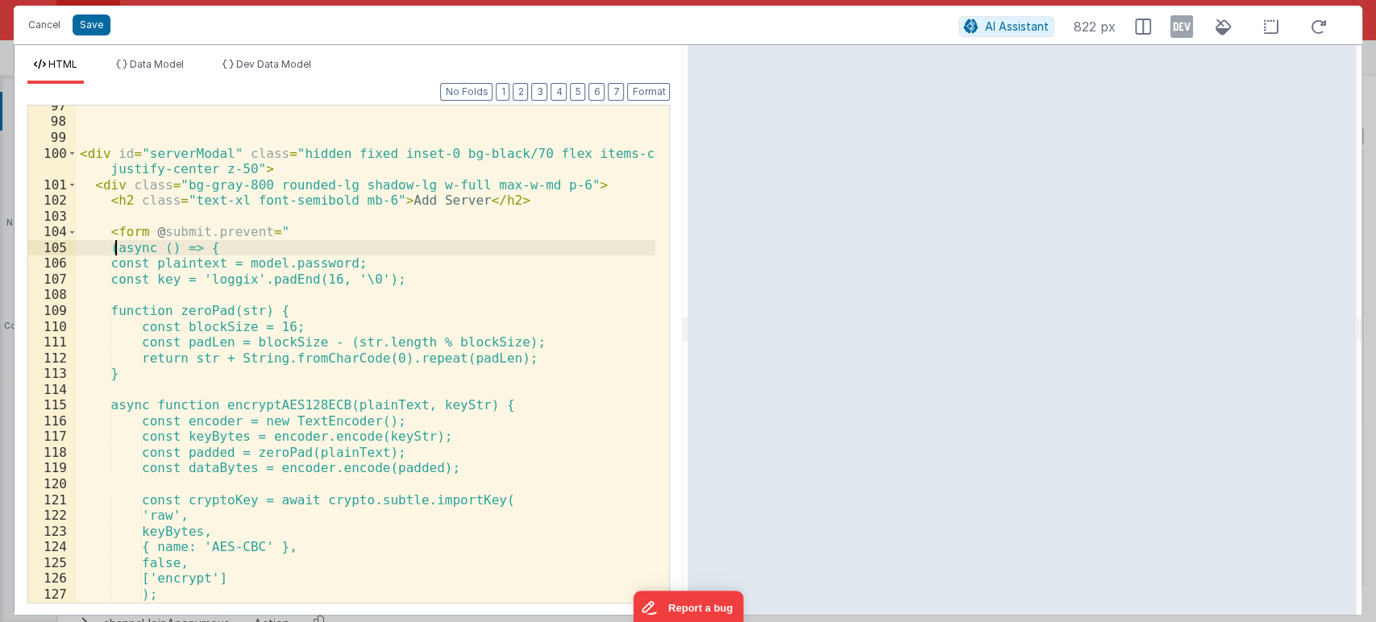
click at [116, 250] on div "< div id = "serverModal" class = "hidden fixed inset-0 bg-black/70 flex items-c…" at bounding box center [366, 362] width 579 height 529
click at [122, 249] on div "< div id = "serverModal" class = "hidden fixed inset-0 bg-black/70 flex items-c…" at bounding box center [366, 362] width 579 height 529
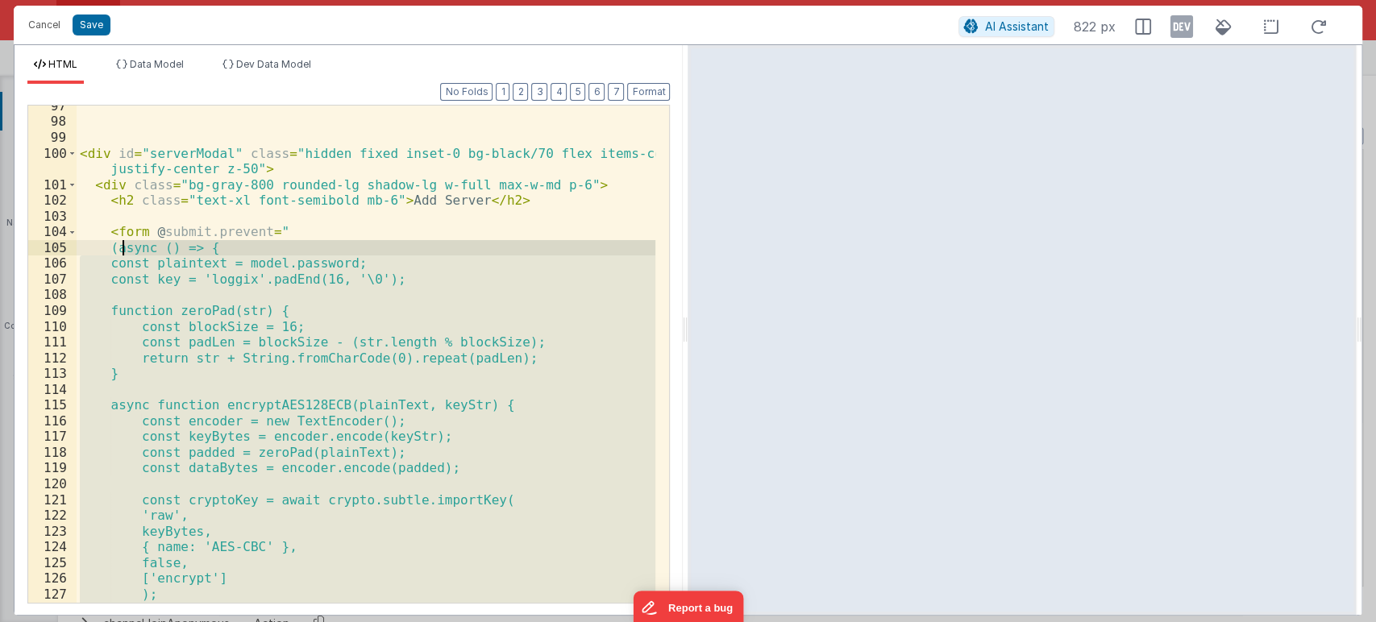
drag, startPoint x: 122, startPoint y: 249, endPoint x: 161, endPoint y: 550, distance: 303.8
click at [161, 550] on div "< div id = "serverModal" class = "hidden fixed inset-0 bg-black/70 flex items-c…" at bounding box center [366, 362] width 579 height 529
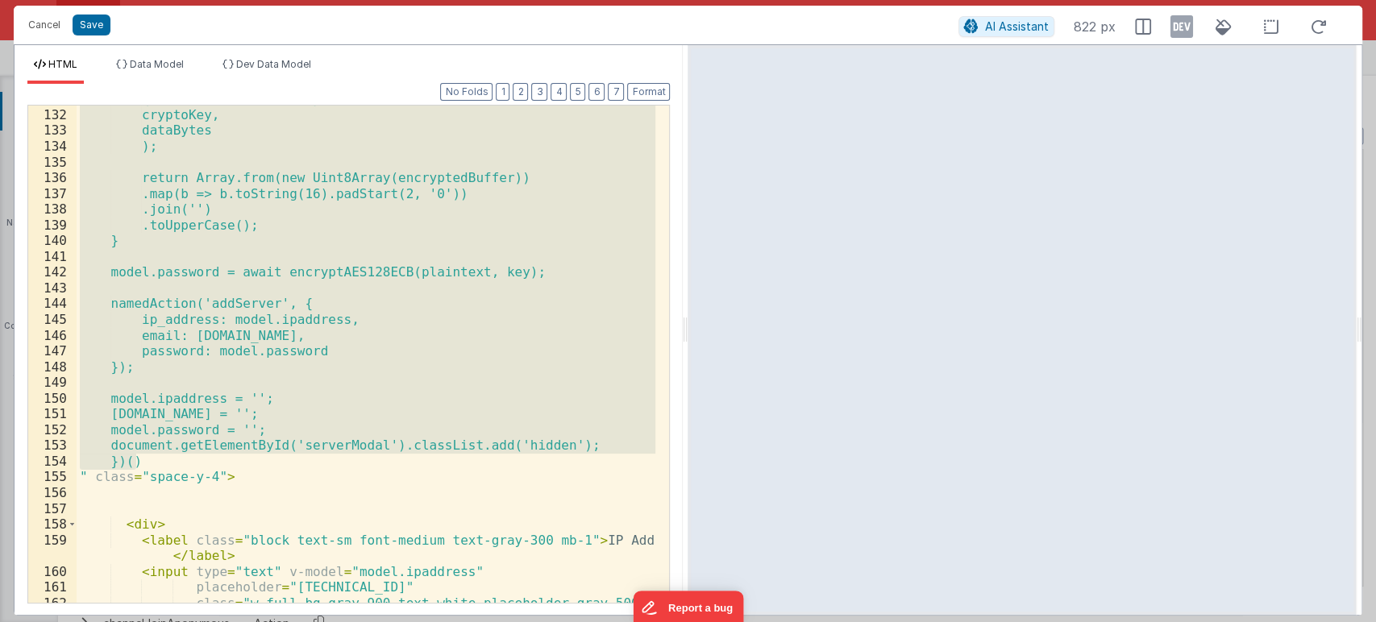
scroll to position [2520, 0]
click at [155, 466] on div "{ name: 'AES-CBC', iv }, cryptoKey, dataBytes ); return Array.from(new Uint8Arr…" at bounding box center [366, 371] width 579 height 560
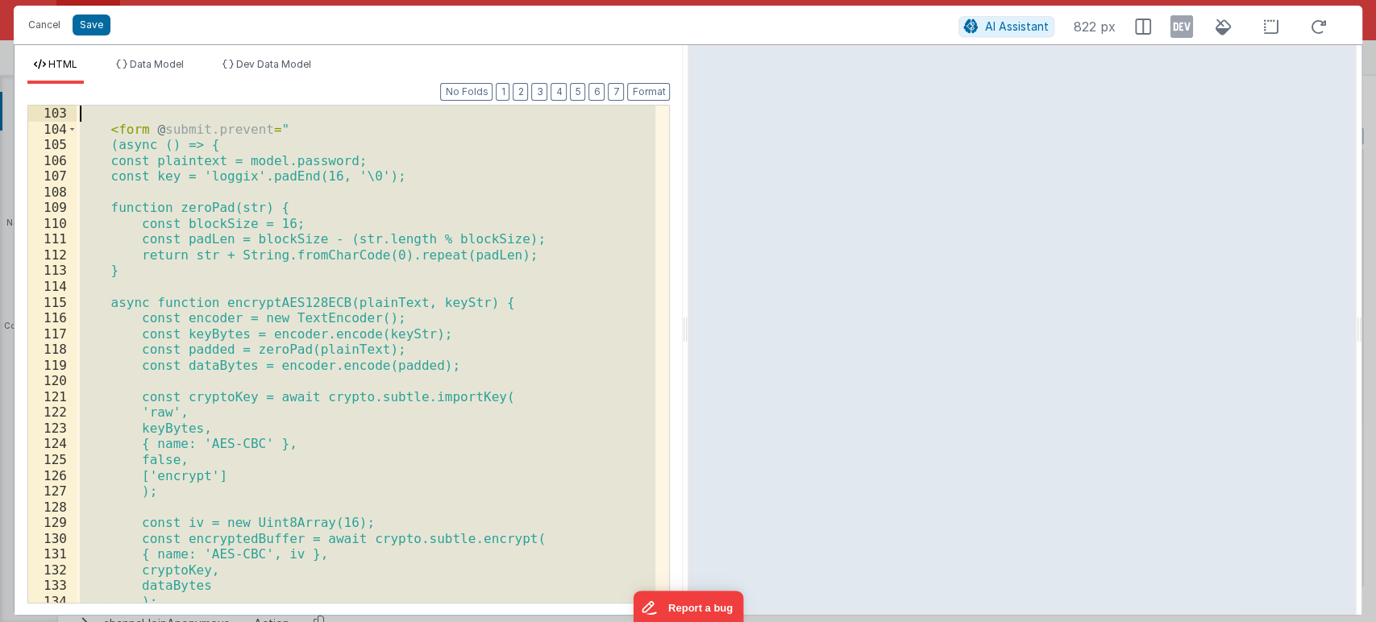
scroll to position [1828, 0]
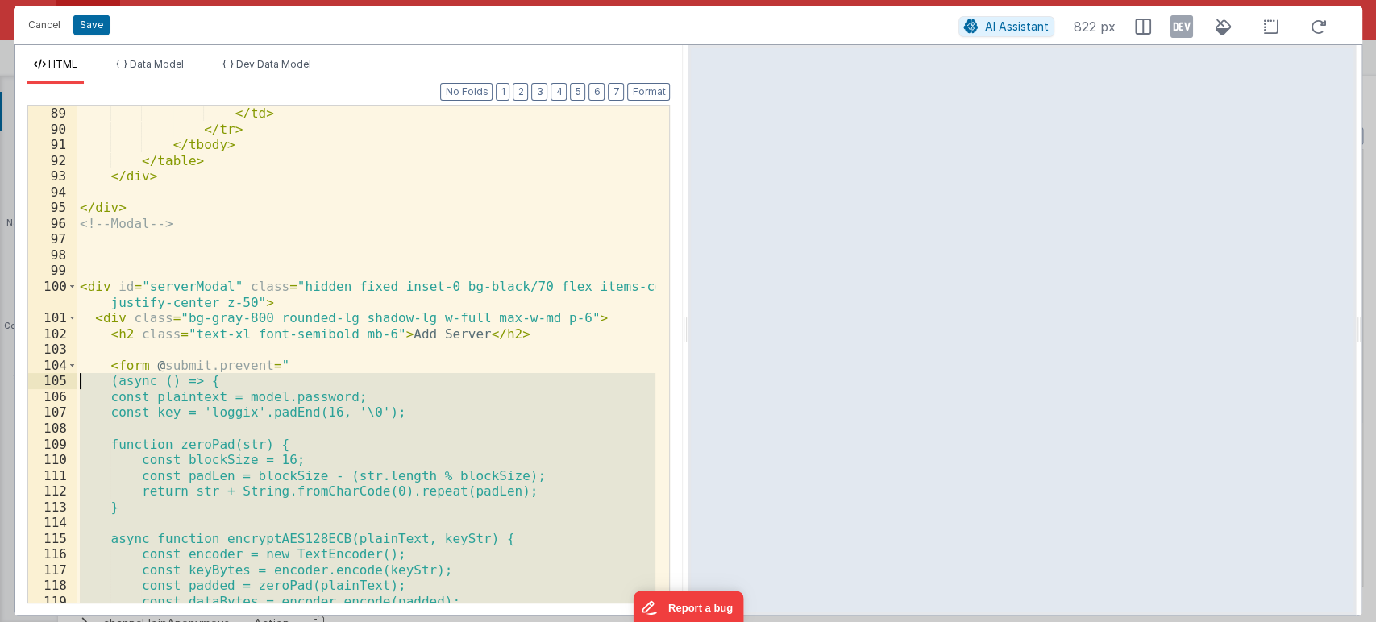
drag, startPoint x: 155, startPoint y: 466, endPoint x: 82, endPoint y: 375, distance: 116.4
click at [82, 375] on div "</ td > </ tr > </ tbody > </ table > </ div > </ div > <!-- Modal --> < div id…" at bounding box center [366, 370] width 579 height 529
click at [293, 483] on div "</ td > </ tr > </ tbody > </ table > </ div > </ div > <!-- Modal --> < div id…" at bounding box center [366, 354] width 579 height 497
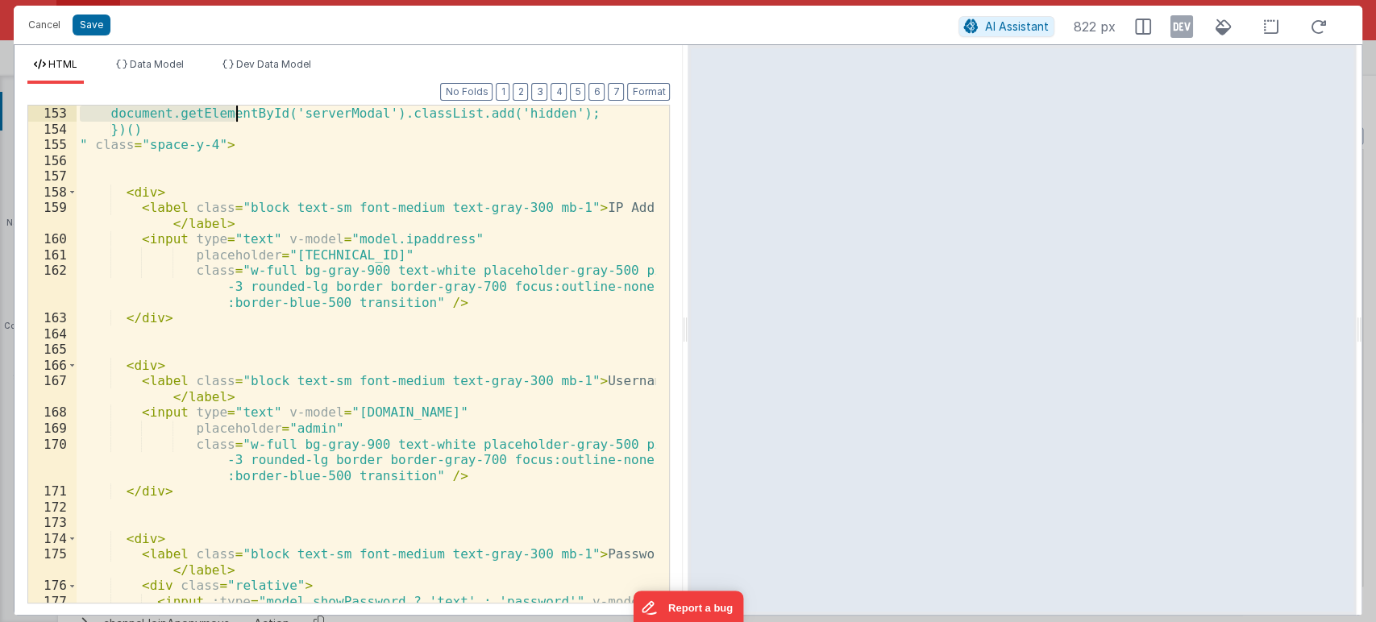
scroll to position [2789, 0]
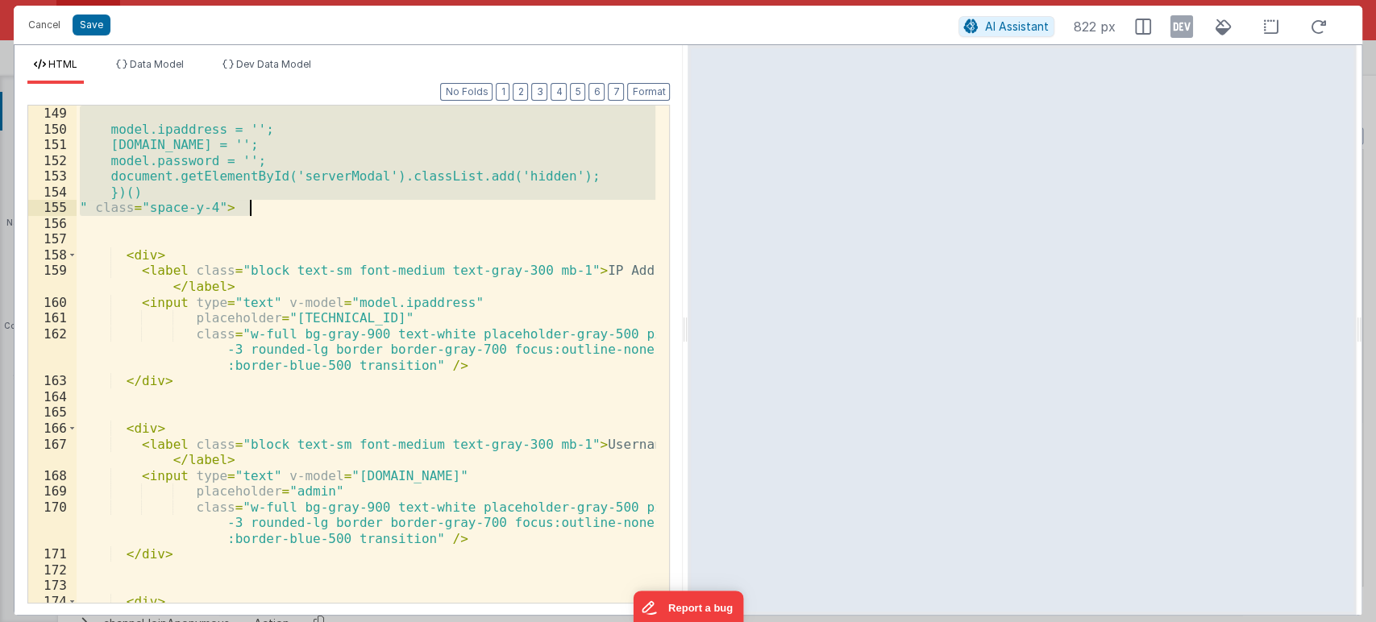
drag, startPoint x: 104, startPoint y: 366, endPoint x: 275, endPoint y: 210, distance: 231.0
click at [275, 210] on div "model.ipaddress = ''; model.email = ''; model.password = ''; document.getElemen…" at bounding box center [366, 378] width 579 height 545
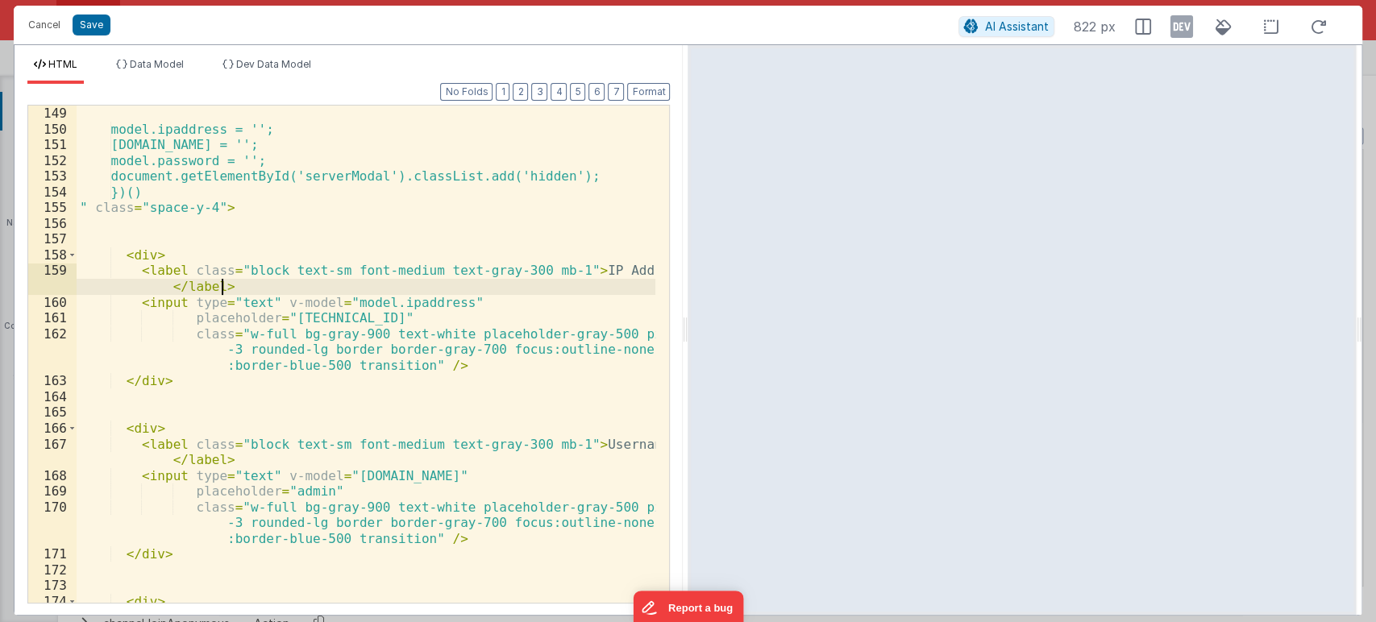
click at [259, 282] on div "model.ipaddress = ''; model.email = ''; model.password = ''; document.getElemen…" at bounding box center [366, 378] width 579 height 545
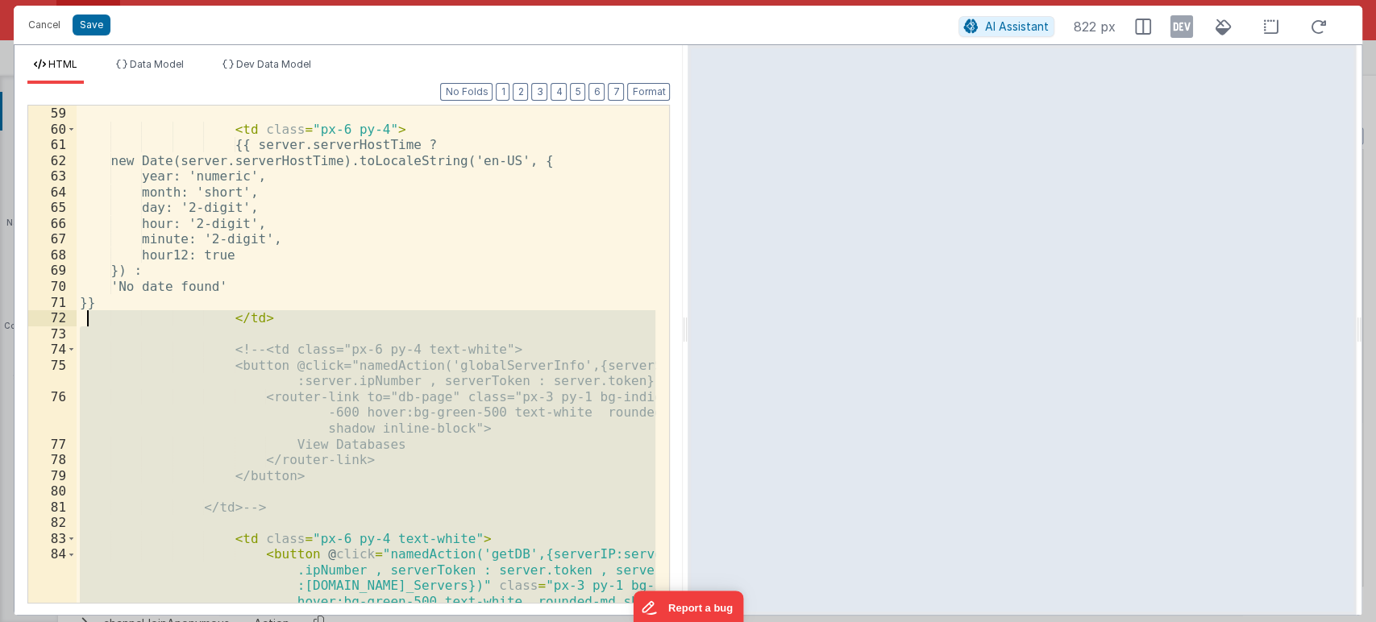
scroll to position [1244, 0]
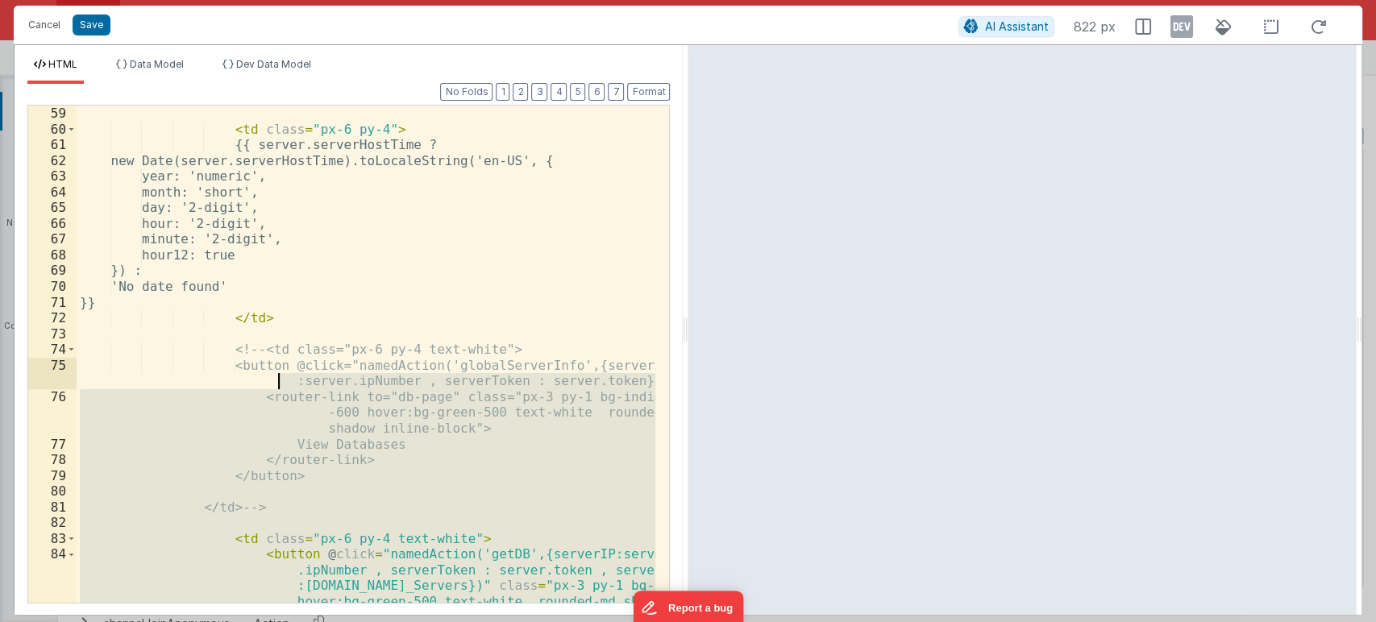
drag, startPoint x: 273, startPoint y: 400, endPoint x: 93, endPoint y: 458, distance: 188.8
click at [93, 458] on div "< td class = "px-6 py-4" > {{ server.serverHostTime ? new Date(server.serverHos…" at bounding box center [366, 401] width 579 height 591
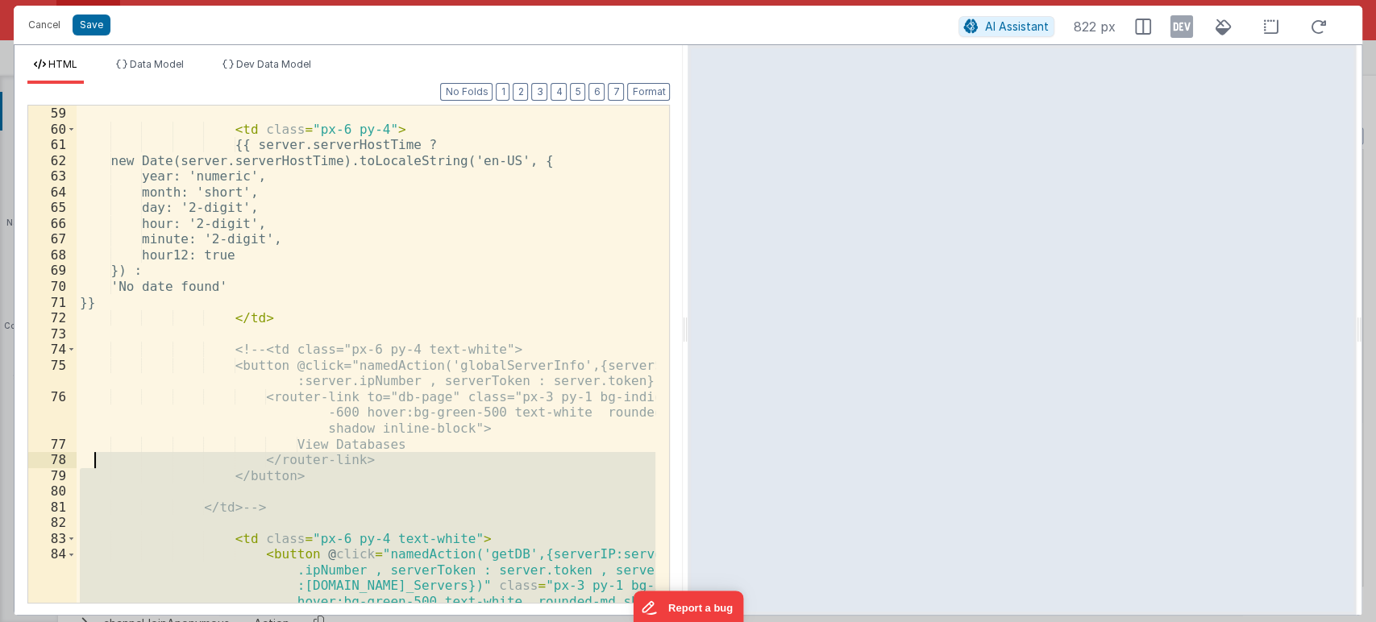
click at [122, 565] on div "< td class = "px-6 py-4" > {{ server.serverHostTime ? new Date(server.serverHos…" at bounding box center [366, 354] width 579 height 497
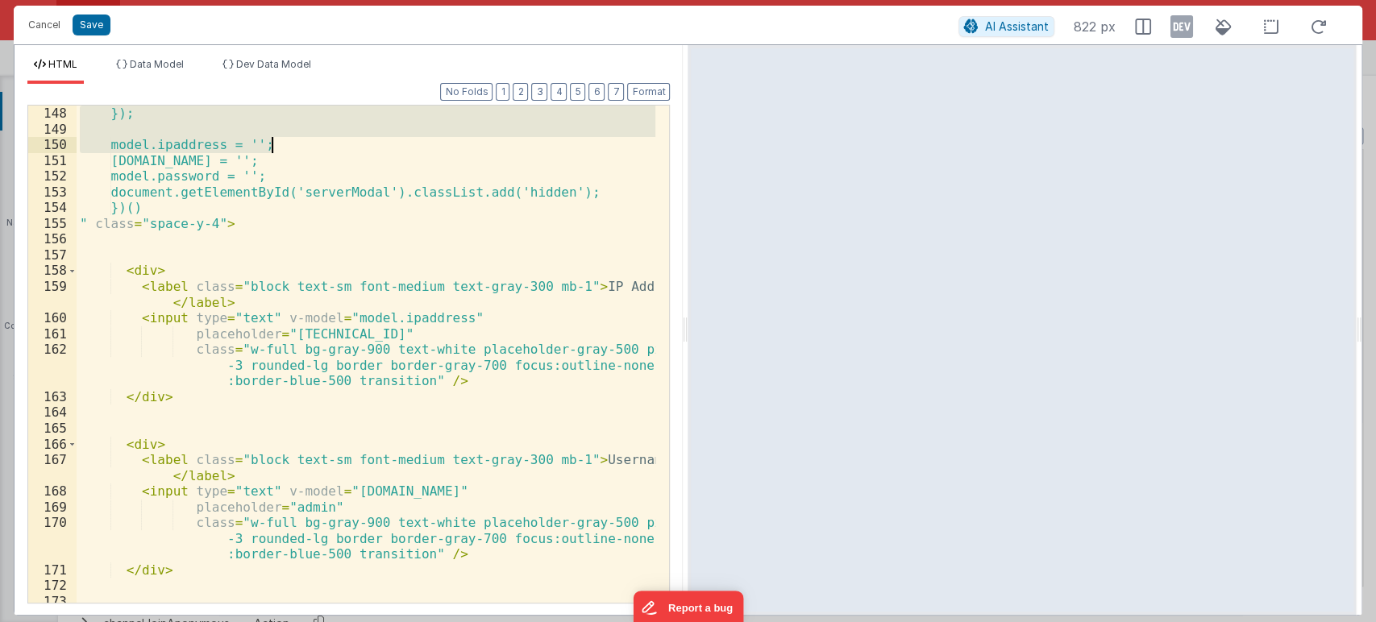
scroll to position [2773, 0]
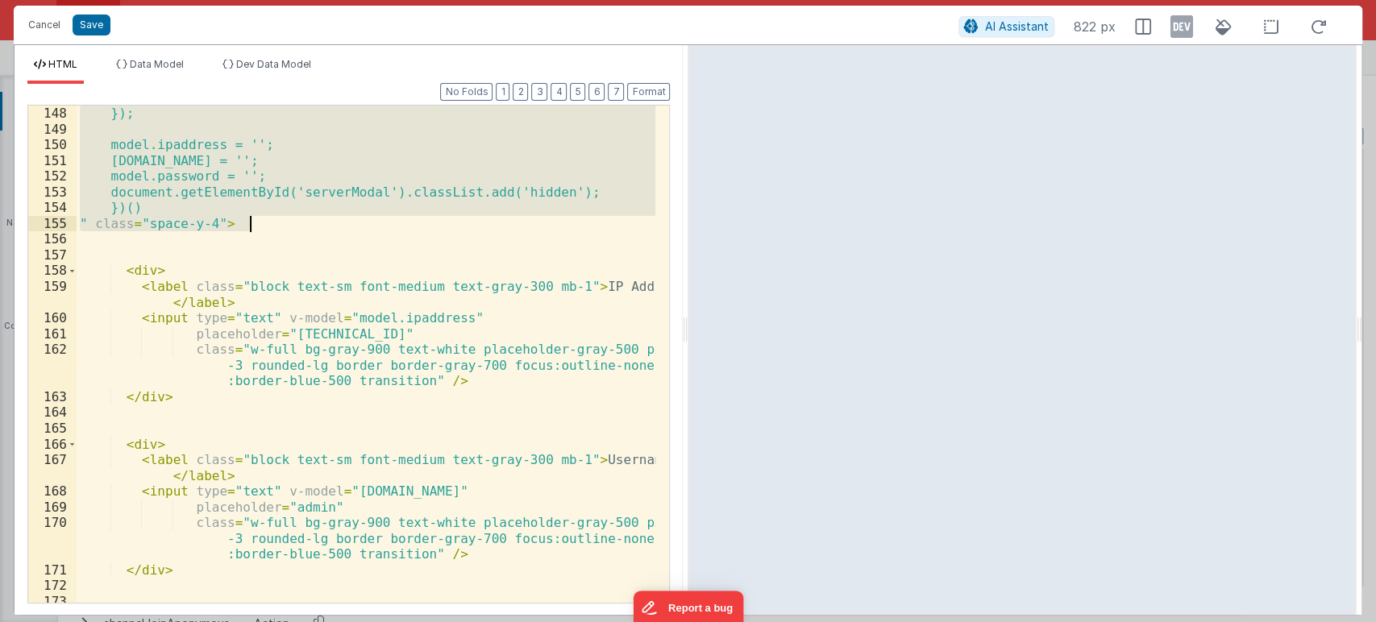
drag, startPoint x: 104, startPoint y: 202, endPoint x: 263, endPoint y: 221, distance: 159.8
click at [263, 221] on div "}); model.ipaddress = ''; model.email = ''; model.password = ''; document.getEl…" at bounding box center [366, 370] width 579 height 529
click at [263, 221] on div "}); model.ipaddress = ''; model.email = ''; model.password = ''; document.getEl…" at bounding box center [366, 354] width 579 height 497
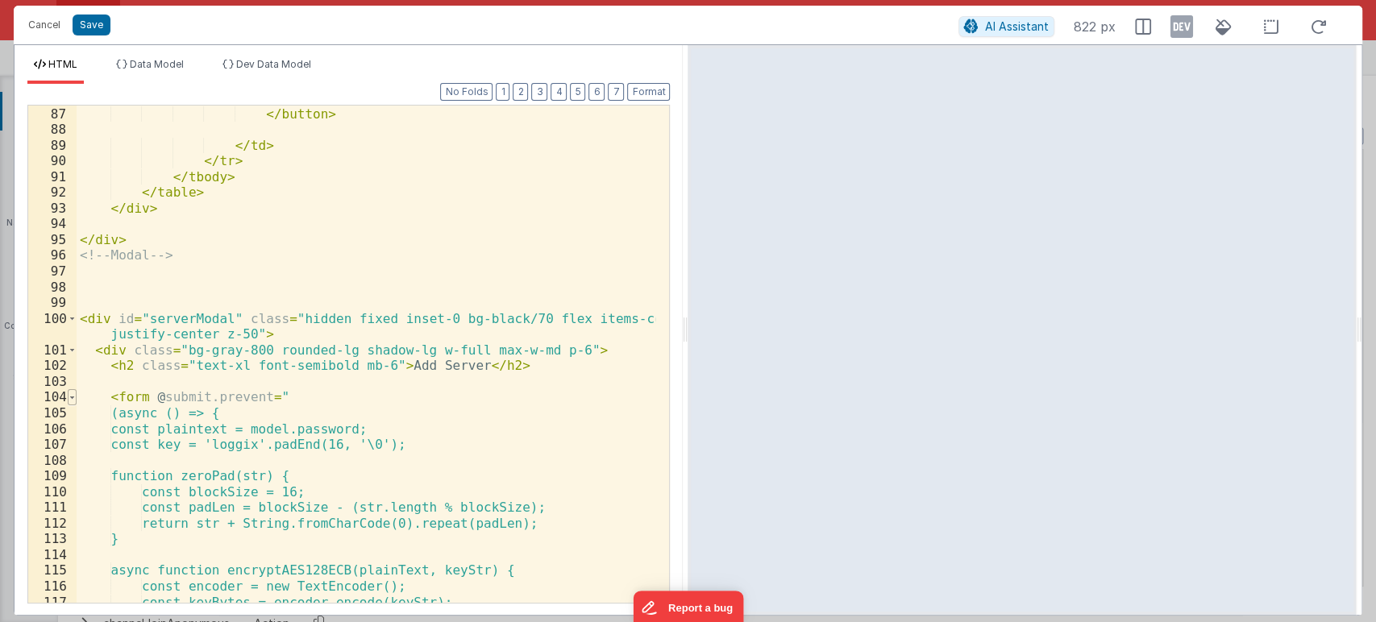
scroll to position [1795, 0]
click at [102, 395] on div "</ button > </ td > </ tr > </ tbody > </ table > </ div > </ div > <!-- Modal …" at bounding box center [366, 354] width 579 height 529
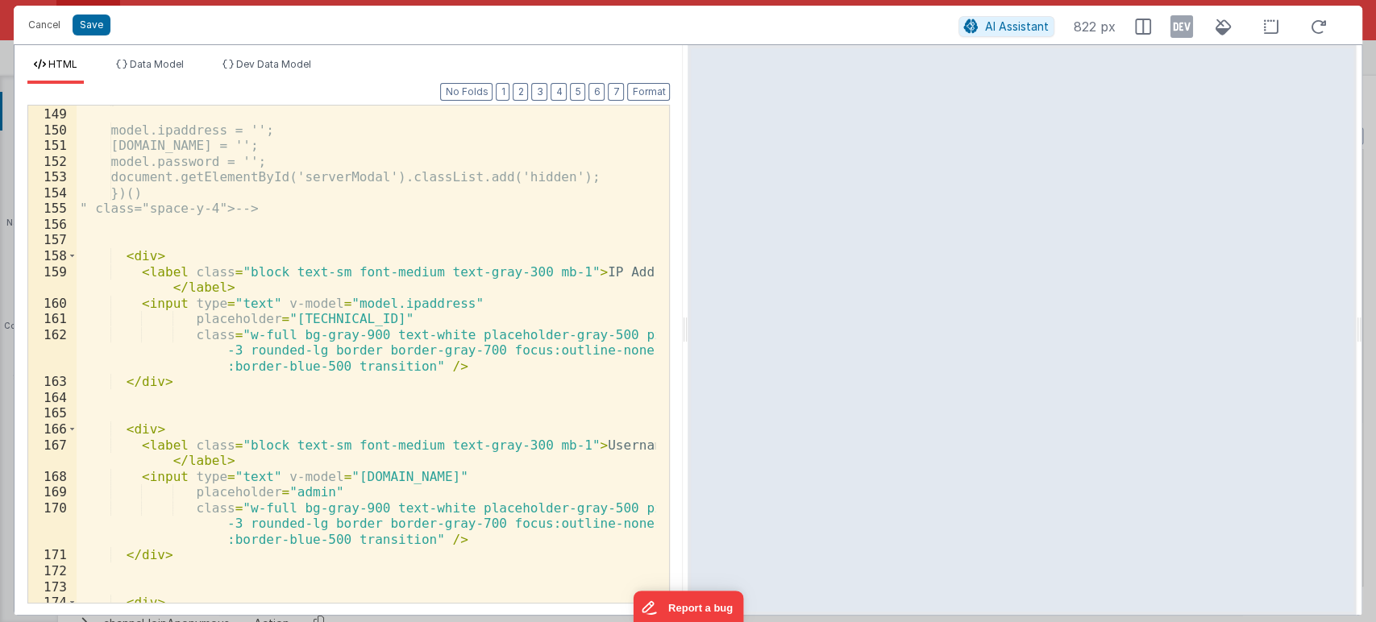
scroll to position [2787, 0]
click at [177, 225] on div "}); model.ipaddress = ''; model.email = ''; model.password = ''; document.getEl…" at bounding box center [366, 355] width 579 height 529
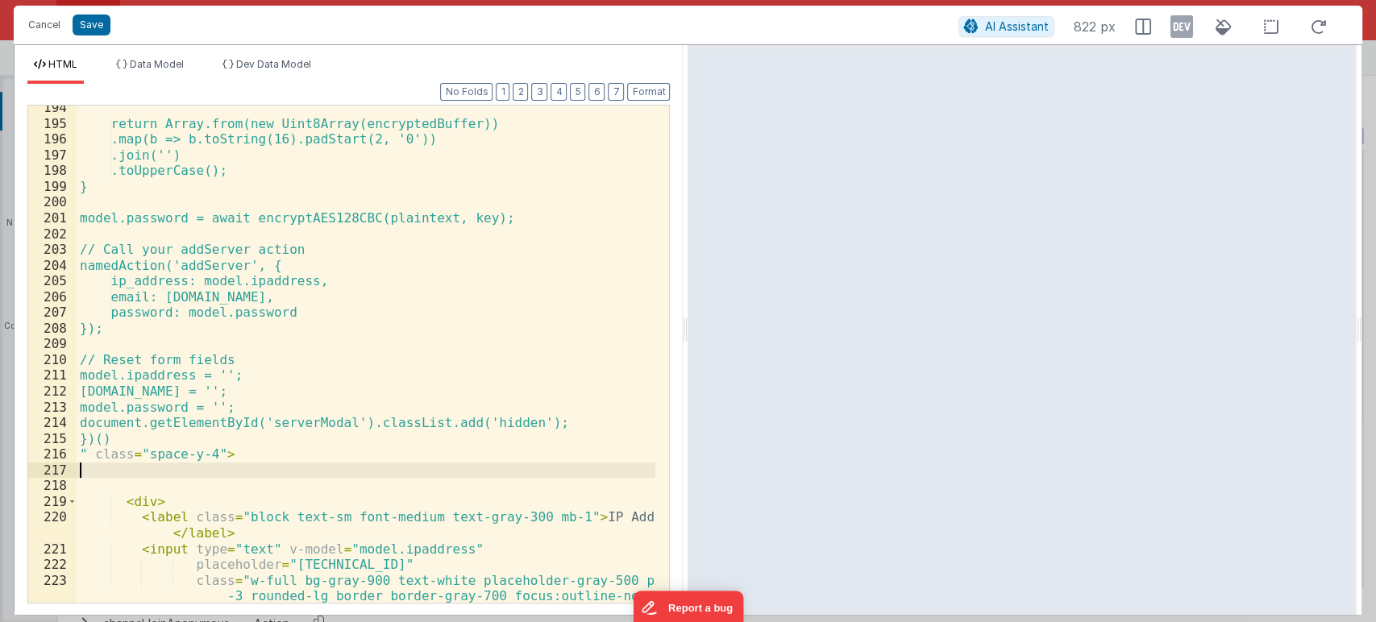
scroll to position [3503, 0]
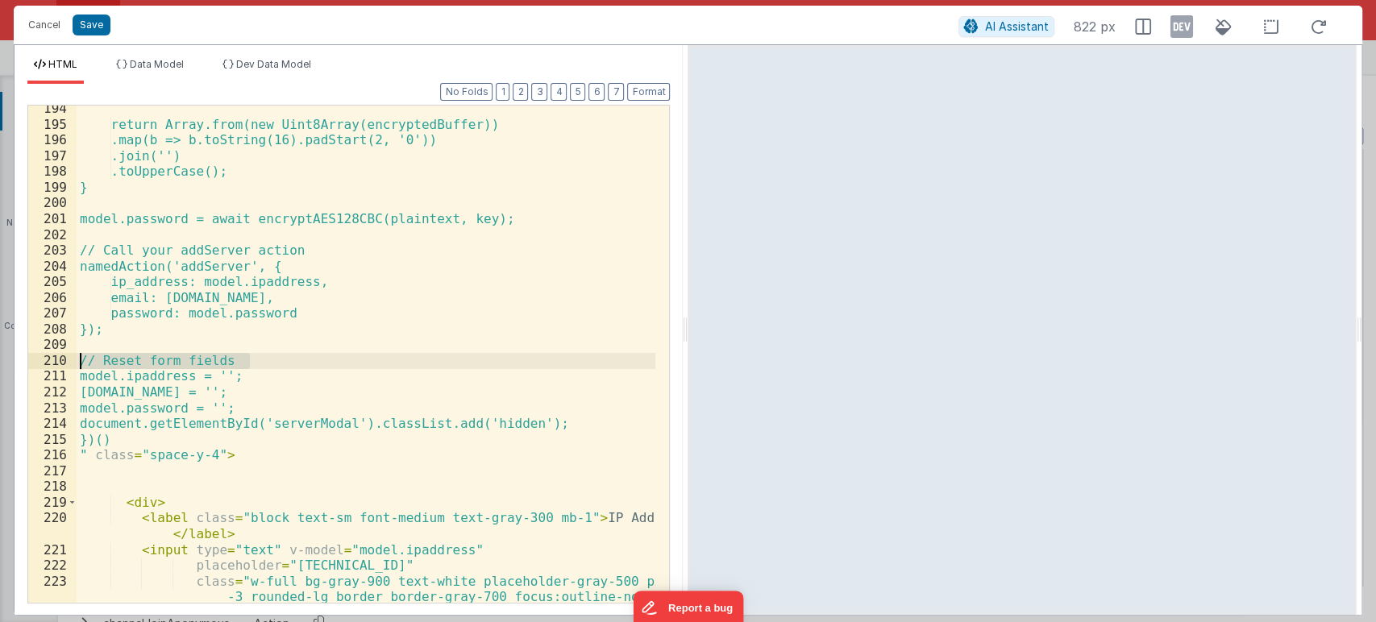
drag, startPoint x: 262, startPoint y: 355, endPoint x: 64, endPoint y: 364, distance: 197.6
click at [64, 364] on div "194 195 196 197 198 199 200 201 202 203 204 205 206 207 208 209 210 211 212 213…" at bounding box center [348, 354] width 642 height 499
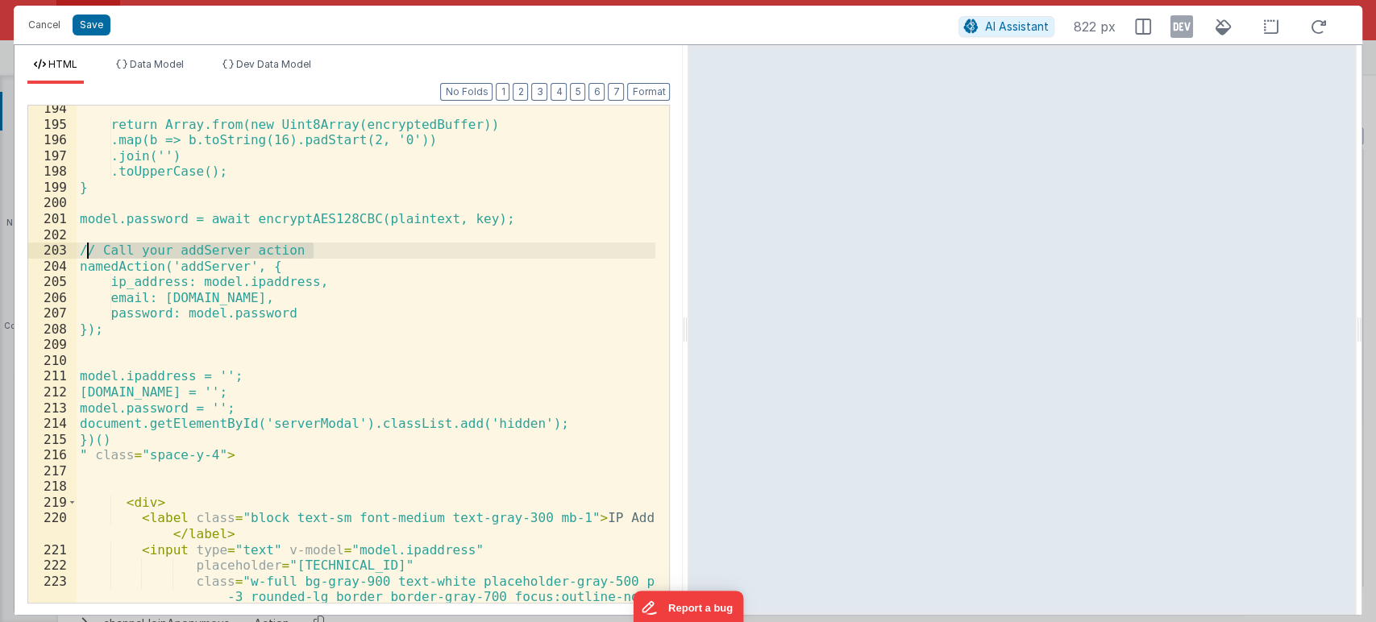
drag, startPoint x: 323, startPoint y: 246, endPoint x: 89, endPoint y: 243, distance: 234.5
click at [89, 243] on div "return Array.from(new Uint8Array(encryptedBuffer)) .map(b => b.toString(16).pad…" at bounding box center [366, 381] width 579 height 560
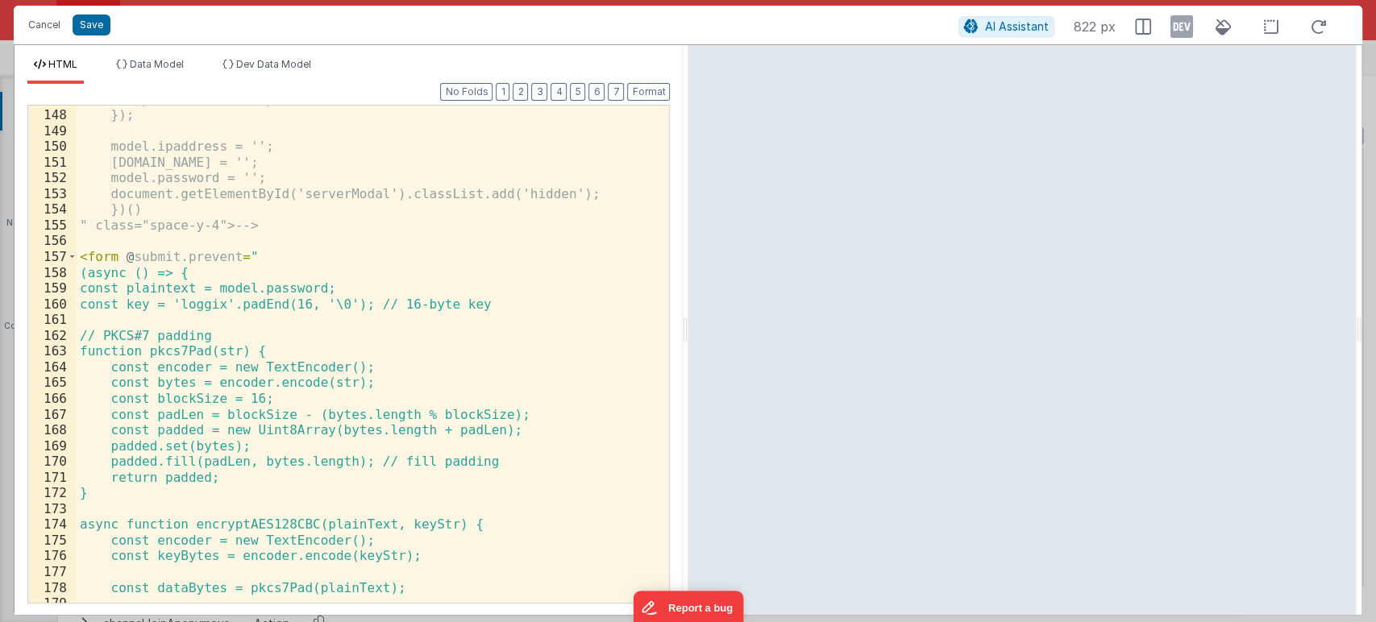
scroll to position [2772, 0]
drag, startPoint x: 244, startPoint y: 336, endPoint x: 25, endPoint y: 330, distance: 219.3
click at [25, 330] on div "Format 7 6 5 4 3 2 1 No Folds 147 148 149 150 151 152 153 154 155 156 157 158 1…" at bounding box center [349, 349] width 668 height 531
click at [651, 89] on button "Format" at bounding box center [648, 92] width 43 height 18
click at [89, 26] on button "Save" at bounding box center [92, 25] width 38 height 21
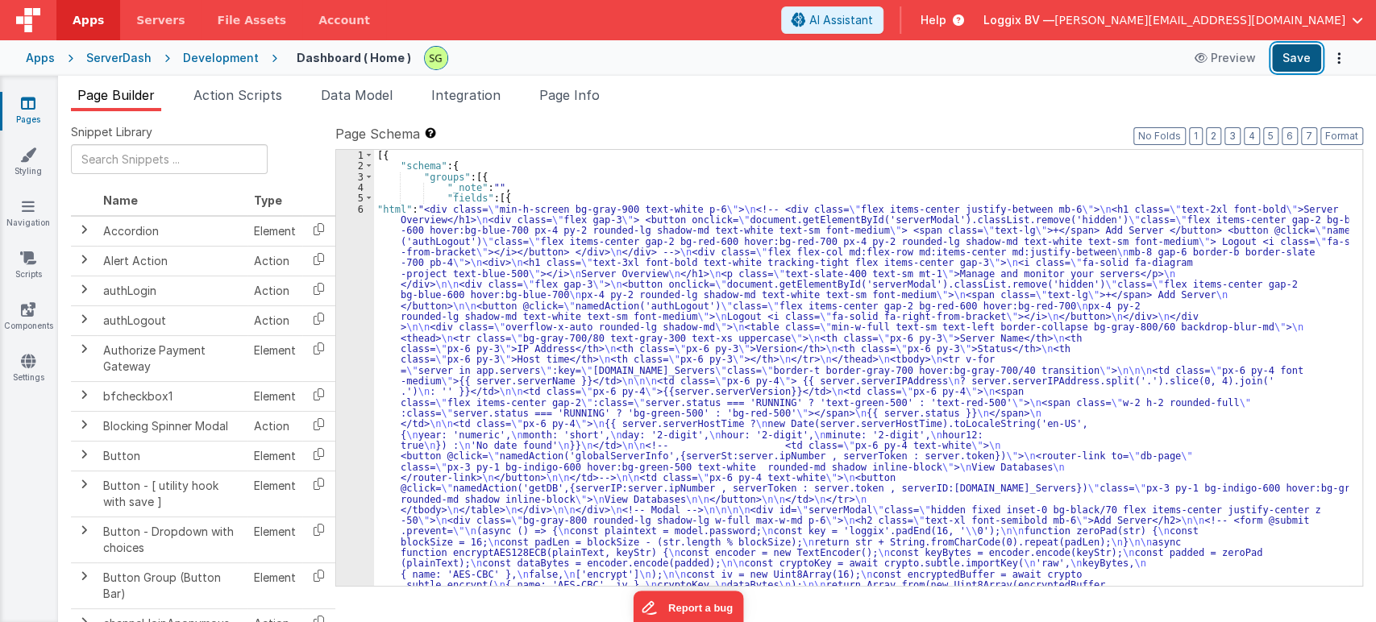
click at [1288, 54] on button "Save" at bounding box center [1296, 57] width 49 height 27
click at [359, 210] on div "6" at bounding box center [355, 569] width 38 height 731
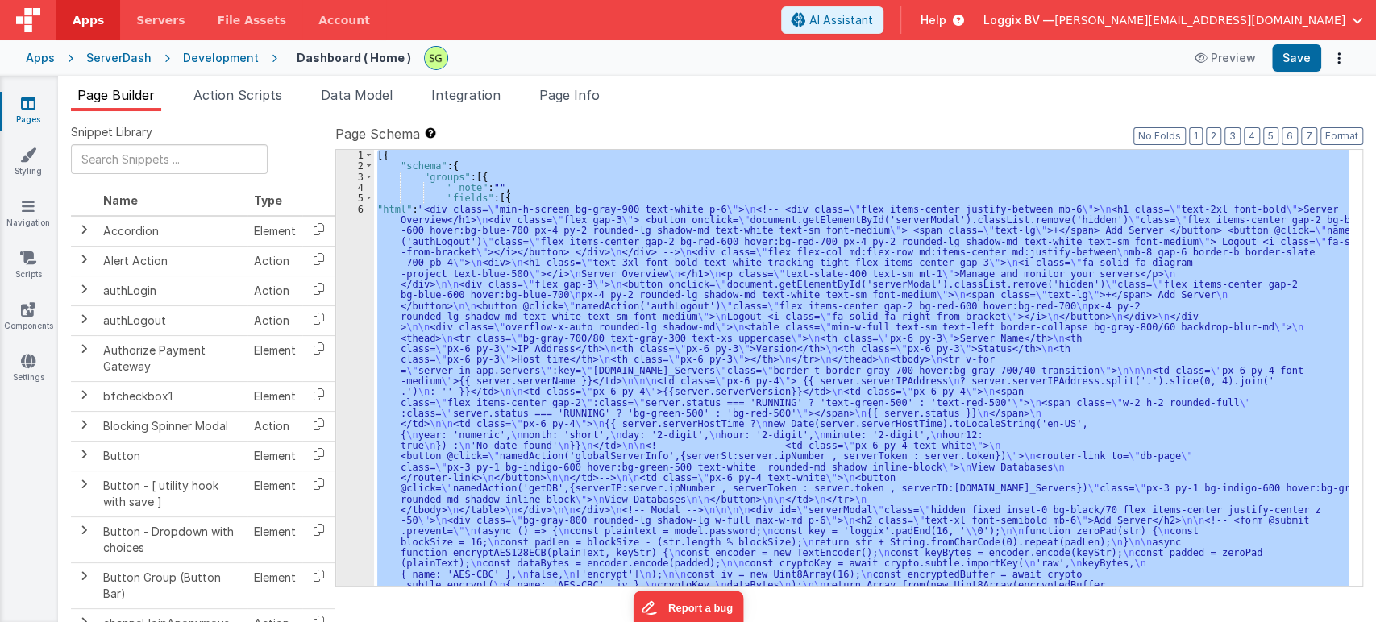
click at [359, 210] on div "6" at bounding box center [355, 569] width 38 height 731
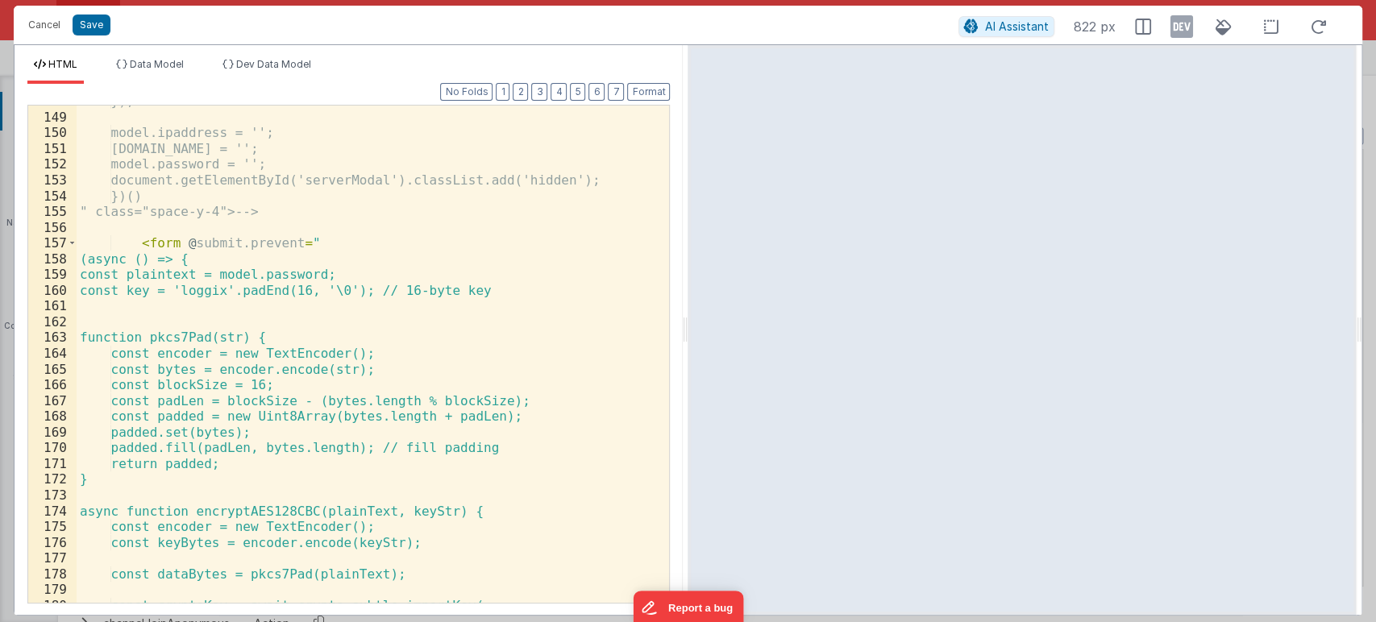
scroll to position [2752, 0]
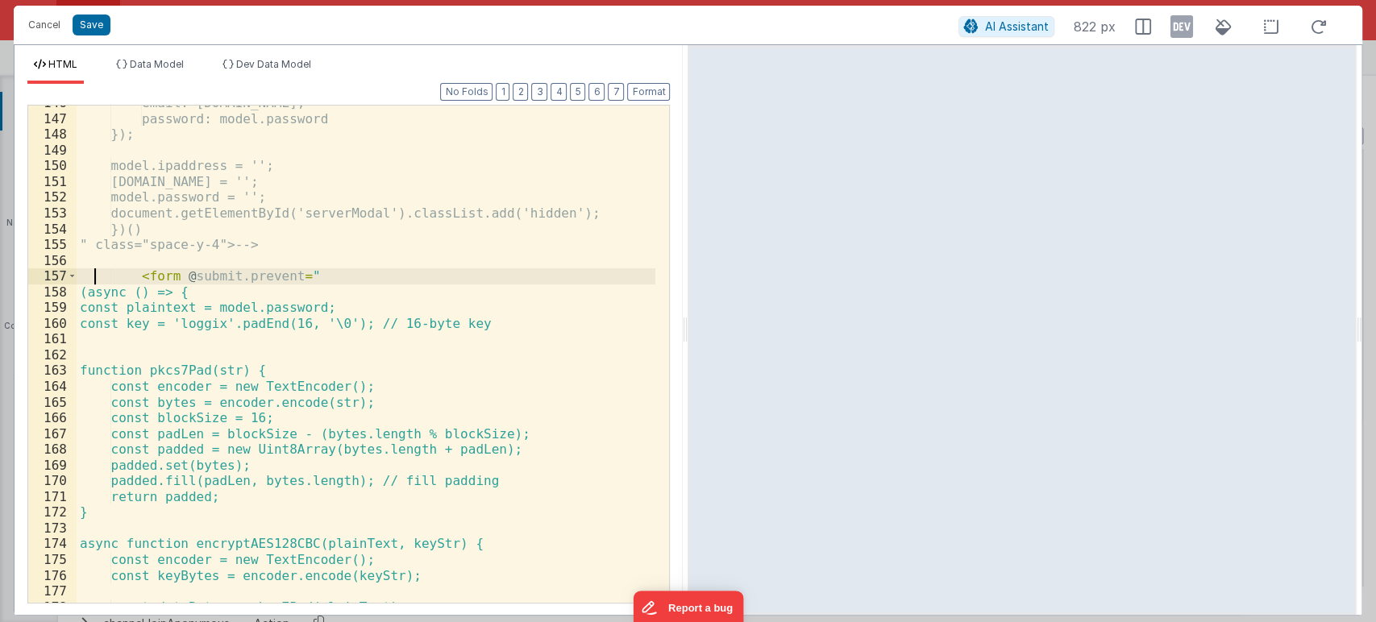
click at [95, 274] on div "email: model.email, password: model.password }); model.ipaddress = ''; model.em…" at bounding box center [366, 359] width 579 height 529
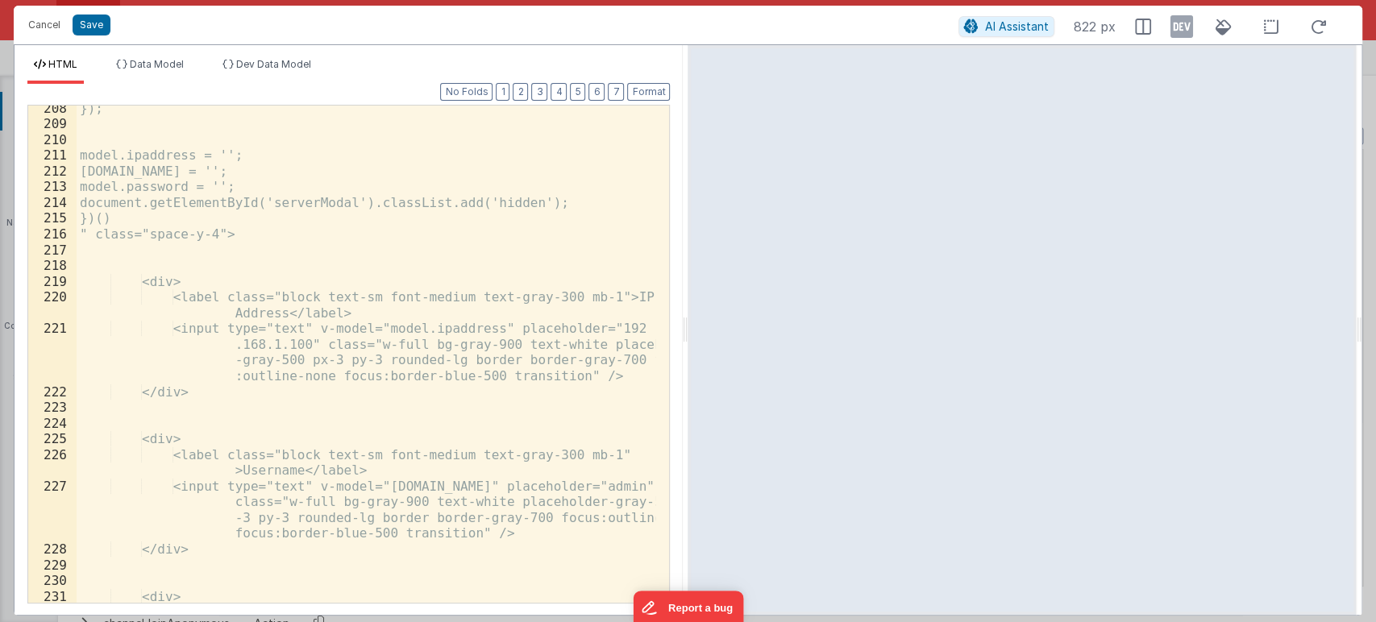
scroll to position [3724, 0]
click at [239, 231] on div "}); model.ipaddress = ''; model.email = ''; model.password = ''; document.getEl…" at bounding box center [366, 373] width 579 height 545
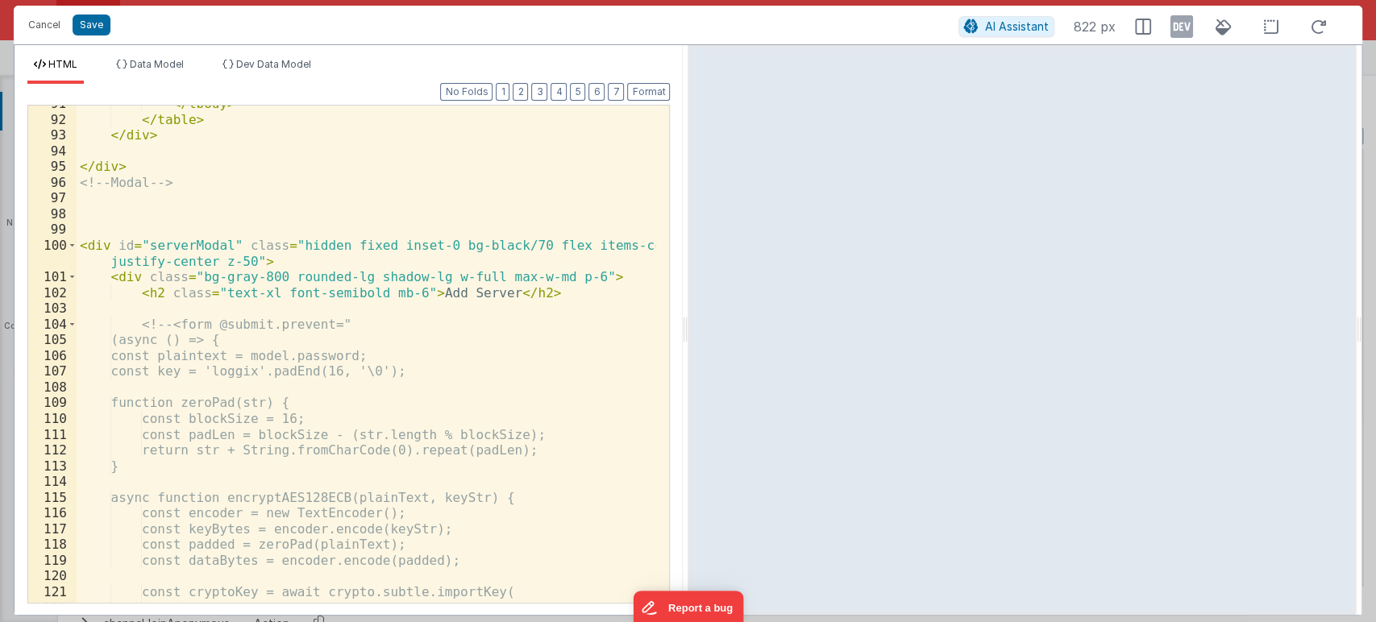
scroll to position [1869, 0]
click at [162, 326] on div "</ tbody > </ table > </ div > </ div > <!-- Modal --> < div id = "serverModal"…" at bounding box center [366, 360] width 579 height 529
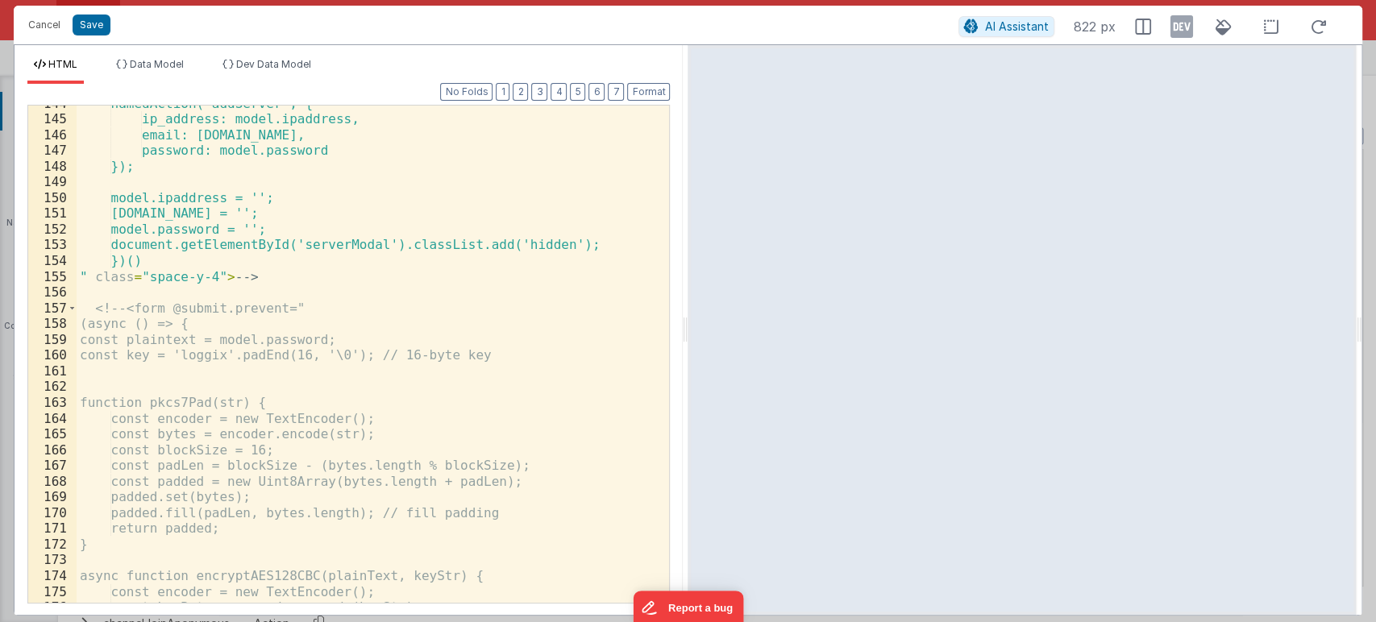
scroll to position [2720, 0]
click at [293, 277] on div "namedAction('addServer', { ip_address: model.ipaddress, email: model.email, pas…" at bounding box center [366, 360] width 579 height 529
click at [85, 18] on button "Save" at bounding box center [92, 25] width 38 height 21
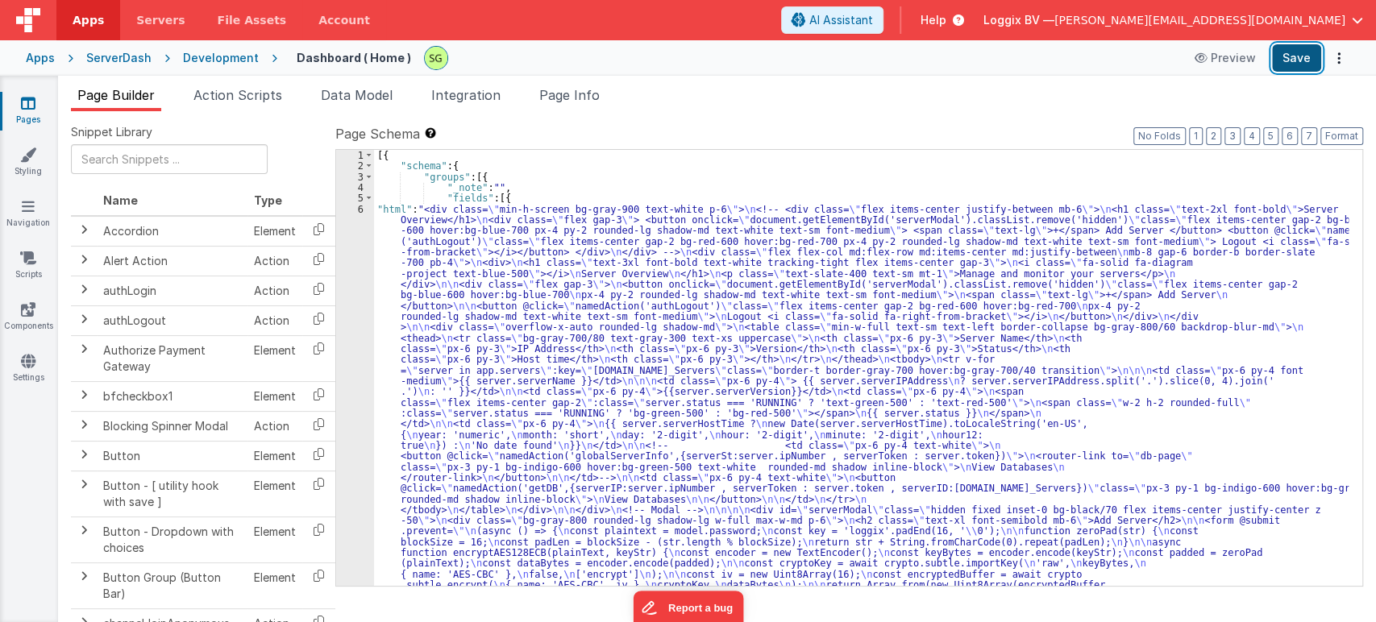
click at [1307, 51] on button "Save" at bounding box center [1296, 57] width 49 height 27
click at [359, 210] on div "6" at bounding box center [355, 569] width 38 height 731
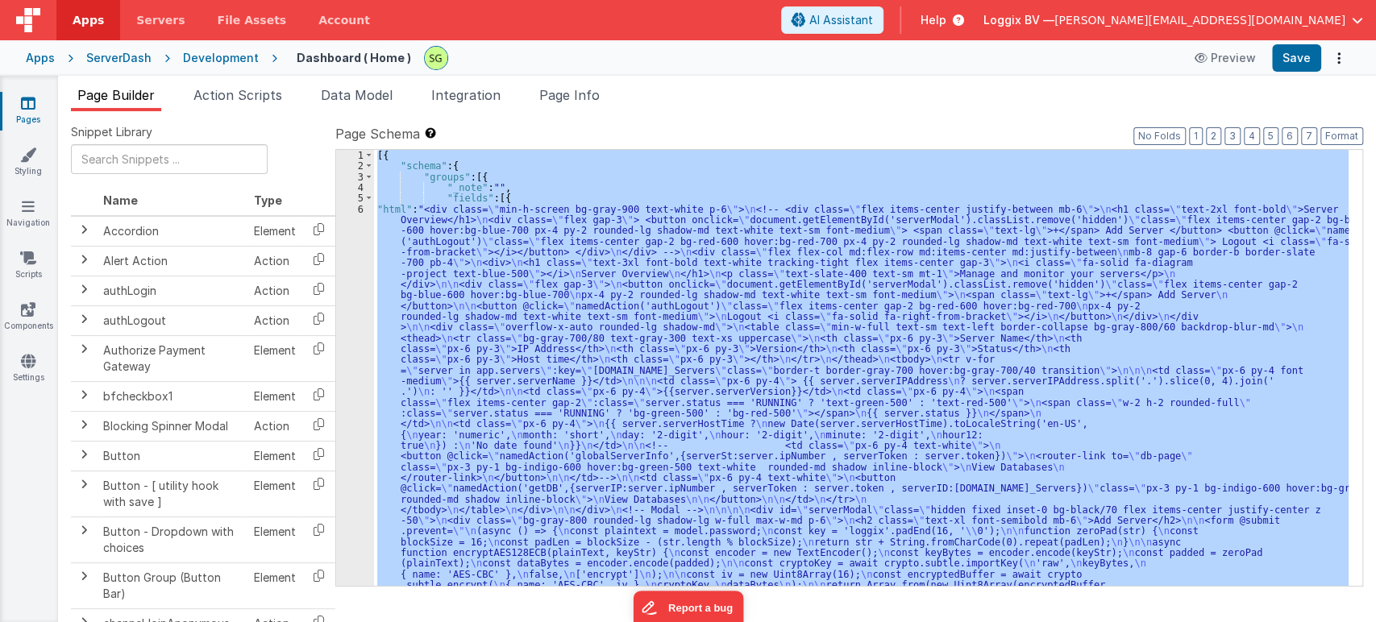
click at [359, 210] on div "6" at bounding box center [355, 569] width 38 height 731
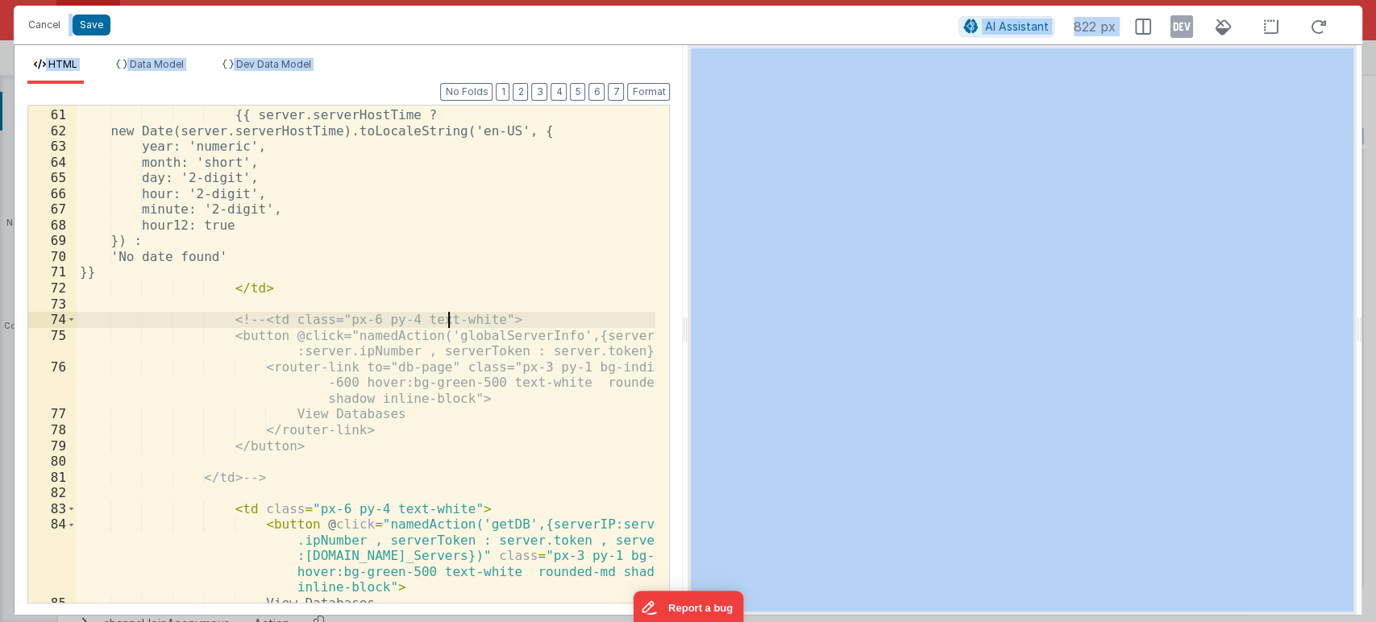
scroll to position [1275, 0]
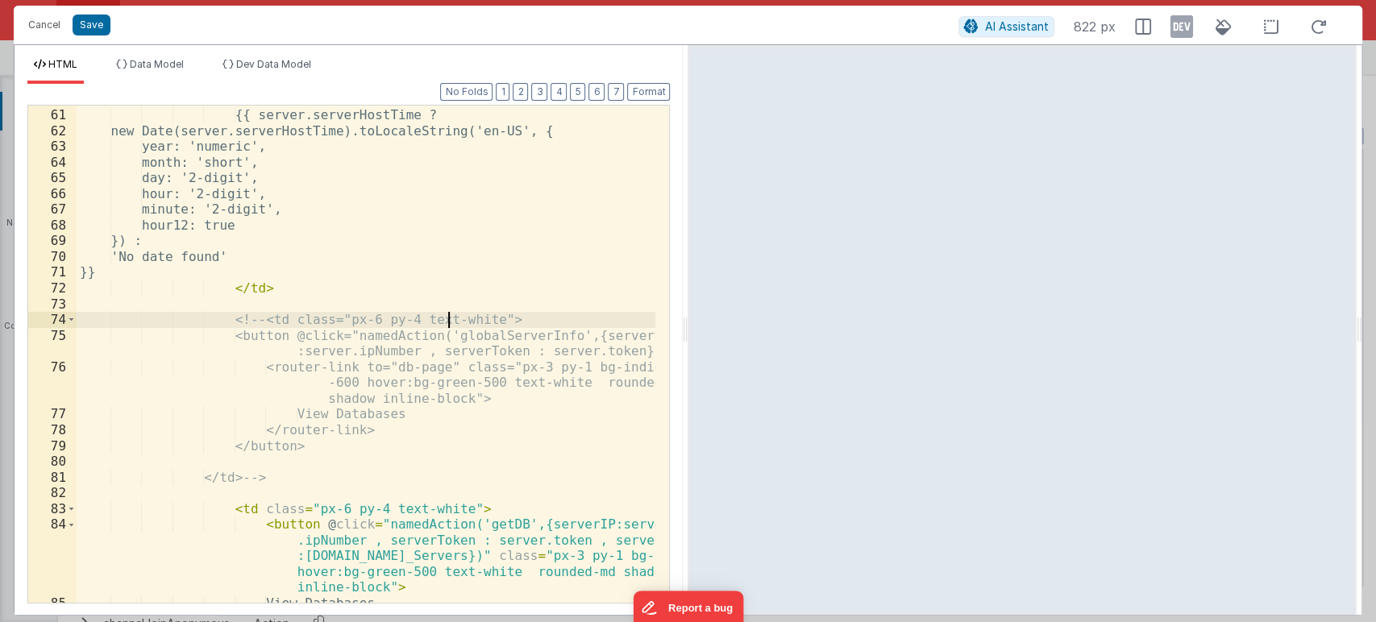
click at [450, 326] on div "< td class = "px-6 py-4" > {{ server.serverHostTime ? new Date(server.serverHos…" at bounding box center [366, 355] width 579 height 529
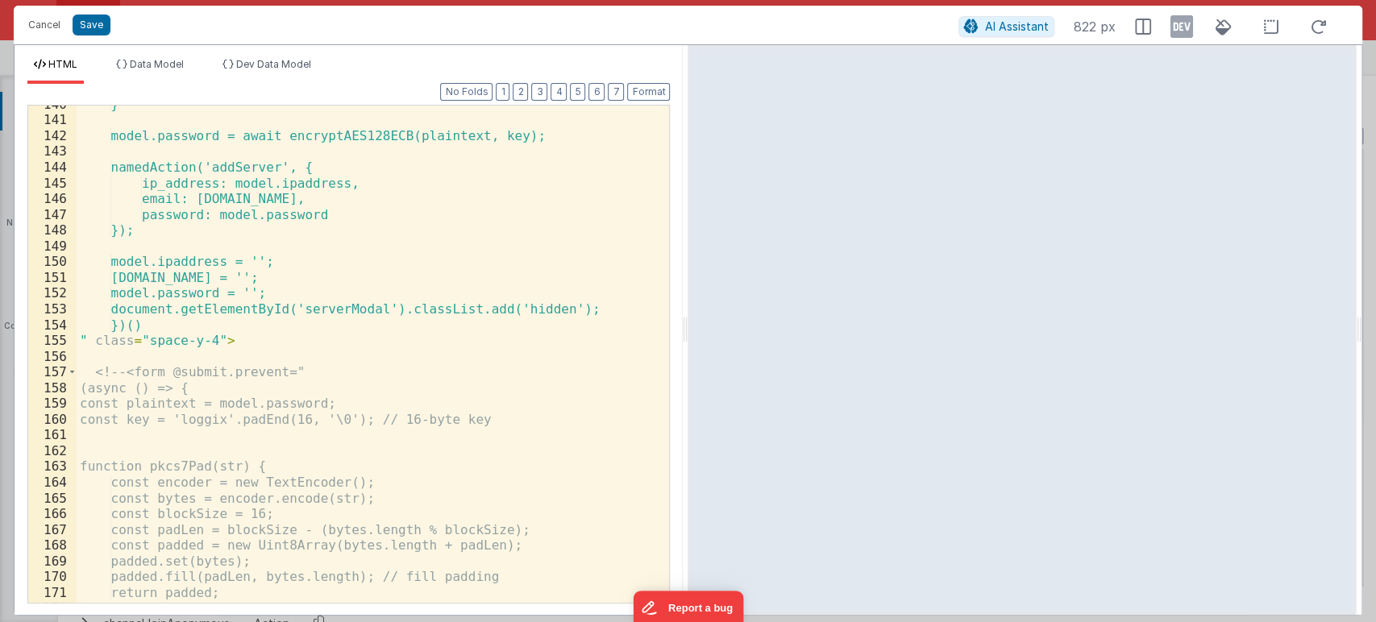
scroll to position [2656, 0]
click at [286, 332] on div "} model.password = await encryptAES128ECB(plaintext, key); namedAction('addServ…" at bounding box center [366, 360] width 579 height 529
click at [272, 342] on div "} model.password = await encryptAES128ECB(plaintext, key); namedAction('addServ…" at bounding box center [366, 360] width 579 height 529
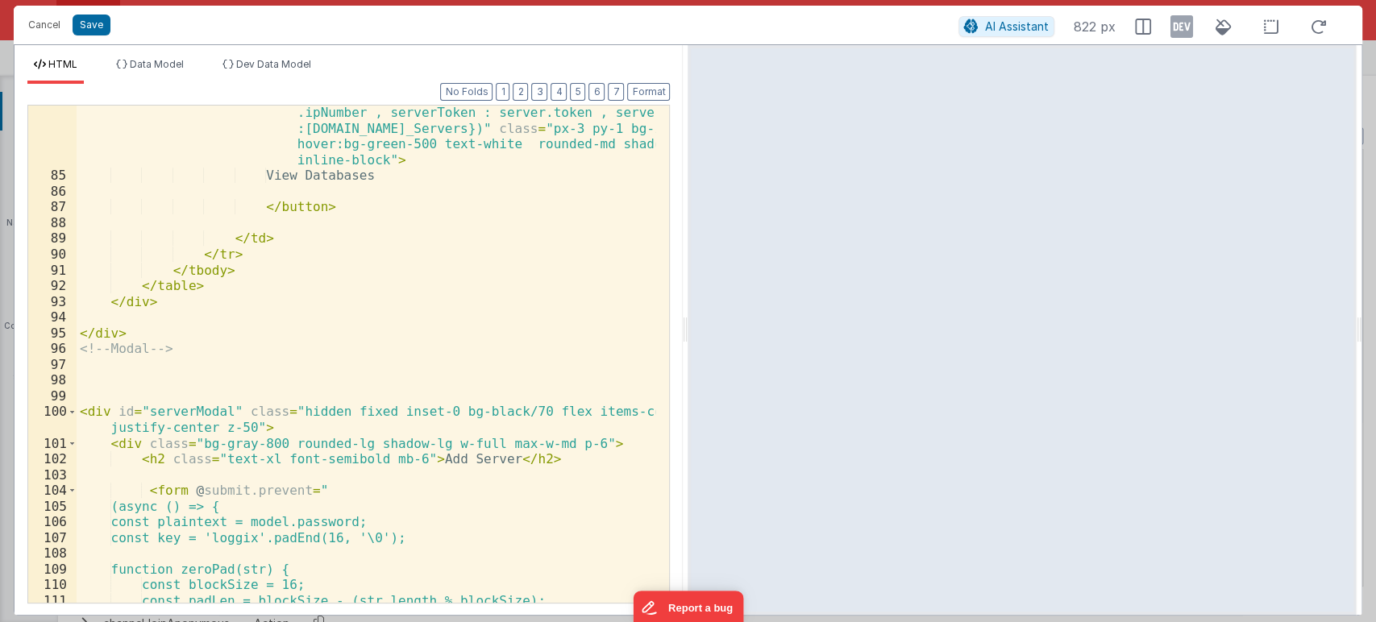
scroll to position [1702, 0]
click at [129, 485] on div "< button @ click = "namedAction('getDB',{serverIP:server .ipNumber , serverToke…" at bounding box center [366, 384] width 579 height 591
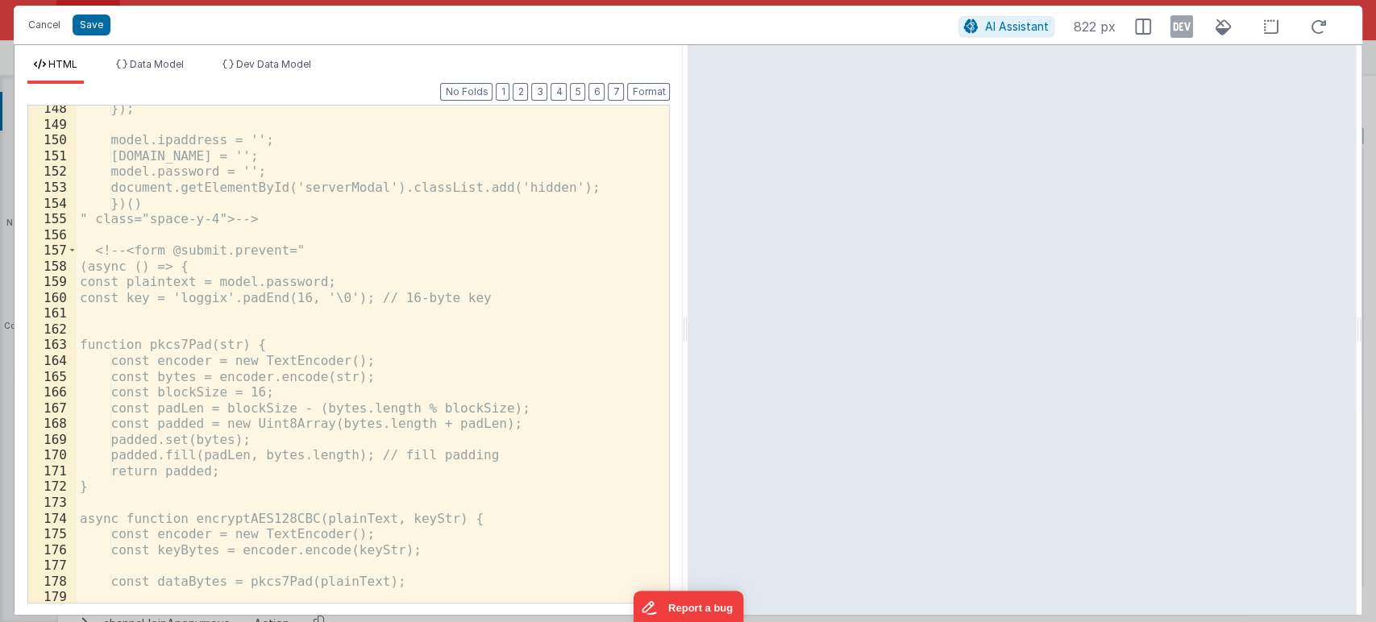
scroll to position [2745, 0]
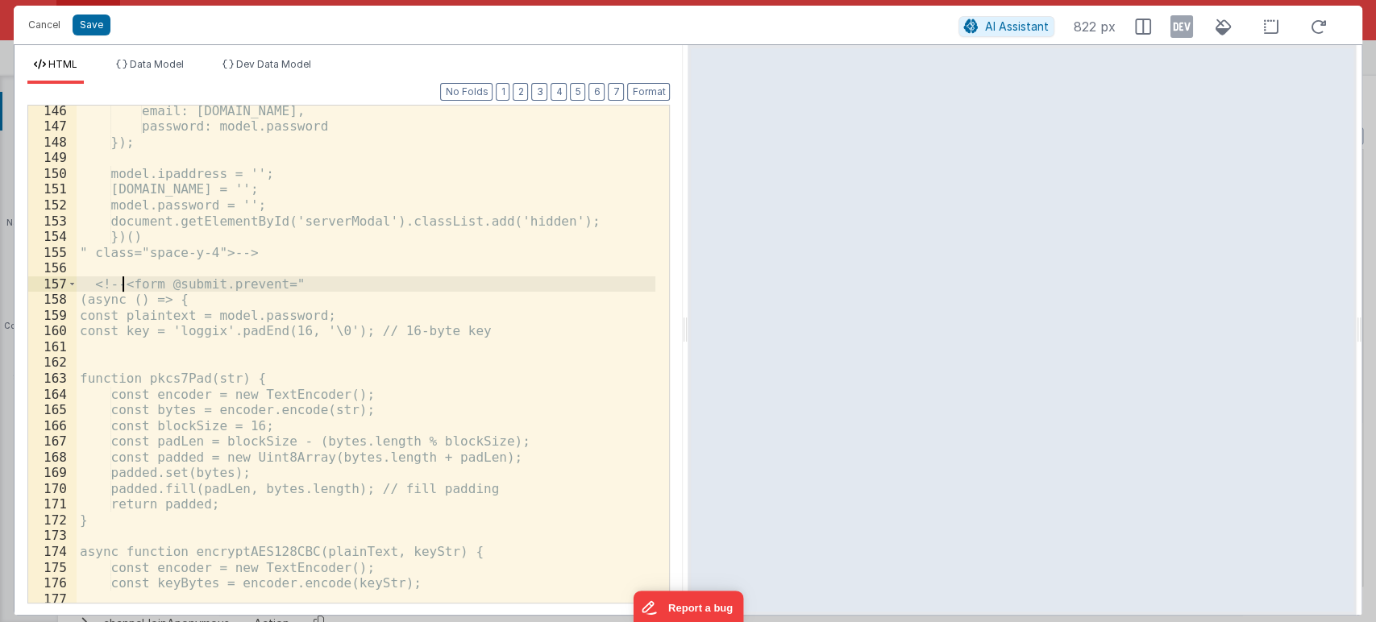
click at [119, 284] on div "email: model.email, password: model.password }); model.ipaddress = ''; model.em…" at bounding box center [366, 367] width 579 height 529
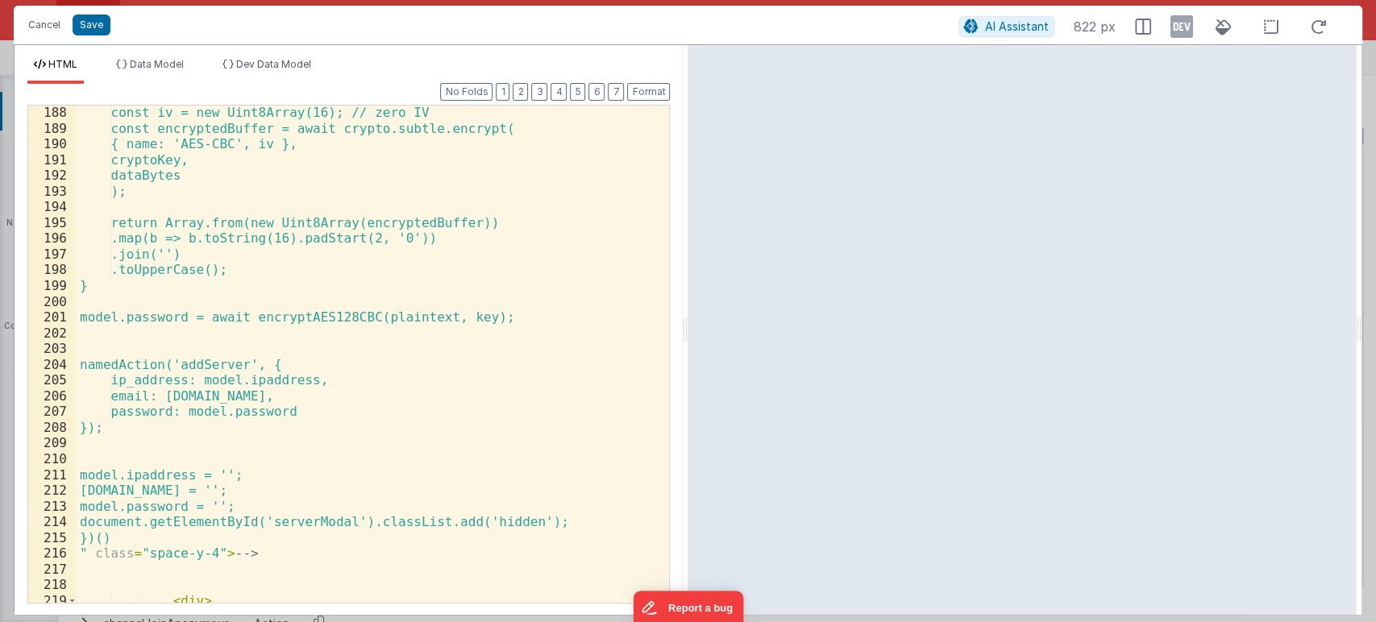
scroll to position [3597, 0]
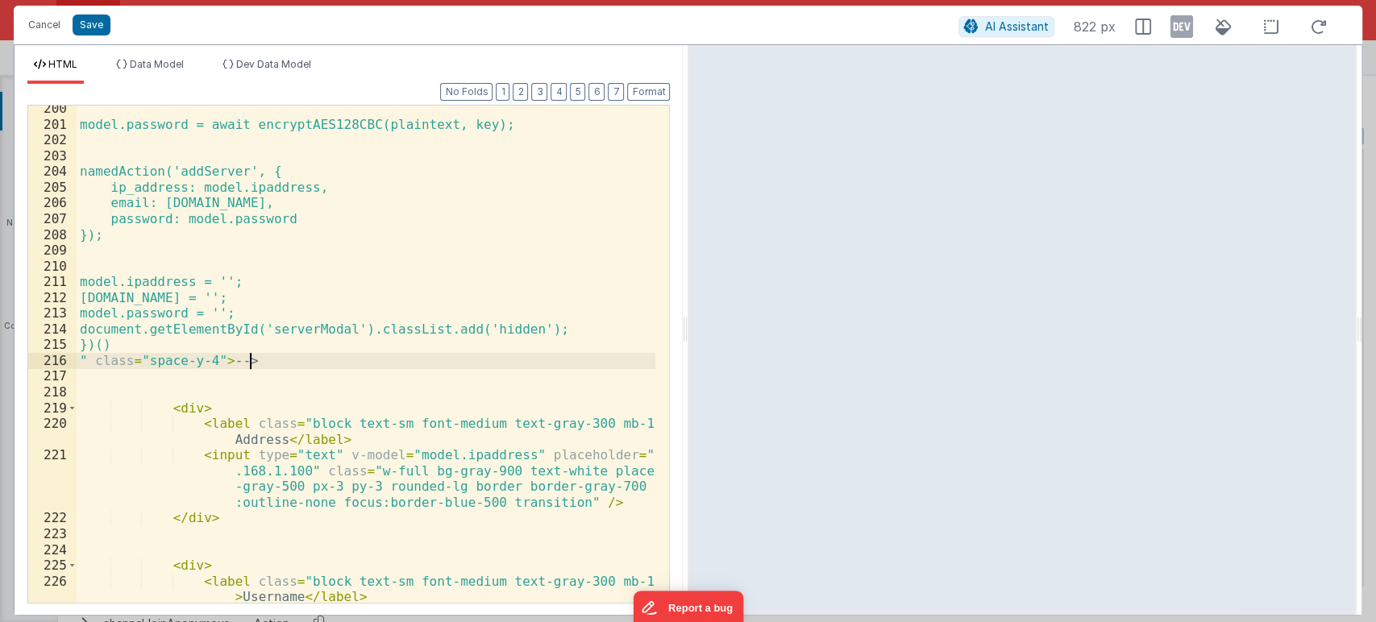
click at [261, 362] on div "model.password = await encryptAES128CBC(plaintext, key); namedAction('addServer…" at bounding box center [366, 389] width 579 height 576
click at [101, 23] on button "Save" at bounding box center [92, 25] width 38 height 21
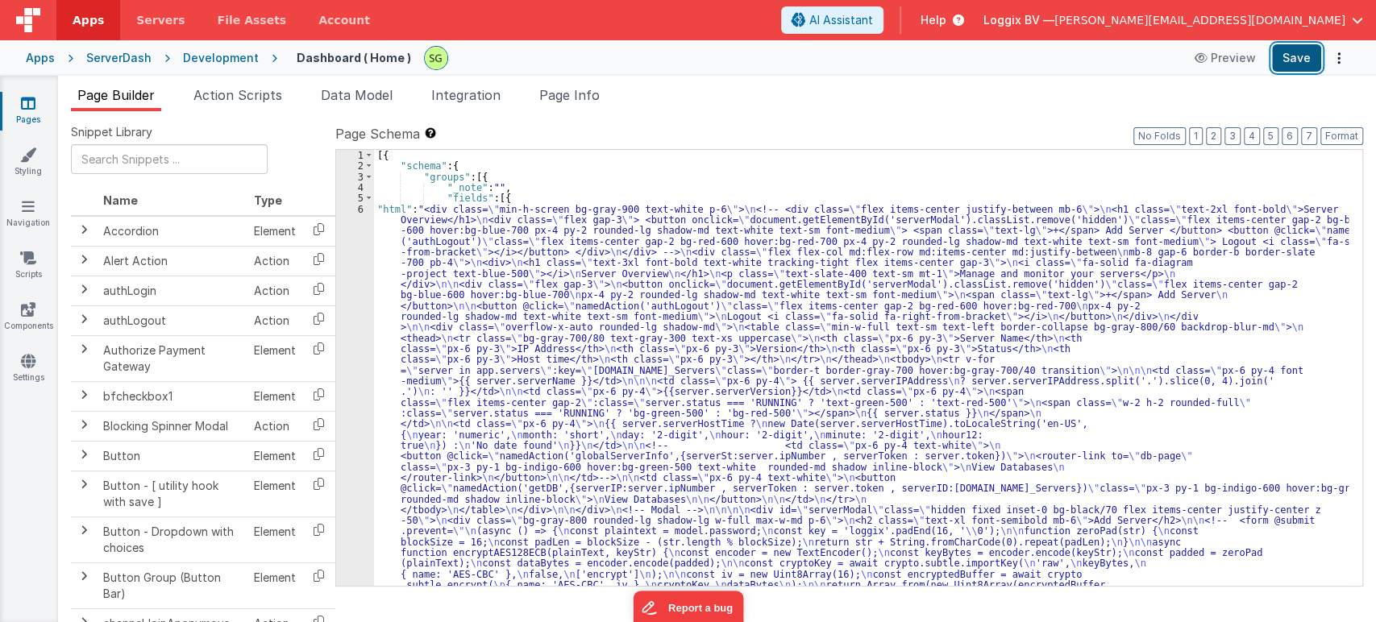
click at [1302, 68] on button "Save" at bounding box center [1296, 57] width 49 height 27
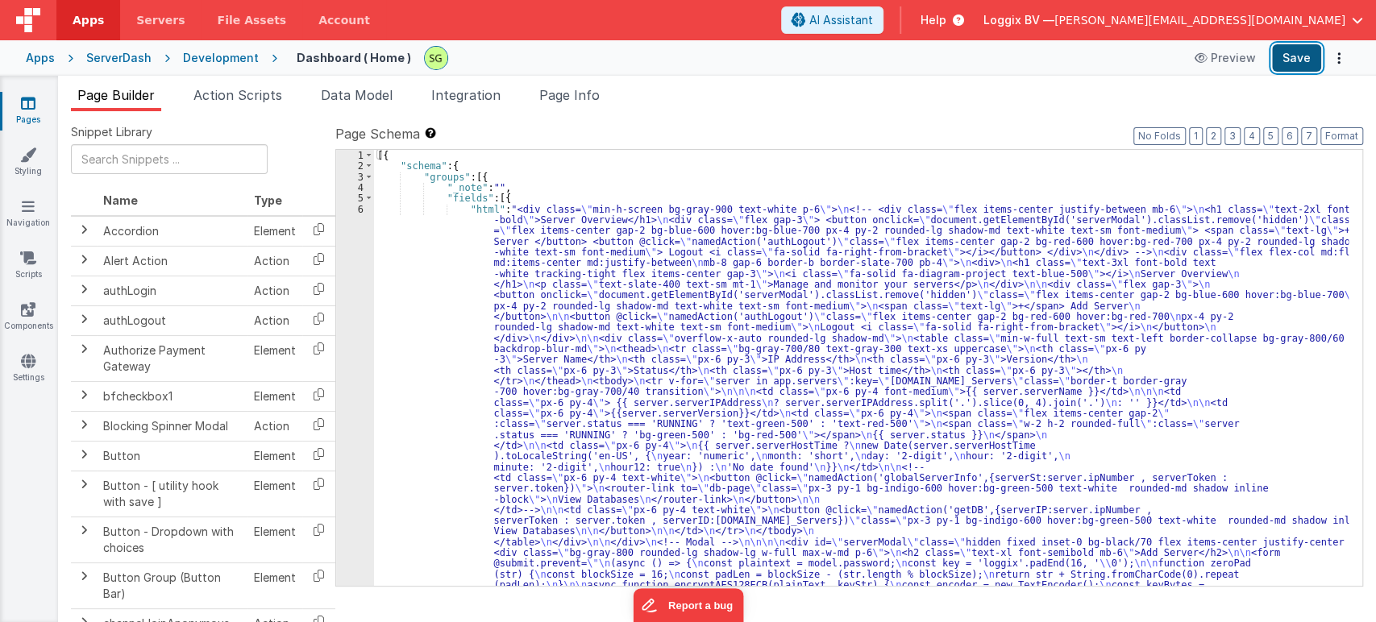
click at [1301, 68] on button "Save" at bounding box center [1296, 57] width 49 height 27
click at [362, 208] on div "6" at bounding box center [355, 607] width 38 height 806
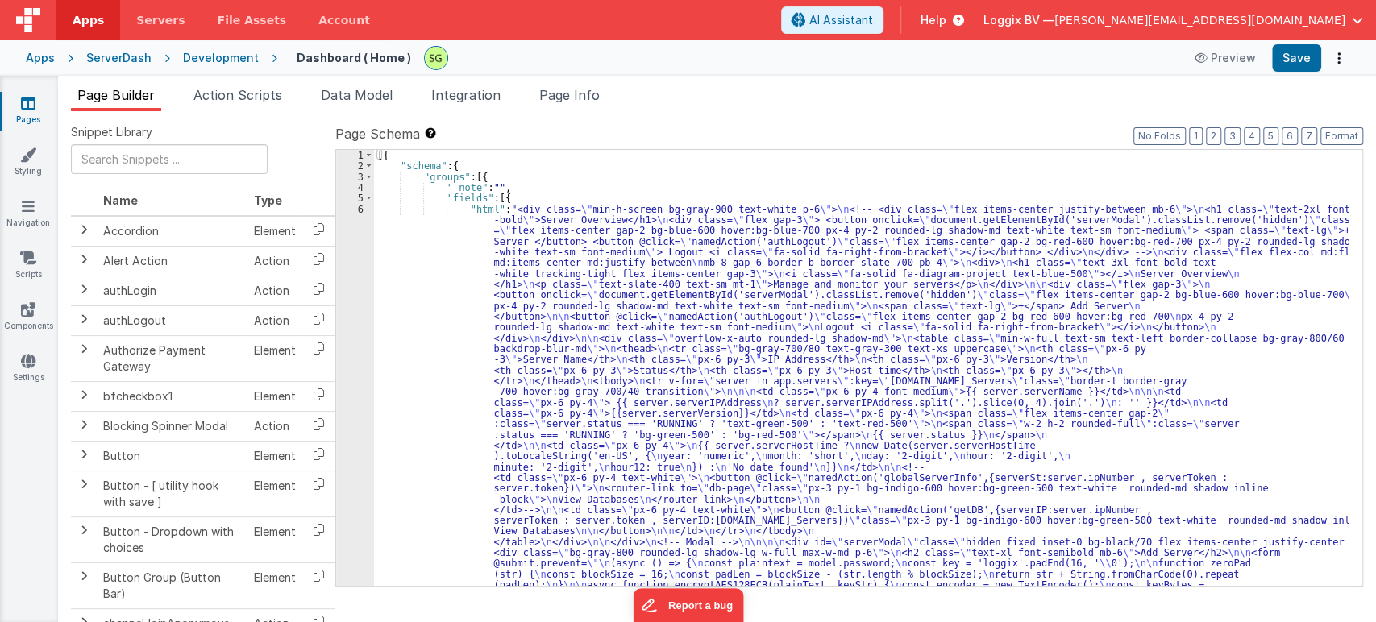
click at [362, 208] on div "6" at bounding box center [355, 607] width 38 height 806
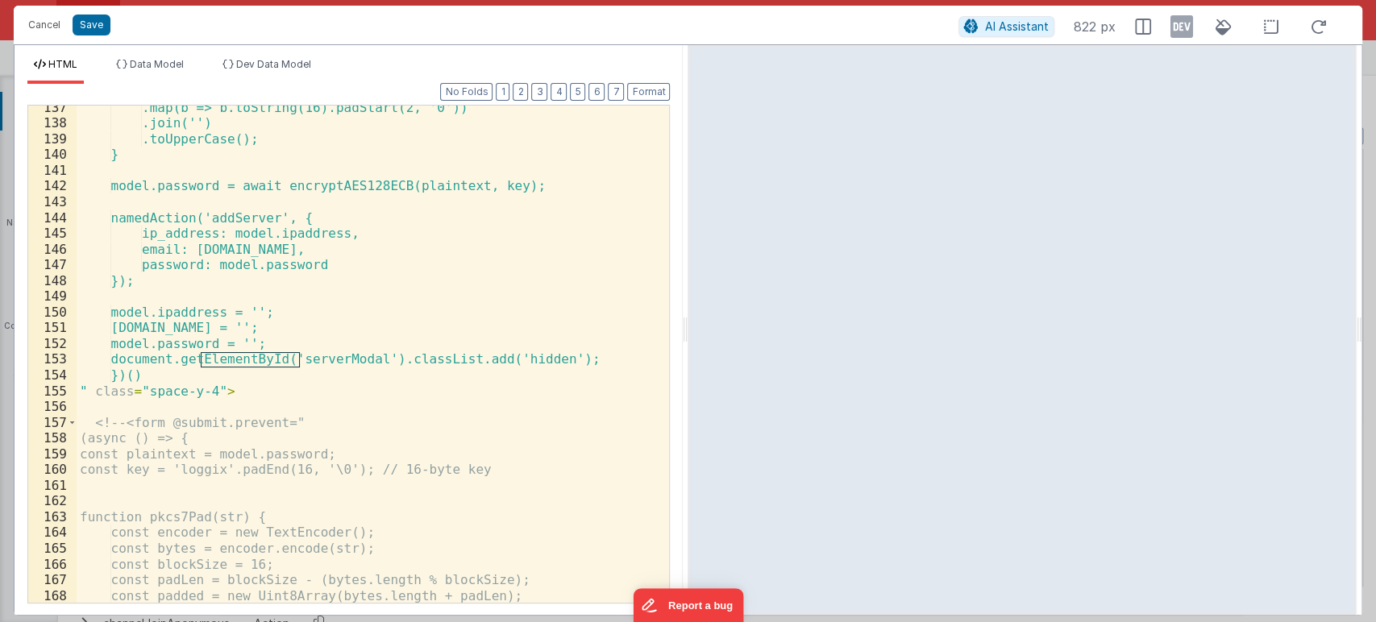
scroll to position [2605, 0]
click at [288, 385] on div ".map(b => b.toString(16).padStart(2, '0')) .join('') .toUpperCase(); } model.pa…" at bounding box center [366, 364] width 579 height 529
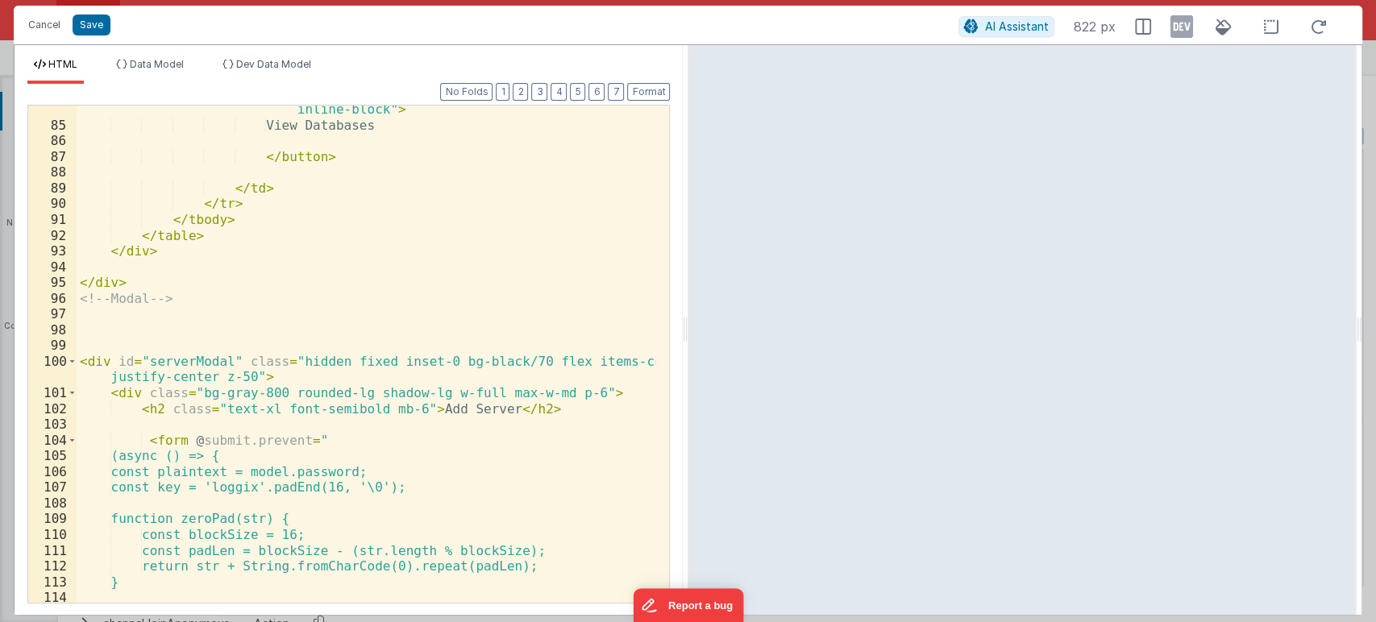
scroll to position [1753, 0]
click at [118, 437] on div "< button @ click = "namedAction('getDB',{serverIP:server .ipNumber , serverToke…" at bounding box center [366, 334] width 579 height 591
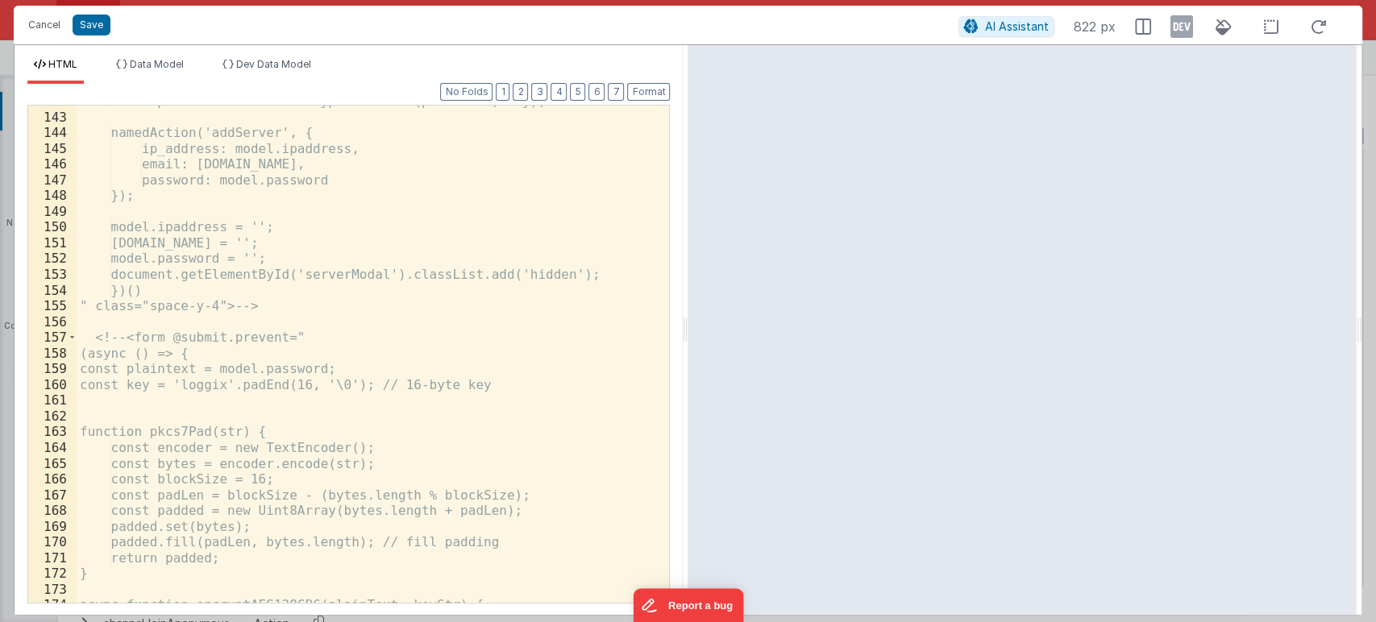
scroll to position [2690, 0]
click at [132, 334] on div "model.password = await encryptAES128ECB(plaintext, key); namedAction('addServer…" at bounding box center [366, 357] width 579 height 529
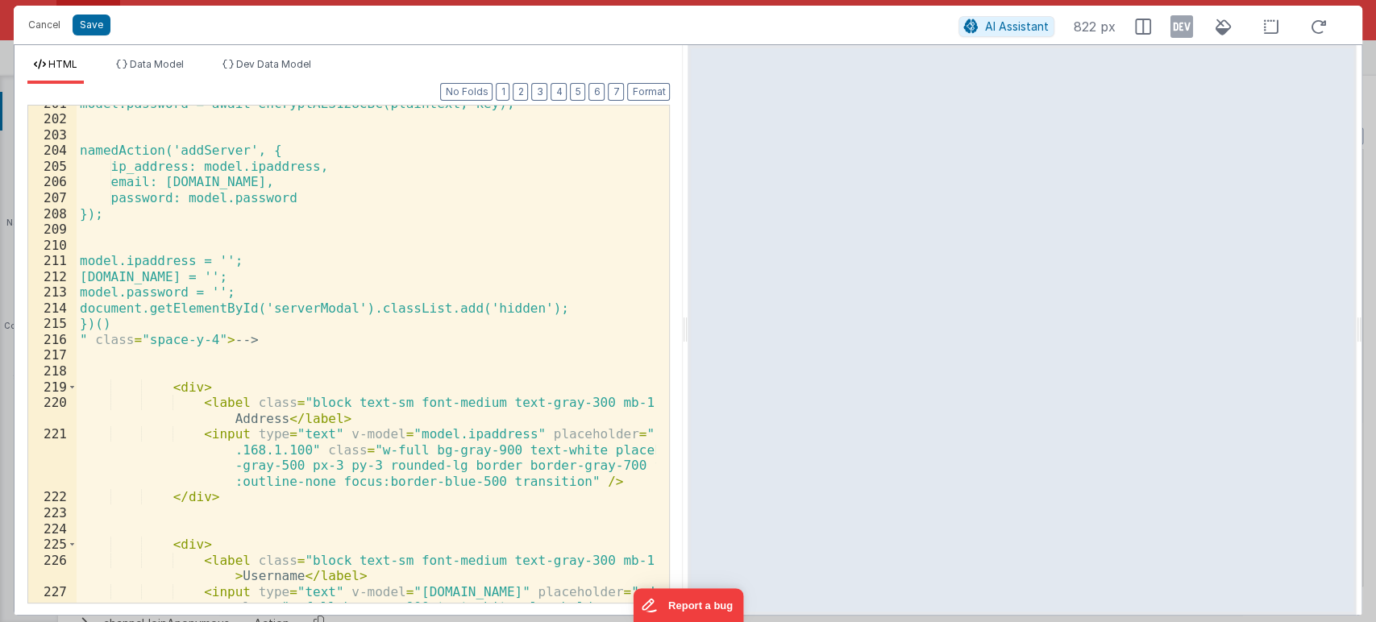
scroll to position [3618, 0]
click at [262, 338] on div "model.password = await encryptAES128CBC(plaintext, key); namedAction('addServer…" at bounding box center [366, 384] width 579 height 576
click at [93, 23] on button "Save" at bounding box center [92, 25] width 38 height 21
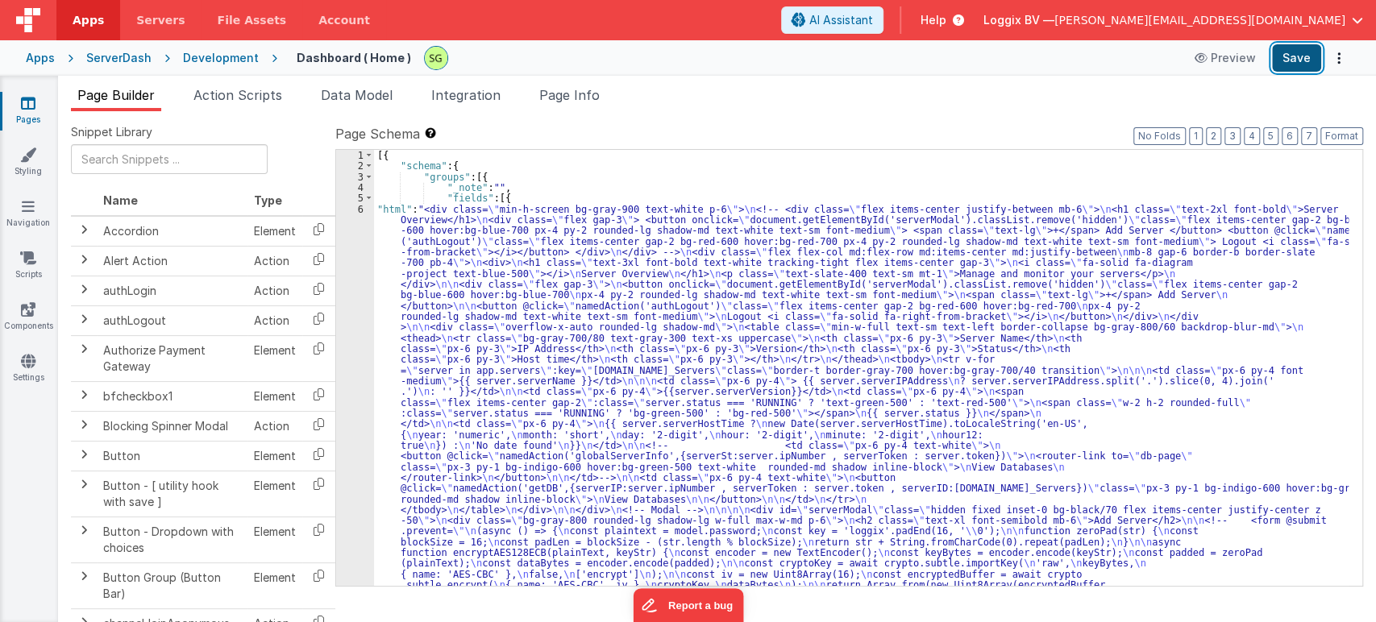
click at [1284, 54] on button "Save" at bounding box center [1296, 57] width 49 height 27
click at [28, 355] on icon at bounding box center [28, 361] width 15 height 16
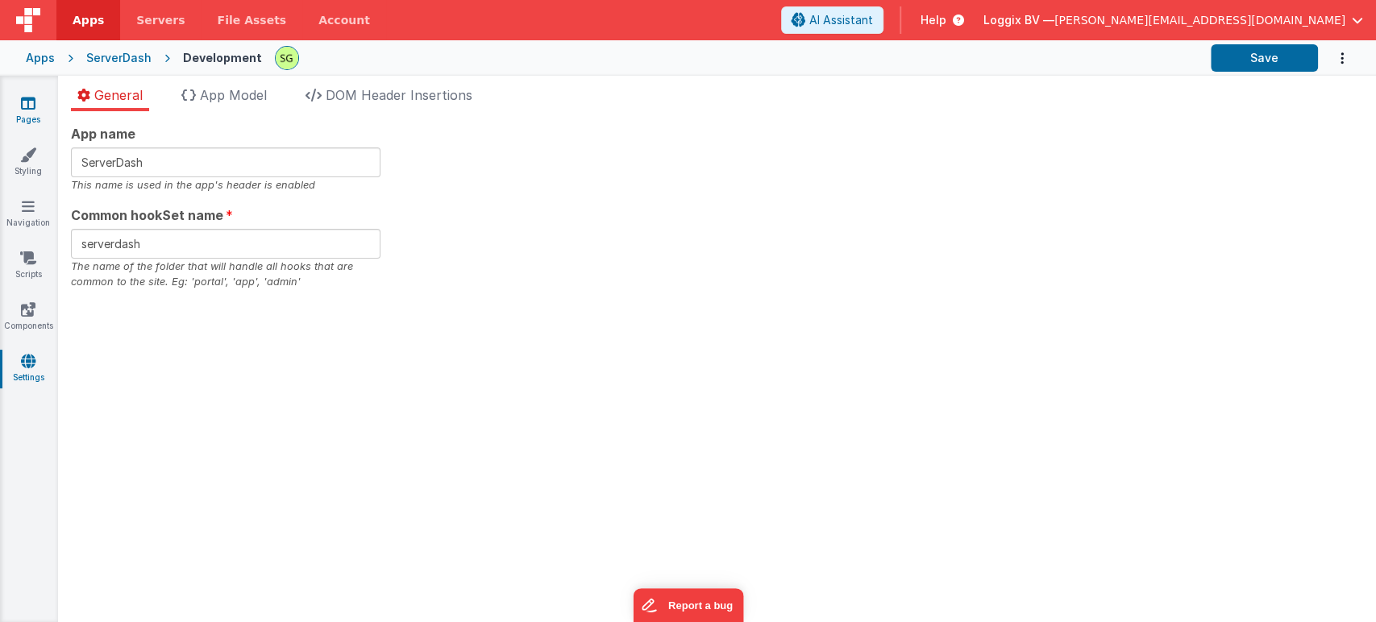
click at [26, 102] on icon at bounding box center [28, 103] width 15 height 16
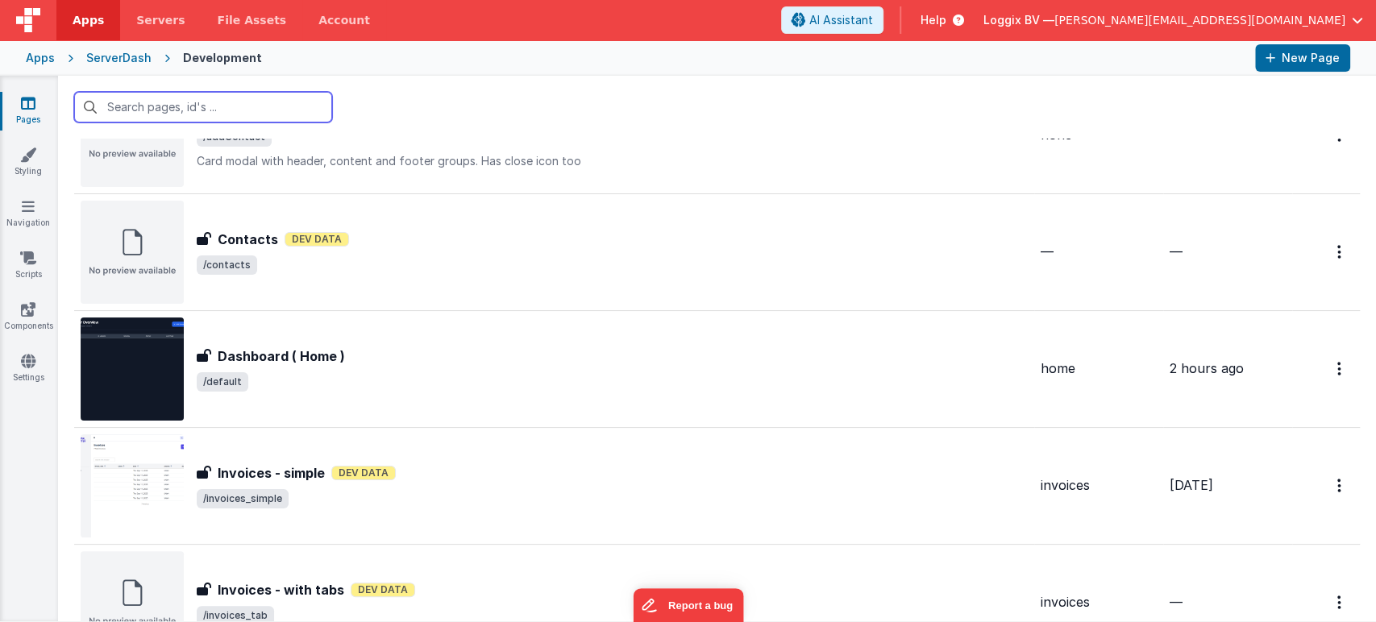
scroll to position [103, 0]
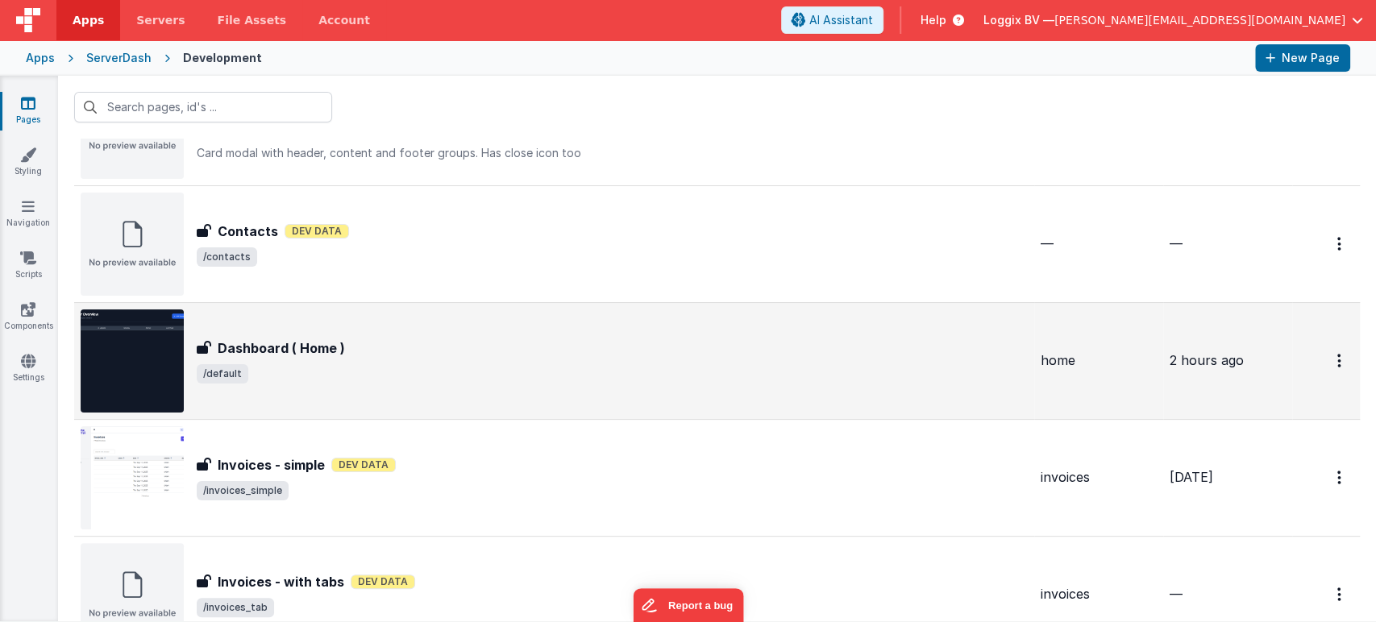
click at [330, 372] on span "/default" at bounding box center [612, 373] width 831 height 19
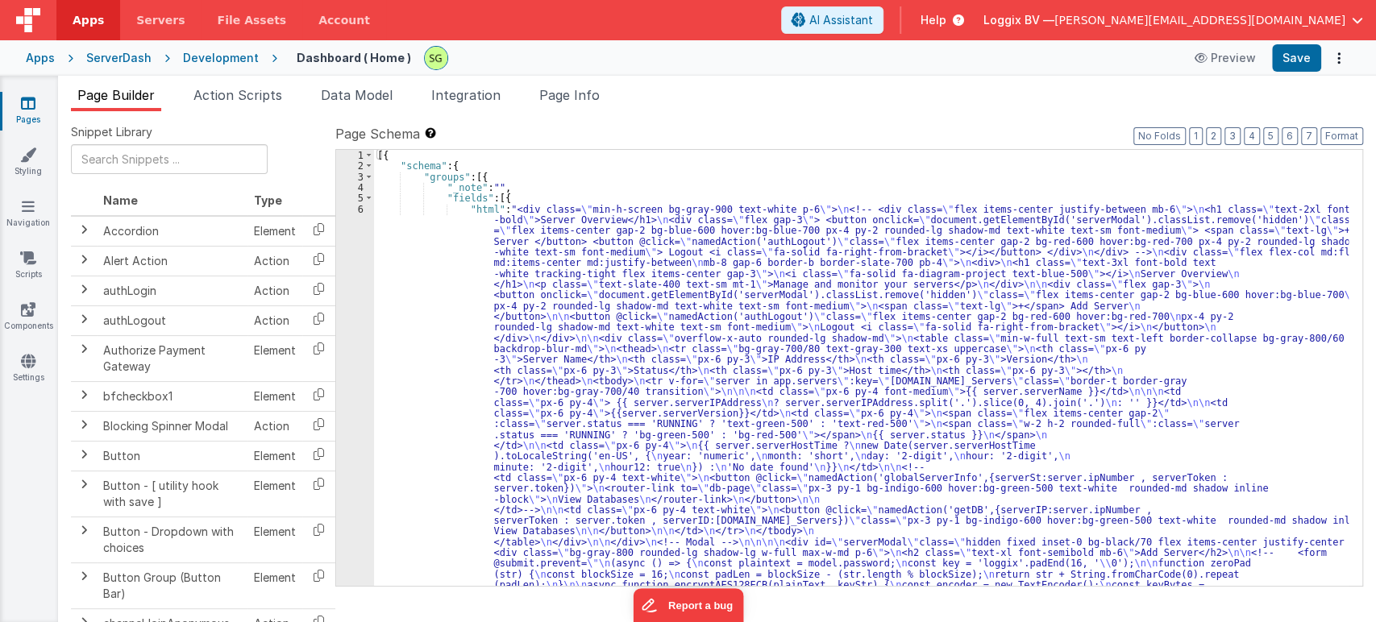
click at [359, 207] on div "6" at bounding box center [355, 607] width 38 height 806
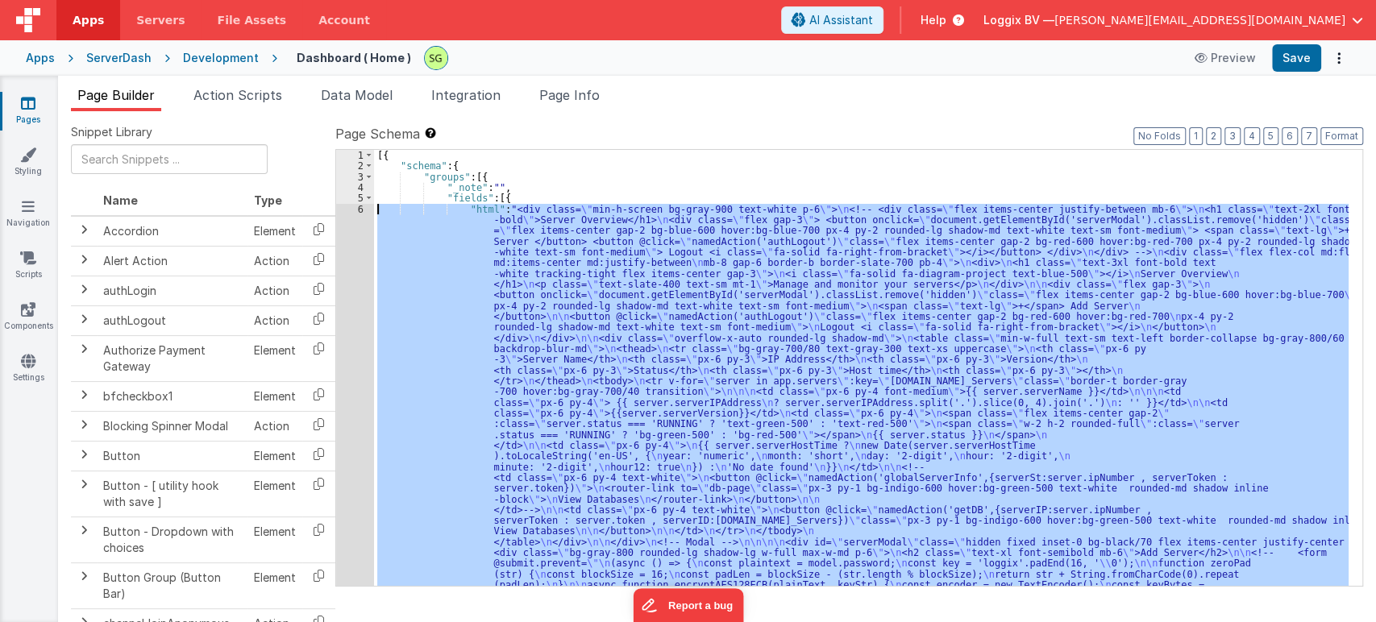
click at [359, 207] on div "6" at bounding box center [355, 607] width 38 height 806
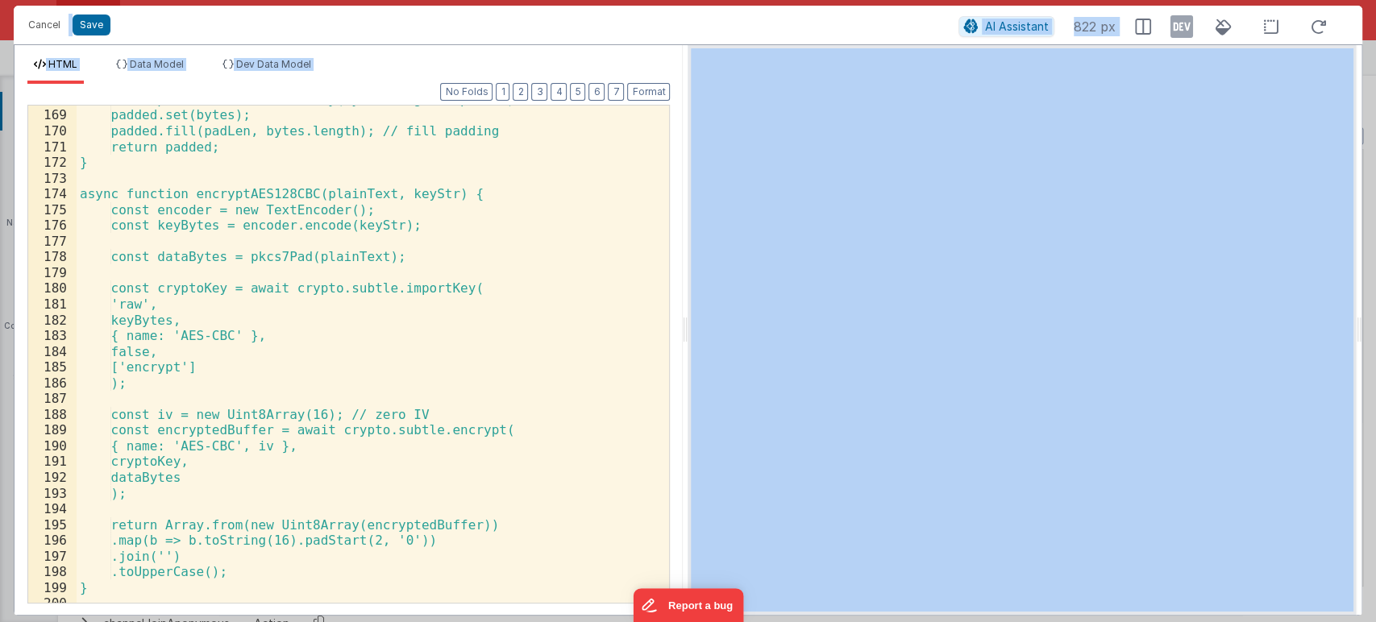
scroll to position [3056, 0]
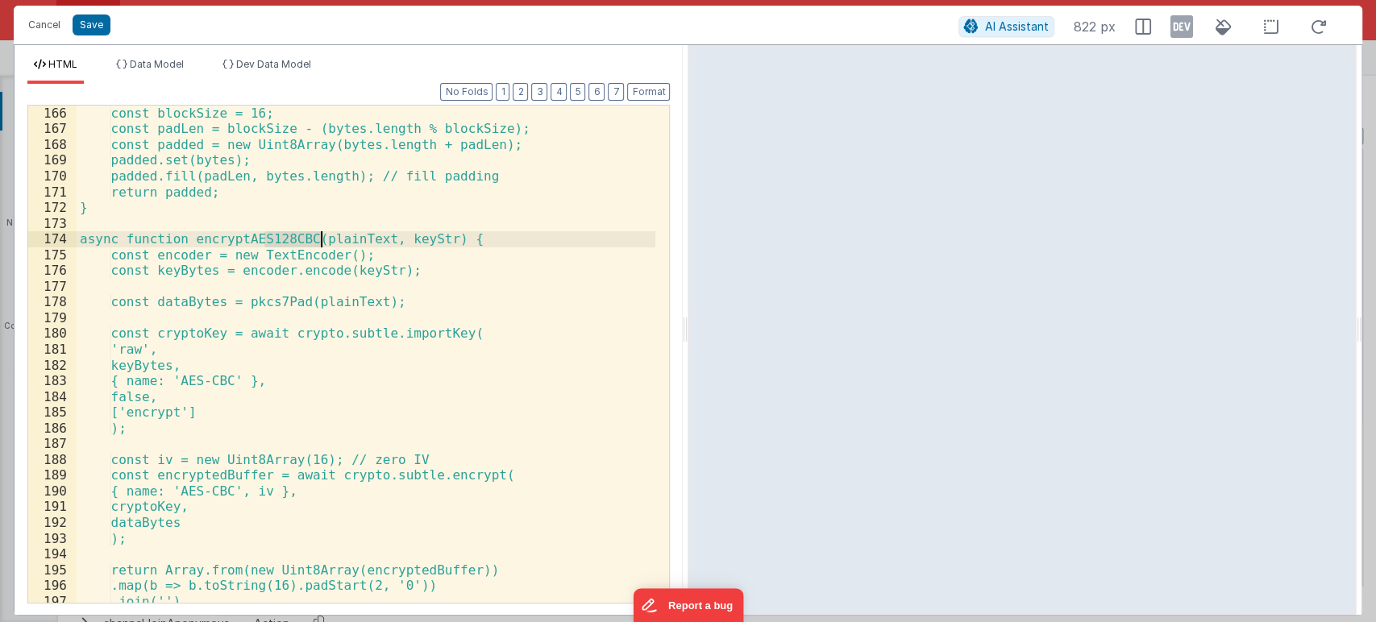
drag, startPoint x: 264, startPoint y: 237, endPoint x: 327, endPoint y: 241, distance: 63.0
click at [327, 241] on div "const blockSize = 16; const padLen = blockSize - (bytes.length % blockSize); co…" at bounding box center [366, 370] width 579 height 529
click at [97, 21] on button "Save" at bounding box center [92, 25] width 38 height 21
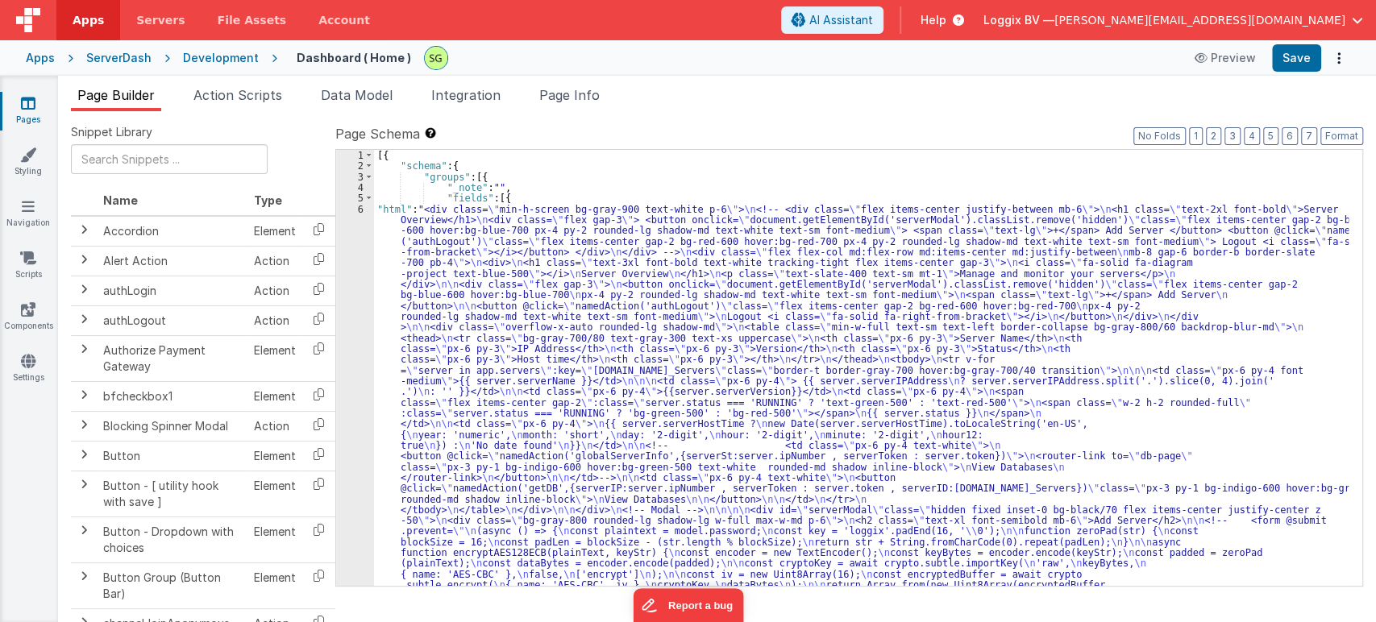
click at [360, 205] on div "6" at bounding box center [355, 569] width 38 height 731
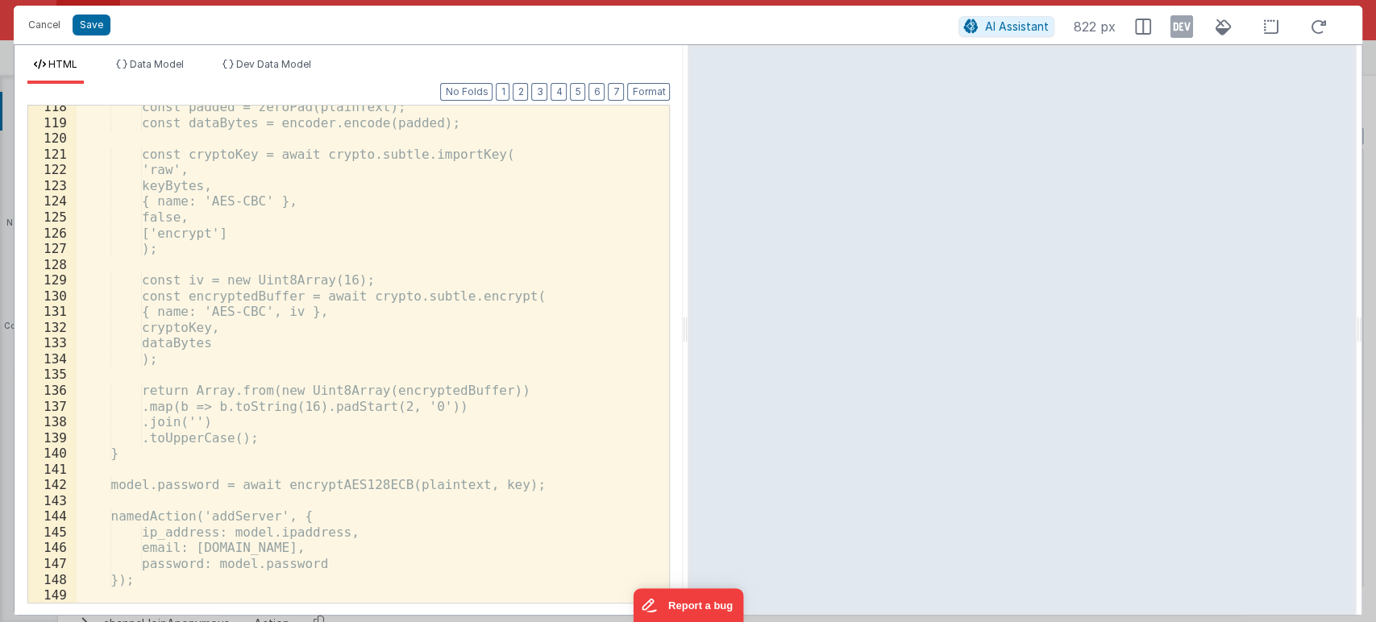
scroll to position [2401, 0]
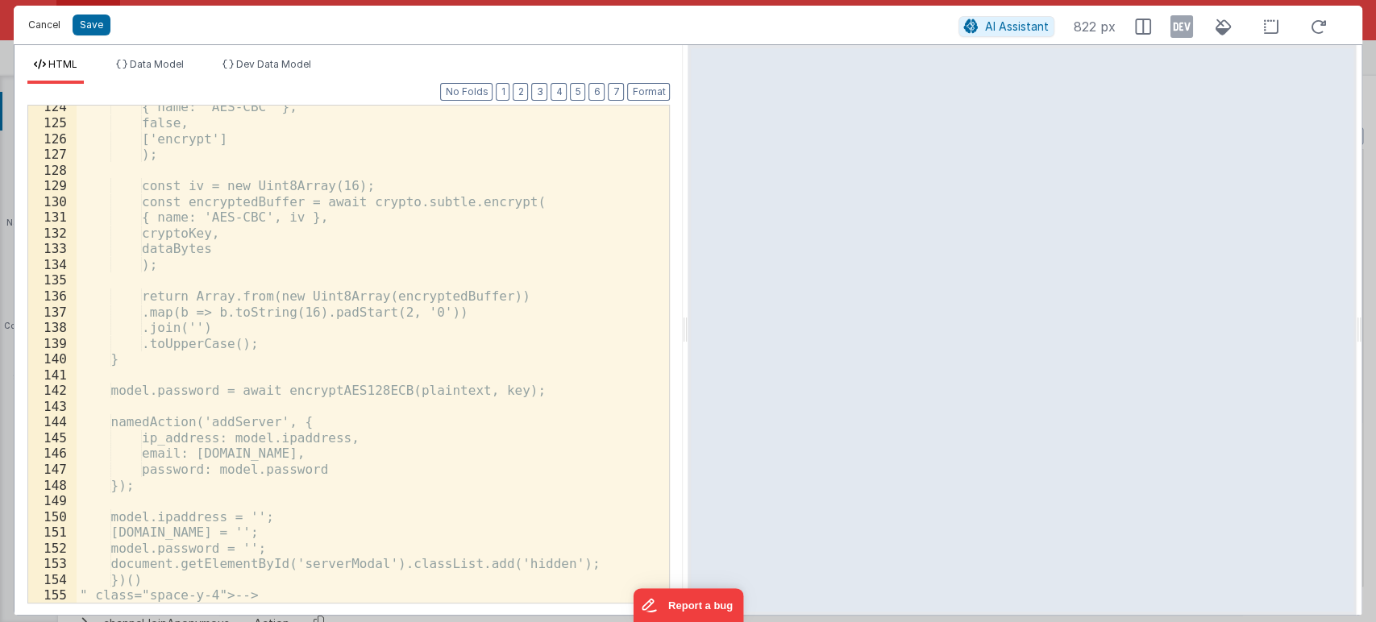
click at [46, 24] on button "Cancel" at bounding box center [44, 25] width 48 height 23
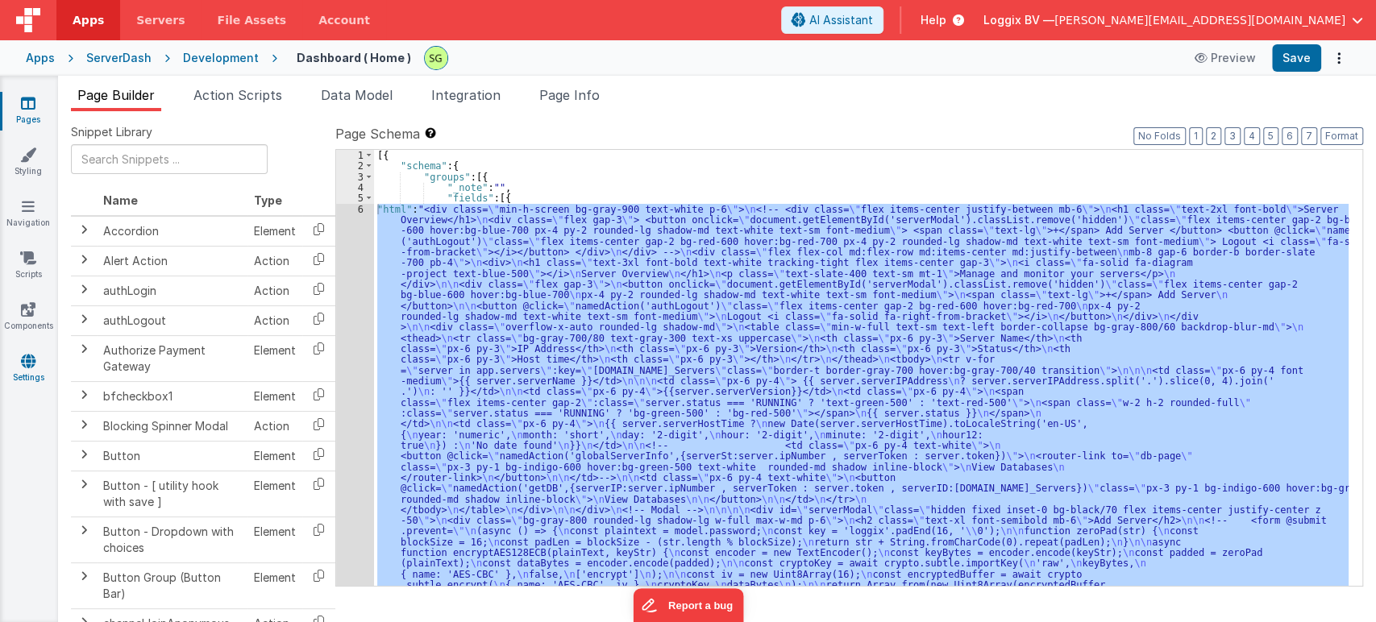
click at [24, 376] on link "Settings" at bounding box center [28, 369] width 58 height 32
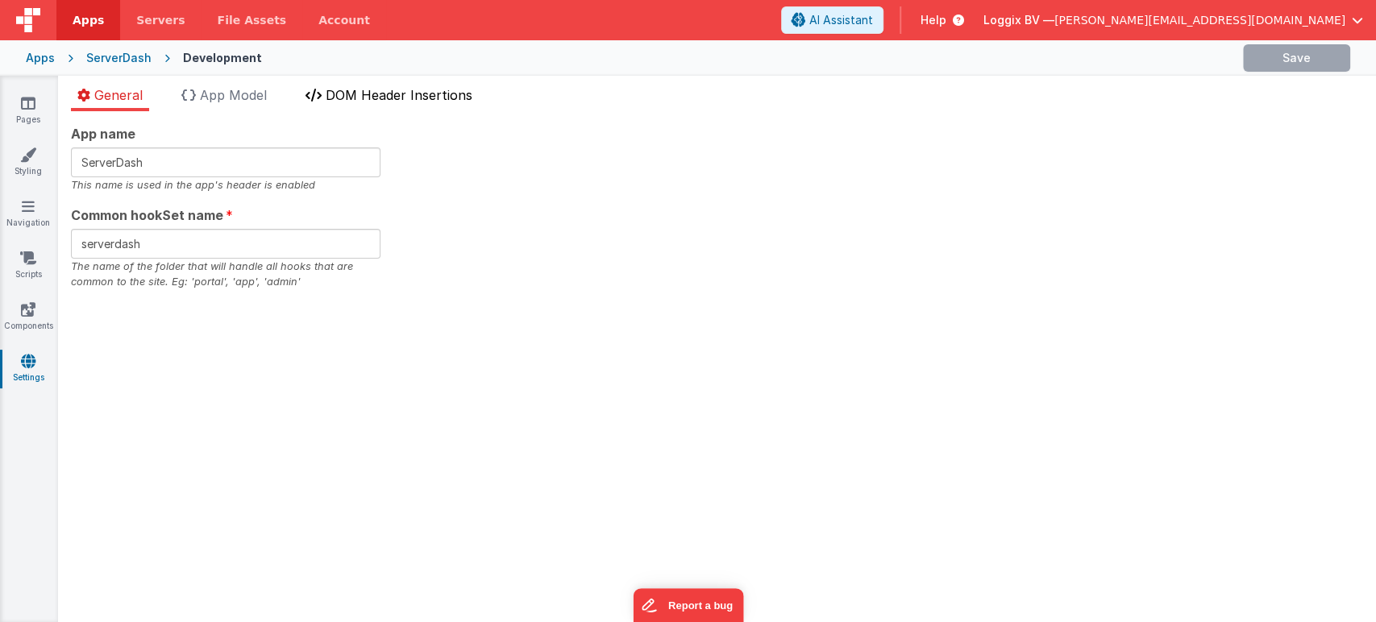
click at [445, 99] on span "DOM Header Insertions" at bounding box center [399, 95] width 147 height 16
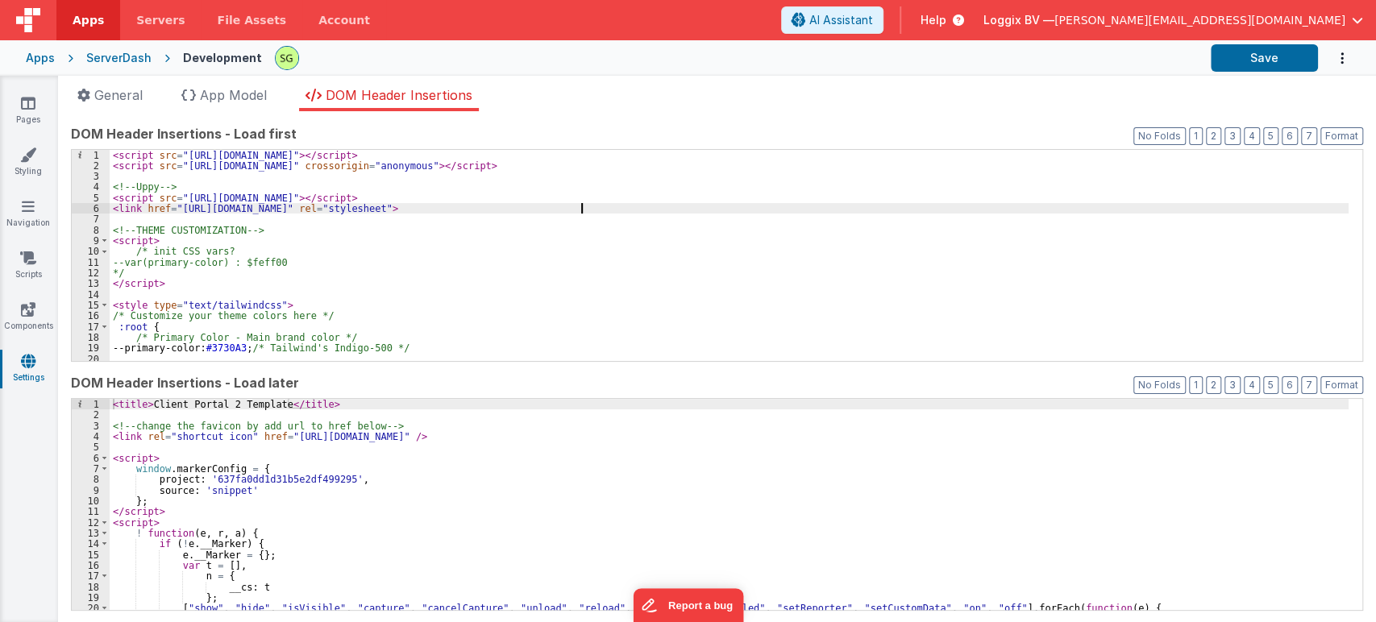
click at [596, 208] on div "< script src = "[URL][DOMAIN_NAME]" > </ script > < script src = "[URL][DOMAIN_…" at bounding box center [729, 266] width 1239 height 233
click at [607, 214] on div "< script src = "[URL][DOMAIN_NAME]" > </ script > < script src = "[URL][DOMAIN_…" at bounding box center [729, 266] width 1239 height 233
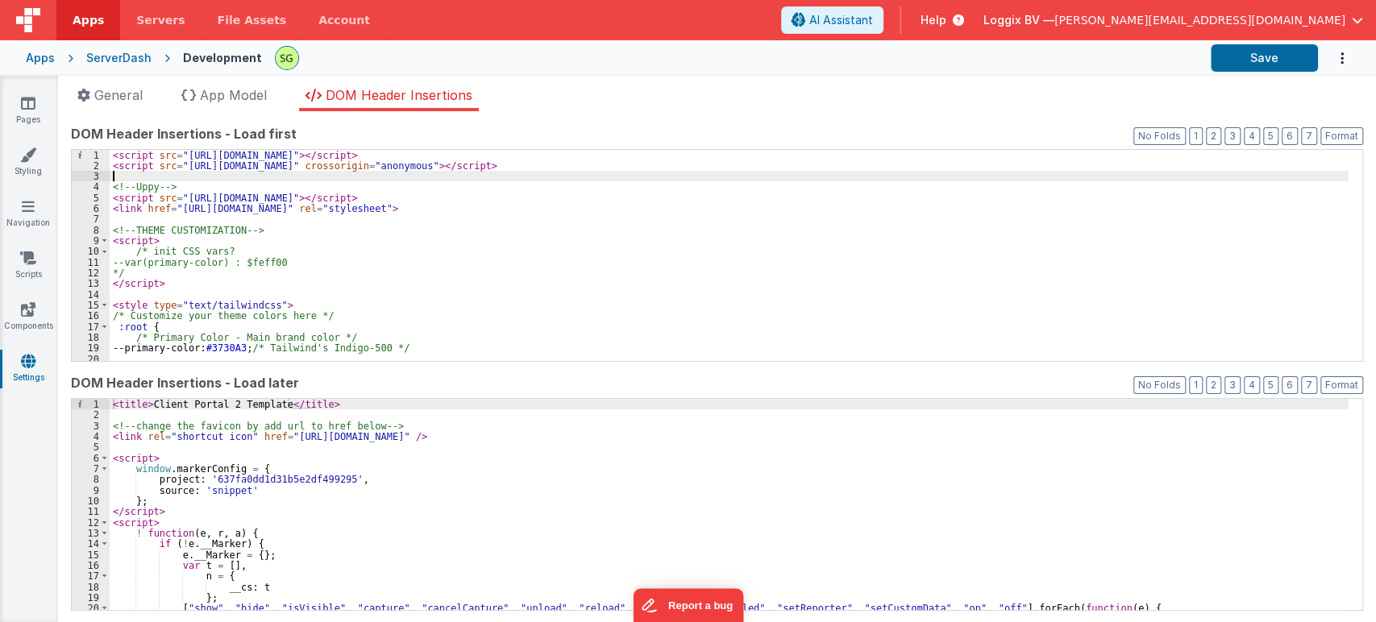
click at [135, 175] on div "< script src = "[URL][DOMAIN_NAME]" > </ script > < script src = "[URL][DOMAIN_…" at bounding box center [729, 266] width 1239 height 233
click at [1235, 55] on button "Save" at bounding box center [1263, 57] width 107 height 27
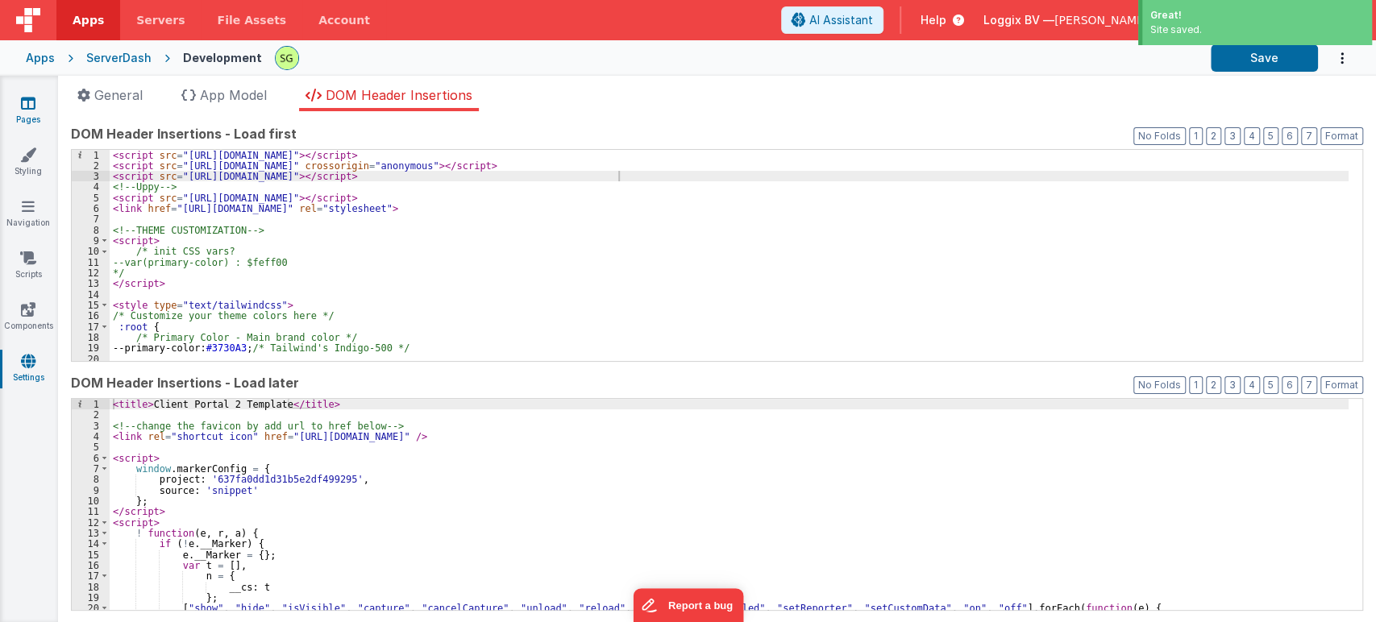
click at [30, 102] on icon at bounding box center [28, 103] width 15 height 16
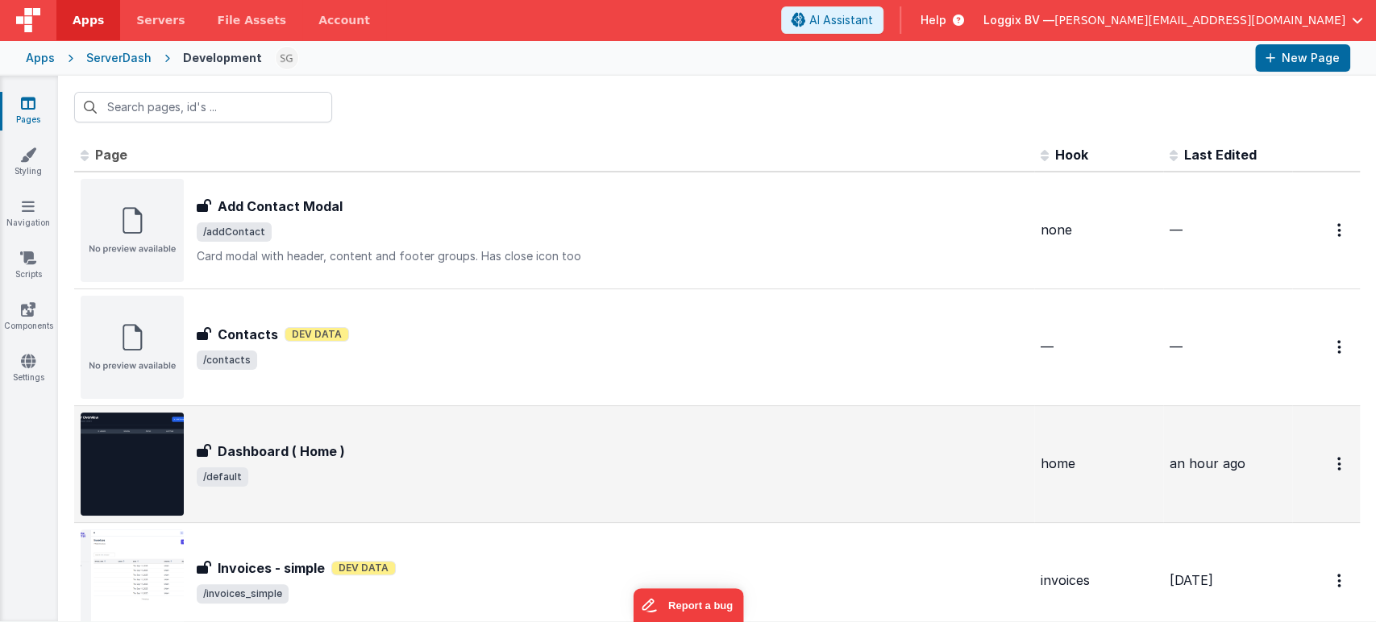
click at [466, 458] on div "Dashboard ( Home )" at bounding box center [612, 451] width 831 height 19
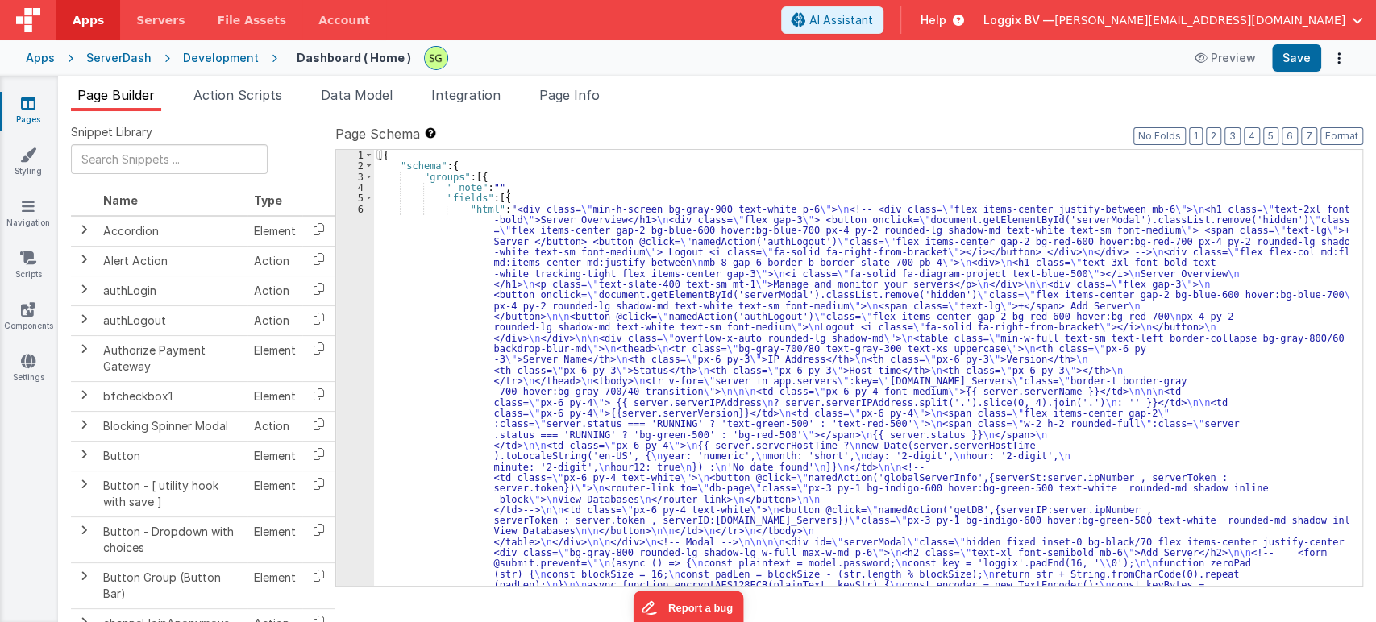
click at [361, 207] on div "6" at bounding box center [355, 607] width 38 height 806
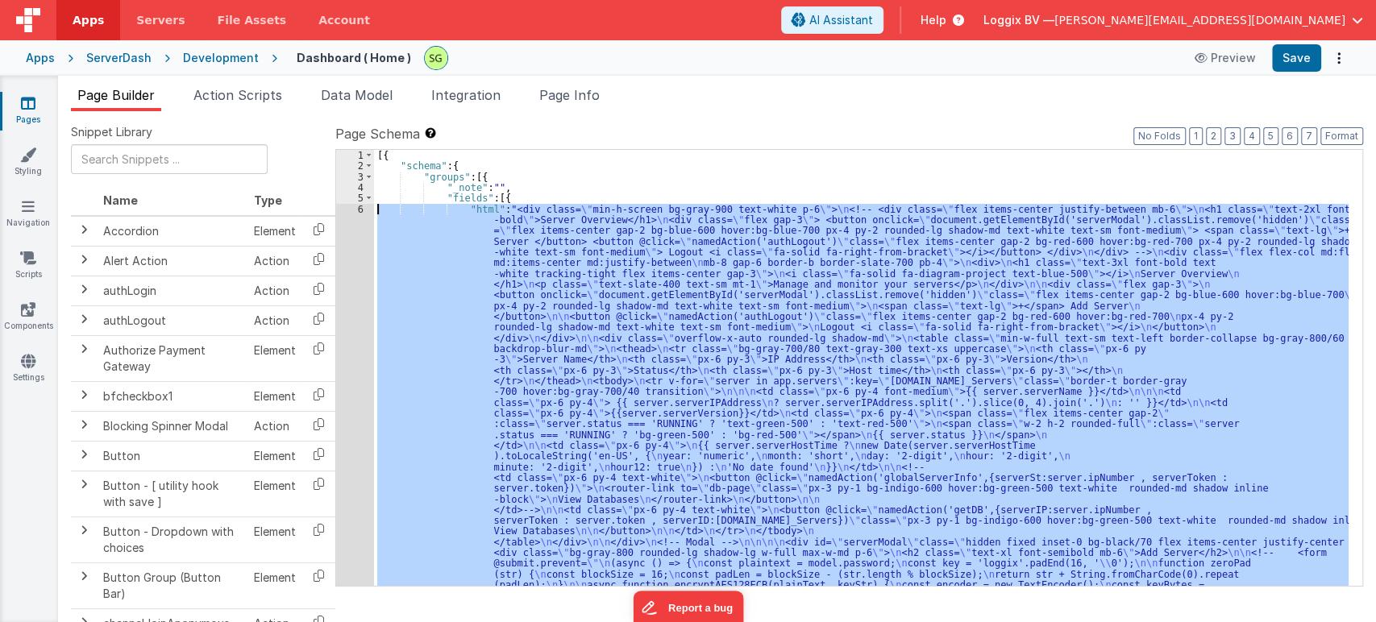
click at [361, 207] on div "6" at bounding box center [355, 607] width 38 height 806
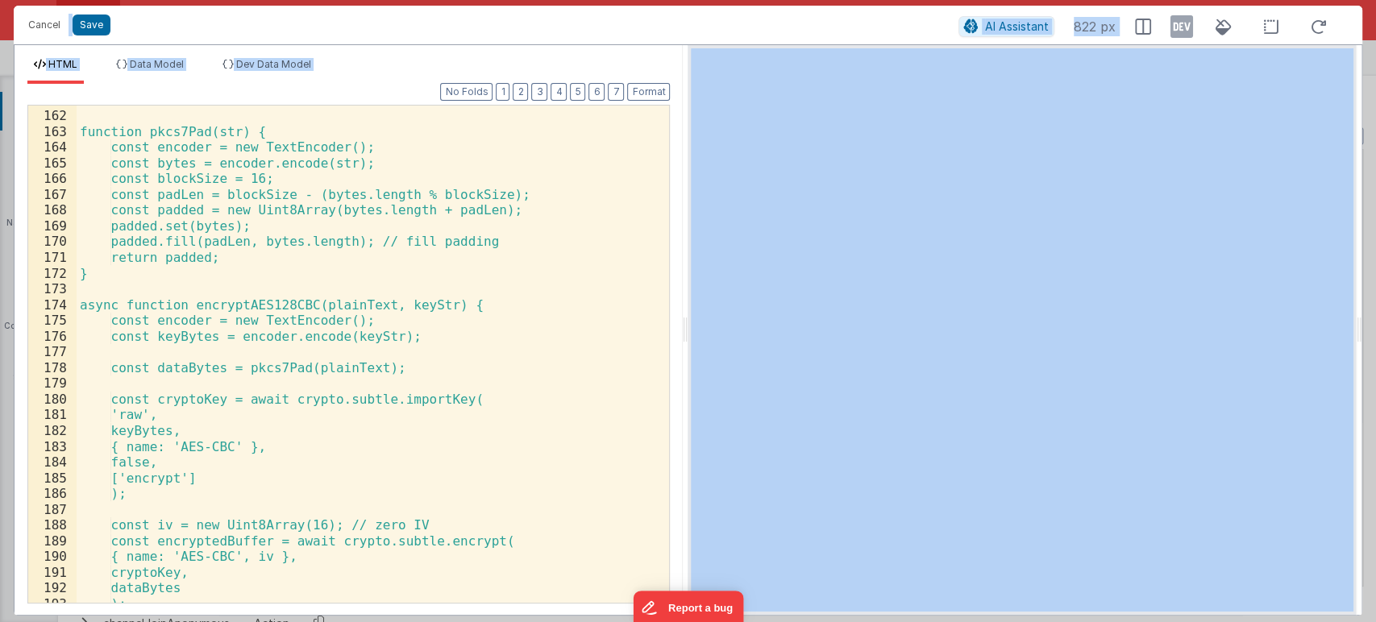
scroll to position [2991, 0]
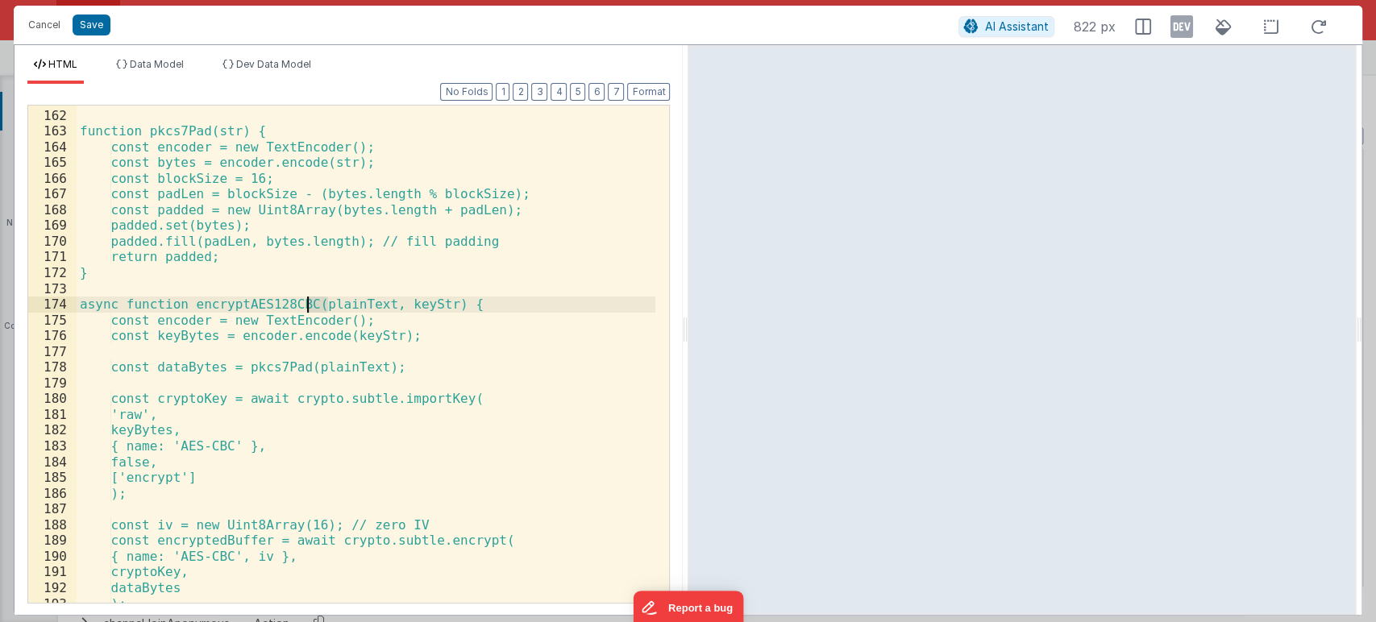
drag, startPoint x: 326, startPoint y: 307, endPoint x: 309, endPoint y: 305, distance: 17.0
click at [309, 305] on div "function pkcs7Pad(str) { const encoder = new TextEncoder(); const bytes = encod…" at bounding box center [366, 356] width 579 height 529
click at [266, 302] on div "function pkcs7Pad(str) { const encoder = new TextEncoder(); const bytes = encod…" at bounding box center [366, 356] width 579 height 529
drag, startPoint x: 266, startPoint y: 302, endPoint x: 326, endPoint y: 308, distance: 59.9
click at [326, 308] on div "function pkcs7Pad(str) { const encoder = new TextEncoder(); const bytes = encod…" at bounding box center [366, 356] width 579 height 529
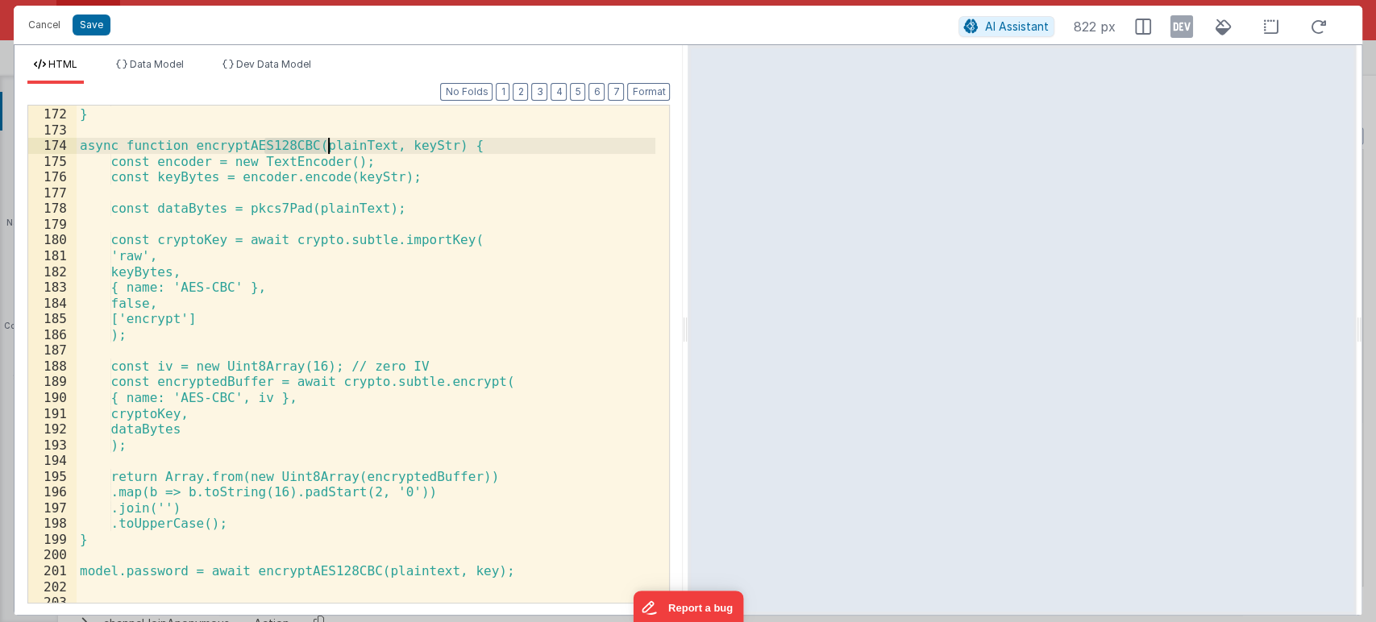
scroll to position [3151, 0]
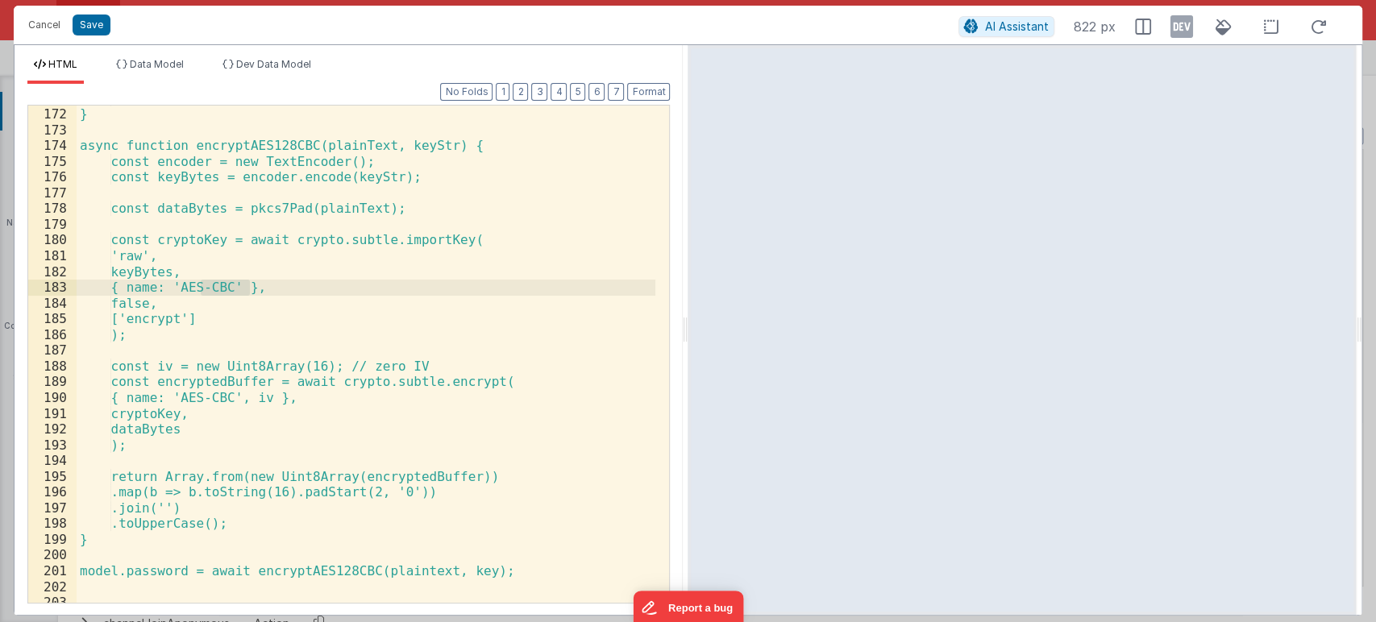
drag, startPoint x: 199, startPoint y: 284, endPoint x: 251, endPoint y: 294, distance: 53.4
click at [251, 294] on div "return padded; } async function encryptAES128CBC(plainText, keyStr) { const enc…" at bounding box center [366, 355] width 579 height 529
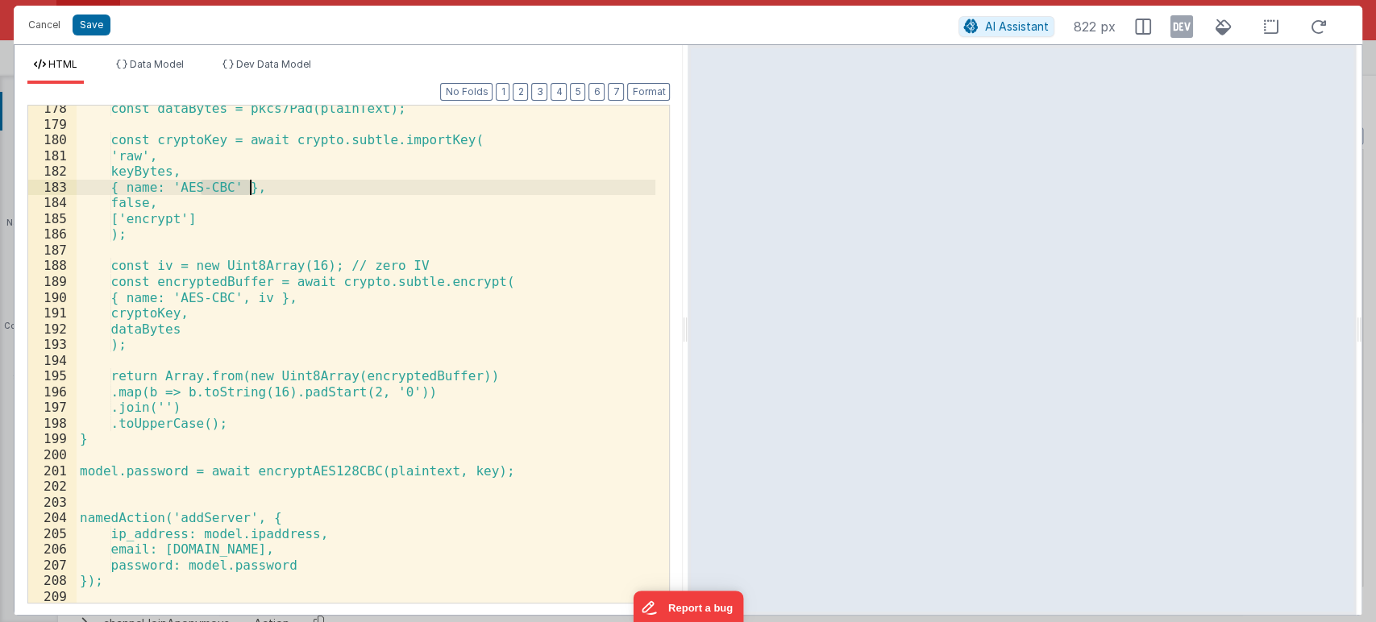
scroll to position [3251, 0]
click at [199, 193] on div "const dataBytes = pkcs7Pad(plainText); const cryptoKey = await crypto.subtle.im…" at bounding box center [366, 354] width 579 height 497
drag, startPoint x: 320, startPoint y: 469, endPoint x: 382, endPoint y: 471, distance: 62.1
click at [382, 471] on div "const dataBytes = pkcs7Pad(plainText); const cryptoKey = await crypto.subtle.im…" at bounding box center [366, 365] width 579 height 529
click at [382, 471] on div "const dataBytes = pkcs7Pad(plainText); const cryptoKey = await crypto.subtle.im…" at bounding box center [366, 354] width 579 height 497
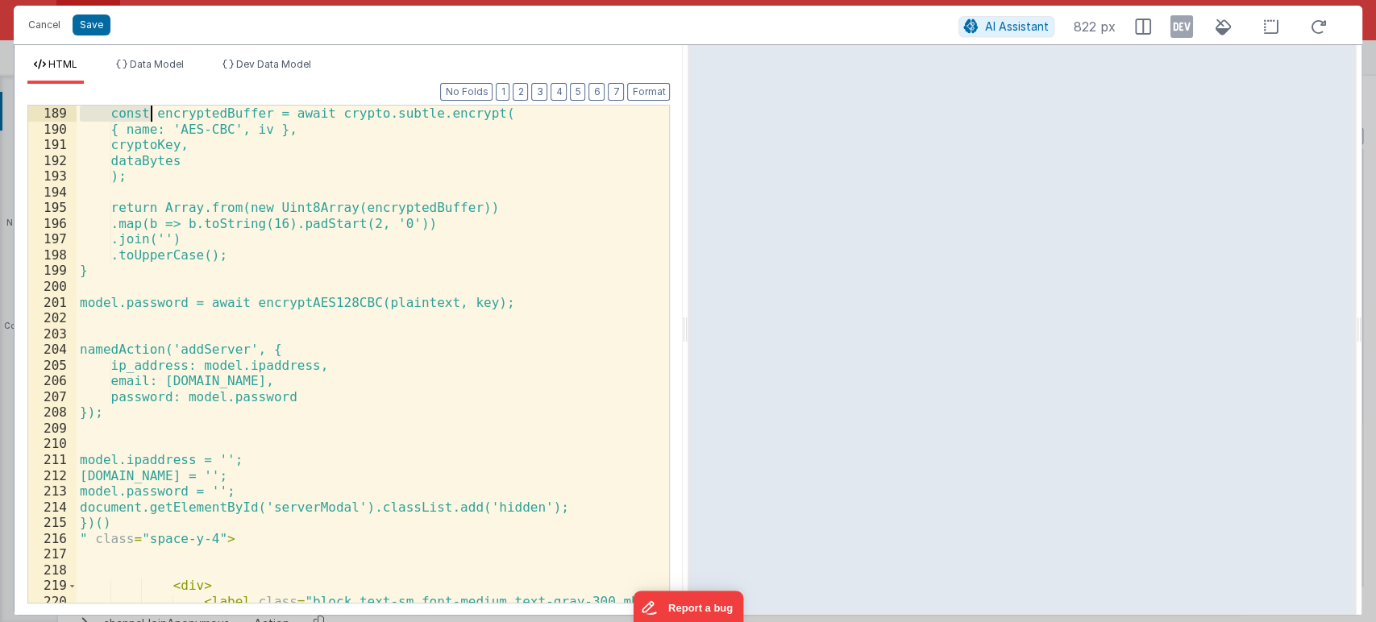
scroll to position [3388, 0]
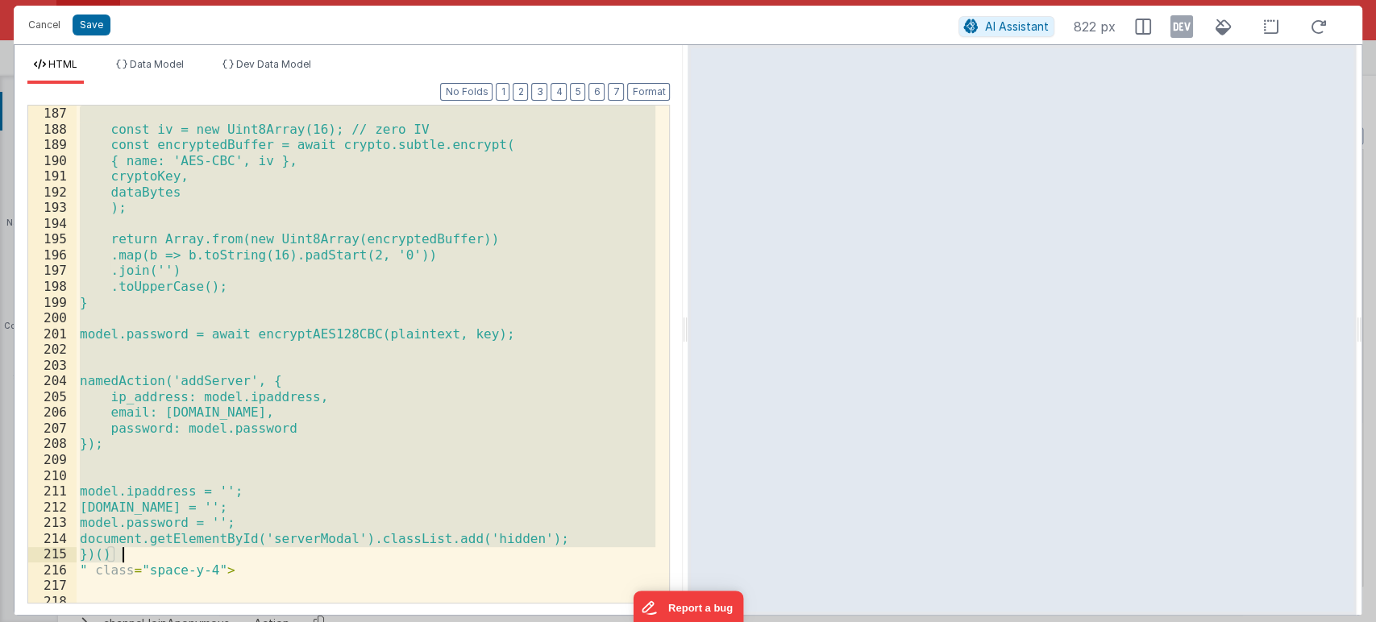
drag, startPoint x: 93, startPoint y: 192, endPoint x: 130, endPoint y: 554, distance: 364.5
click at [130, 554] on div "const iv = new Uint8Array(16); // zero IV const encryptedBuffer = await crypto.…" at bounding box center [366, 370] width 579 height 529
click at [396, 351] on div "const iv = new Uint8Array(16); // zero IV const encryptedBuffer = await crypto.…" at bounding box center [366, 354] width 579 height 497
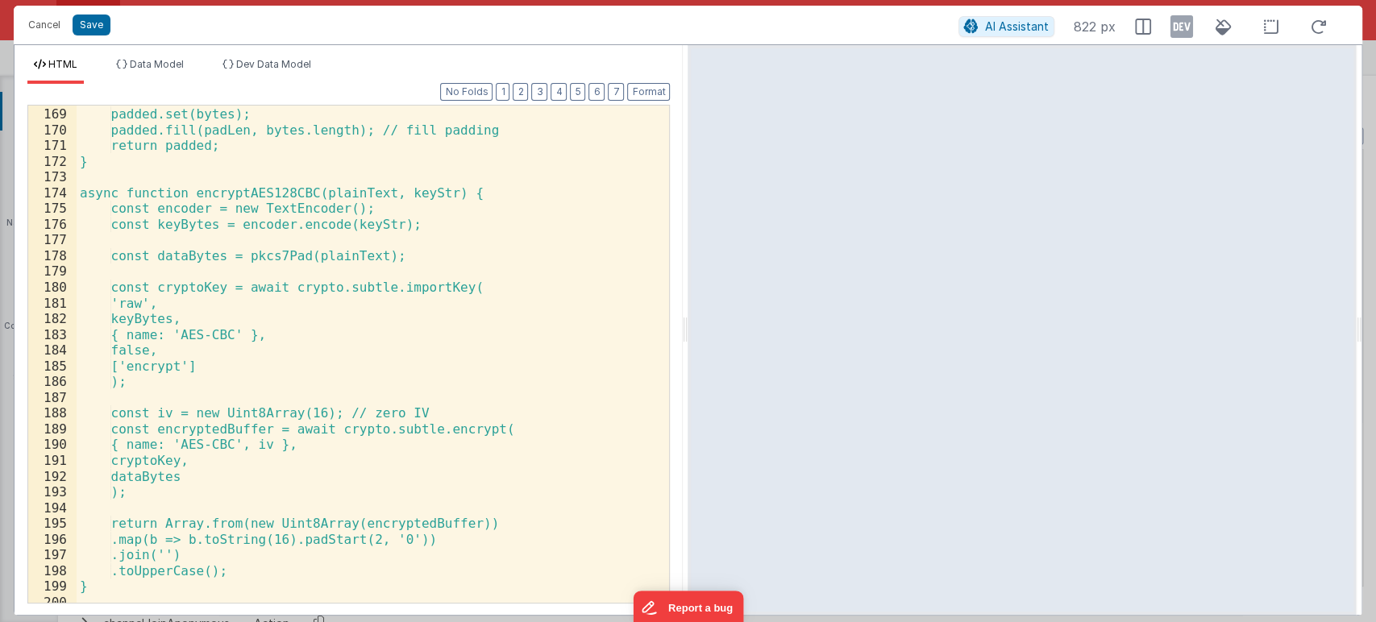
scroll to position [3118, 0]
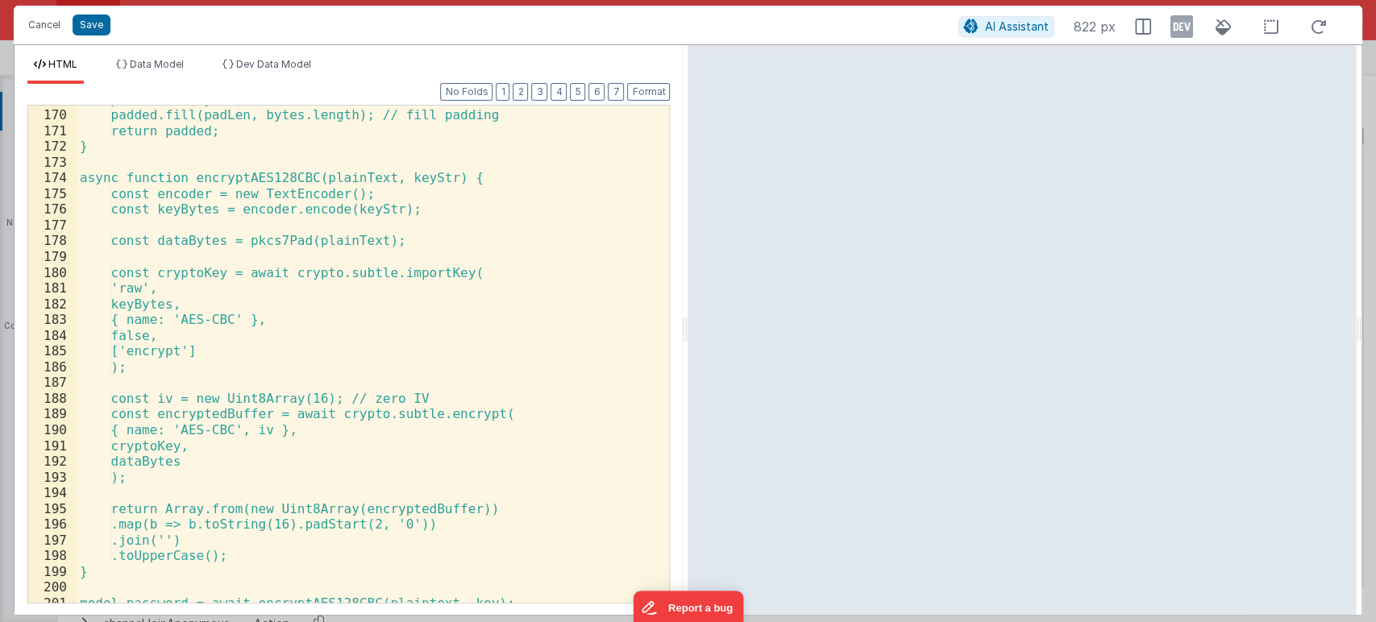
click at [303, 182] on div "padded.set(bytes); padded.fill(padLen, bytes.length); // fill padding return pa…" at bounding box center [366, 356] width 579 height 529
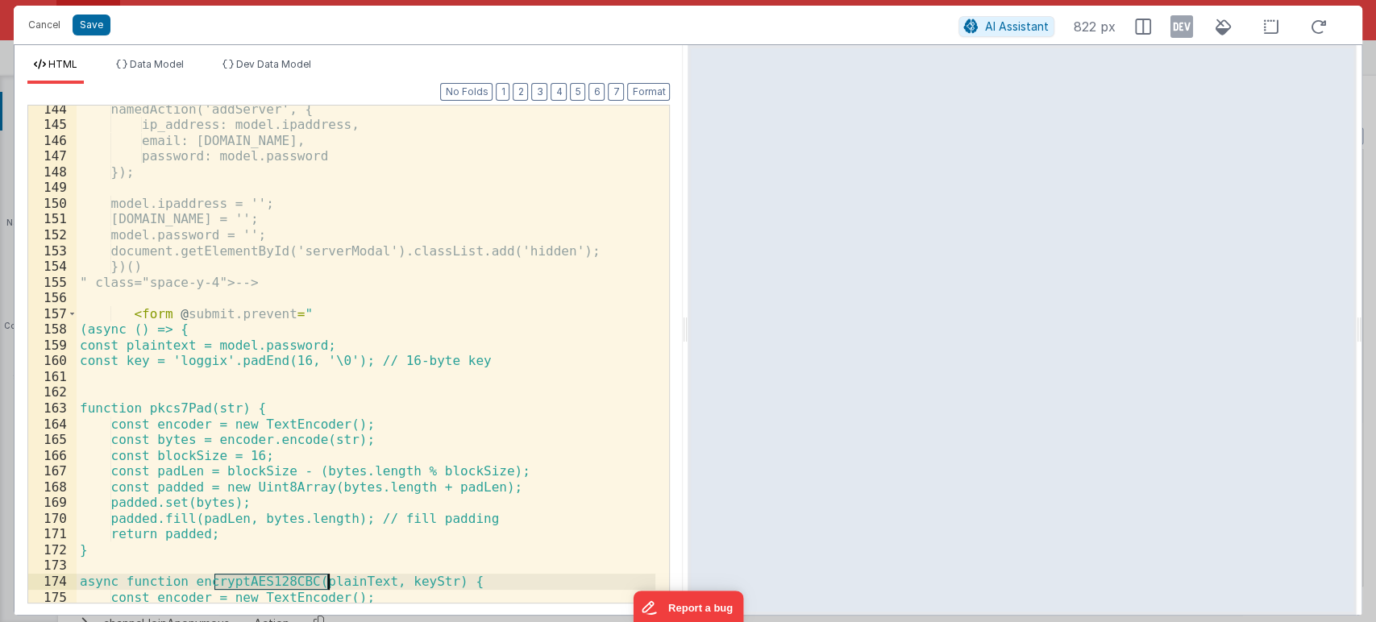
scroll to position [2714, 0]
click at [68, 314] on span at bounding box center [72, 314] width 9 height 16
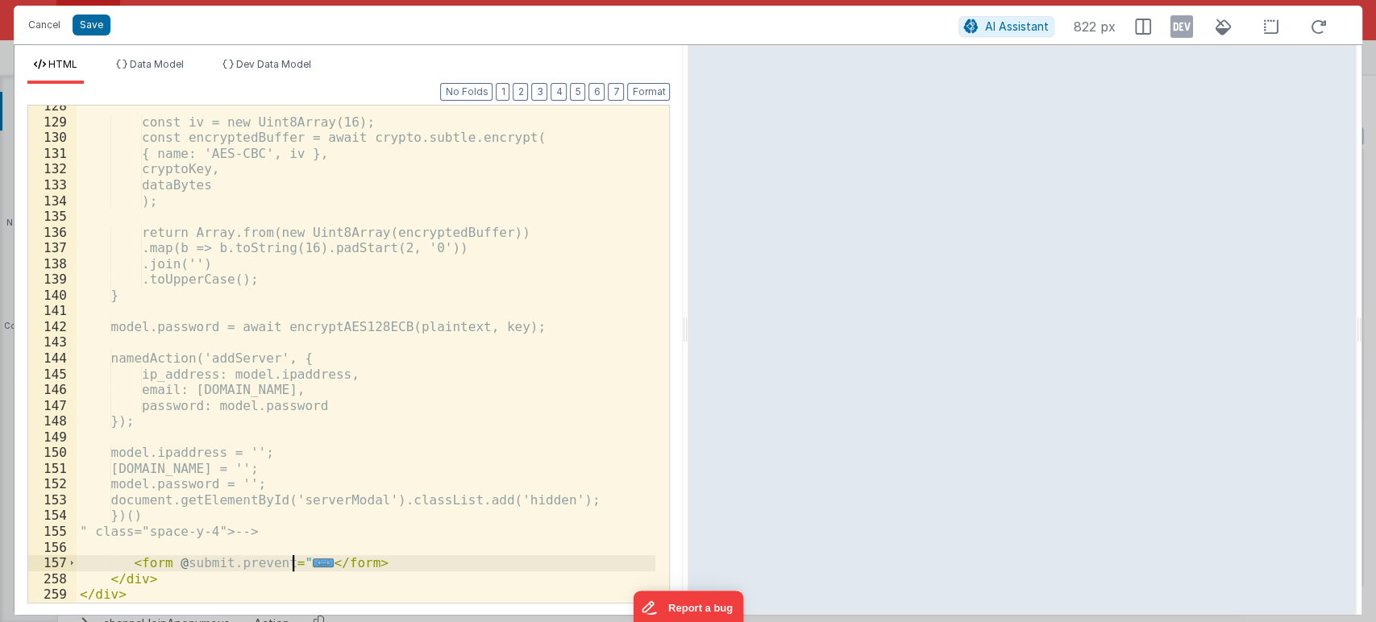
scroll to position [2465, 0]
click at [72, 560] on span at bounding box center [72, 563] width 9 height 16
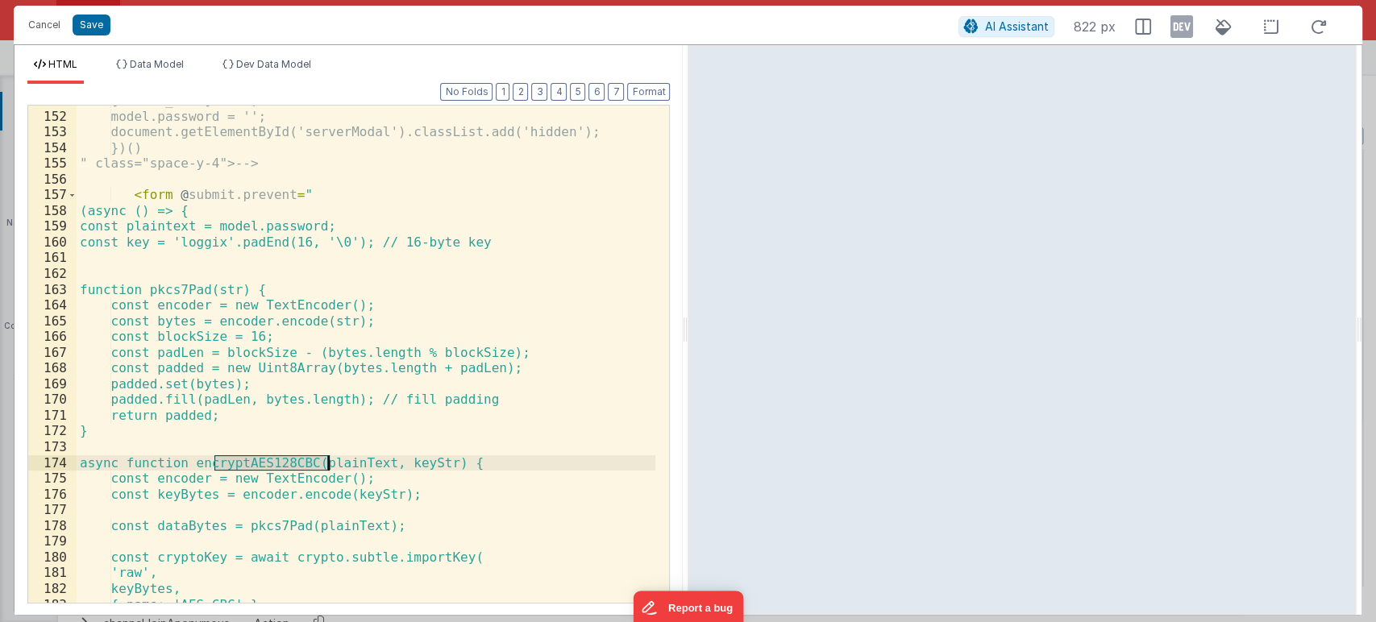
scroll to position [2836, 0]
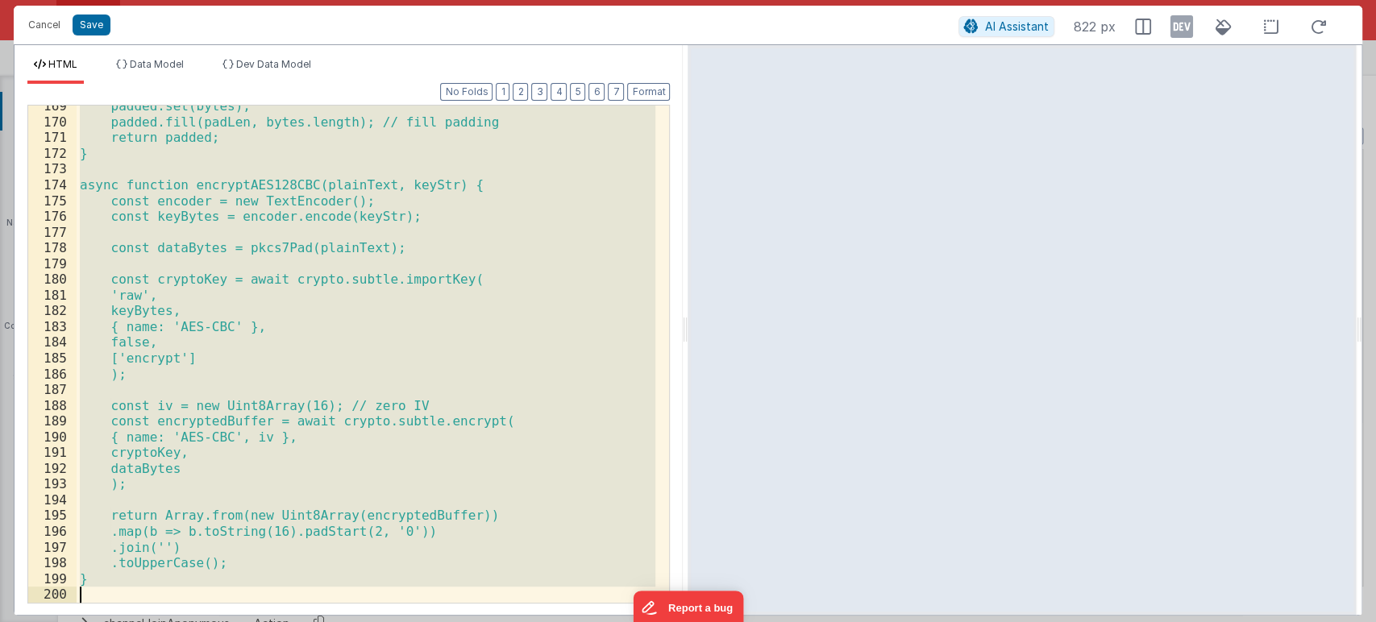
drag, startPoint x: 129, startPoint y: 192, endPoint x: 259, endPoint y: 551, distance: 382.4
click at [259, 551] on div "padded.set(bytes); padded.fill(padLen, bytes.length); // fill padding return pa…" at bounding box center [366, 362] width 579 height 529
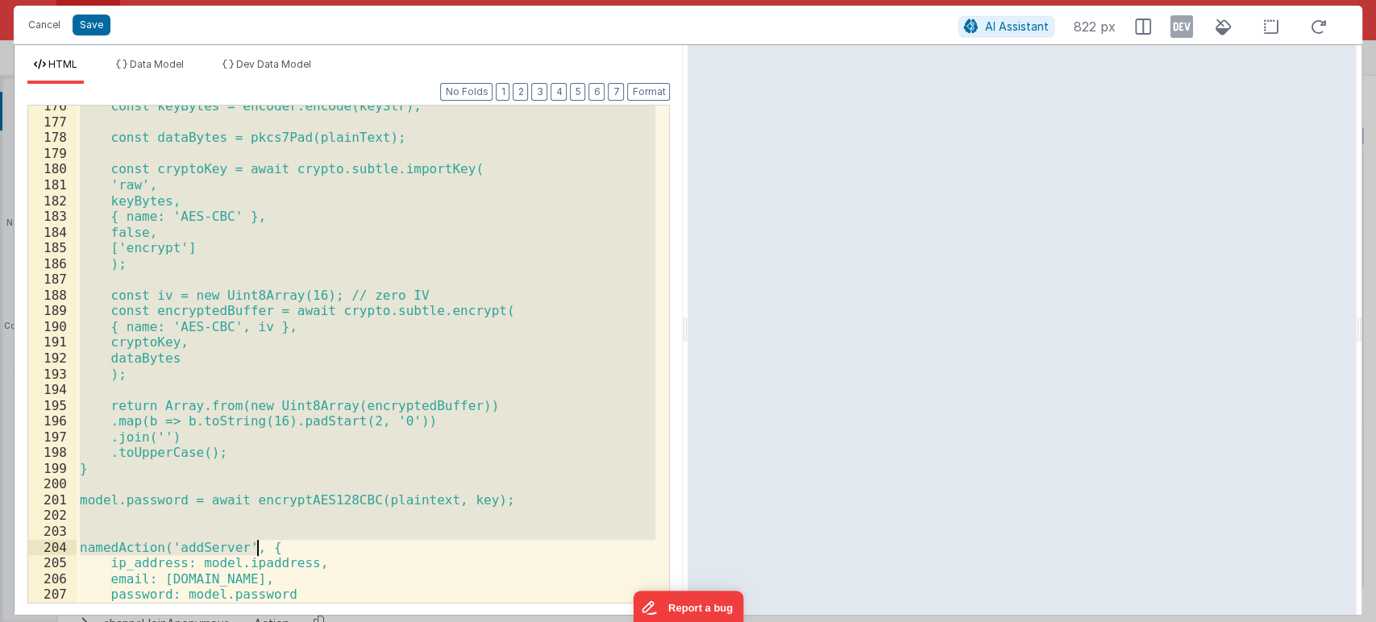
click at [392, 372] on div "const keyBytes = encoder.encode(keyStr); const dataBytes = pkcs7Pad(plainText);…" at bounding box center [366, 354] width 579 height 497
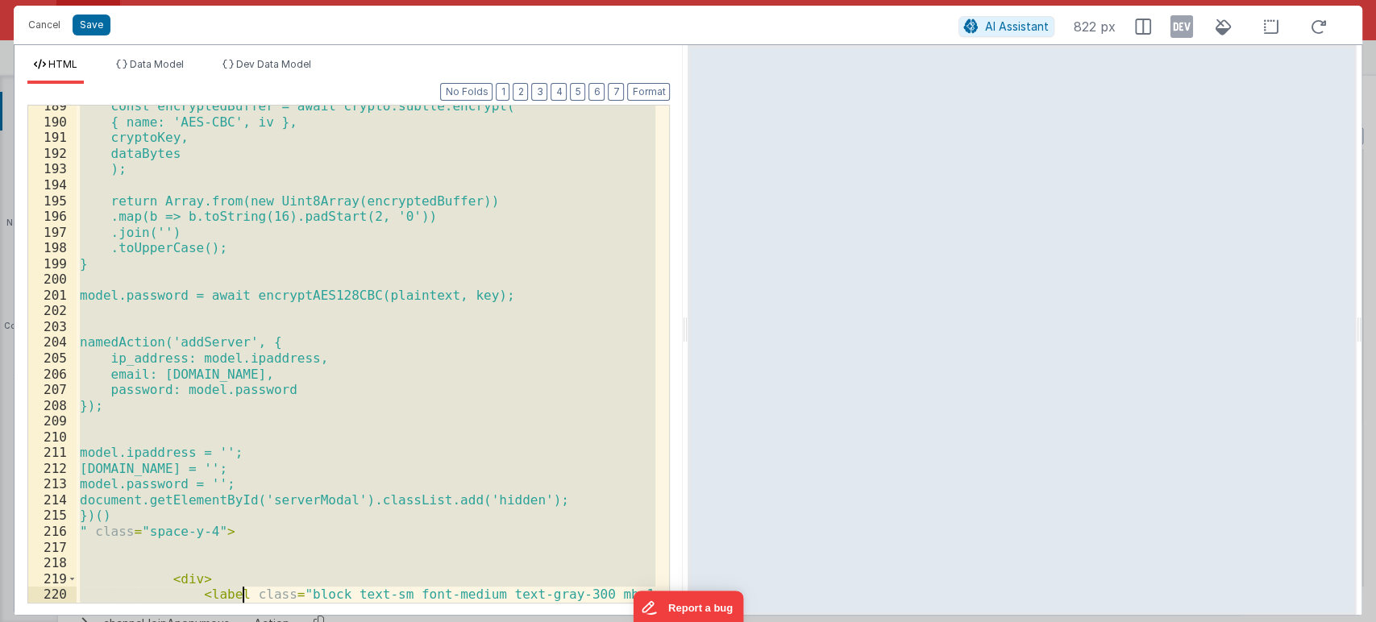
scroll to position [3505, 0]
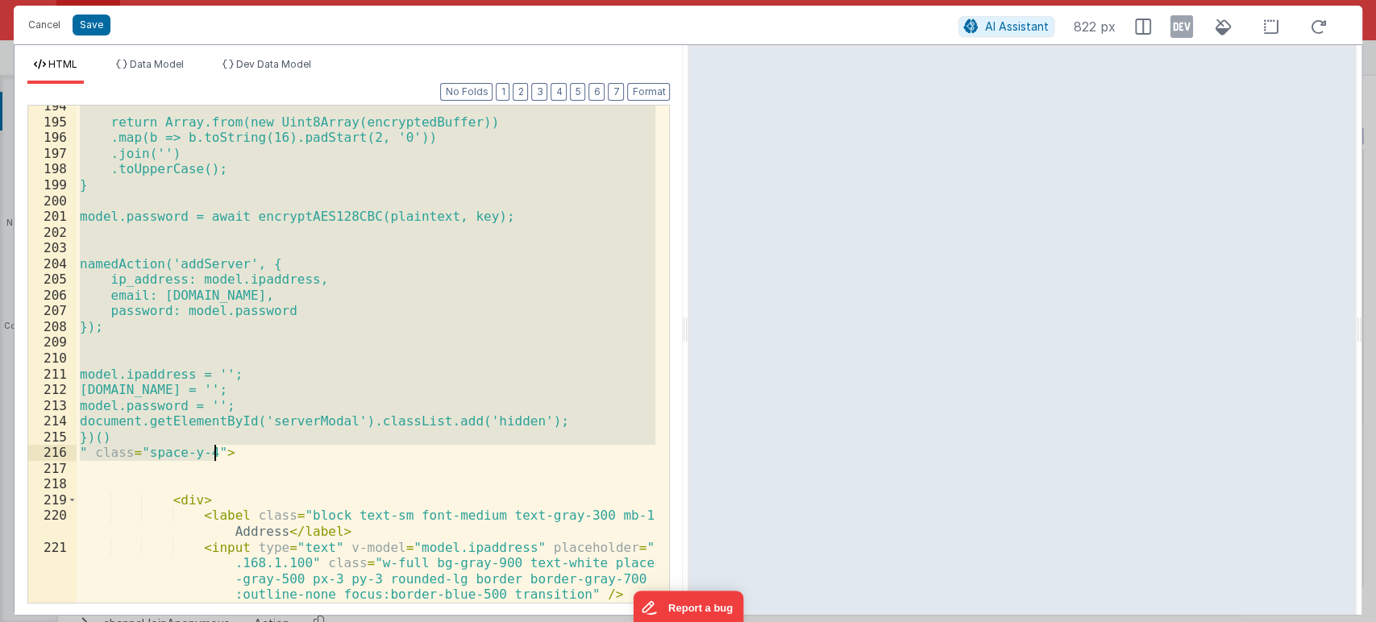
drag, startPoint x: 127, startPoint y: 275, endPoint x: 229, endPoint y: 450, distance: 202.2
click at [229, 450] on div "return Array.from(new Uint8Array(encryptedBuffer)) .map(b => b.toString(16).pad…" at bounding box center [366, 362] width 579 height 529
click at [231, 454] on div "return Array.from(new Uint8Array(encryptedBuffer)) .map(b => b.toString(16).pad…" at bounding box center [366, 354] width 579 height 497
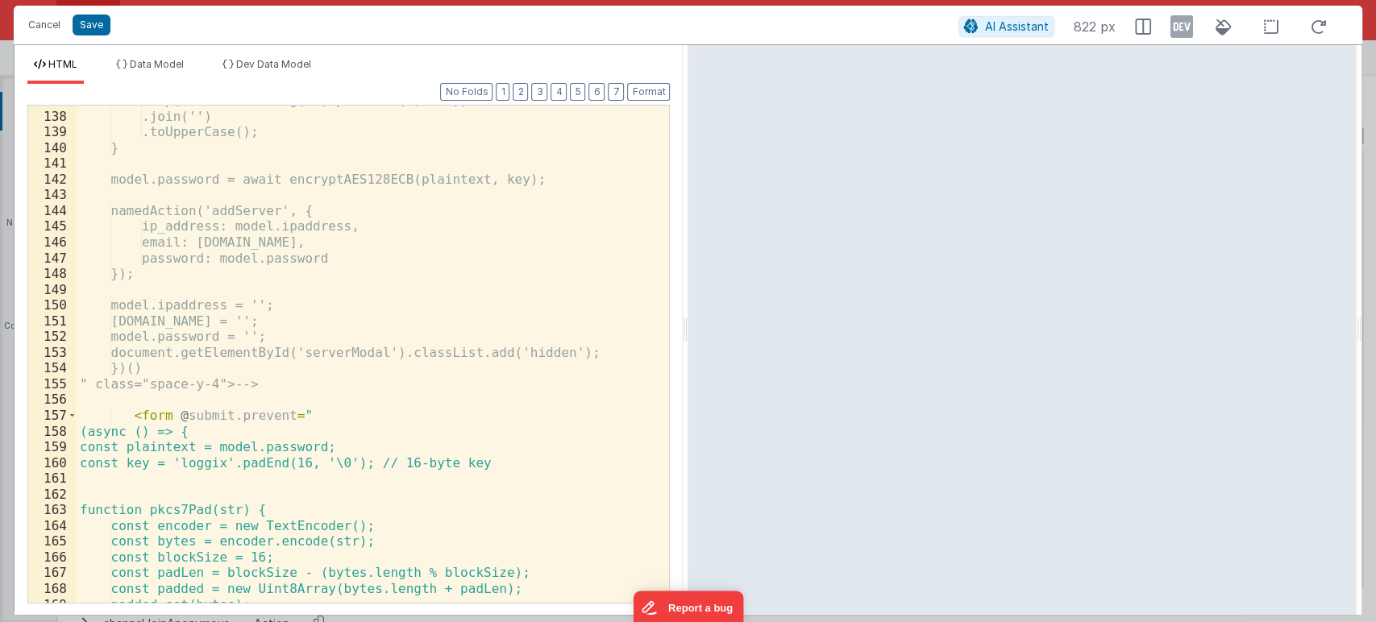
scroll to position [2548, 0]
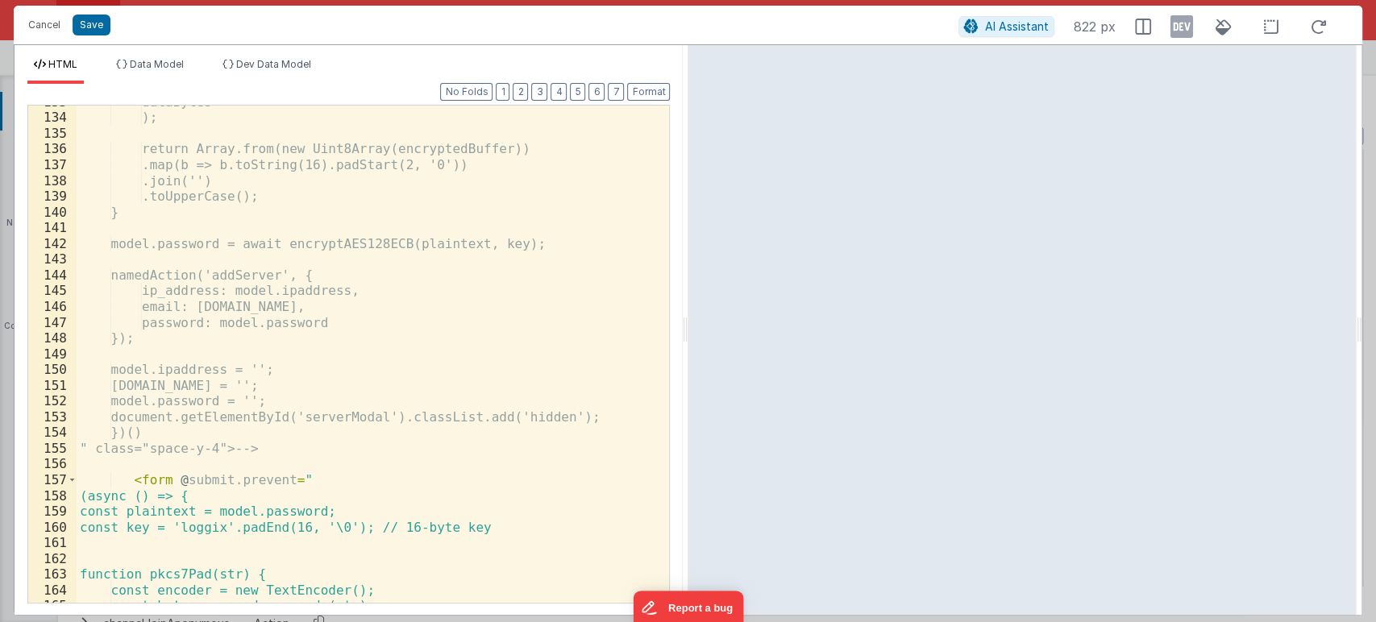
click at [94, 479] on div "dataBytes ); return [PERSON_NAME].from(new Uint8Array(encryptedBuffer)) .map(b …" at bounding box center [366, 358] width 579 height 529
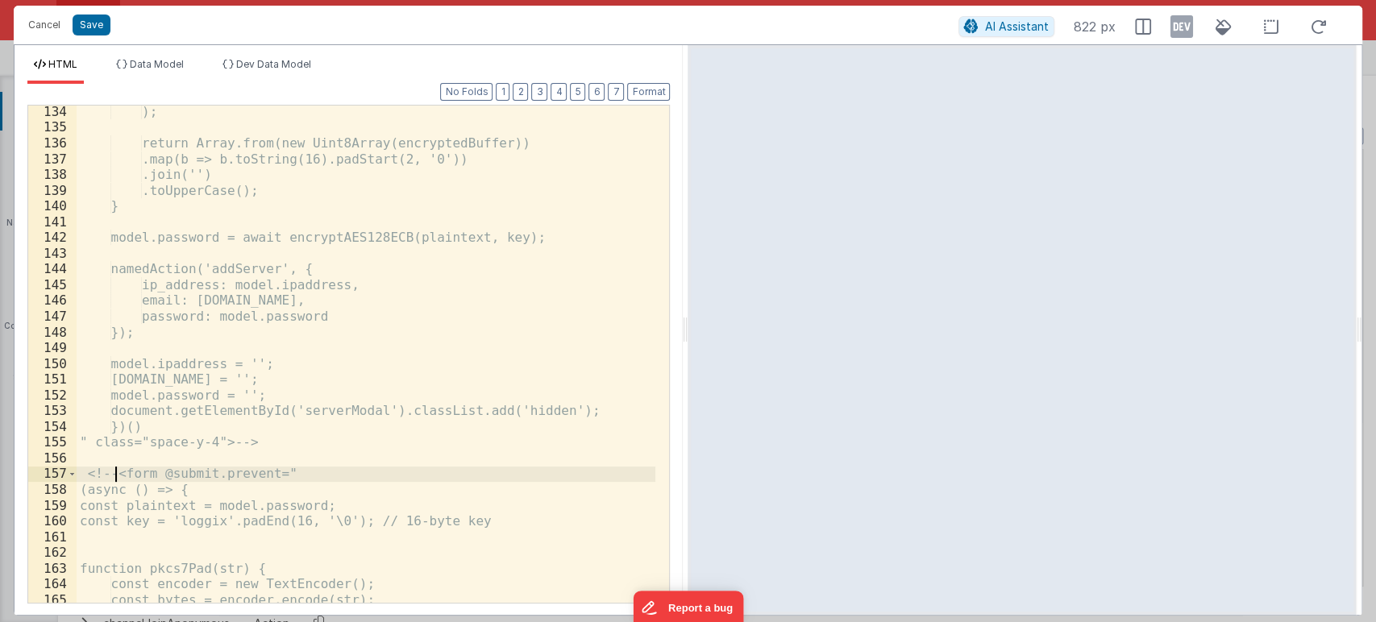
scroll to position [2554, 0]
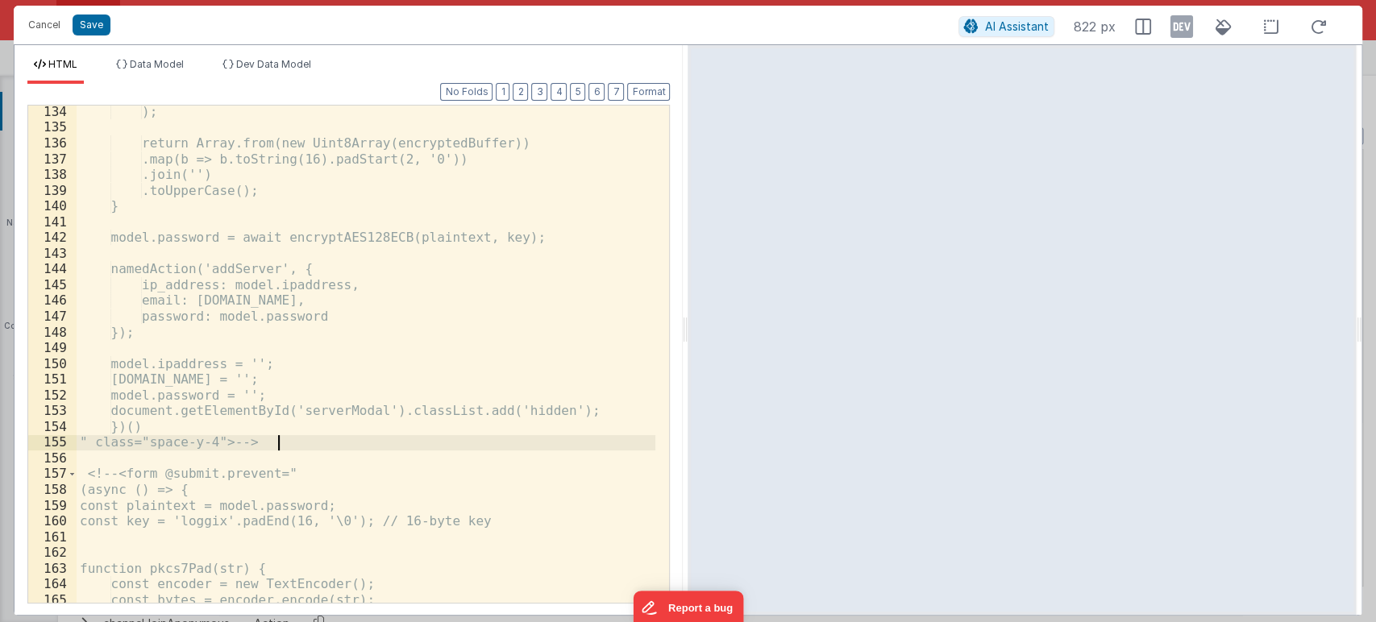
click at [284, 440] on div "); return Array.from(new Uint8Array(encryptedBuffer)) .map(b => b.toString(16).…" at bounding box center [366, 368] width 579 height 529
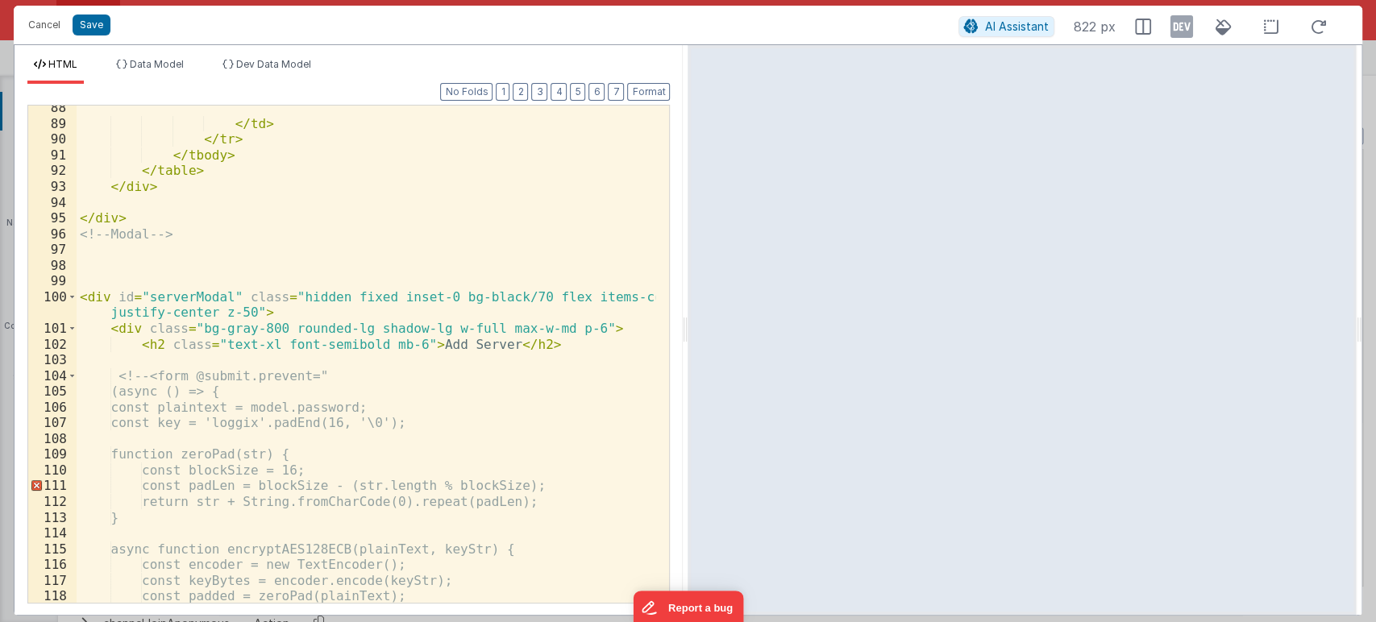
scroll to position [1815, 0]
drag, startPoint x: 156, startPoint y: 373, endPoint x: 64, endPoint y: 376, distance: 91.9
click at [64, 376] on div "88 89 90 91 92 93 94 95 96 97 98 99 100 101 102 103 104 105 106 107 108 109 110…" at bounding box center [348, 354] width 642 height 499
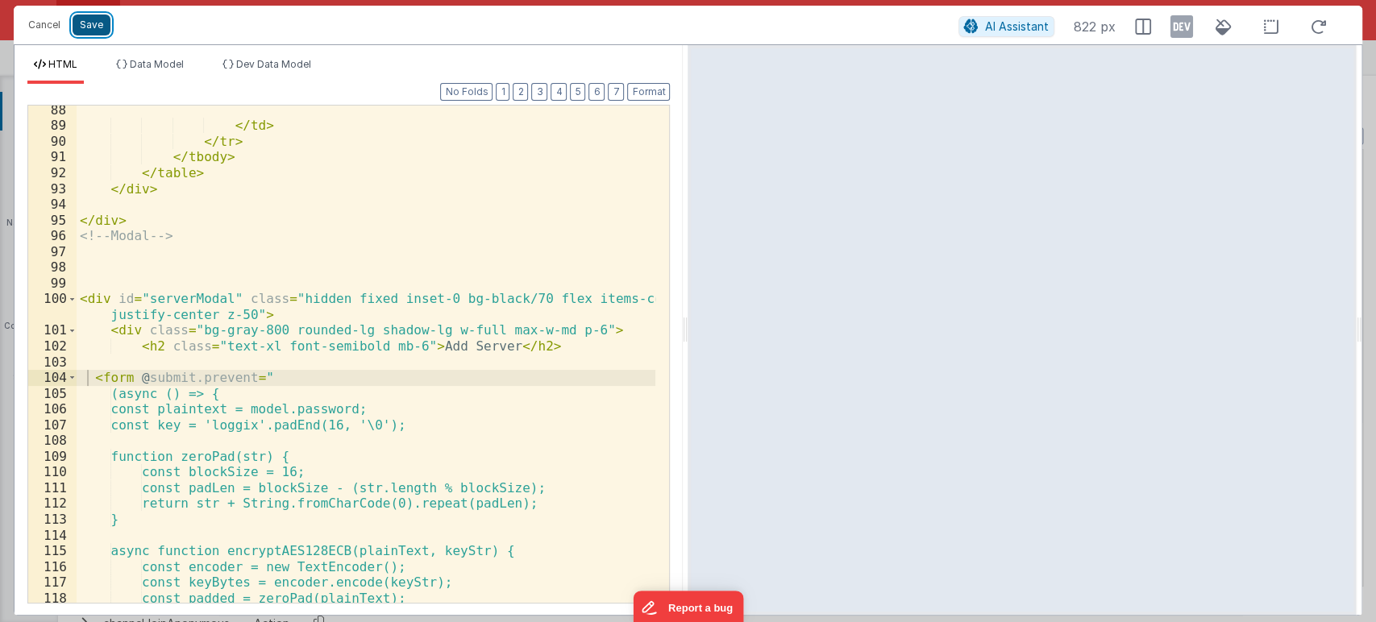
click at [87, 21] on button "Save" at bounding box center [92, 25] width 38 height 21
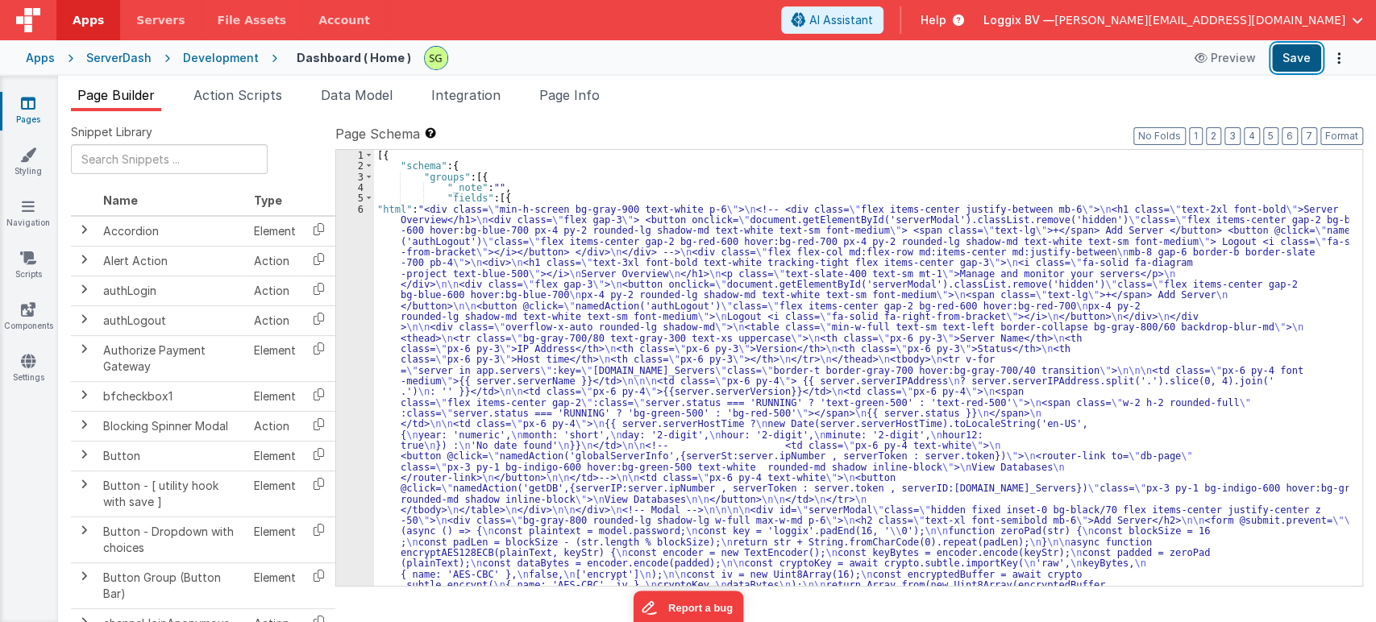
click at [1285, 59] on button "Save" at bounding box center [1296, 57] width 49 height 27
click at [1297, 62] on button "Save" at bounding box center [1296, 57] width 49 height 27
click at [359, 209] on div "6" at bounding box center [355, 569] width 38 height 731
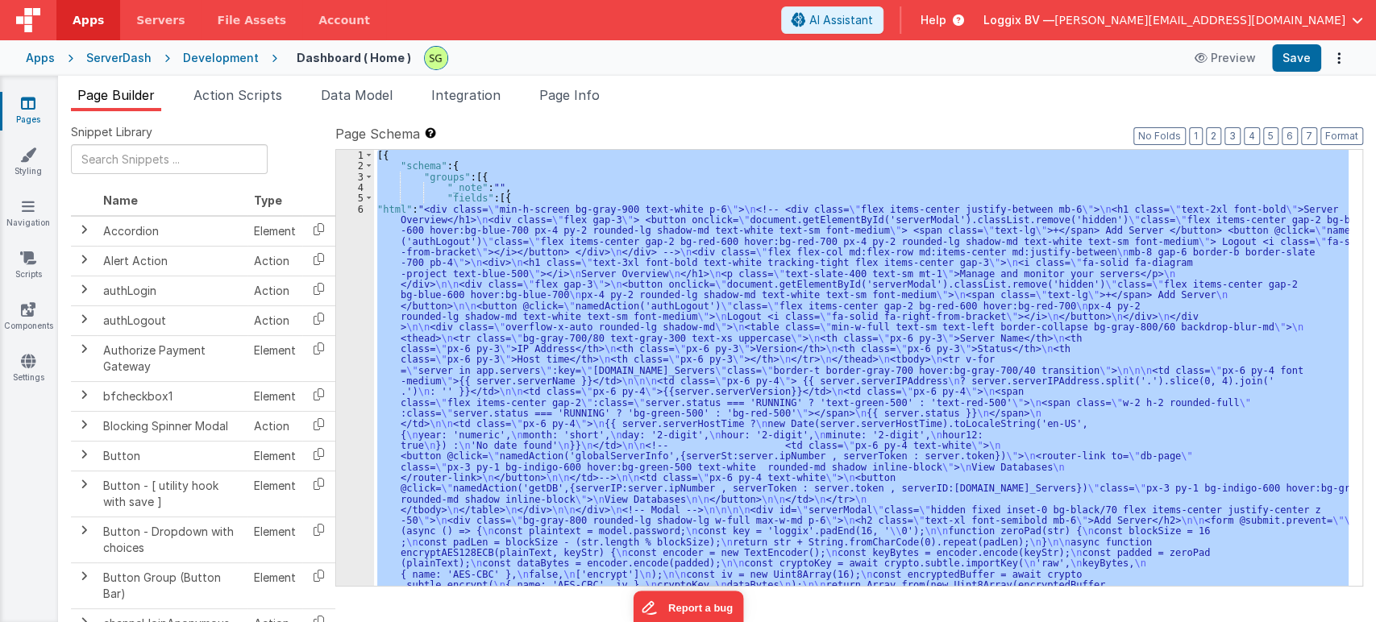
click at [359, 209] on div "6" at bounding box center [355, 569] width 38 height 731
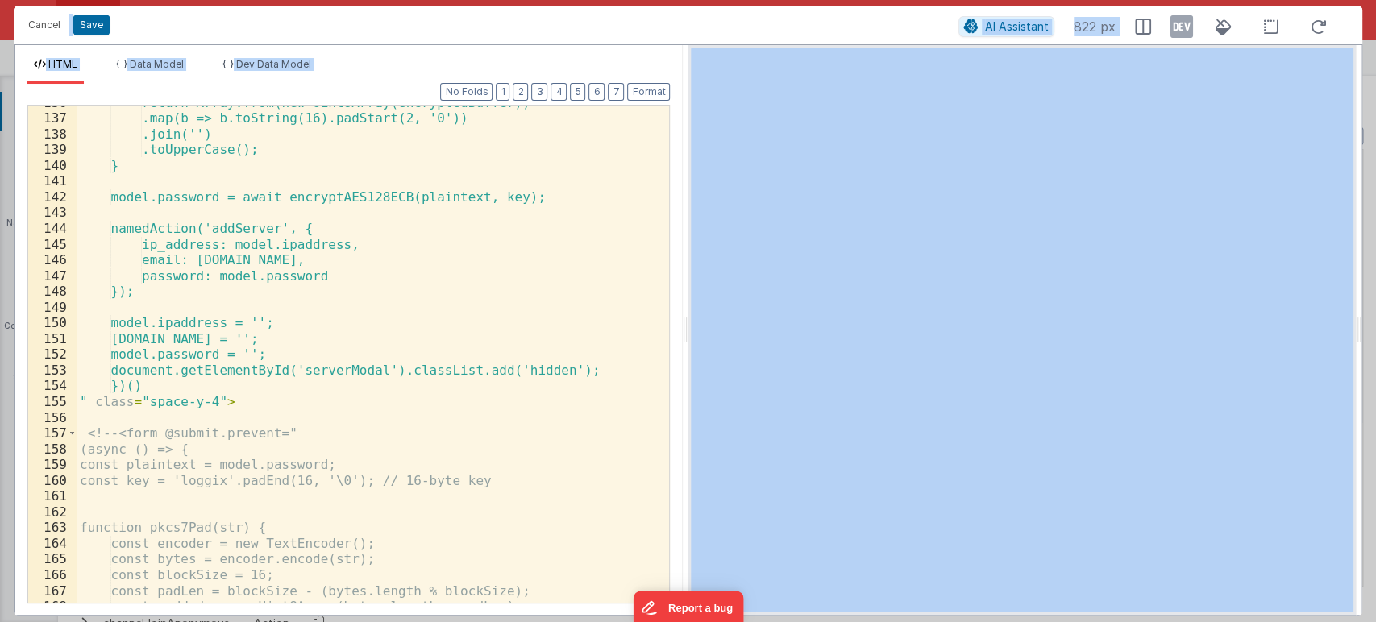
scroll to position [2628, 0]
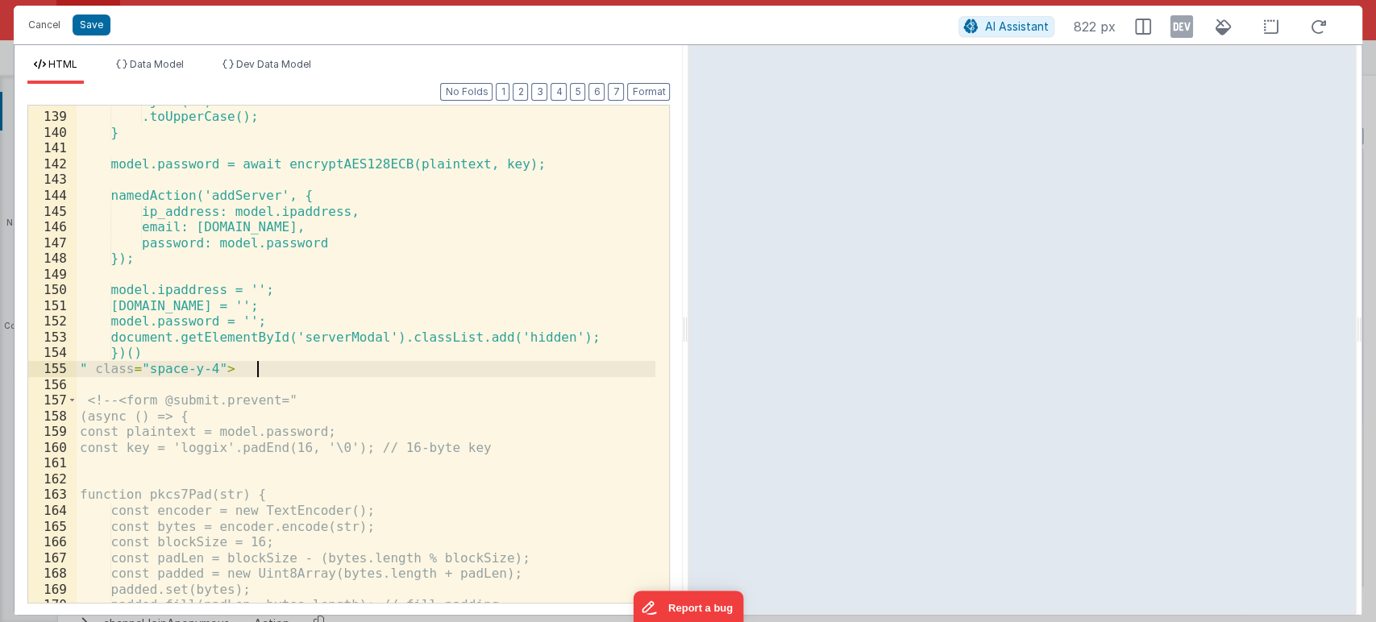
click at [279, 367] on div ".join('') .toUpperCase(); } model.password = await encryptAES128ECB(plaintext, …" at bounding box center [366, 357] width 579 height 529
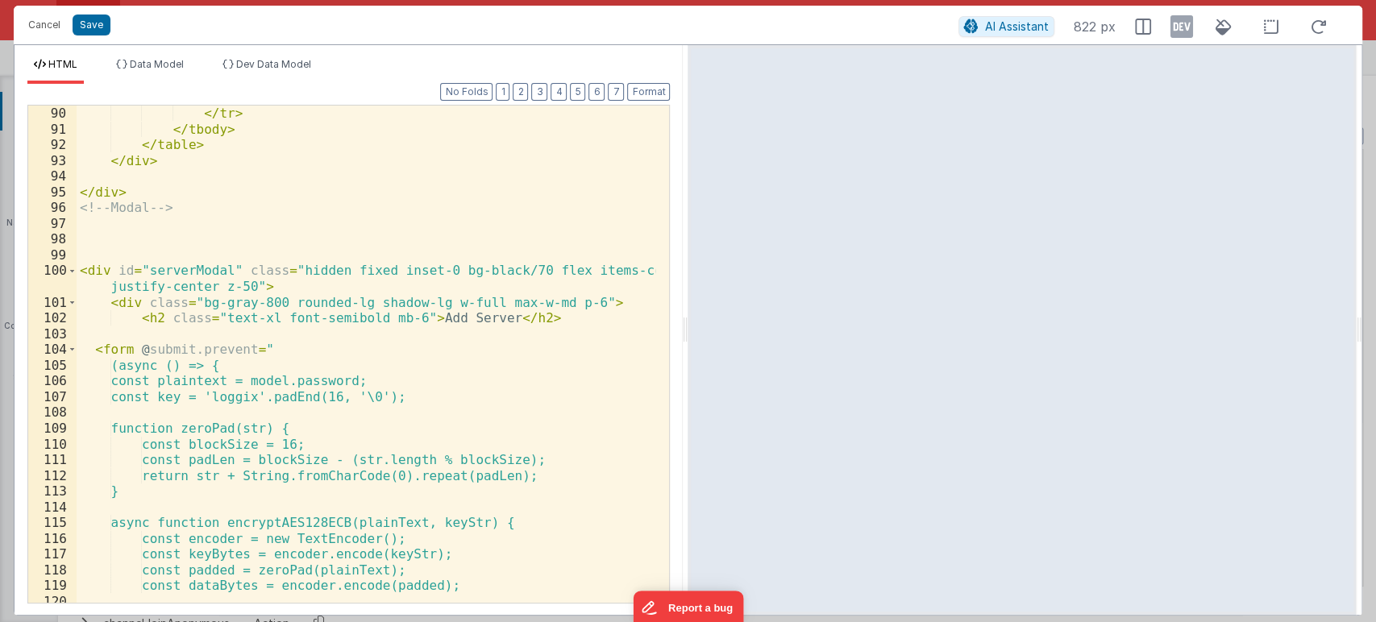
scroll to position [1843, 0]
click at [94, 351] on div "</ td > </ tr > </ tbody > </ table > </ div > </ div > <!-- Modal --> < div id…" at bounding box center [366, 354] width 579 height 529
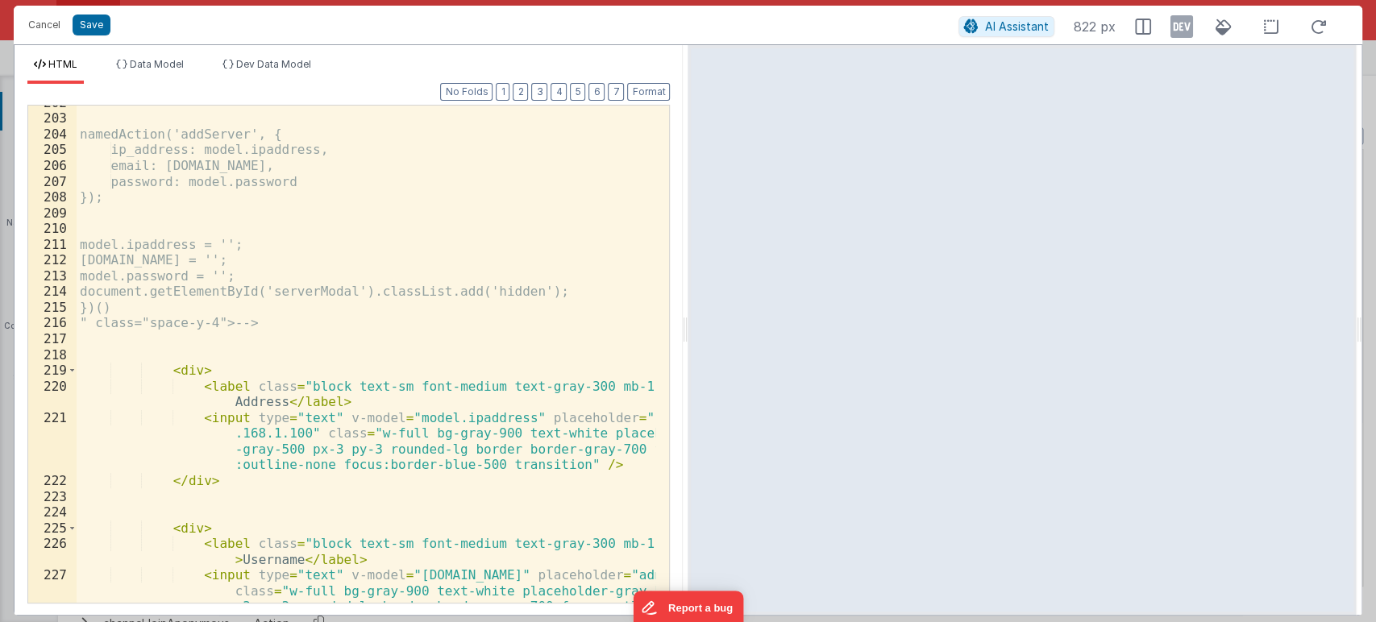
scroll to position [3635, 0]
click at [264, 321] on div "namedAction('addServer', { ip_address: model.ipaddress, email: [DOMAIN_NAME], p…" at bounding box center [366, 383] width 579 height 576
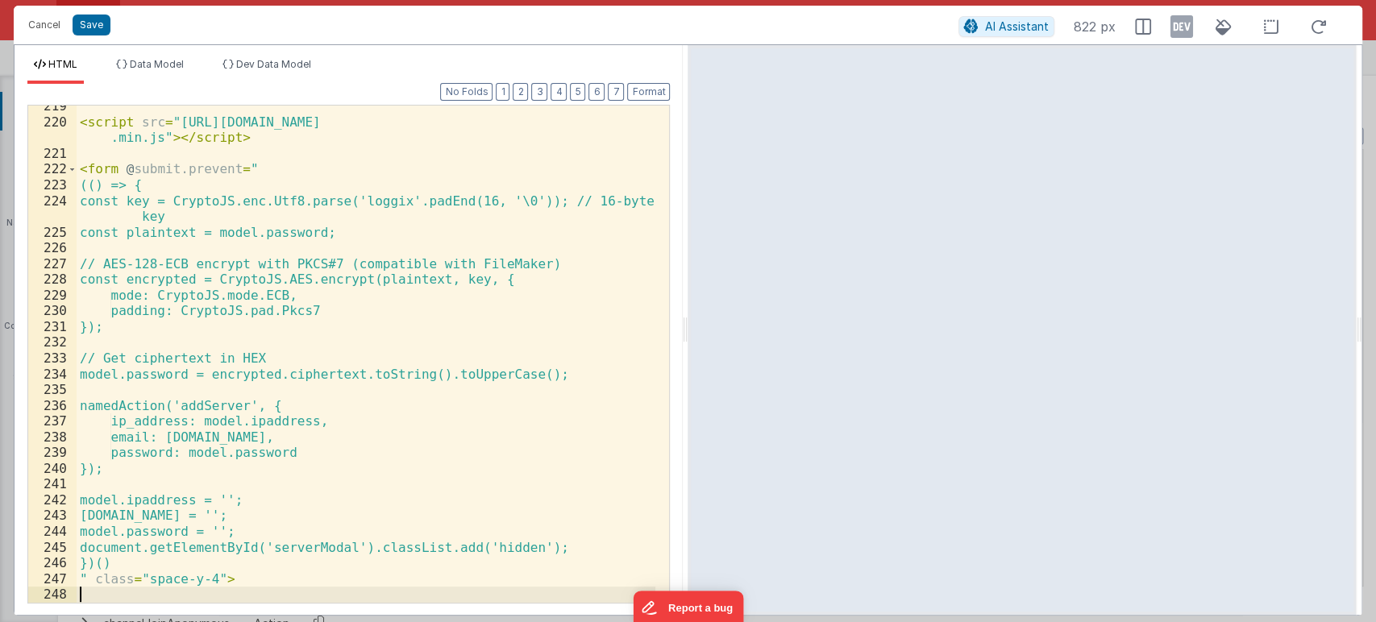
scroll to position [3899, 0]
click at [646, 89] on button "Format" at bounding box center [648, 92] width 43 height 18
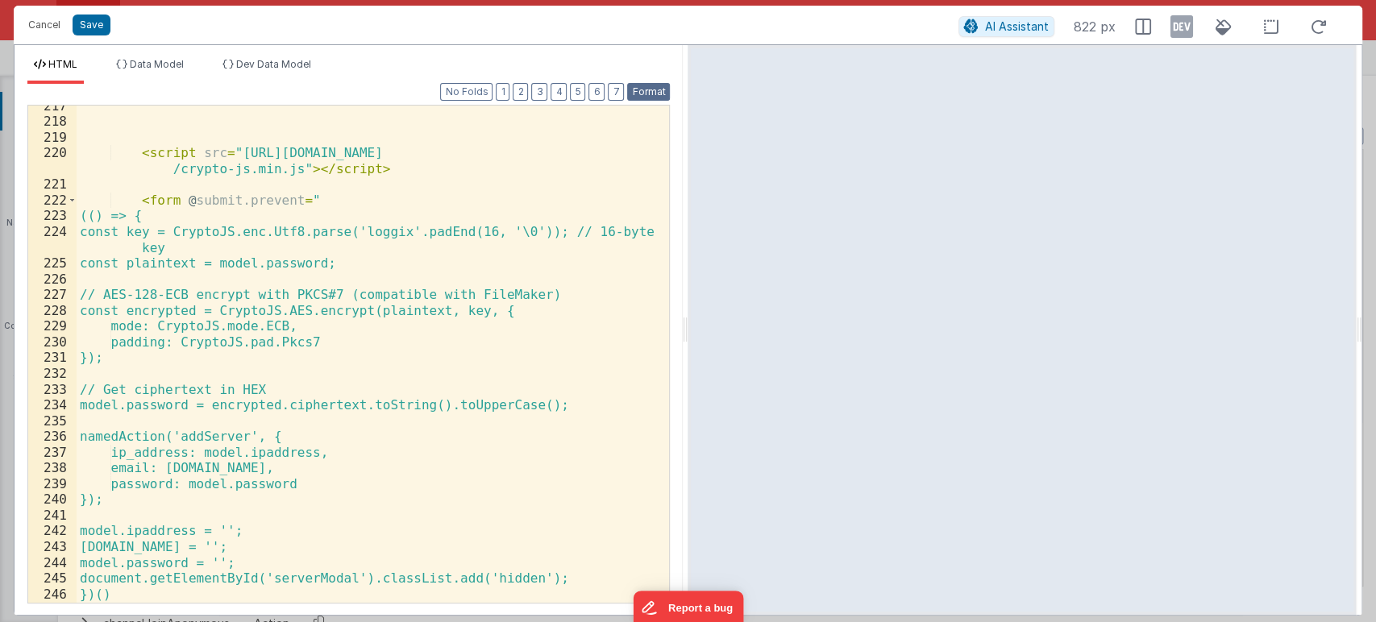
scroll to position [3867, 0]
drag, startPoint x: 107, startPoint y: 295, endPoint x: 576, endPoint y: 300, distance: 469.0
click at [576, 300] on div "< script src = "[URL][DOMAIN_NAME] /crypto-js.min.js" > </ script > < form @ su…" at bounding box center [366, 363] width 579 height 529
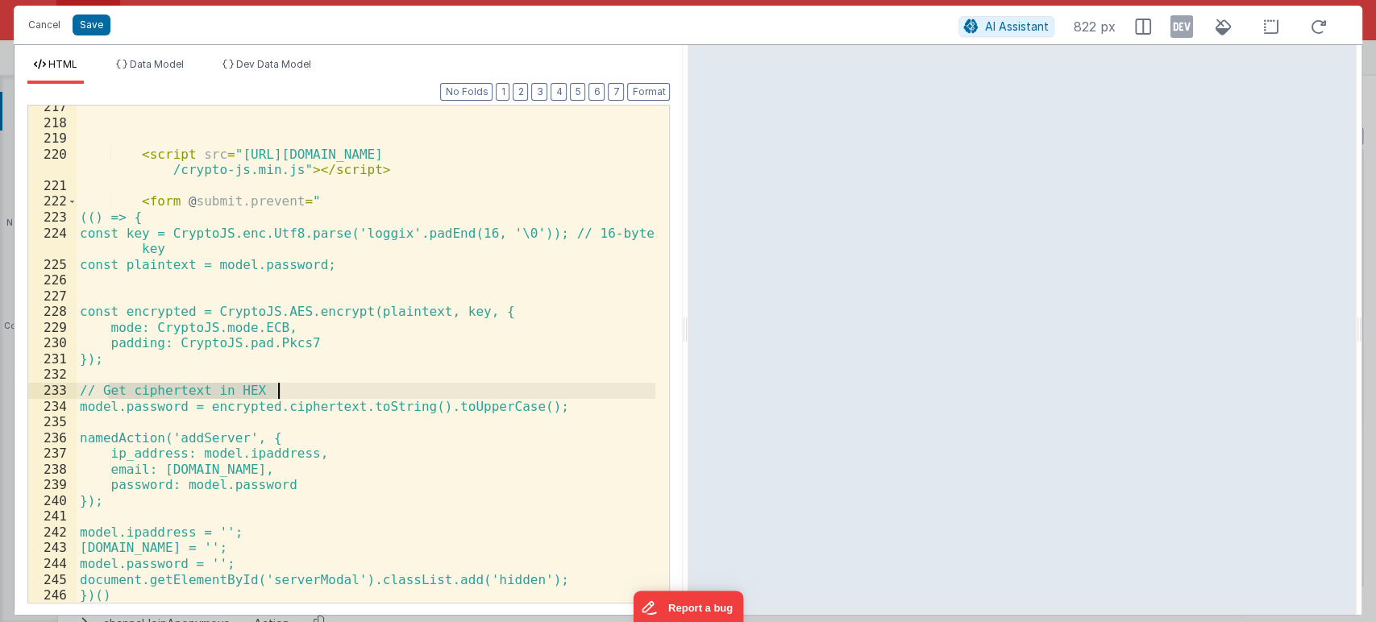
drag, startPoint x: 108, startPoint y: 390, endPoint x: 309, endPoint y: 391, distance: 201.5
click at [309, 391] on div "< script src = "[URL][DOMAIN_NAME] /crypto-js.min.js" > </ script > < form @ su…" at bounding box center [366, 363] width 579 height 529
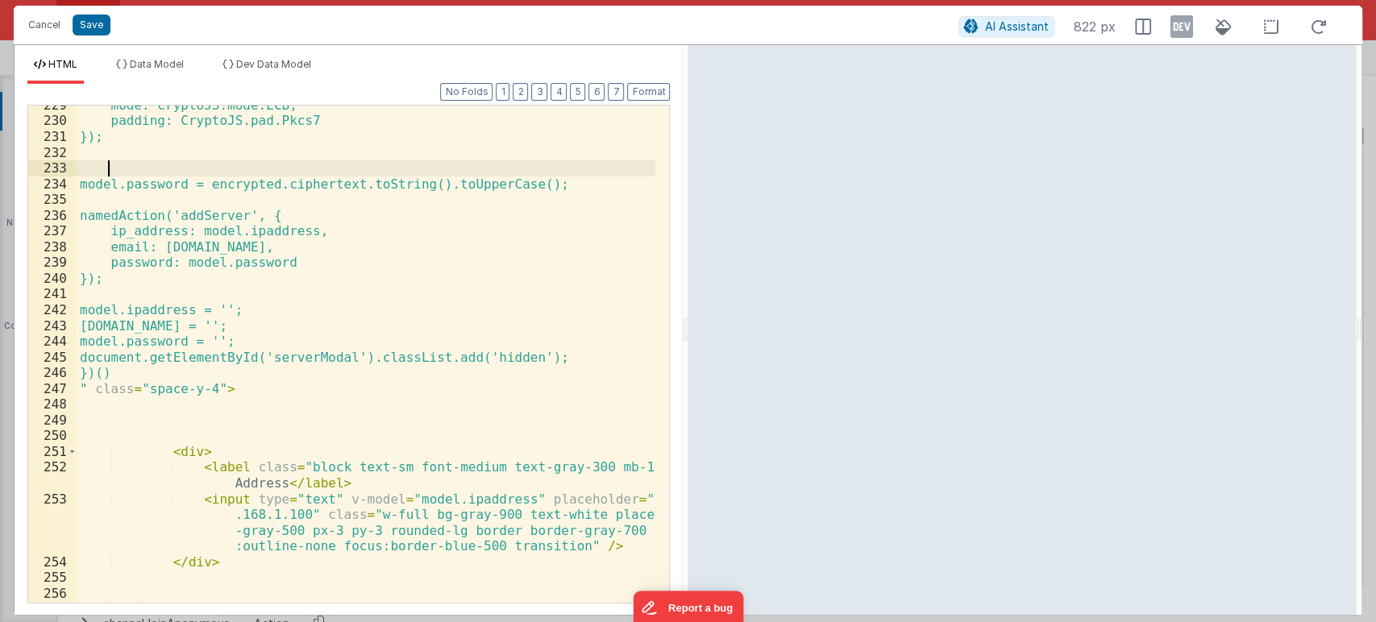
scroll to position [4098, 0]
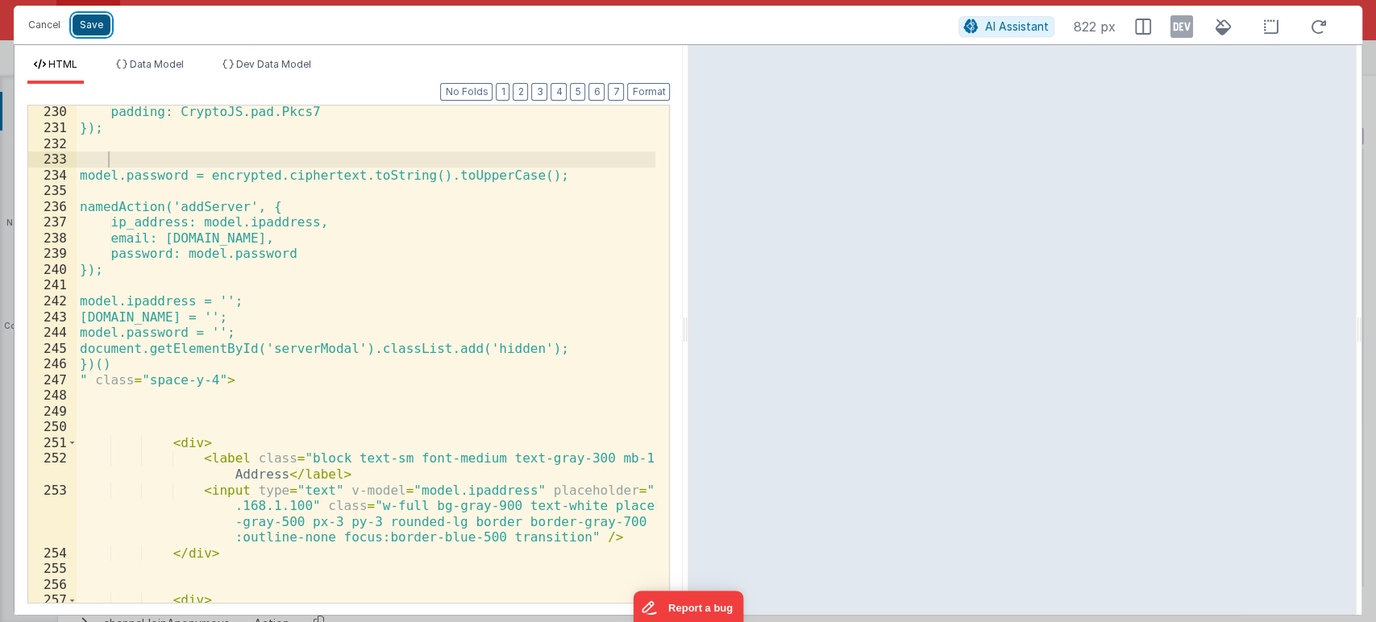
click at [96, 30] on button "Save" at bounding box center [92, 25] width 38 height 21
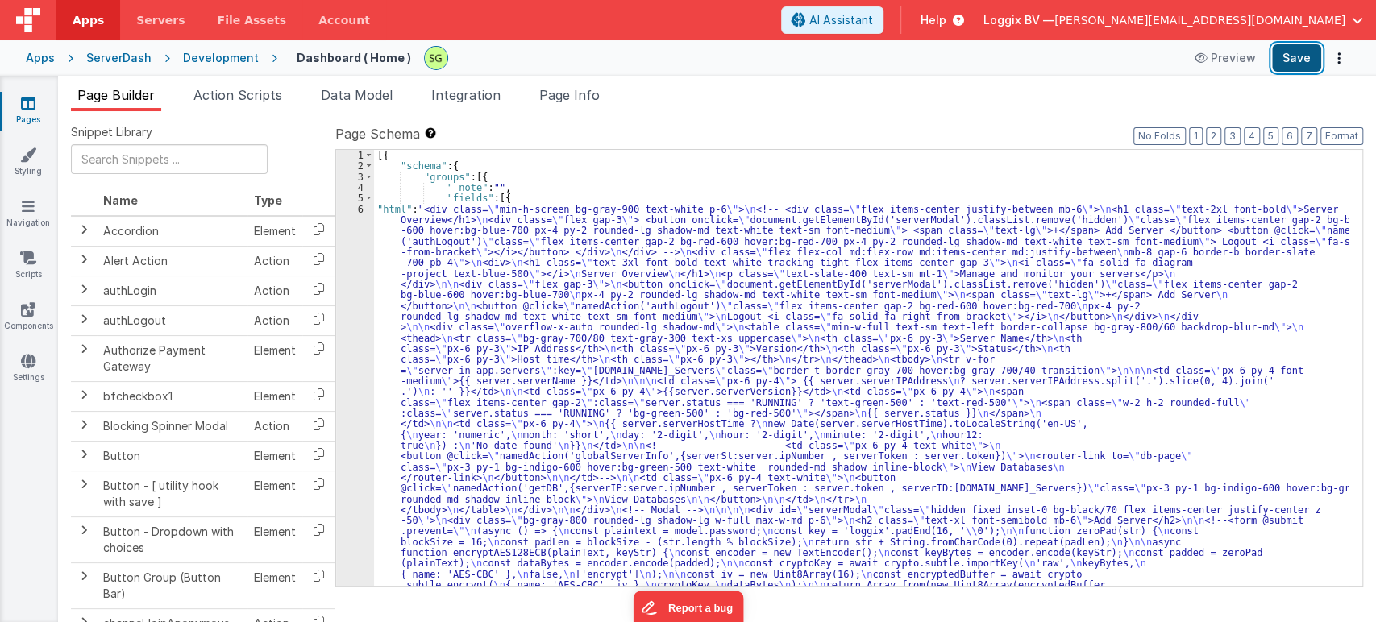
click at [1310, 57] on button "Save" at bounding box center [1296, 57] width 49 height 27
click at [362, 208] on div "6" at bounding box center [355, 596] width 38 height 784
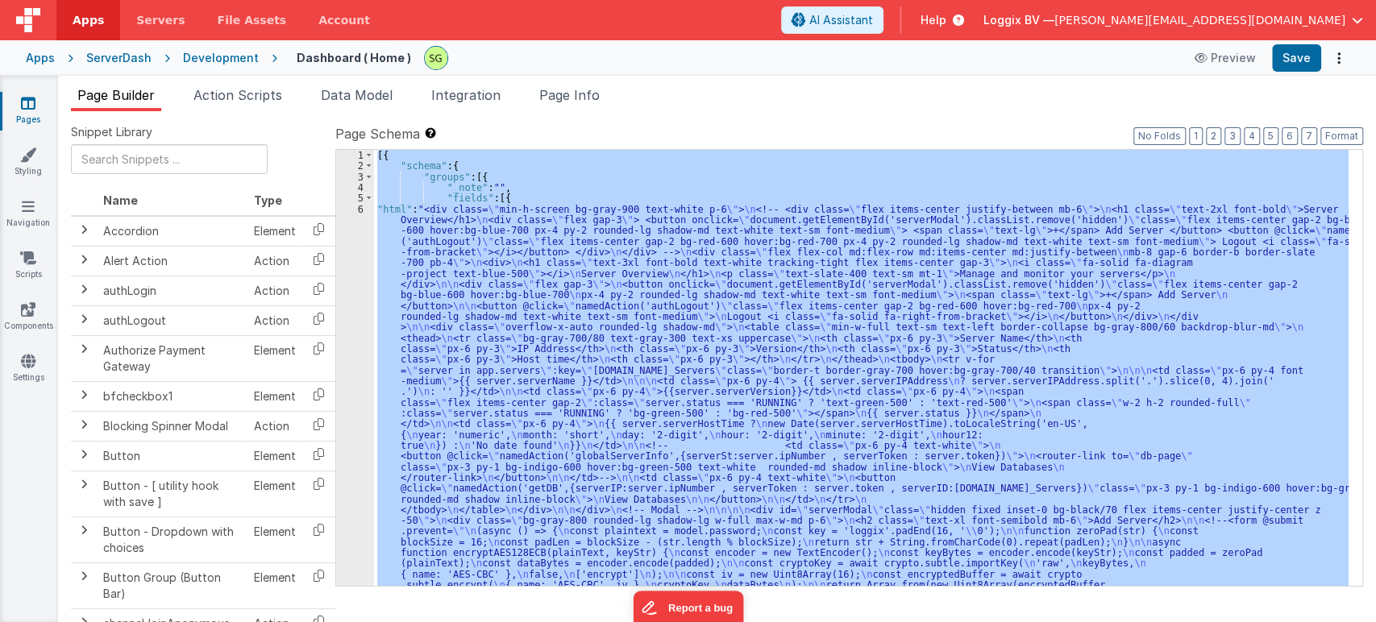
click at [362, 208] on div "6" at bounding box center [355, 596] width 38 height 784
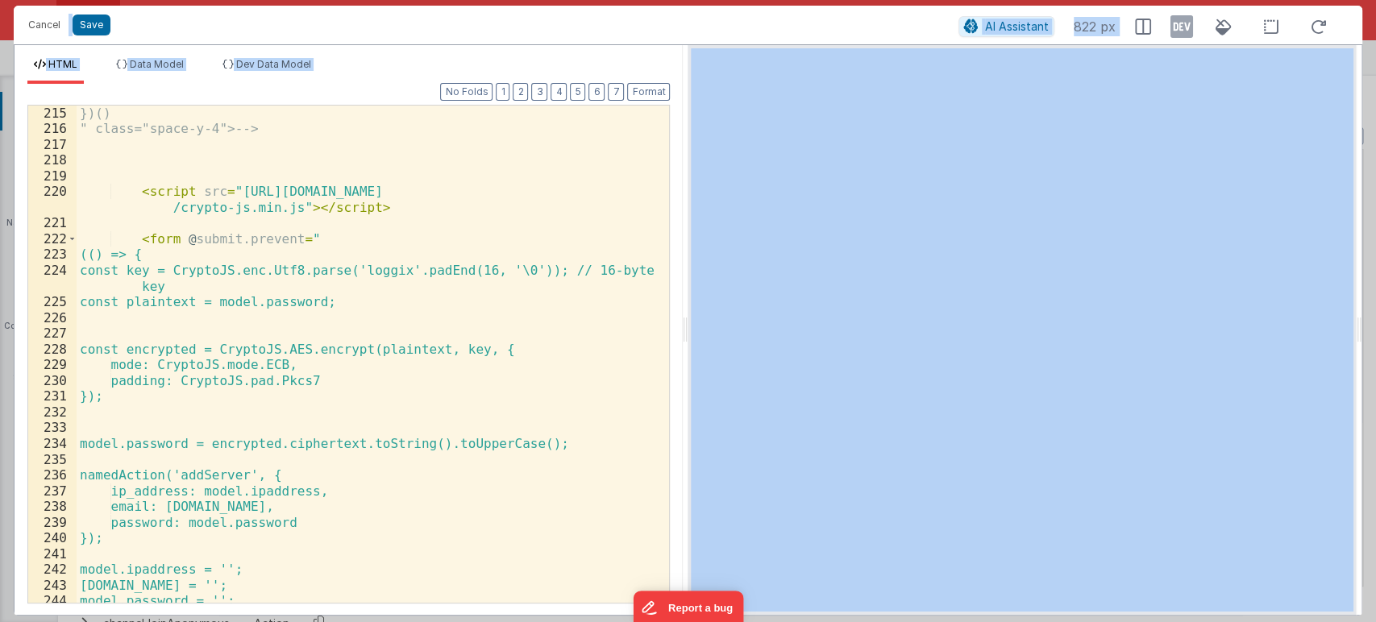
scroll to position [3829, 0]
click at [42, 23] on button "Cancel" at bounding box center [44, 25] width 48 height 23
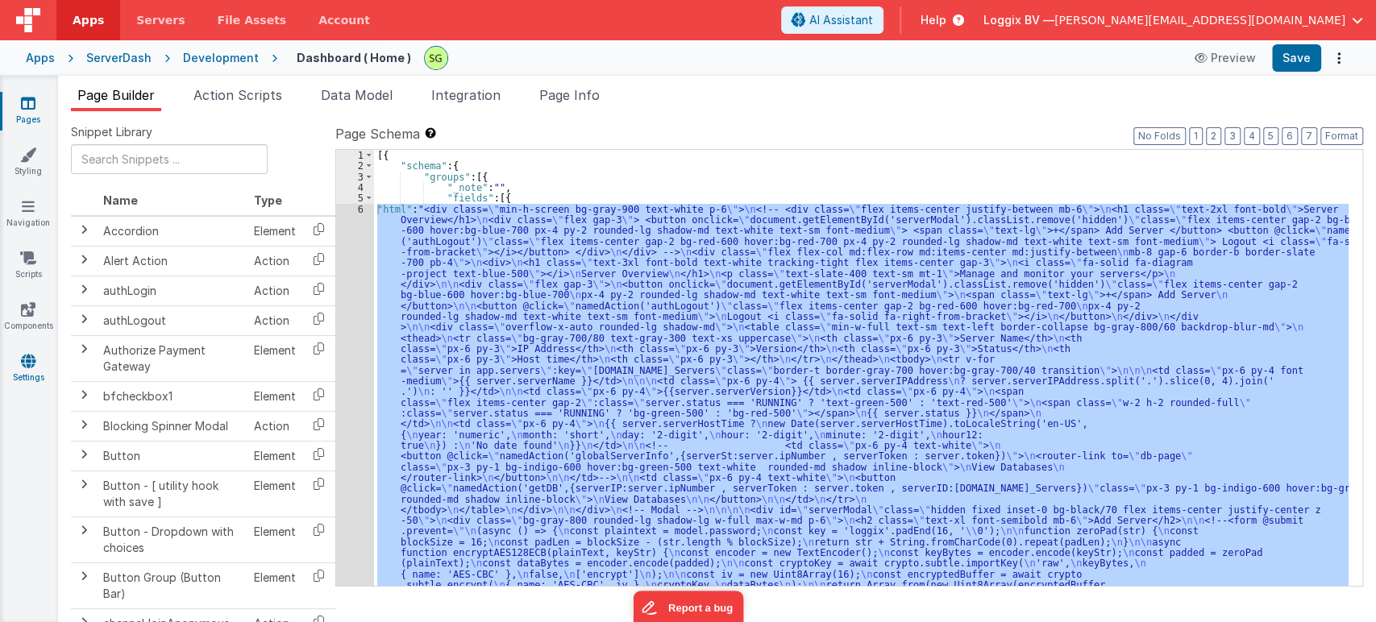
click at [32, 359] on icon at bounding box center [28, 361] width 15 height 16
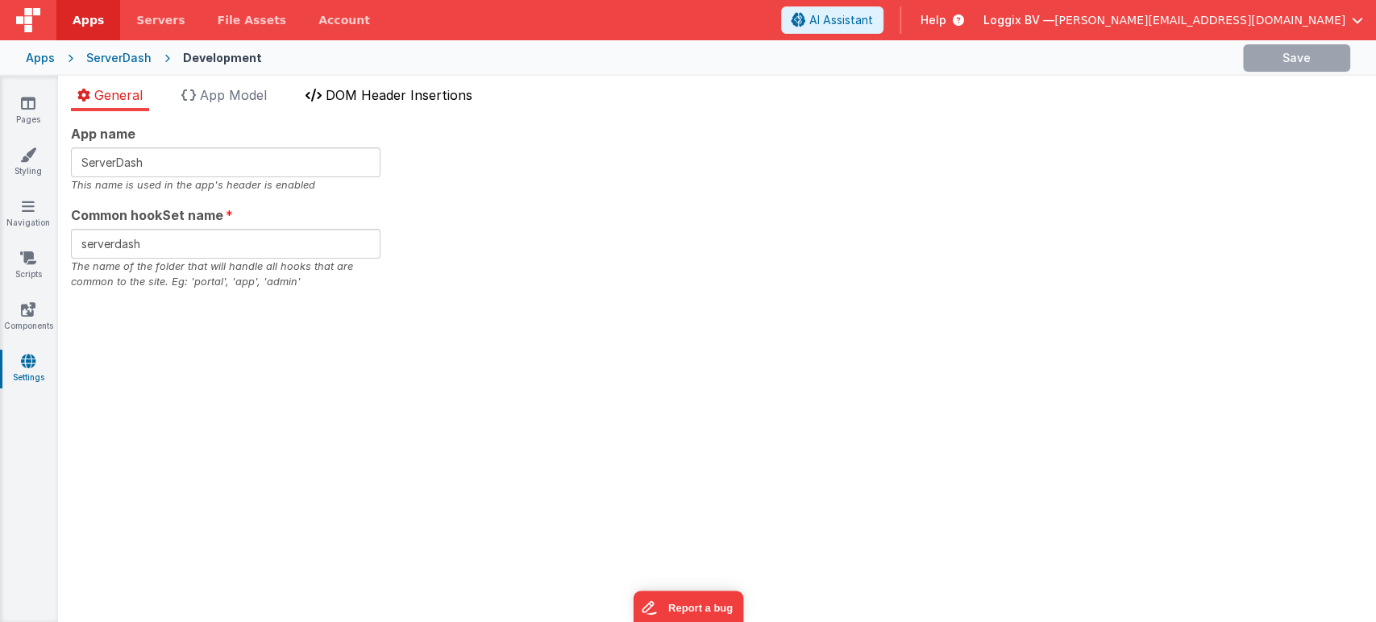
click at [438, 91] on span "DOM Header Insertions" at bounding box center [399, 95] width 147 height 16
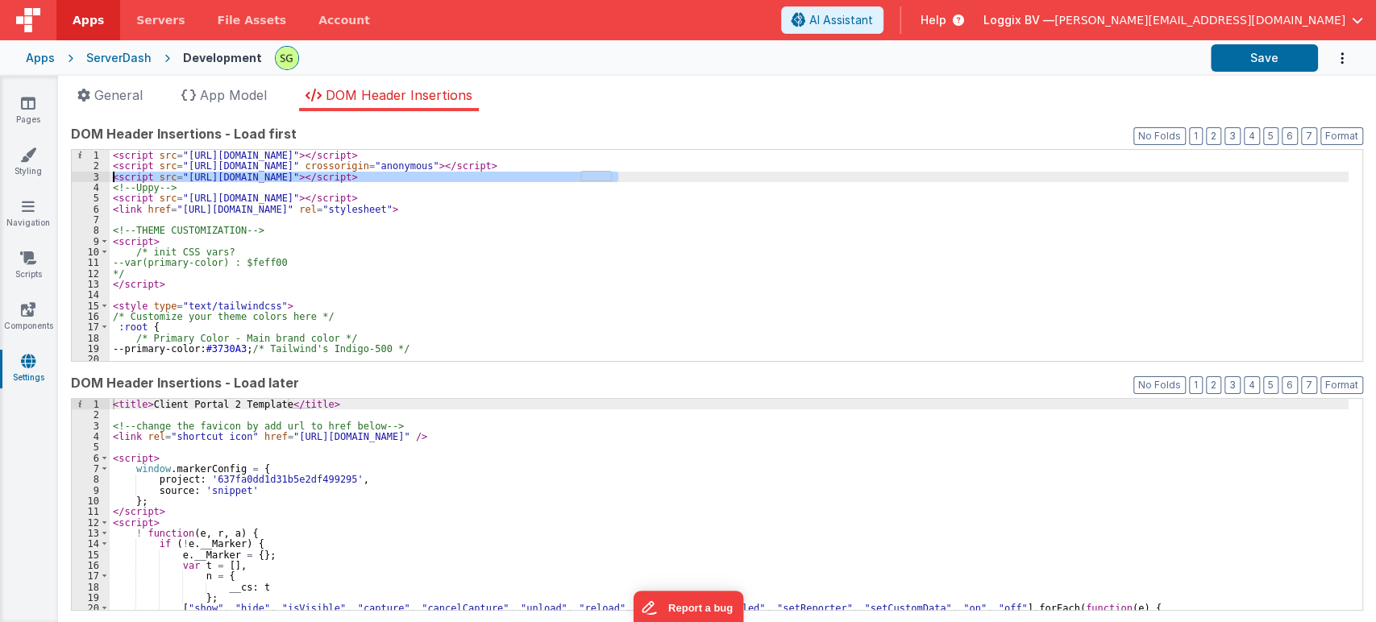
drag, startPoint x: 643, startPoint y: 176, endPoint x: 101, endPoint y: 176, distance: 542.3
click at [101, 176] on div "1 2 3 4 5 6 7 8 9 10 11 12 13 14 15 16 17 18 19 20 21 < script src = "[URL][DOM…" at bounding box center [717, 255] width 1292 height 213
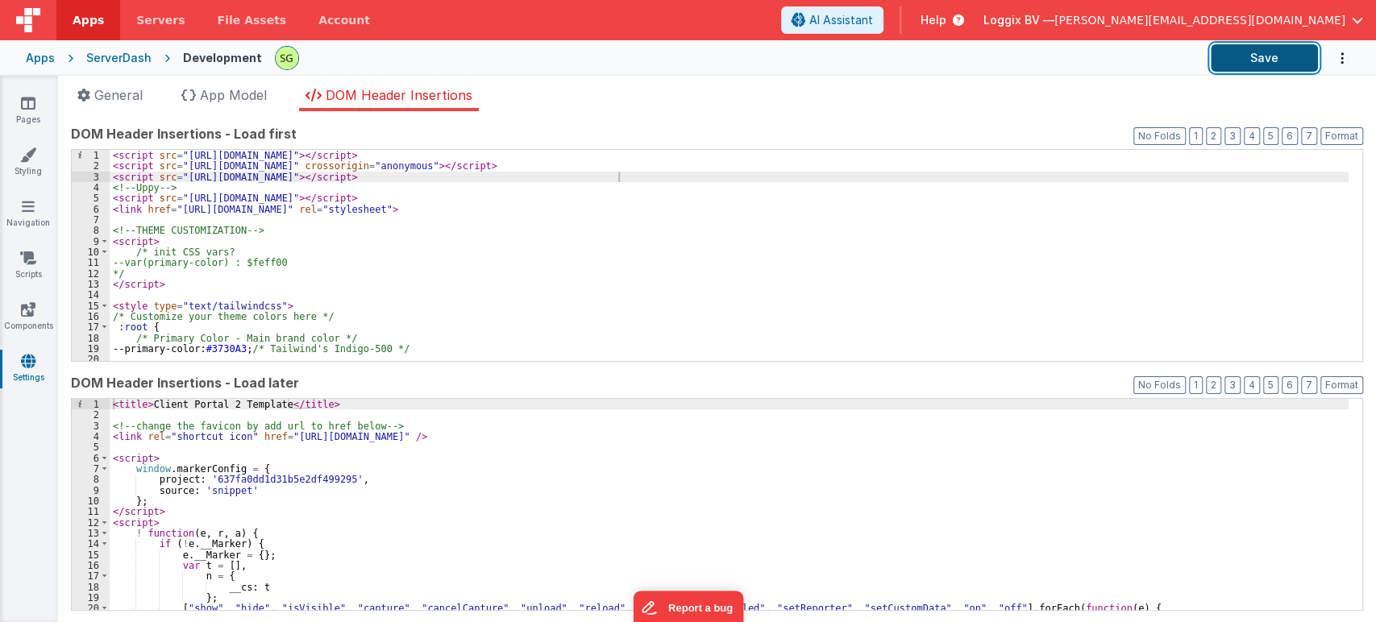
click at [1238, 62] on button "Save" at bounding box center [1263, 57] width 107 height 27
click at [29, 105] on icon at bounding box center [28, 103] width 15 height 16
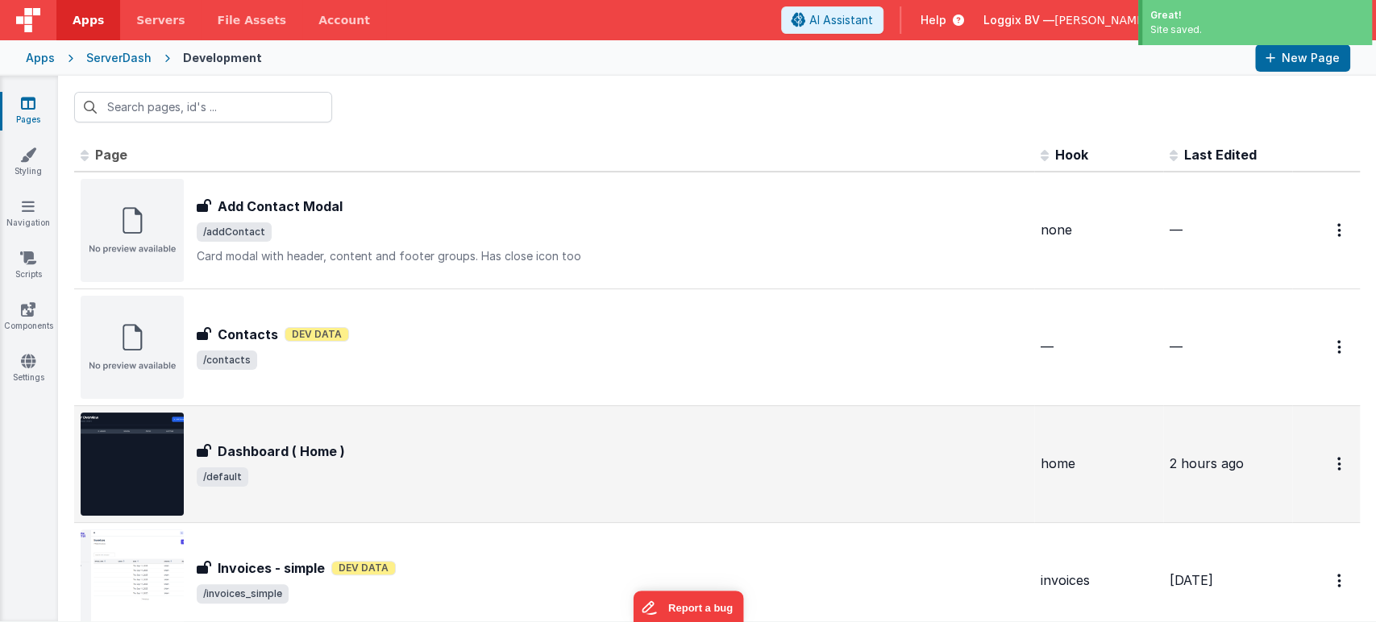
click at [372, 453] on div "Dashboard ( Home )" at bounding box center [612, 451] width 831 height 19
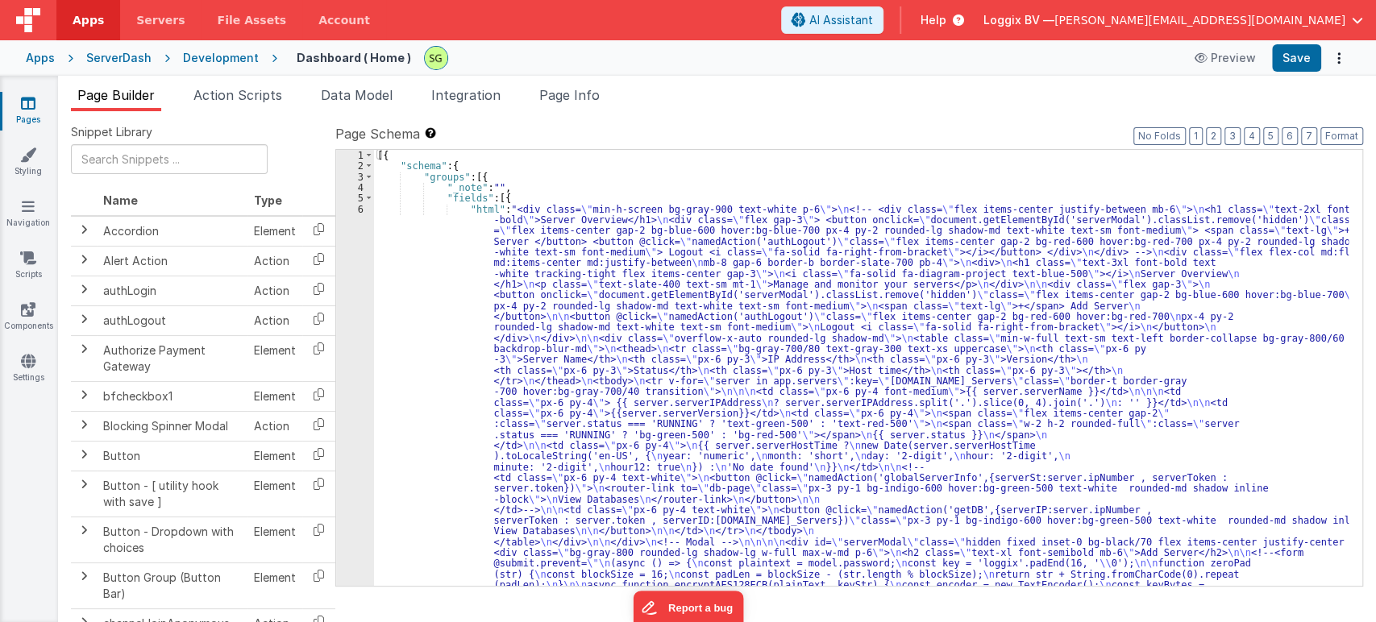
click at [359, 205] on div "6" at bounding box center [355, 634] width 38 height 860
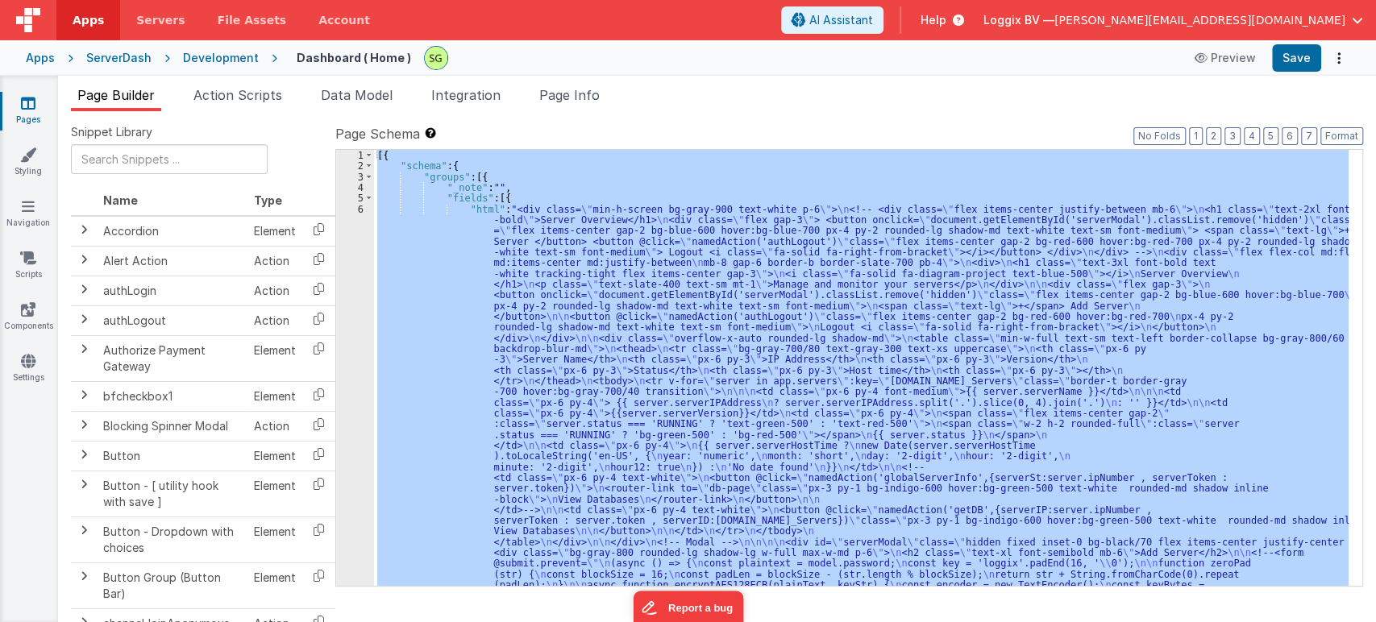
click at [359, 205] on div "6" at bounding box center [355, 634] width 38 height 860
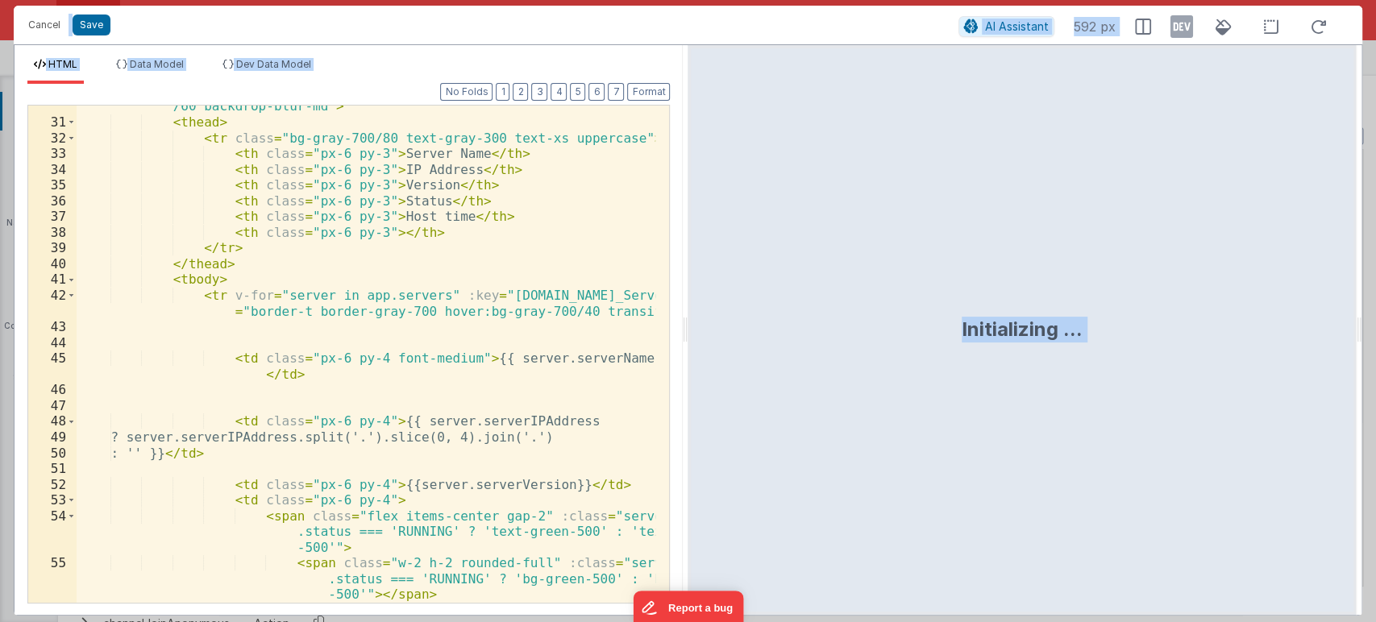
scroll to position [707, 0]
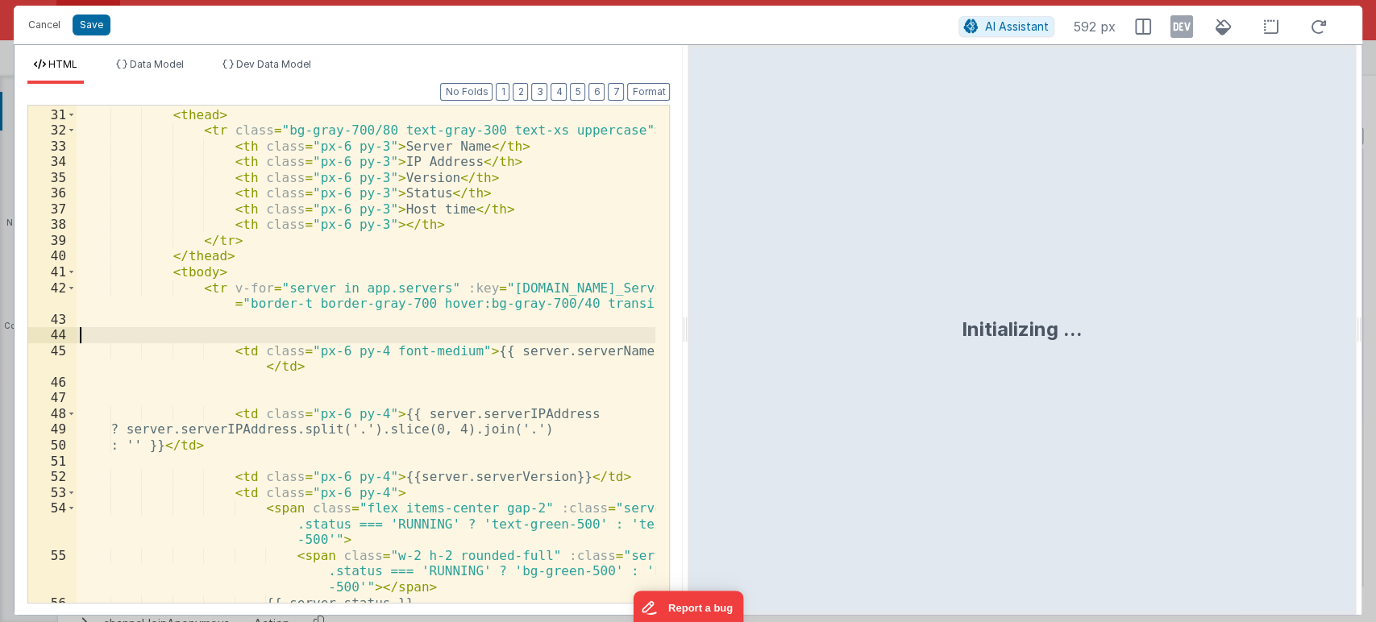
click at [510, 342] on div "< table class = "min-w-full text-sm text-left border-collapse bg-gray-800 /60 b…" at bounding box center [366, 347] width 579 height 545
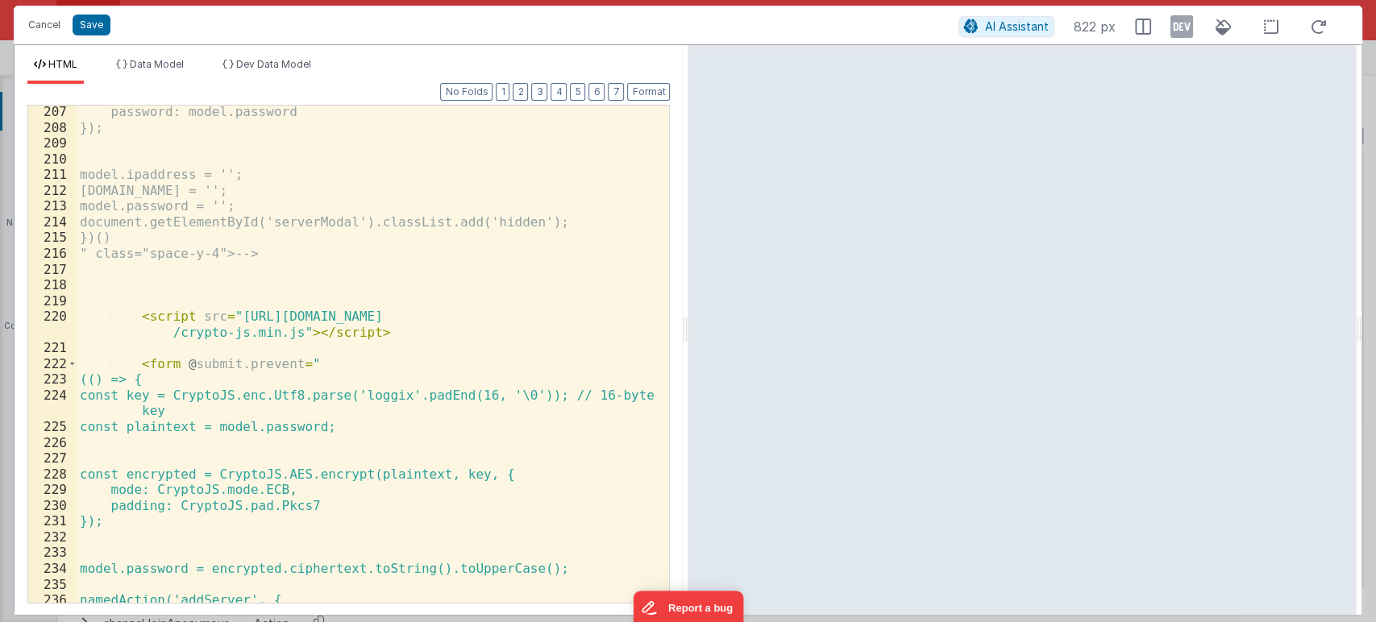
scroll to position [3704, 0]
click at [393, 328] on div "password: model.password }); model.ipaddress = ''; [DOMAIN_NAME] = ''; model.pa…" at bounding box center [366, 368] width 579 height 529
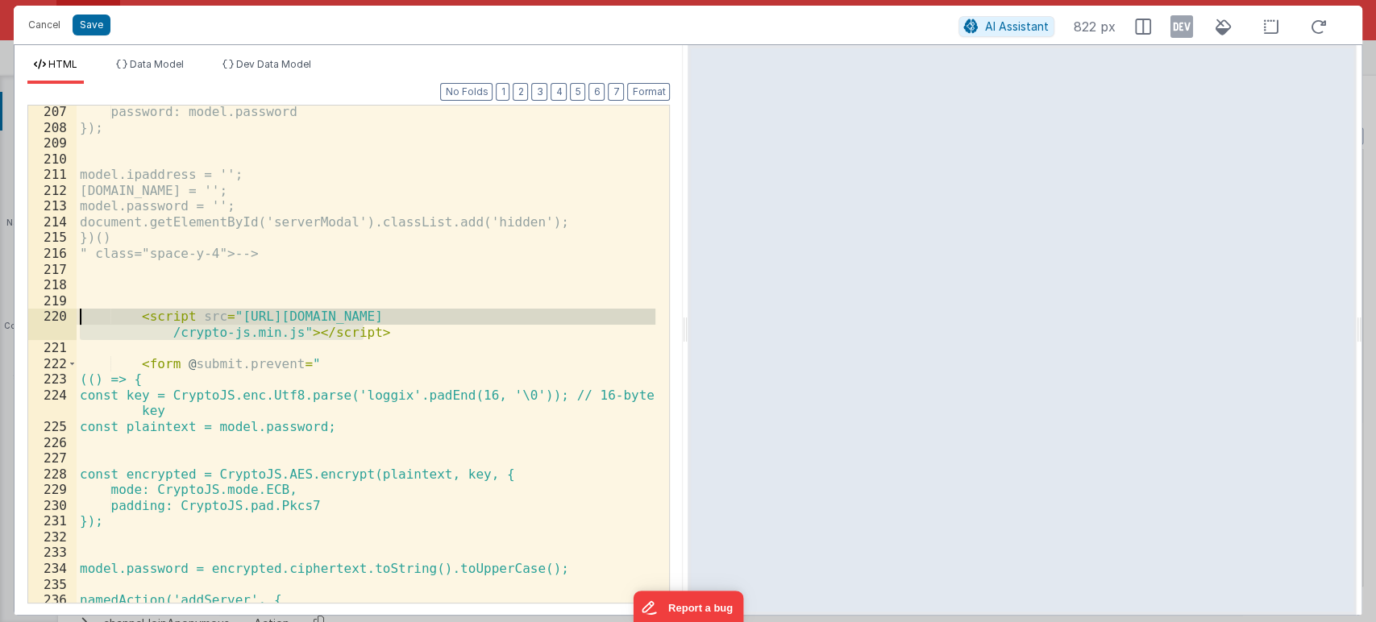
drag, startPoint x: 393, startPoint y: 328, endPoint x: 64, endPoint y: 314, distance: 329.1
click at [64, 314] on div "207 208 209 210 211 212 213 214 215 216 217 218 219 220 221 222 223 224 225 226…" at bounding box center [348, 354] width 642 height 499
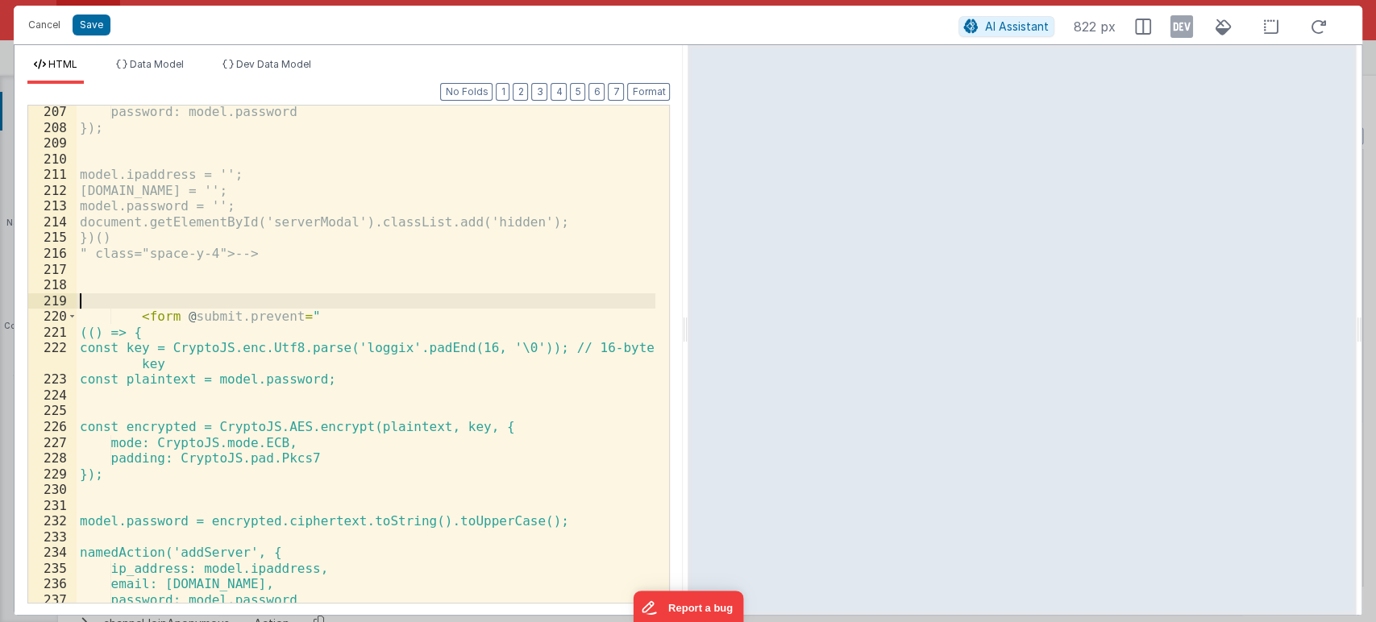
click at [108, 300] on div "password: model.password }); model.ipaddress = ''; [DOMAIN_NAME] = ''; model.pa…" at bounding box center [366, 368] width 579 height 529
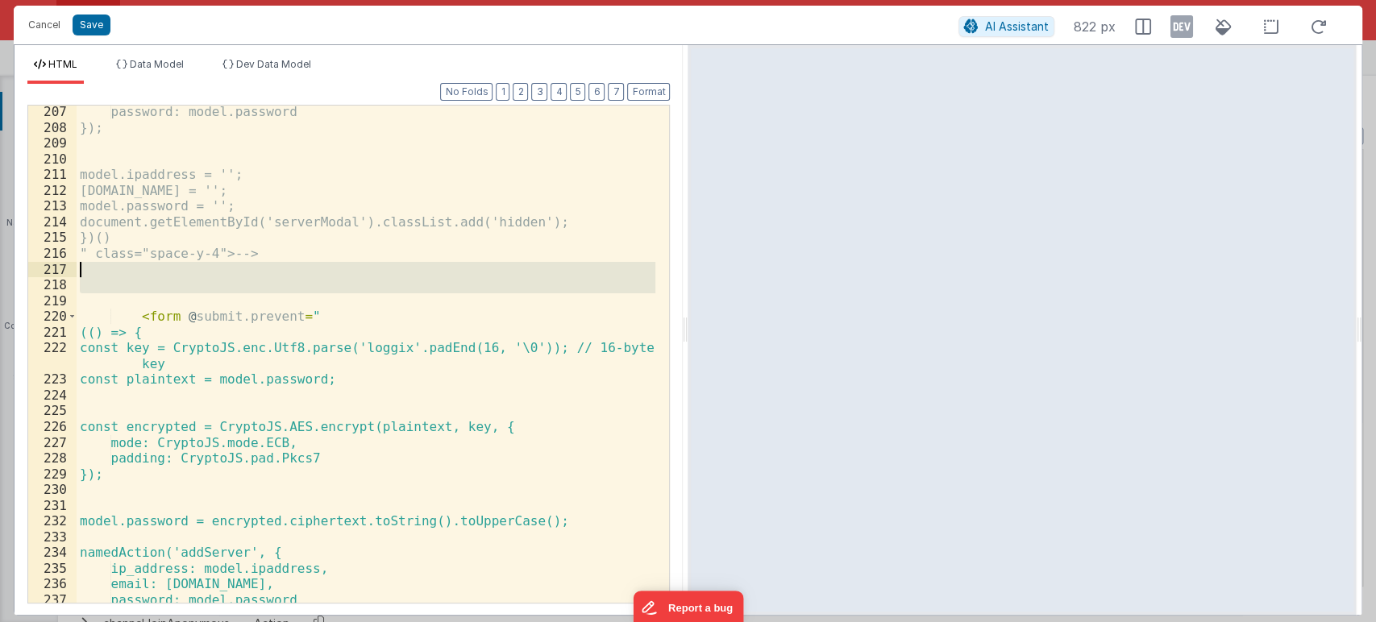
drag, startPoint x: 108, startPoint y: 300, endPoint x: 71, endPoint y: 271, distance: 47.1
click at [71, 271] on div "207 208 209 210 211 212 213 214 215 216 217 218 219 220 221 222 223 224 225 226…" at bounding box center [348, 354] width 642 height 499
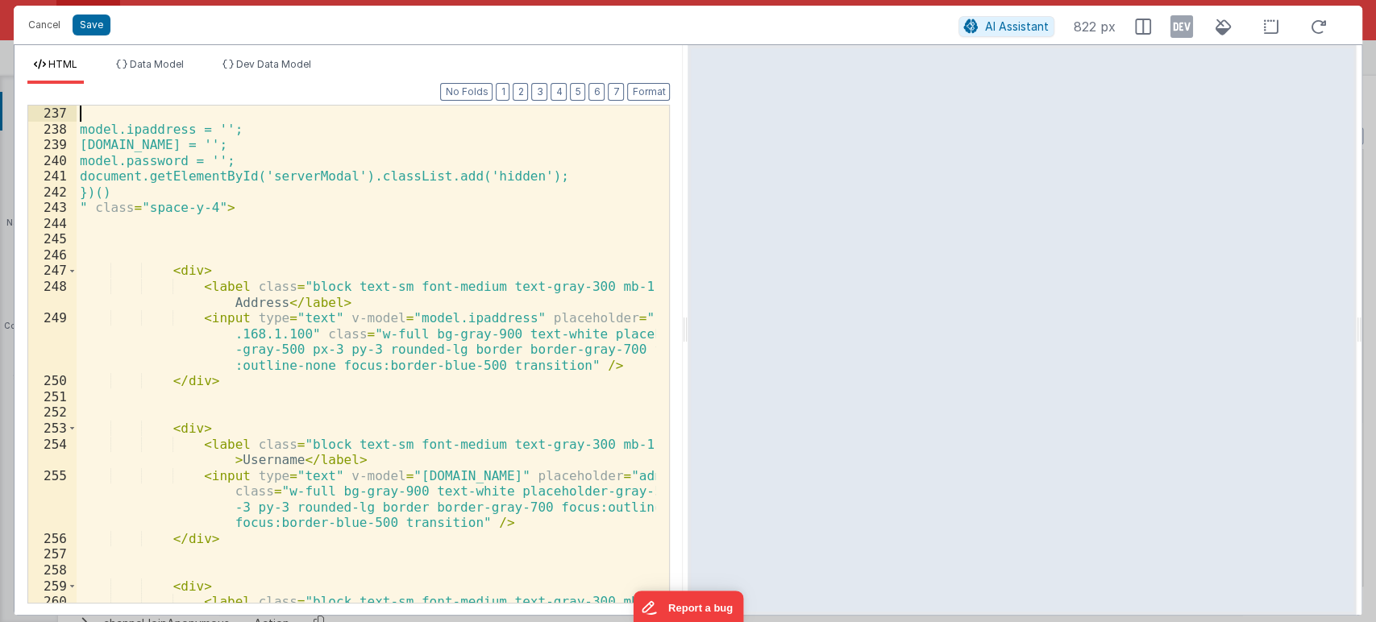
scroll to position [4034, 0]
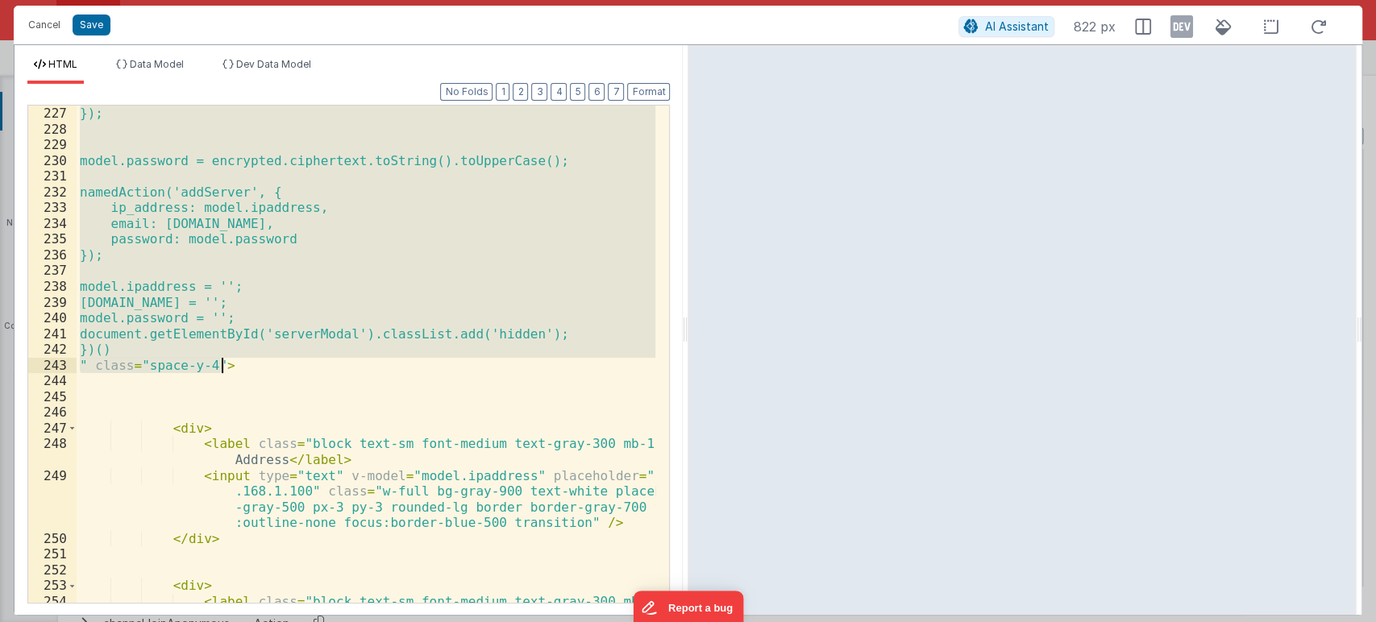
drag, startPoint x: 134, startPoint y: 284, endPoint x: 232, endPoint y: 367, distance: 129.2
click at [232, 367] on div "}); model.password = encrypted.ciphertext.toString().toUpperCase(); namedAction…" at bounding box center [366, 378] width 579 height 545
click at [232, 367] on div "}); model.password = encrypted.ciphertext.toString().toUpperCase(); namedAction…" at bounding box center [366, 354] width 579 height 497
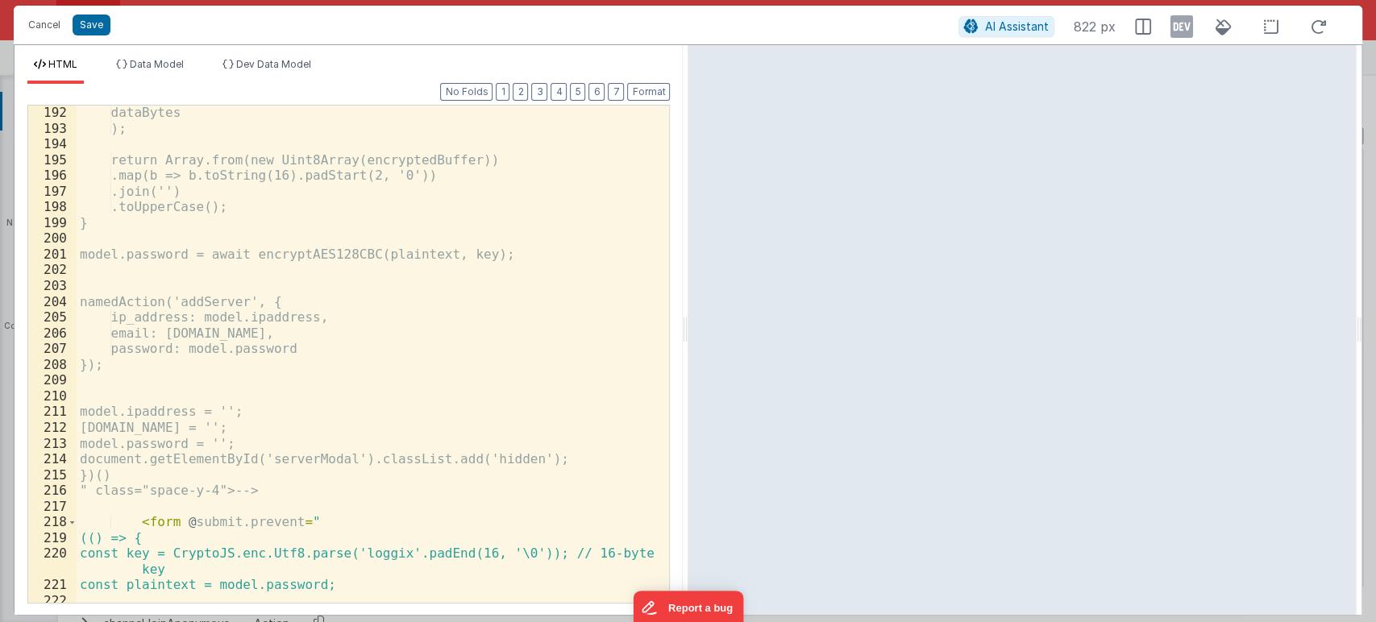
scroll to position [3466, 0]
click at [97, 520] on div "cryptoKey, dataBytes ); return Array.from(new Uint8Array(encryptedBuffer)) .map…" at bounding box center [366, 354] width 579 height 529
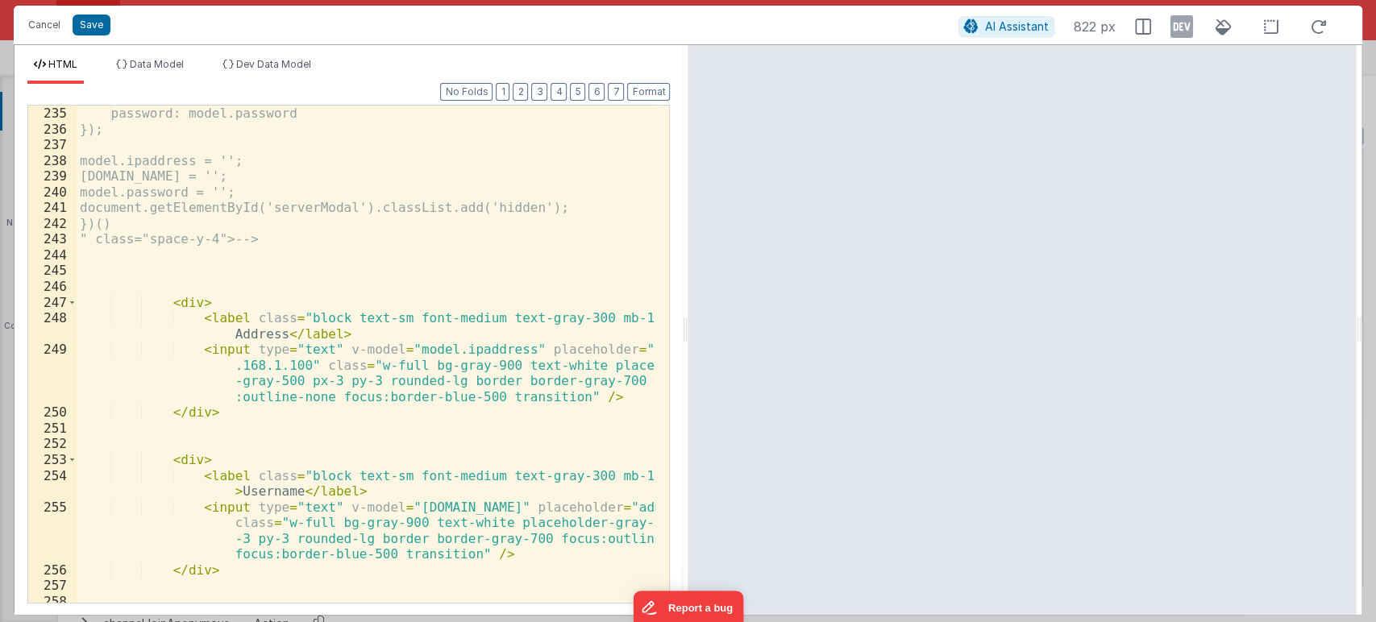
scroll to position [4160, 0]
click at [265, 237] on div "password: model.password }); model.ipaddress = ''; [DOMAIN_NAME] = ''; model.pa…" at bounding box center [366, 370] width 579 height 529
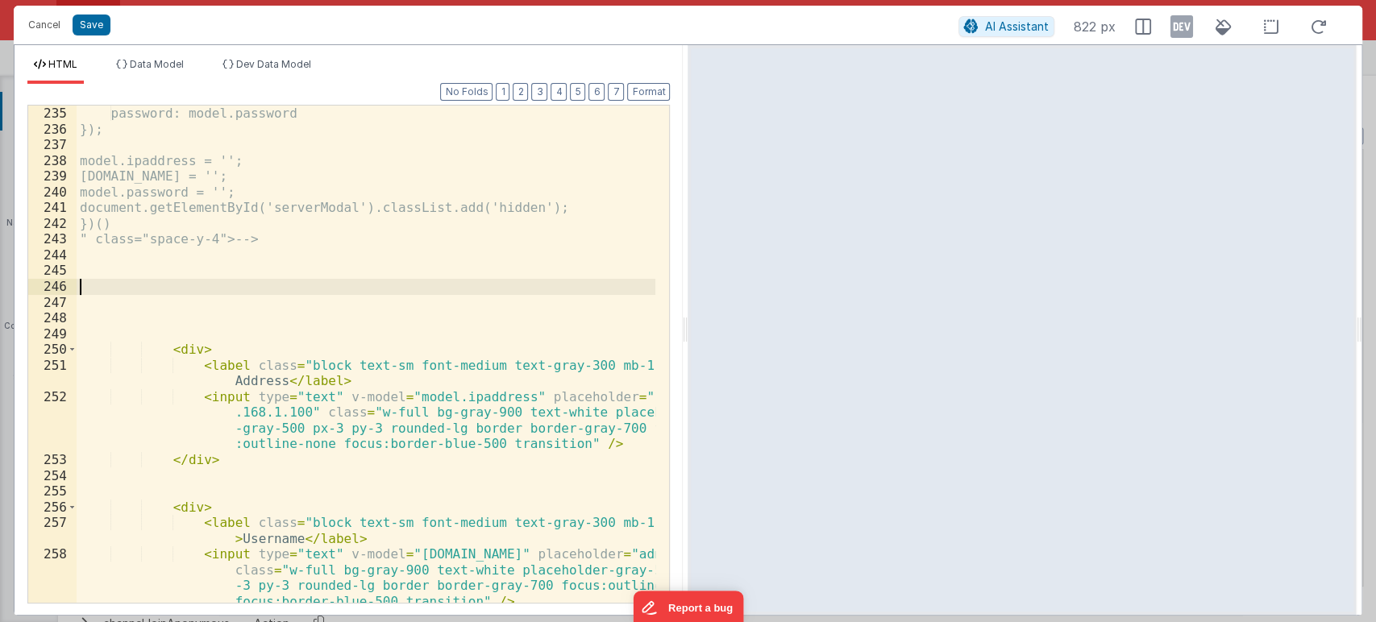
click at [103, 285] on div "password: model.password }); model.ipaddress = ''; [DOMAIN_NAME] = ''; model.pa…" at bounding box center [366, 370] width 579 height 529
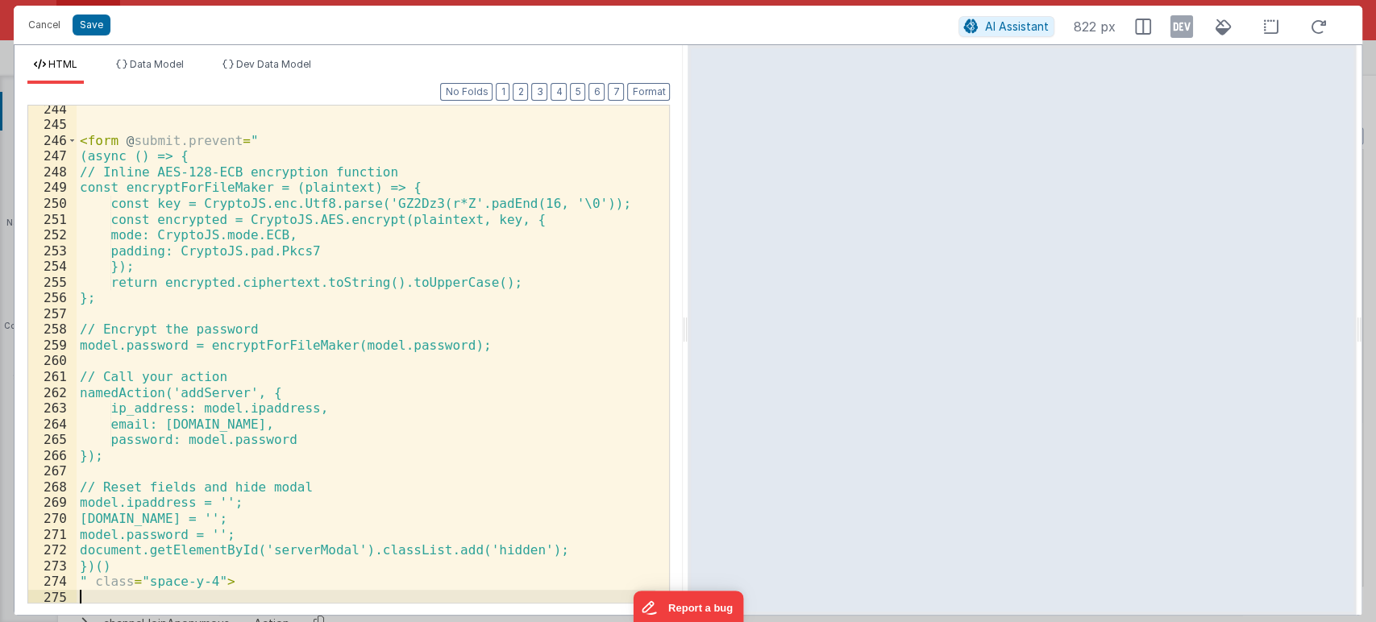
scroll to position [4267, 0]
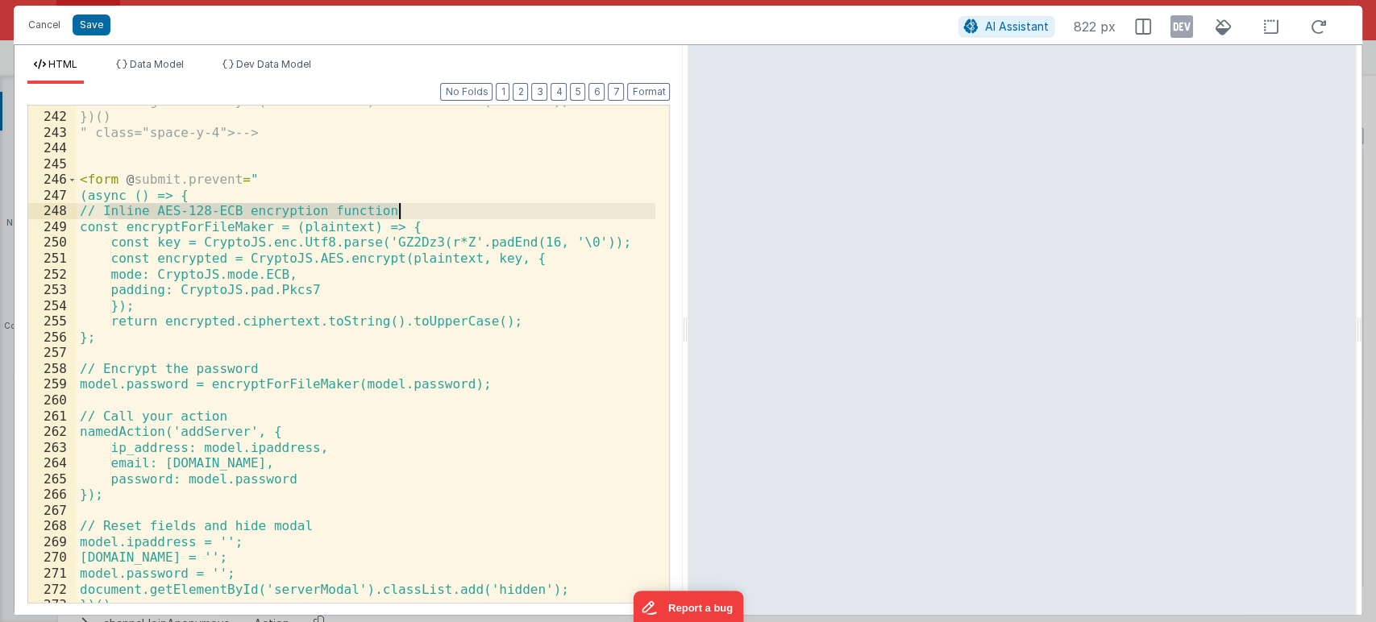
drag, startPoint x: 108, startPoint y: 211, endPoint x: 420, endPoint y: 214, distance: 311.9
click at [420, 214] on div "document.getElementById('serverModal').classList.add('hidden'); })() " class="s…" at bounding box center [366, 357] width 579 height 529
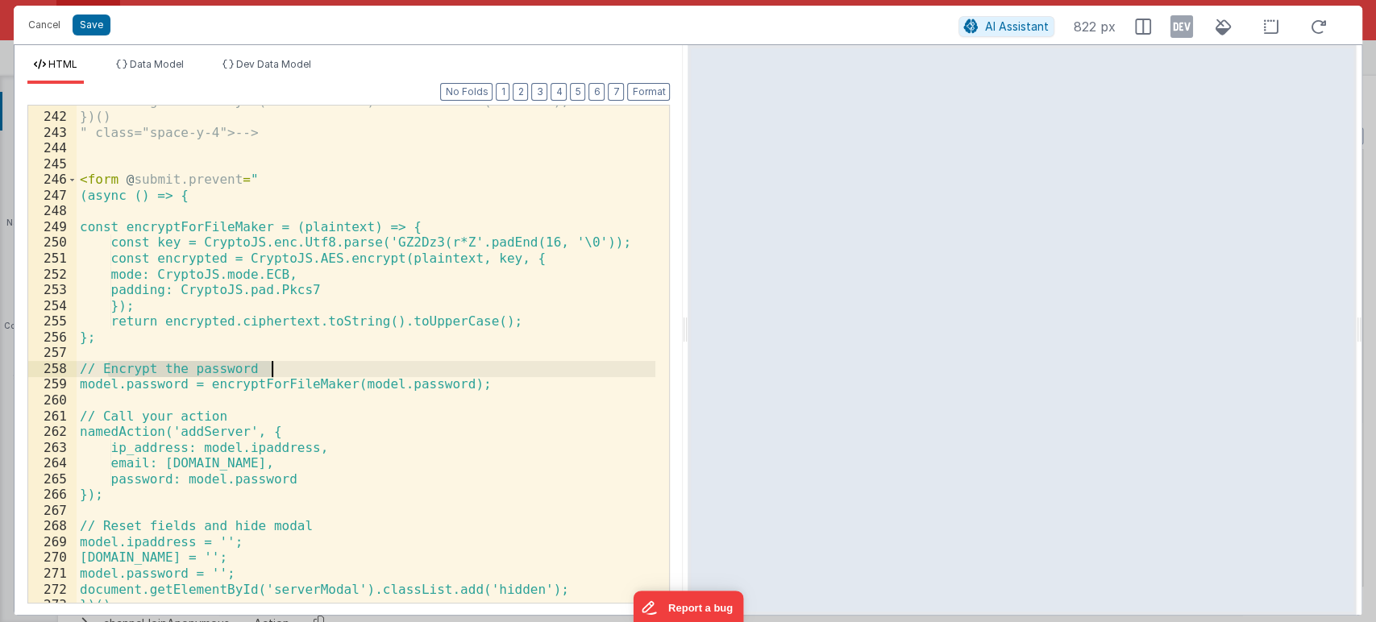
drag, startPoint x: 105, startPoint y: 369, endPoint x: 293, endPoint y: 369, distance: 188.6
click at [293, 369] on div "document.getElementById('serverModal').classList.add('hidden'); })() " class="s…" at bounding box center [366, 357] width 579 height 529
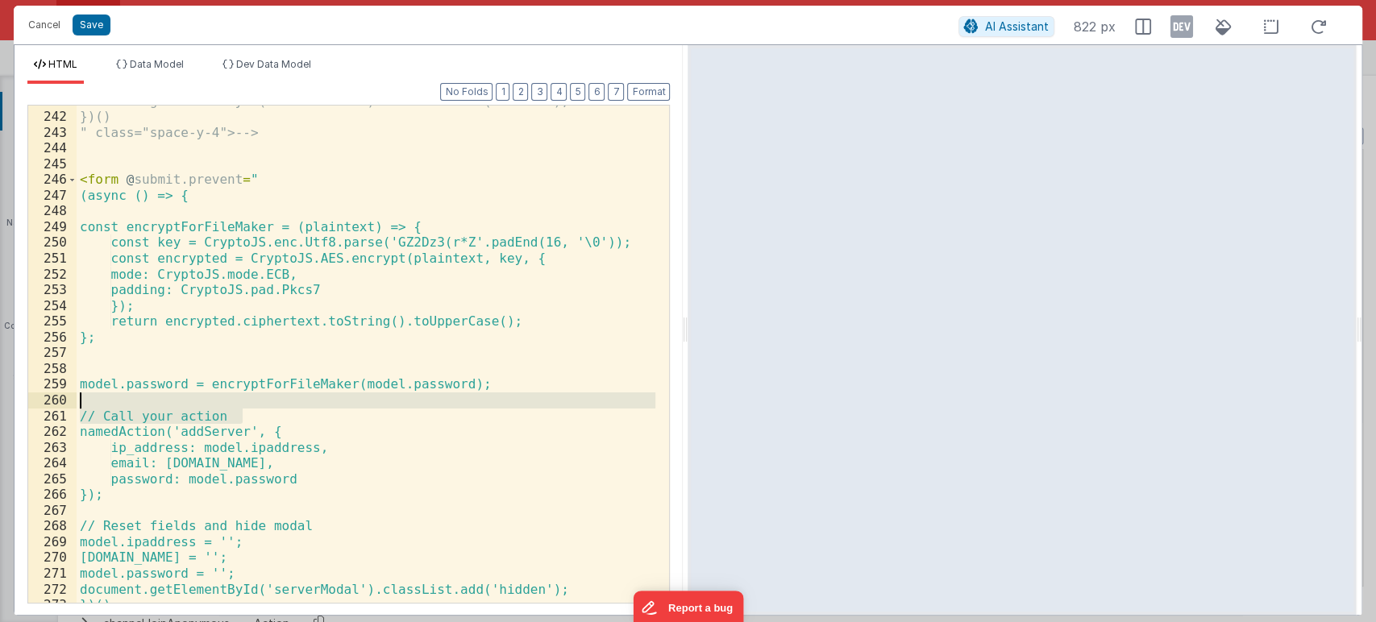
drag, startPoint x: 253, startPoint y: 418, endPoint x: 106, endPoint y: 411, distance: 146.8
click at [106, 411] on div "document.getElementById('serverModal').classList.add('hidden'); })() " class="s…" at bounding box center [366, 357] width 579 height 529
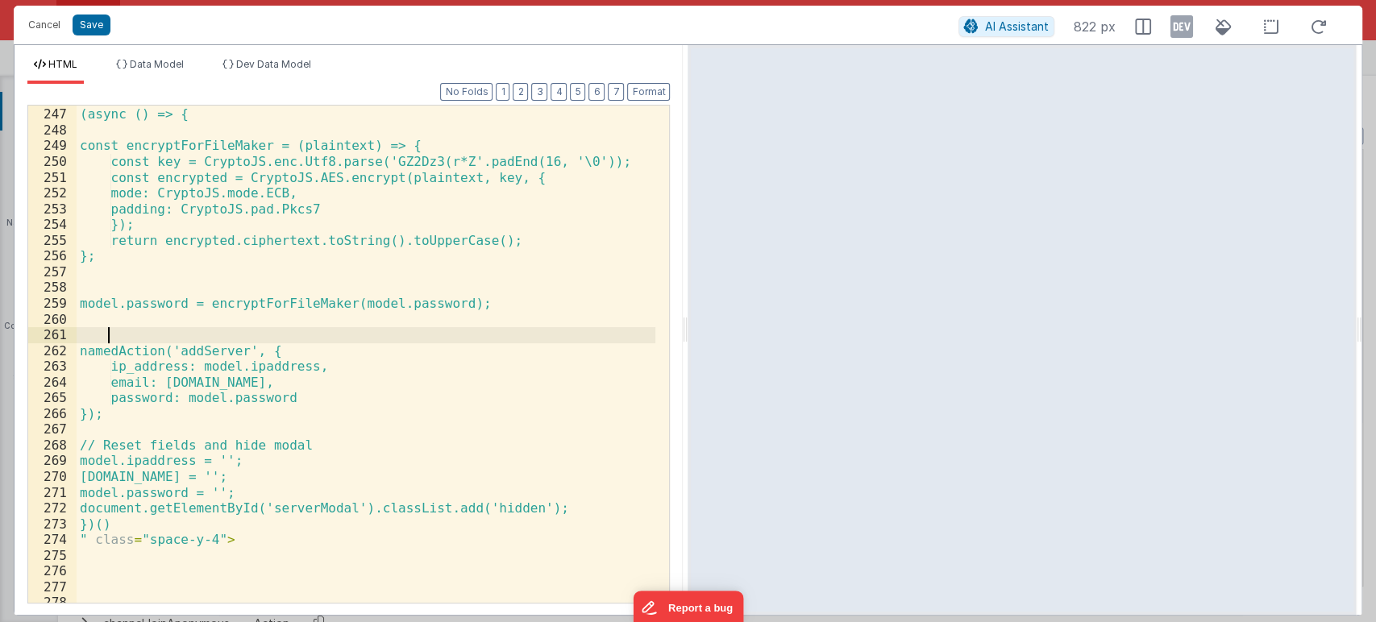
scroll to position [4347, 0]
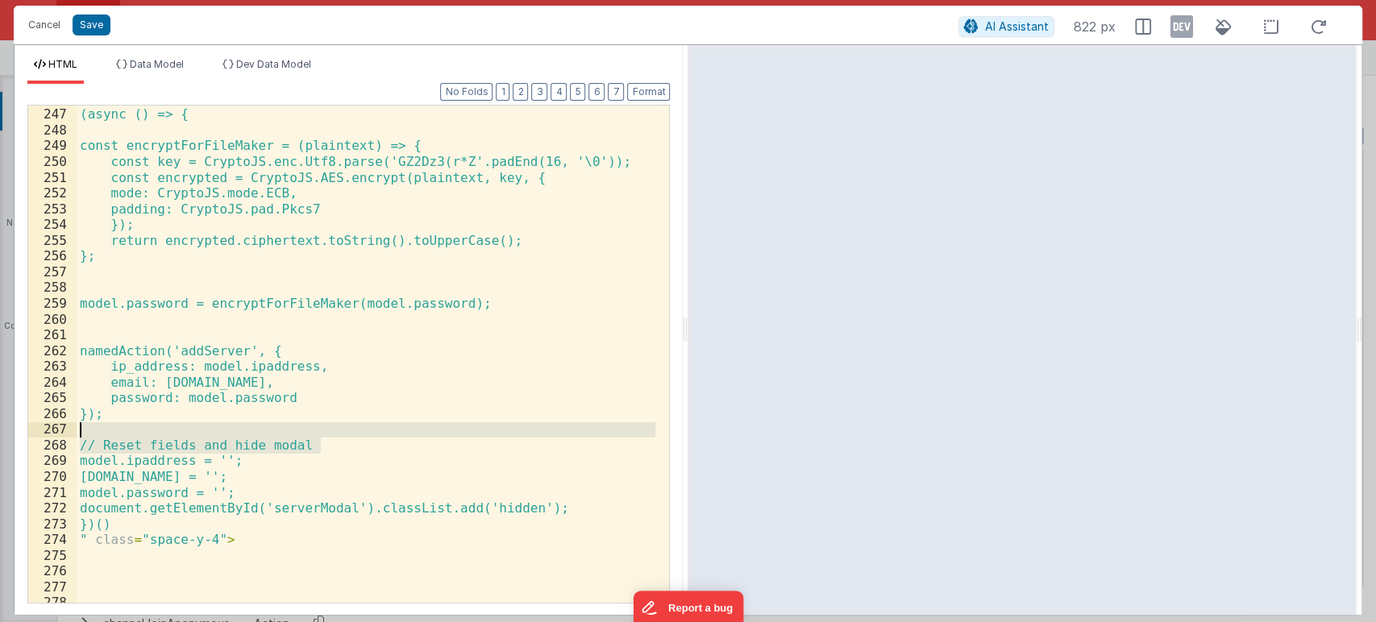
drag, startPoint x: 328, startPoint y: 442, endPoint x: 56, endPoint y: 443, distance: 271.6
click at [56, 443] on div "246 247 248 249 250 251 252 253 254 255 256 257 258 259 260 261 262 263 264 265…" at bounding box center [348, 354] width 642 height 499
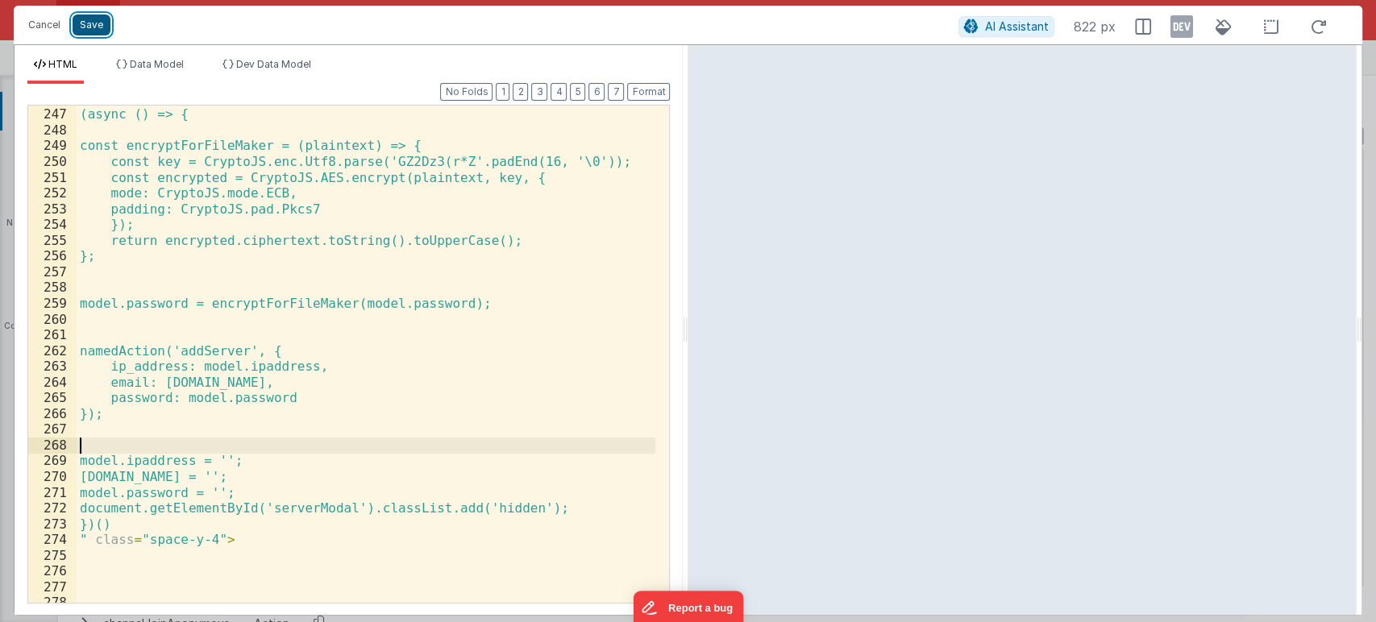
click at [89, 26] on button "Save" at bounding box center [92, 25] width 38 height 21
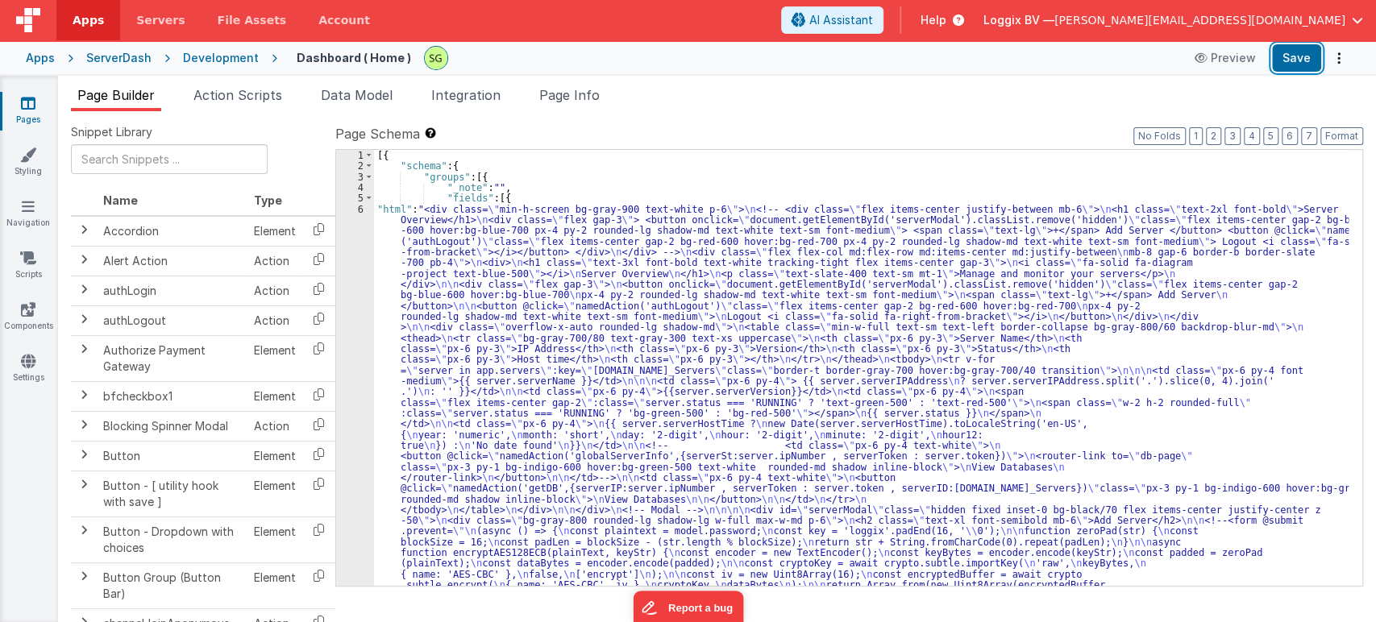
click at [1298, 57] on button "Save" at bounding box center [1296, 57] width 49 height 27
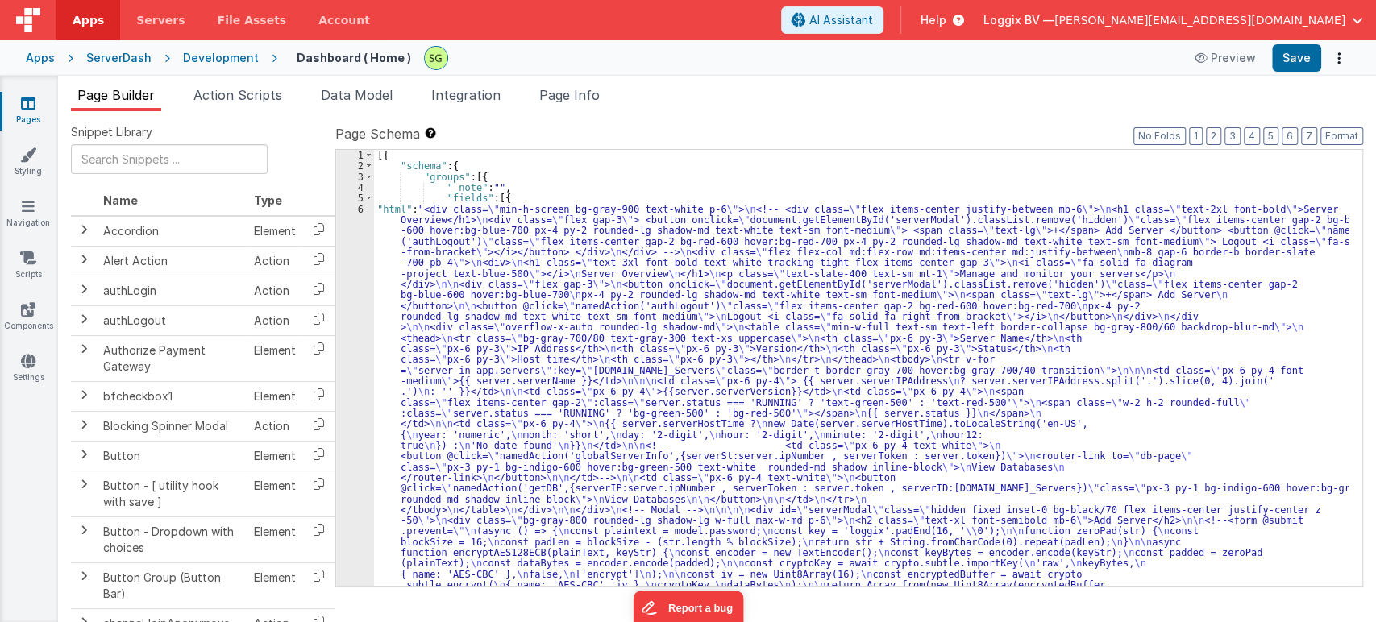
click at [360, 206] on div "6" at bounding box center [355, 612] width 38 height 816
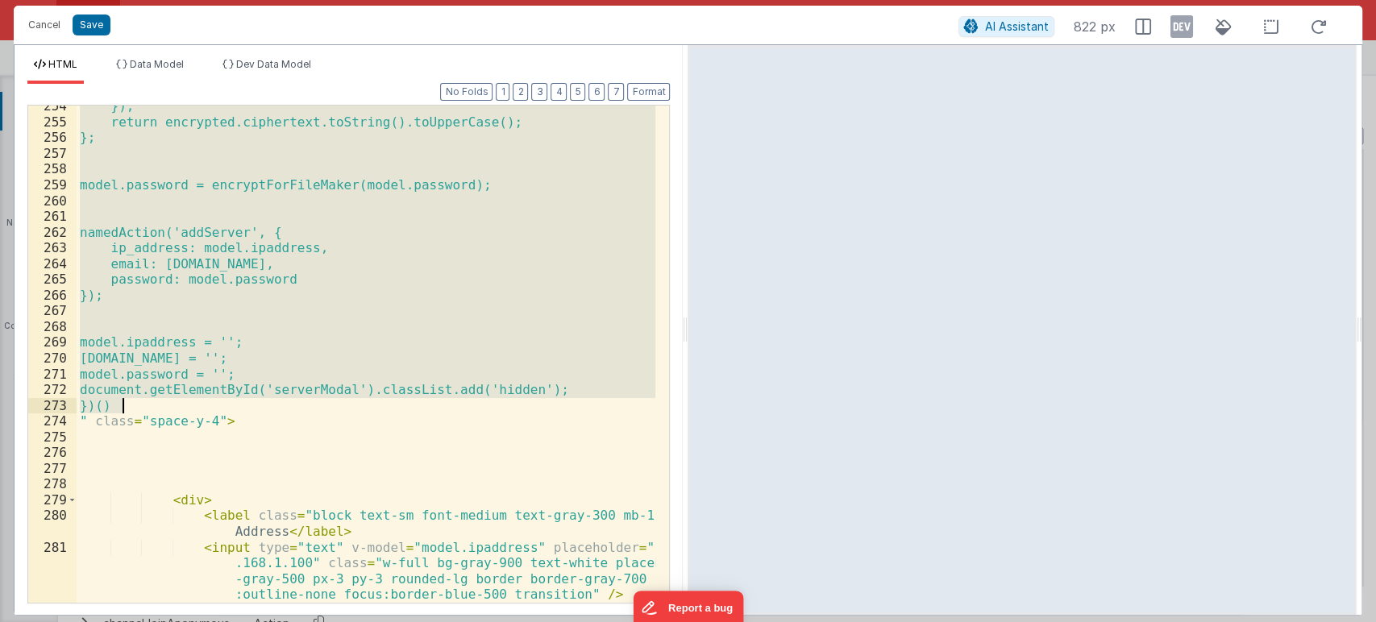
scroll to position [4467, 0]
drag, startPoint x: 92, startPoint y: 166, endPoint x: 131, endPoint y: 405, distance: 242.4
click at [131, 405] on div "}); return encrypted.ciphertext.toString().toUpperCase(); }; model.password = e…" at bounding box center [366, 362] width 579 height 529
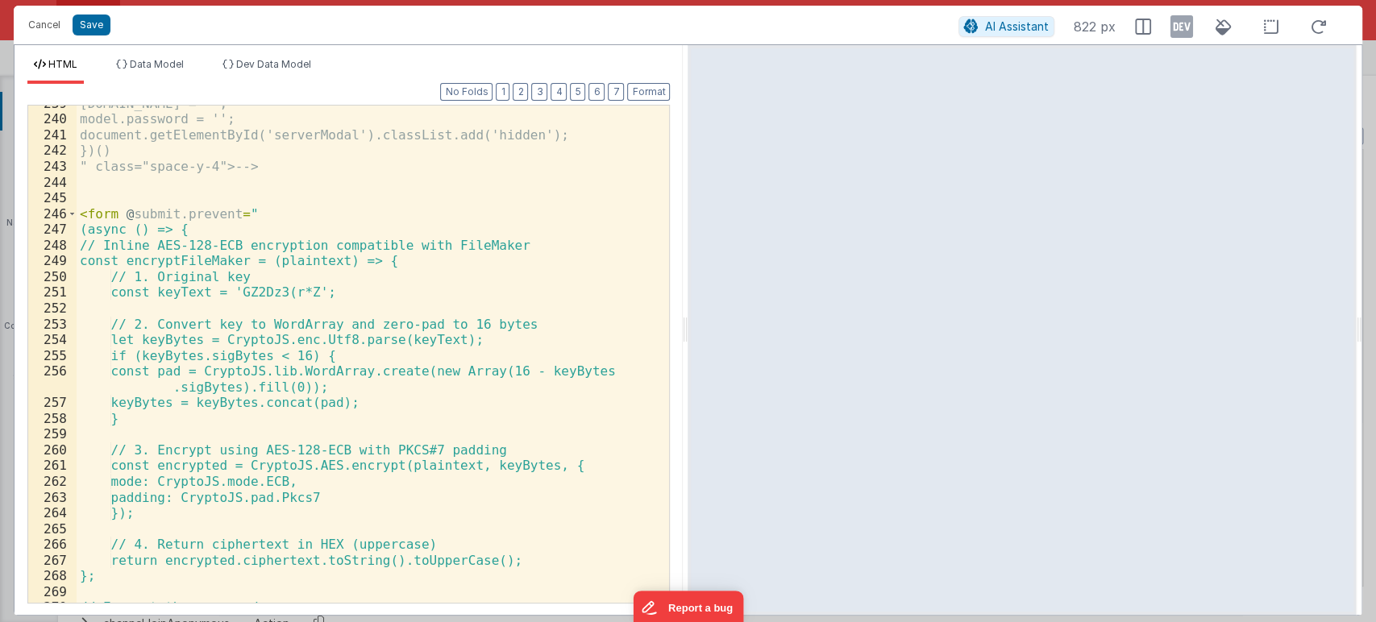
scroll to position [4232, 0]
click at [284, 290] on div "[DOMAIN_NAME] = ''; model.password = ''; document.getElementById('serverModal')…" at bounding box center [366, 360] width 579 height 529
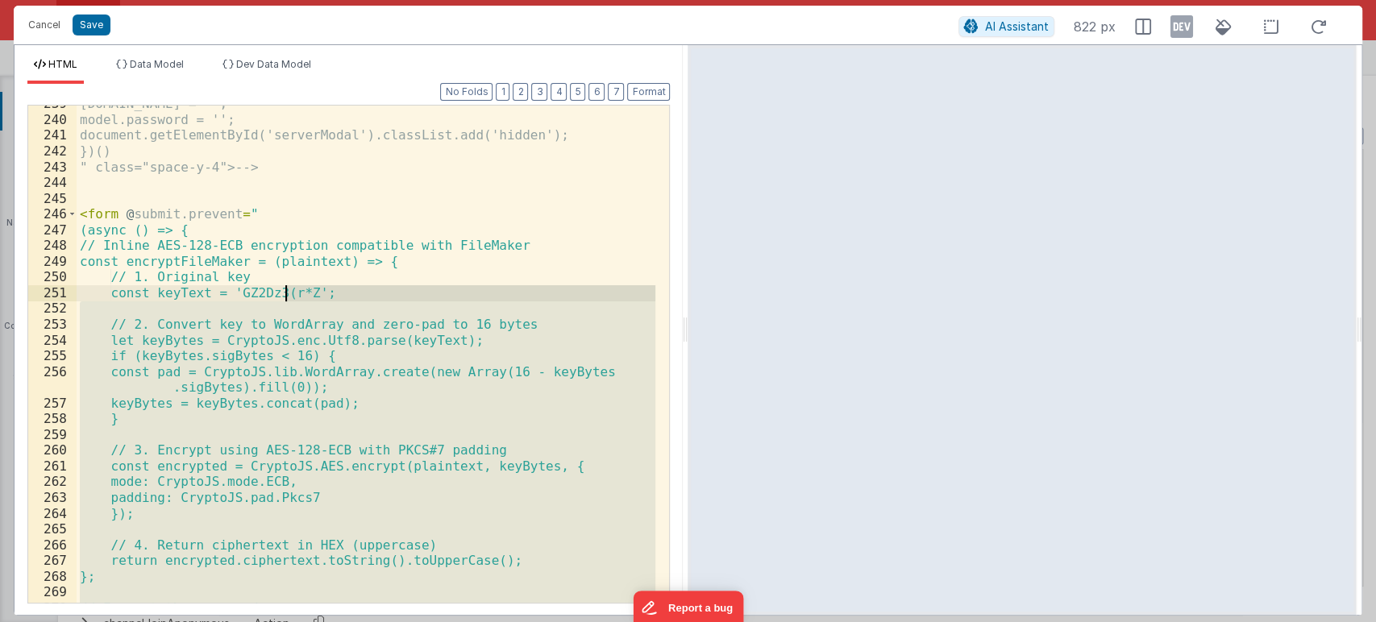
click at [284, 290] on div "[DOMAIN_NAME] = ''; model.password = ''; document.getElementById('serverModal')…" at bounding box center [366, 360] width 579 height 529
click at [284, 290] on div "[DOMAIN_NAME] = ''; model.password = ''; document.getElementById('serverModal')…" at bounding box center [366, 354] width 579 height 497
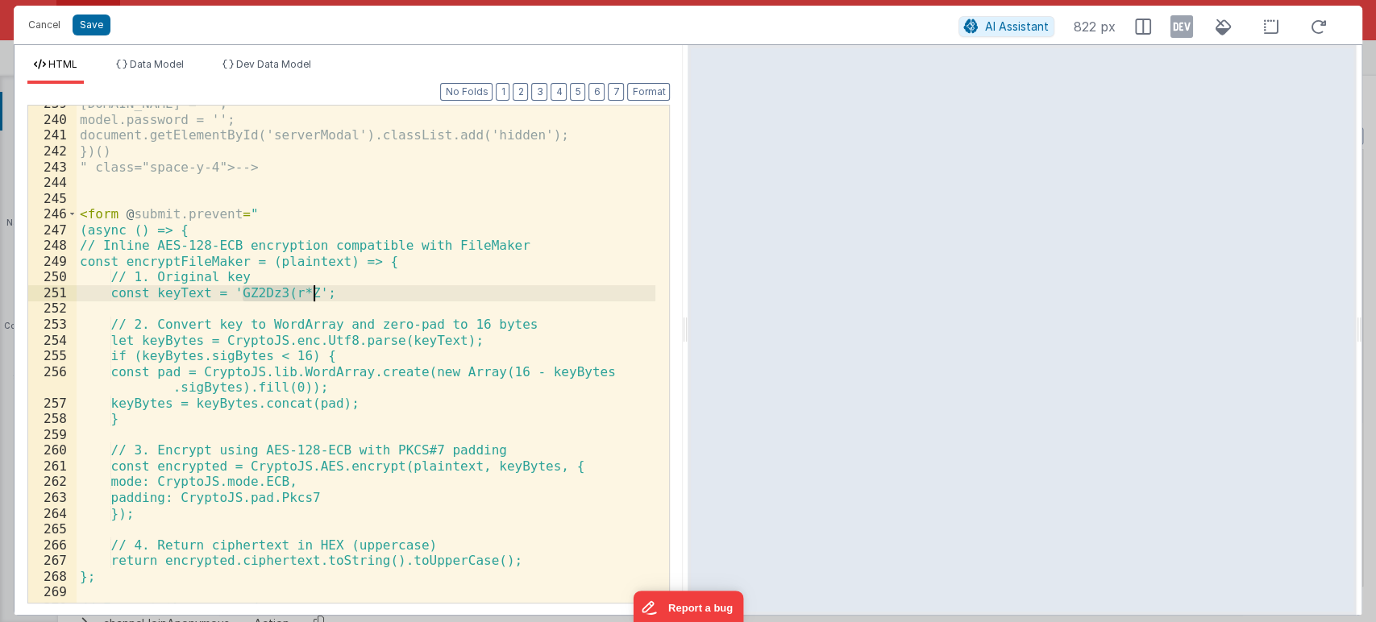
drag, startPoint x: 242, startPoint y: 295, endPoint x: 314, endPoint y: 292, distance: 72.6
click at [314, 292] on div "[DOMAIN_NAME] = ''; model.password = ''; document.getElementById('serverModal')…" at bounding box center [366, 360] width 579 height 529
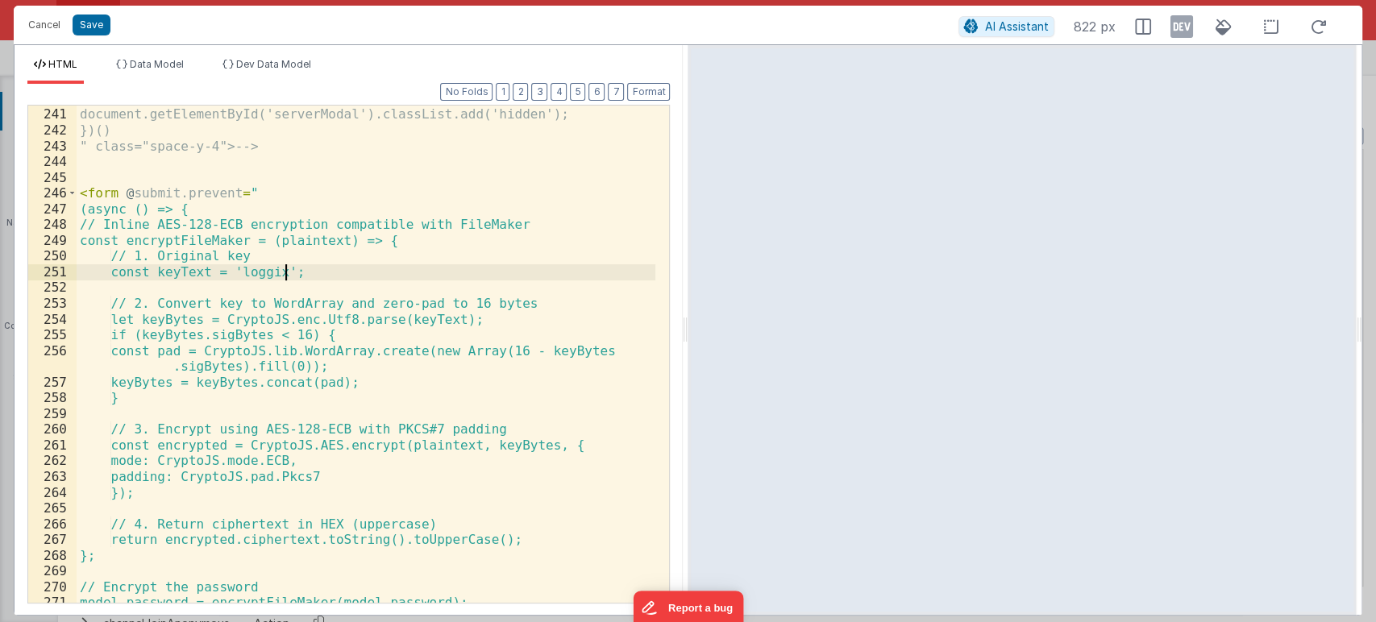
scroll to position [4253, 0]
click at [91, 27] on button "Save" at bounding box center [92, 25] width 38 height 21
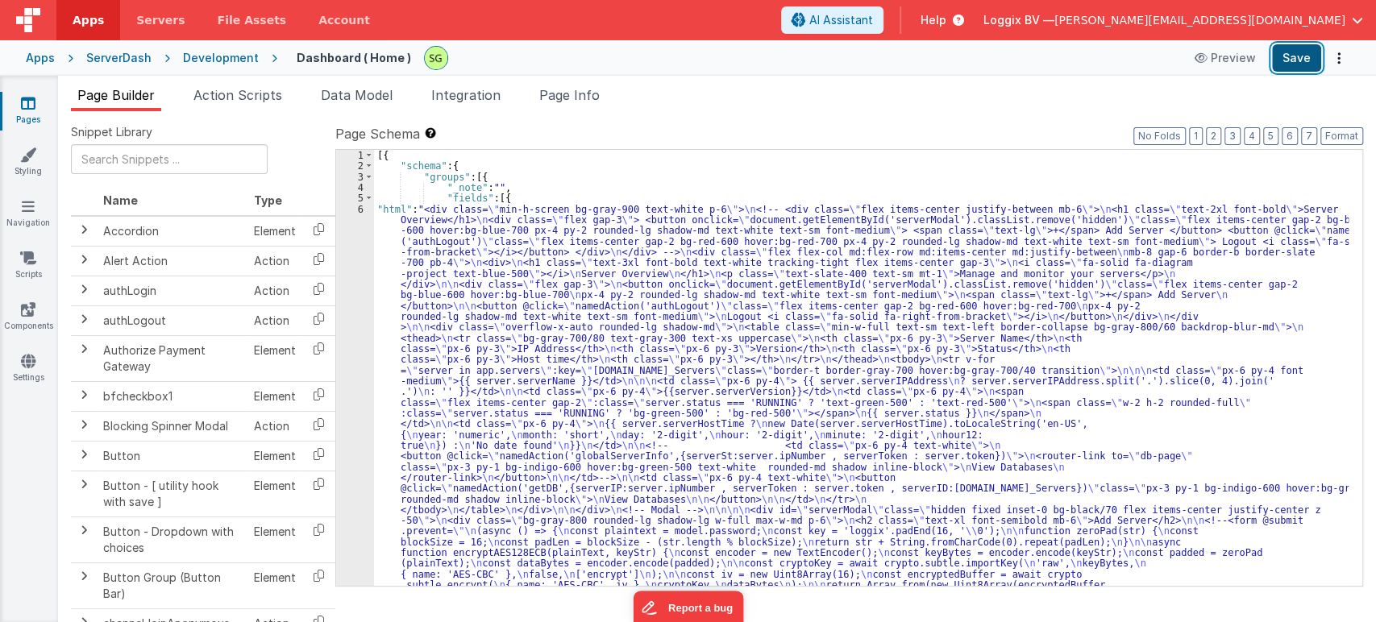
click at [1284, 56] on button "Save" at bounding box center [1296, 57] width 49 height 27
click at [359, 207] on div "6" at bounding box center [355, 634] width 38 height 860
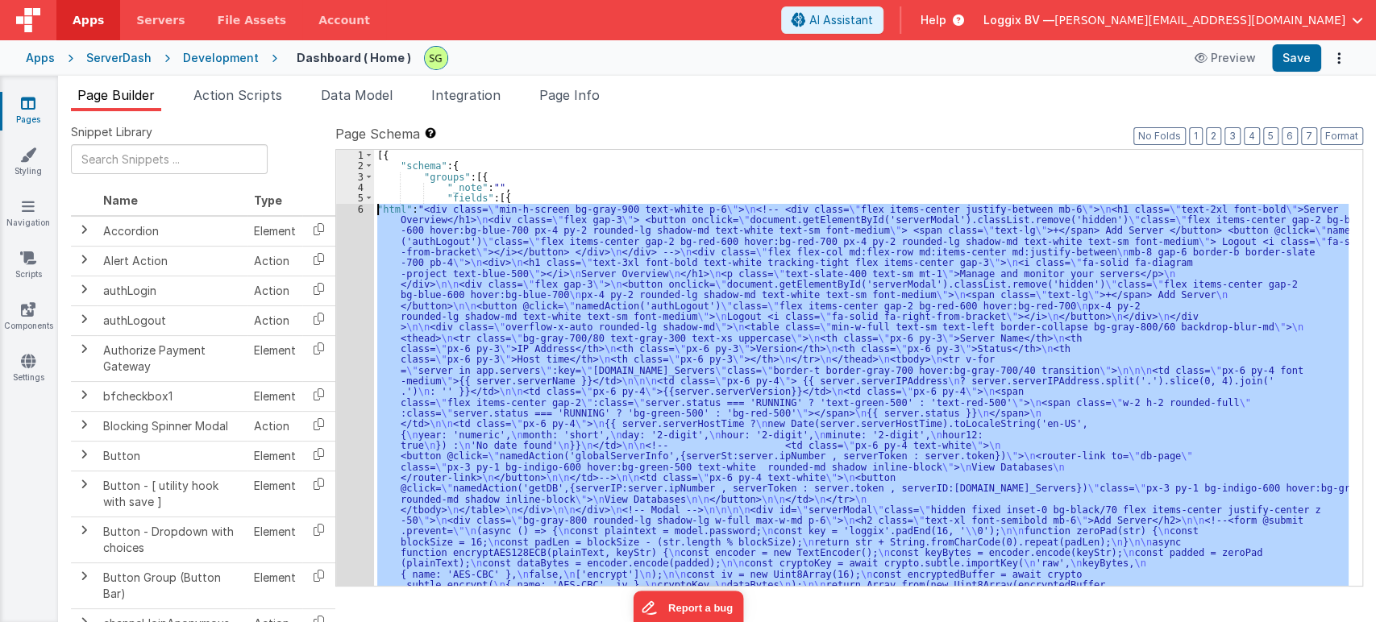
click at [359, 207] on div "6" at bounding box center [355, 634] width 38 height 860
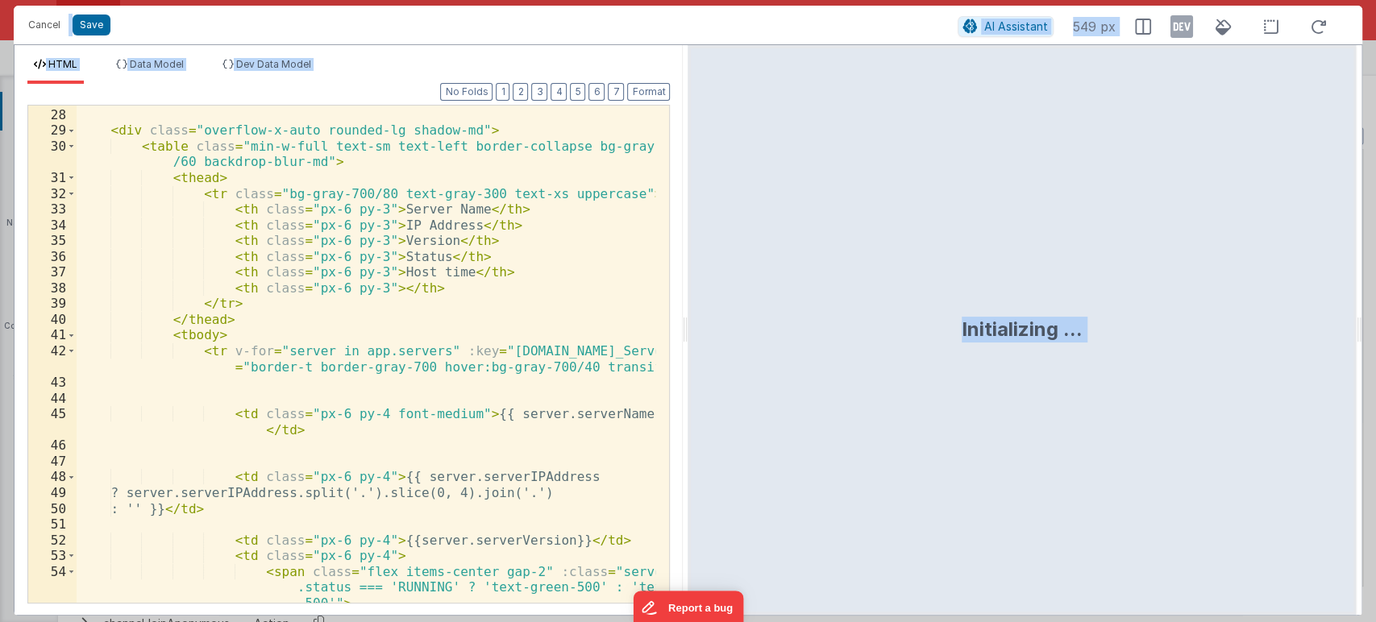
scroll to position [645, 0]
click at [339, 326] on div "</ div > < div class = "overflow-x-auto rounded-lg shadow-md" > < table class =…" at bounding box center [366, 371] width 579 height 560
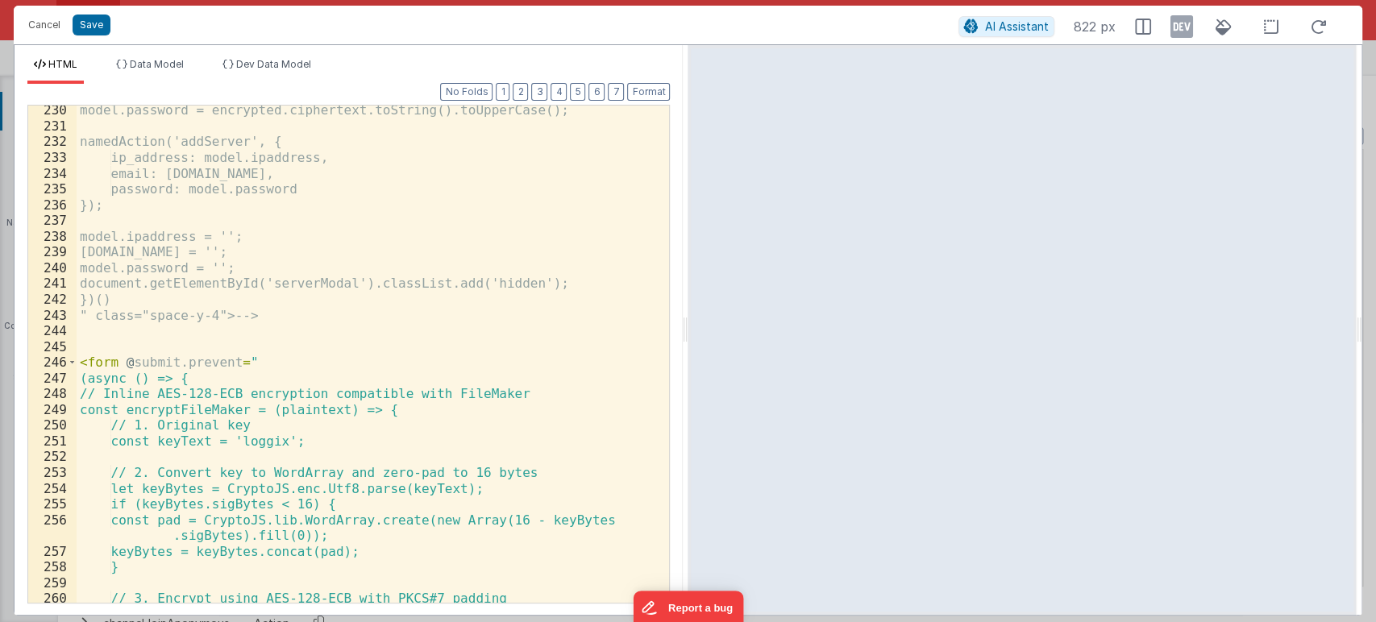
scroll to position [4216, 0]
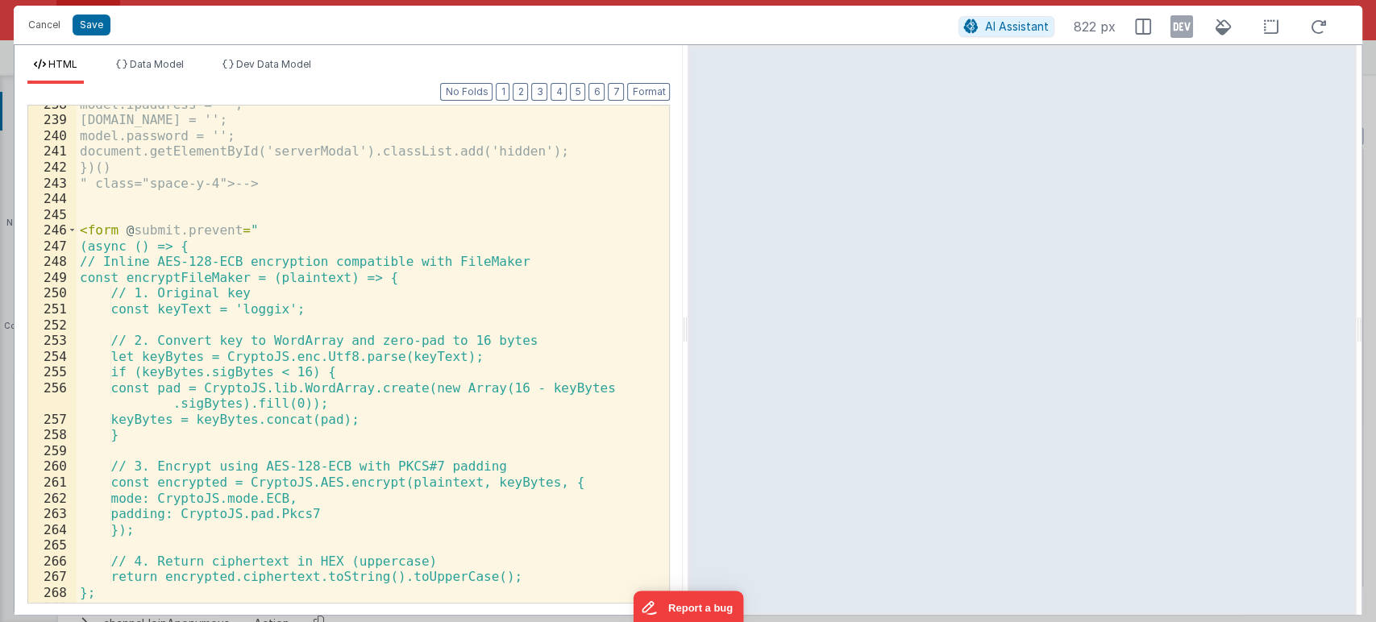
click at [260, 301] on div "model.ipaddress = ''; [DOMAIN_NAME] = ''; model.password = ''; document.getElem…" at bounding box center [366, 361] width 579 height 529
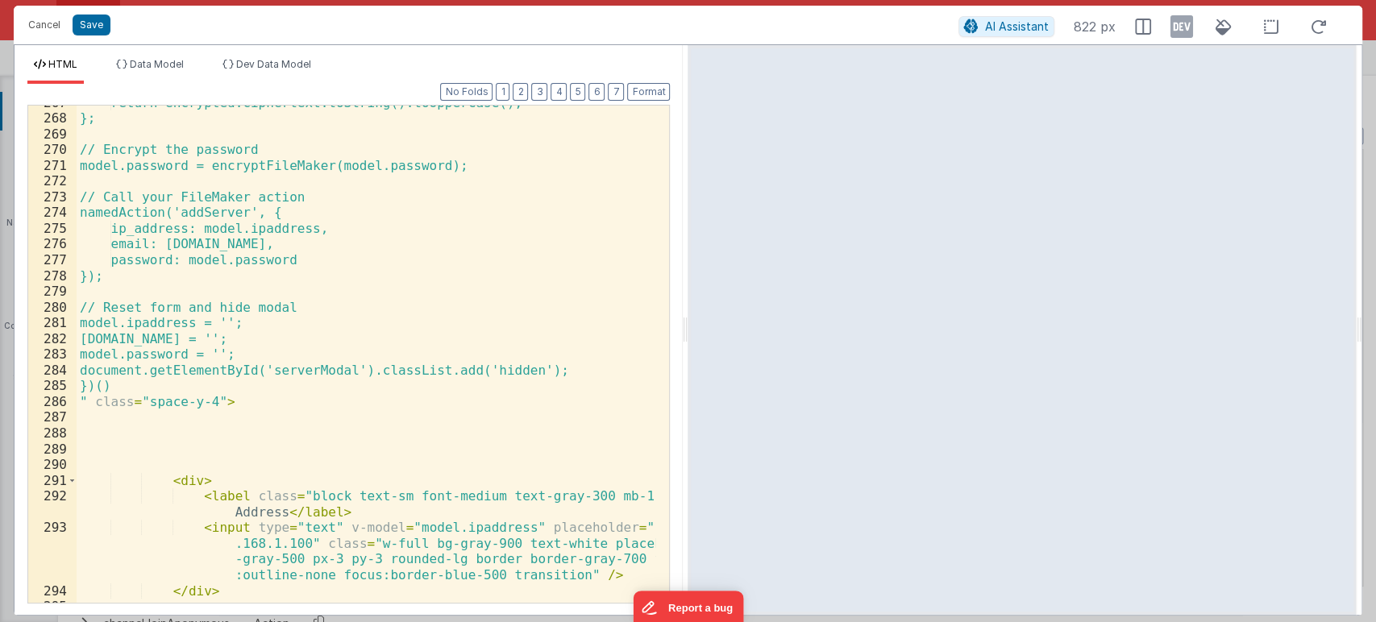
scroll to position [4693, 0]
click at [85, 30] on button "Save" at bounding box center [92, 25] width 38 height 21
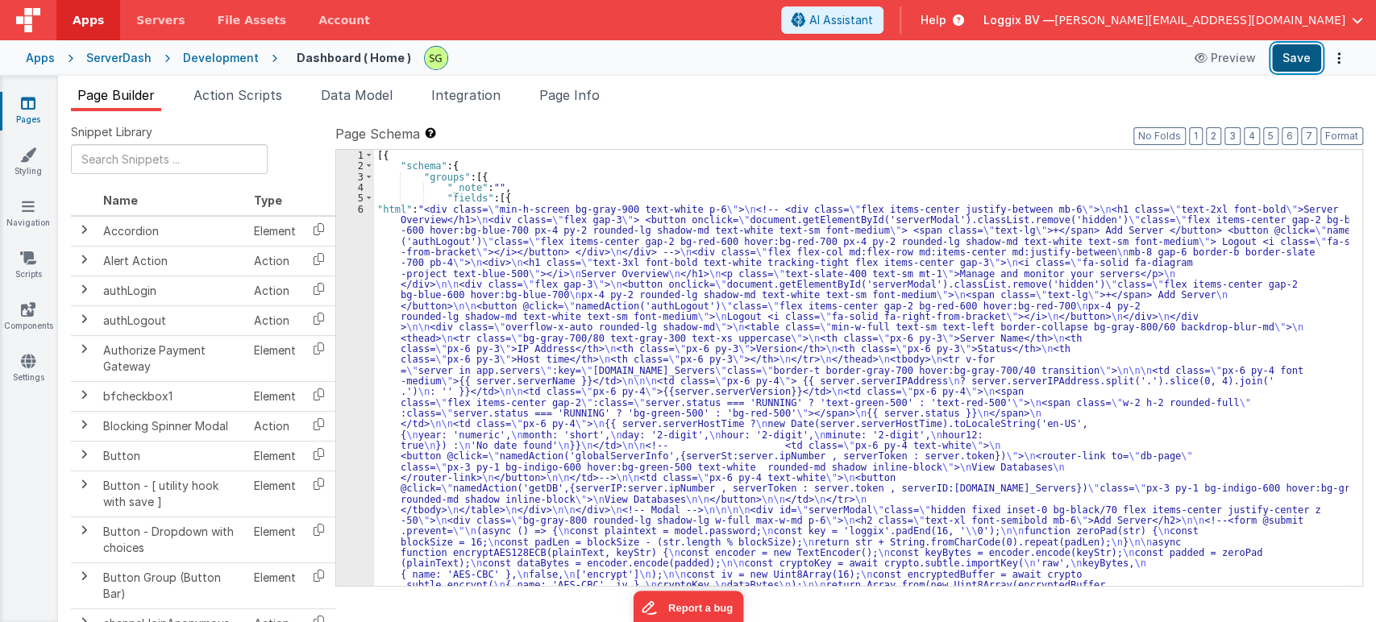
click at [1285, 60] on button "Save" at bounding box center [1296, 57] width 49 height 27
click at [359, 209] on div "6" at bounding box center [355, 634] width 38 height 860
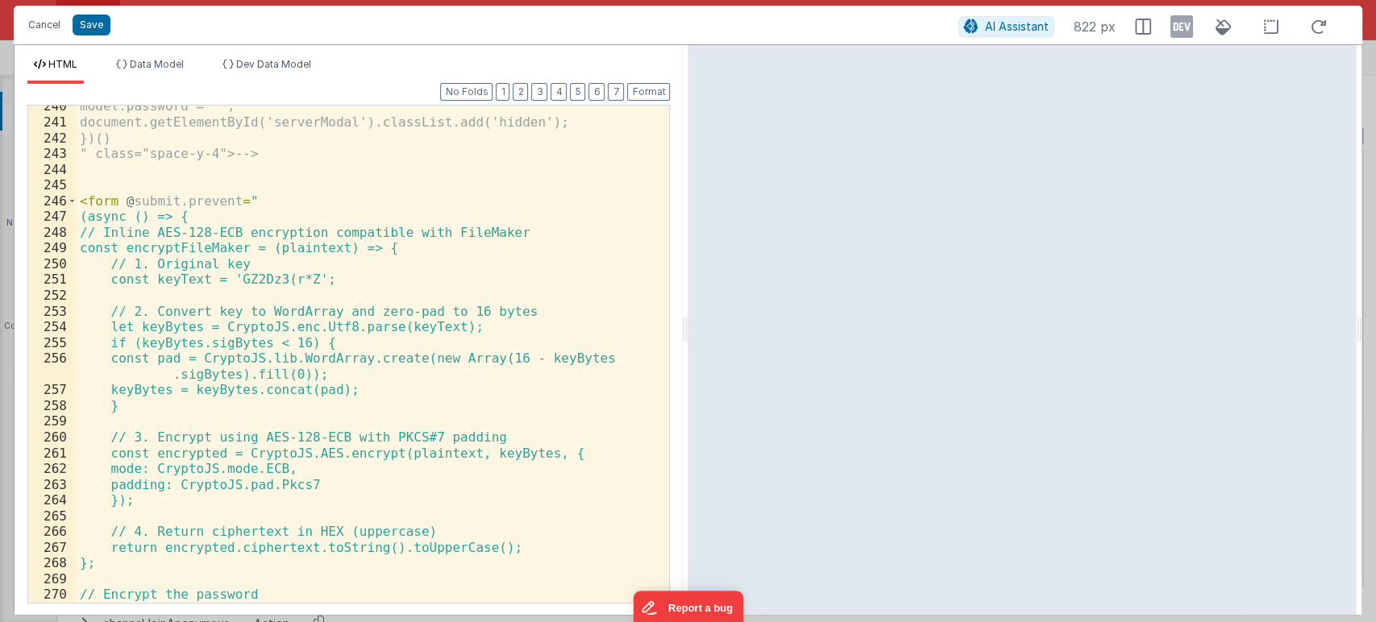
scroll to position [4247, 0]
click at [267, 274] on div "model.password = ''; document.getElementById('serverModal').classList.add('hidd…" at bounding box center [366, 362] width 579 height 529
click at [79, 18] on button "Save" at bounding box center [92, 25] width 38 height 21
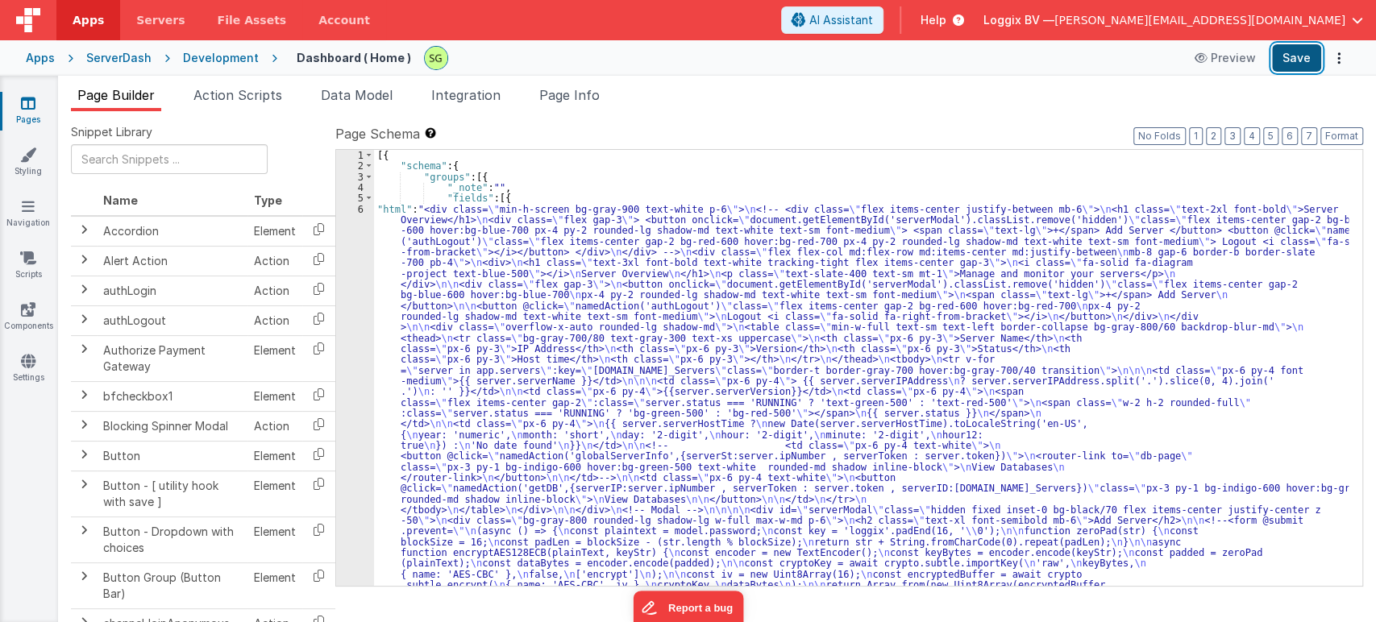
click at [1295, 56] on button "Save" at bounding box center [1296, 57] width 49 height 27
click at [359, 208] on div "6" at bounding box center [355, 634] width 38 height 860
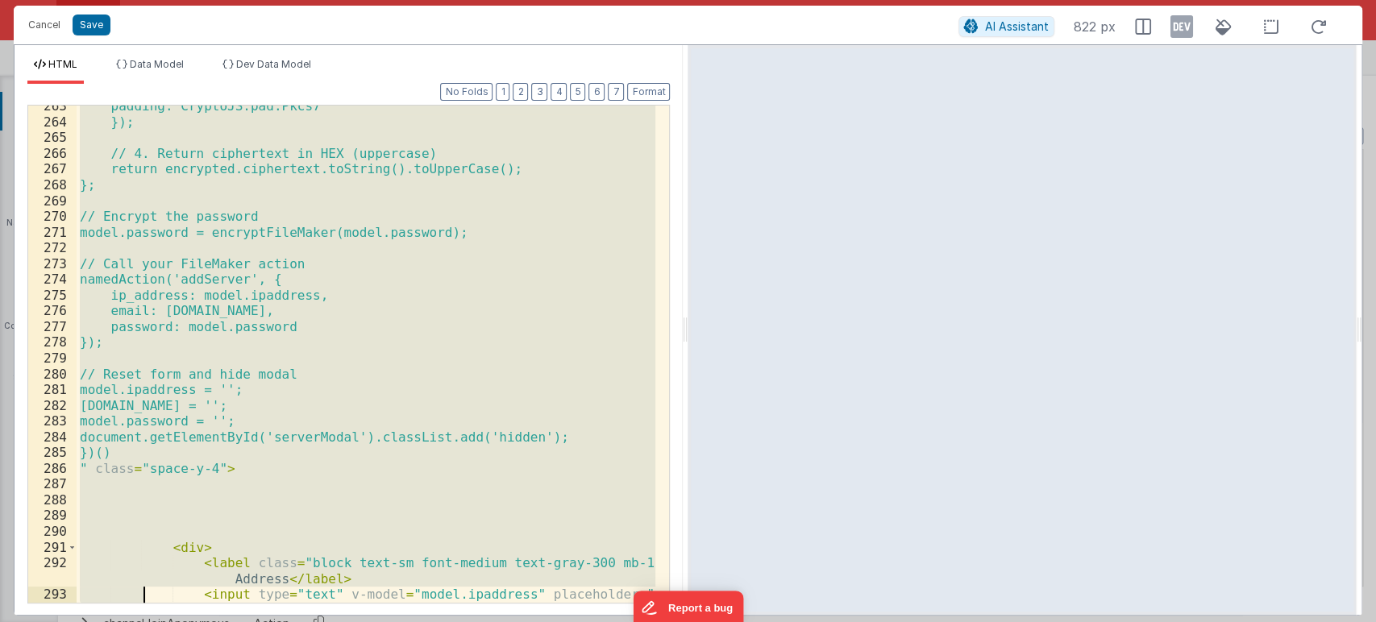
scroll to position [4624, 0]
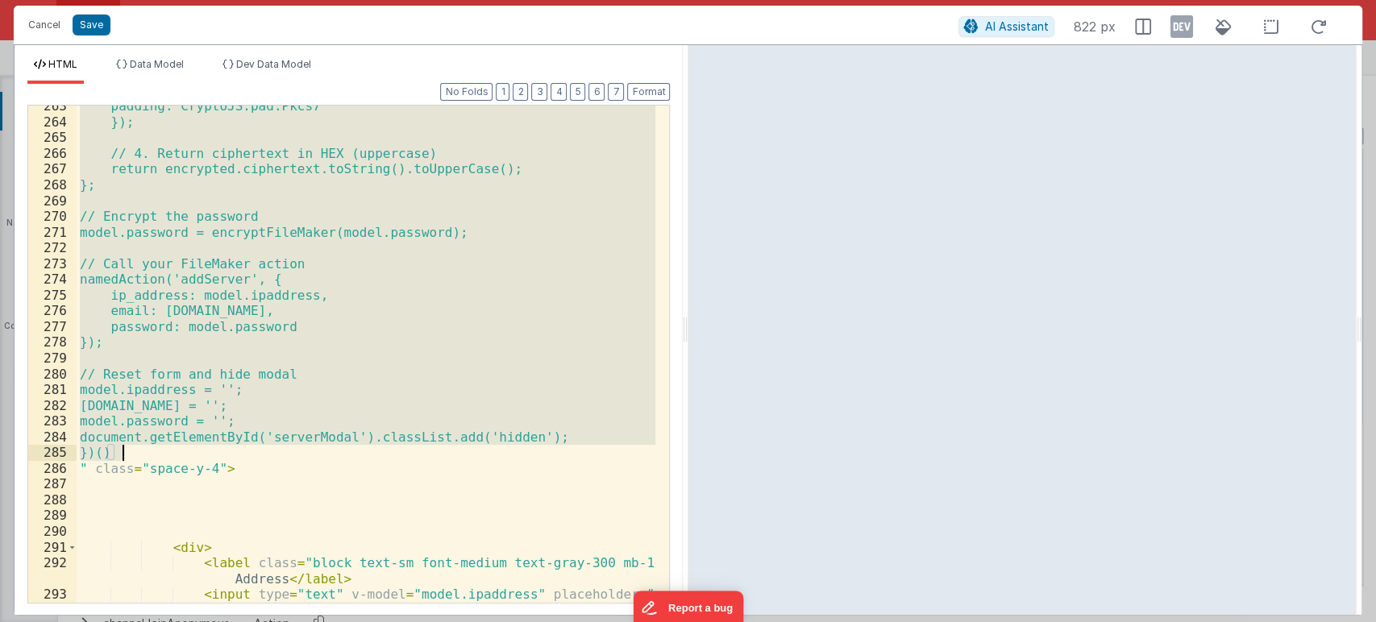
drag, startPoint x: 89, startPoint y: 176, endPoint x: 142, endPoint y: 456, distance: 284.5
click at [142, 456] on div "padding: CryptoJS.pad.Pkcs7 }); // 4. Return ciphertext in HEX (uppercase) retu…" at bounding box center [366, 386] width 579 height 576
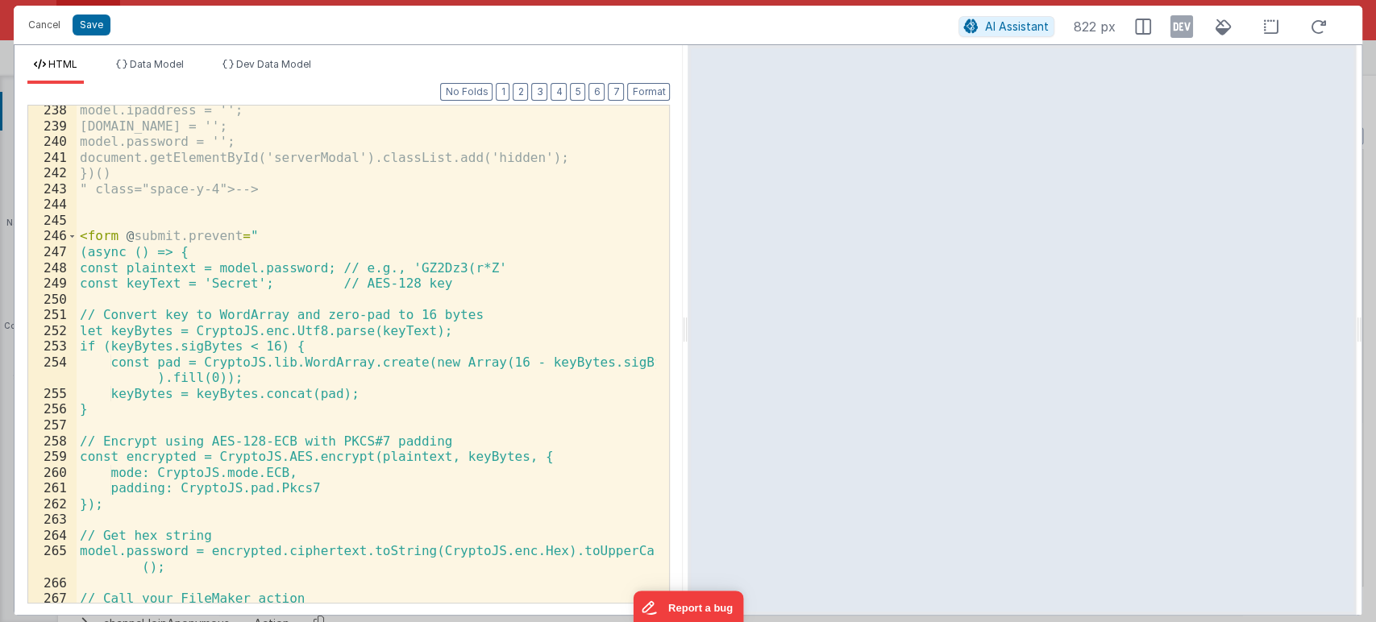
scroll to position [4210, 0]
click at [240, 279] on div "model.ipaddress = ''; [DOMAIN_NAME] = ''; model.password = ''; document.getElem…" at bounding box center [366, 367] width 579 height 529
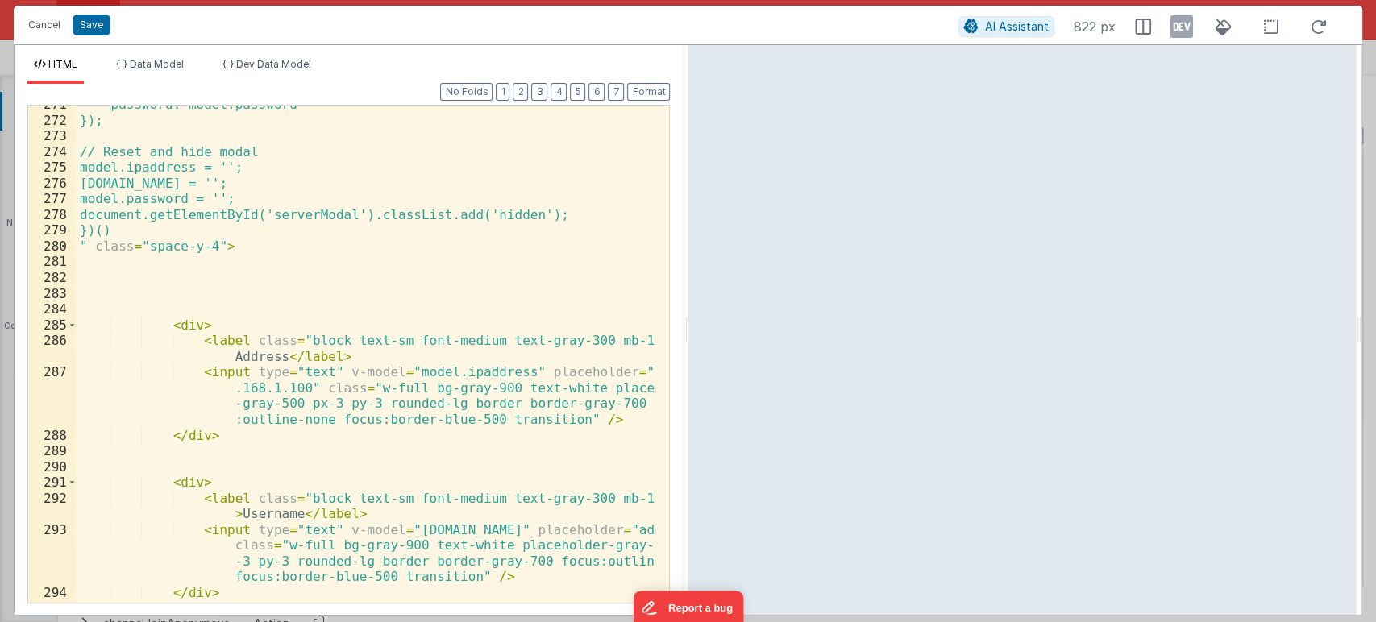
scroll to position [4758, 0]
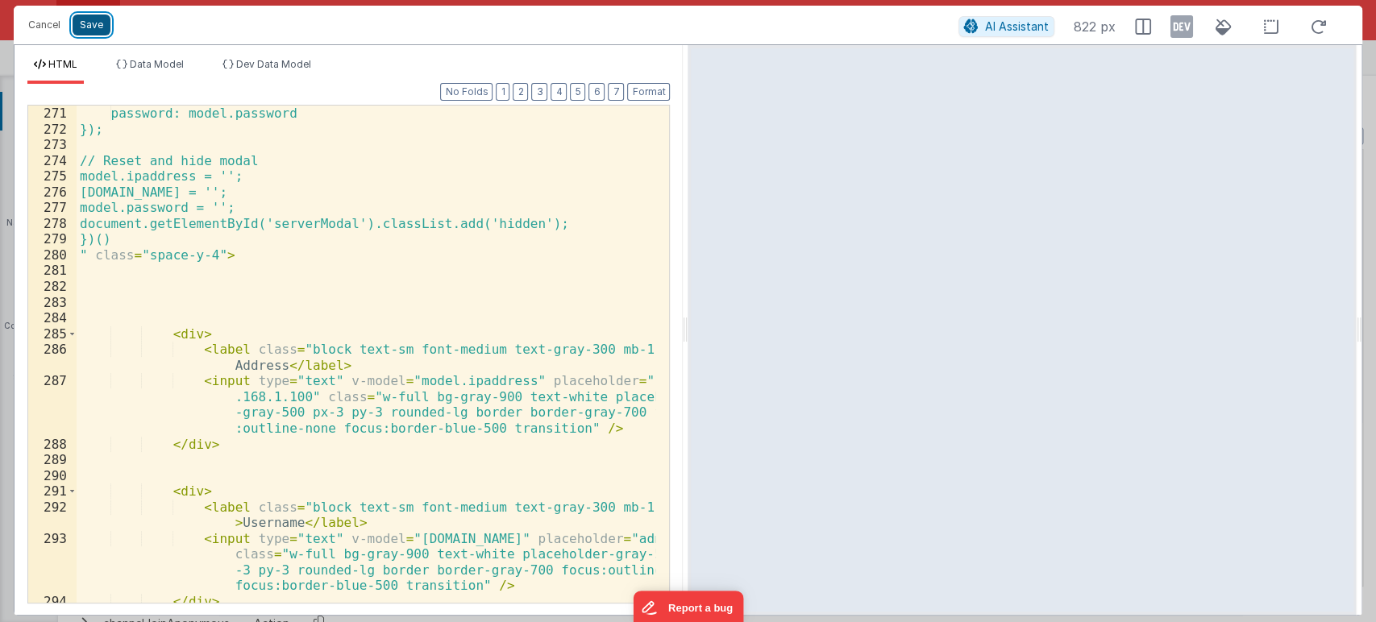
click at [81, 22] on button "Save" at bounding box center [92, 25] width 38 height 21
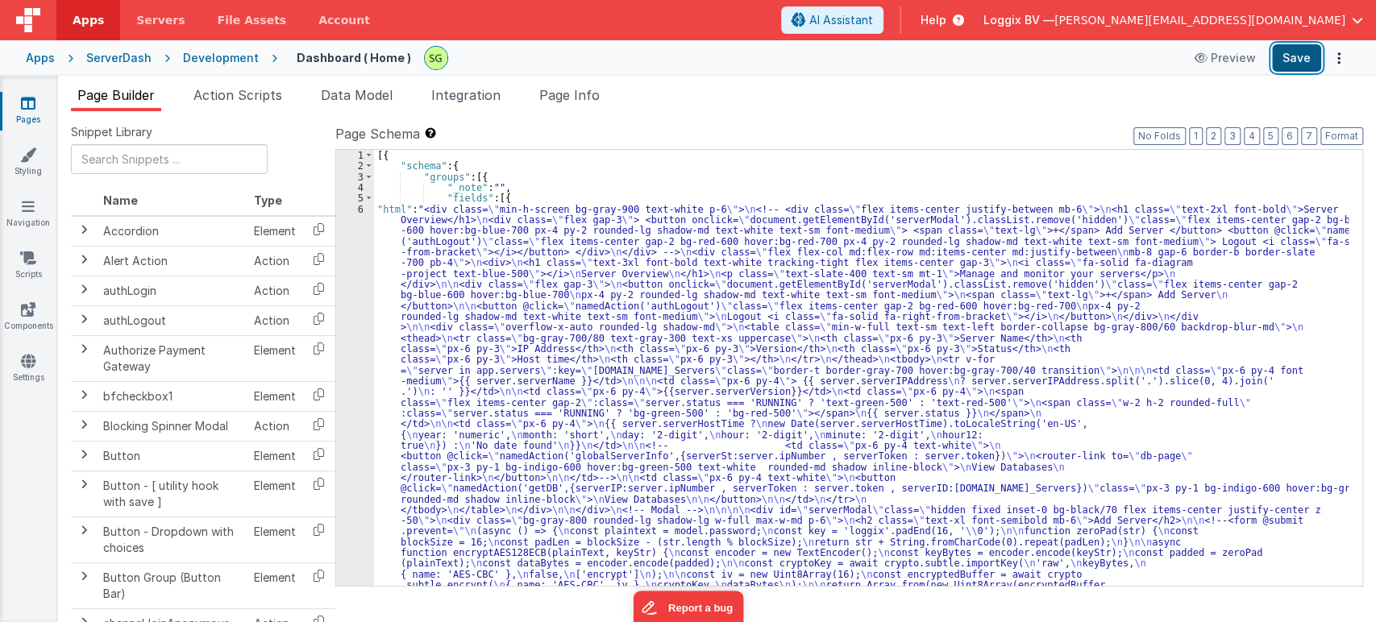
click at [1304, 52] on button "Save" at bounding box center [1296, 57] width 49 height 27
click at [360, 205] on div "6" at bounding box center [355, 623] width 38 height 838
click at [360, 205] on div at bounding box center [688, 311] width 1376 height 622
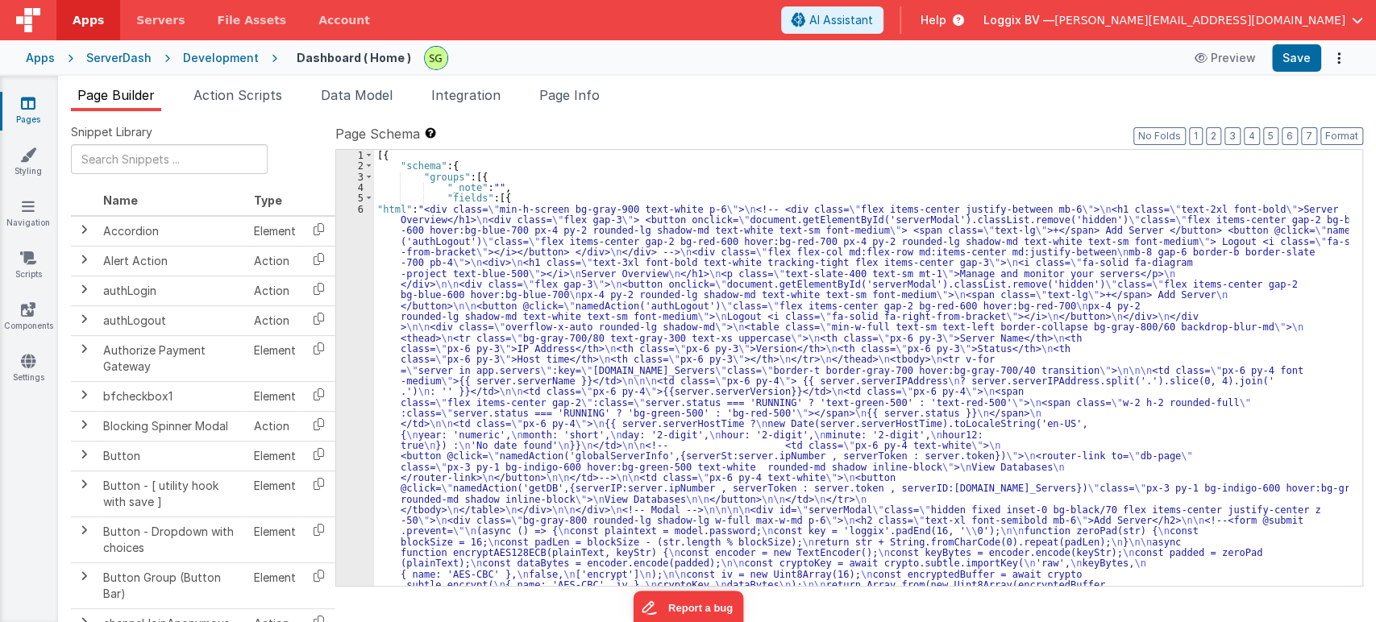
click at [360, 205] on div at bounding box center [688, 311] width 1376 height 622
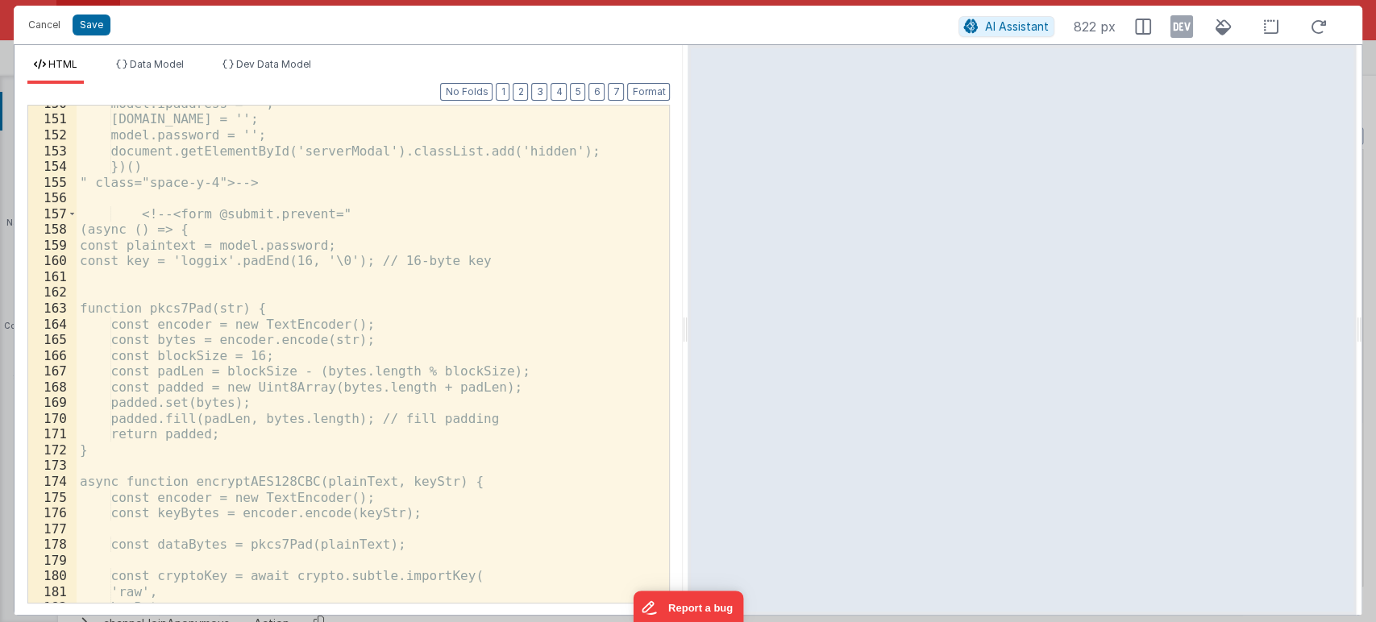
scroll to position [2802, 0]
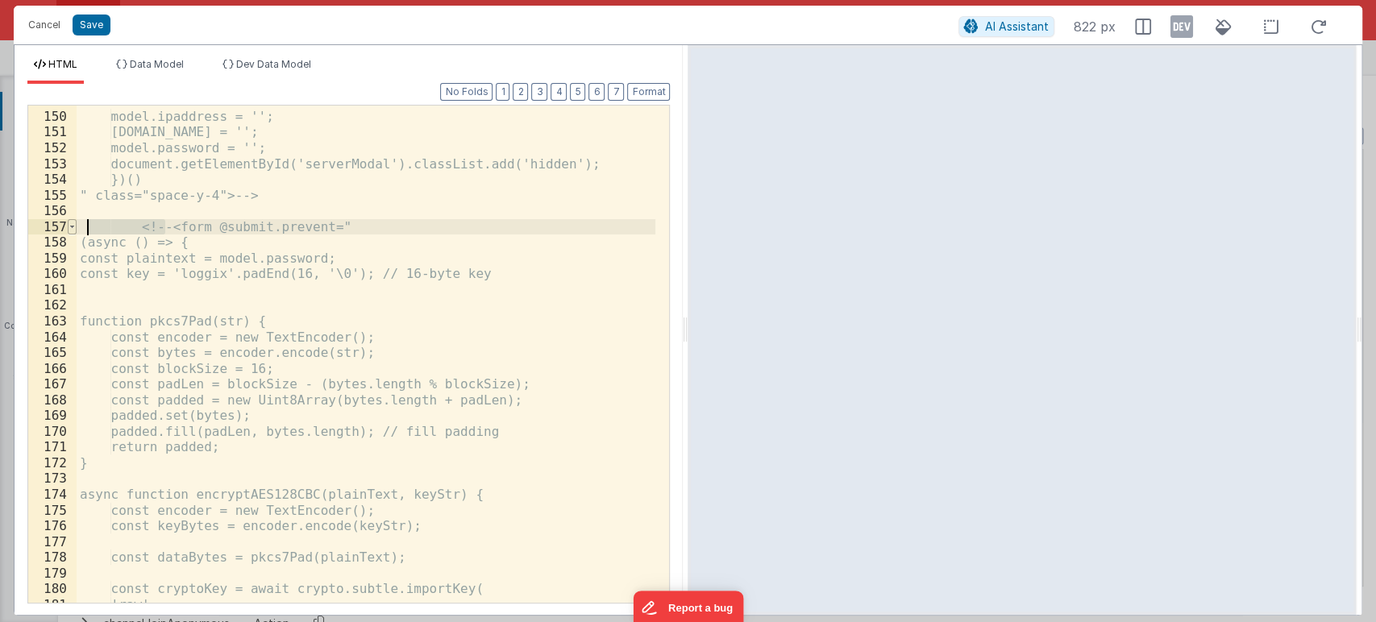
drag, startPoint x: 166, startPoint y: 223, endPoint x: 68, endPoint y: 222, distance: 97.5
click at [68, 222] on div "149 150 151 152 153 154 155 156 157 158 159 160 161 162 163 164 165 166 167 168…" at bounding box center [348, 354] width 642 height 499
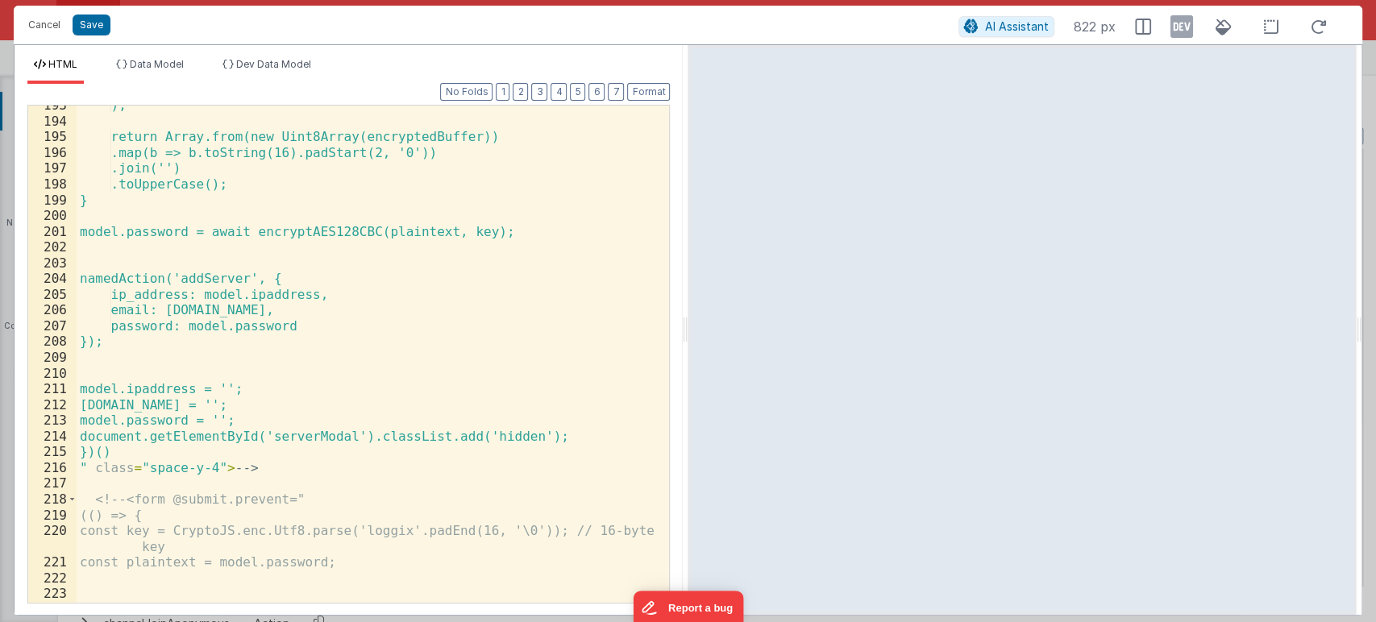
scroll to position [3490, 0]
drag, startPoint x: 273, startPoint y: 467, endPoint x: 223, endPoint y: 467, distance: 50.0
click at [223, 467] on div "); return Array.from(new Uint8Array(encryptedBuffer)) .map(b => b.toString(16).…" at bounding box center [366, 362] width 579 height 529
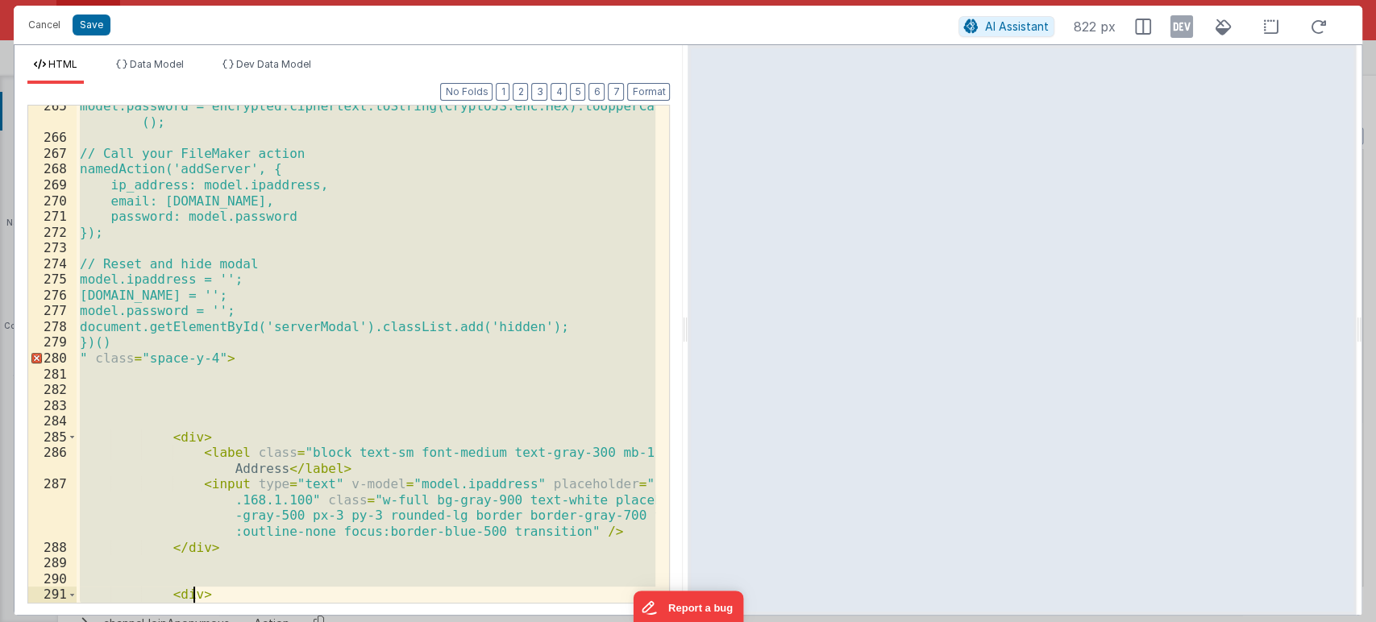
scroll to position [4655, 0]
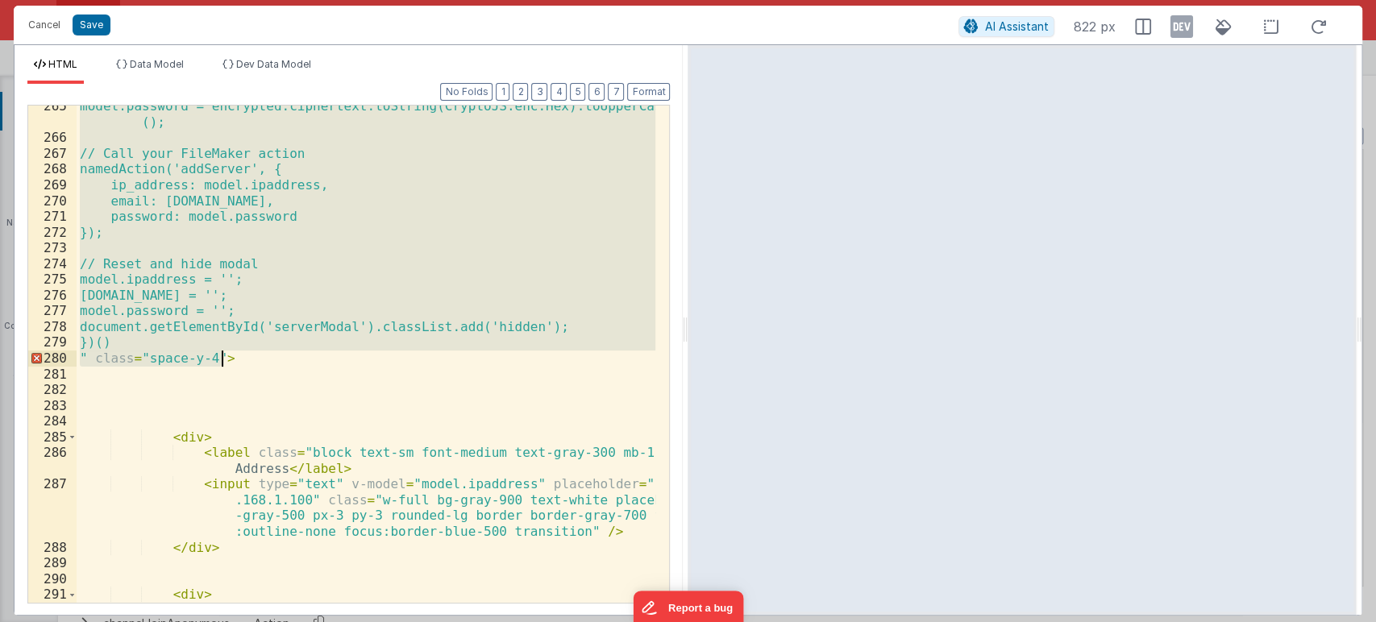
drag, startPoint x: 79, startPoint y: 186, endPoint x: 236, endPoint y: 356, distance: 231.5
click at [236, 356] on div "model.password = encrypted.ciphertext.toString(CryptoJS.enc.Hex).toUpperCase ()…" at bounding box center [366, 378] width 579 height 560
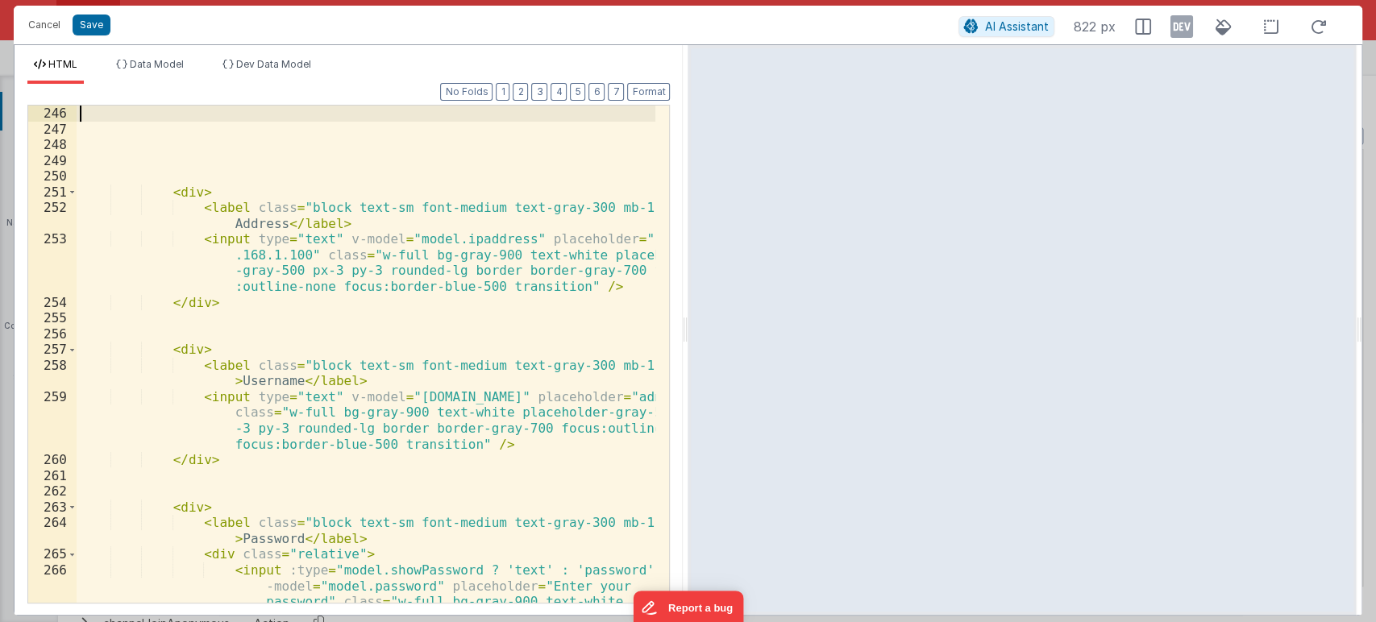
scroll to position [4333, 0]
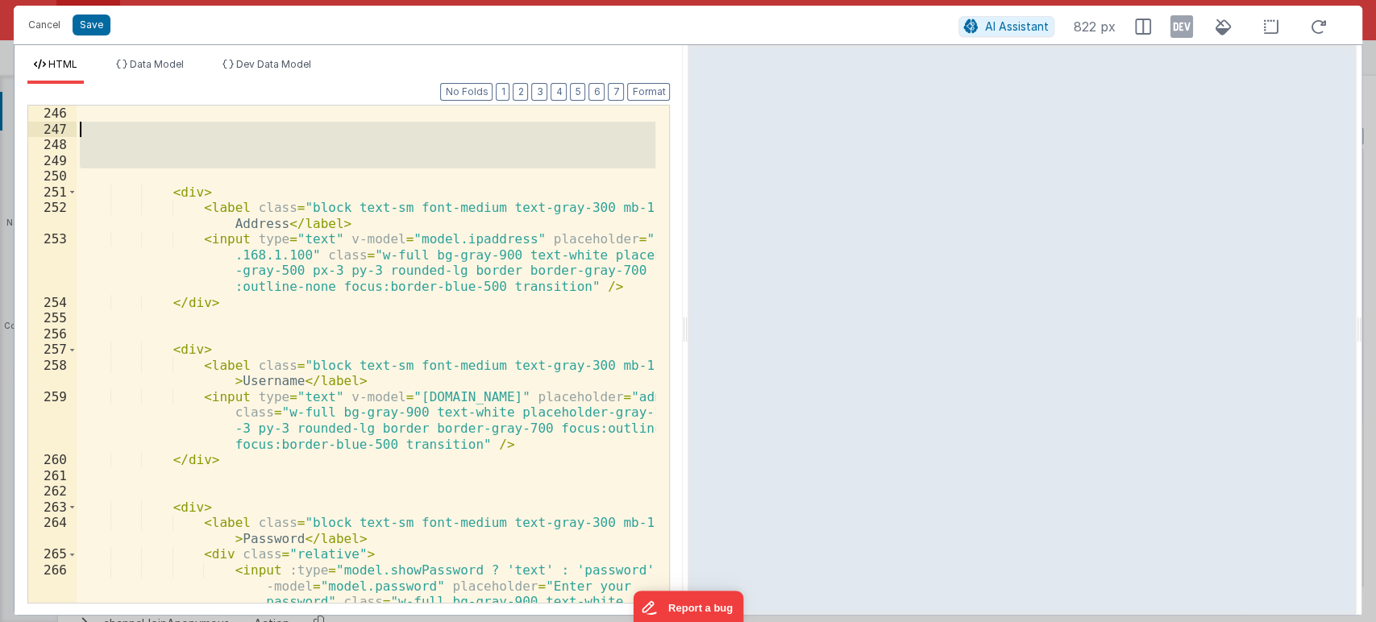
drag, startPoint x: 114, startPoint y: 172, endPoint x: 79, endPoint y: 124, distance: 60.0
click at [79, 124] on div "< div > < label class = "block text-sm font-medium text-gray-300 mb-1" > IP Add…" at bounding box center [366, 410] width 579 height 608
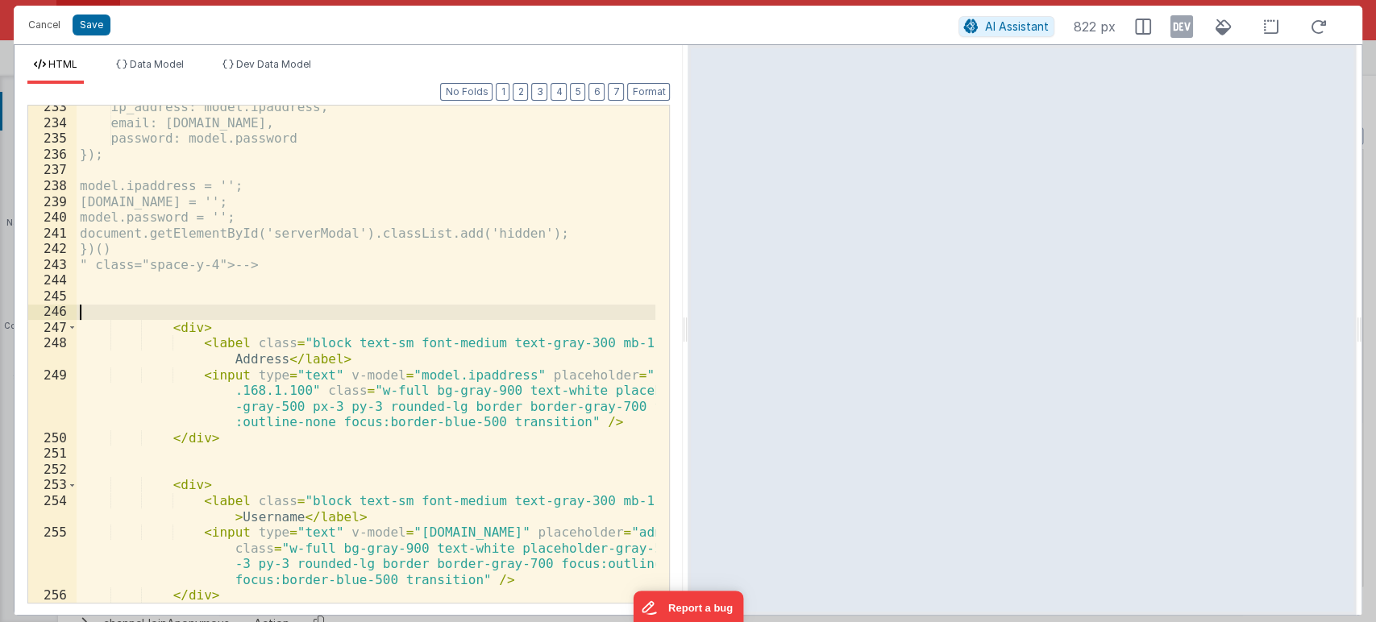
scroll to position [4134, 0]
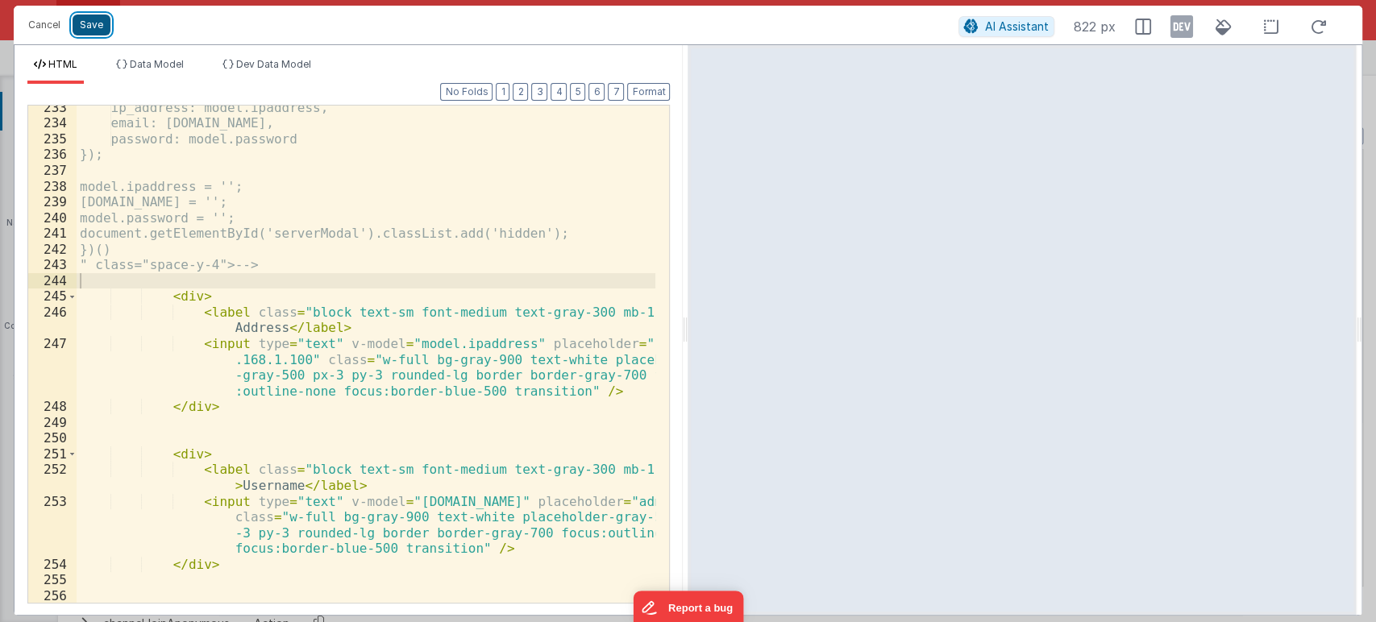
click at [102, 20] on button "Save" at bounding box center [92, 25] width 38 height 21
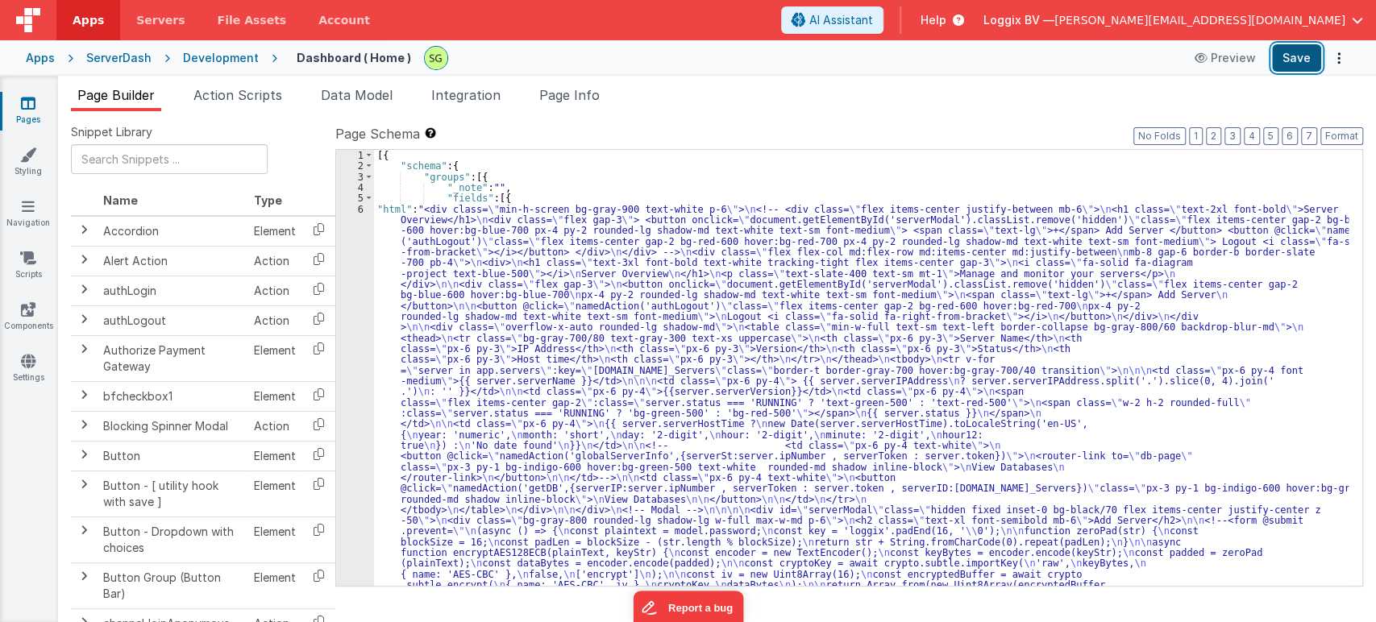
click at [1289, 60] on button "Save" at bounding box center [1296, 57] width 49 height 27
click at [32, 98] on icon at bounding box center [28, 103] width 15 height 16
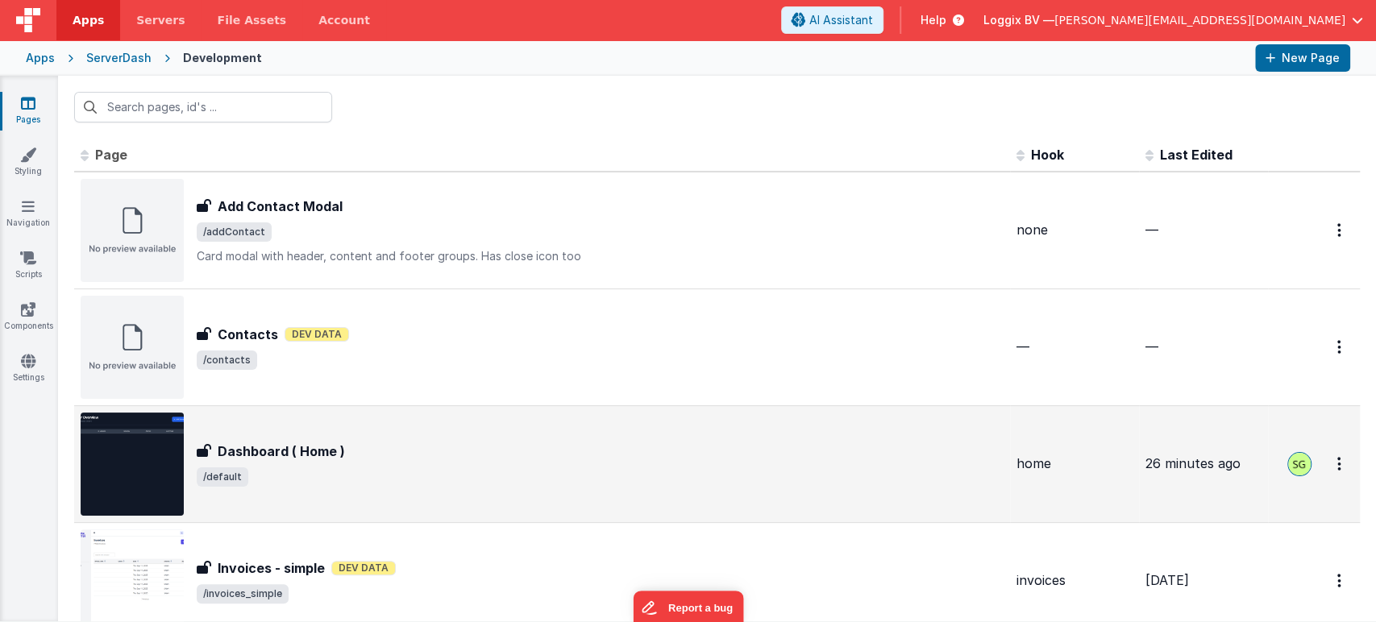
click at [323, 490] on div "Dashboard ( Home ) Dashboard ( Home ) /default" at bounding box center [542, 464] width 923 height 103
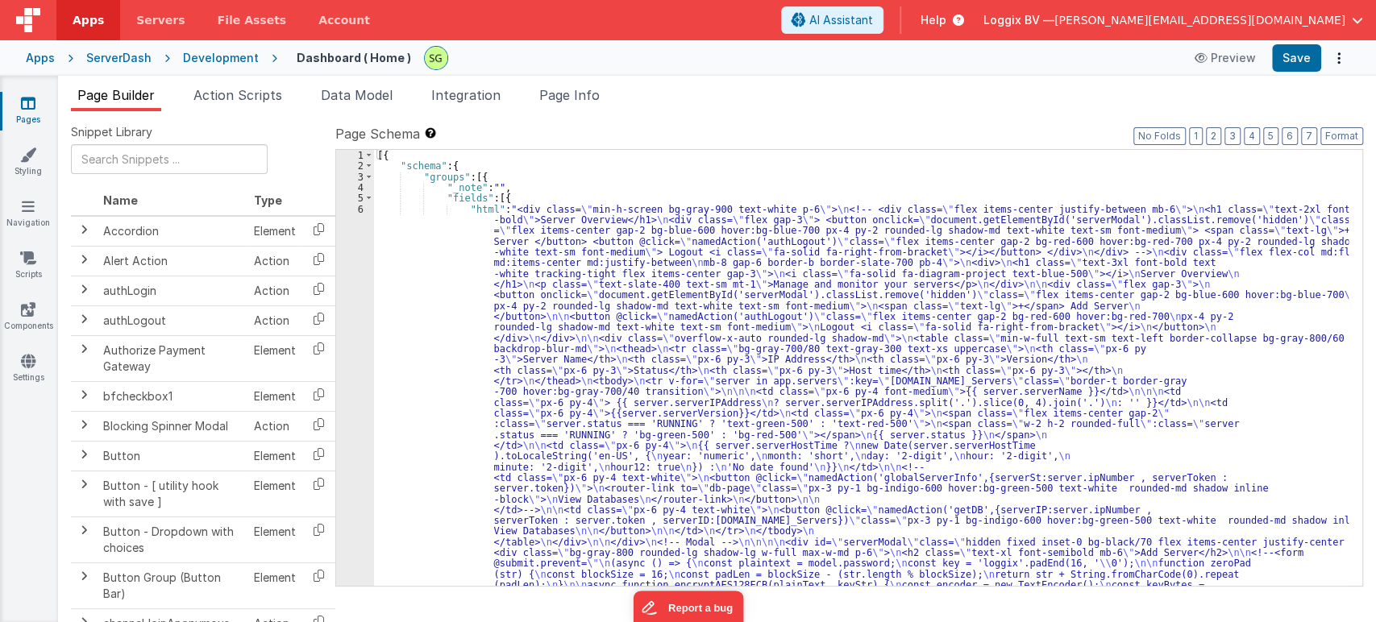
click at [361, 205] on div "6" at bounding box center [355, 628] width 38 height 849
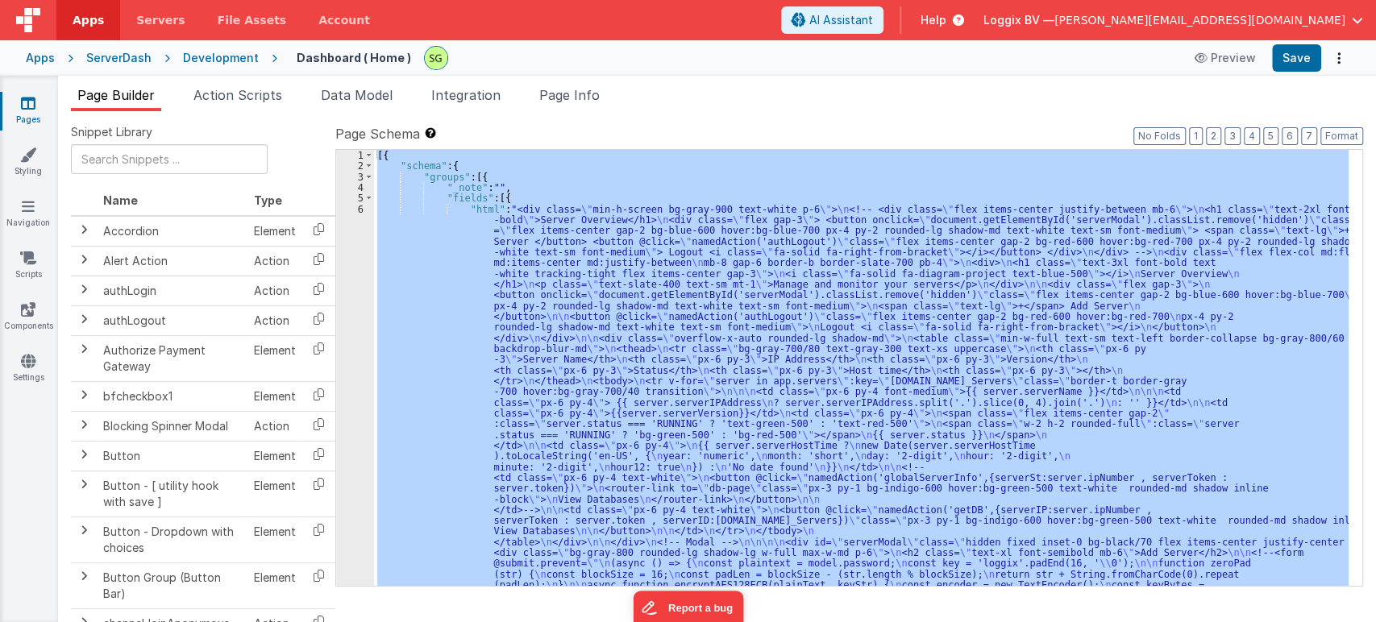
click at [361, 205] on div "6" at bounding box center [355, 628] width 38 height 849
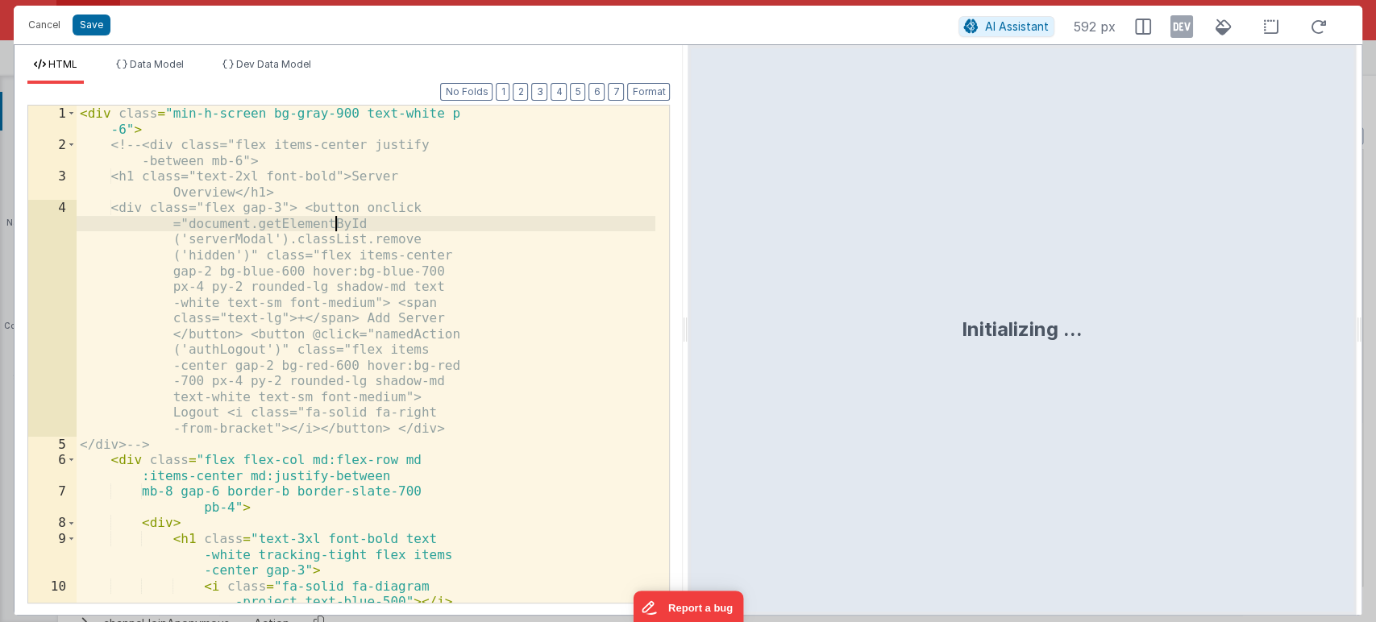
click at [645, 225] on div "< div class = "min-h-screen bg-gray-900 text-white p -6" > <!-- <div class="fle…" at bounding box center [366, 378] width 579 height 545
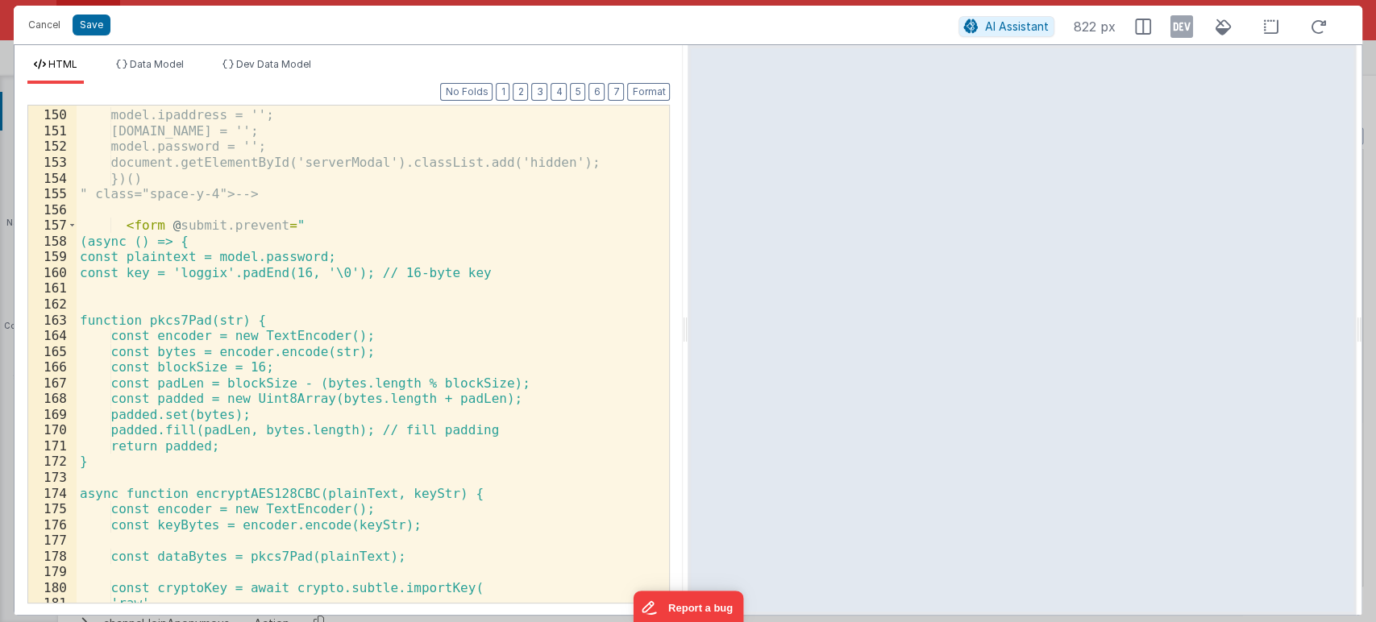
scroll to position [2769, 0]
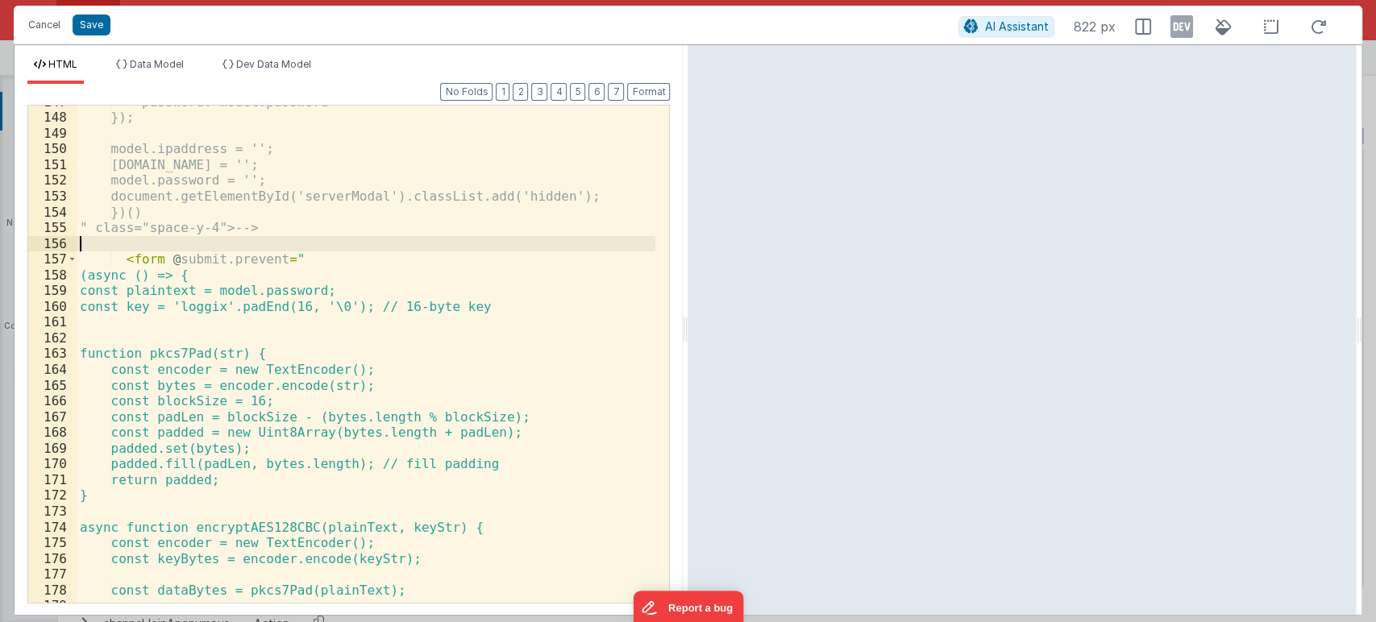
click at [116, 247] on div "password: model.password }); model.ipaddress = ''; [DOMAIN_NAME] = ''; model.pa…" at bounding box center [366, 358] width 579 height 529
click at [120, 263] on div "password: model.password }); model.ipaddress = ''; [DOMAIN_NAME] = ''; model.pa…" at bounding box center [366, 358] width 579 height 529
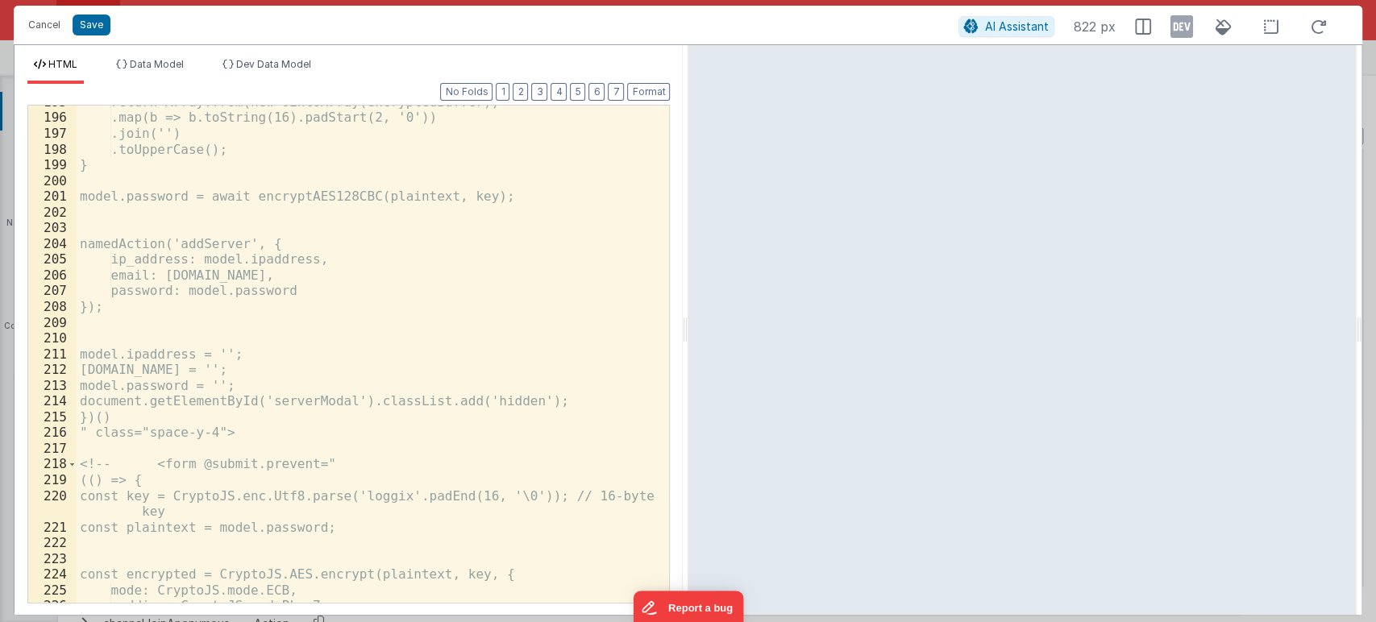
scroll to position [3525, 0]
click at [264, 443] on div "return Array.from(new Uint8Array(encryptedBuffer)) .map(b => b.toString(16).pad…" at bounding box center [366, 358] width 579 height 529
click at [258, 433] on div "return Array.from(new Uint8Array(encryptedBuffer)) .map(b => b.toString(16).pad…" at bounding box center [366, 358] width 579 height 529
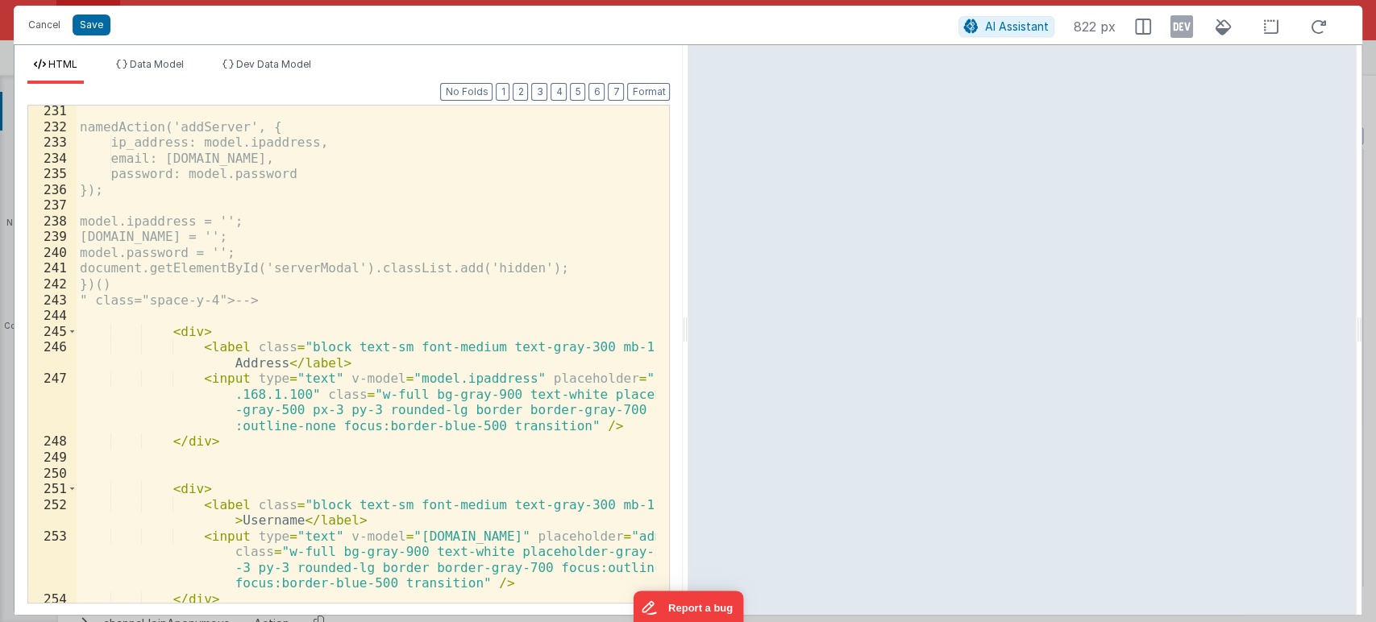
scroll to position [4099, 0]
click at [289, 296] on div "namedAction('addServer', { ip_address: model.ipaddress, email: [DOMAIN_NAME], p…" at bounding box center [366, 367] width 579 height 529
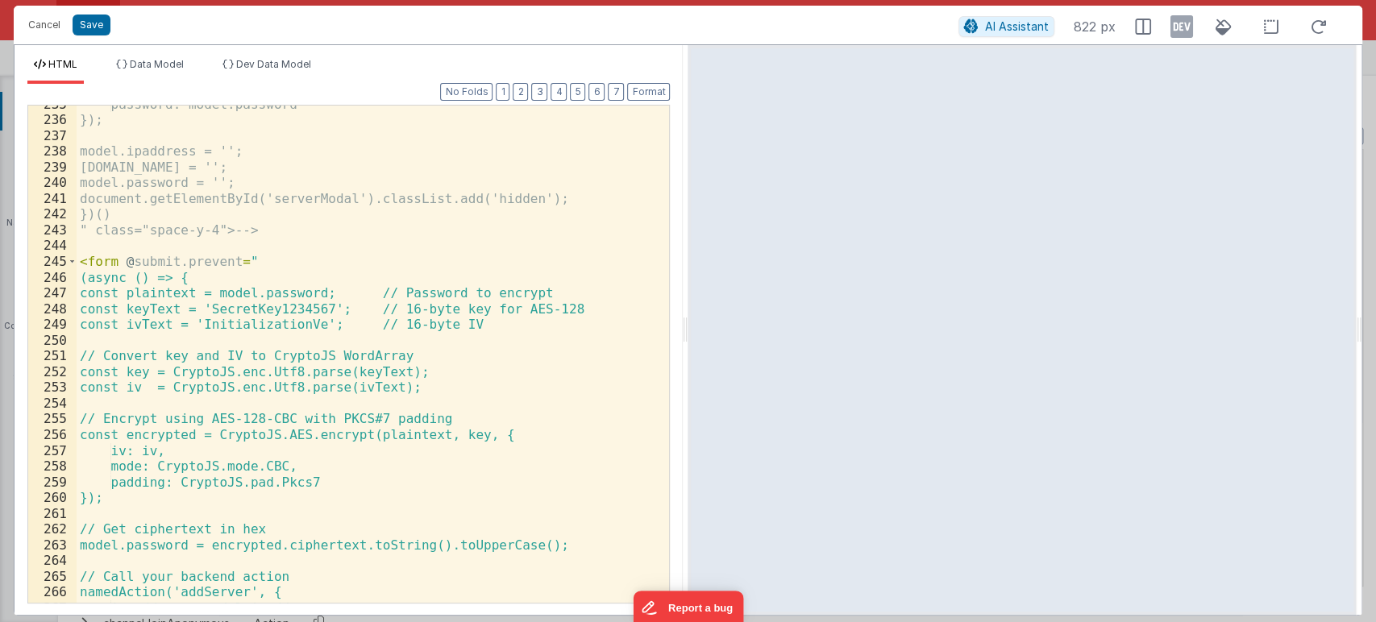
scroll to position [4169, 0]
drag, startPoint x: 227, startPoint y: 308, endPoint x: 341, endPoint y: 308, distance: 113.6
click at [341, 308] on div "password: model.password }); model.ipaddress = ''; [DOMAIN_NAME] = ''; model.pa…" at bounding box center [366, 361] width 579 height 529
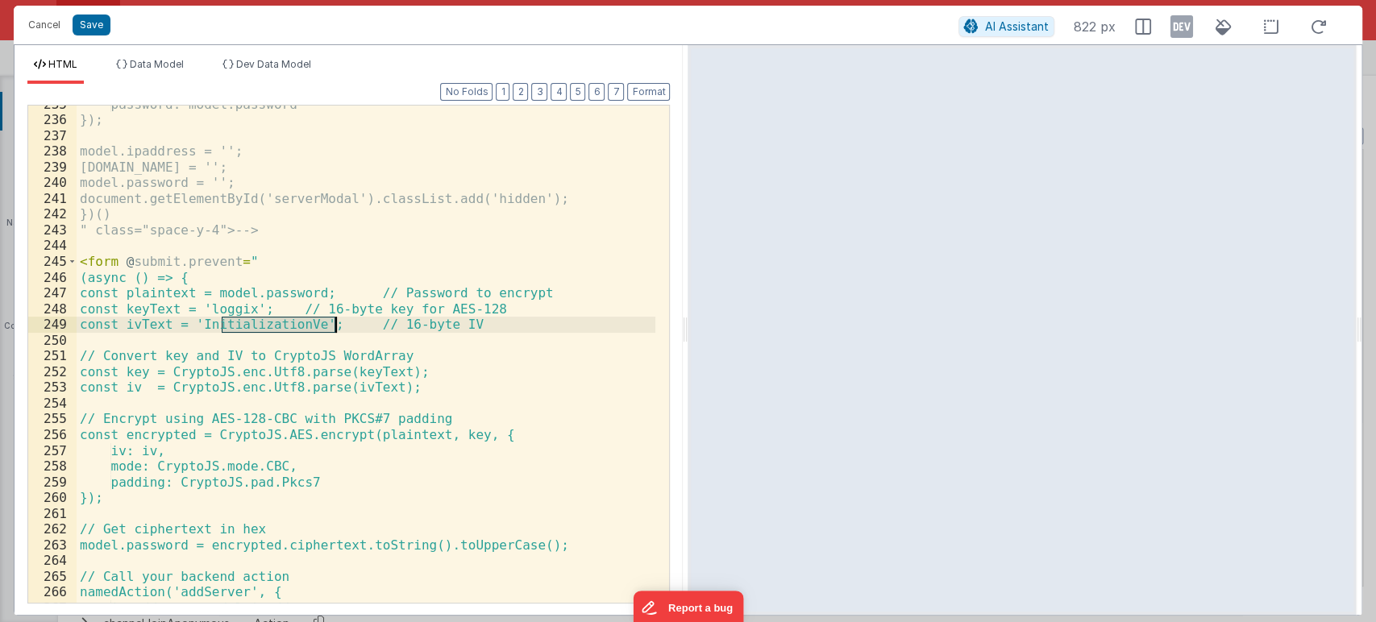
drag, startPoint x: 222, startPoint y: 325, endPoint x: 335, endPoint y: 325, distance: 113.6
click at [335, 325] on div "password: model.password }); model.ipaddress = ''; [DOMAIN_NAME] = ''; model.pa…" at bounding box center [366, 361] width 579 height 529
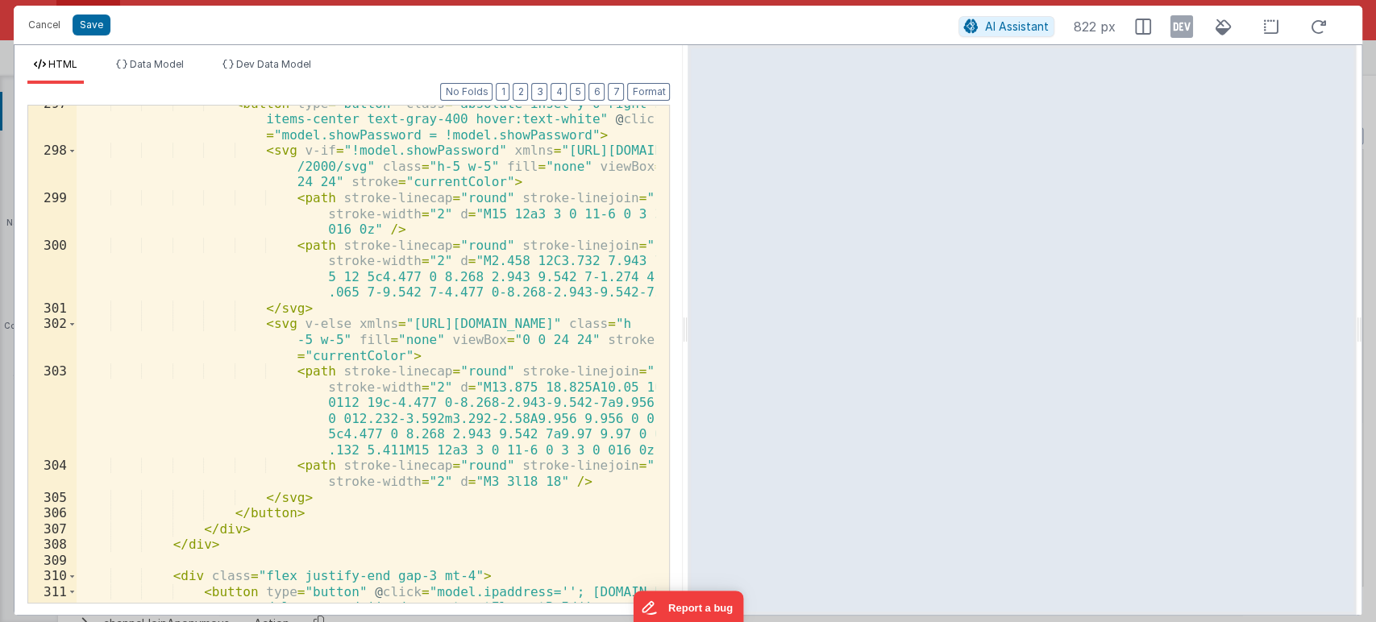
scroll to position [5367, 0]
click at [90, 29] on button "Save" at bounding box center [92, 25] width 38 height 21
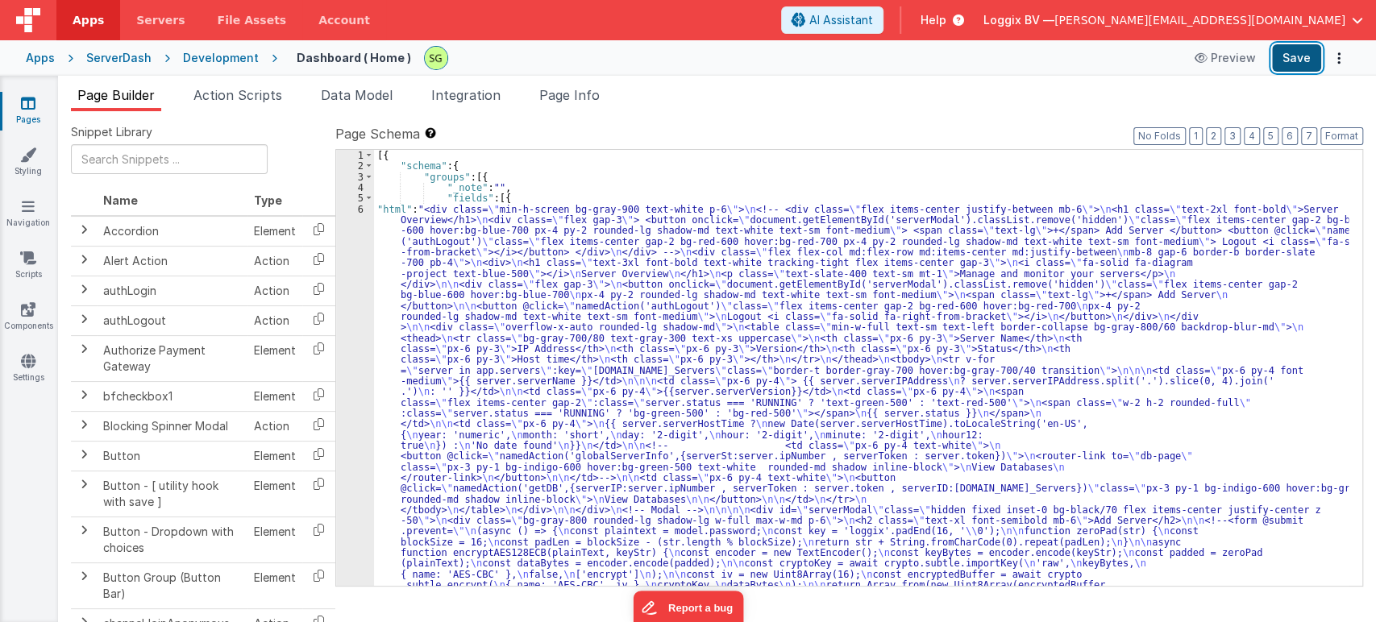
click at [1281, 63] on button "Save" at bounding box center [1296, 57] width 49 height 27
click at [360, 207] on div "6" at bounding box center [355, 623] width 38 height 838
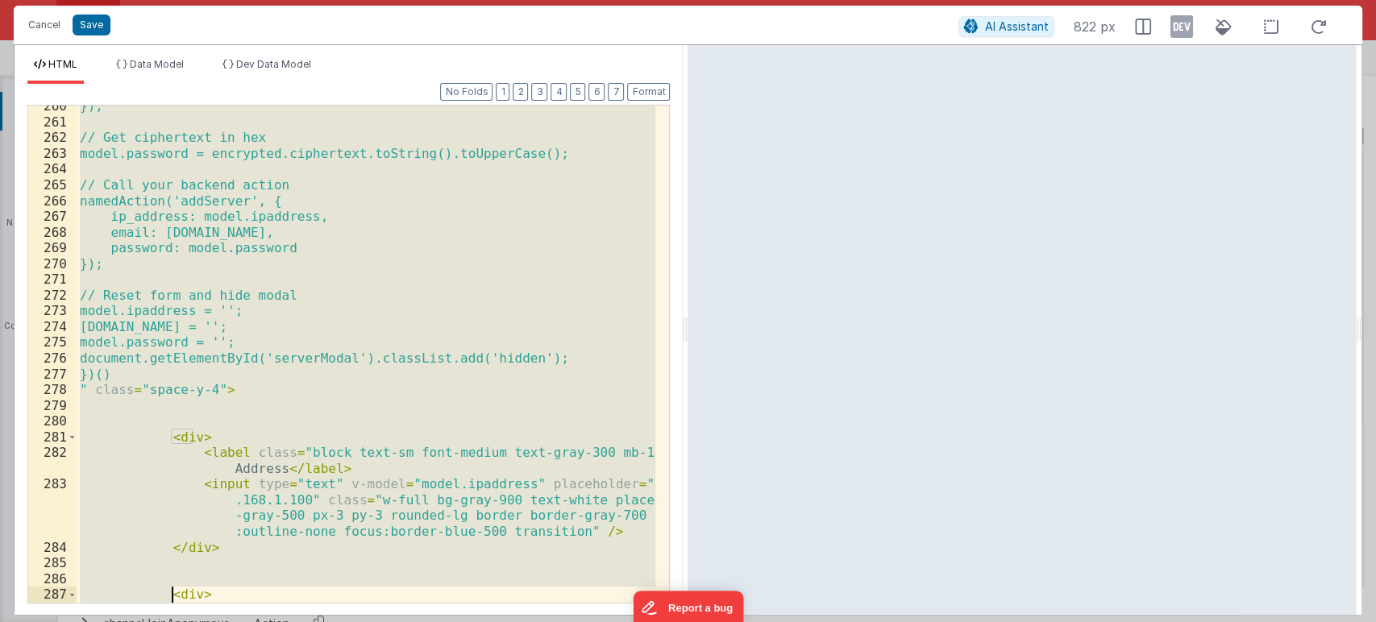
scroll to position [4577, 0]
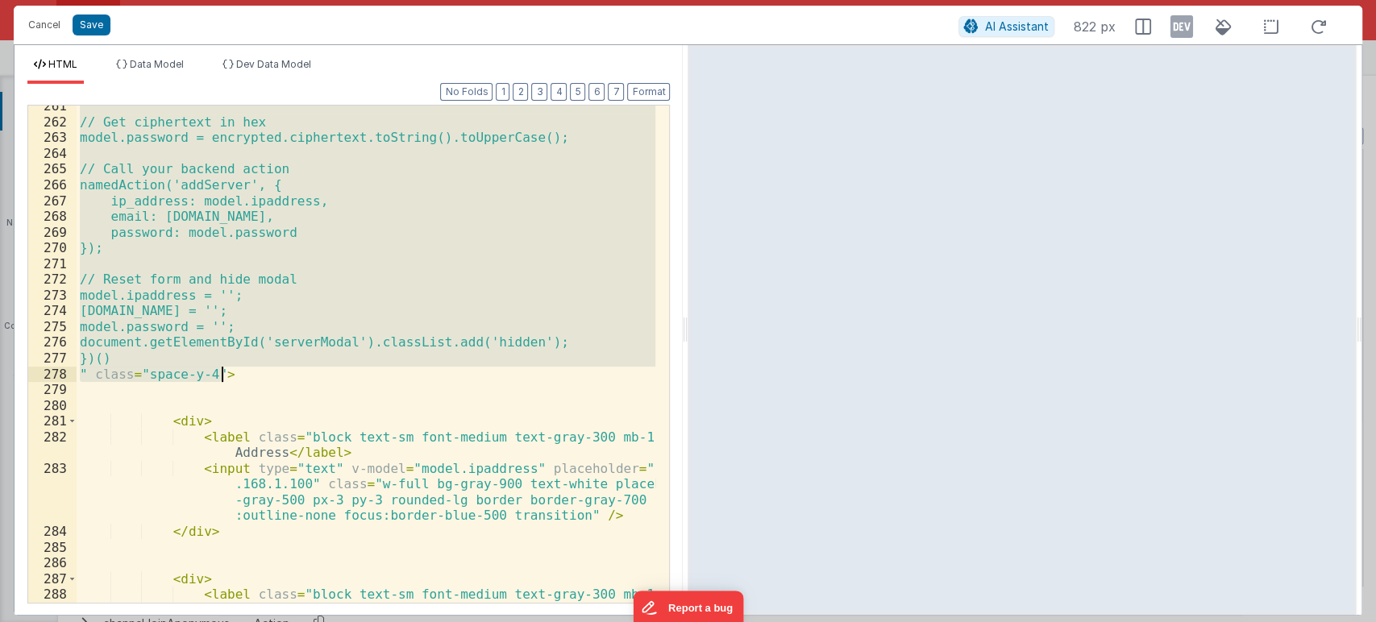
drag, startPoint x: 81, startPoint y: 264, endPoint x: 236, endPoint y: 373, distance: 189.8
click at [236, 373] on div "// Get ciphertext in hex model.password = encrypted.ciphertext.toString().toUpp…" at bounding box center [366, 370] width 579 height 545
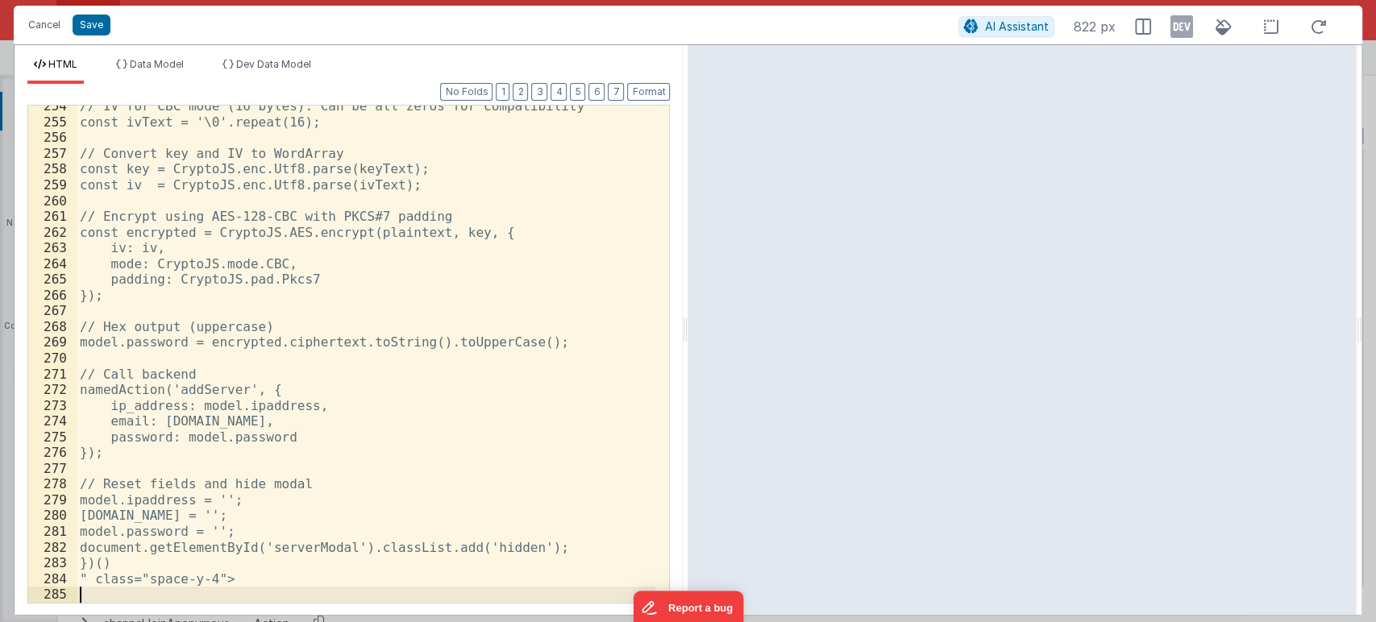
scroll to position [4467, 0]
click at [89, 18] on button "Save" at bounding box center [92, 25] width 38 height 21
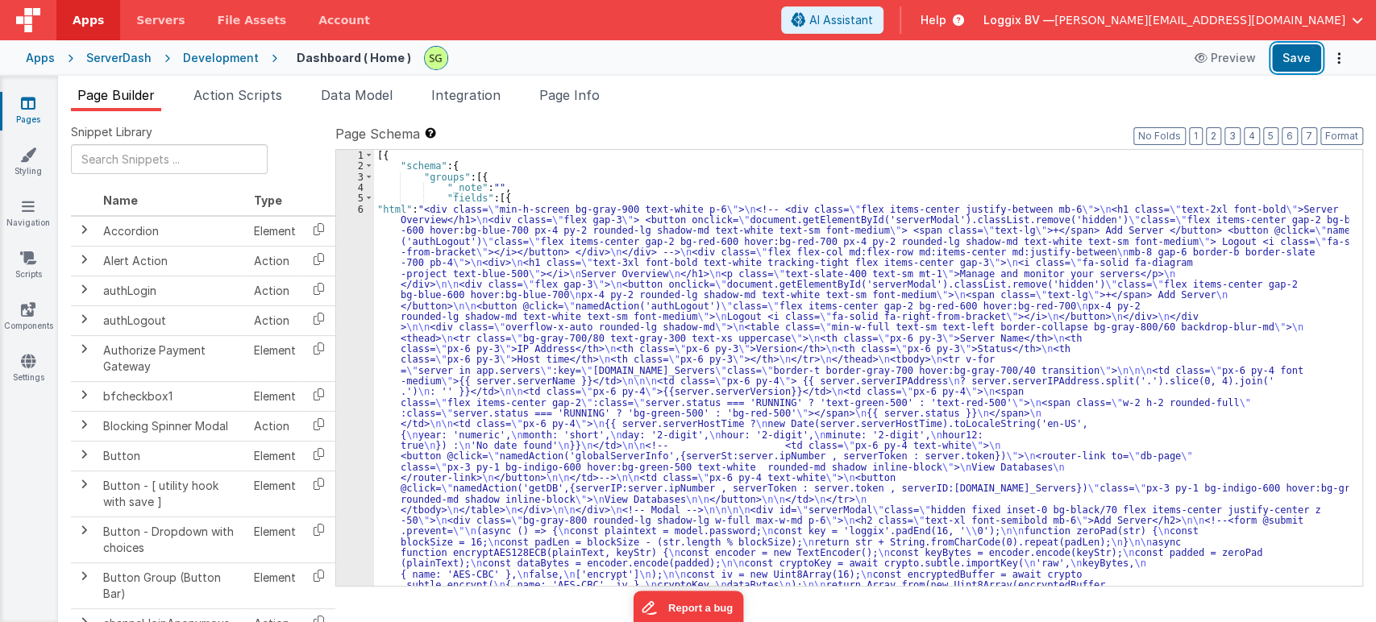
click at [1285, 63] on button "Save" at bounding box center [1296, 57] width 49 height 27
click at [1293, 69] on button "Save" at bounding box center [1296, 57] width 49 height 27
click at [361, 209] on div "6" at bounding box center [355, 628] width 38 height 849
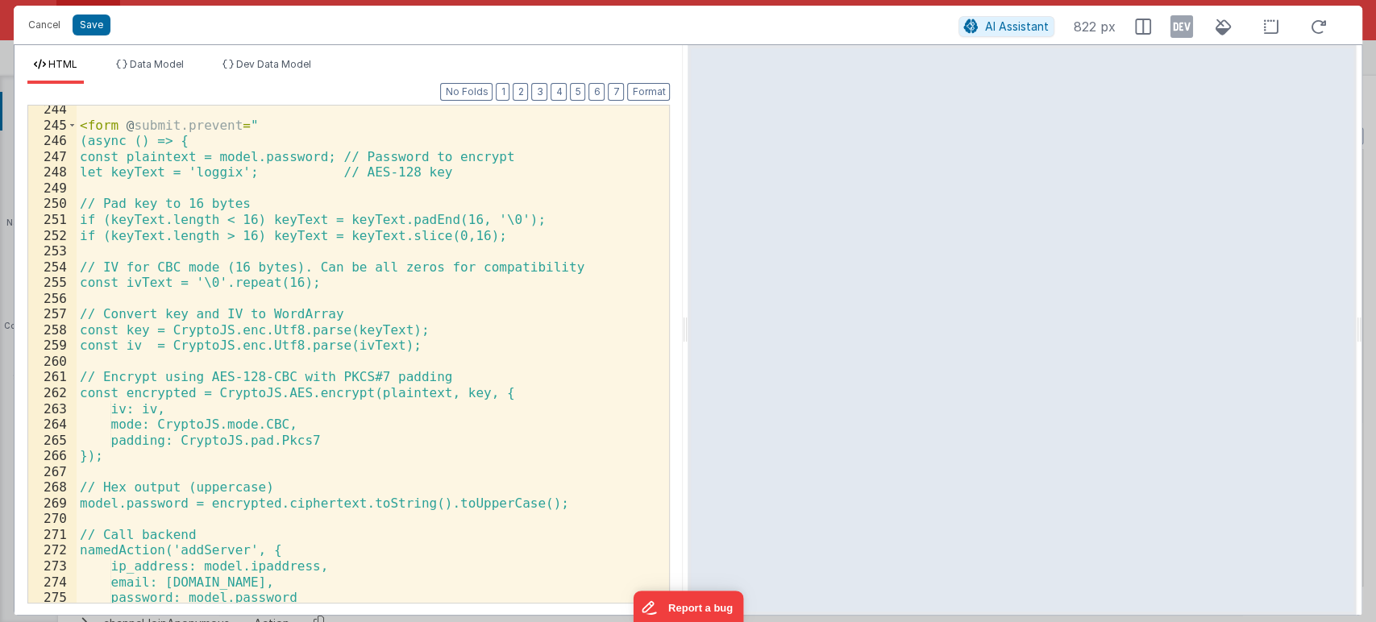
scroll to position [4301, 0]
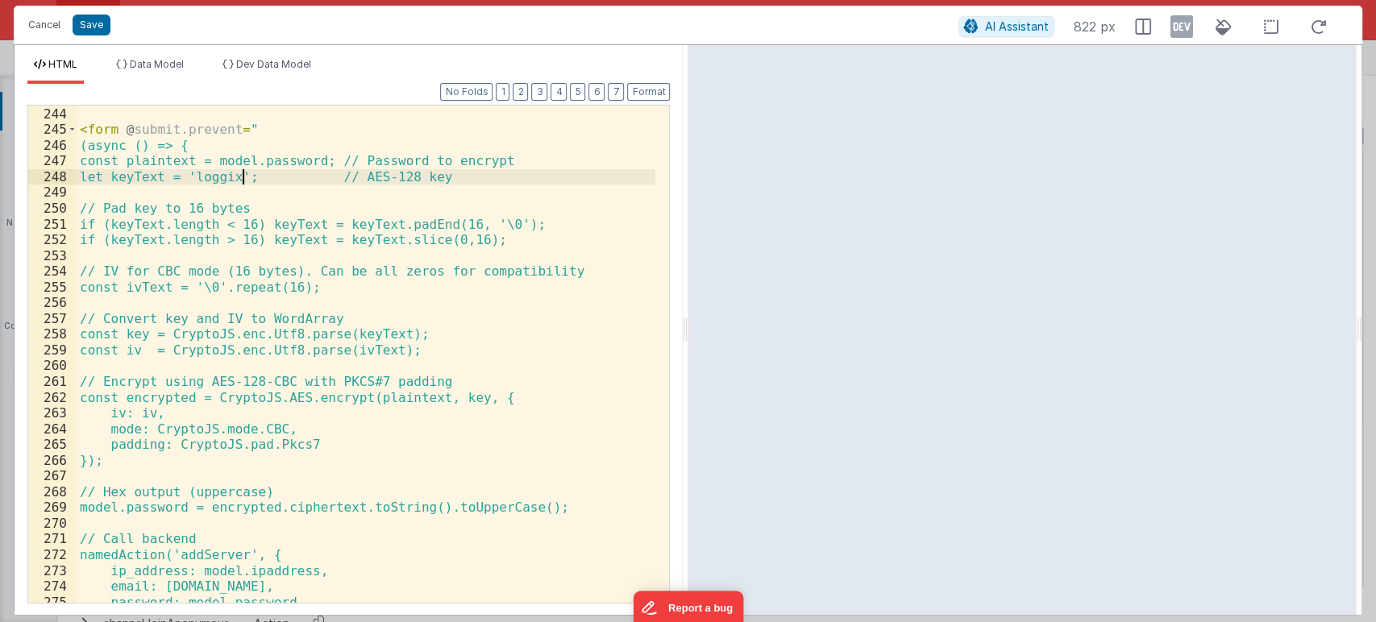
click at [246, 179] on div "" class="space-y-4"> --> < form @ submit.prevent = " (async () => { const plain…" at bounding box center [366, 354] width 579 height 529
click at [455, 180] on div "" class="space-y-4"> --> < form @ submit.prevent = " (async () => { const plain…" at bounding box center [366, 354] width 579 height 529
click at [89, 23] on button "Save" at bounding box center [92, 25] width 38 height 21
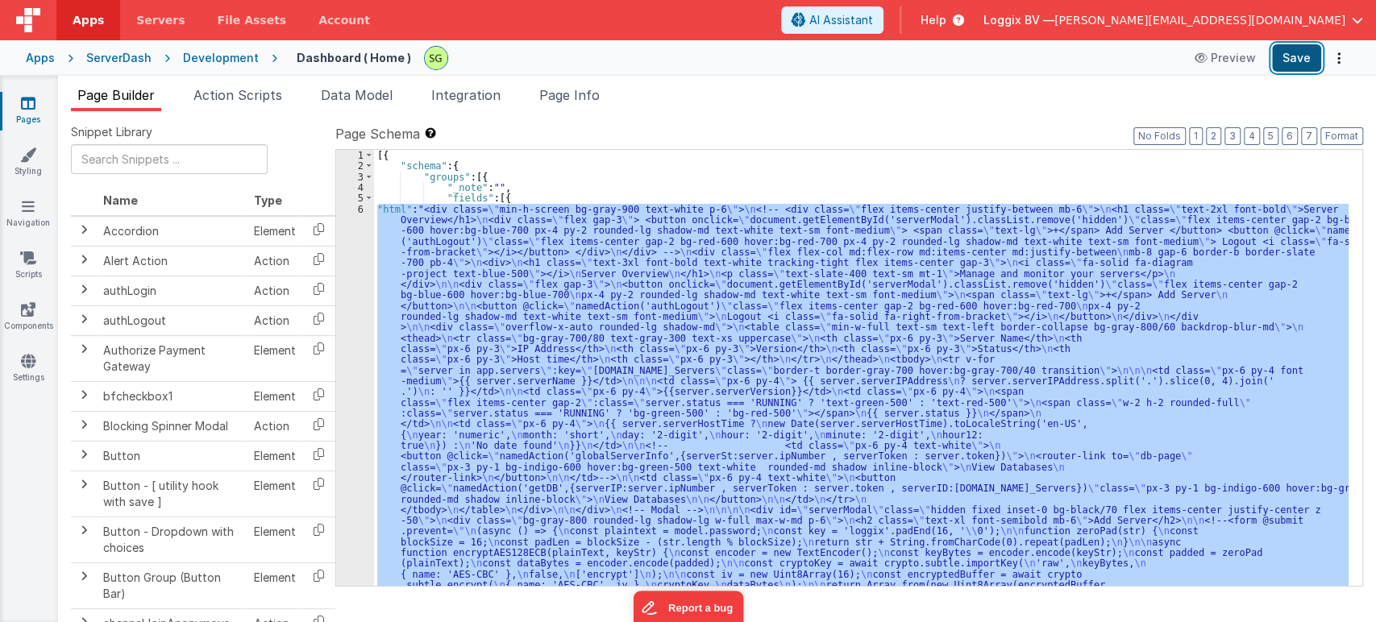
click at [1293, 53] on button "Save" at bounding box center [1296, 57] width 49 height 27
